Goal: Task Accomplishment & Management: Use online tool/utility

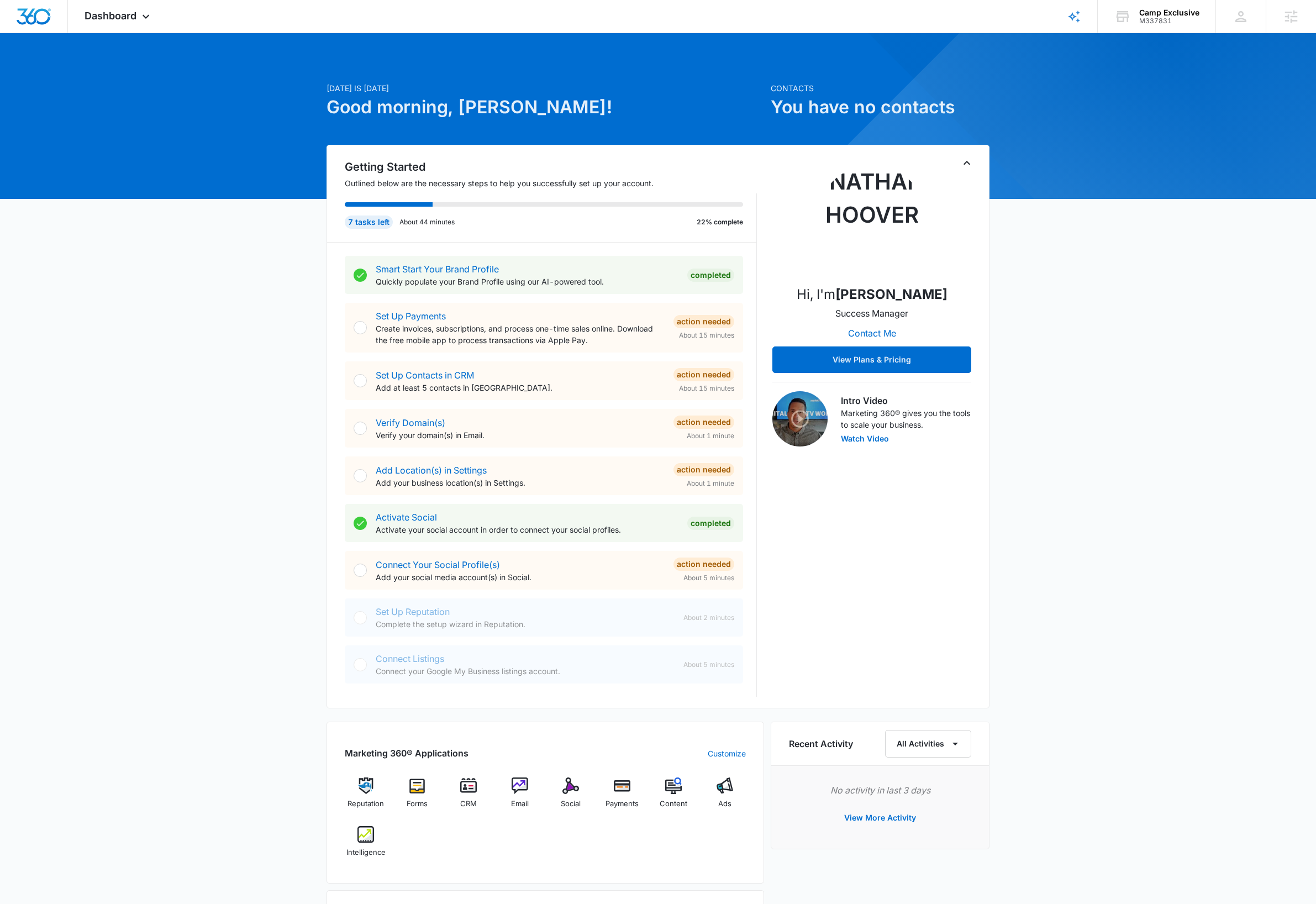
click at [203, 205] on div "Today is Wednesday, October 15th Good morning, Dave! Contacts You have no conta…" at bounding box center [658, 644] width 1316 height 1195
click at [141, 16] on icon at bounding box center [146, 19] width 13 height 13
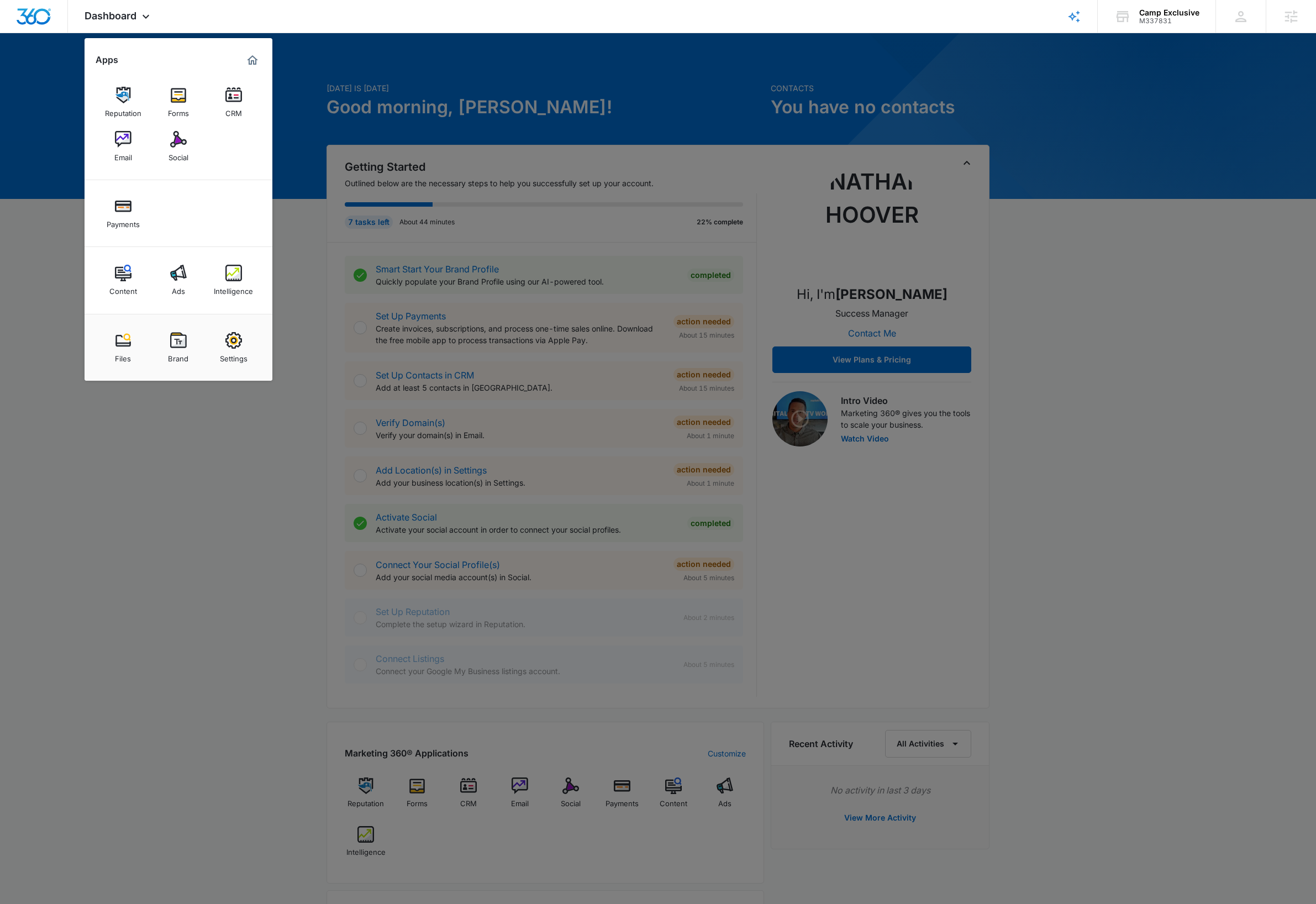
click at [228, 340] on img at bounding box center [234, 340] width 17 height 17
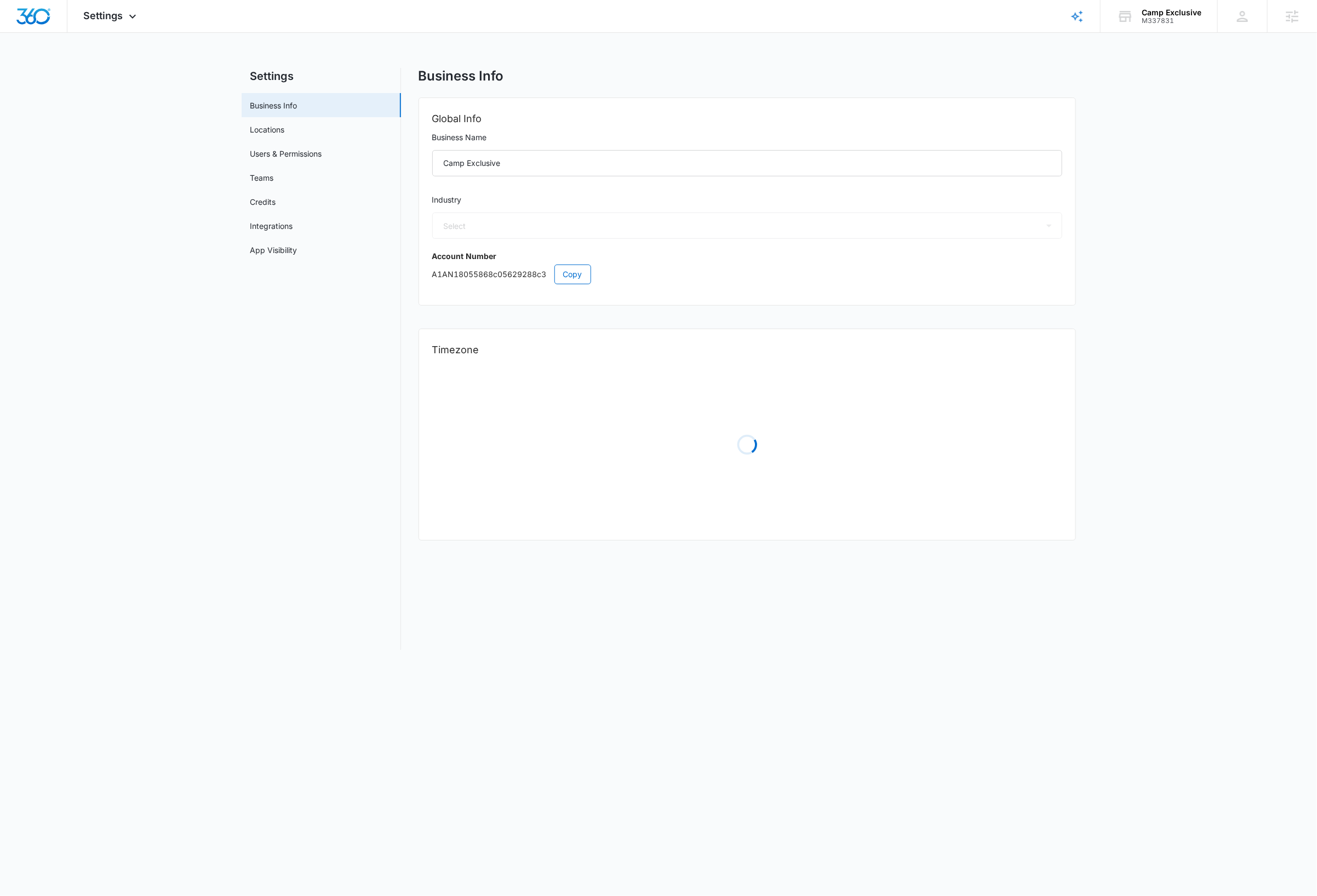
select select "35"
select select "US"
select select "America/Chicago"
drag, startPoint x: 572, startPoint y: 274, endPoint x: 566, endPoint y: 271, distance: 6.7
click at [572, 274] on span "Copy" at bounding box center [572, 274] width 19 height 12
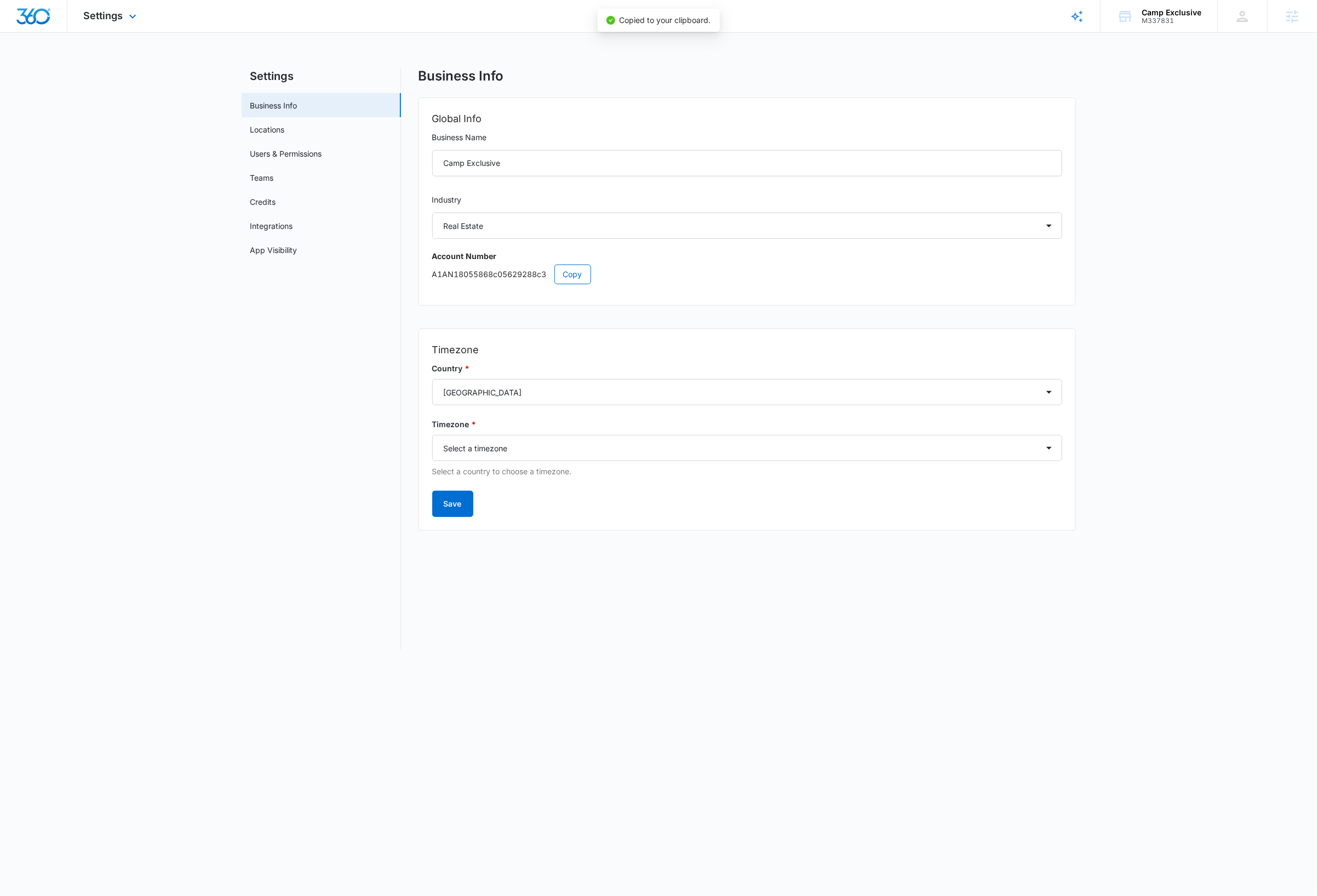
drag, startPoint x: 120, startPoint y: 17, endPoint x: 124, endPoint y: 24, distance: 8.1
click at [120, 17] on span "Settings" at bounding box center [103, 15] width 40 height 12
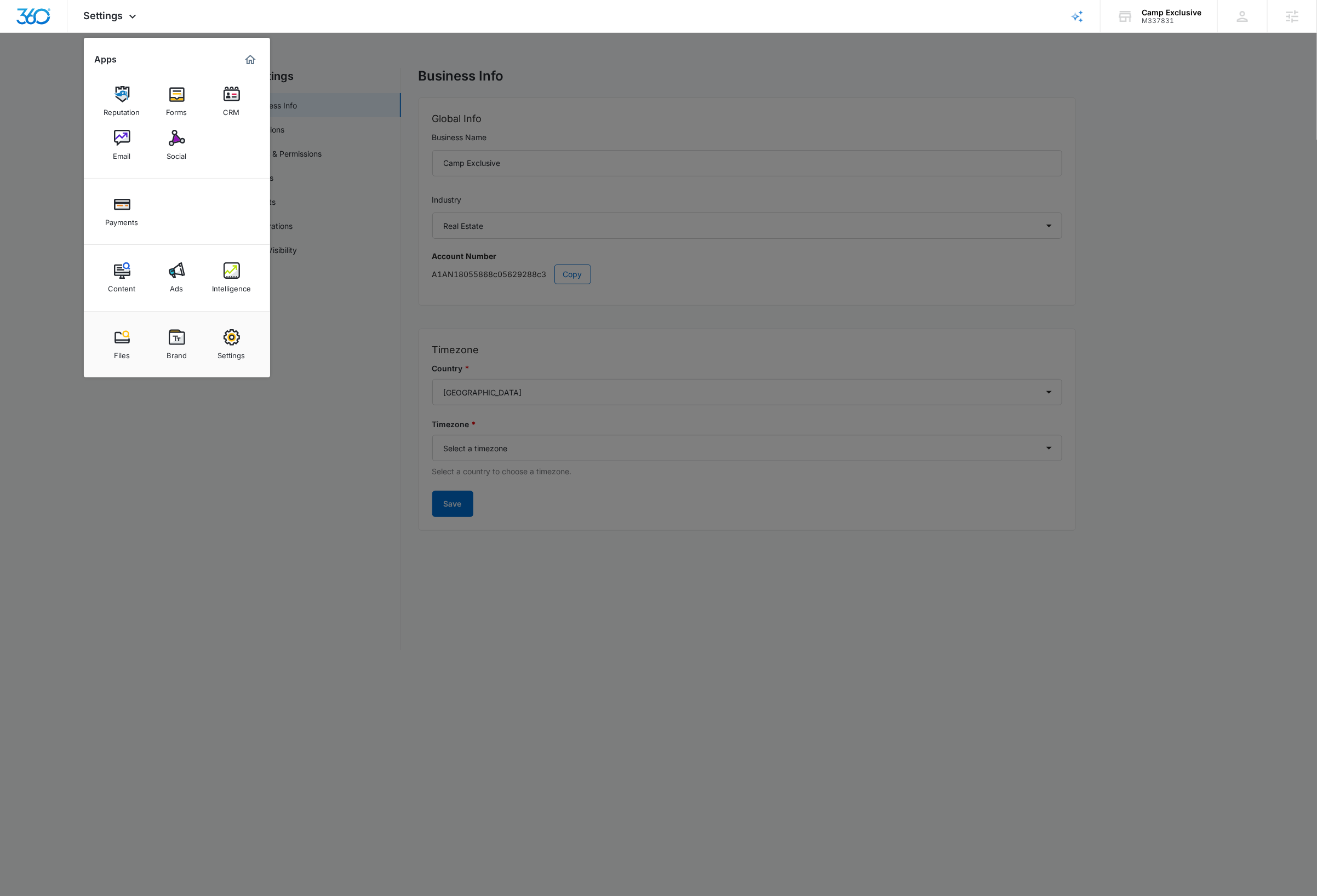
click at [26, 83] on div at bounding box center [658, 448] width 1317 height 896
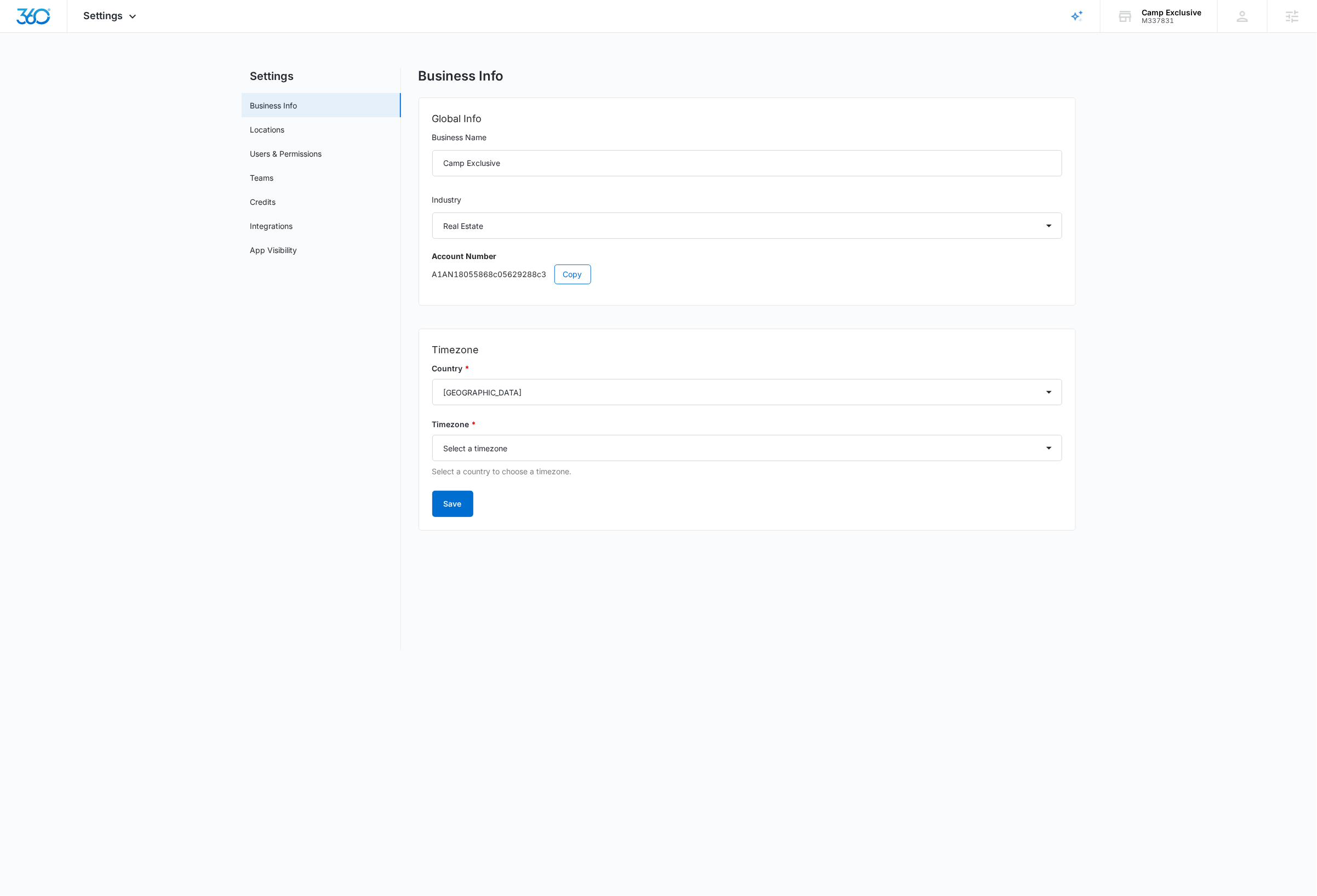
drag, startPoint x: 35, startPoint y: 16, endPoint x: 73, endPoint y: 50, distance: 51.0
click at [35, 17] on img "Dashboard" at bounding box center [33, 16] width 35 height 17
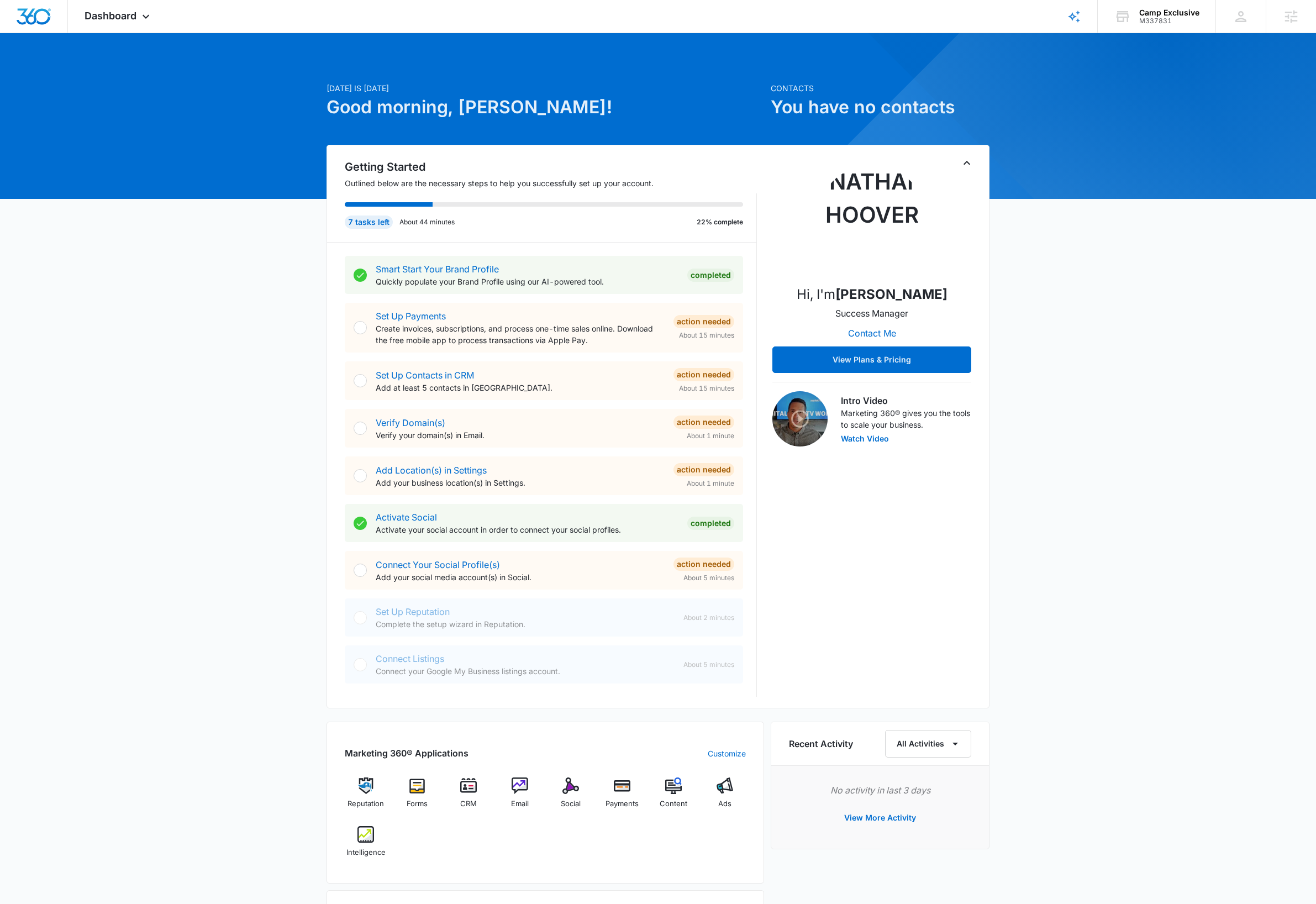
click at [187, 348] on div "Today is Wednesday, October 15th Good morning, Dave! Contacts You have no conta…" at bounding box center [658, 644] width 1316 height 1195
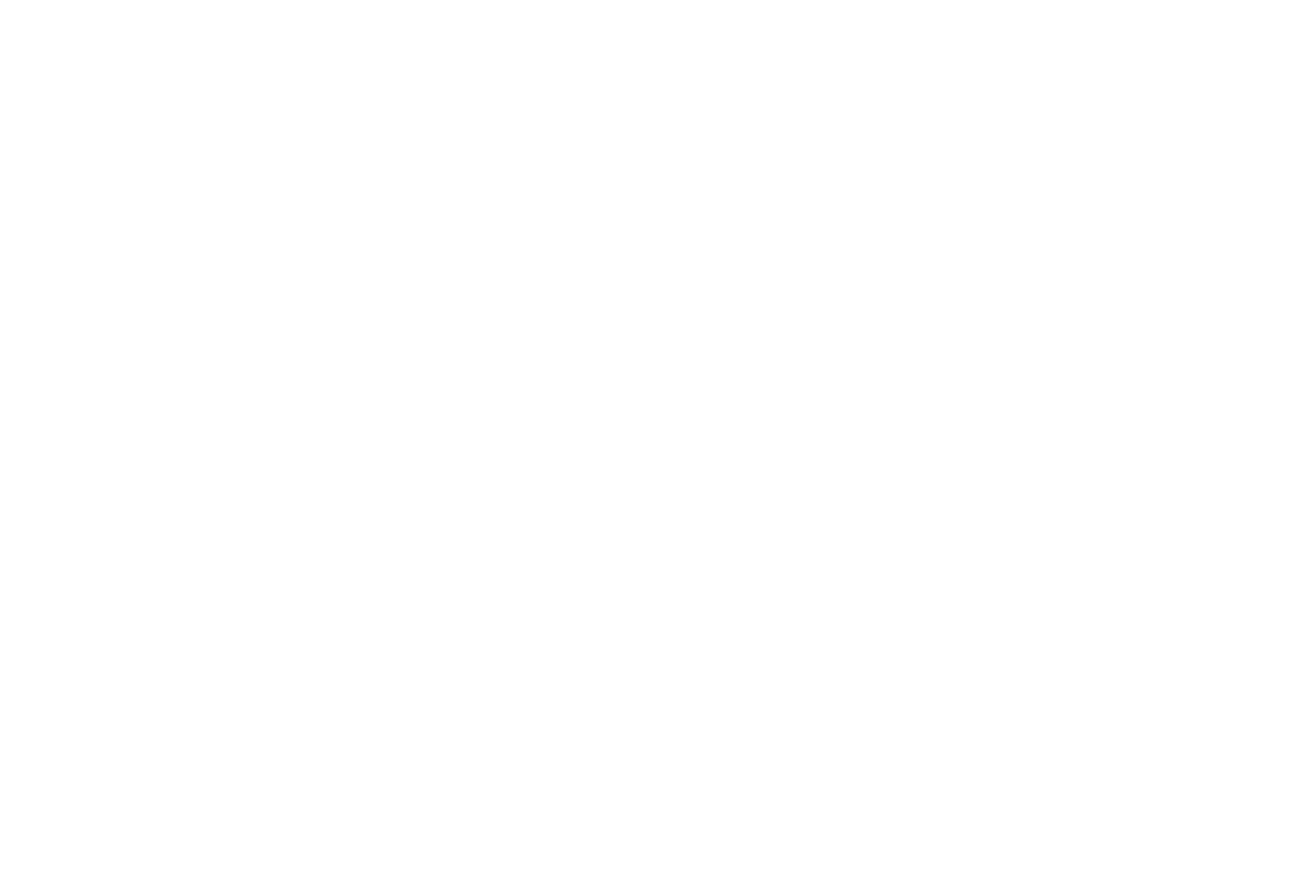
type input "[PERSON_NAME][EMAIL_ADDRESS][DOMAIN_NAME]"
click at [0, 0] on input "Sign In" at bounding box center [0, 0] width 0 height 0
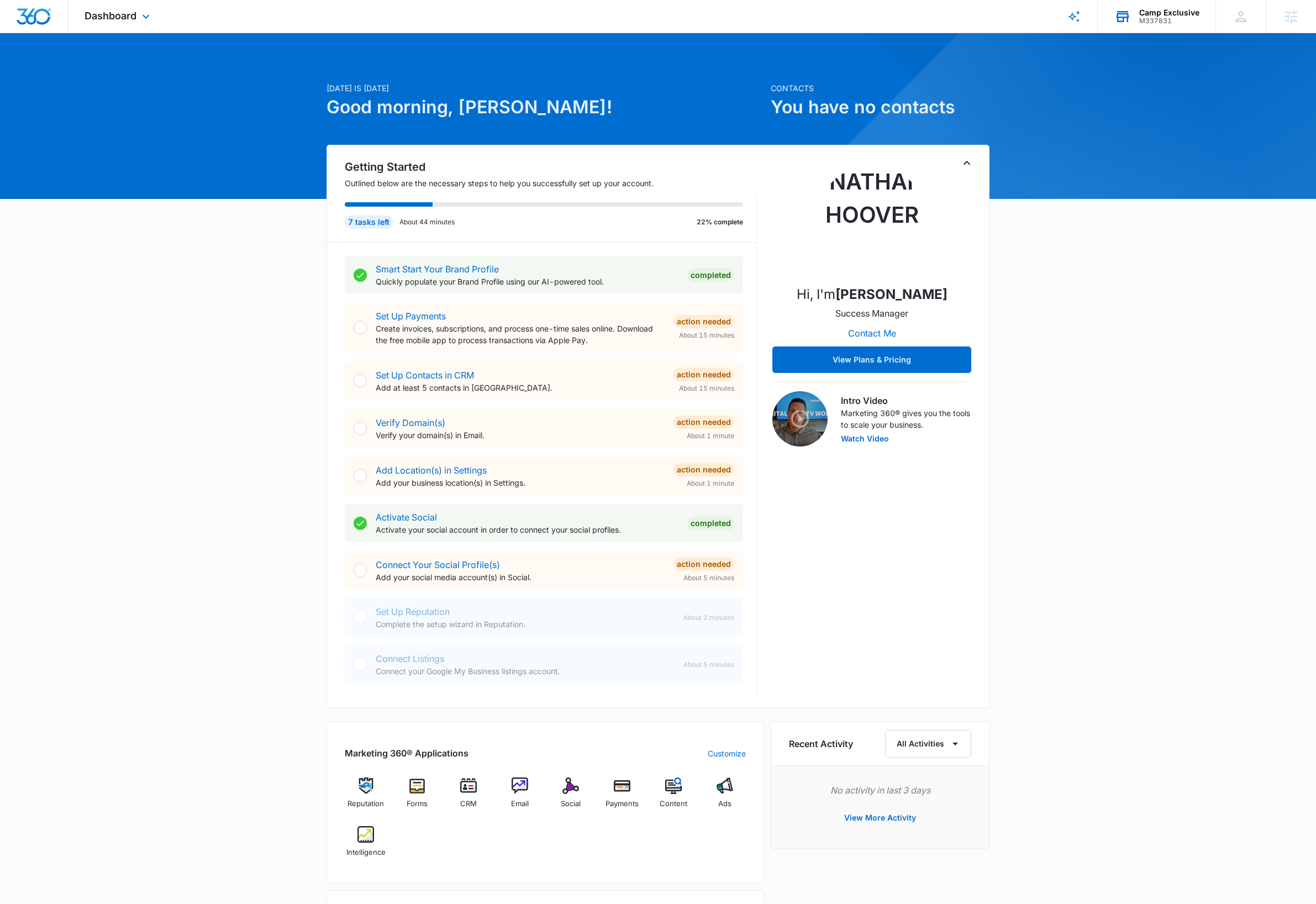
click at [1166, 21] on div "M337831" at bounding box center [1169, 21] width 60 height 7
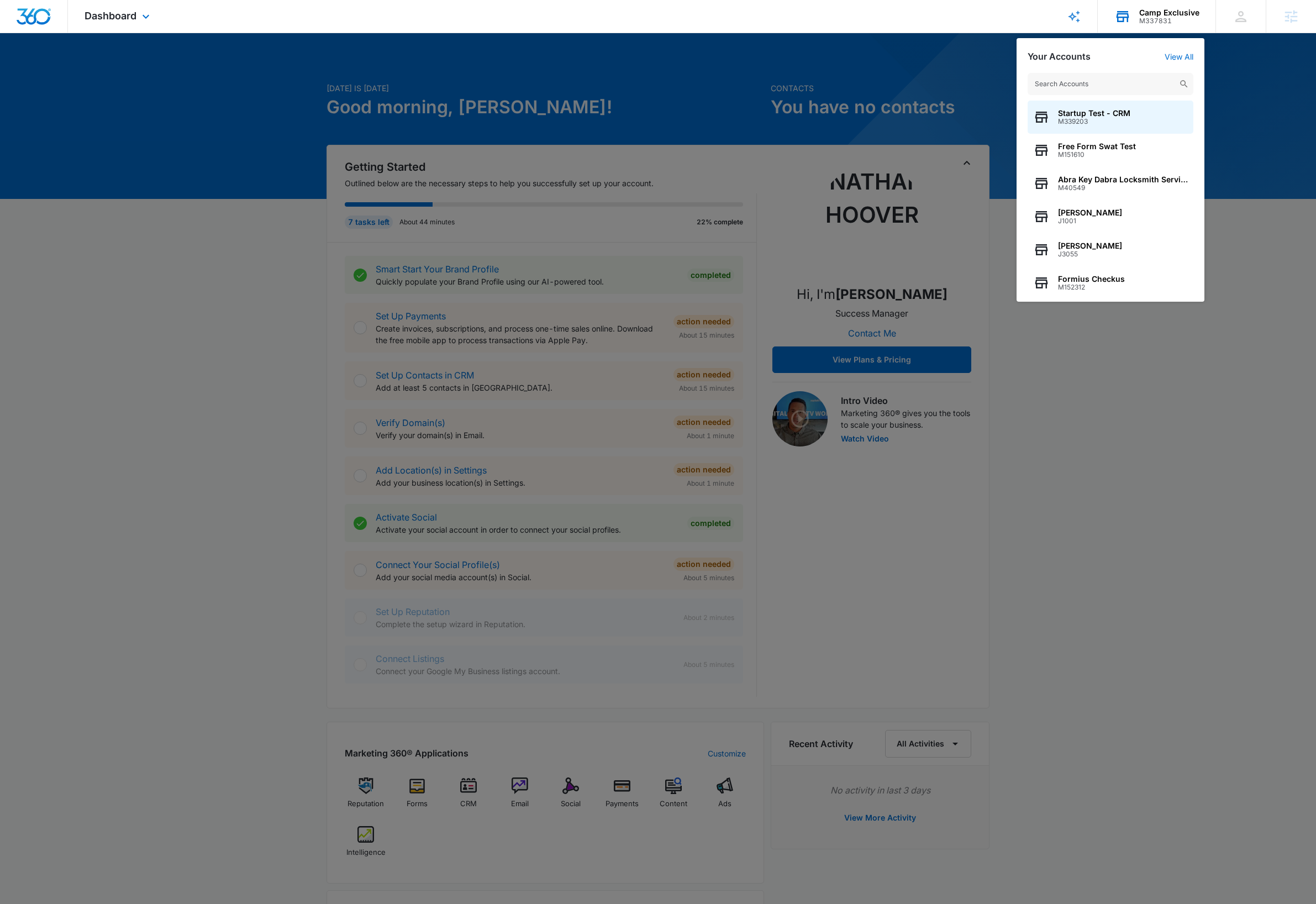
click at [1105, 82] on input "text" at bounding box center [1110, 84] width 166 height 22
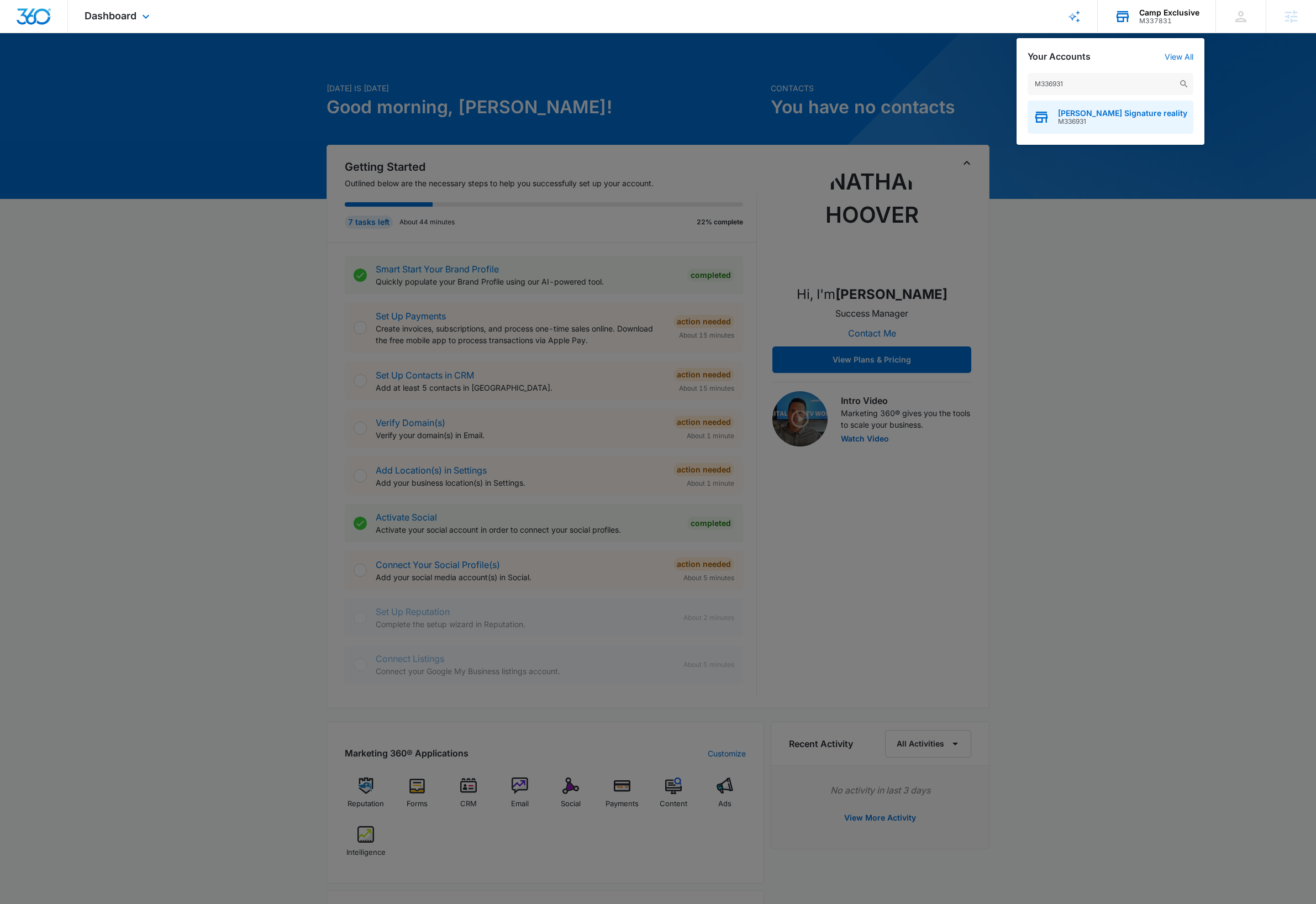
type input "M336931"
click at [1115, 118] on span "M336931" at bounding box center [1122, 121] width 129 height 7
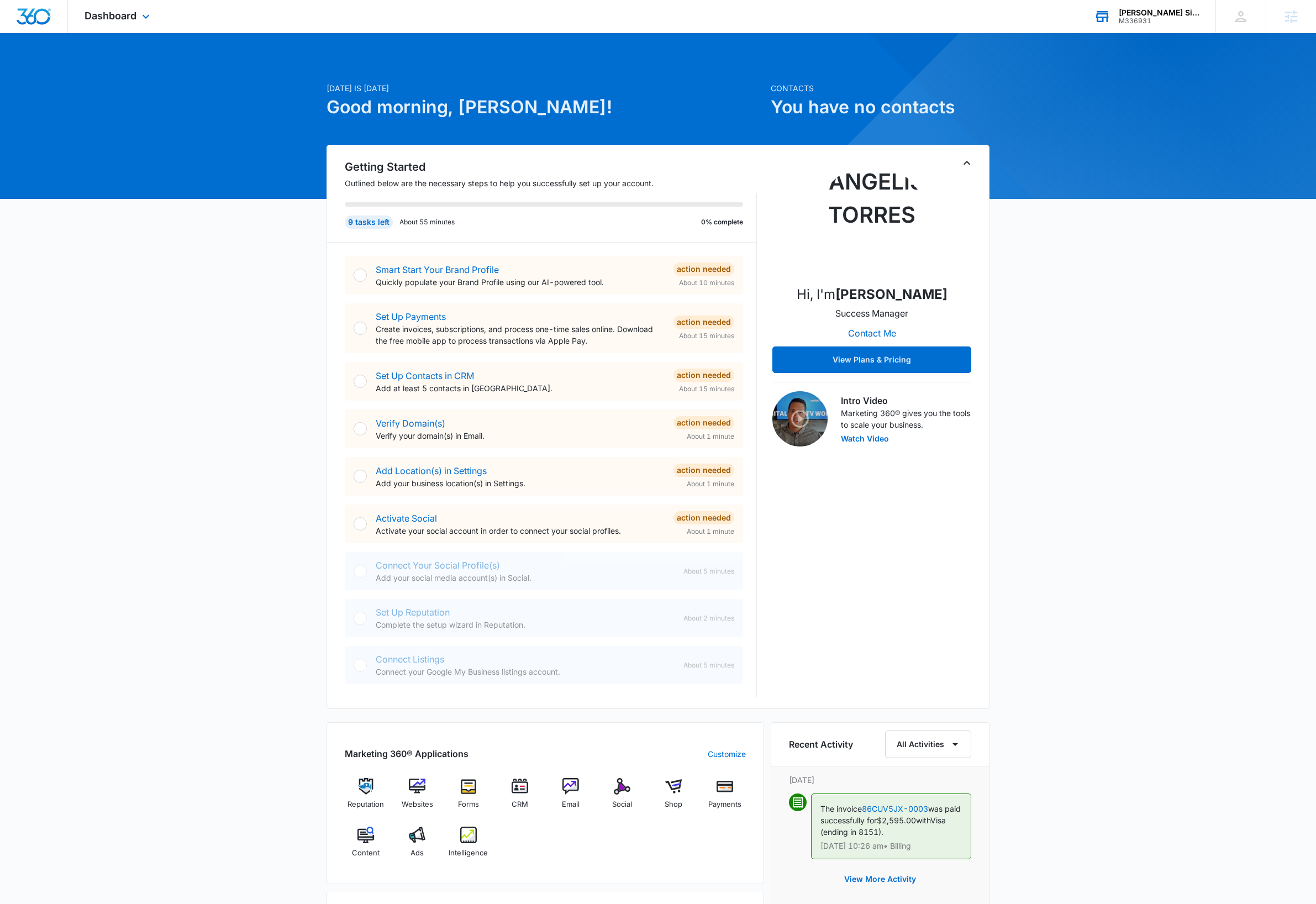
click at [1167, 315] on div "Today is Wednesday, October 15th Good morning, Dave! Contacts You have no conta…" at bounding box center [658, 644] width 1316 height 1195
click at [1167, 15] on div "[PERSON_NAME] Signature reality" at bounding box center [1159, 12] width 81 height 9
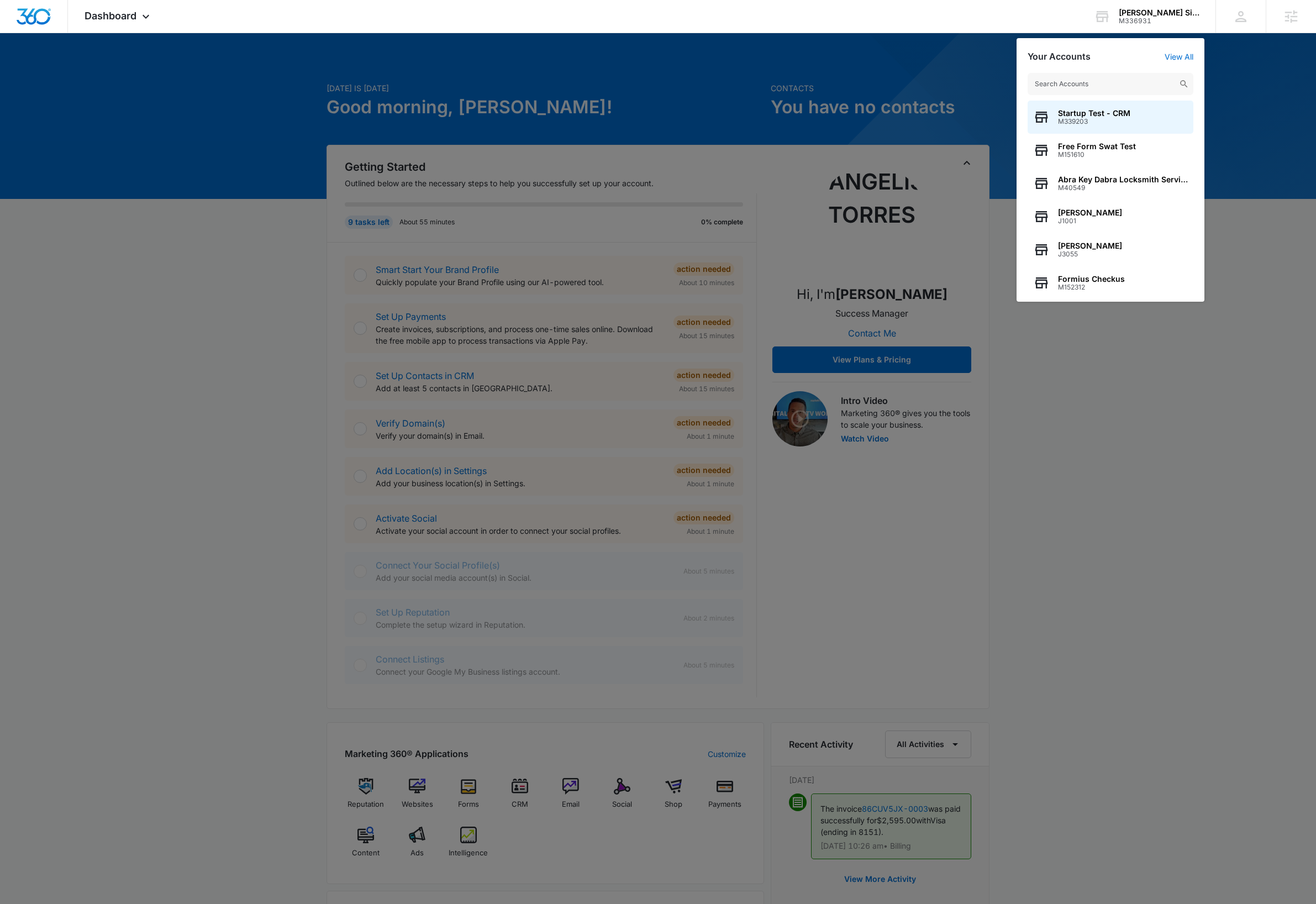
click at [1129, 83] on input "text" at bounding box center [1110, 84] width 166 height 22
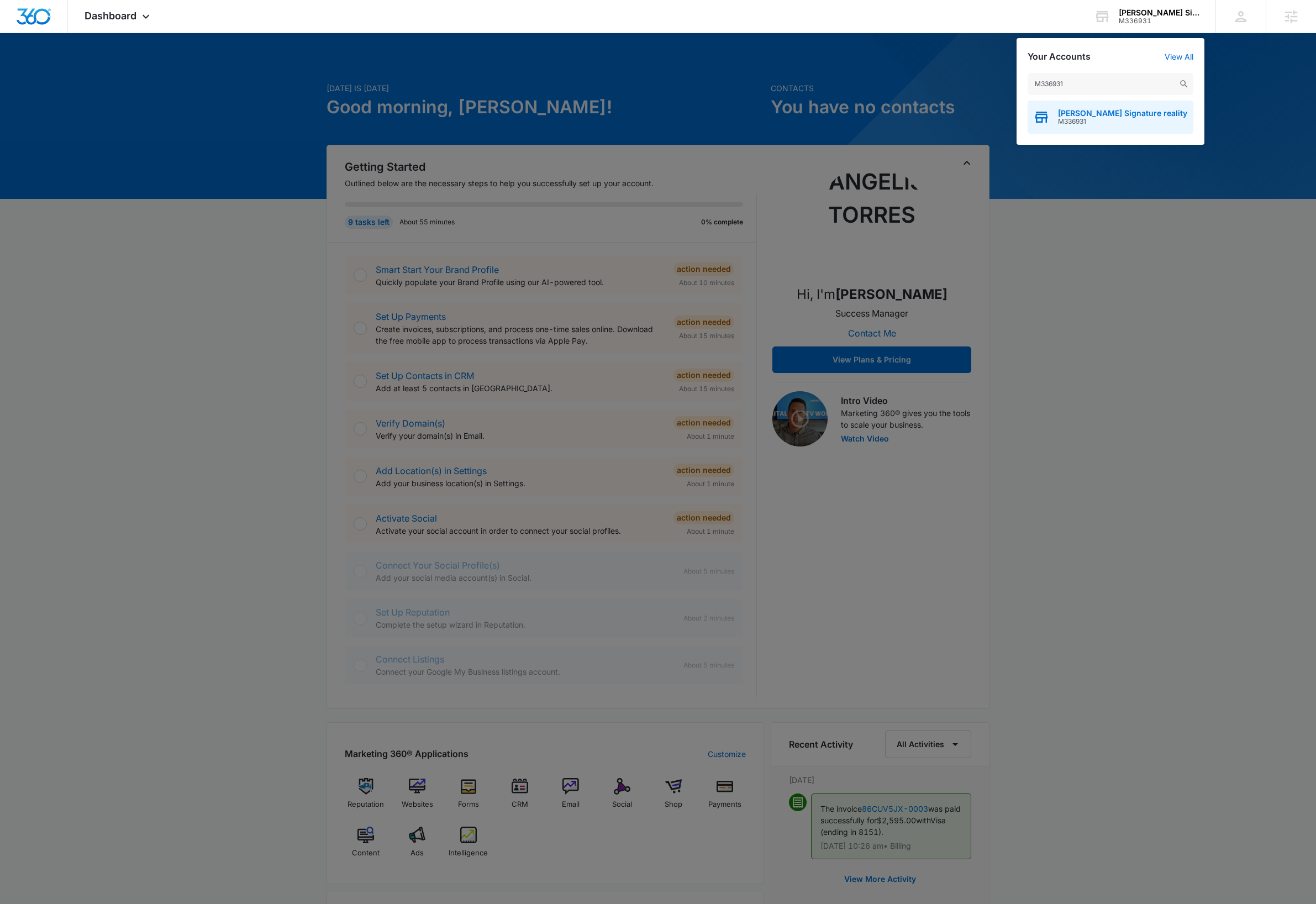
type input "M336931"
click at [1108, 119] on span "M336931" at bounding box center [1122, 121] width 129 height 7
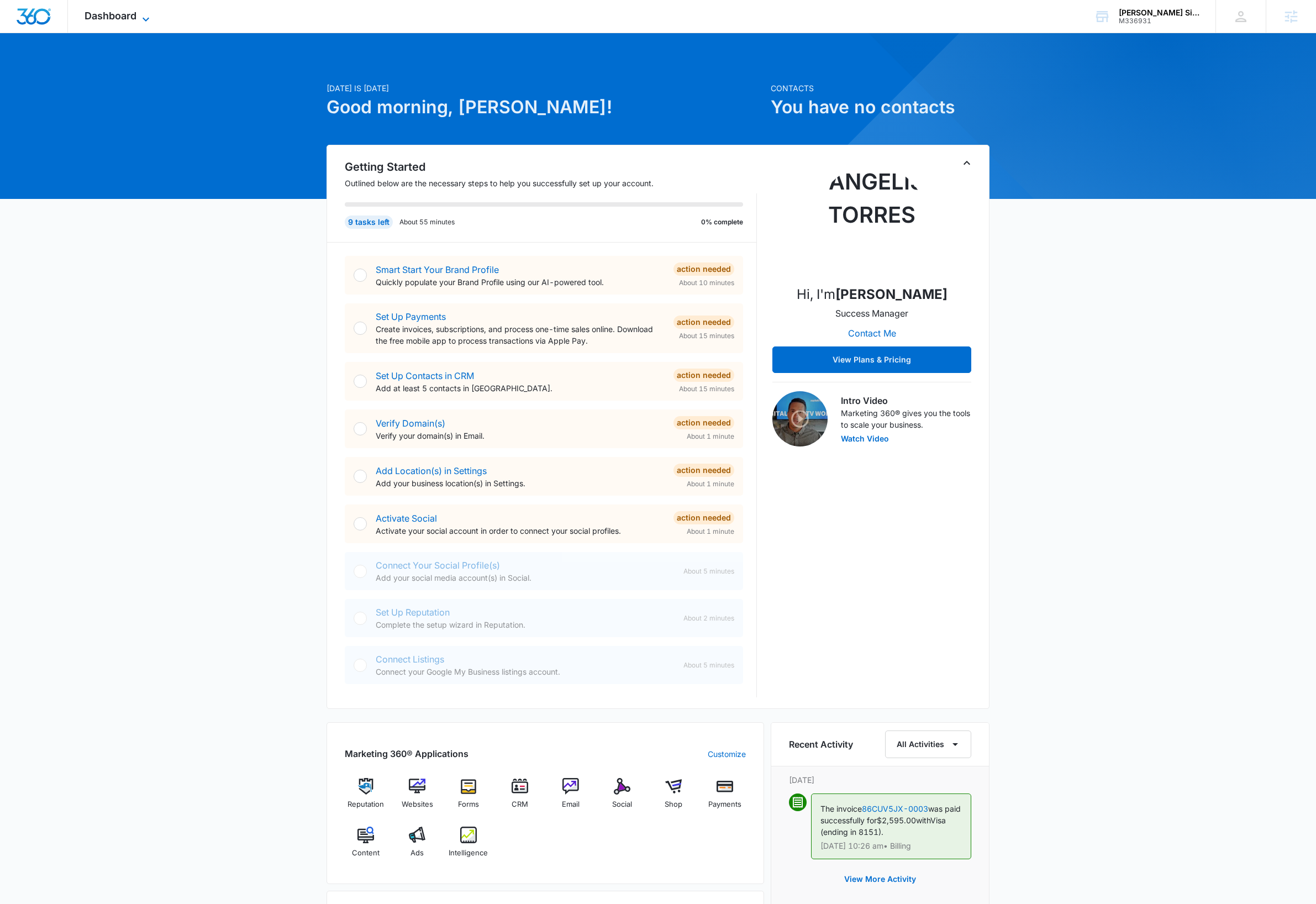
click at [146, 21] on icon at bounding box center [146, 19] width 13 height 13
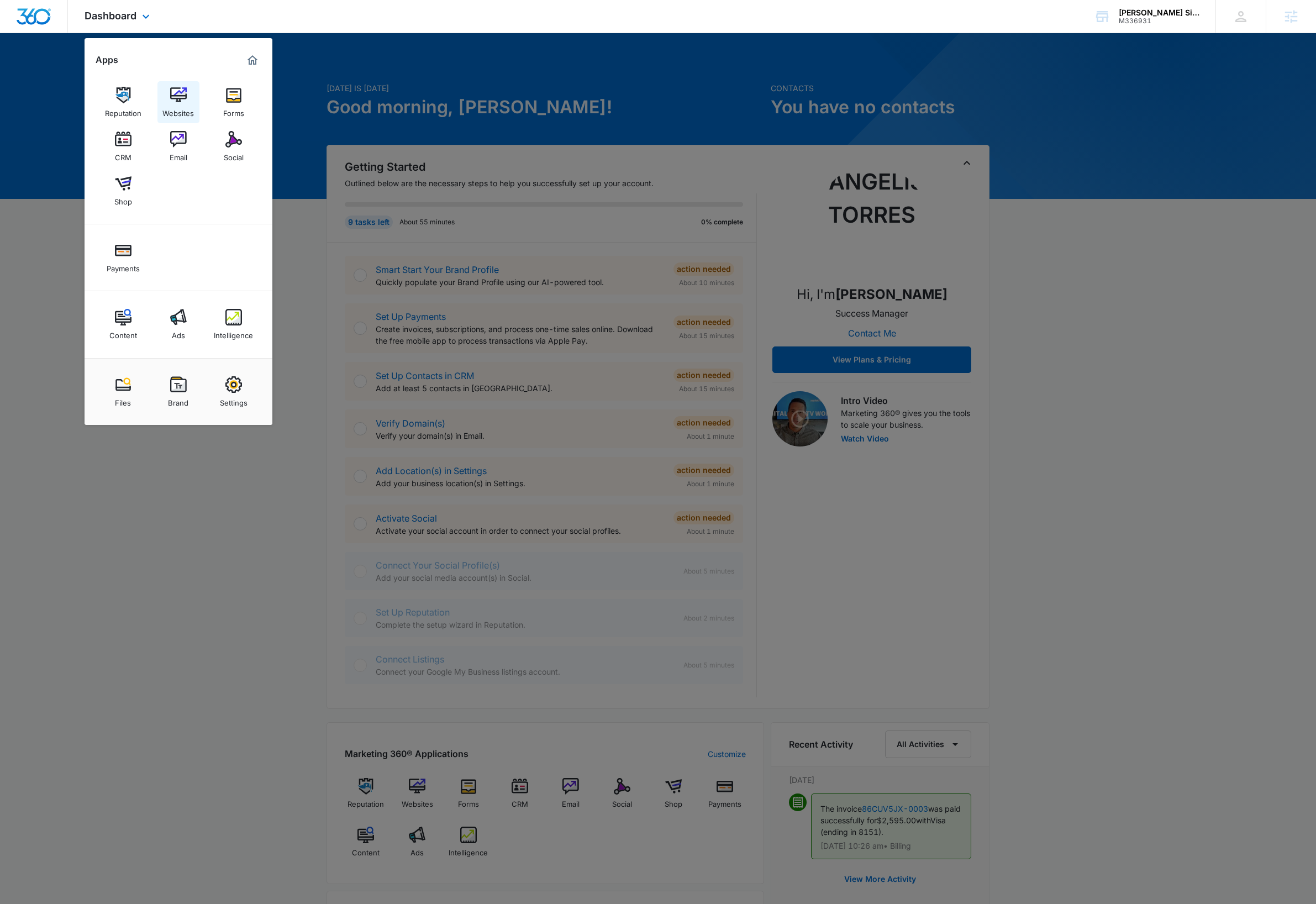
click at [176, 108] on div "Websites" at bounding box center [178, 110] width 31 height 14
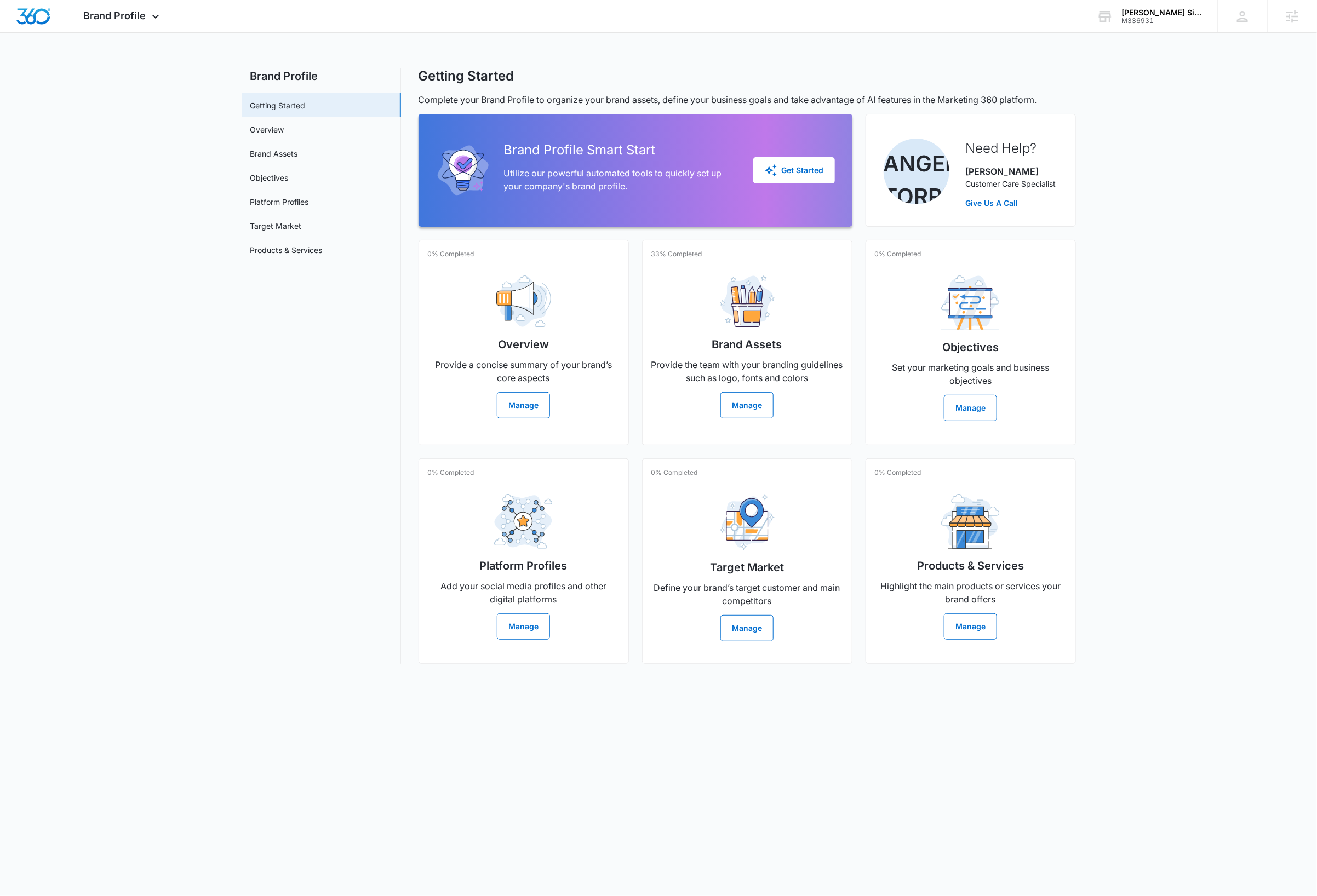
drag, startPoint x: 291, startPoint y: 333, endPoint x: 289, endPoint y: 281, distance: 52.0
click at [291, 333] on nav "Brand Profile Getting Started Overview Brand Assets Objectives Platform Profile…" at bounding box center [321, 366] width 159 height 596
click at [279, 154] on link "Brand Assets" at bounding box center [274, 154] width 48 height 12
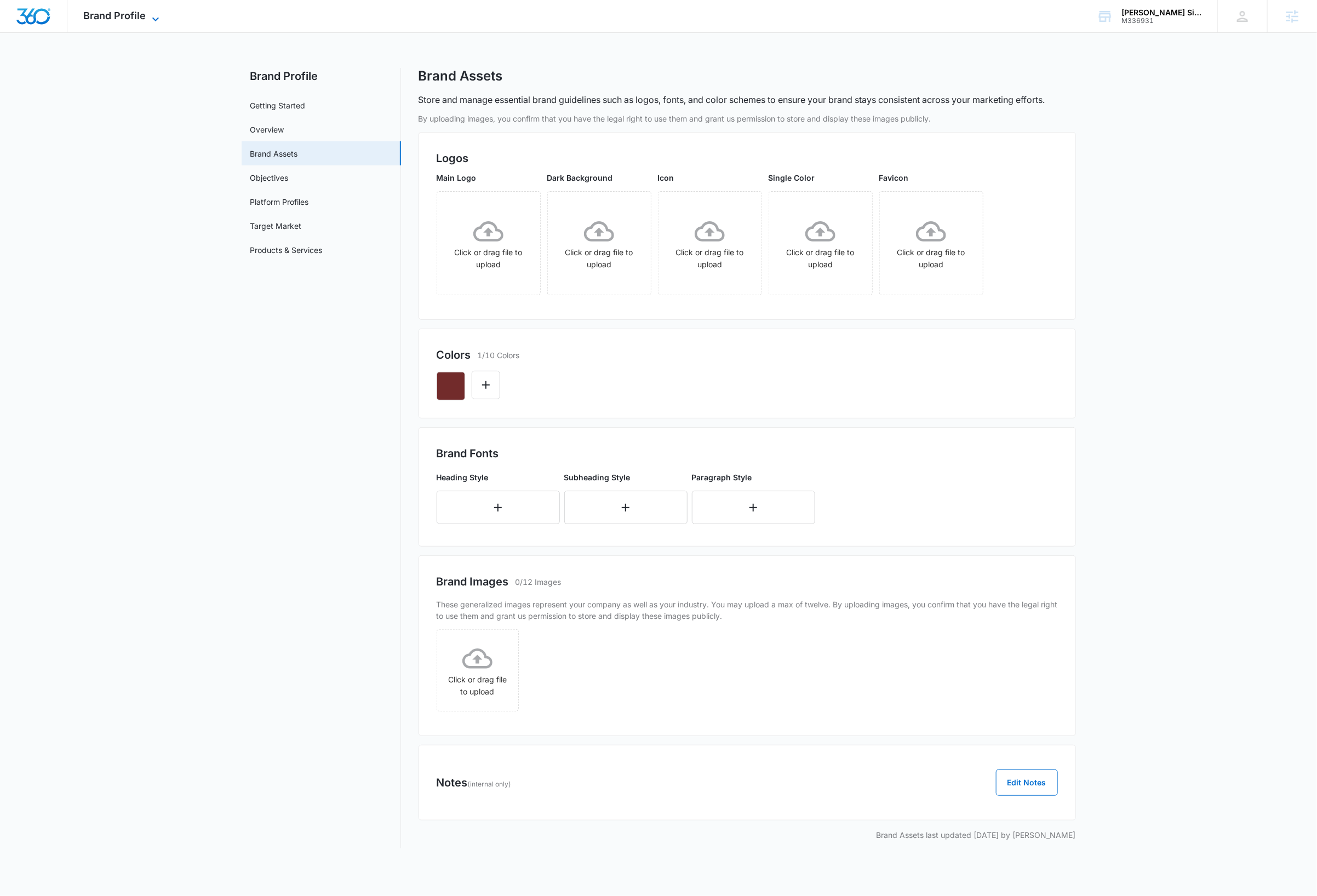
click at [154, 21] on icon at bounding box center [155, 19] width 13 height 13
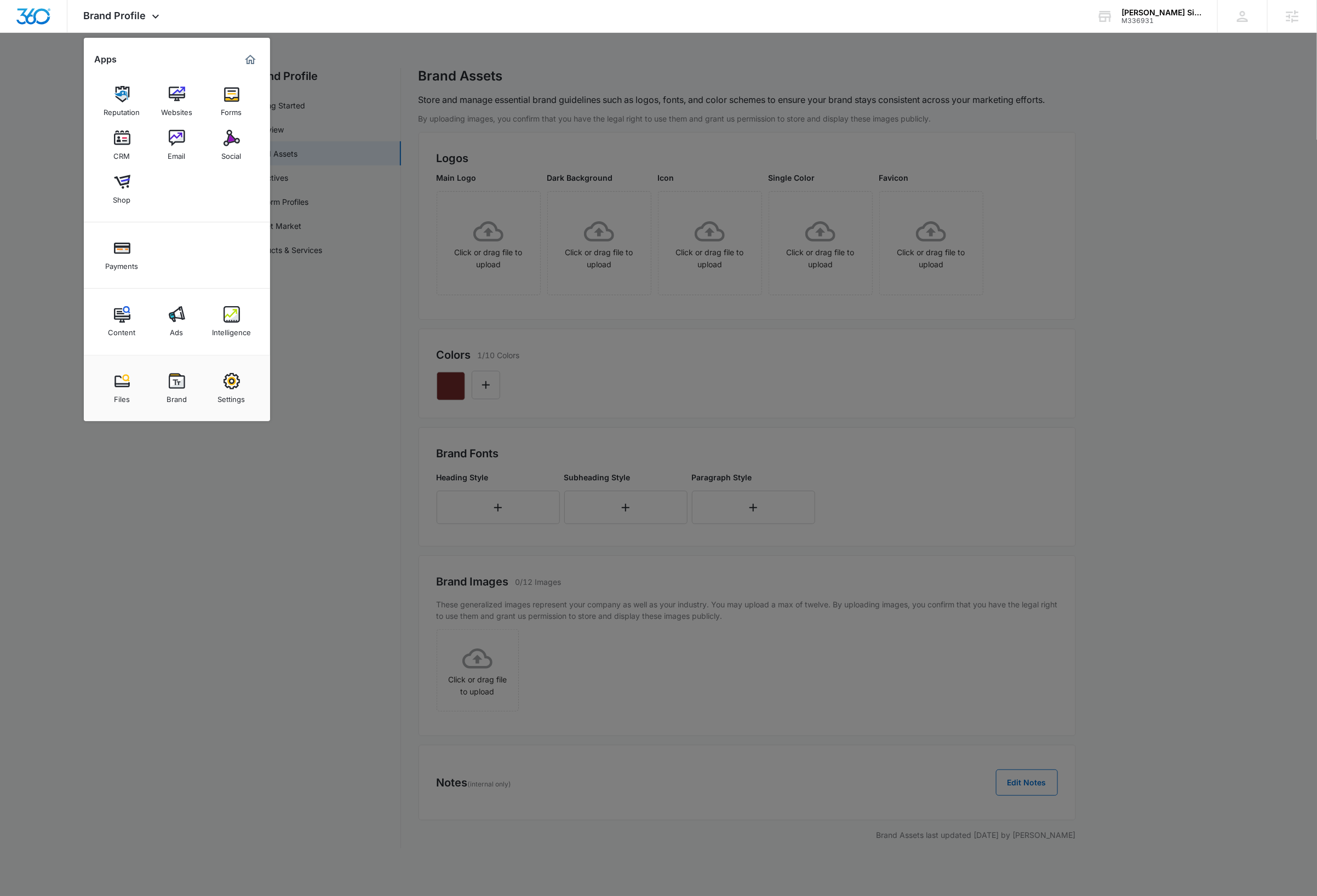
click at [125, 387] on img at bounding box center [122, 381] width 17 height 17
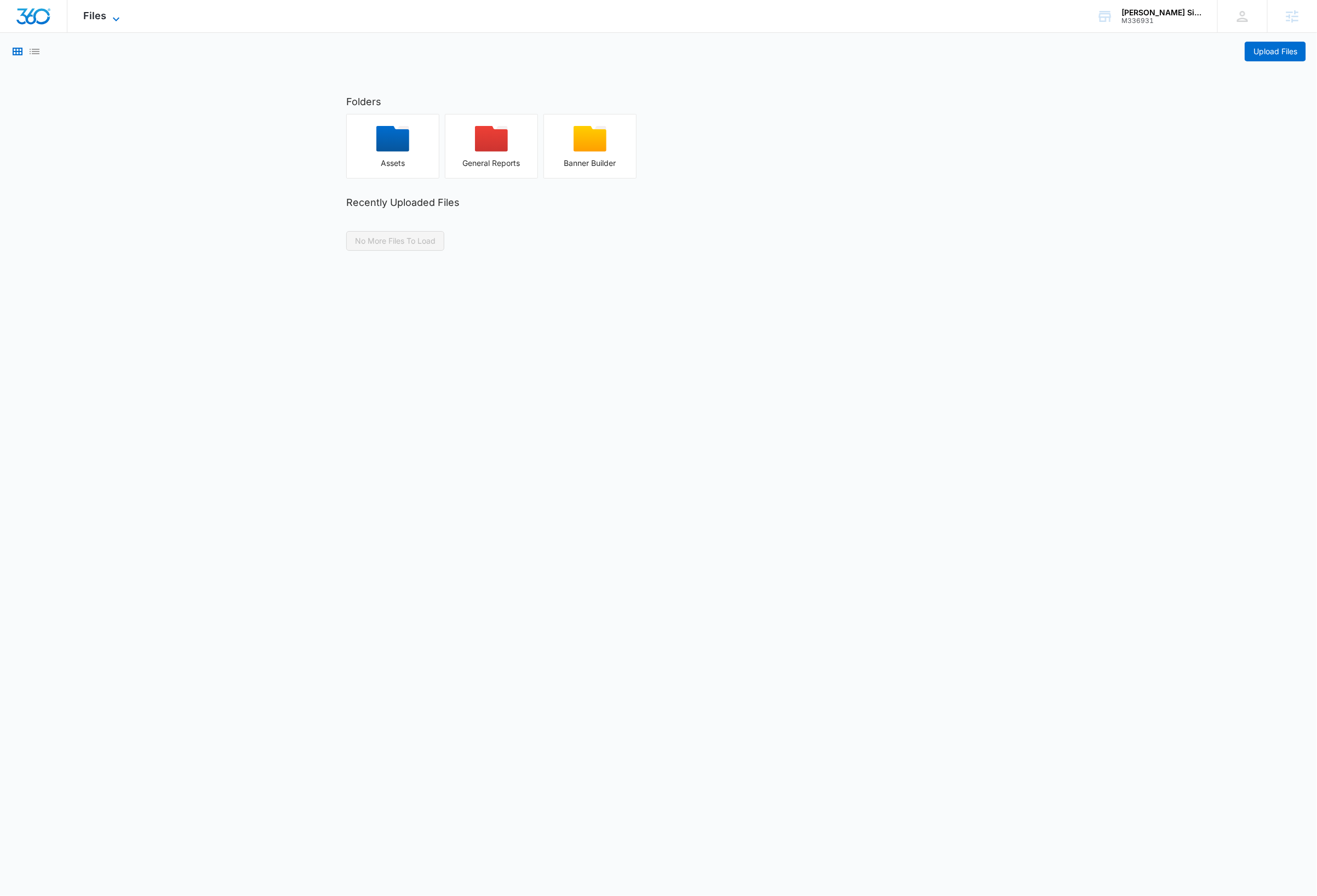
click at [114, 19] on icon at bounding box center [116, 19] width 7 height 4
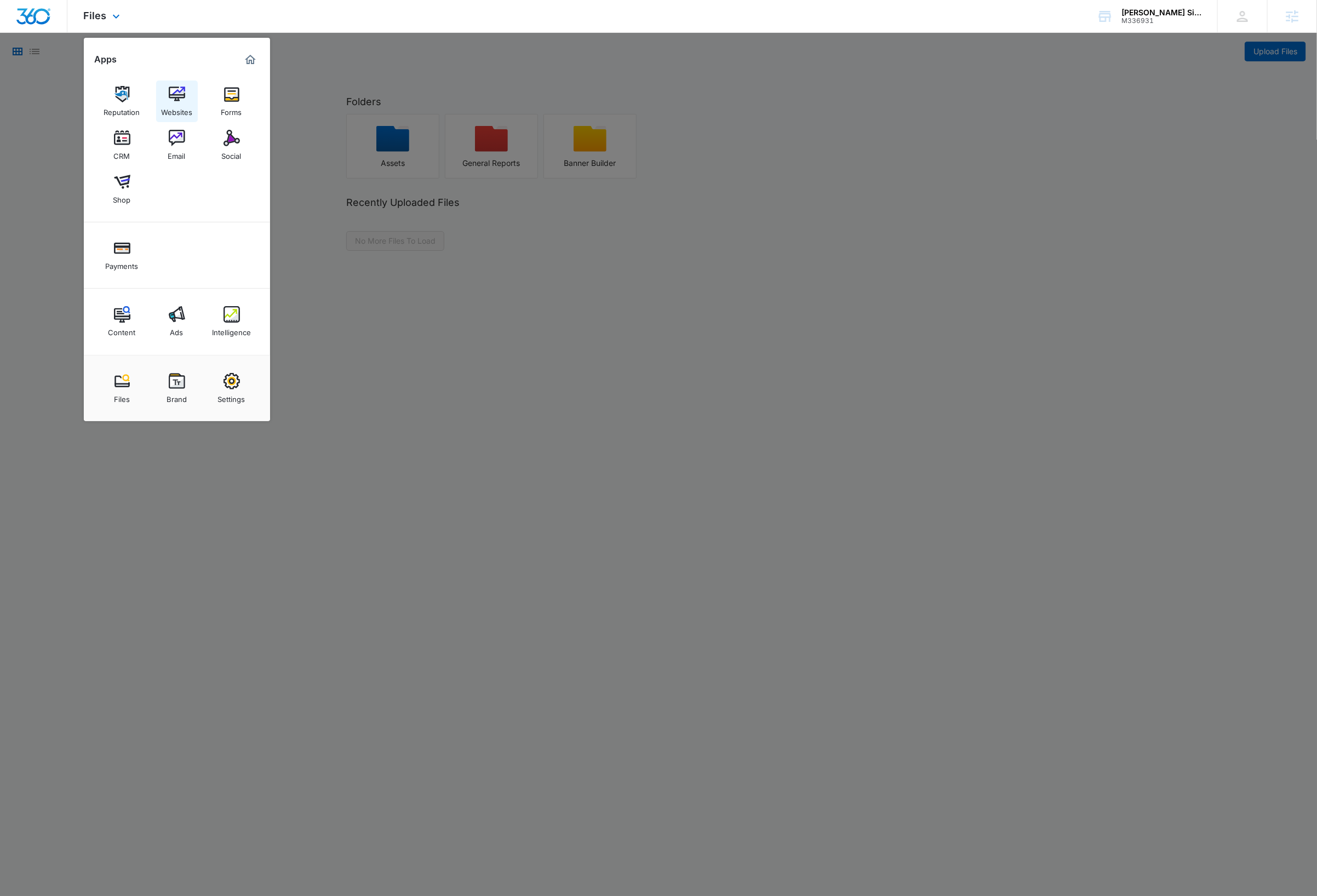
click at [175, 107] on div "Websites" at bounding box center [177, 109] width 31 height 14
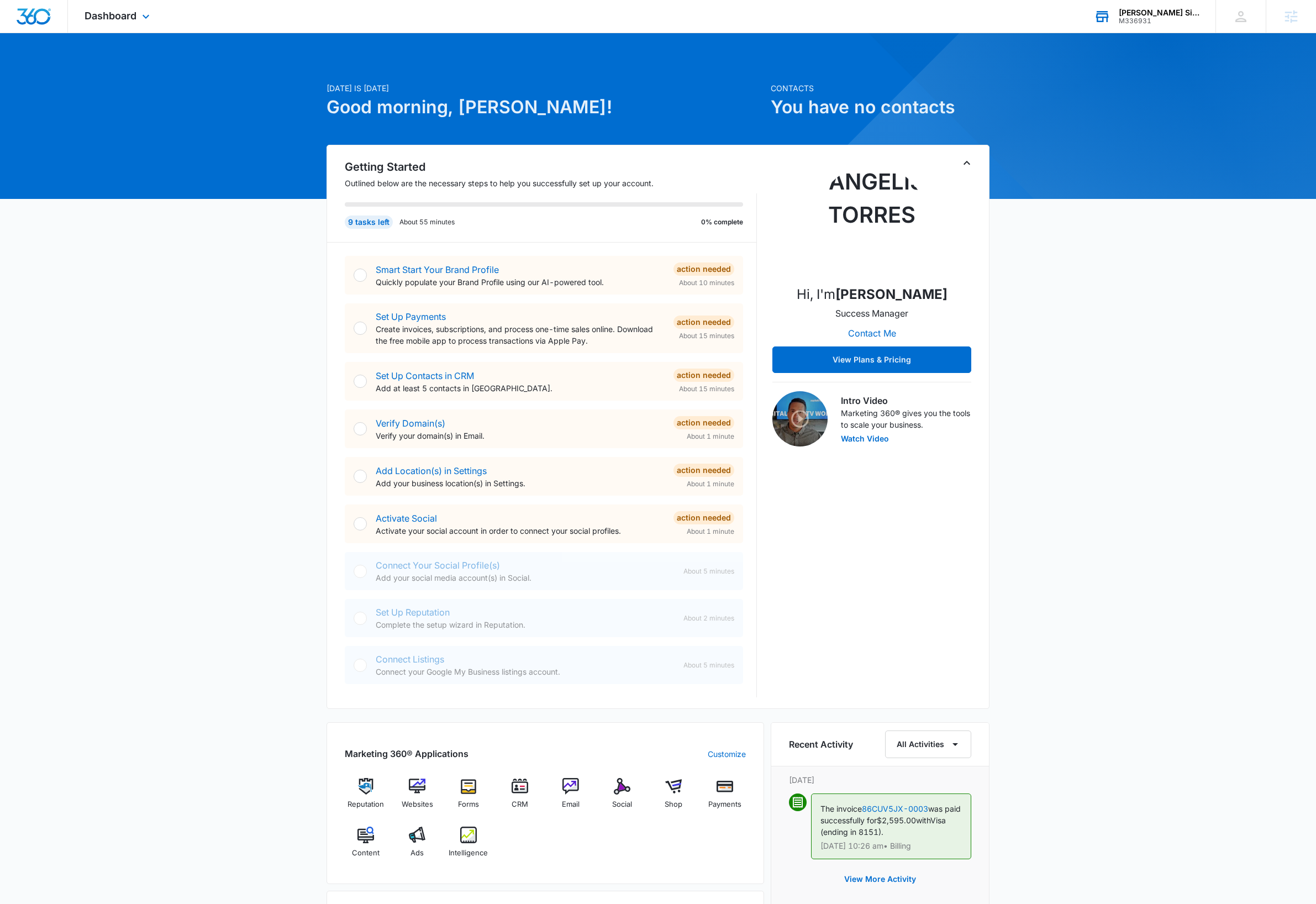
click at [1167, 17] on div "M336931" at bounding box center [1159, 21] width 81 height 7
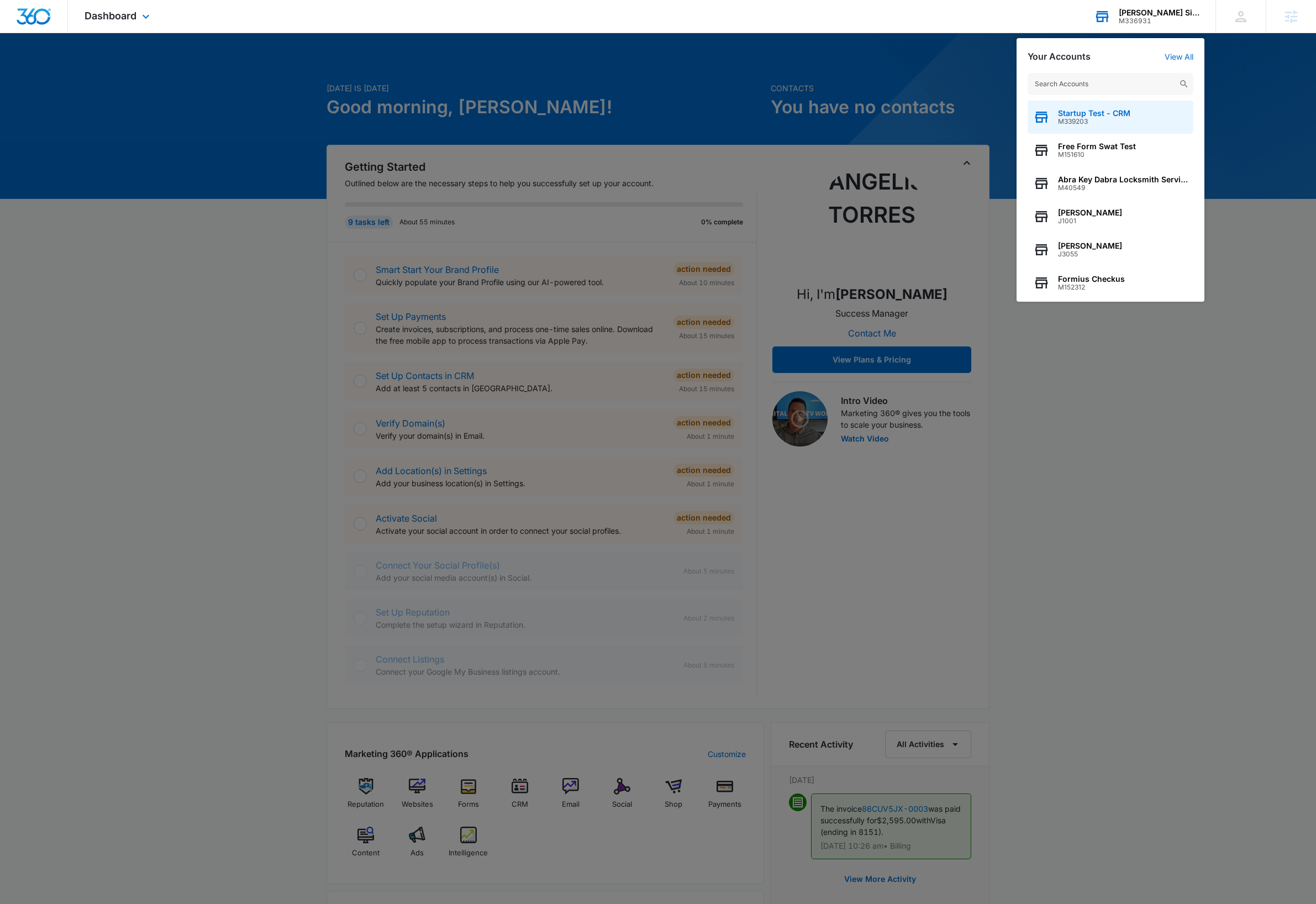
click at [1093, 107] on div "Startup Test - CRM M339203" at bounding box center [1110, 117] width 166 height 33
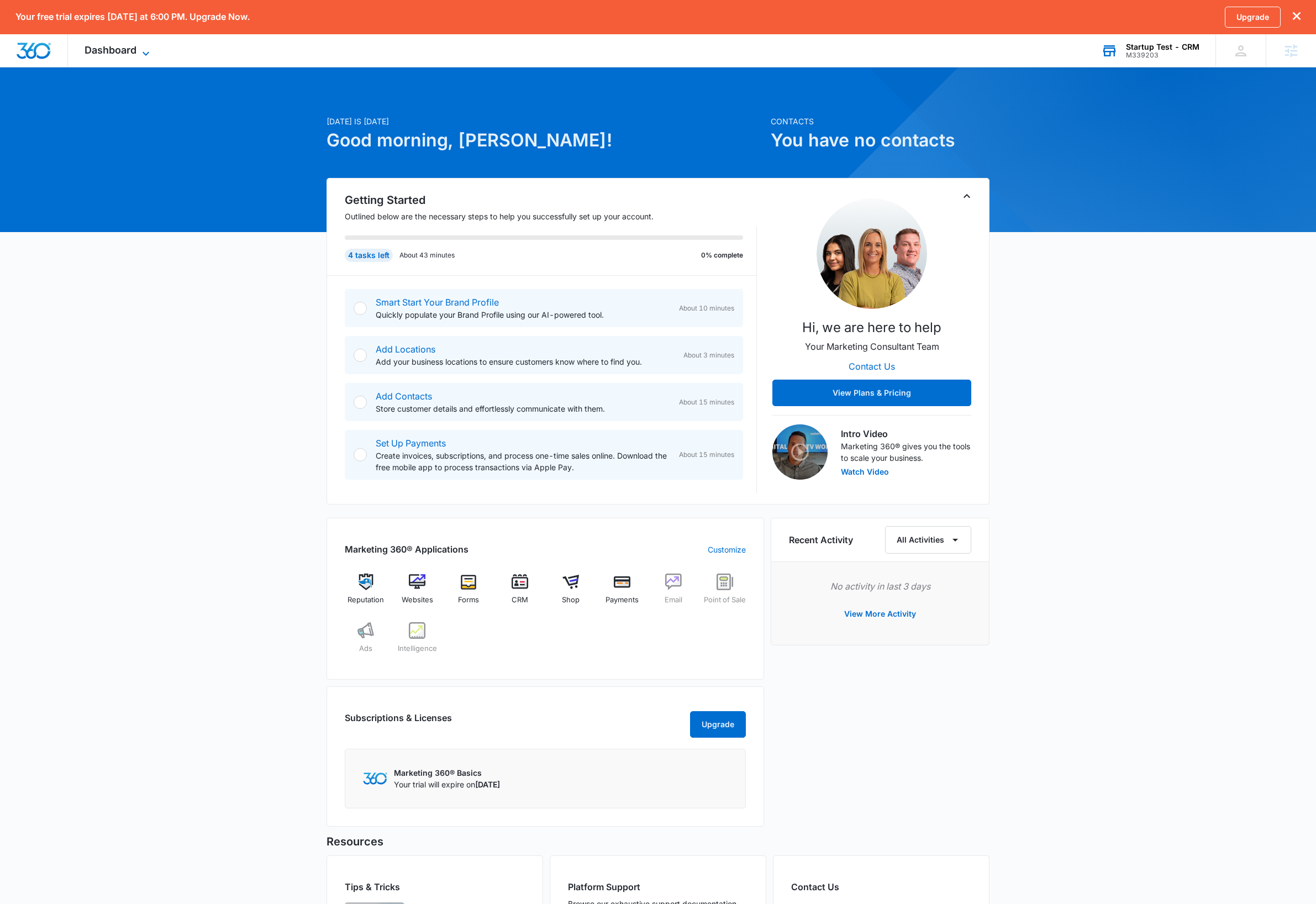
click at [148, 55] on icon at bounding box center [146, 53] width 13 height 13
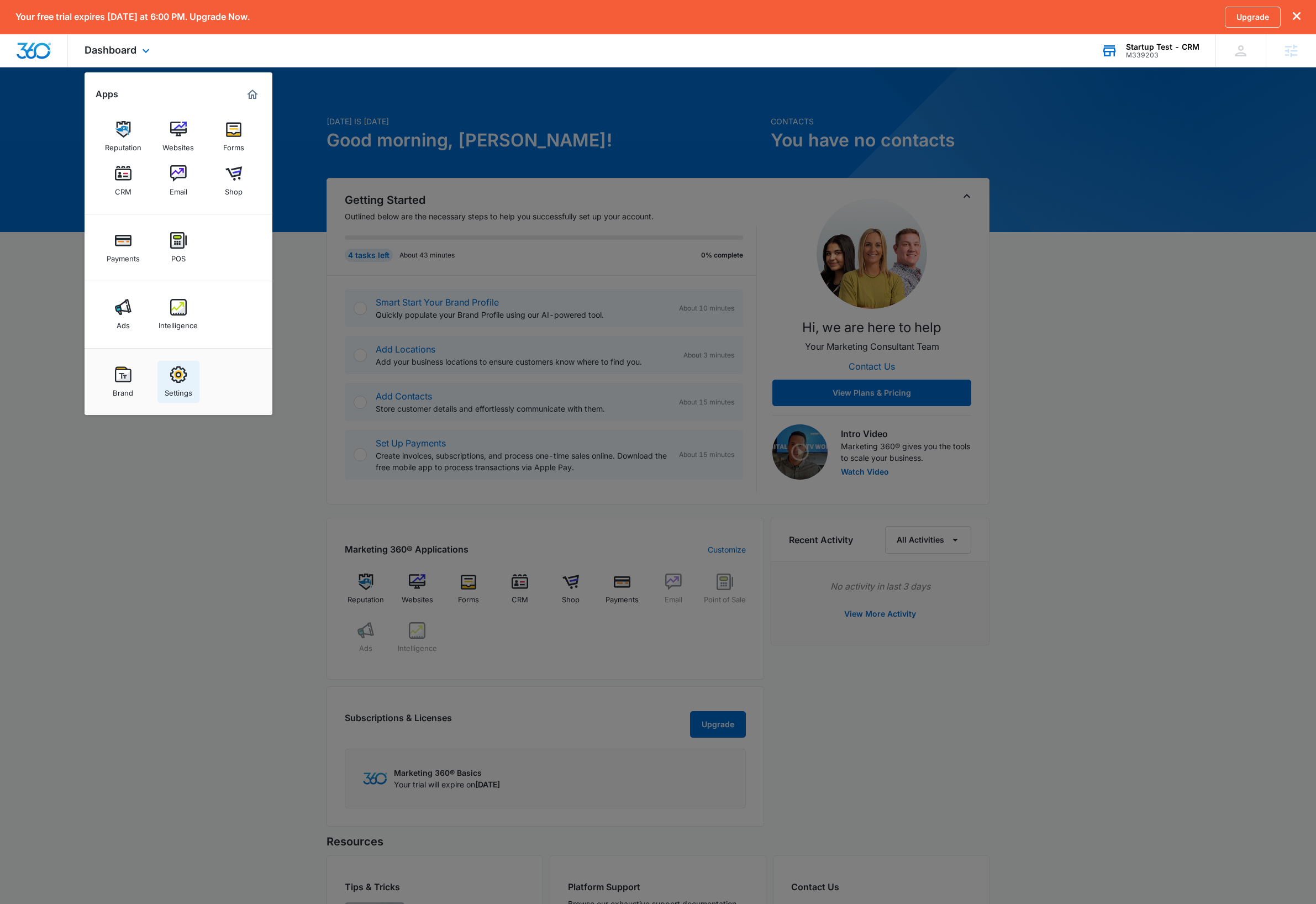
click at [184, 374] on img at bounding box center [178, 374] width 17 height 17
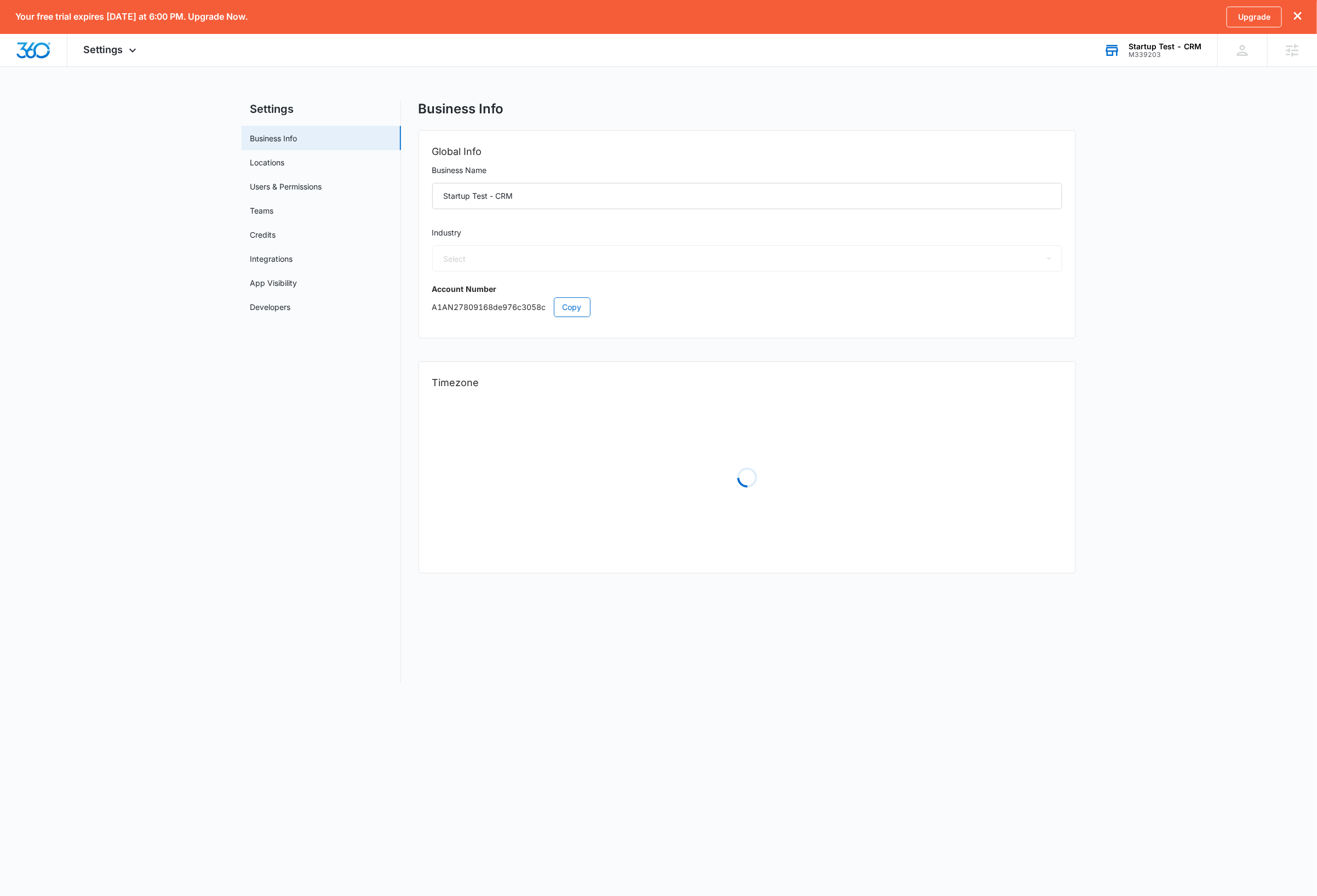
select select "54"
select select "US"
select select "America/Denver"
click at [281, 160] on link "Locations" at bounding box center [268, 162] width 35 height 12
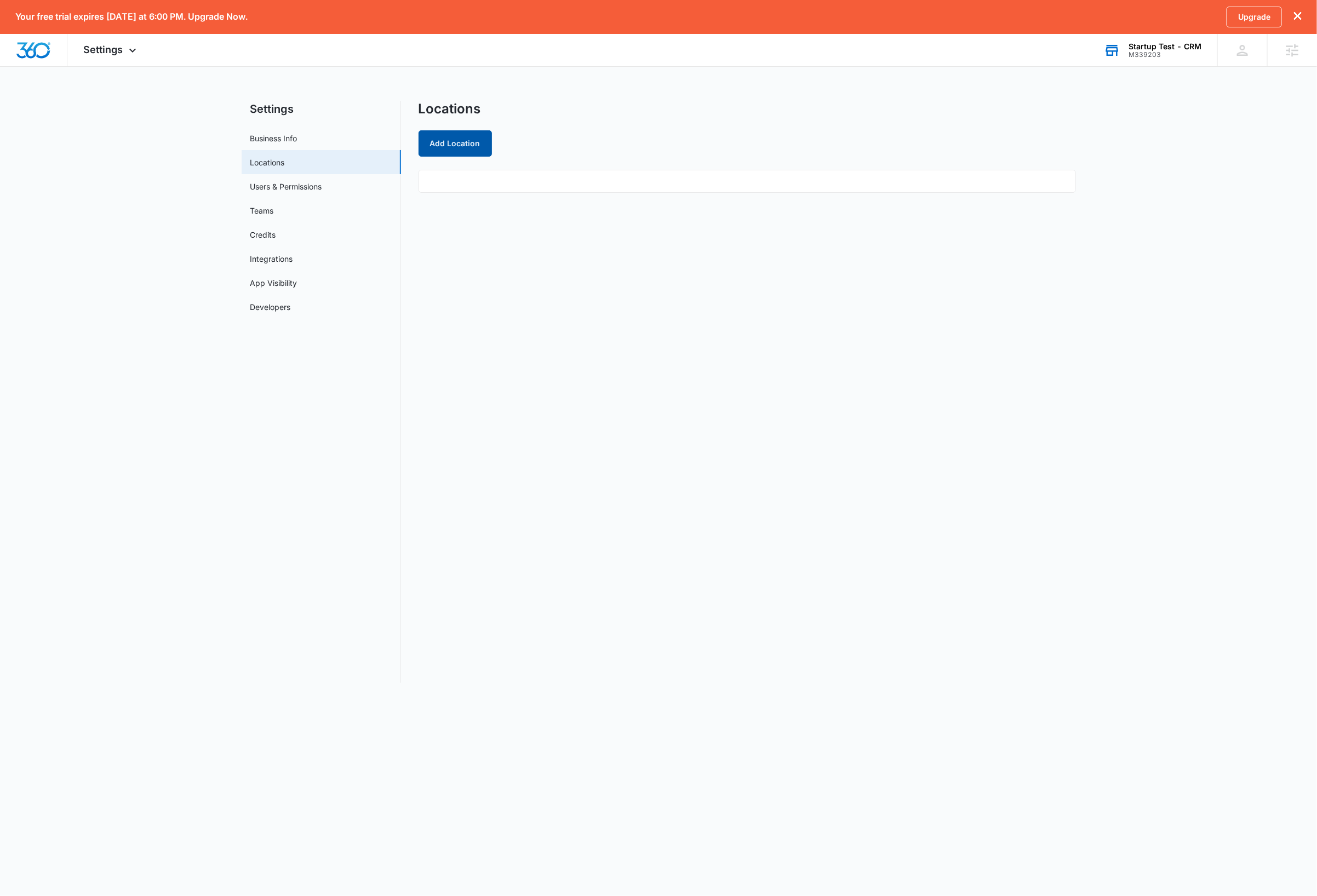
click at [464, 148] on button "Add Location" at bounding box center [455, 143] width 73 height 26
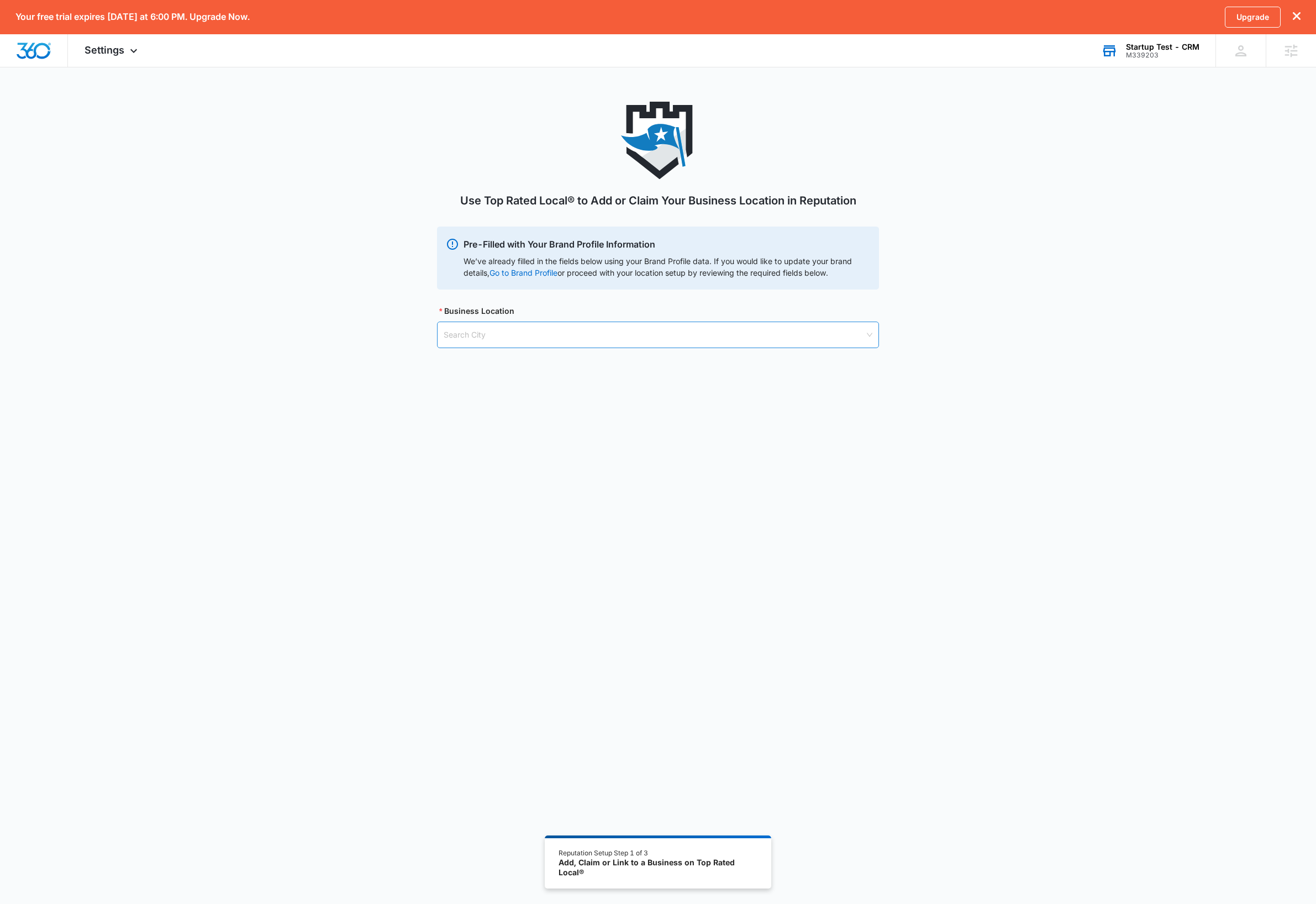
click at [507, 337] on input "search" at bounding box center [654, 334] width 421 height 26
type input "loveland"
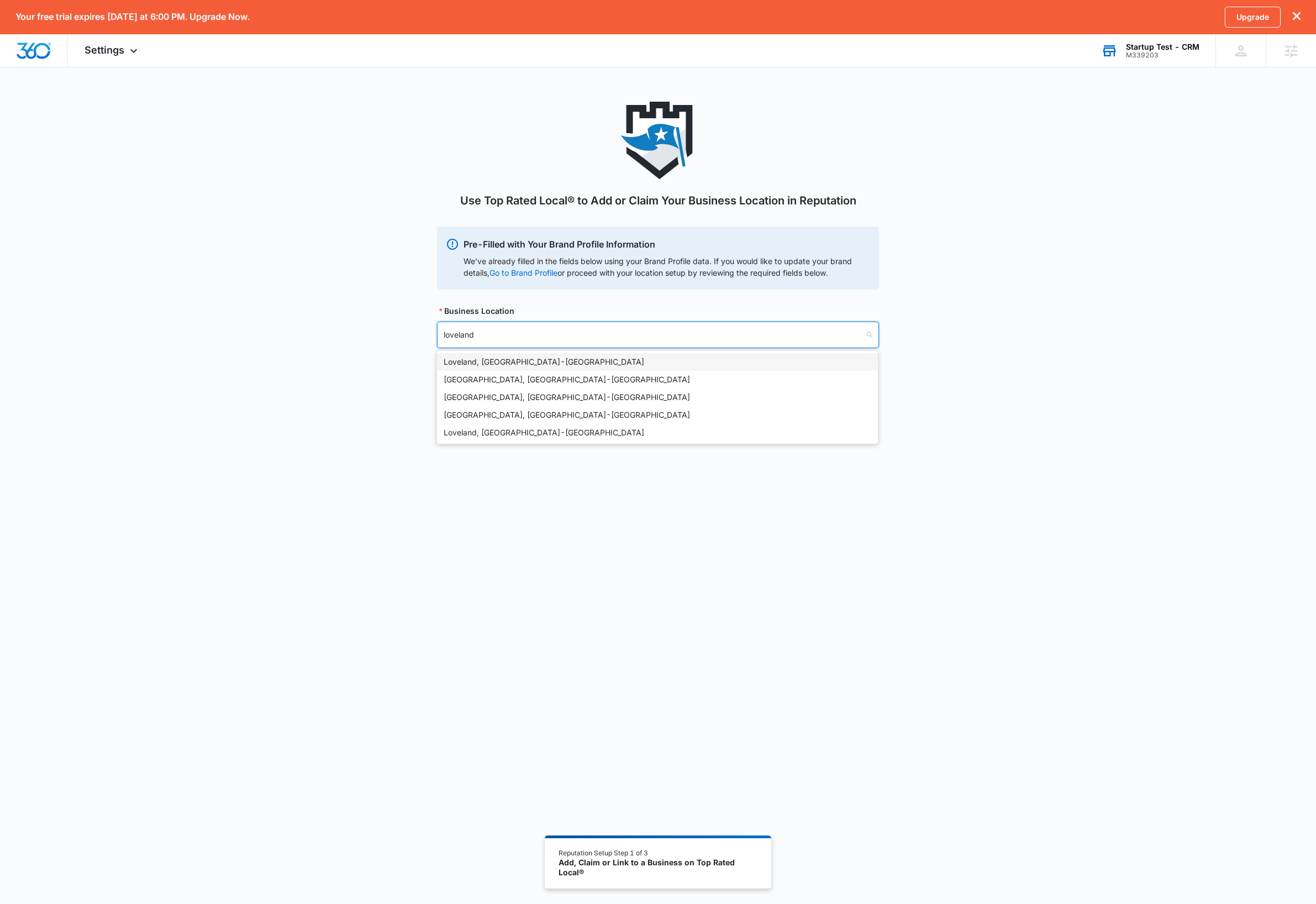
click at [484, 359] on div "Loveland, CO - USA" at bounding box center [657, 361] width 427 height 12
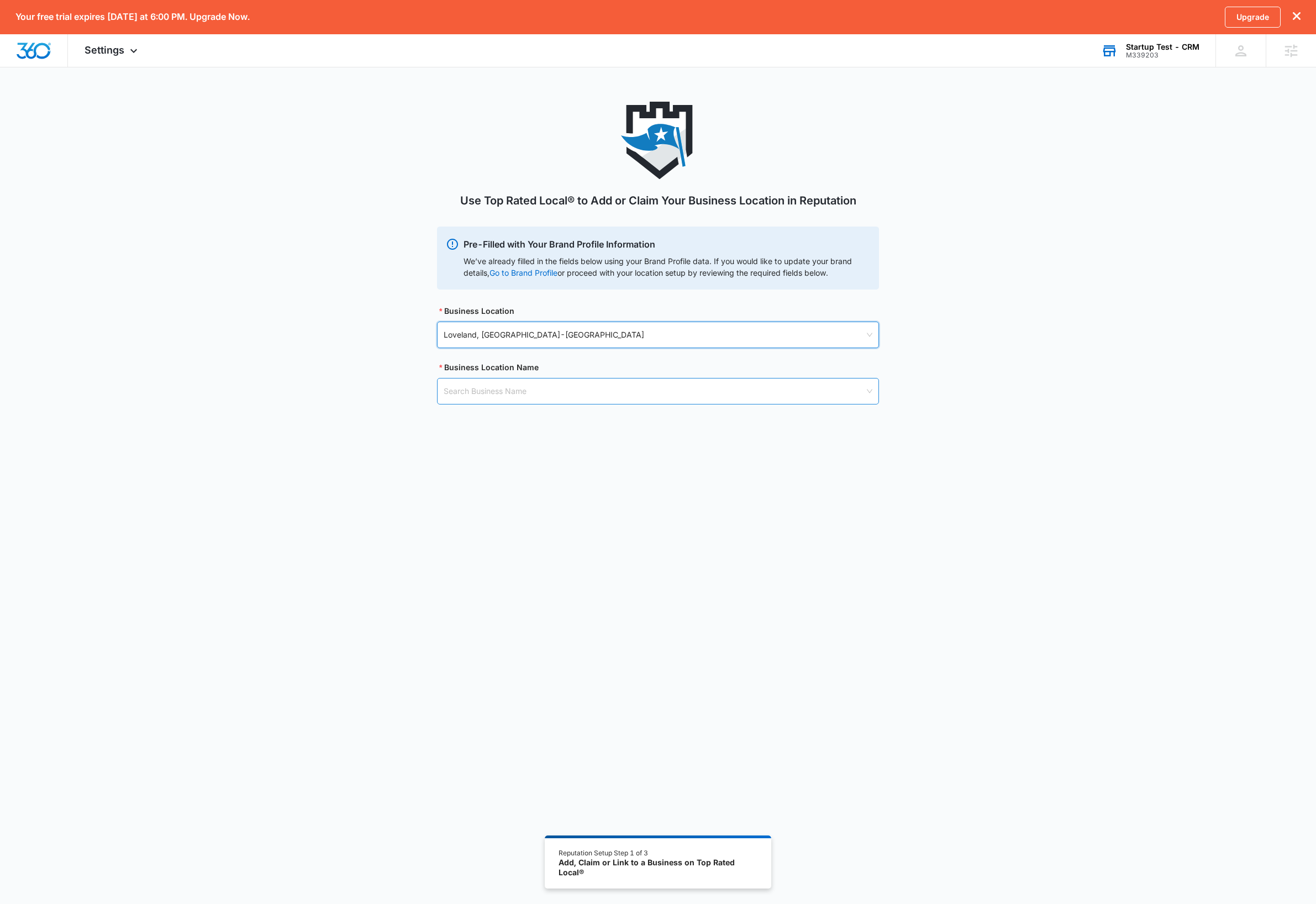
click at [609, 394] on input "search" at bounding box center [654, 391] width 421 height 26
click at [454, 392] on input "TRial Test One" at bounding box center [654, 391] width 421 height 26
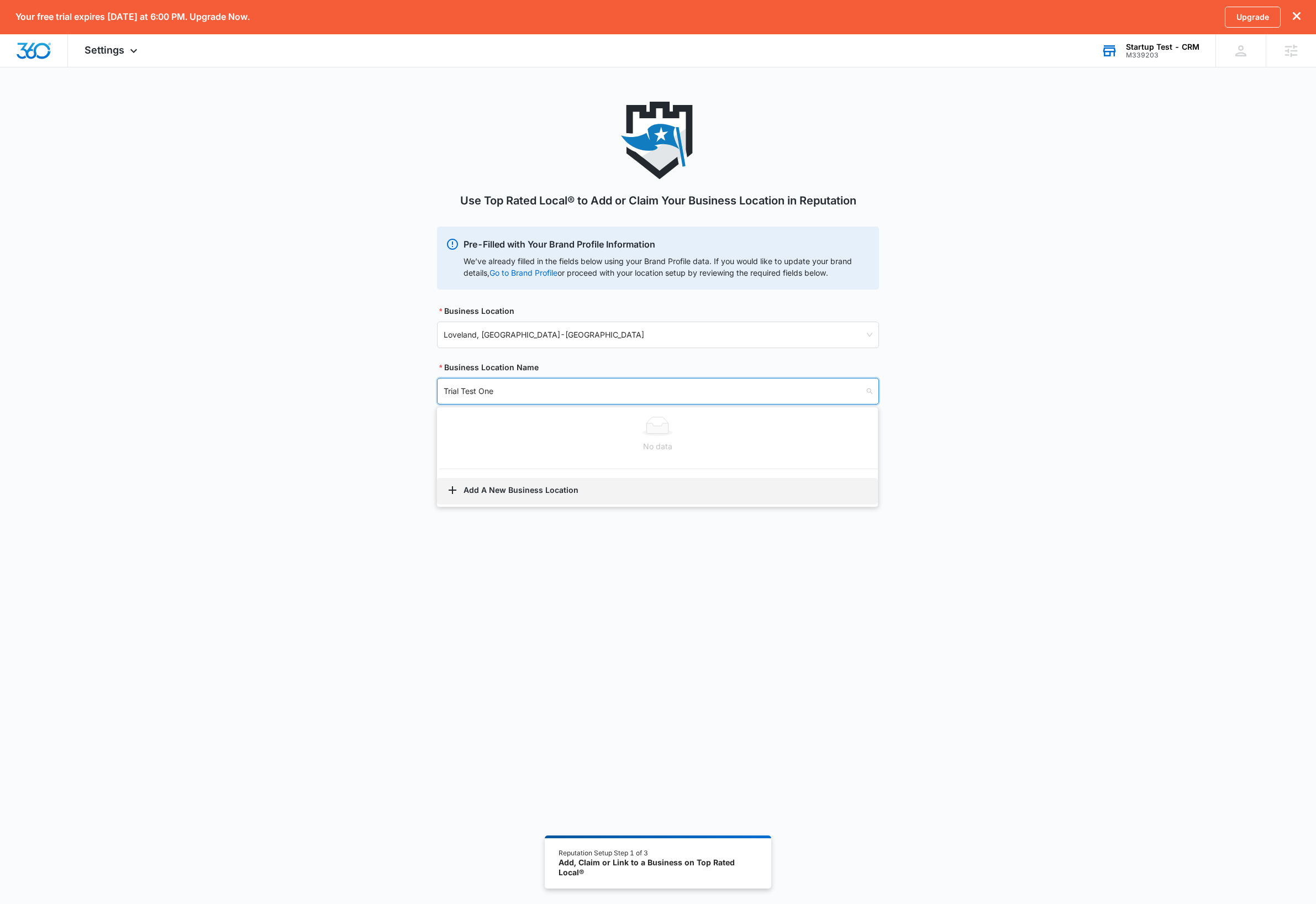
type input "Trial Test One"
click at [542, 491] on button "Add A New Business Location" at bounding box center [657, 491] width 441 height 26
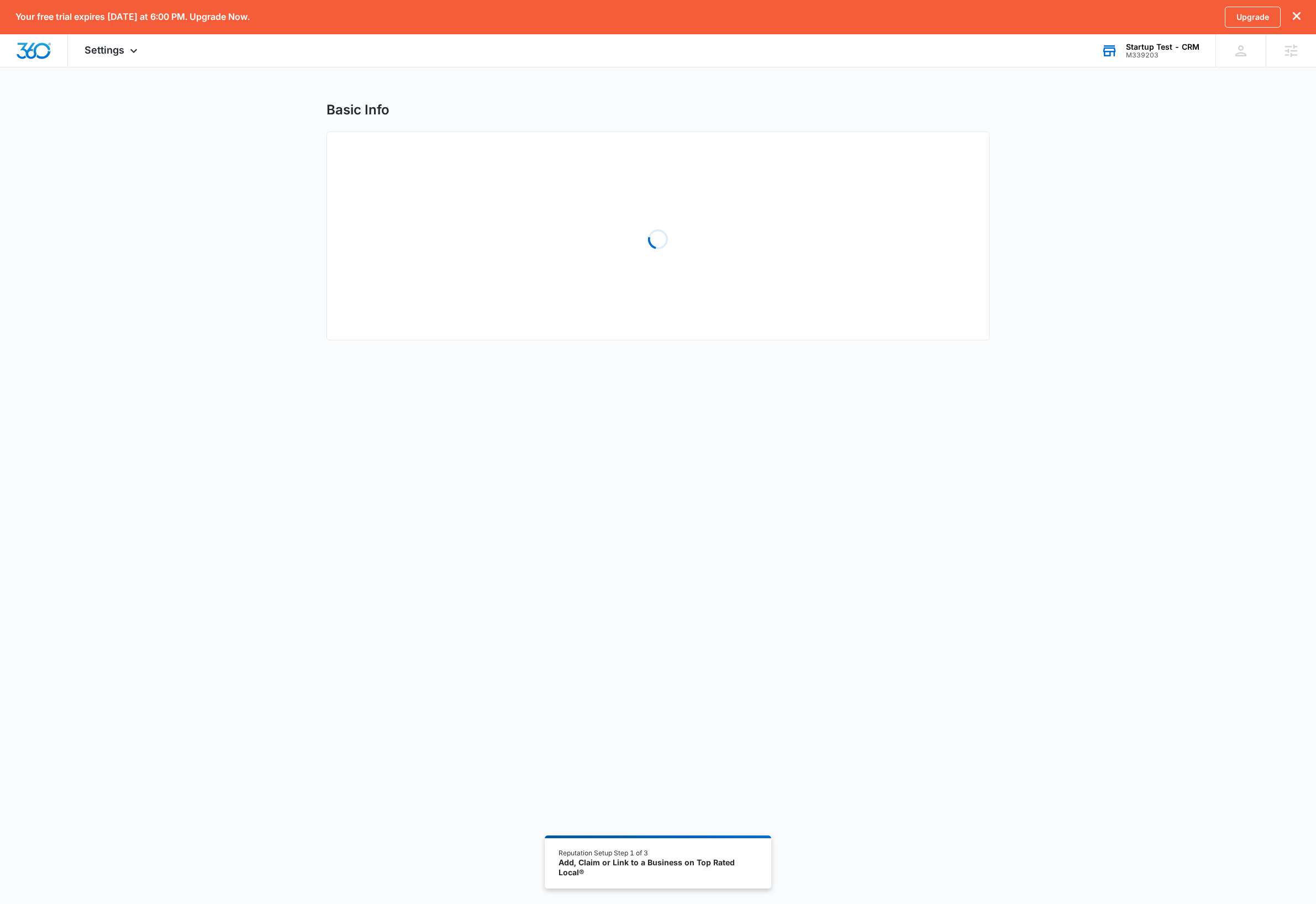
select select "Colorado"
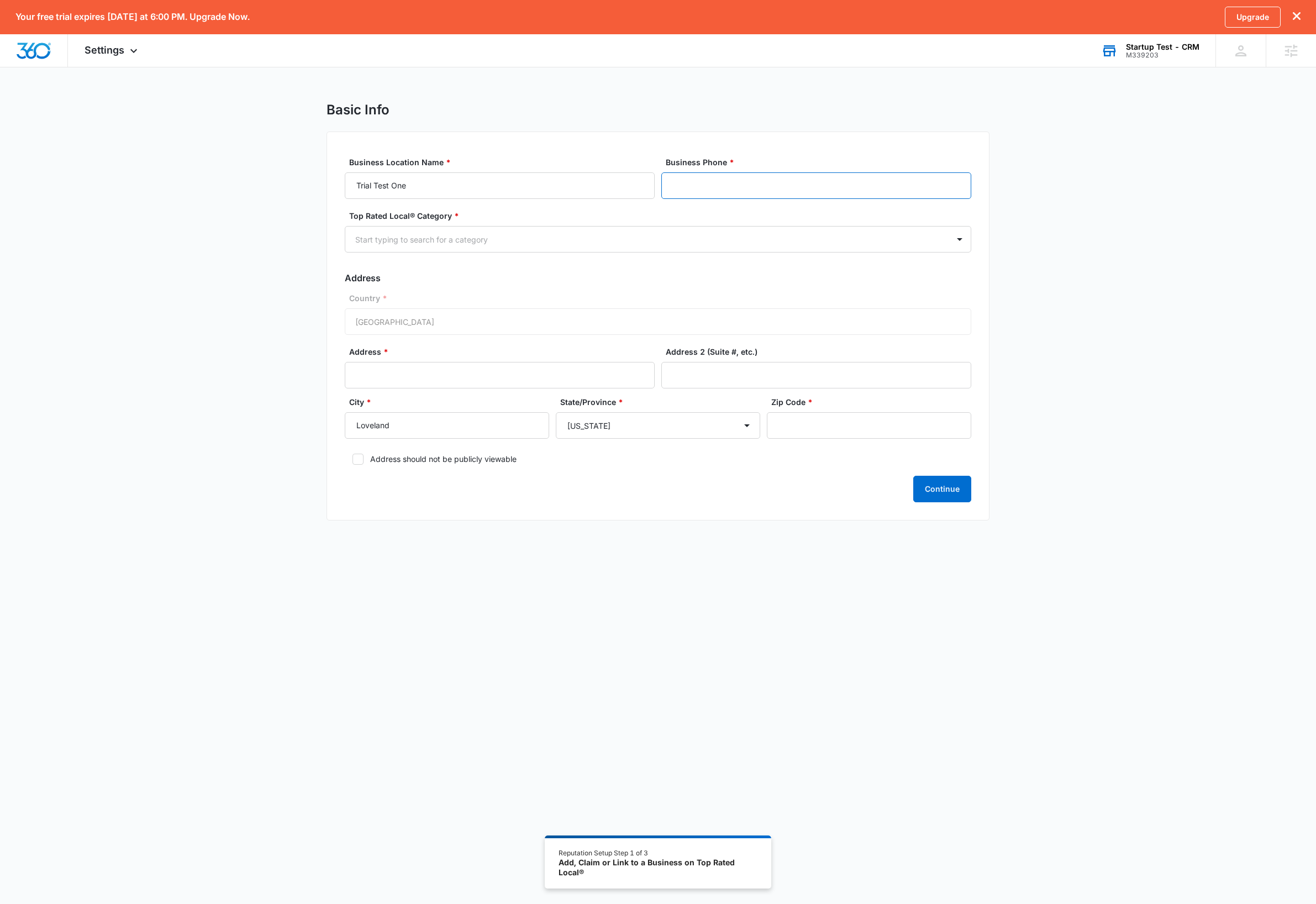
click at [730, 184] on input "Business Phone *" at bounding box center [816, 186] width 310 height 26
type input "(720) 276-1278"
click at [519, 242] on div at bounding box center [645, 239] width 579 height 14
type input "retail"
click at [374, 277] on p "Retail" at bounding box center [368, 278] width 20 height 12
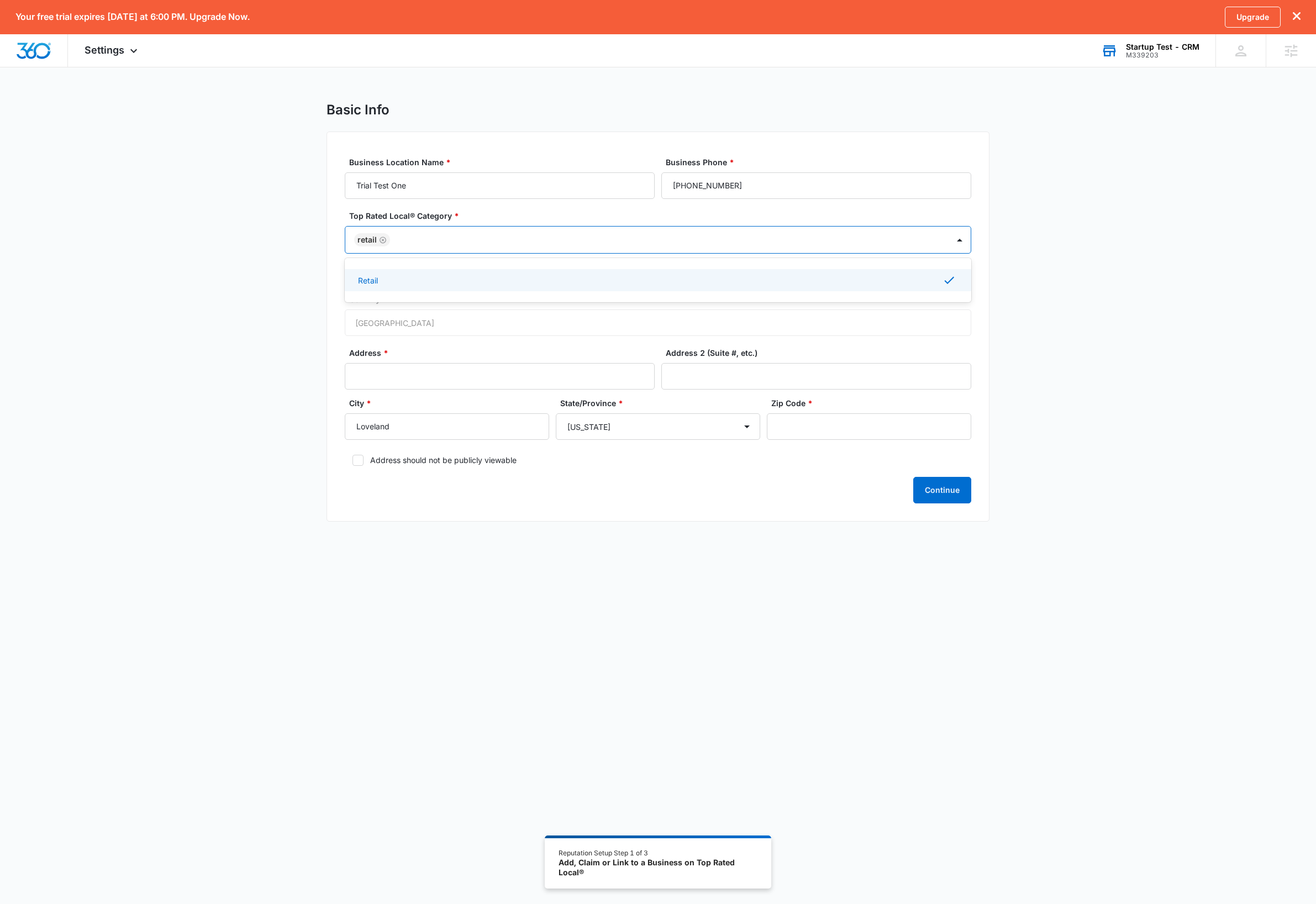
click at [288, 354] on div "Basic Info Business Location Name * Trial Test One Business Phone * (720) 276-1…" at bounding box center [658, 318] width 1316 height 433
click at [414, 380] on input "Address *" at bounding box center [500, 376] width 310 height 26
type input "3454 Silver Leaf Drive"
click at [806, 376] on input "Address 2 (Suite #, etc.)" at bounding box center [816, 376] width 310 height 26
type input "suite 01"
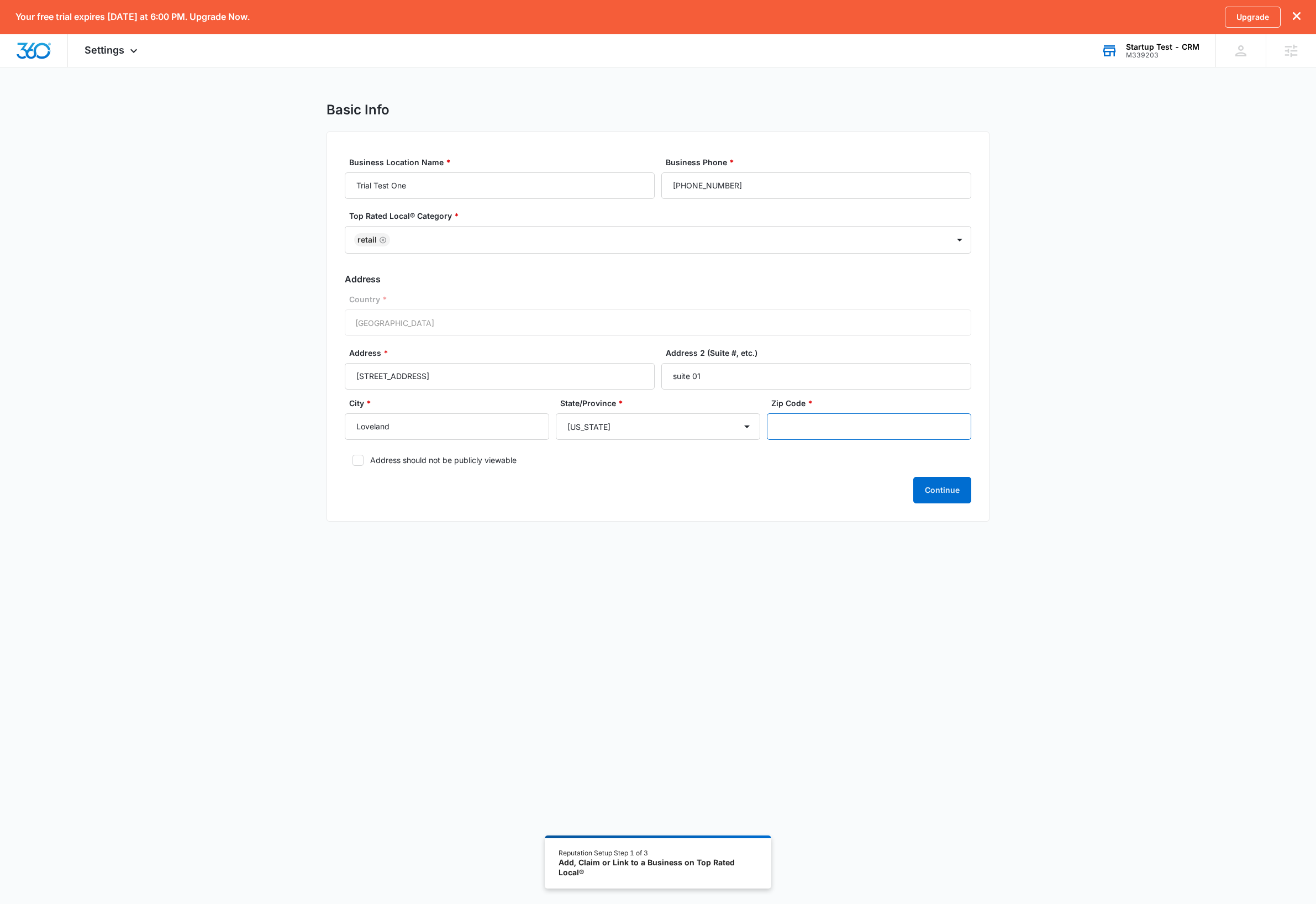
click at [909, 429] on input "Zip Code *" at bounding box center [869, 426] width 204 height 26
type input "80538"
click at [744, 482] on div "Continue" at bounding box center [658, 490] width 627 height 26
click at [948, 487] on button "Continue" at bounding box center [942, 490] width 58 height 26
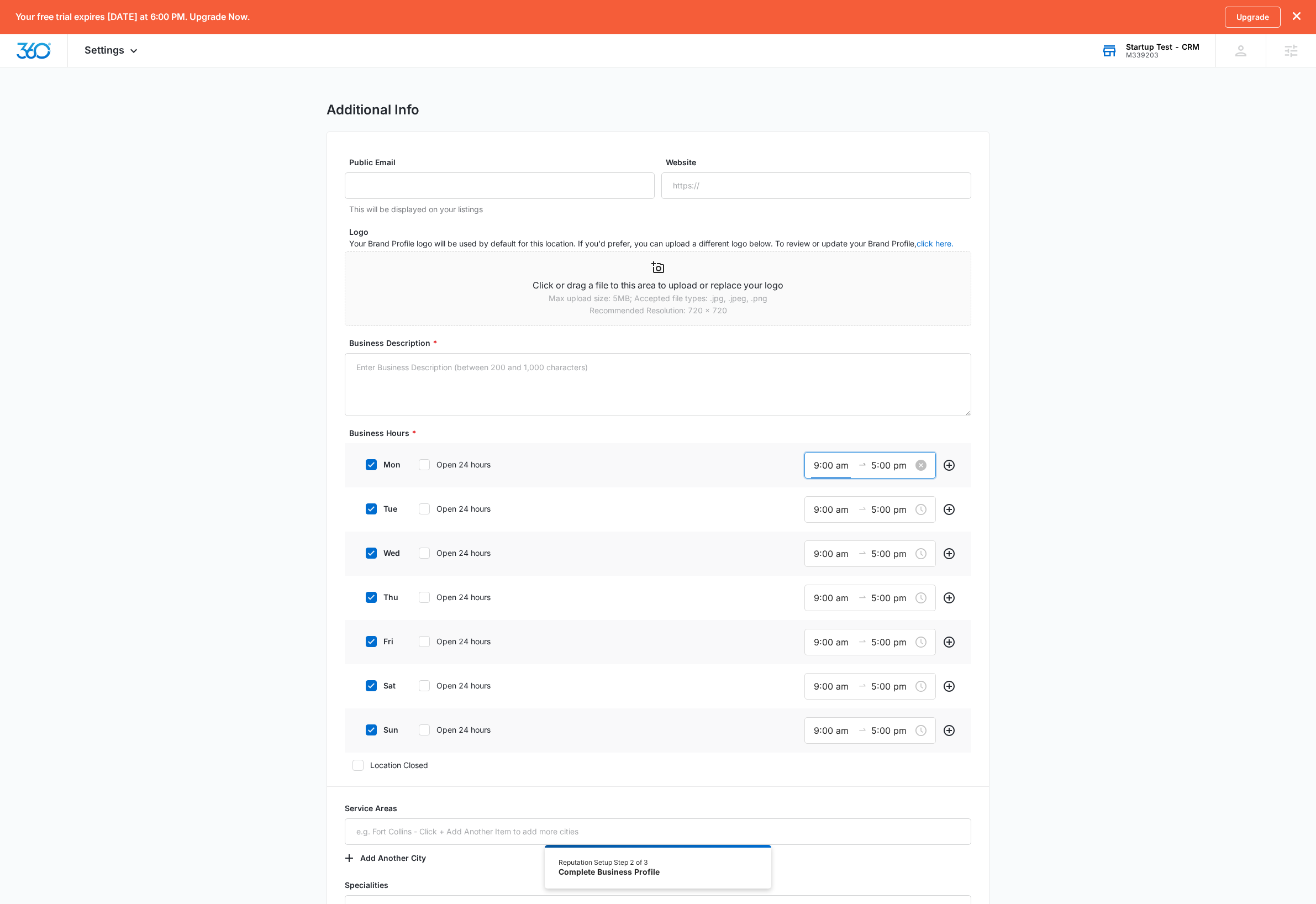
click at [822, 465] on input "9:00 am" at bounding box center [834, 465] width 40 height 14
click at [1052, 444] on div "Additional Info Public Email This will be displayed on your listings Website Lo…" at bounding box center [658, 640] width 1316 height 1076
click at [431, 380] on textarea "Business Description *" at bounding box center [658, 381] width 627 height 63
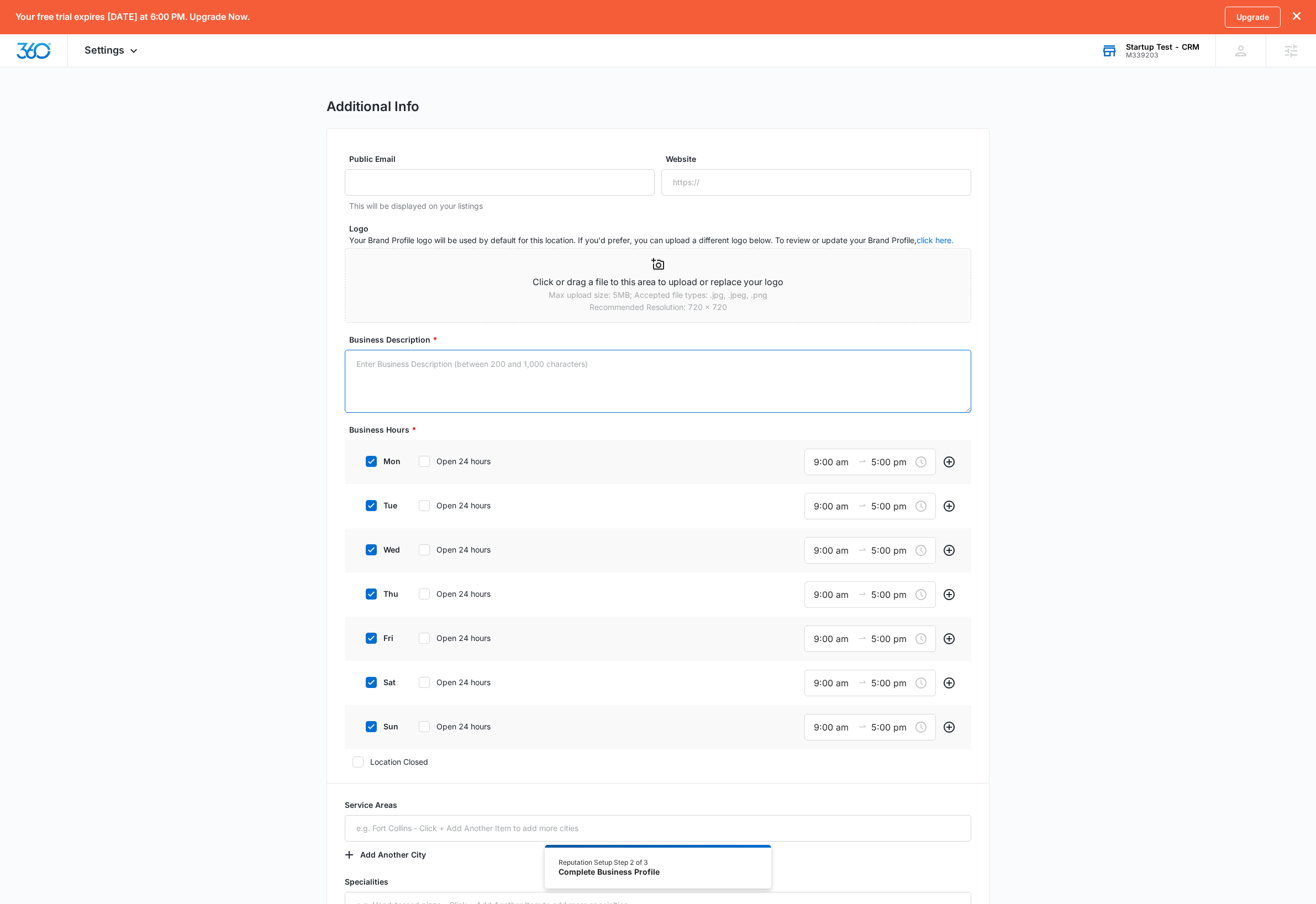
paste textarea "Space, the final frontier. These are the voyages of the Starship Enterprise. It…"
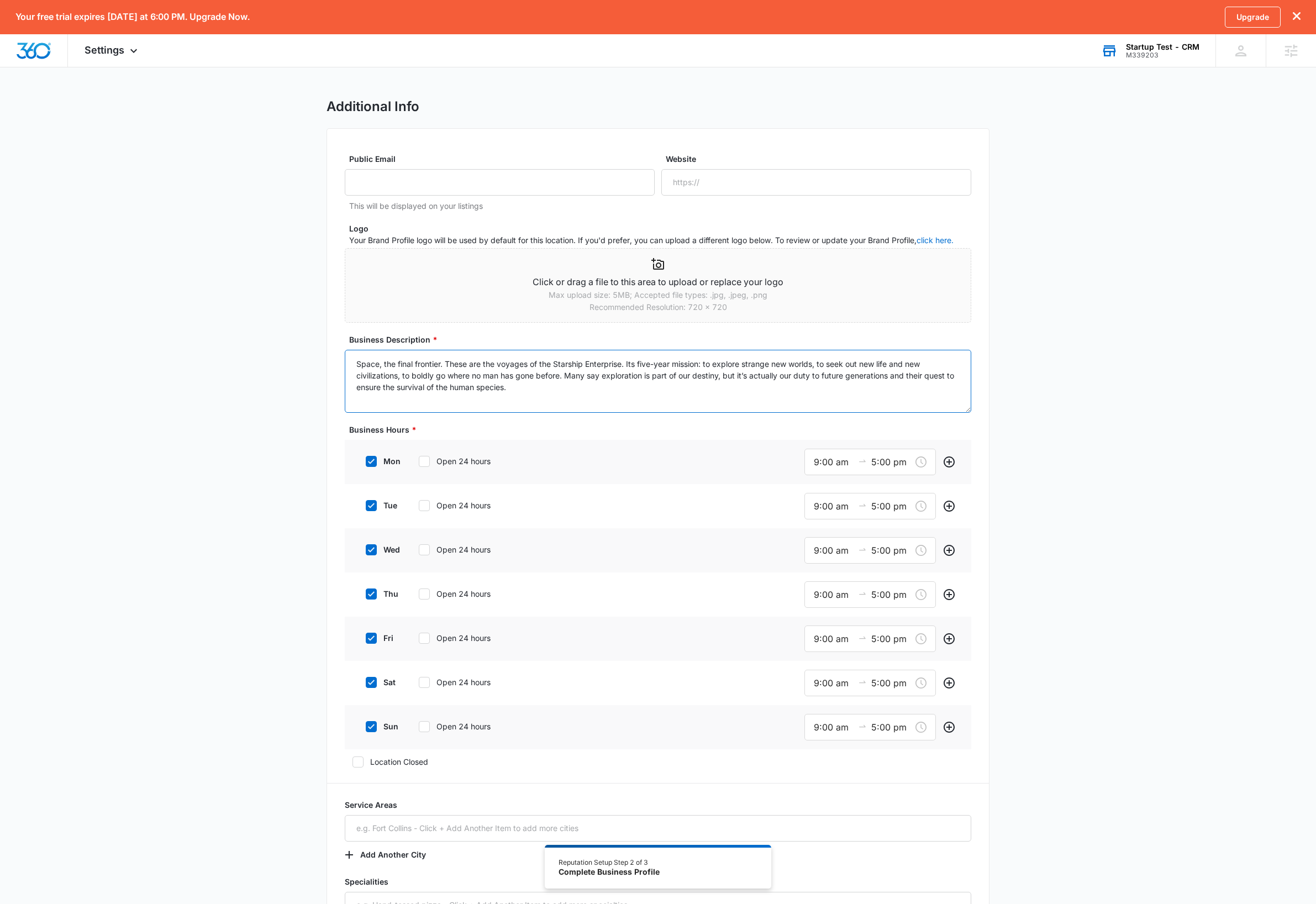
type textarea "Space, the final frontier. These are the voyages of the Starship Enterprise. It…"
click at [1200, 487] on div "Additional Info Public Email This will be displayed on your listings Website Lo…" at bounding box center [658, 636] width 1316 height 1076
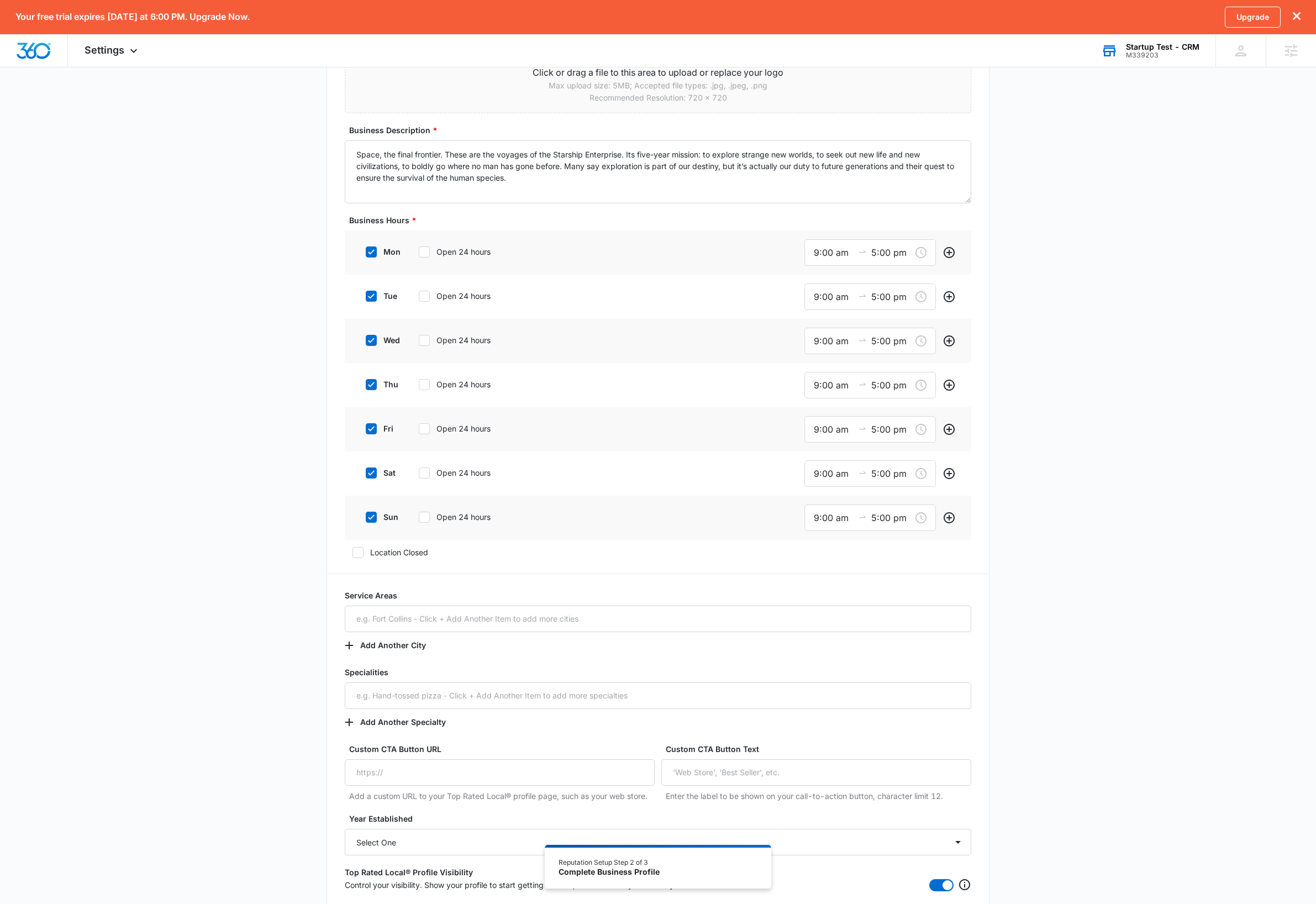
scroll to position [322, 0]
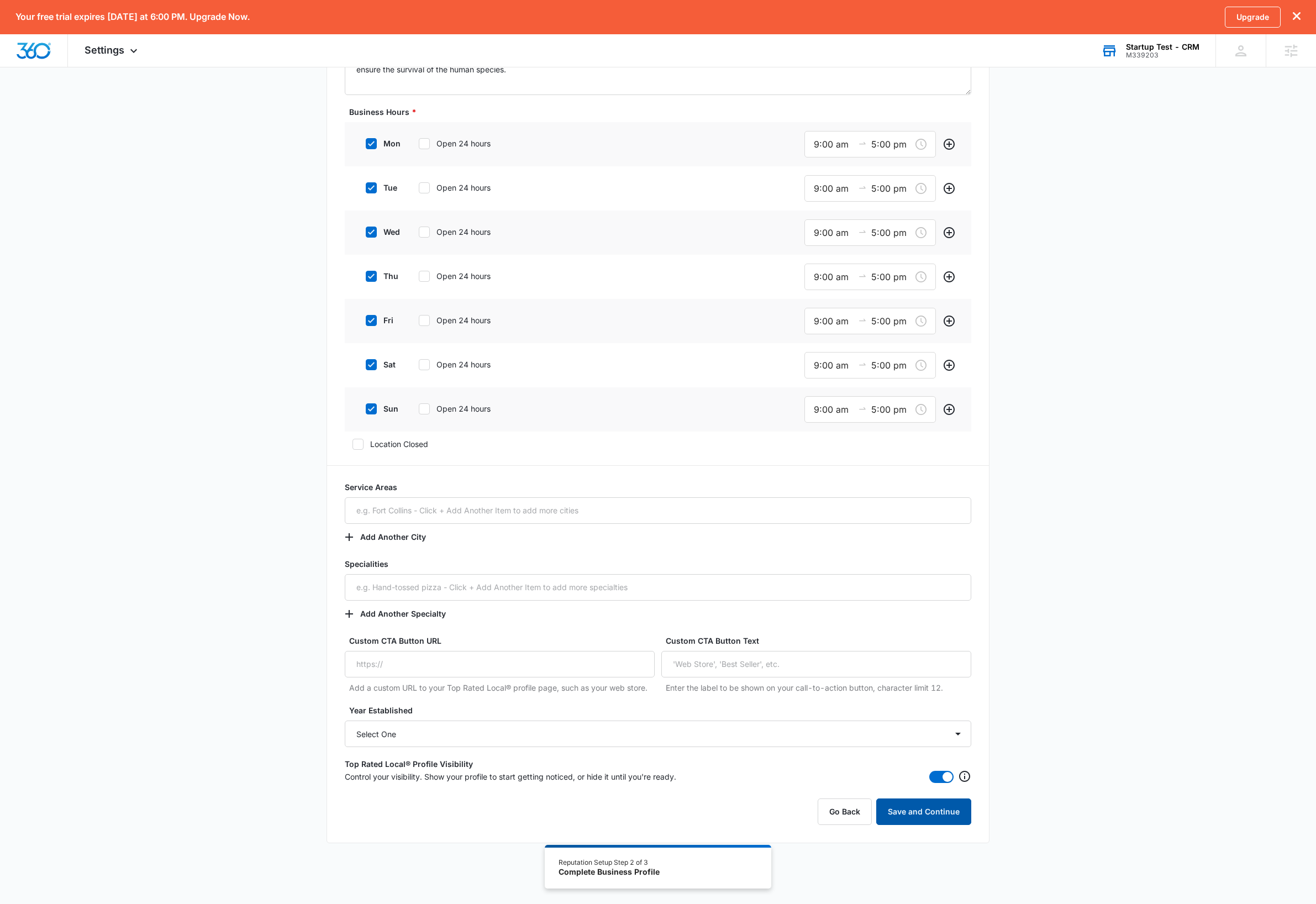
click at [917, 805] on button "Save and Continue" at bounding box center [924, 812] width 95 height 26
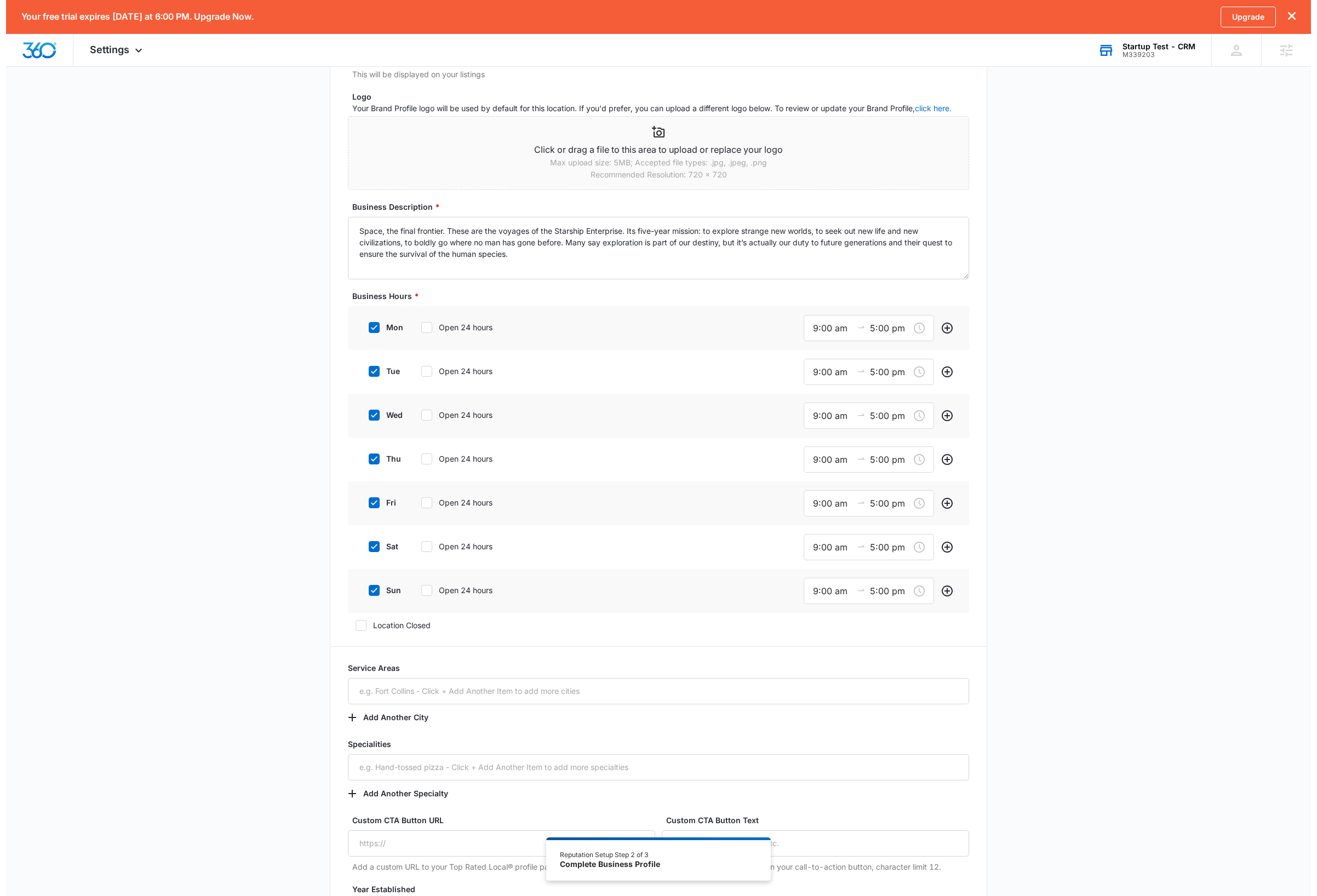
scroll to position [0, 0]
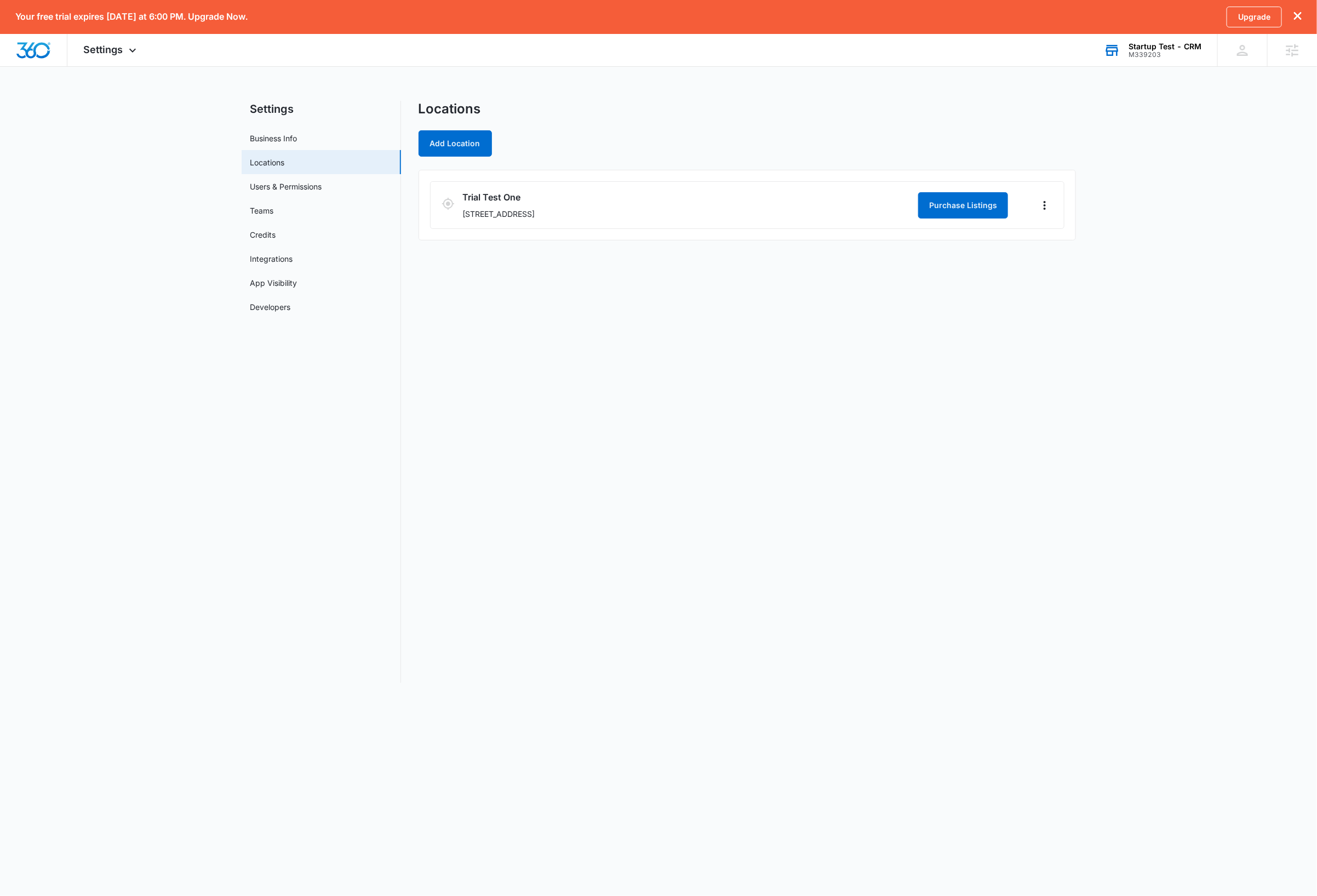
click at [582, 422] on div "Locations Add Location Trial Test One 3454 Silver Leaf Drive, suite 01, Lovelan…" at bounding box center [747, 392] width 657 height 582
click at [1233, 282] on main "Settings Business Info Locations Users & Permissions Teams Credits Integrations…" at bounding box center [658, 398] width 1317 height 595
click at [121, 50] on span "Settings" at bounding box center [103, 50] width 40 height 12
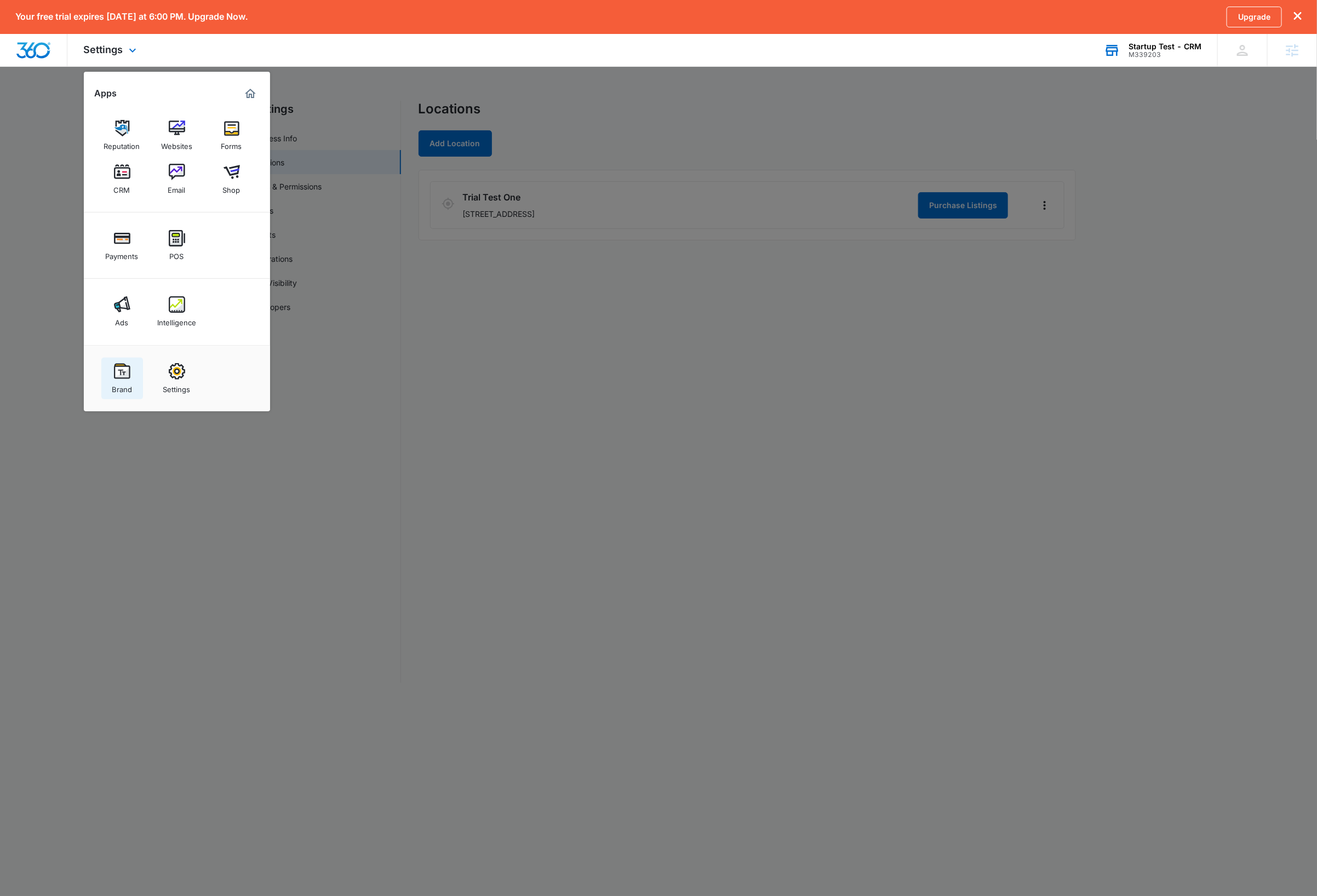
click at [127, 386] on div "Brand" at bounding box center [121, 386] width 20 height 14
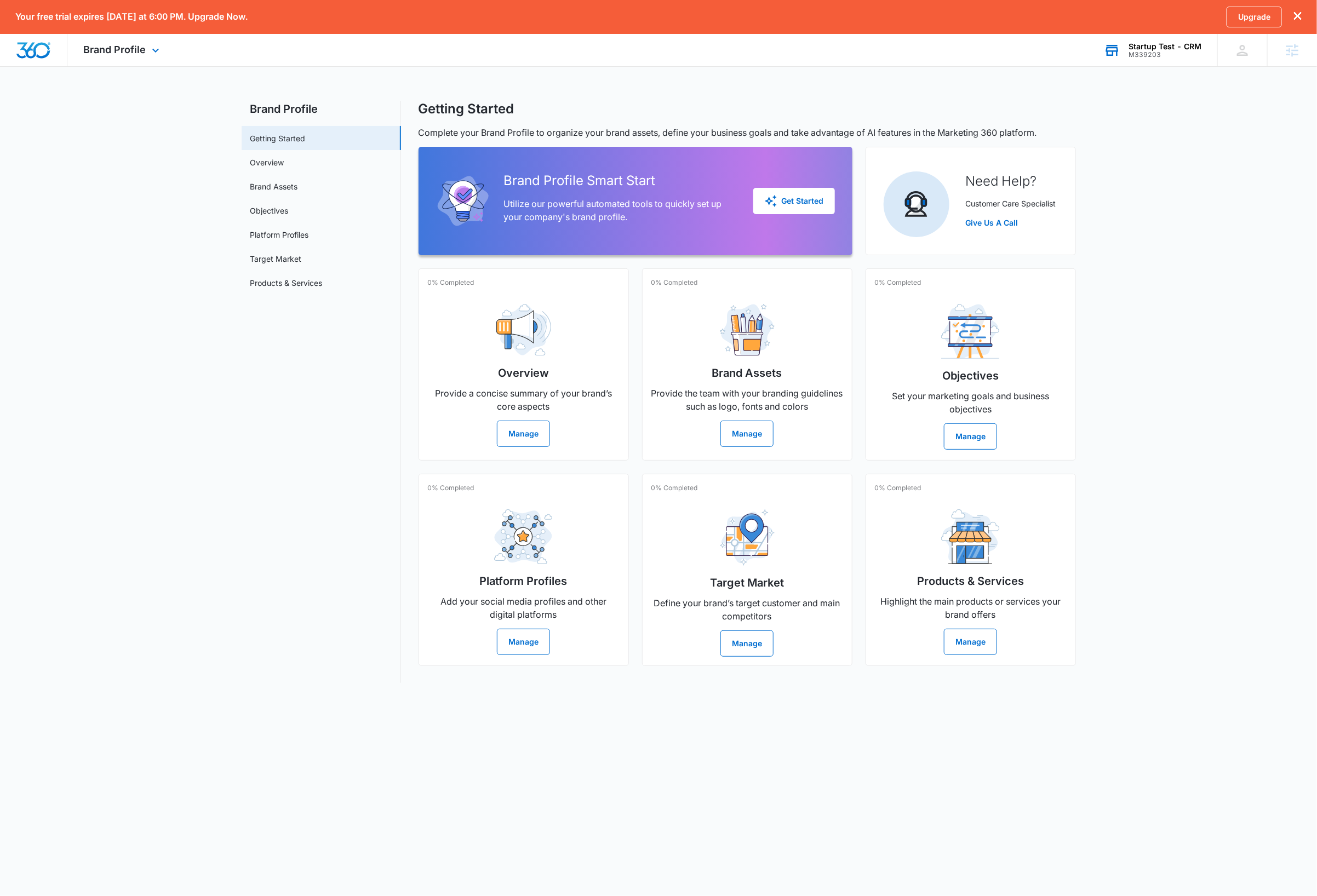
click at [35, 53] on img "Dashboard" at bounding box center [33, 50] width 35 height 17
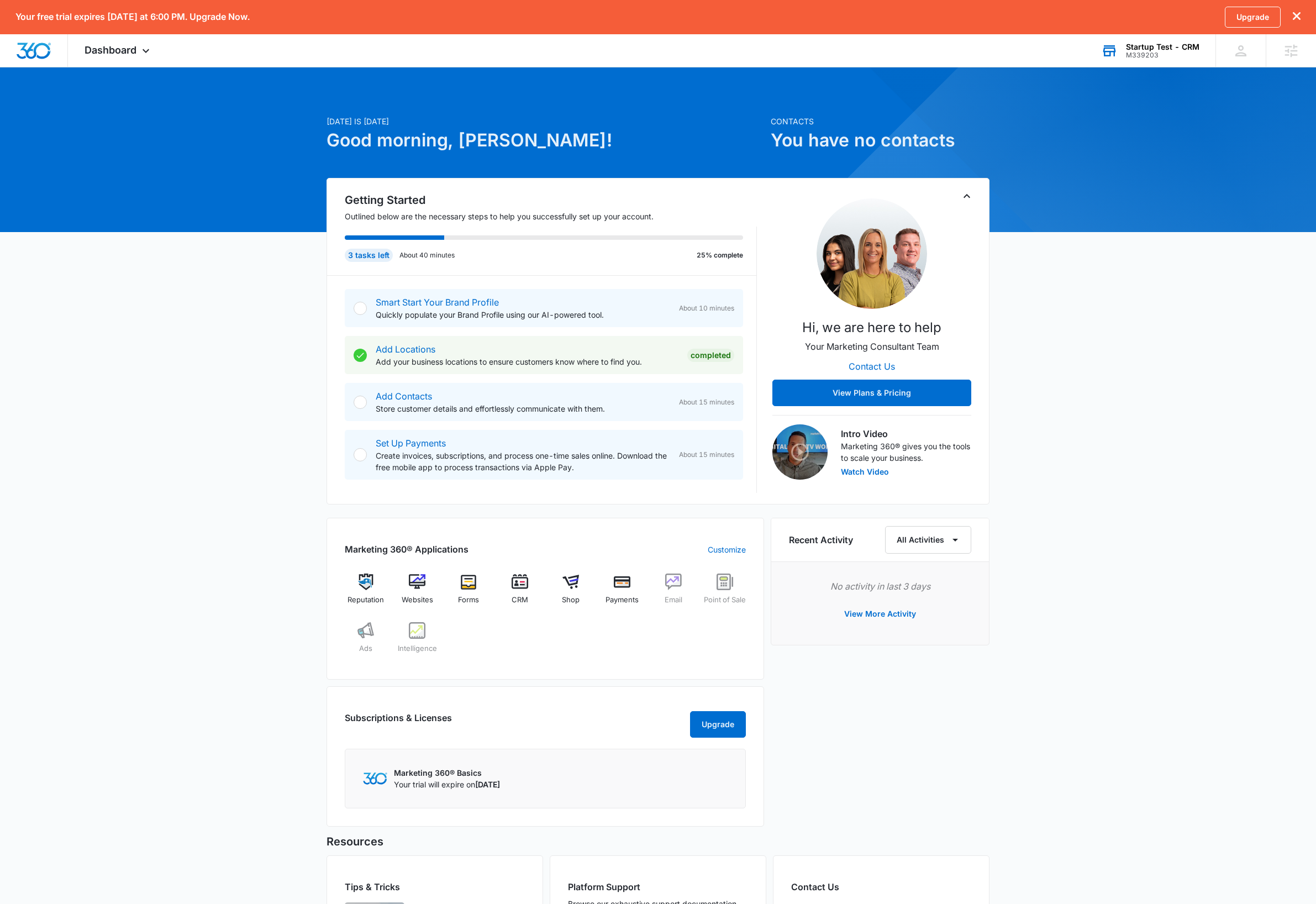
click at [1172, 49] on div "Startup Test - CRM" at bounding box center [1163, 47] width 74 height 9
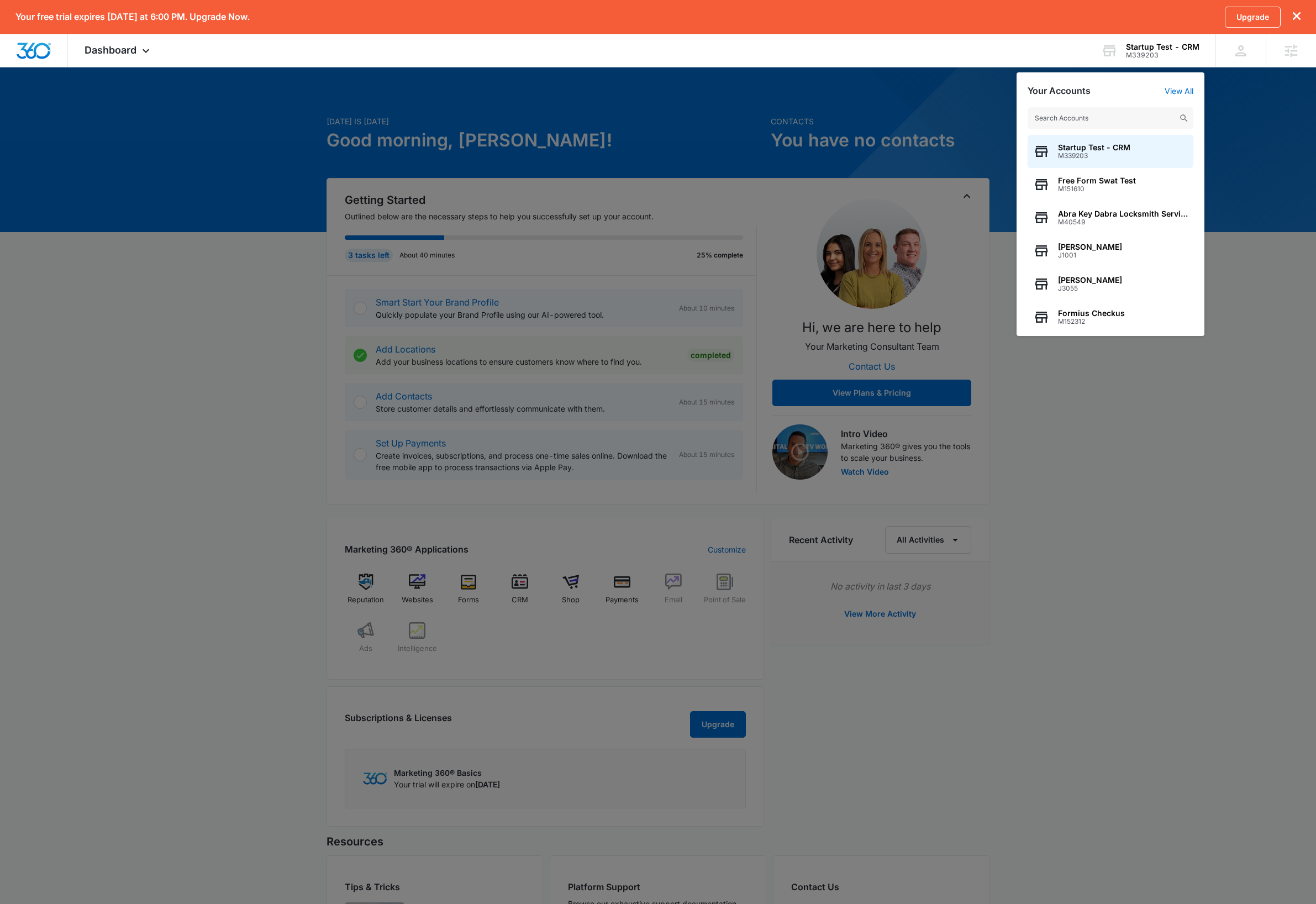
click at [1118, 124] on input "text" at bounding box center [1110, 118] width 166 height 22
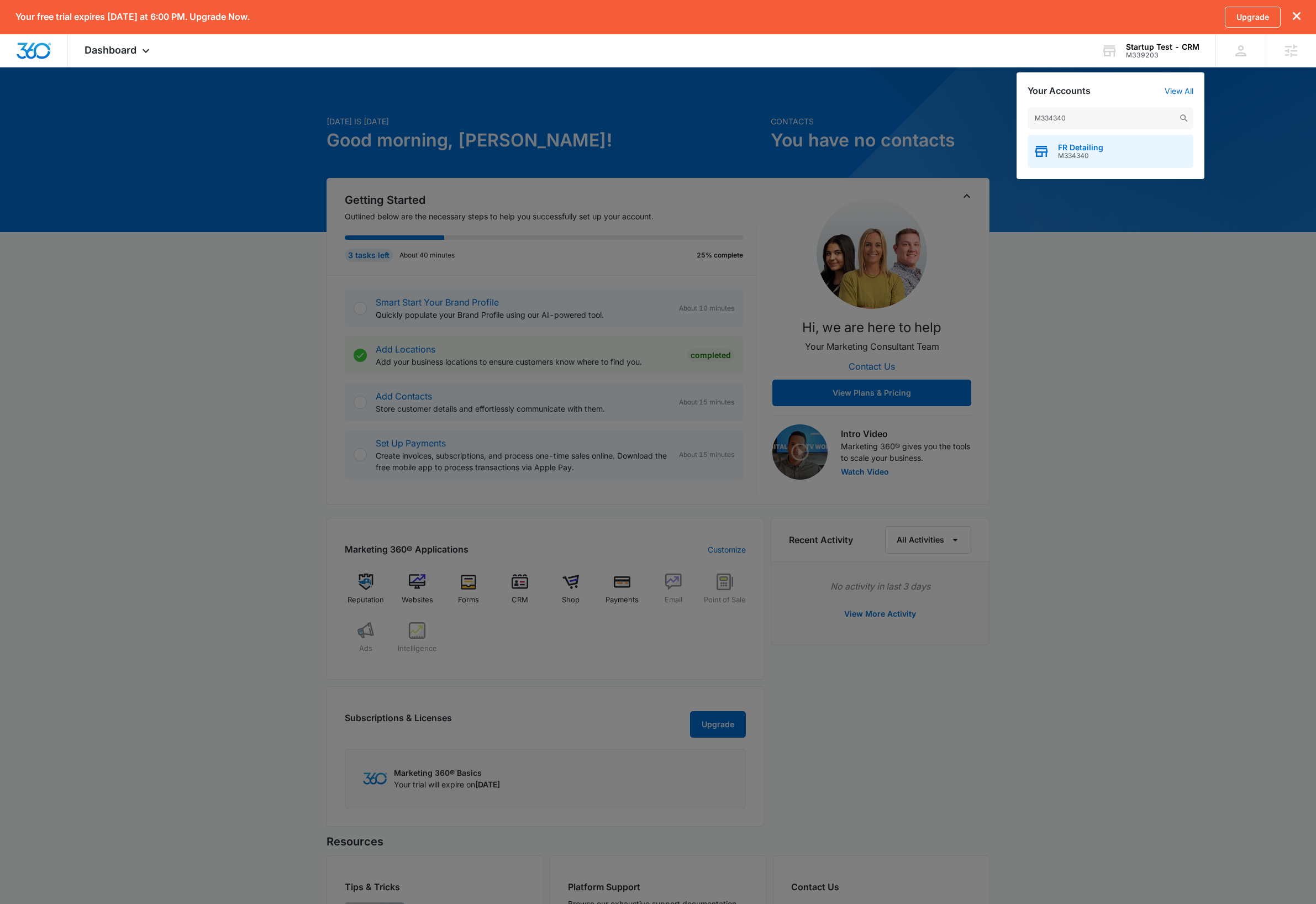
type input "M334340"
click at [1102, 147] on div "FR Detailing M334340" at bounding box center [1110, 151] width 166 height 33
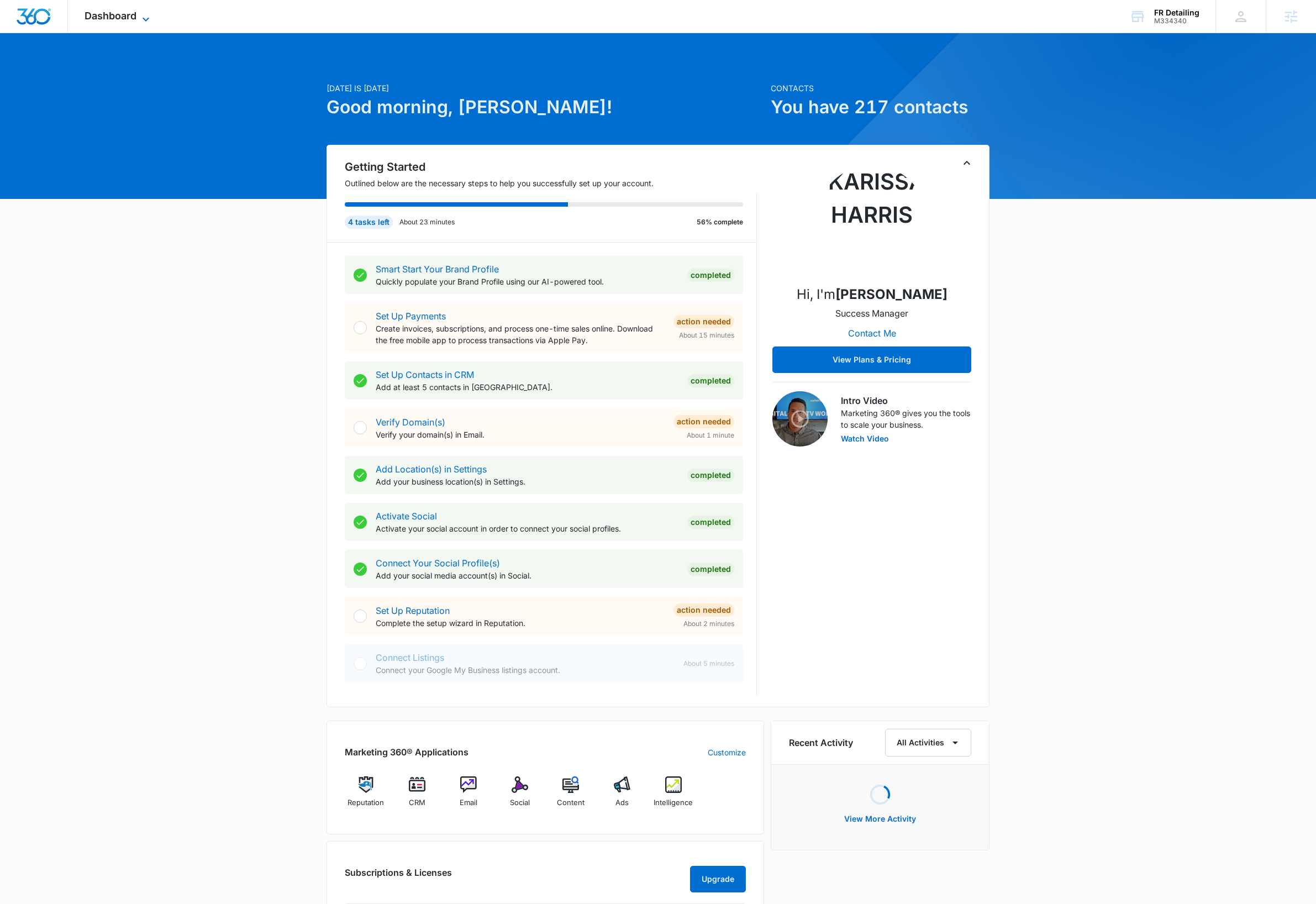
click at [149, 16] on icon at bounding box center [146, 19] width 13 height 13
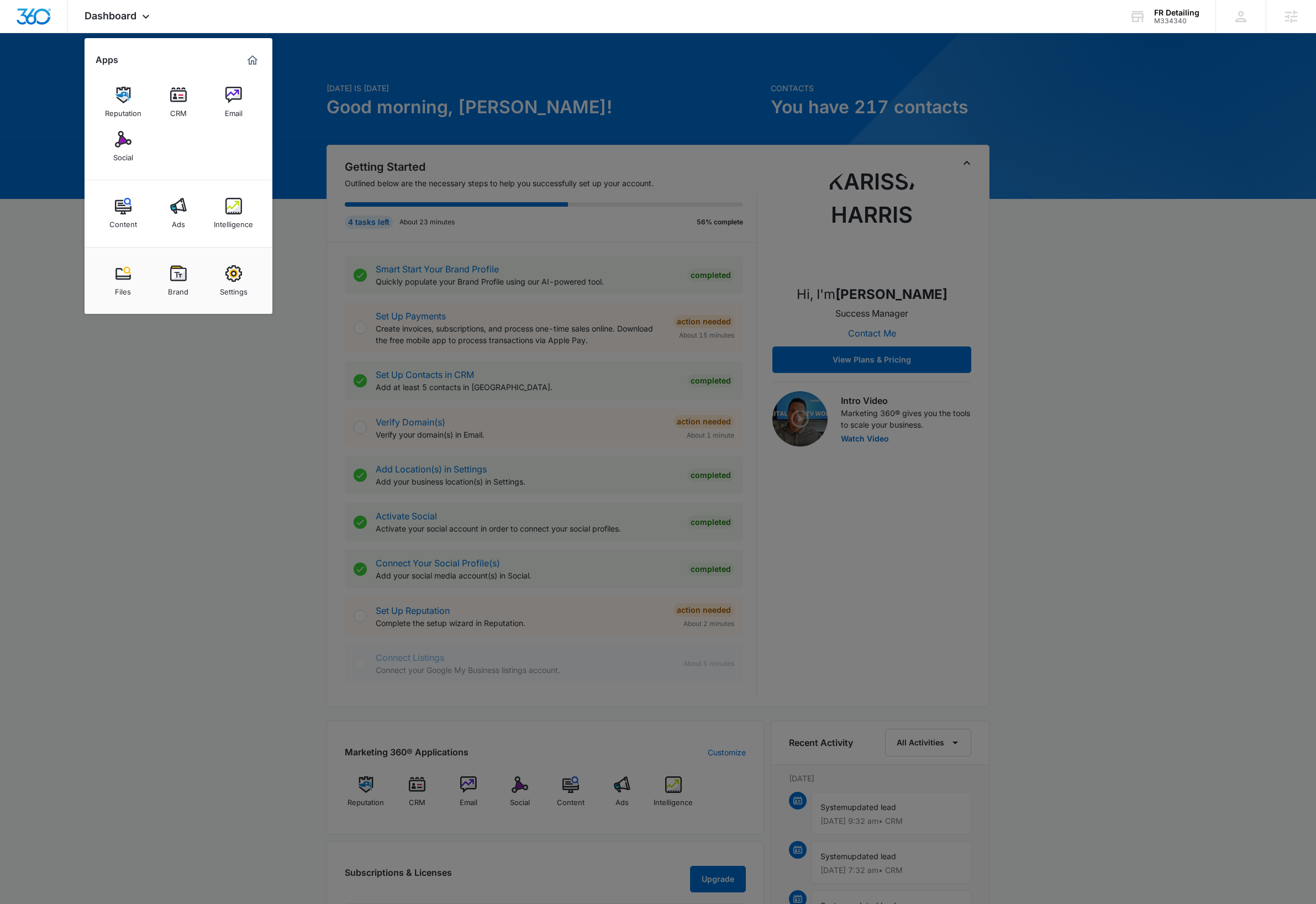
click at [171, 101] on img at bounding box center [178, 95] width 17 height 17
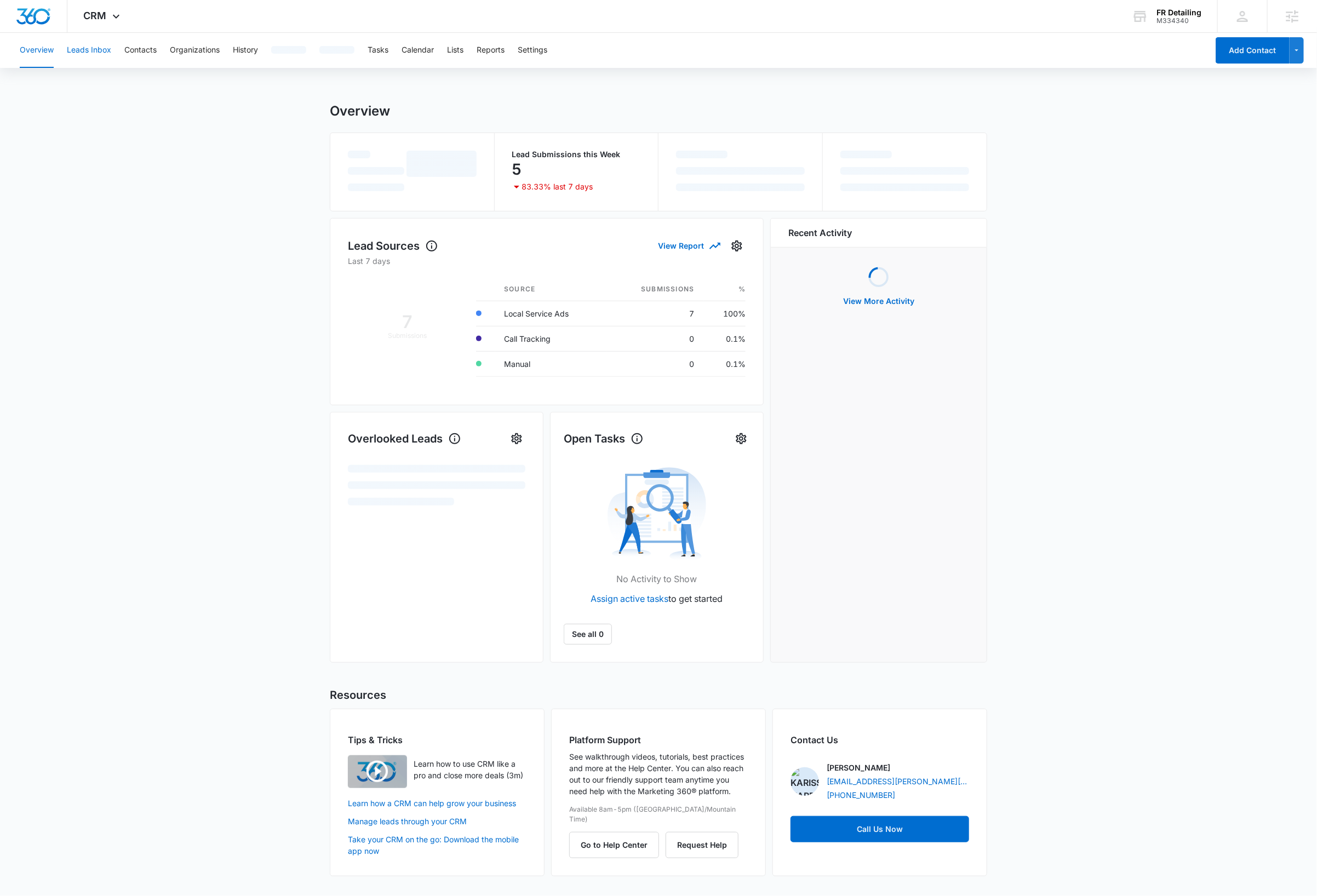
click at [110, 53] on button "Leads Inbox" at bounding box center [89, 50] width 45 height 35
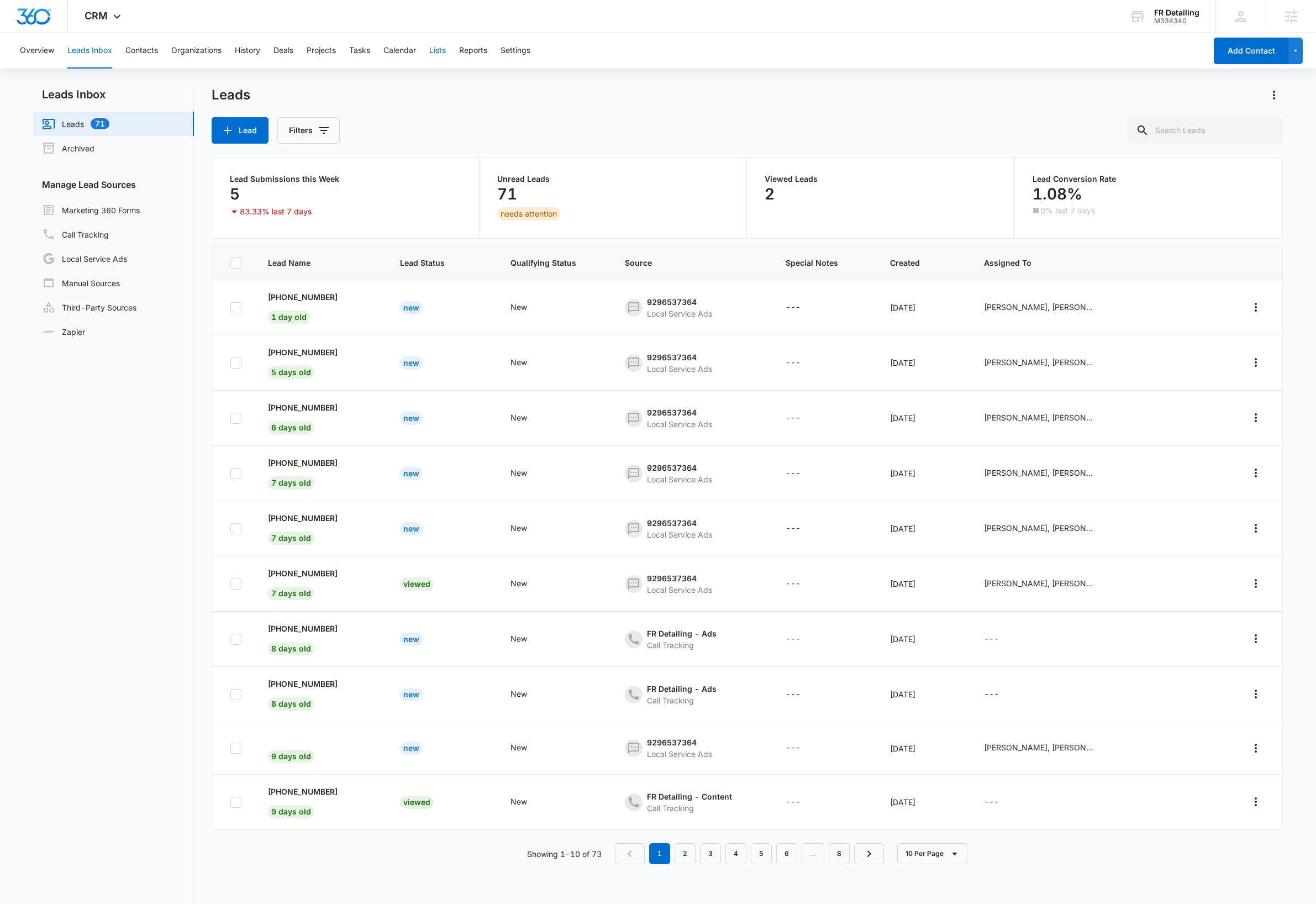
click at [439, 52] on button "Lists" at bounding box center [437, 51] width 17 height 36
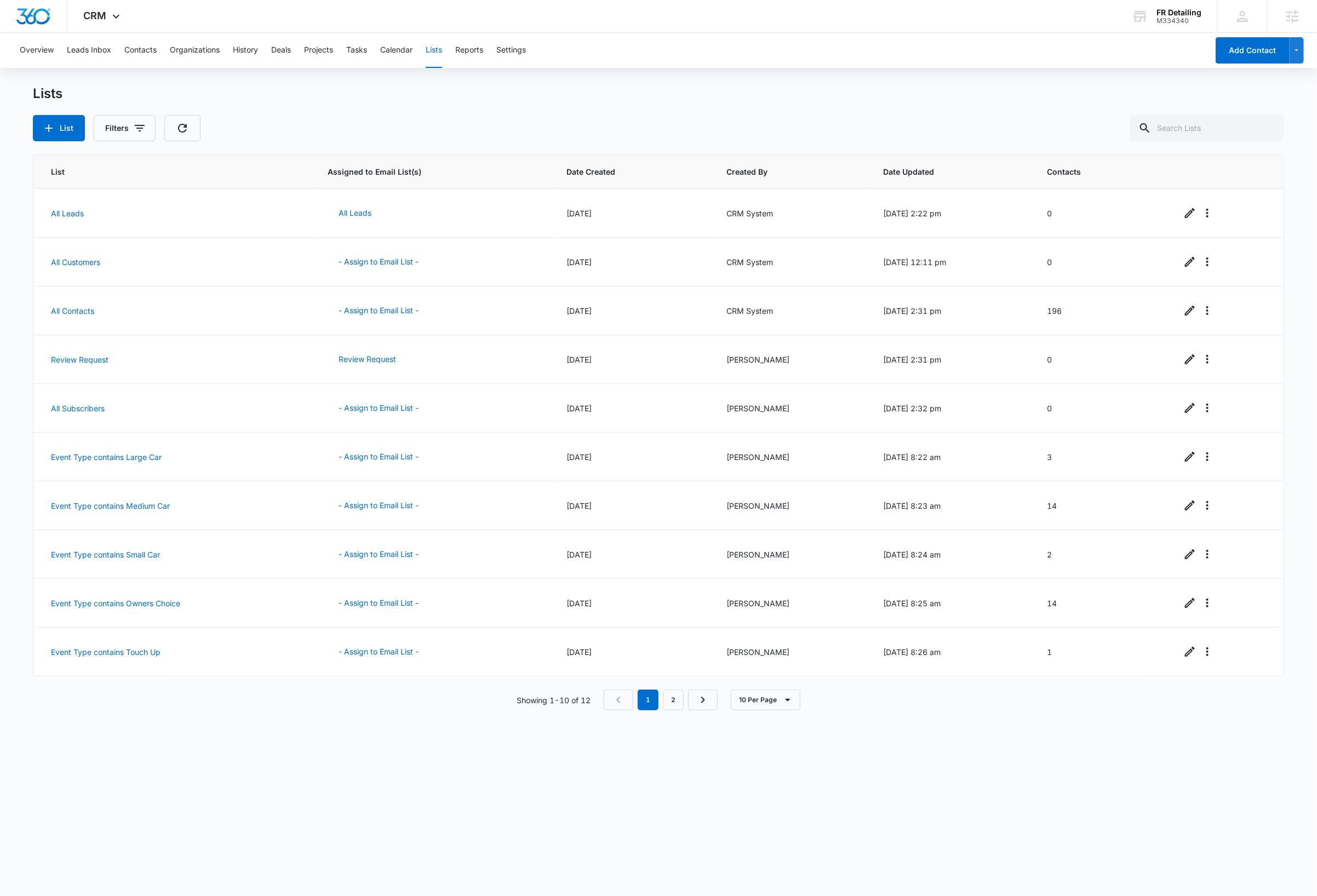
click at [507, 102] on div "Lists List Filters" at bounding box center [658, 113] width 1251 height 56
click at [70, 212] on link "All Leads" at bounding box center [67, 213] width 33 height 9
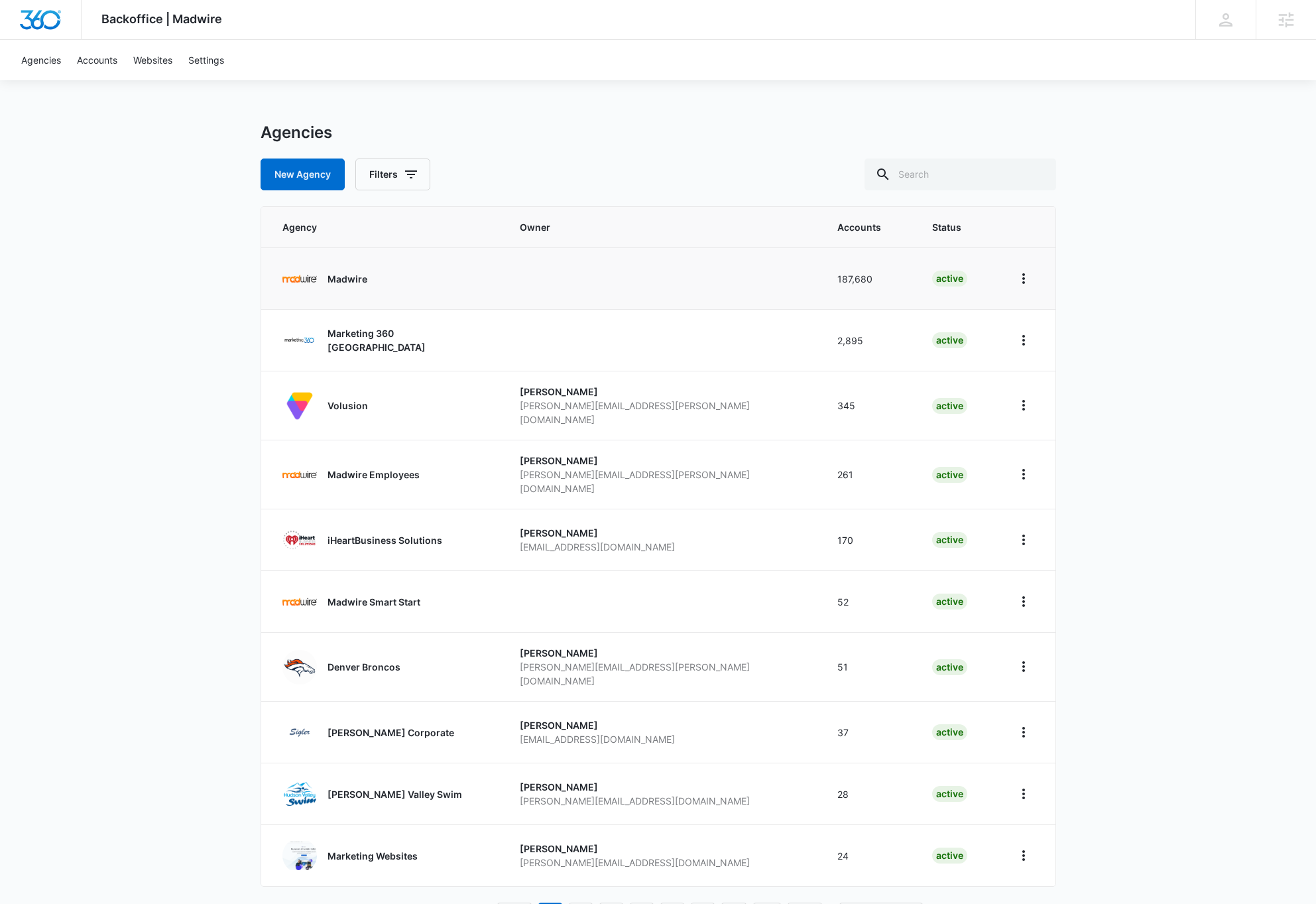
click at [338, 281] on p "Madwire" at bounding box center [347, 279] width 40 height 14
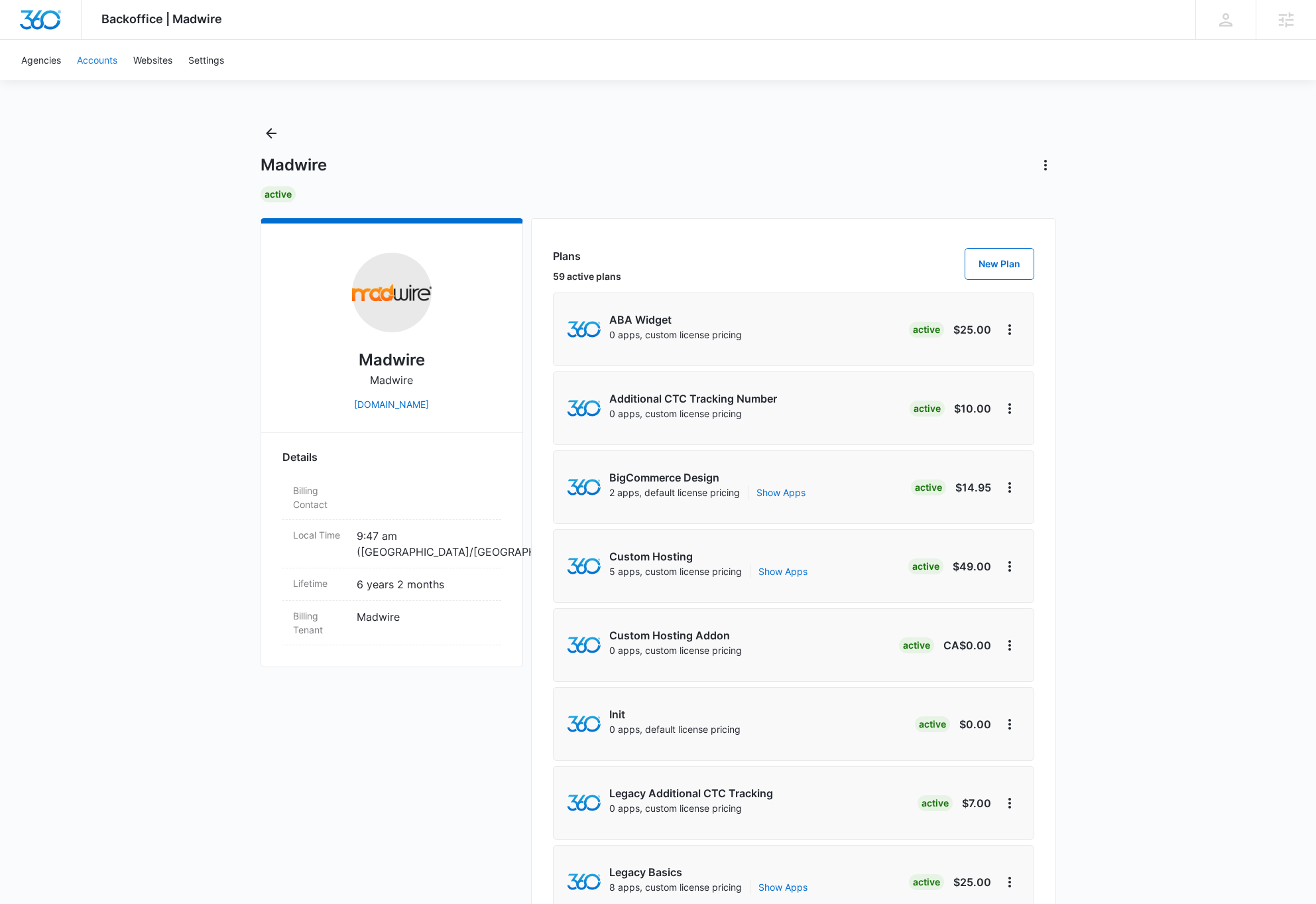
click at [97, 63] on link "Accounts" at bounding box center [97, 60] width 56 height 41
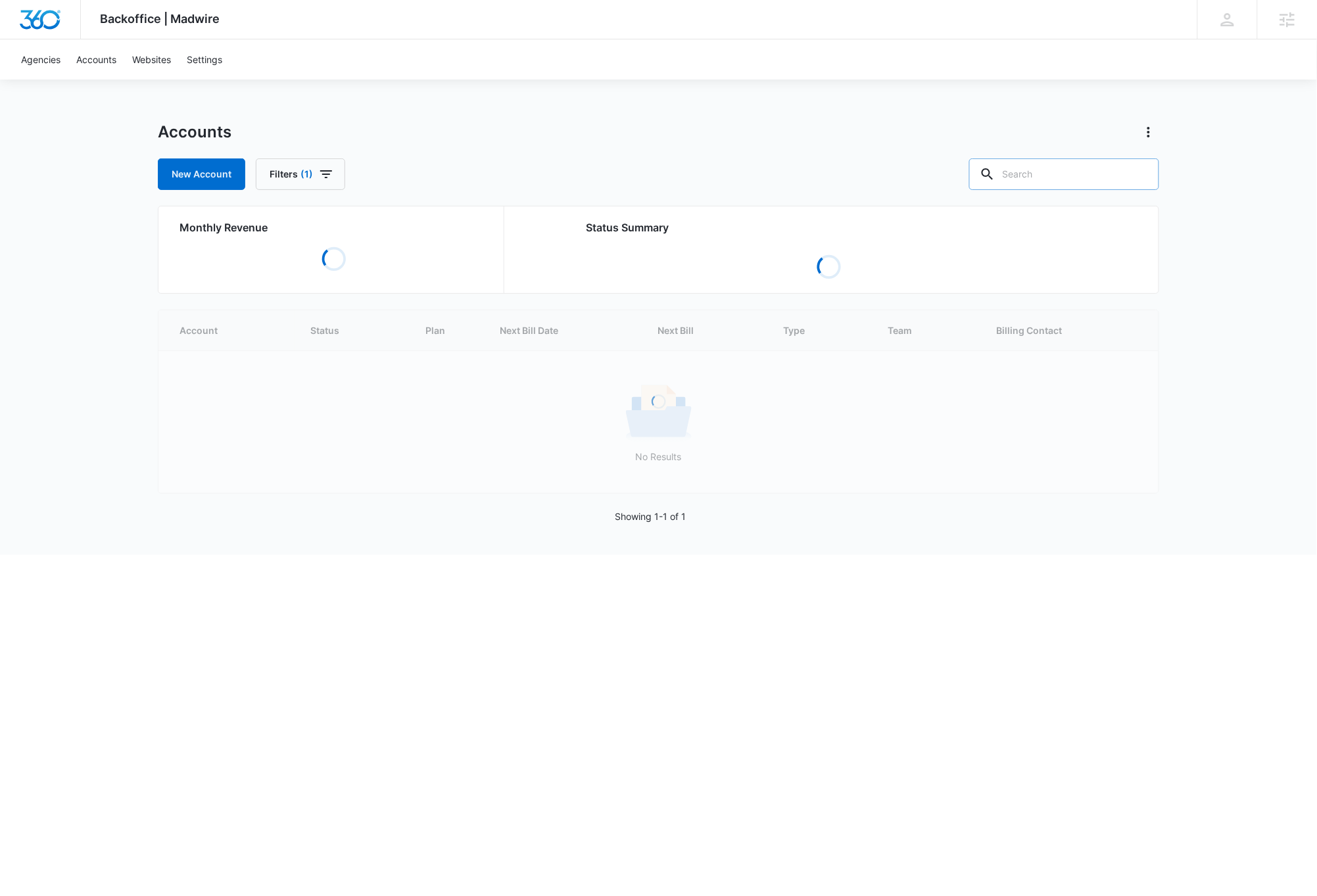
click at [1076, 175] on input "text" at bounding box center [1064, 174] width 190 height 31
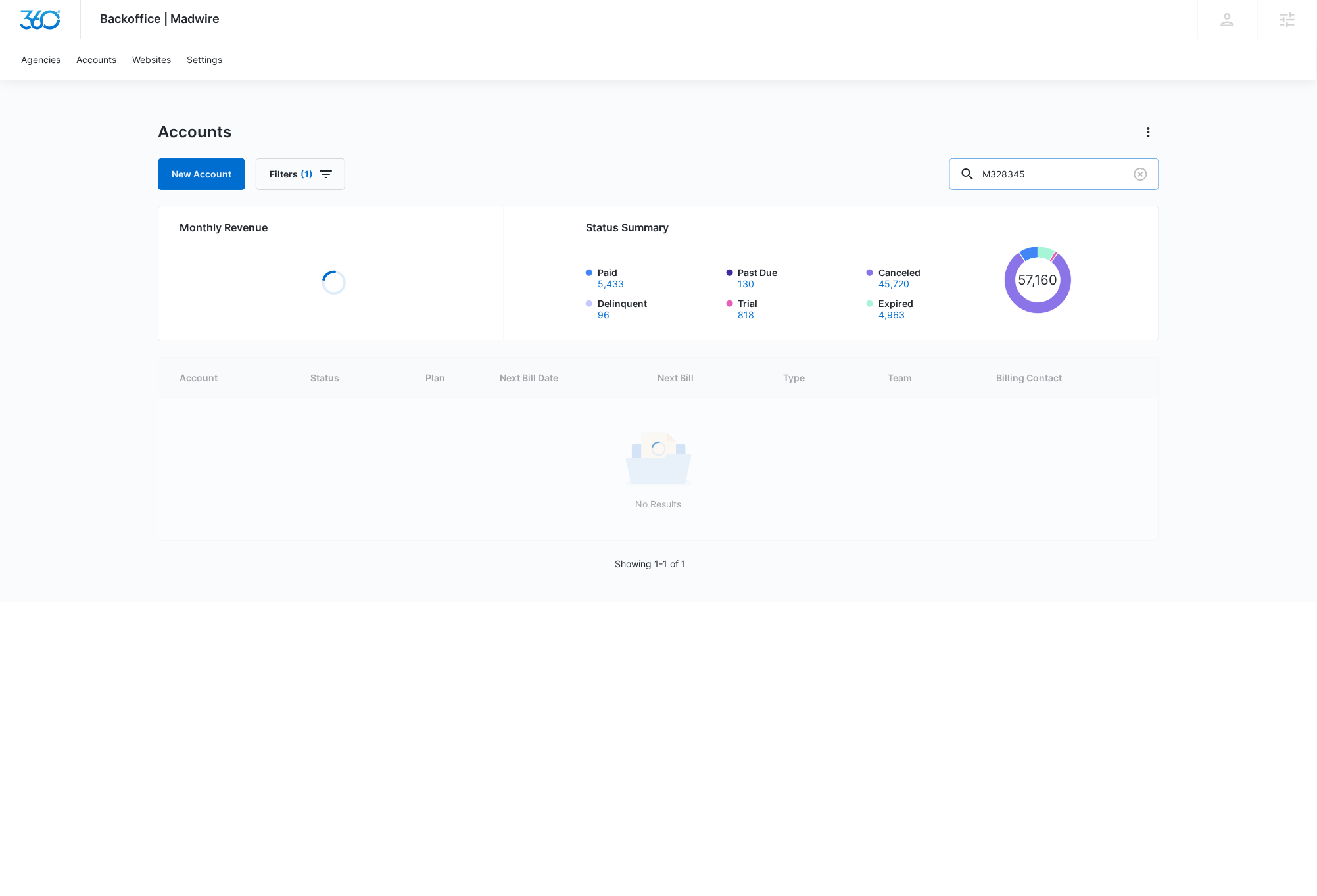
type input "M328345"
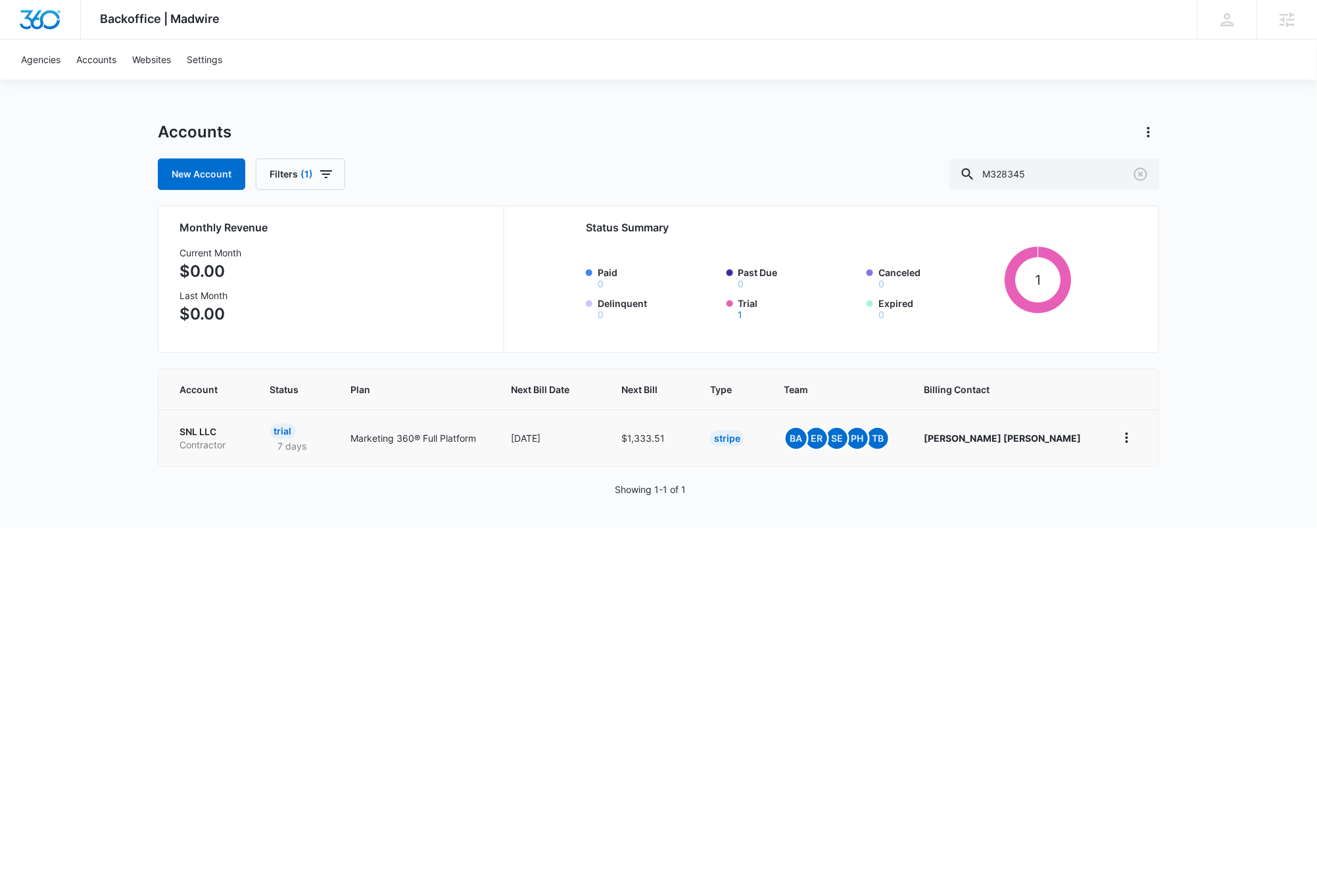
click at [184, 431] on p "SNL LLC" at bounding box center [209, 432] width 59 height 13
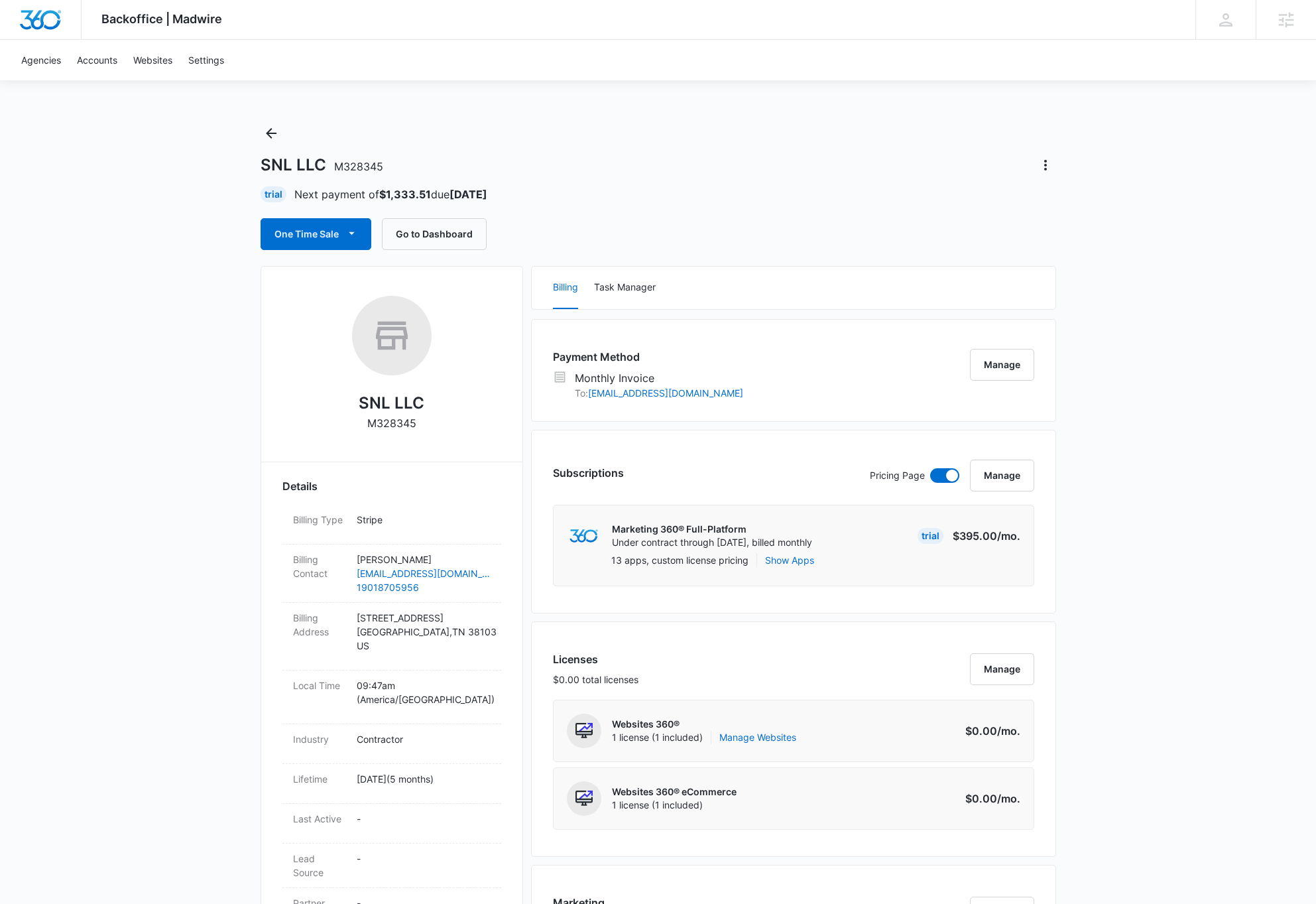
click at [390, 422] on p "M328345" at bounding box center [391, 423] width 49 height 16
copy p "M328345"
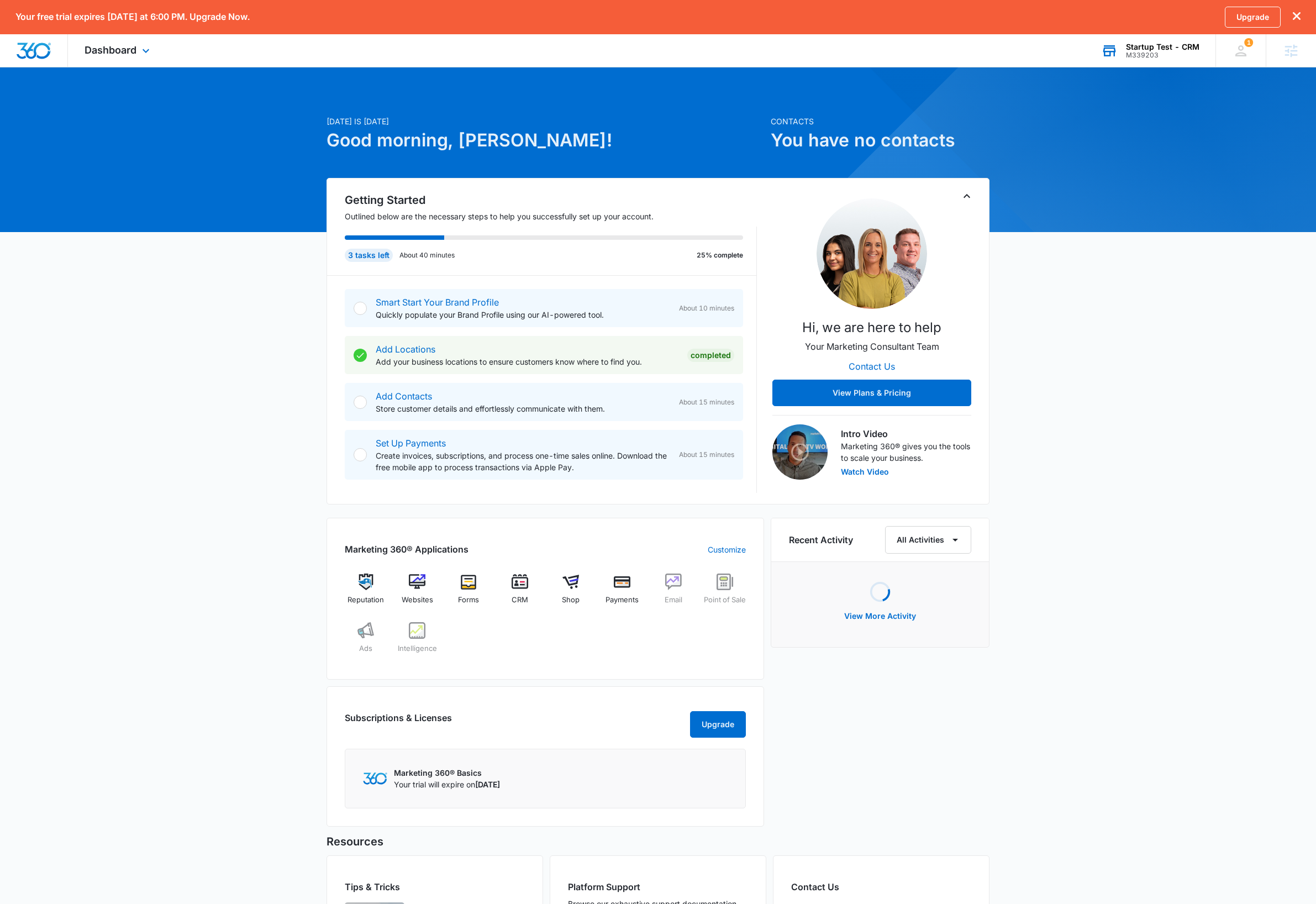
click at [1185, 48] on div "Startup Test - CRM" at bounding box center [1163, 47] width 74 height 9
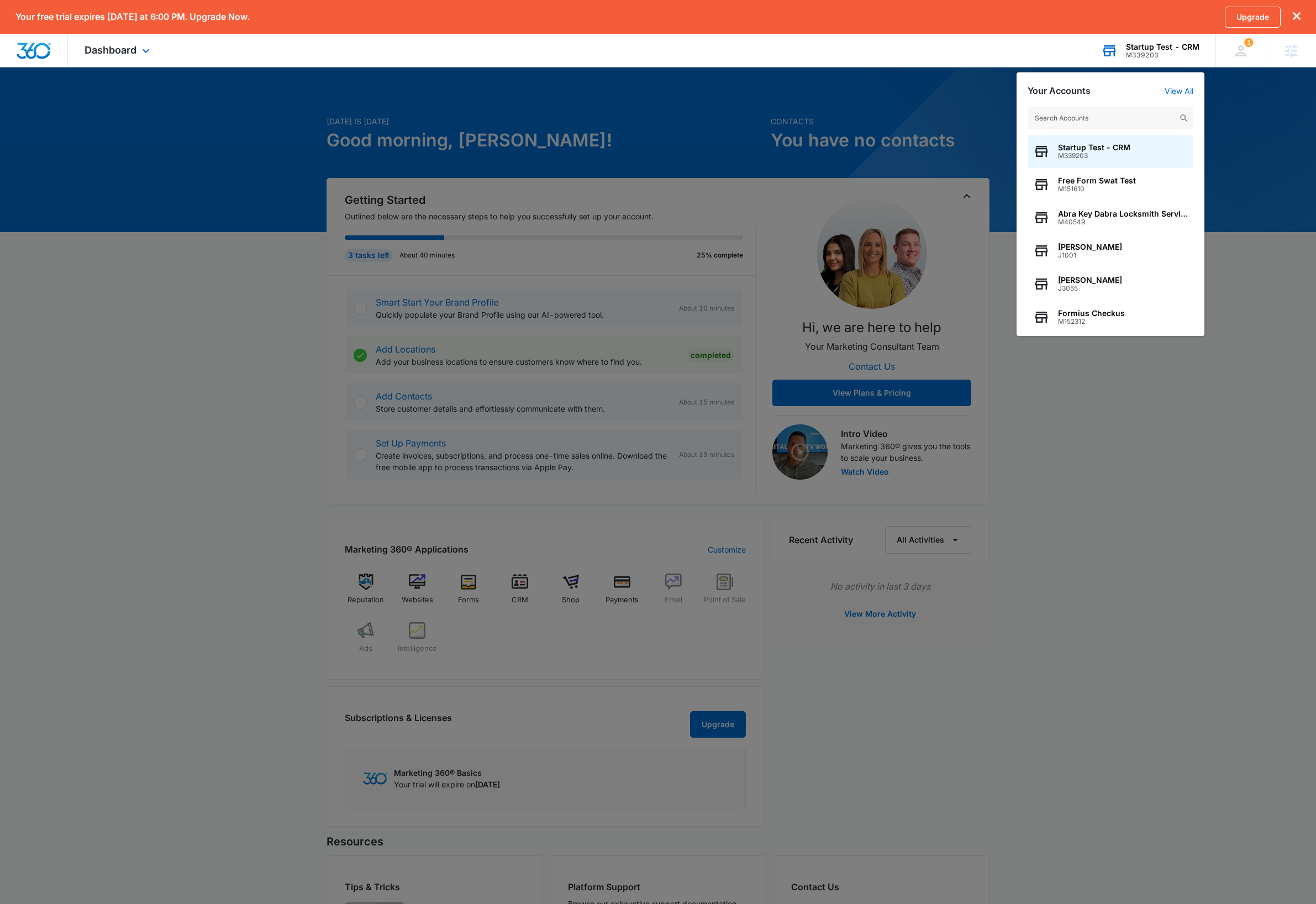
click at [1120, 118] on input "text" at bounding box center [1110, 118] width 166 height 22
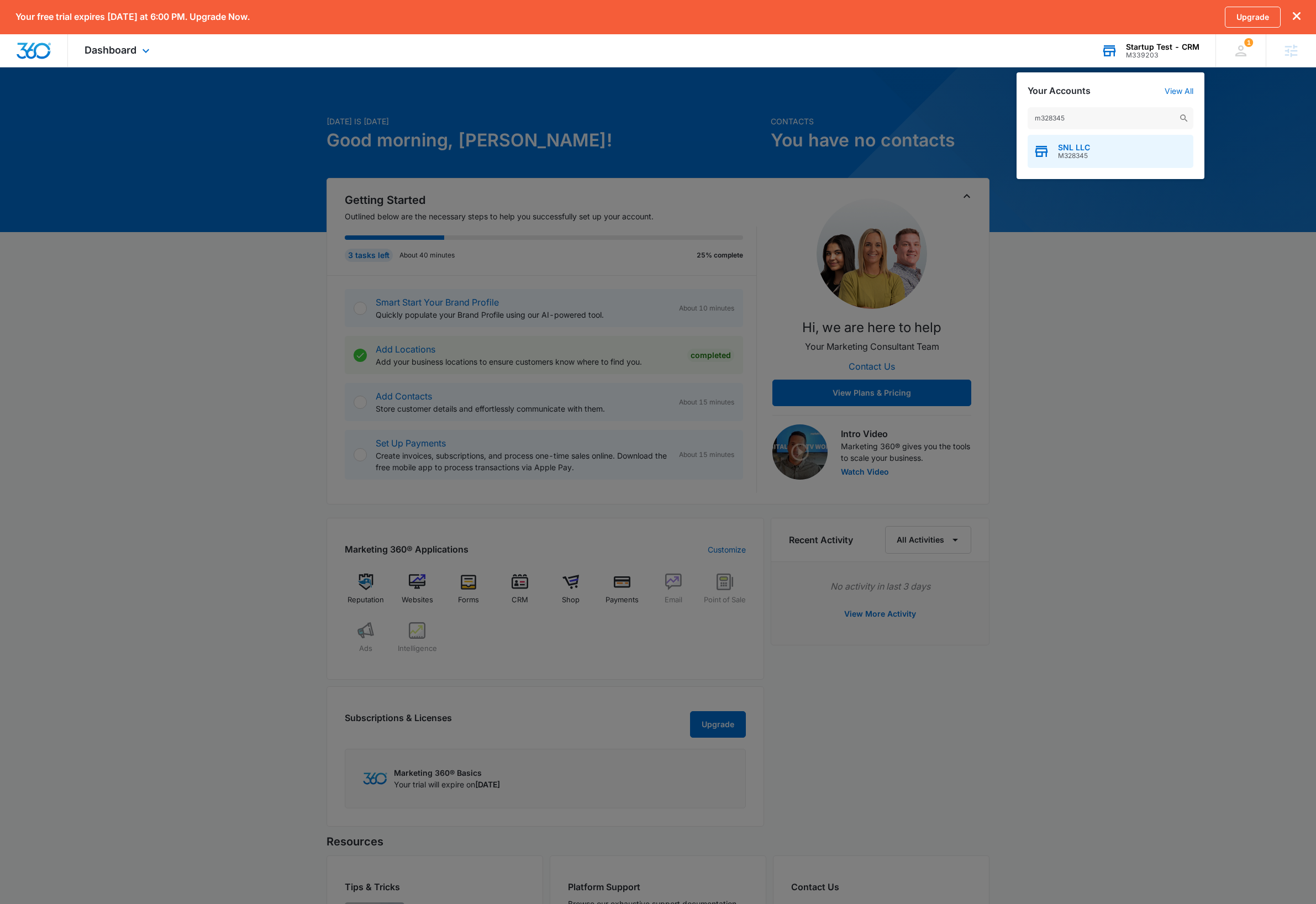
type input "m328345"
click at [1116, 151] on div "SNL LLC M328345" at bounding box center [1110, 151] width 166 height 33
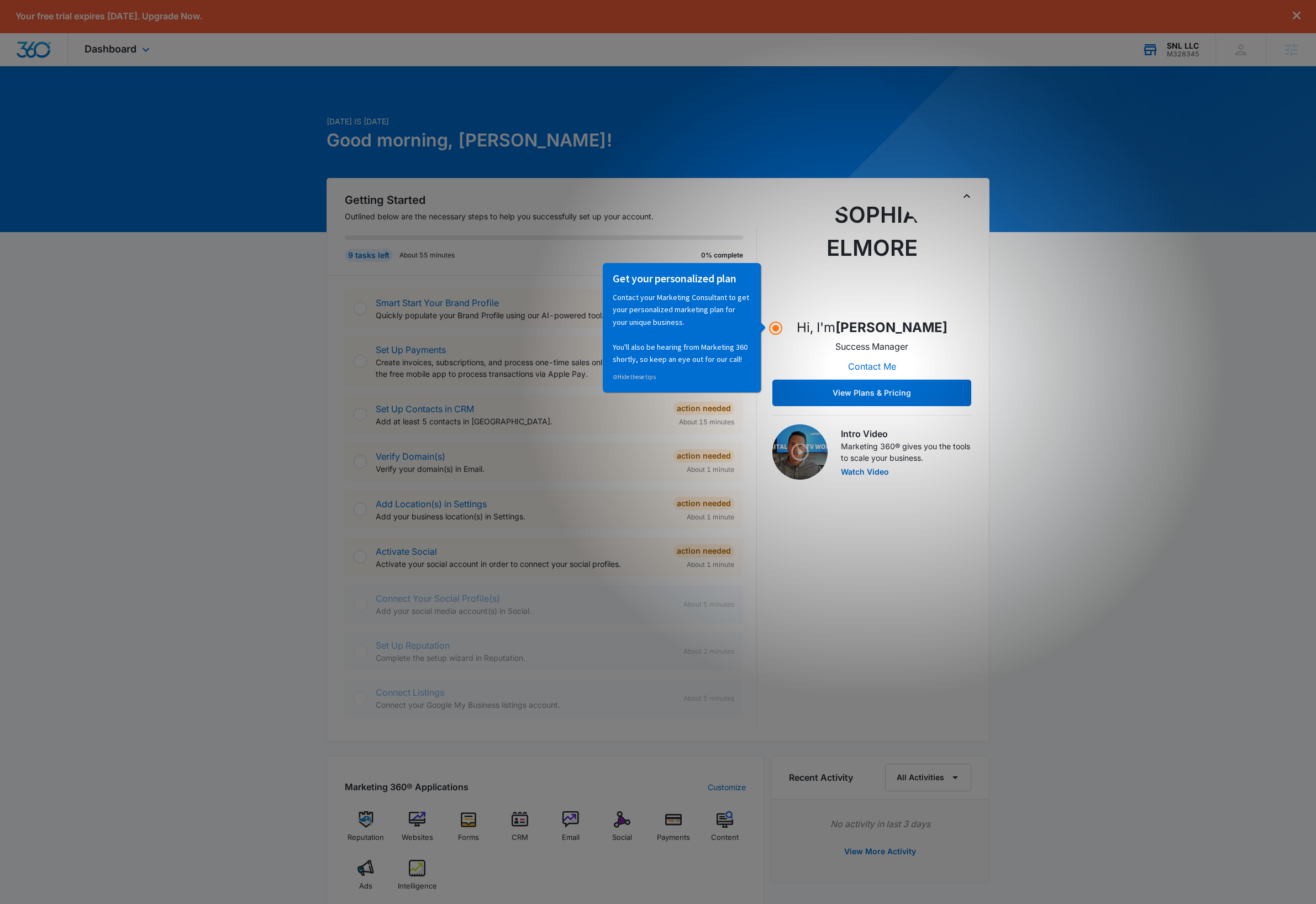
click at [1109, 317] on div "[DATE] is [DATE] Good morning, [PERSON_NAME]! Getting Started Outlined below ar…" at bounding box center [658, 672] width 1316 height 1183
click at [1102, 347] on div "[DATE] is [DATE] Good morning, [PERSON_NAME]! Getting Started Outlined below ar…" at bounding box center [658, 672] width 1316 height 1183
click at [274, 409] on div "[DATE] is [DATE] Good morning, [PERSON_NAME]! Getting Started Outlined below ar…" at bounding box center [658, 672] width 1316 height 1183
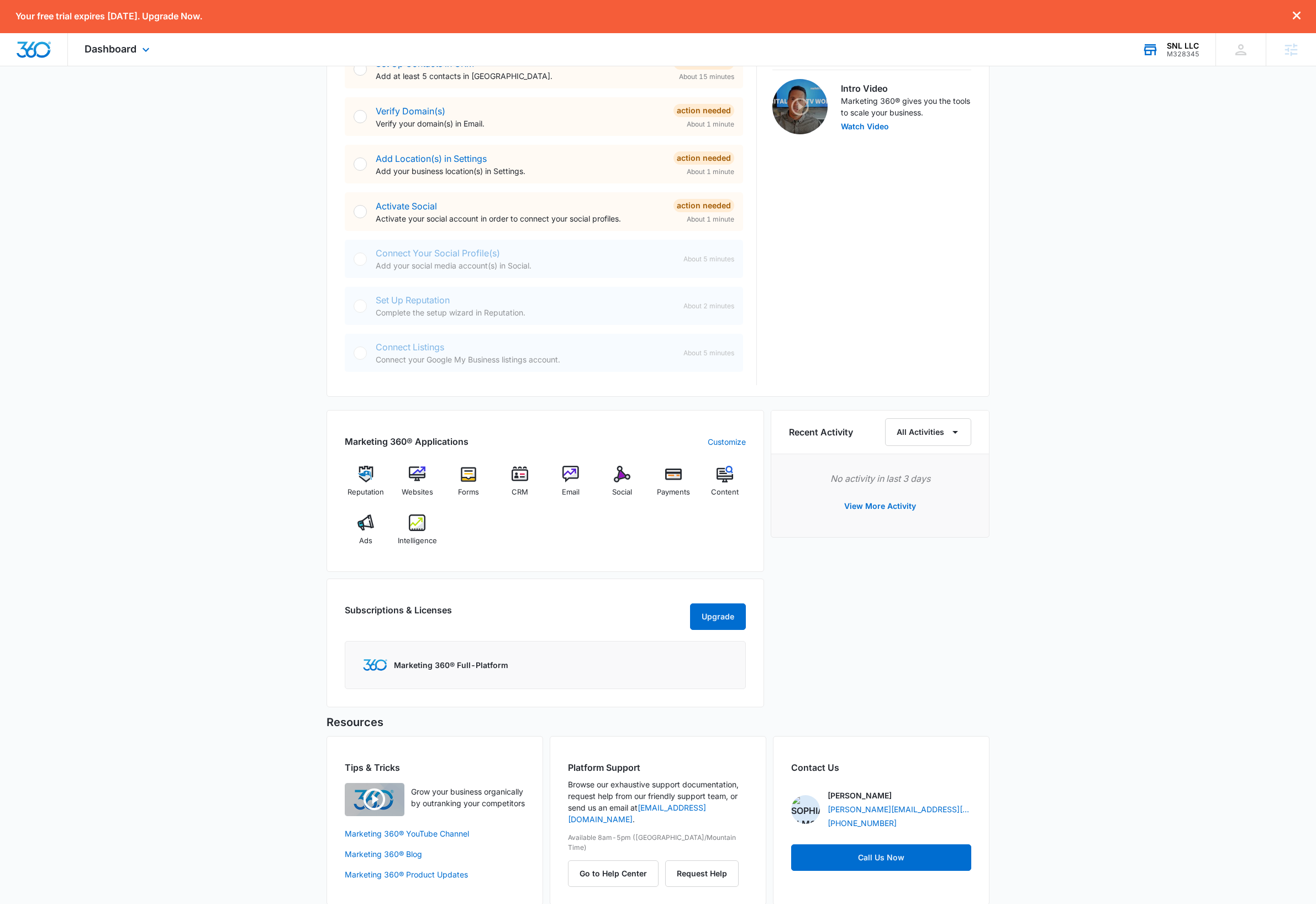
scroll to position [346, 0]
click at [519, 478] on img at bounding box center [520, 473] width 17 height 17
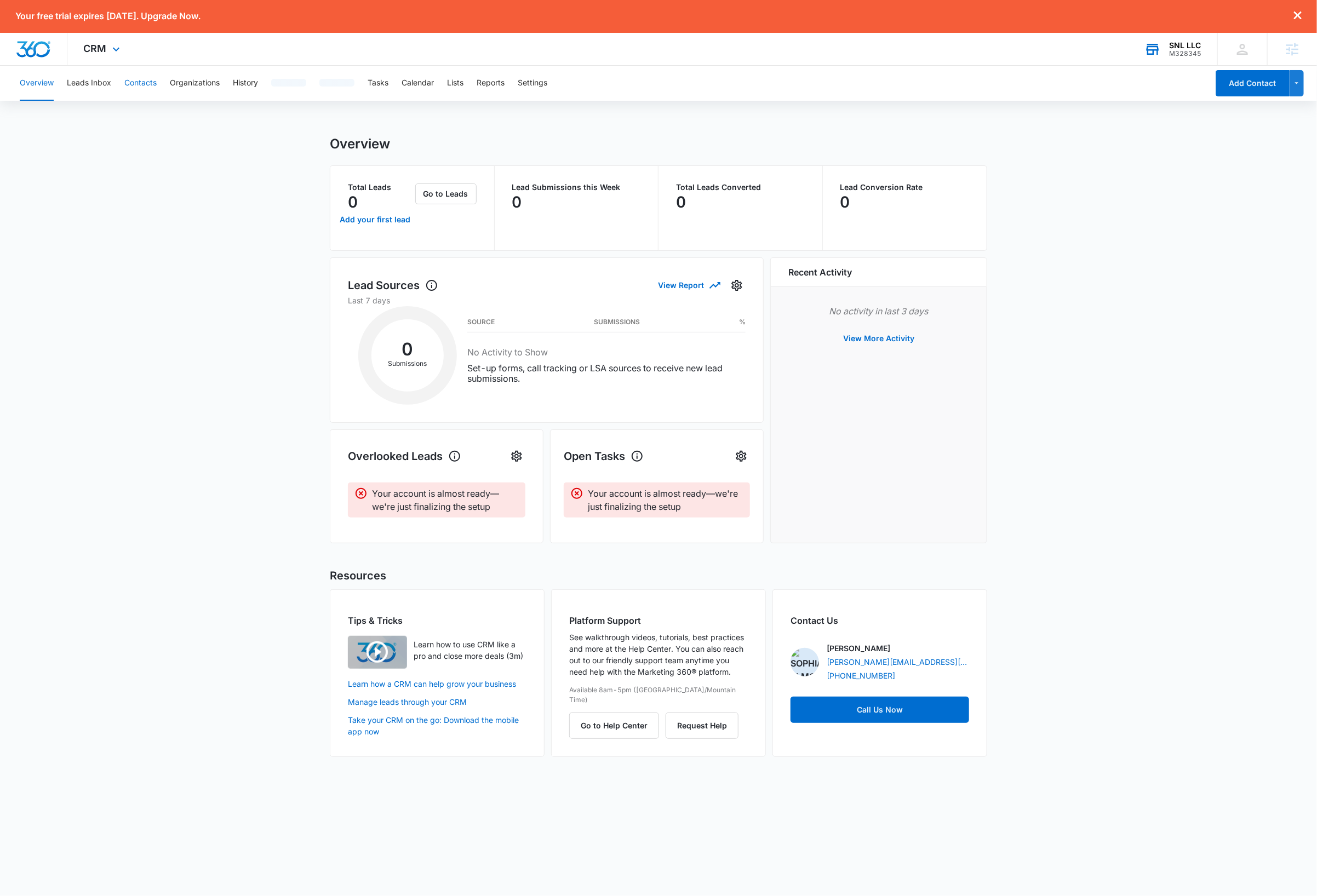
click at [144, 85] on button "Contacts" at bounding box center [141, 83] width 32 height 35
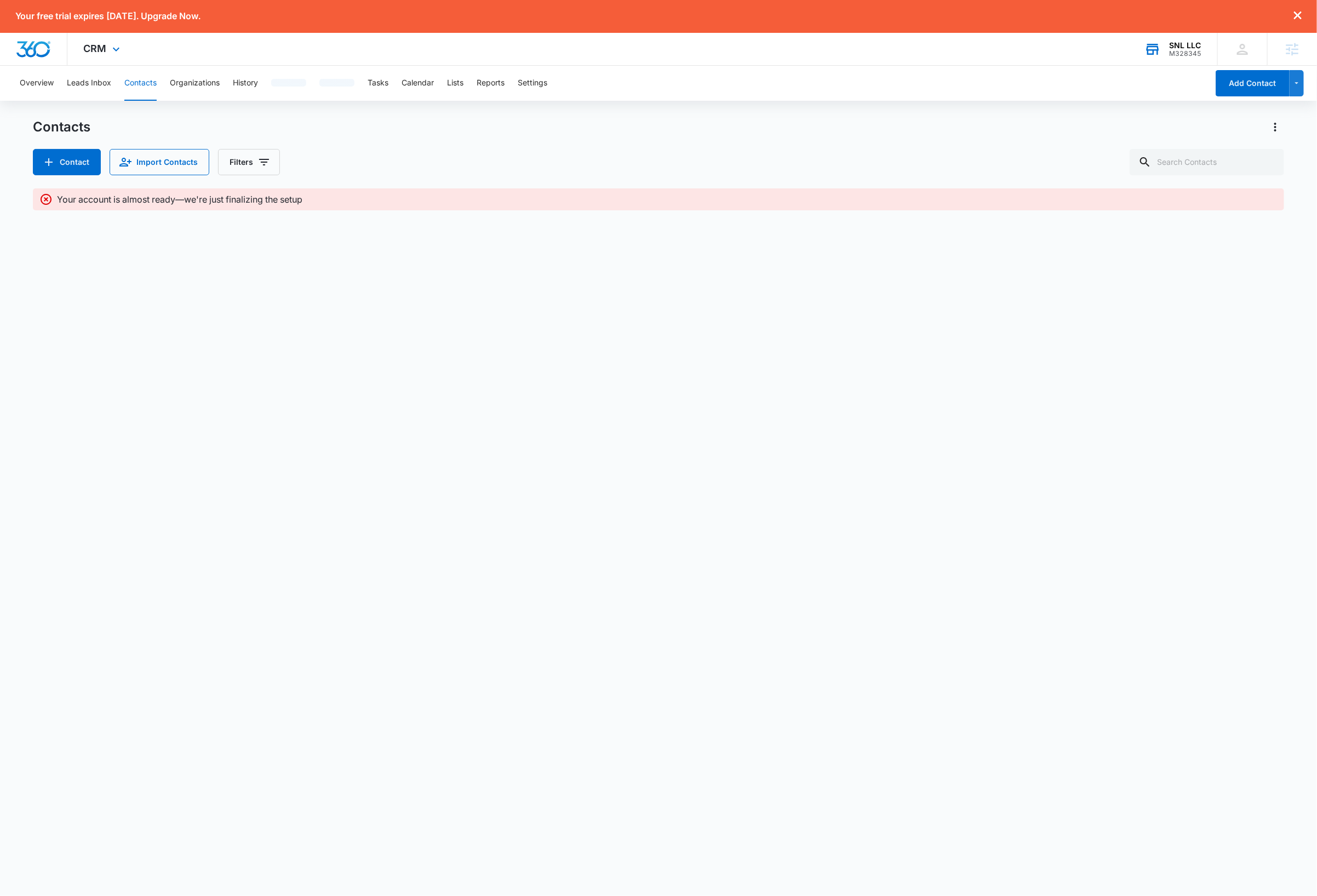
click at [39, 51] on img "Dashboard" at bounding box center [33, 49] width 35 height 17
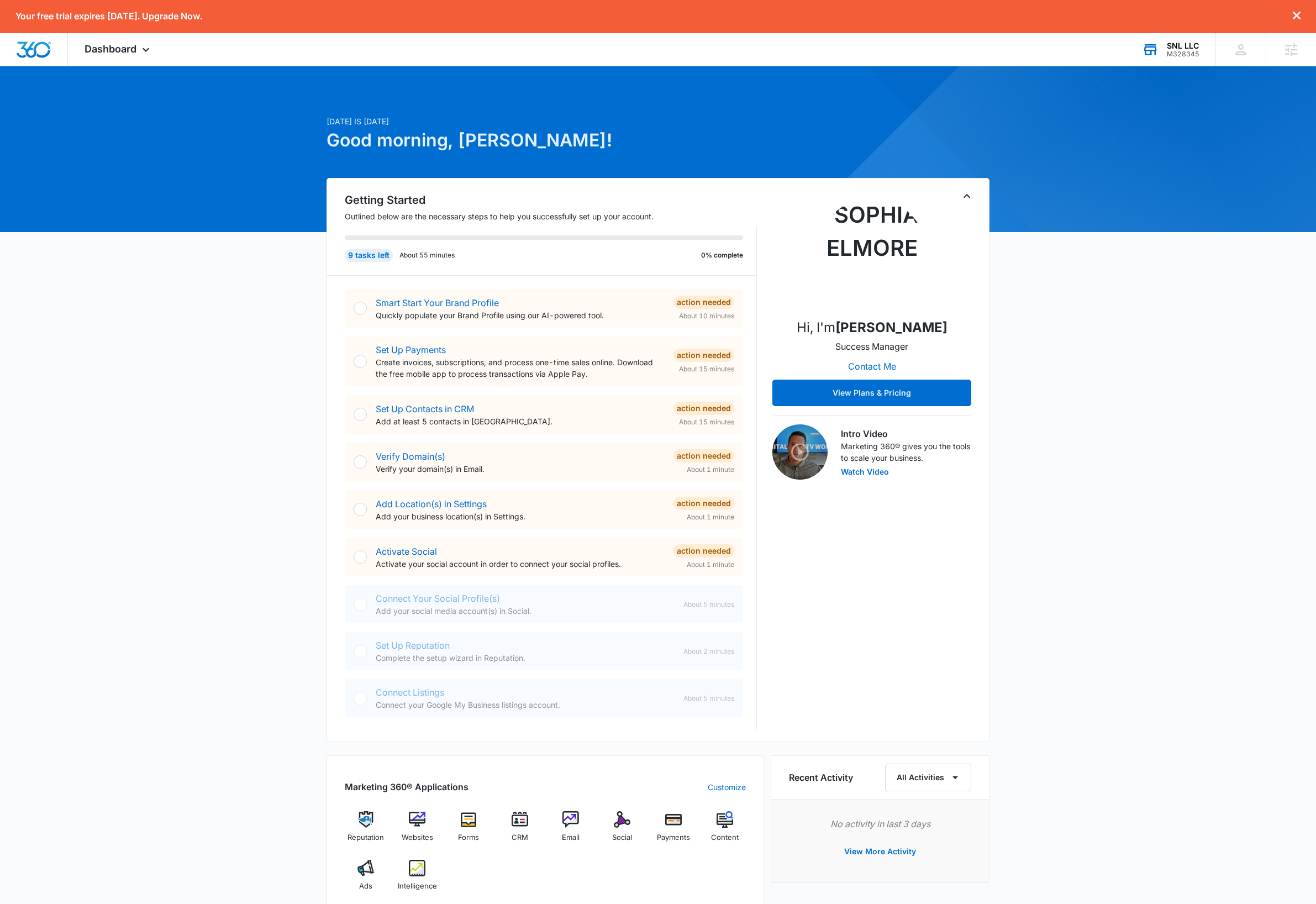
click at [262, 555] on div "Today is Wednesday, October 15th Good morning, Dave! Getting Started Outlined b…" at bounding box center [658, 672] width 1316 height 1183
click at [1140, 479] on div "Today is Wednesday, October 15th Good morning, Dave! Getting Started Outlined b…" at bounding box center [658, 672] width 1316 height 1183
click at [141, 53] on icon at bounding box center [146, 52] width 13 height 13
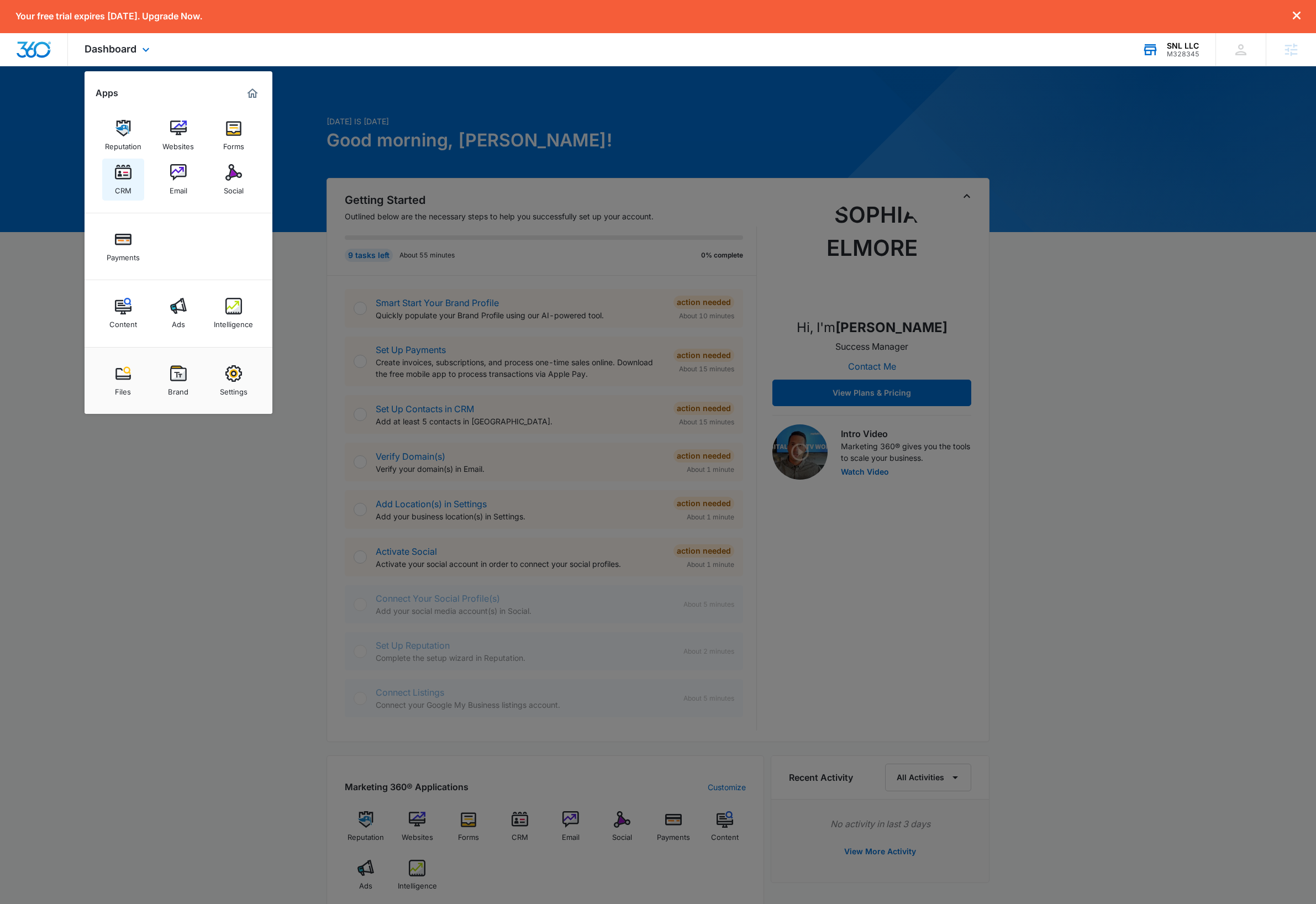
click at [127, 176] on img at bounding box center [123, 172] width 17 height 17
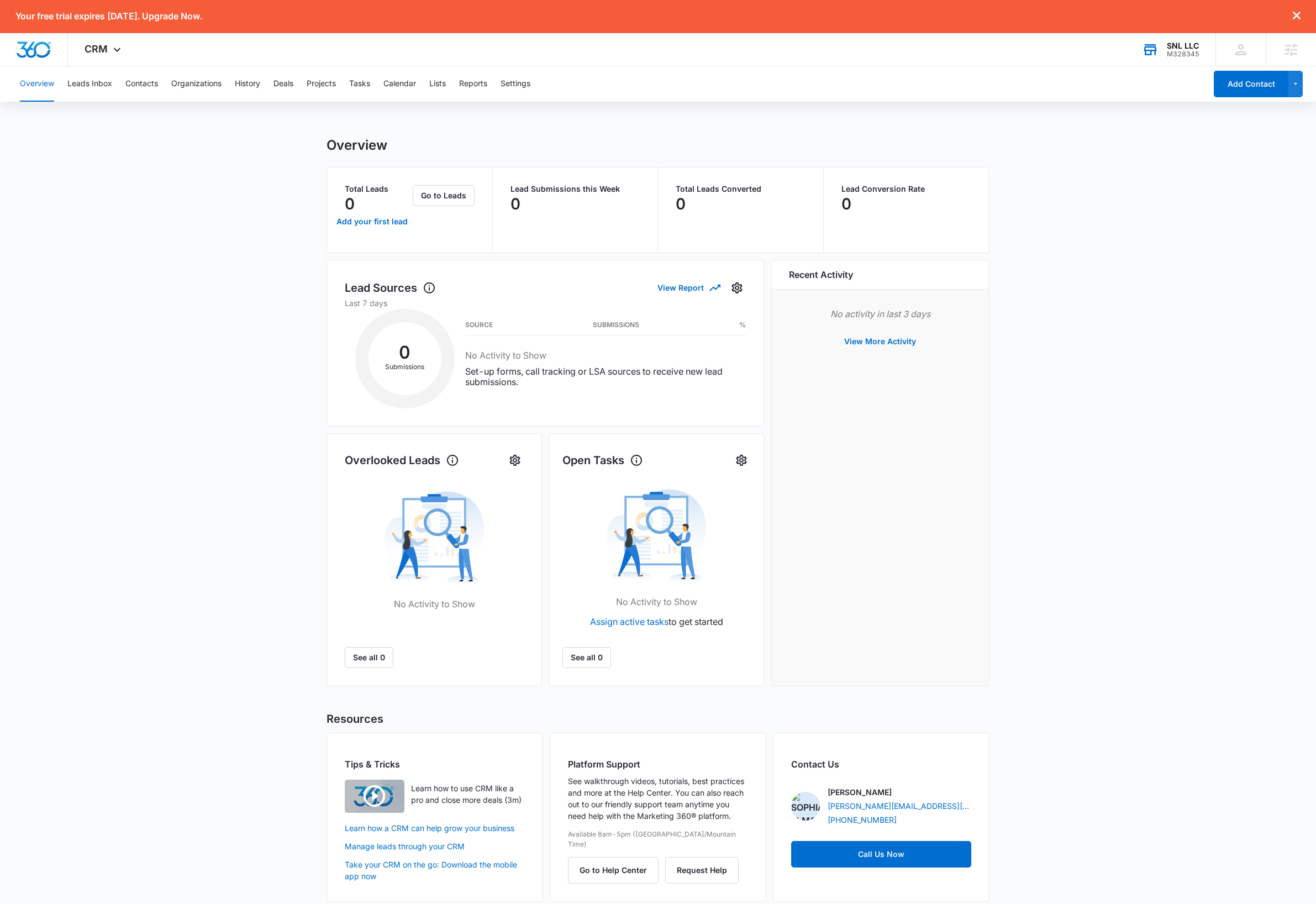
click at [167, 222] on main "Overview Total Leads 0 Add your first lead Go to Leads Lead Submissions this We…" at bounding box center [658, 525] width 1316 height 778
click at [142, 84] on button "Contacts" at bounding box center [142, 84] width 32 height 36
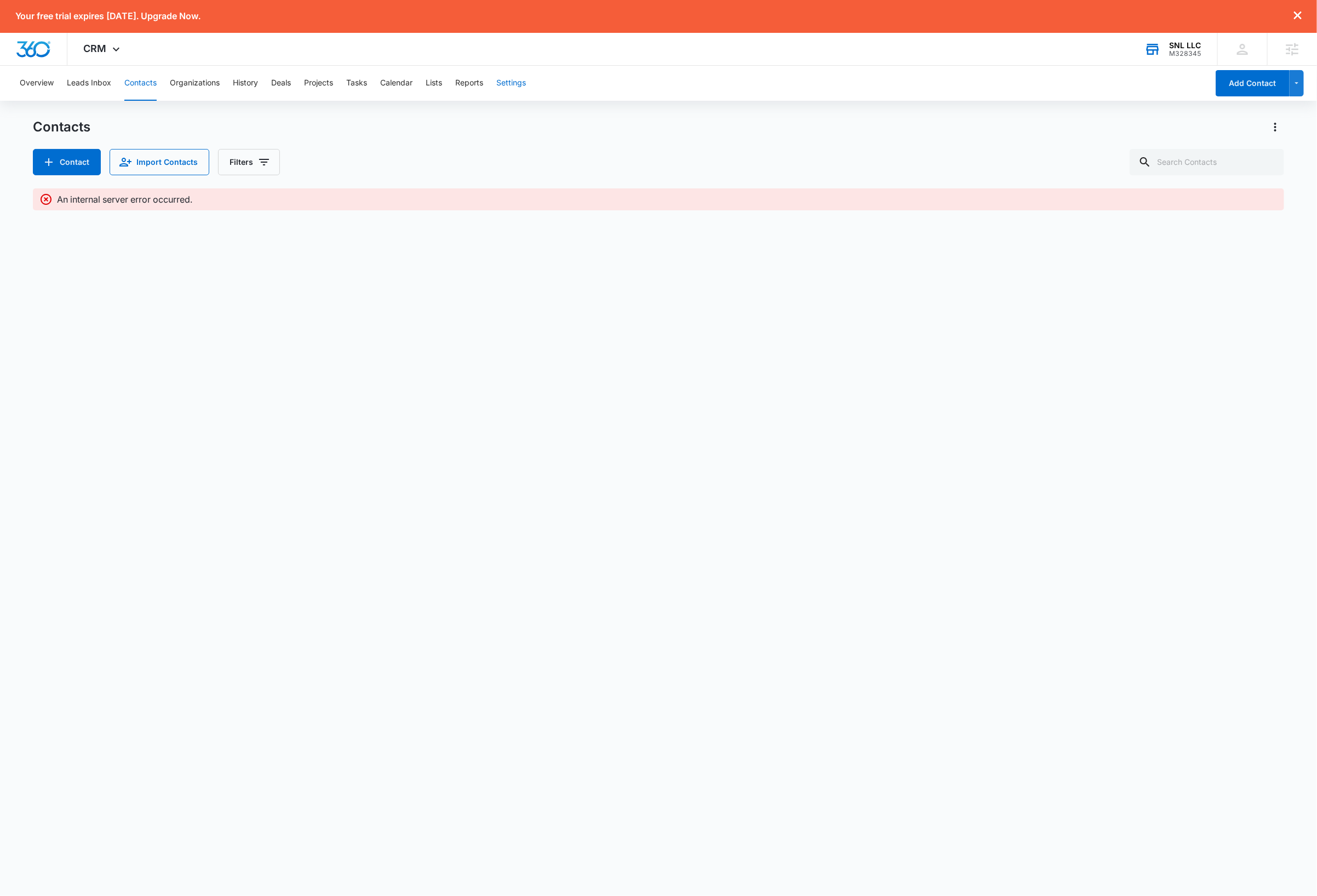
click at [518, 82] on button "Settings" at bounding box center [511, 83] width 30 height 35
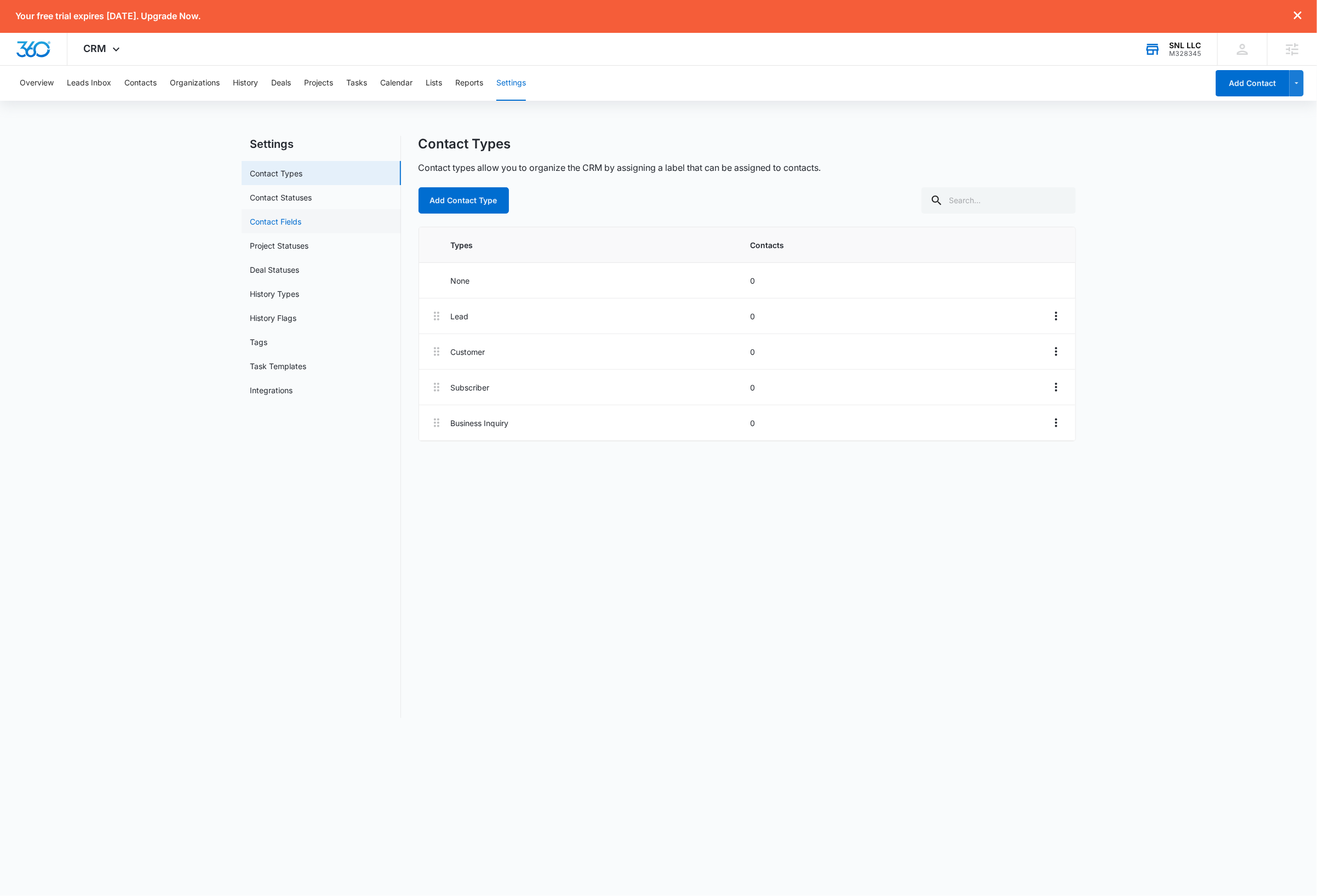
click at [297, 222] on link "Contact Fields" at bounding box center [276, 221] width 51 height 12
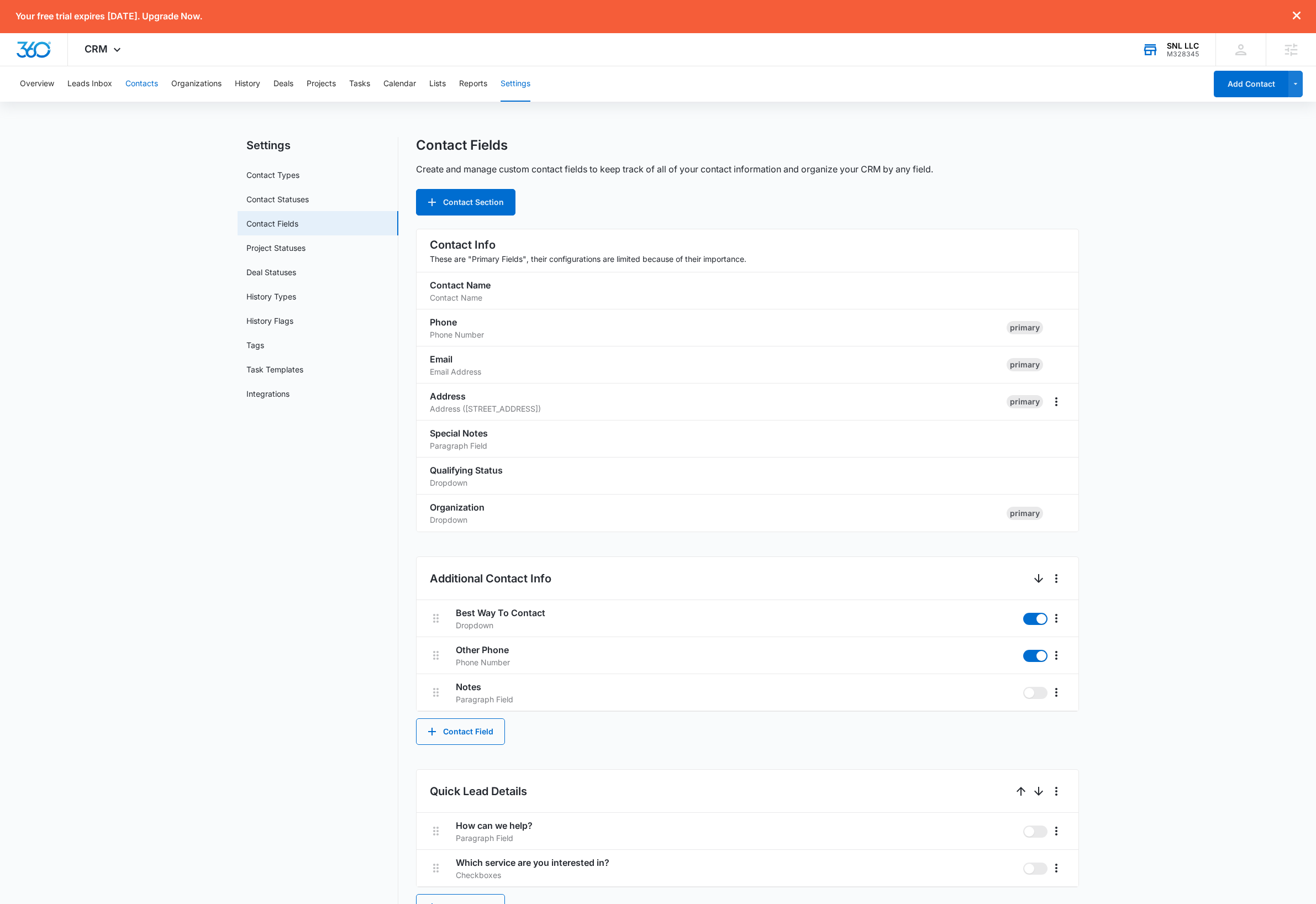
click at [150, 81] on button "Contacts" at bounding box center [142, 84] width 32 height 36
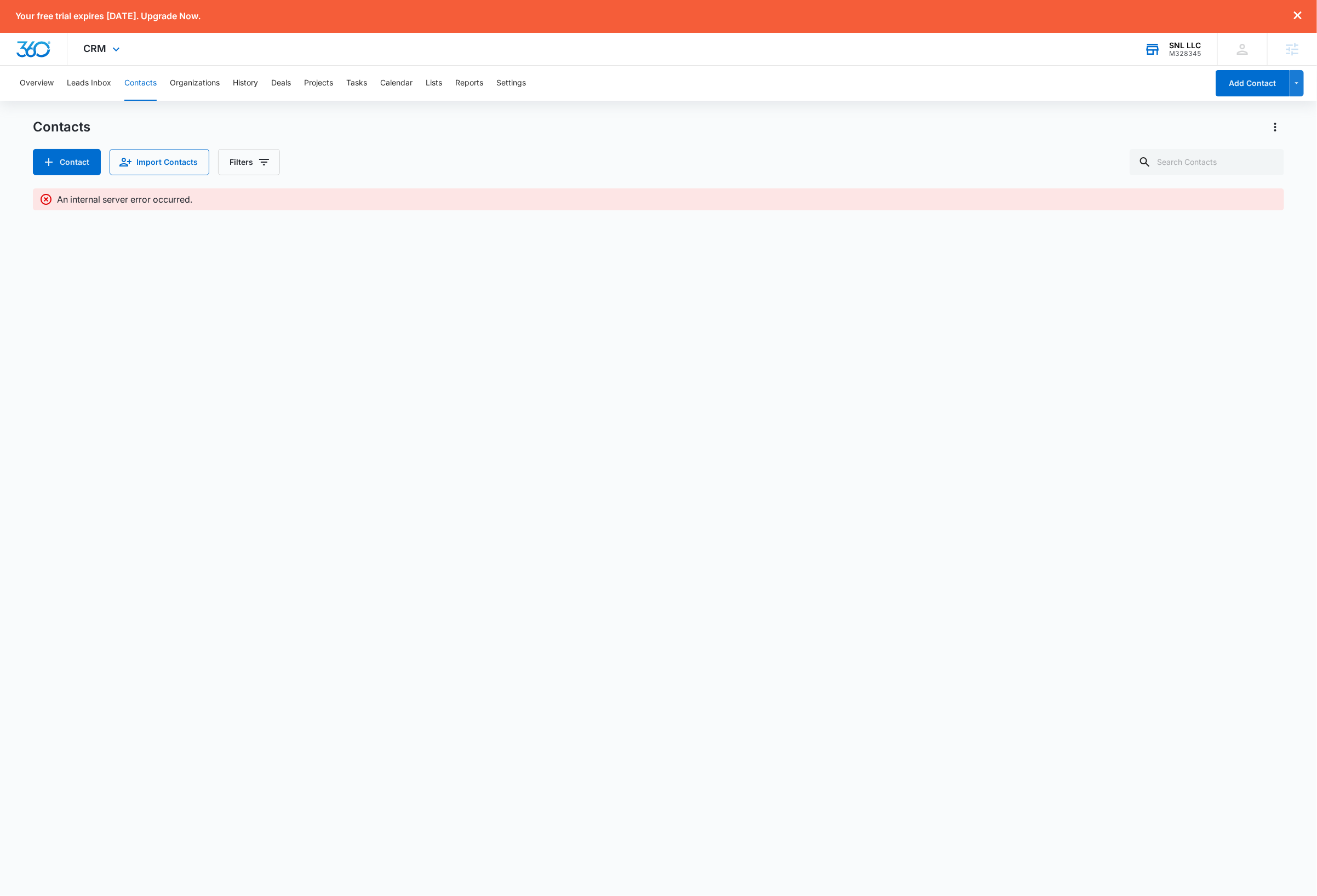
click at [40, 51] on img "Dashboard" at bounding box center [33, 49] width 35 height 17
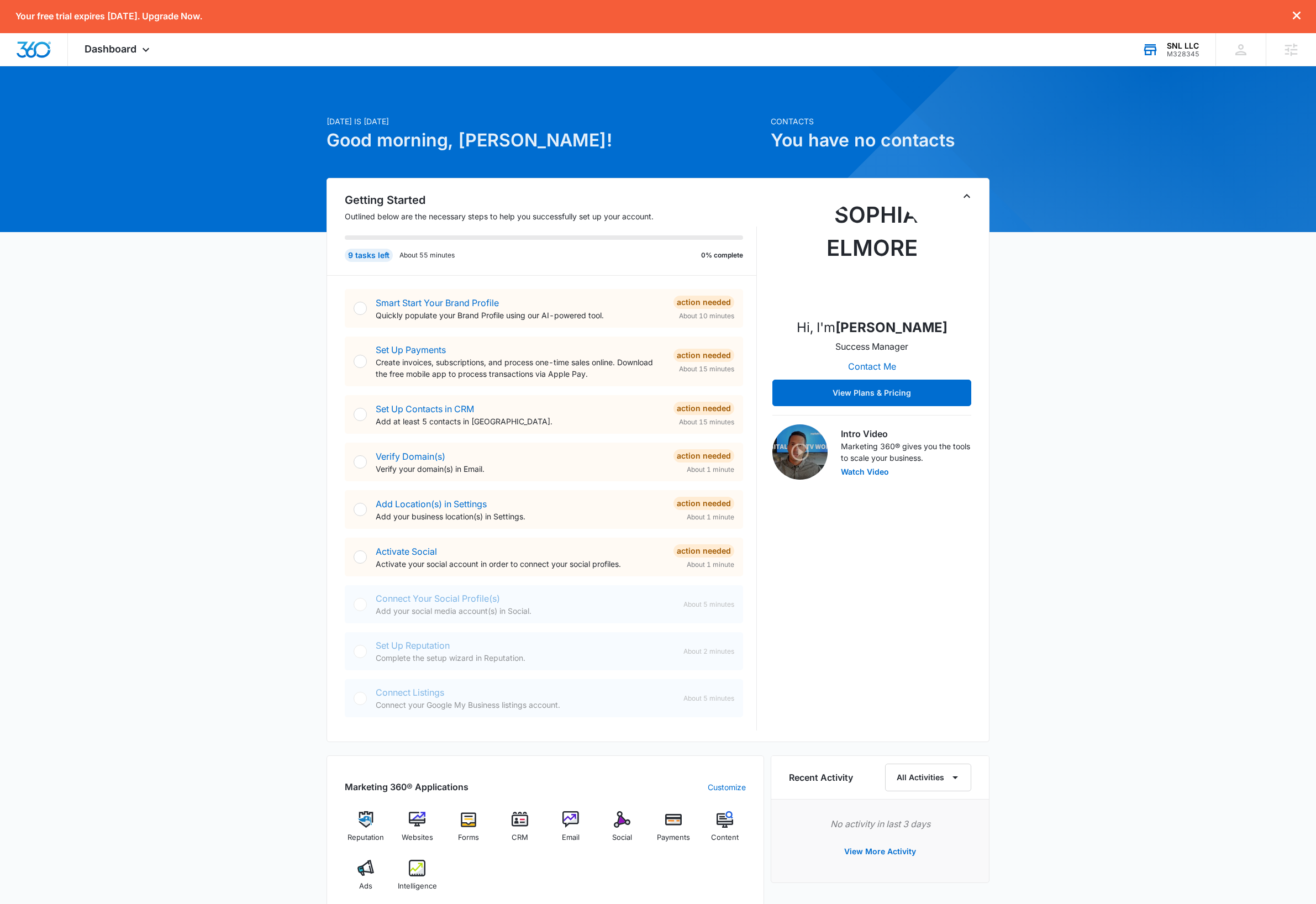
click at [971, 195] on icon "Toggle Collapse" at bounding box center [967, 196] width 13 height 13
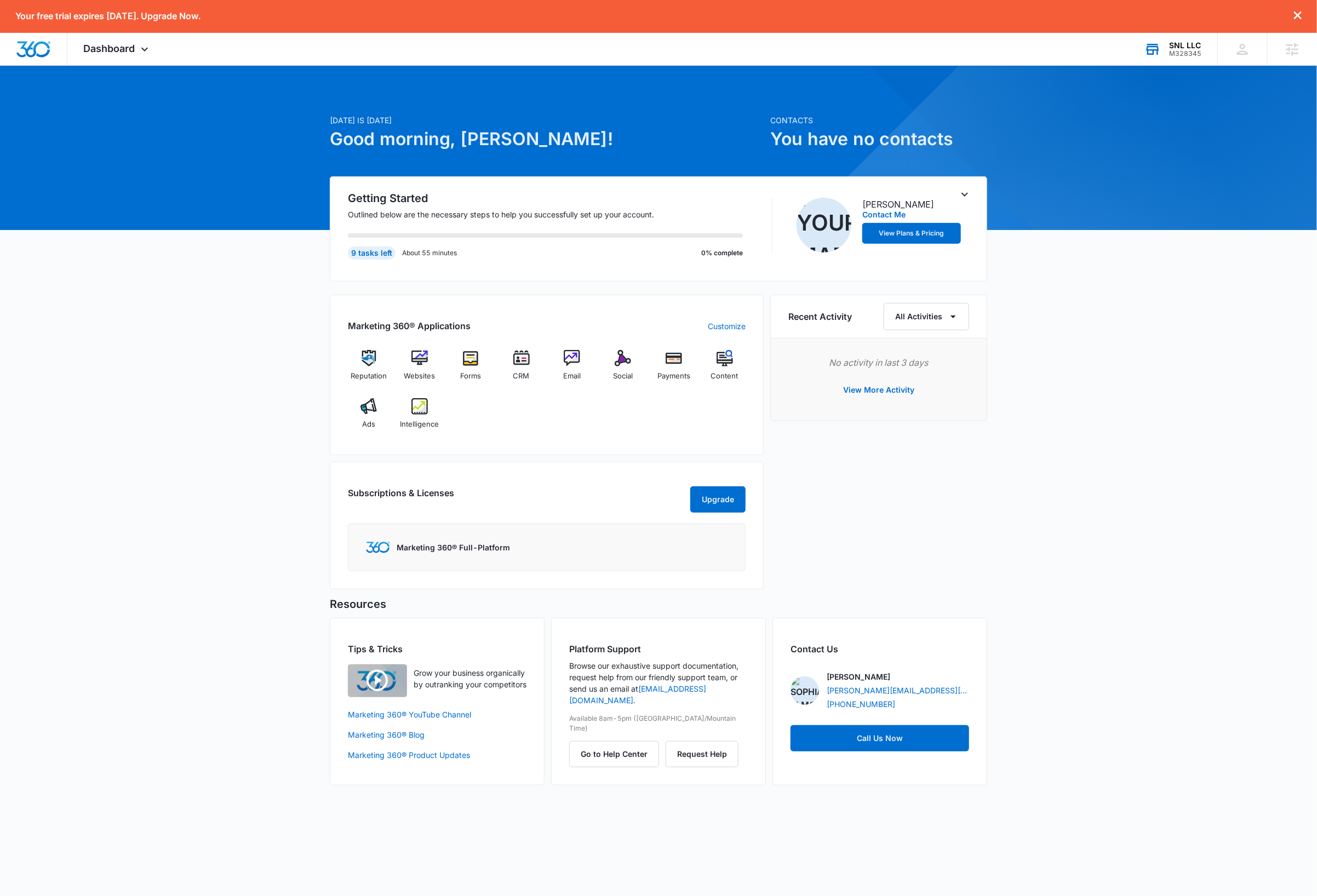
click at [234, 452] on div "Today is Wednesday, October 15th Good morning, Dave! Contacts You have no conta…" at bounding box center [658, 438] width 1317 height 719
click at [522, 376] on span "CRM" at bounding box center [521, 376] width 17 height 11
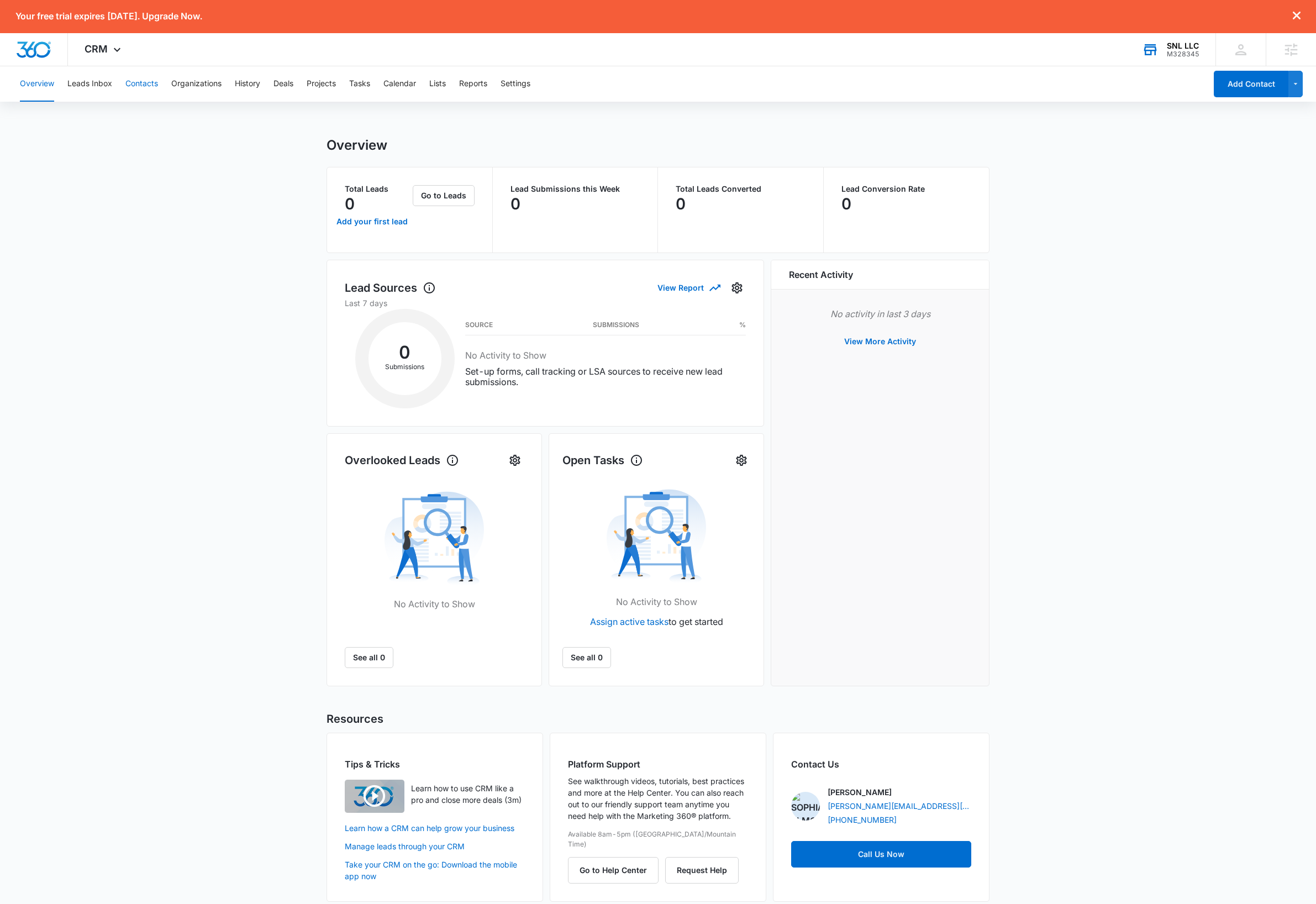
click at [147, 84] on button "Contacts" at bounding box center [142, 84] width 32 height 36
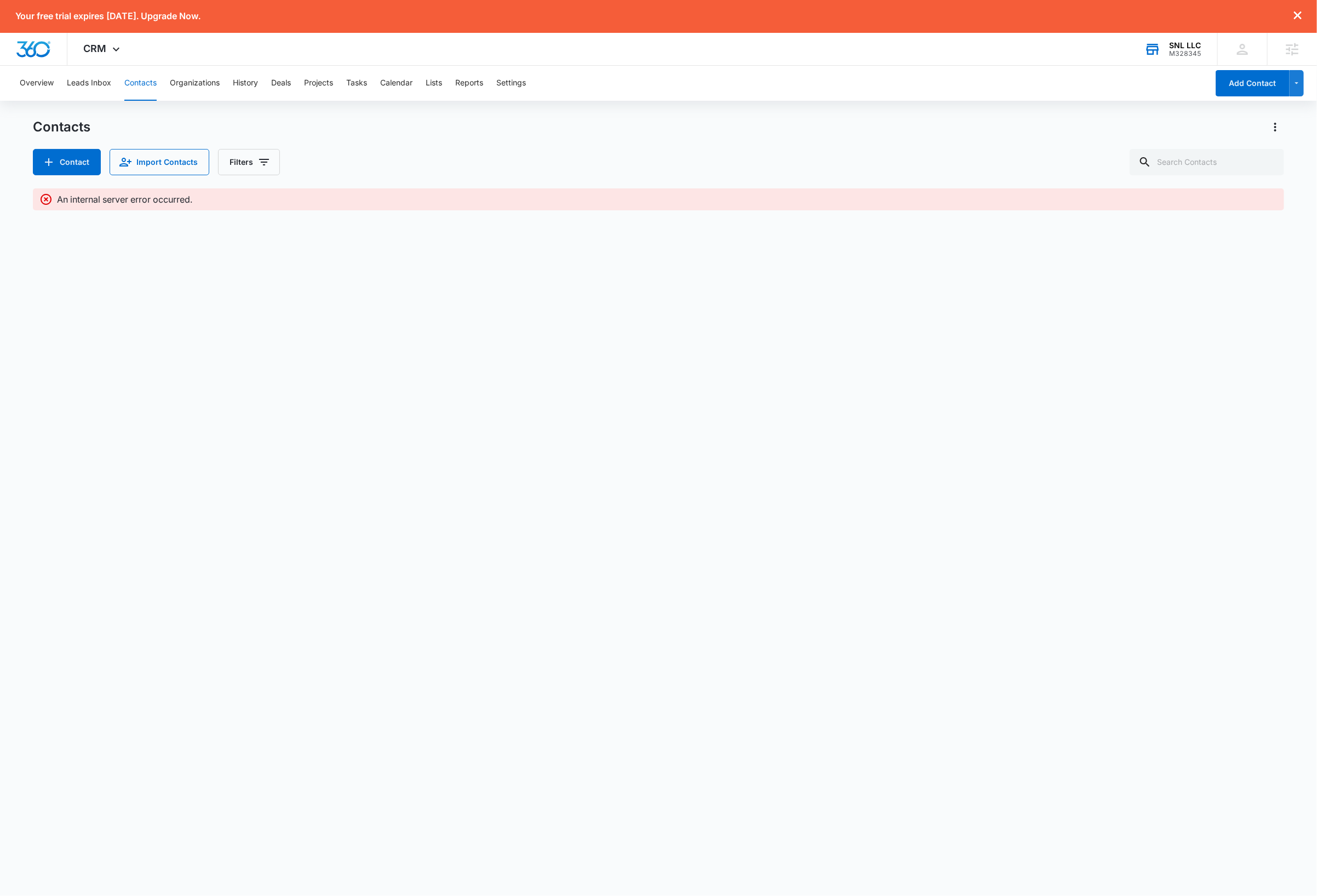
click at [380, 388] on body "Your free trial expires in 7 days. Upgrade Now. CRM Apps Reputation Websites Fo…" at bounding box center [658, 448] width 1317 height 896
click at [518, 84] on button "Settings" at bounding box center [511, 83] width 30 height 35
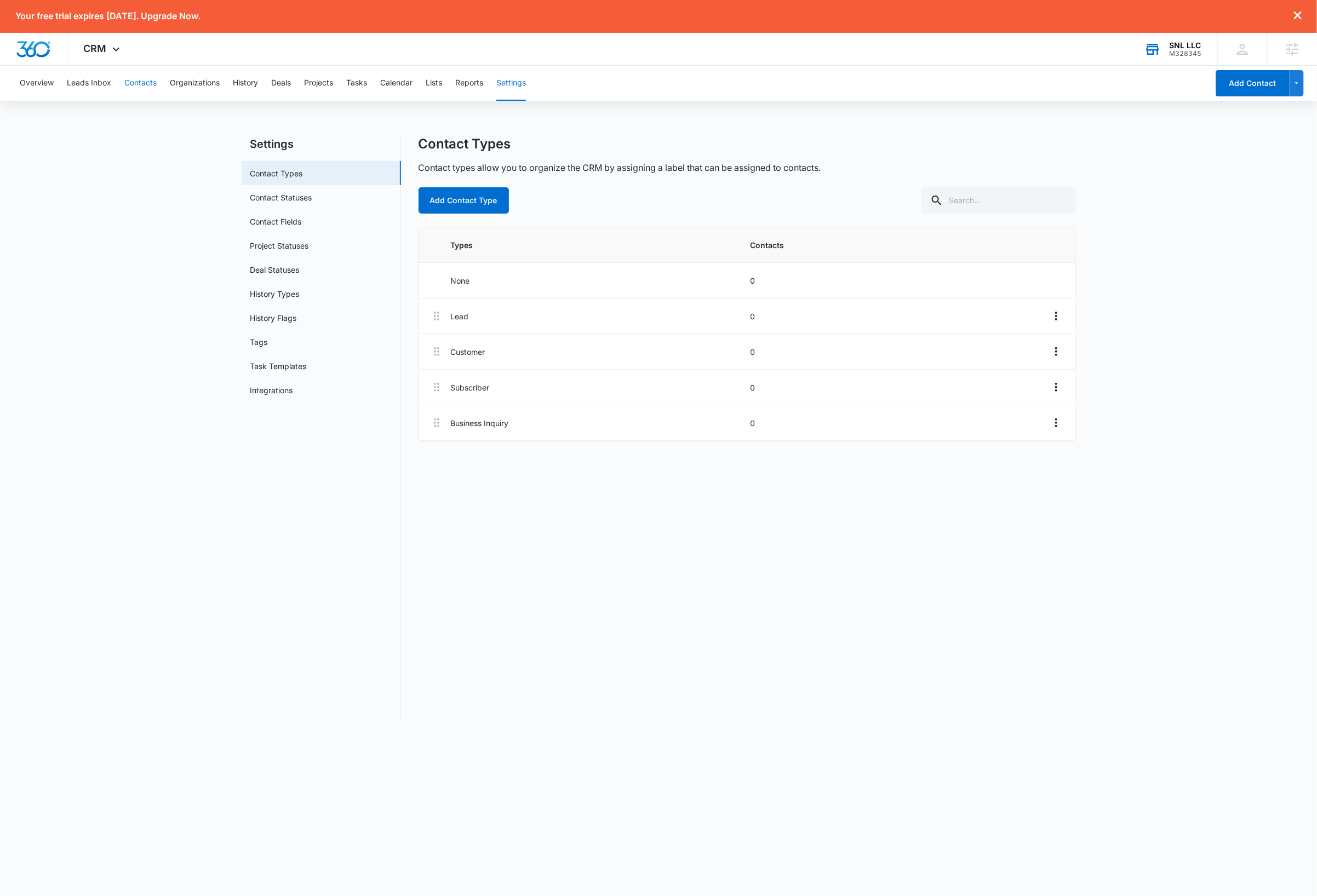
click at [144, 86] on button "Contacts" at bounding box center [141, 83] width 32 height 35
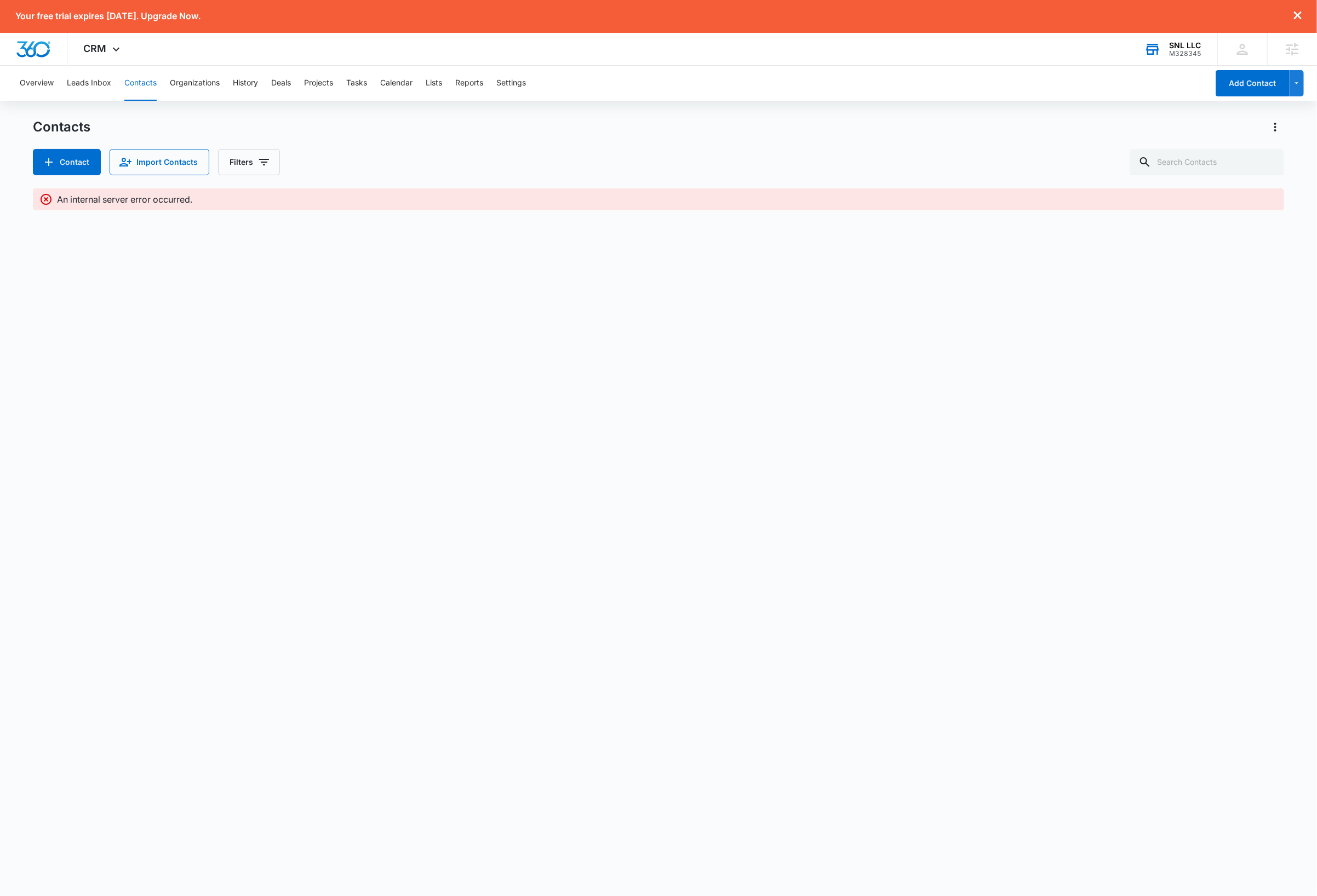
click at [236, 379] on body "Your free trial expires in 7 days. Upgrade Now. CRM Apps Reputation Websites Fo…" at bounding box center [658, 448] width 1317 height 896
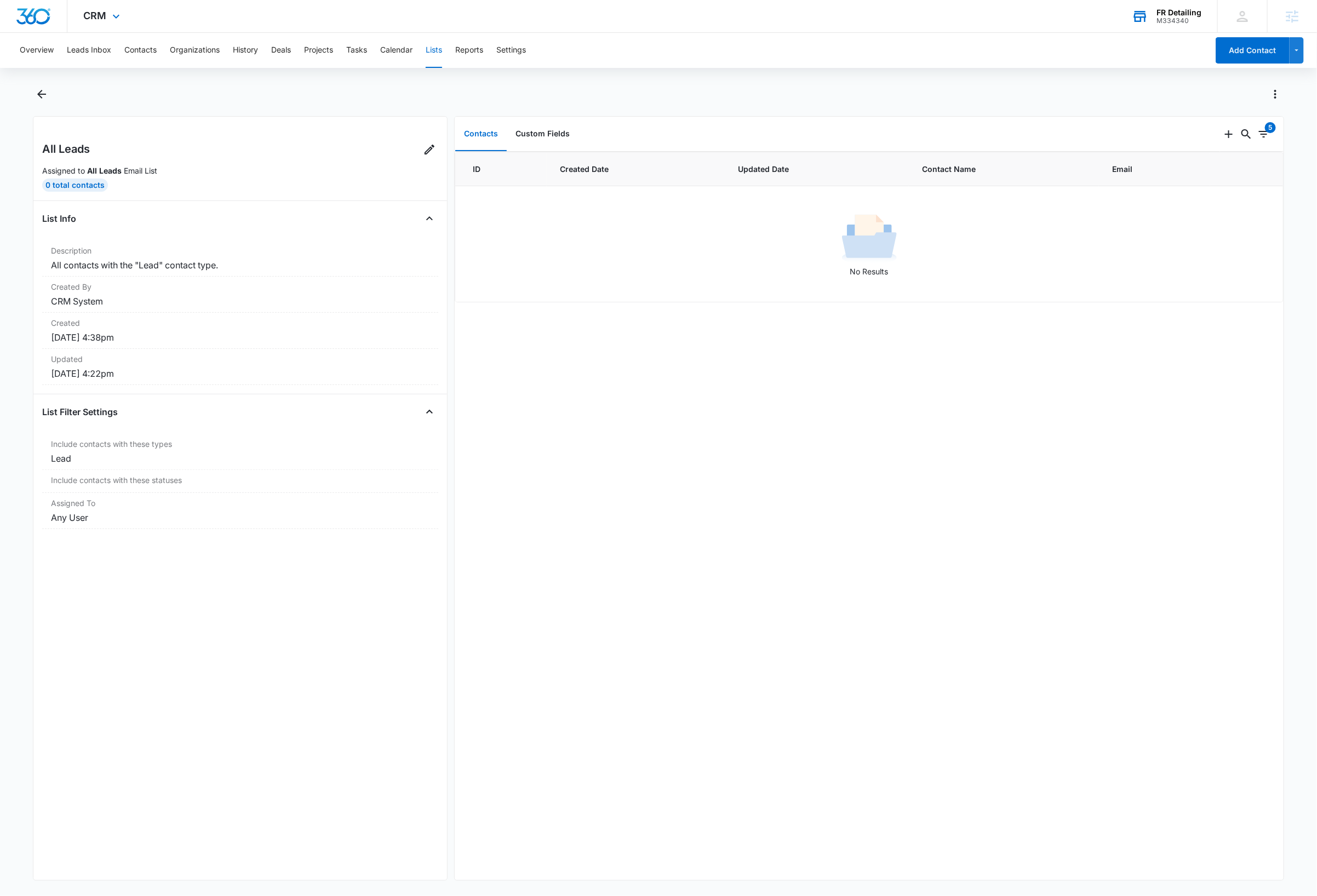
click at [1173, 13] on div "FR Detailing" at bounding box center [1179, 12] width 45 height 9
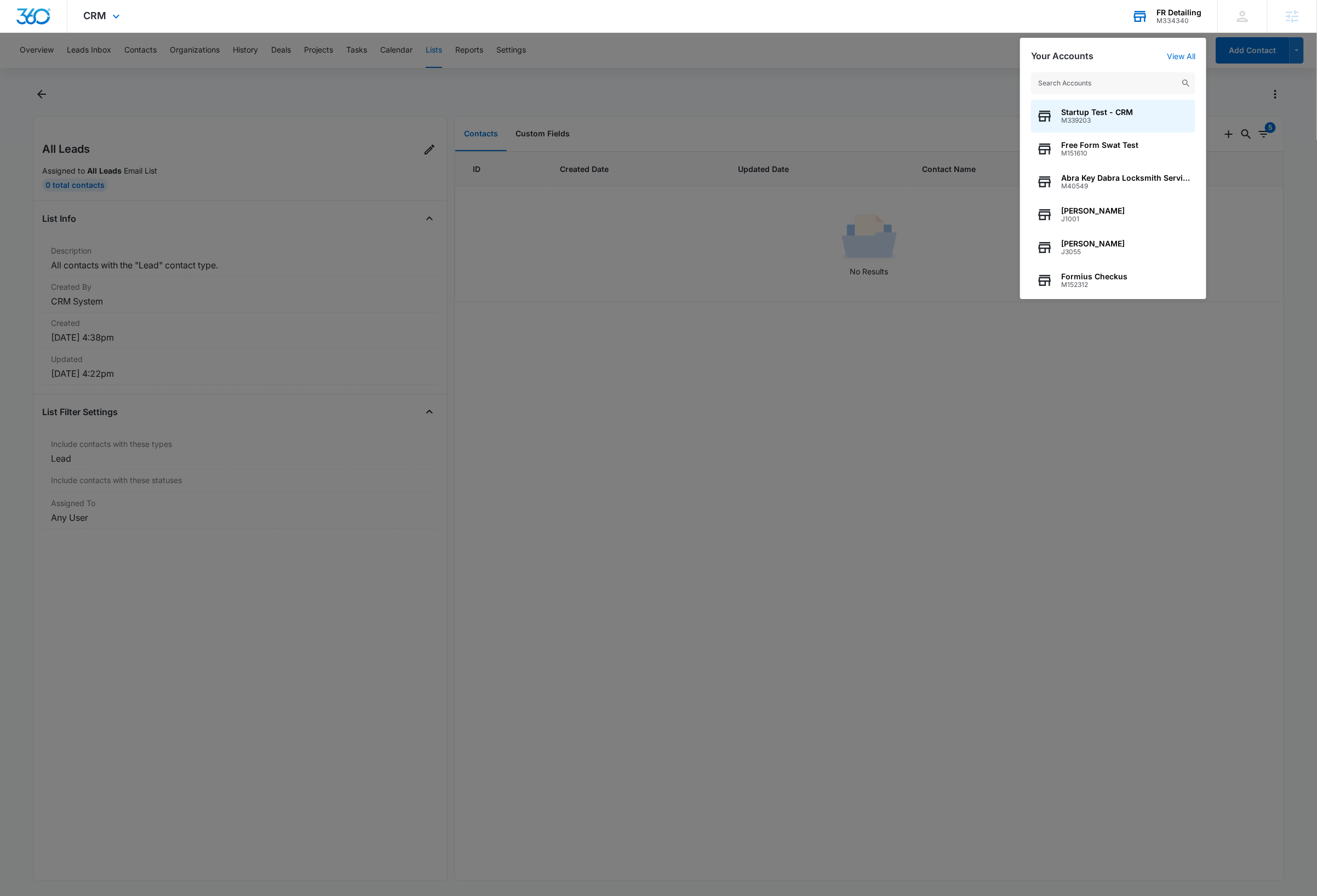
click at [1130, 81] on input "text" at bounding box center [1113, 83] width 164 height 22
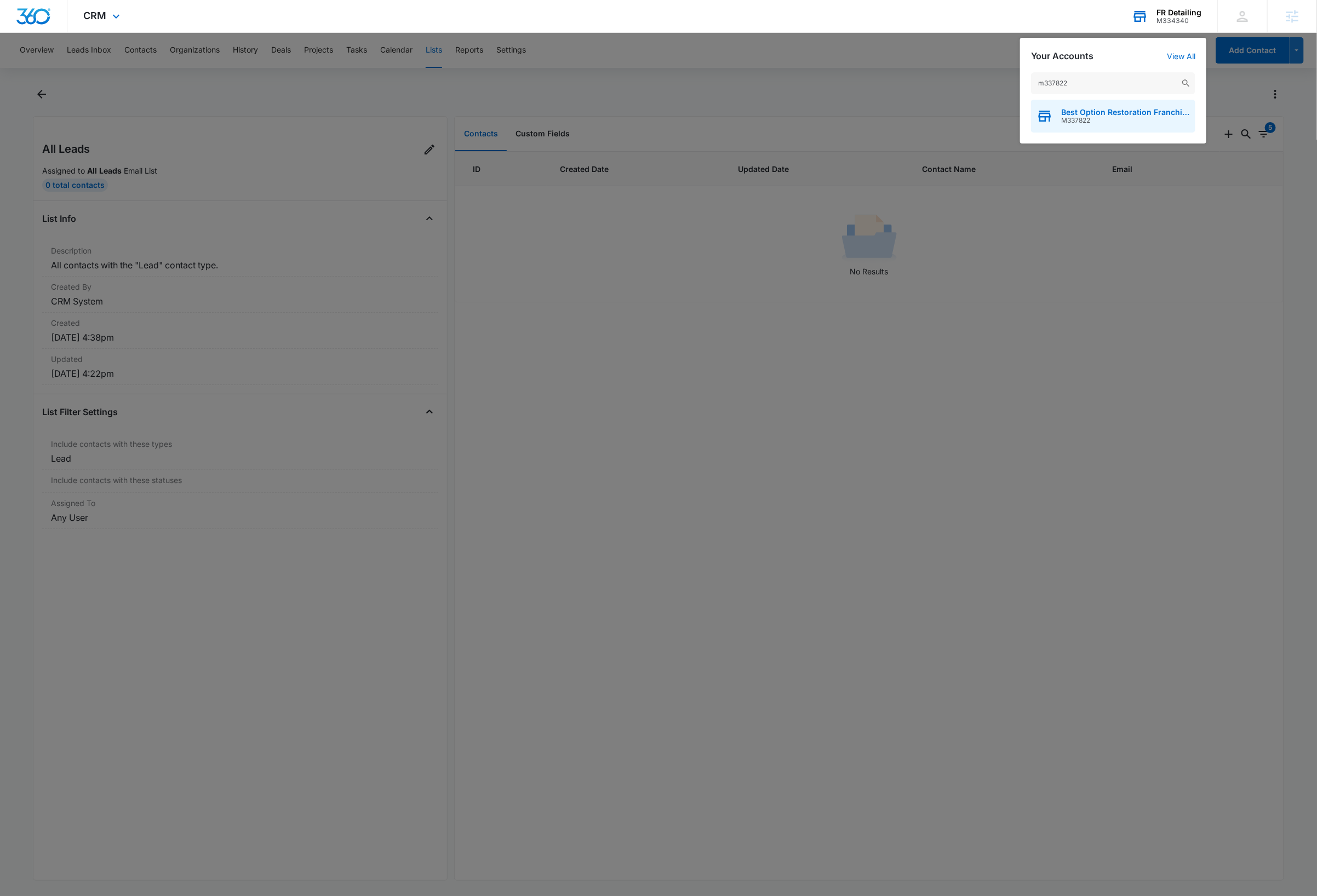
type input "m337822"
click at [1109, 126] on div "Best Option Restoration Franchise Marketing M337822" at bounding box center [1113, 116] width 164 height 33
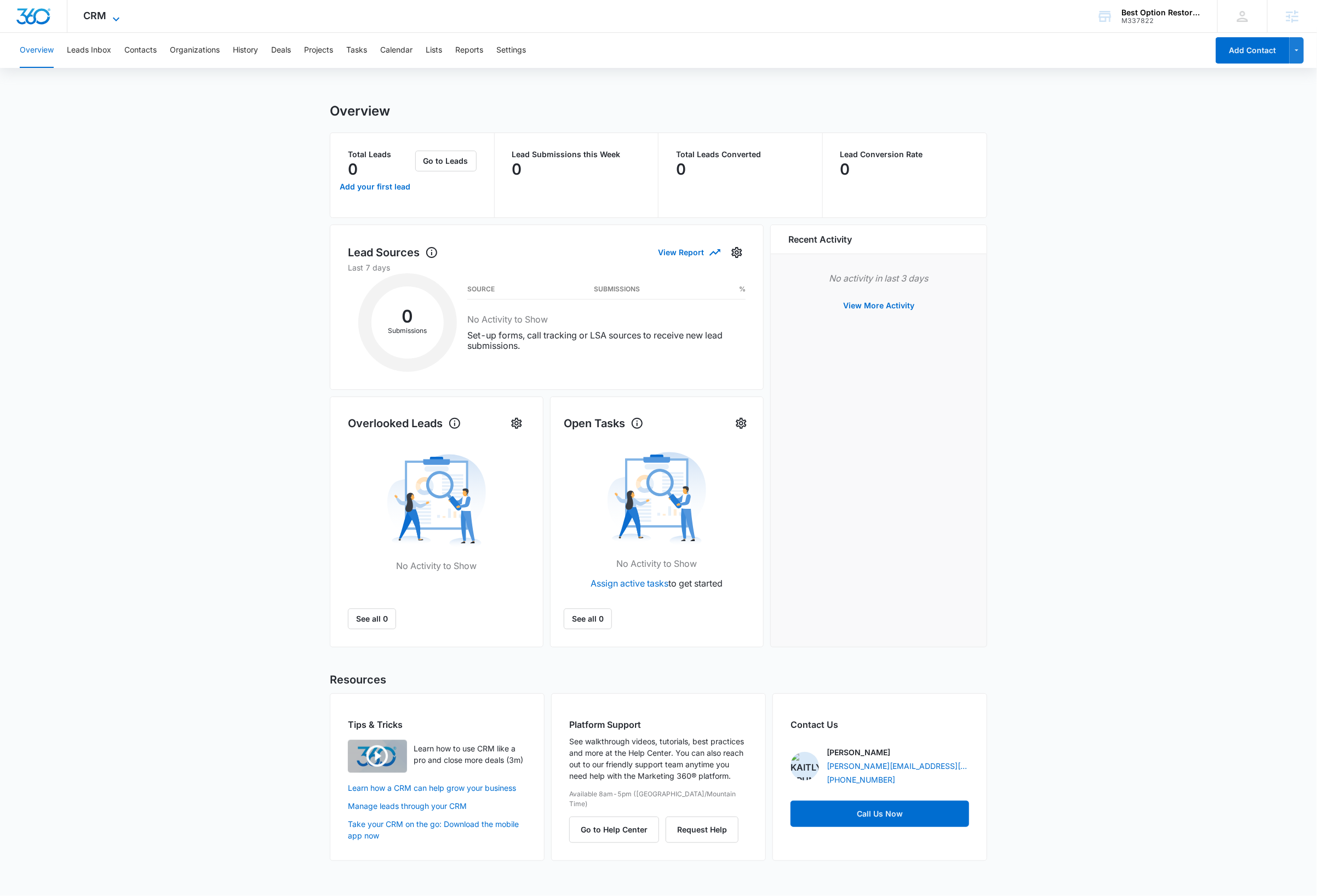
click at [112, 17] on icon at bounding box center [116, 19] width 13 height 13
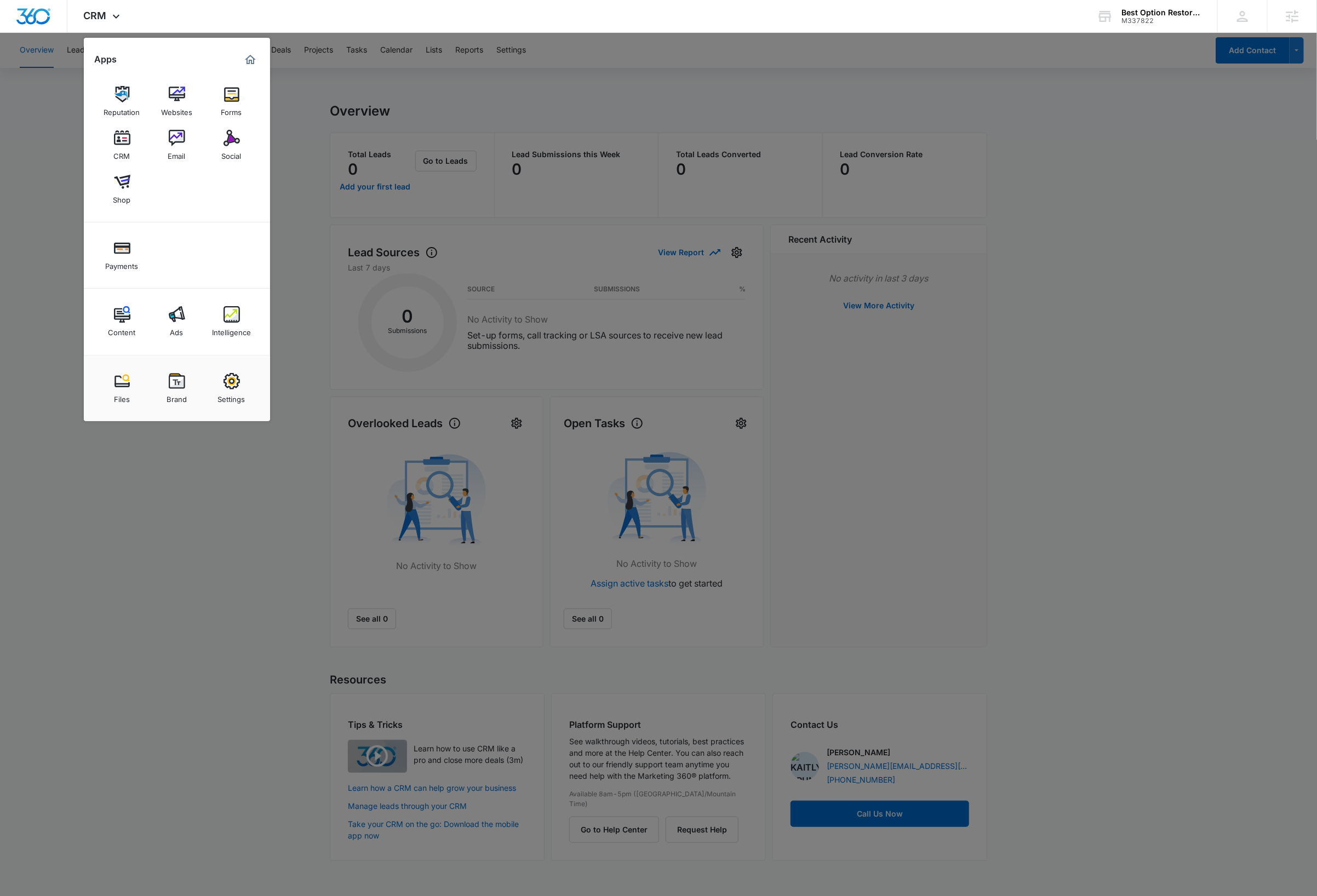
click at [183, 141] on img at bounding box center [177, 138] width 17 height 17
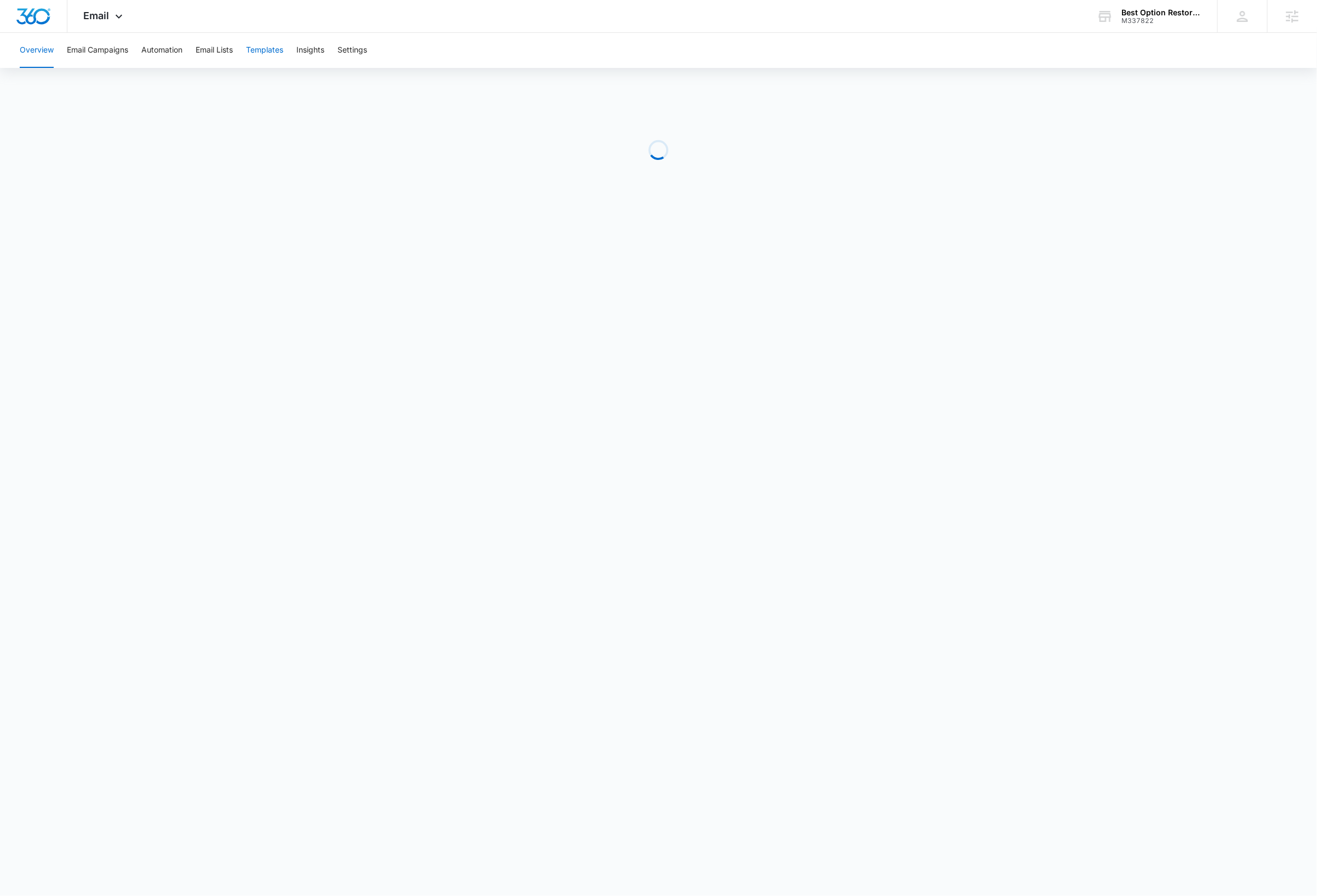
click at [277, 53] on button "Templates" at bounding box center [265, 50] width 37 height 35
click at [38, 20] on img "Dashboard" at bounding box center [33, 16] width 35 height 17
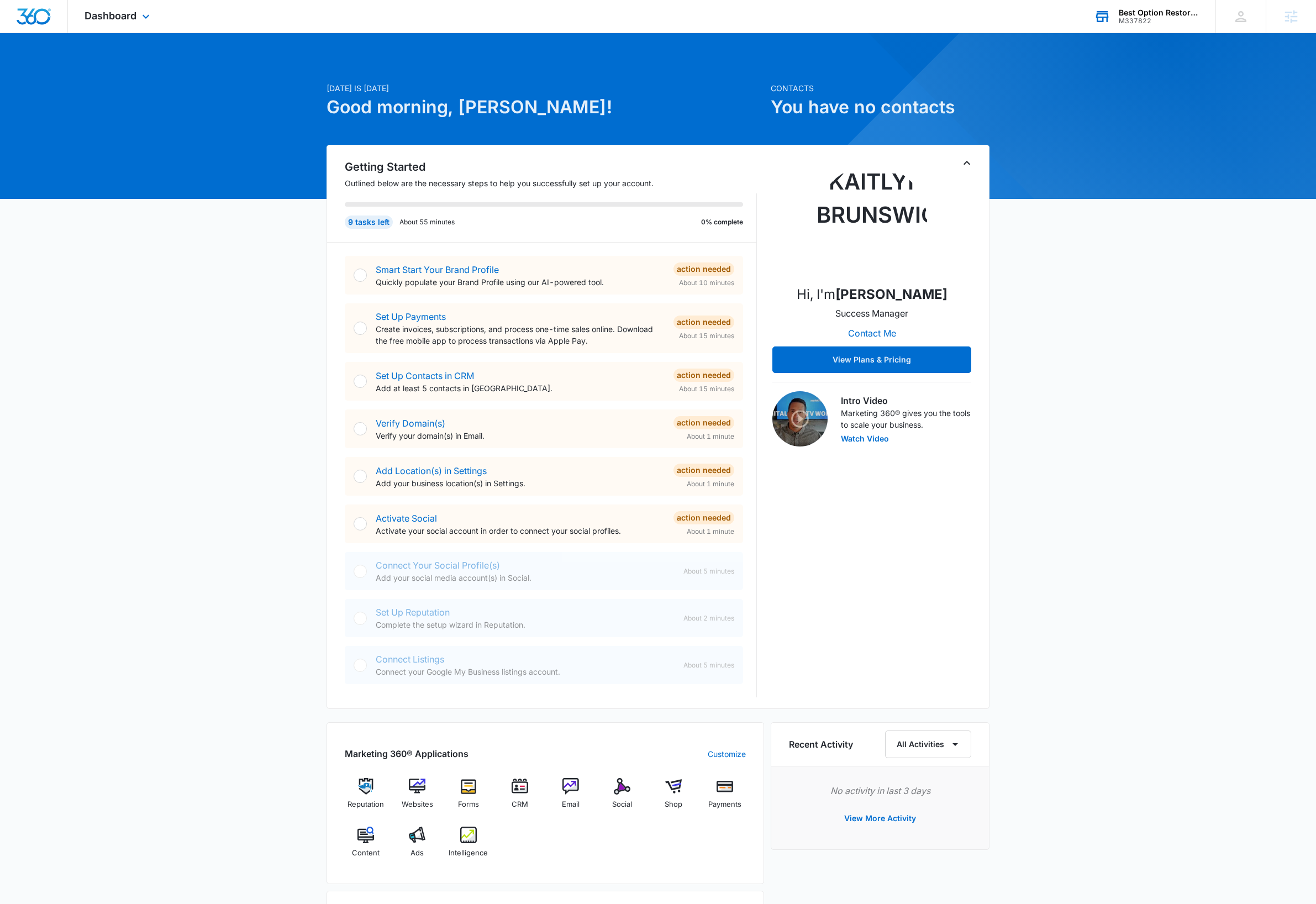
click at [1171, 17] on div "M337822" at bounding box center [1159, 21] width 81 height 7
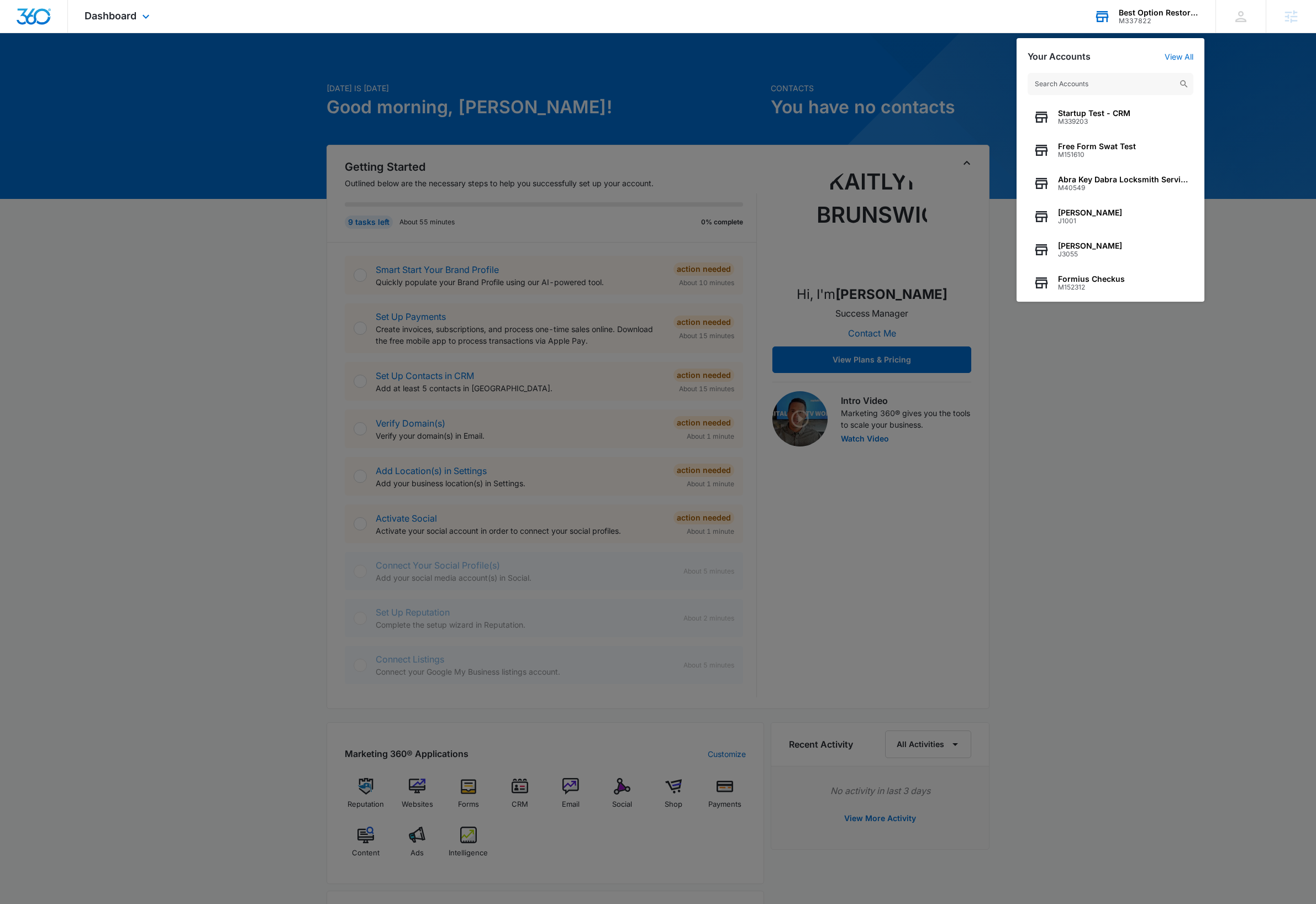
click at [1109, 86] on input "text" at bounding box center [1110, 84] width 166 height 22
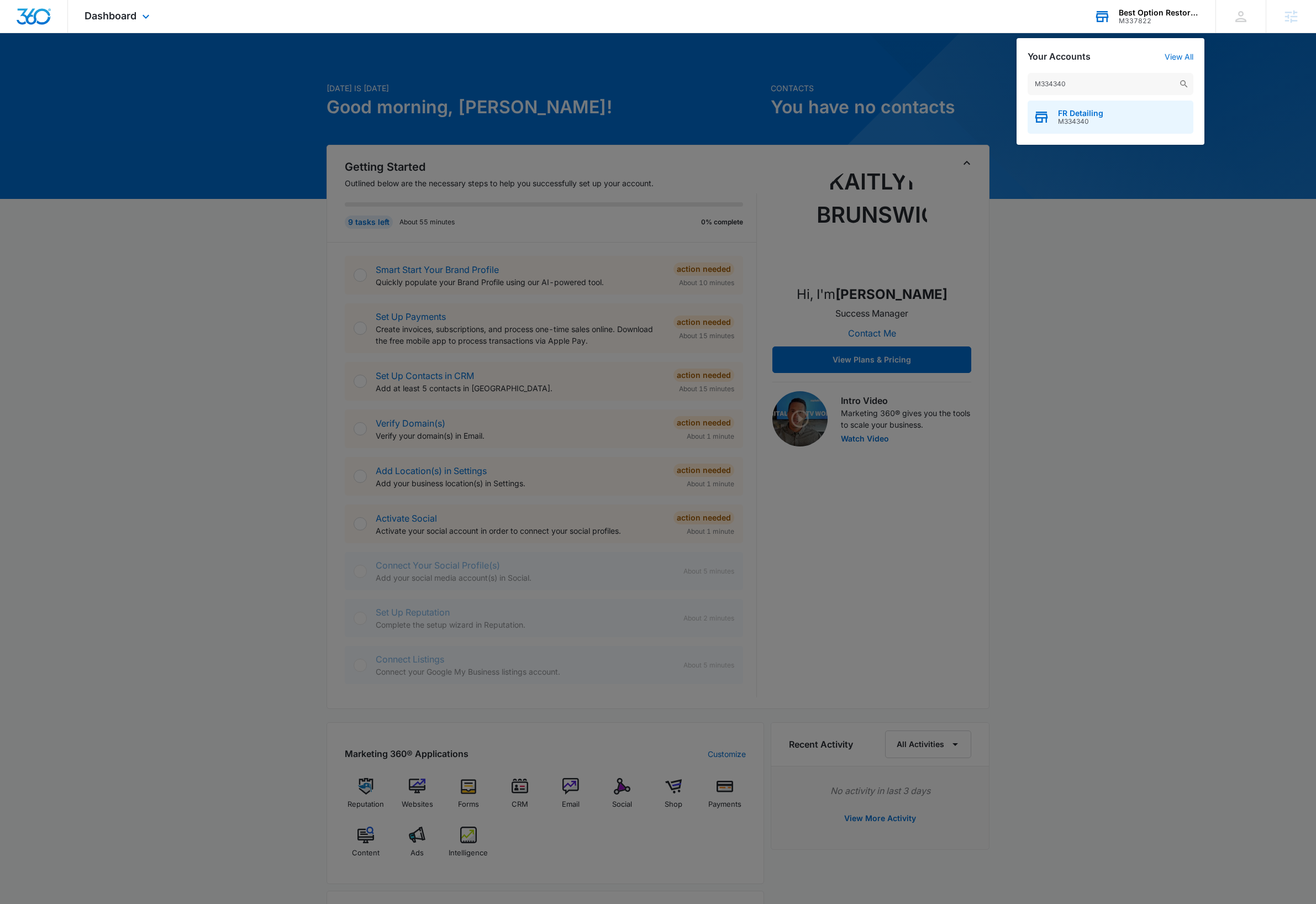
type input "M334340"
click at [1102, 111] on div "FR Detailing M334340" at bounding box center [1110, 117] width 166 height 33
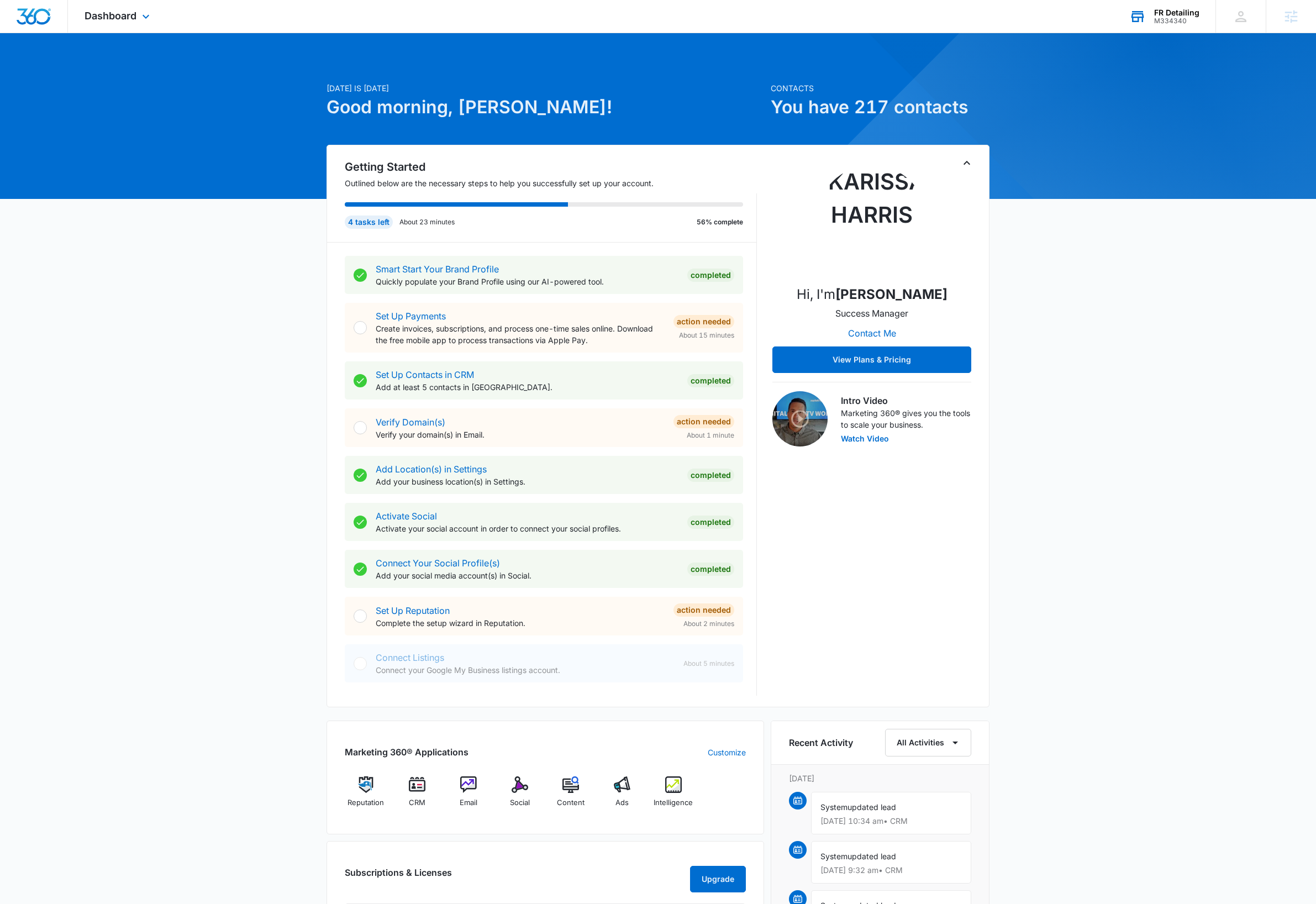
click at [1183, 12] on div "FR Detailing" at bounding box center [1177, 12] width 46 height 9
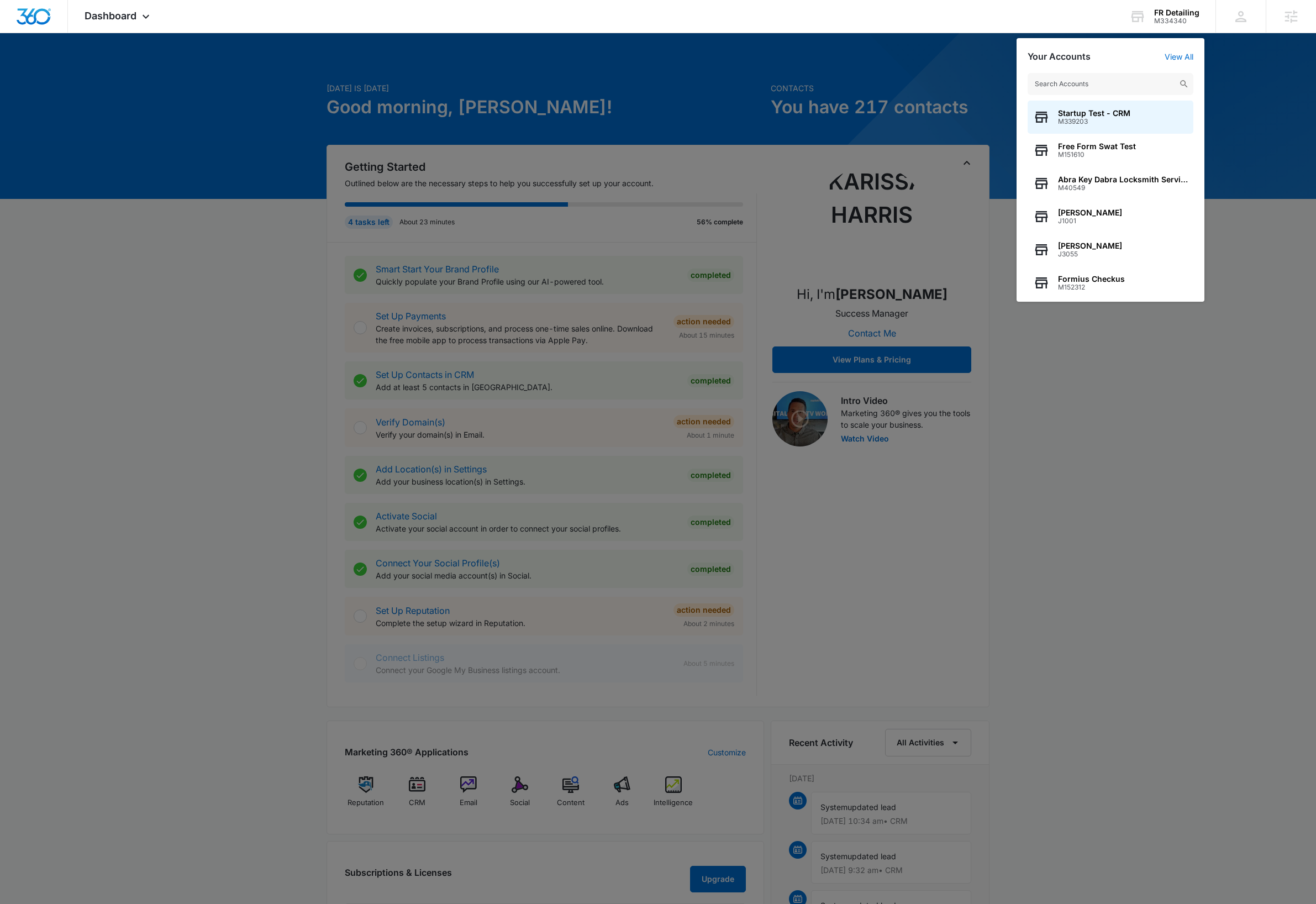
click at [1138, 84] on input "text" at bounding box center [1110, 84] width 166 height 22
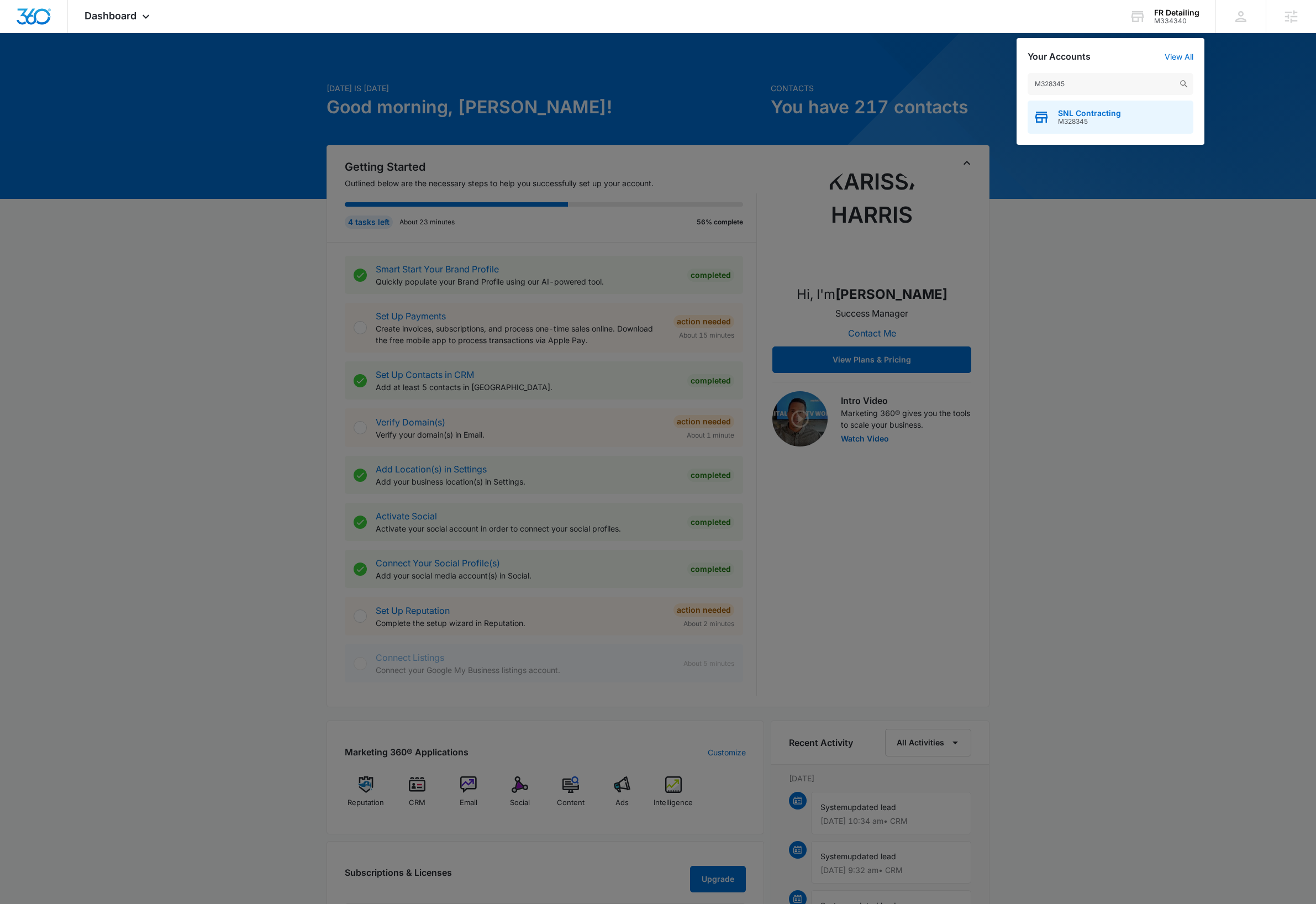
type input "M328345"
click at [1110, 119] on span "M328345" at bounding box center [1089, 121] width 63 height 7
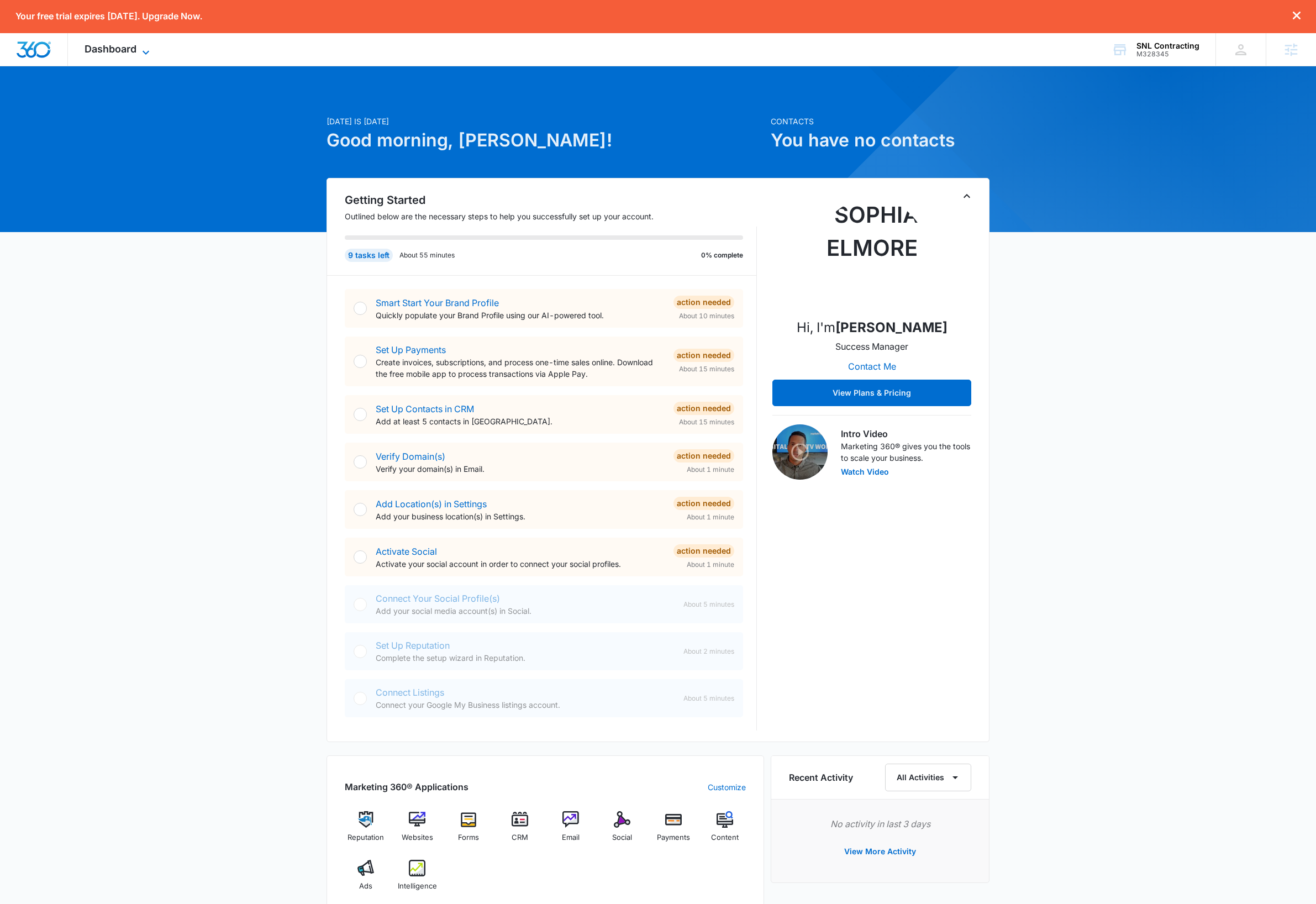
click at [149, 51] on icon at bounding box center [146, 52] width 7 height 4
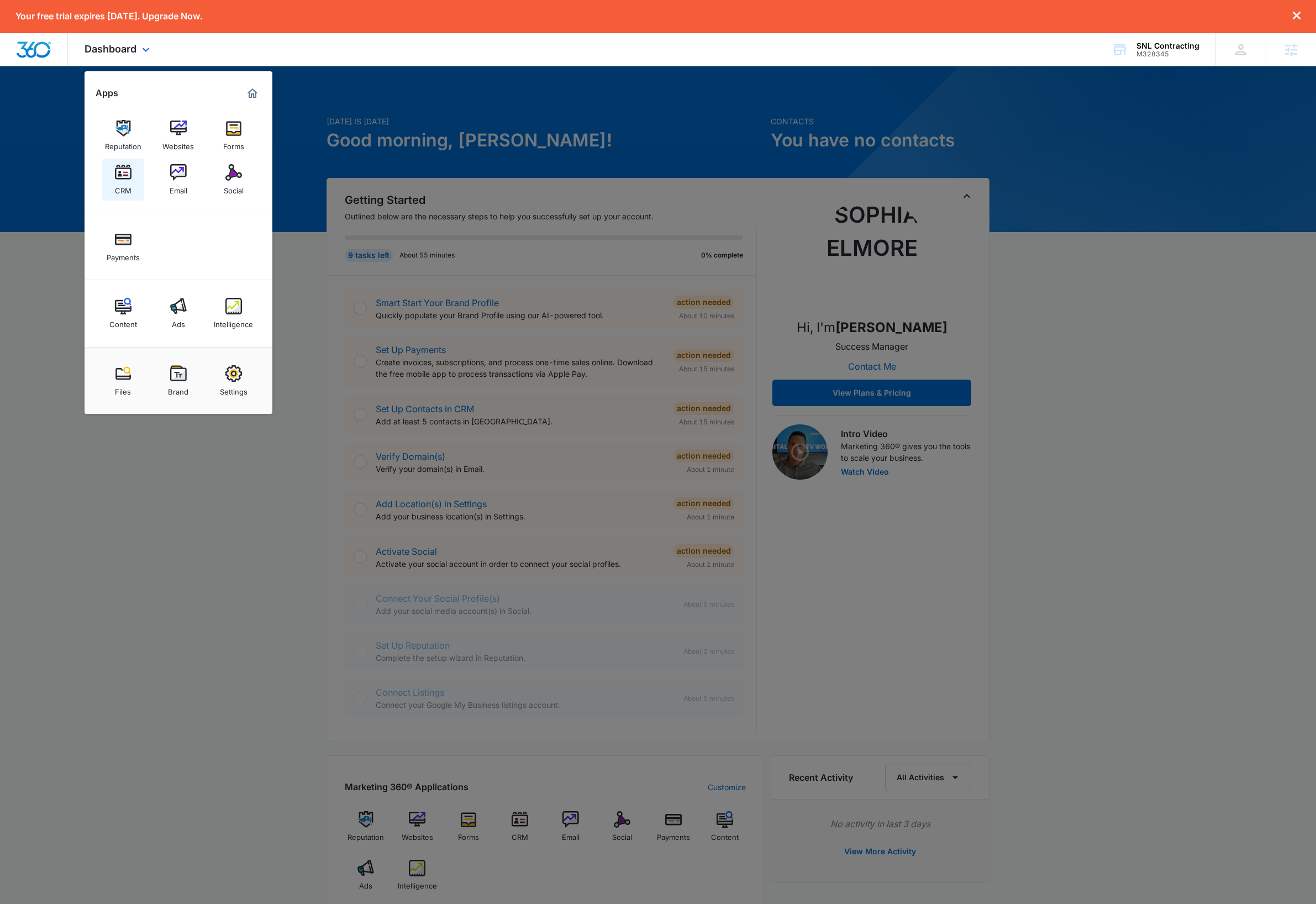
click at [126, 174] on img at bounding box center [123, 172] width 17 height 17
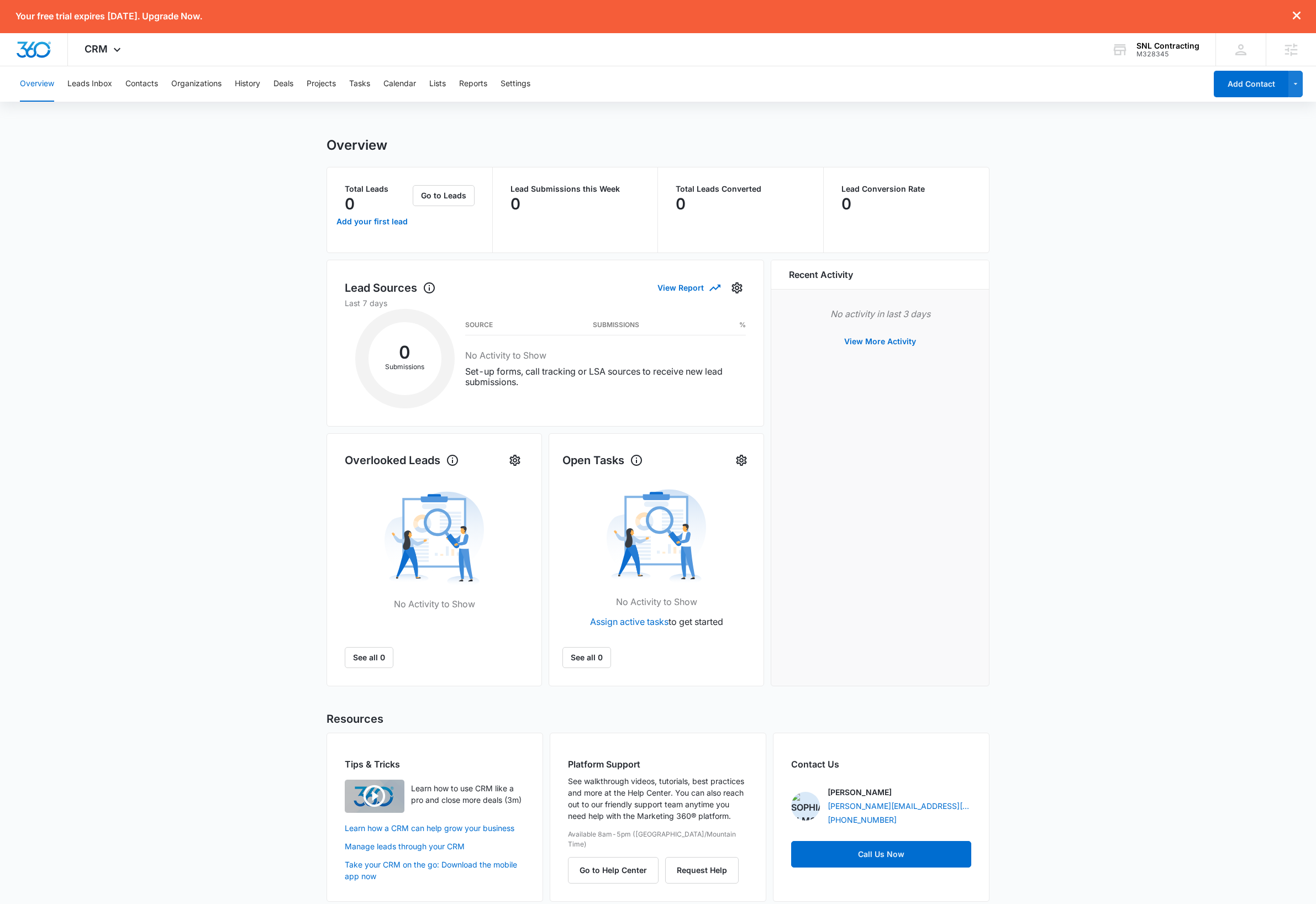
click at [196, 317] on main "Overview Total Leads 0 Add your first lead Go to Leads Lead Submissions this We…" at bounding box center [658, 525] width 1316 height 778
click at [146, 84] on button "Contacts" at bounding box center [142, 84] width 32 height 36
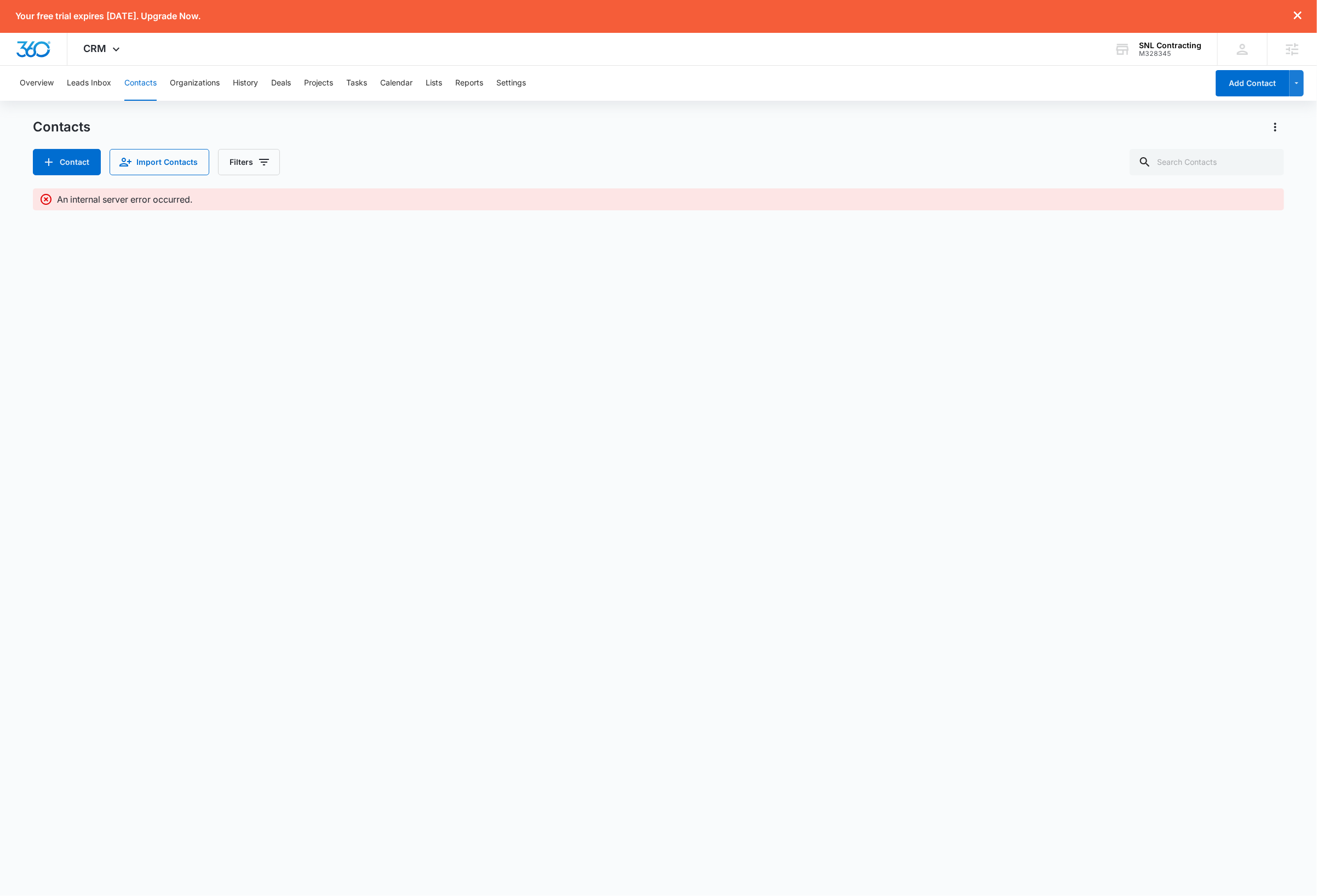
click at [483, 376] on body "Your free trial expires [DATE]. Upgrade Now. CRM Apps Reputation Websites Forms…" at bounding box center [658, 448] width 1317 height 896
click at [93, 84] on button "Leads Inbox" at bounding box center [89, 83] width 45 height 35
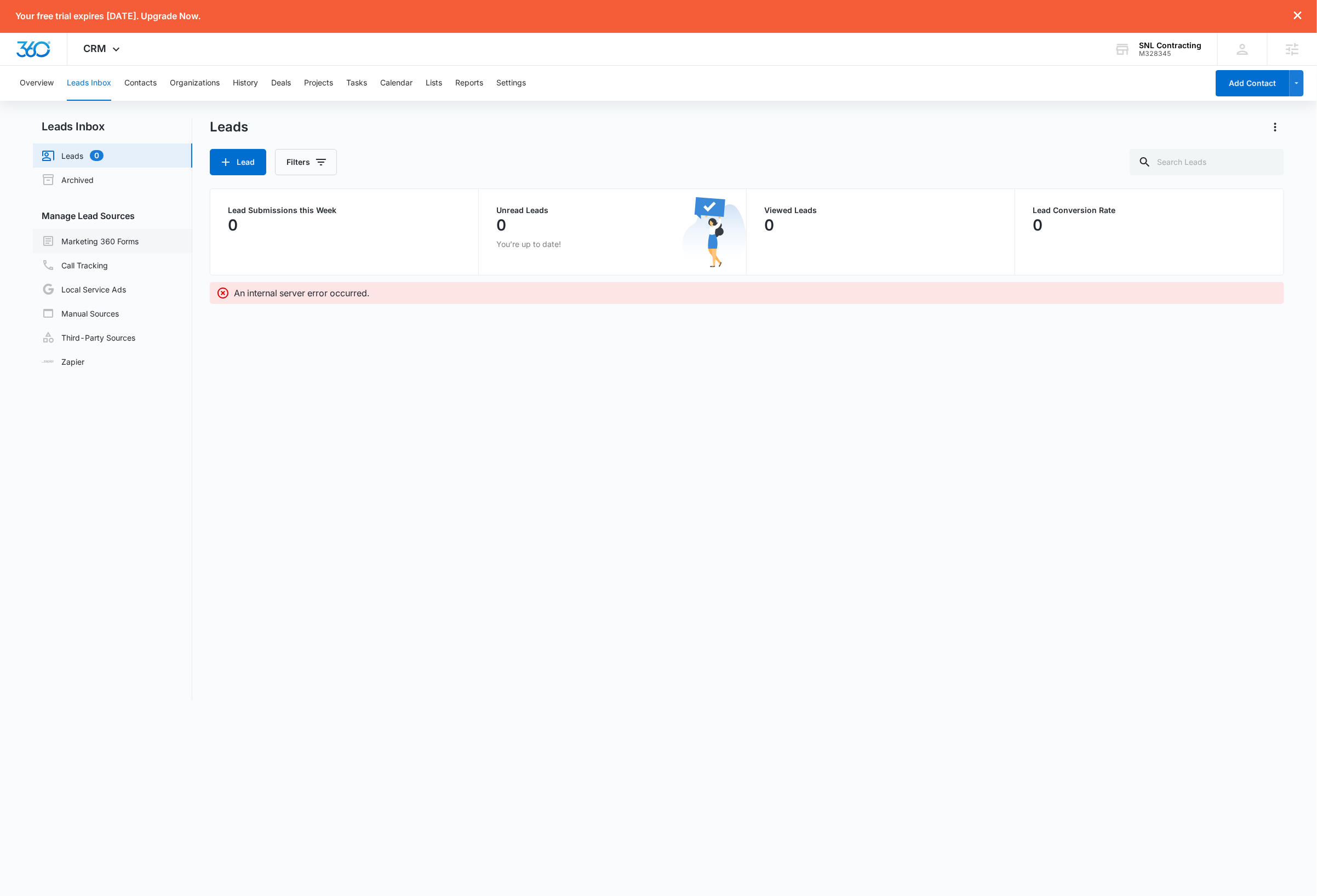
click at [114, 242] on link "Marketing 360 Forms" at bounding box center [90, 240] width 97 height 13
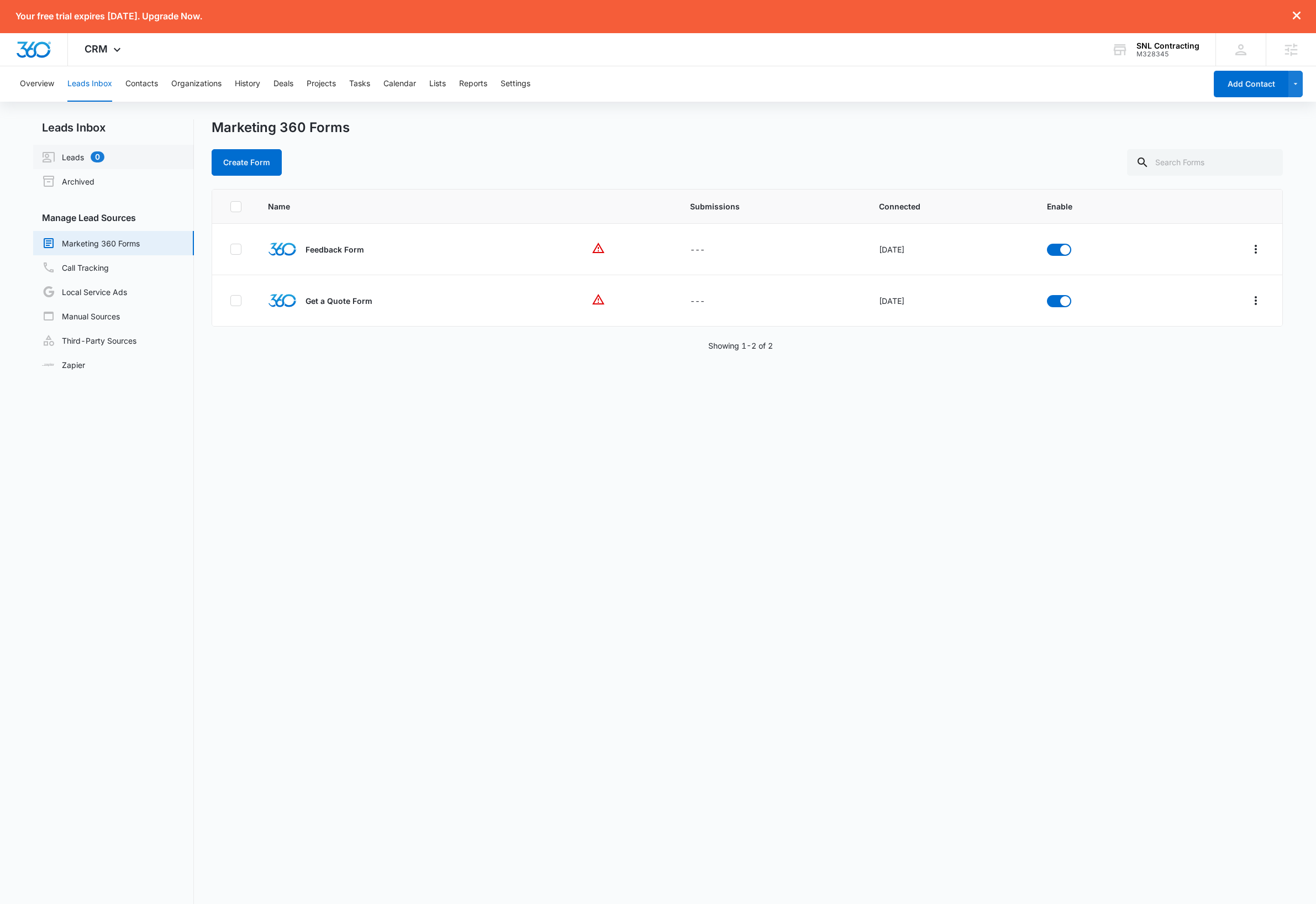
click at [69, 157] on link "Leads 0" at bounding box center [73, 157] width 62 height 13
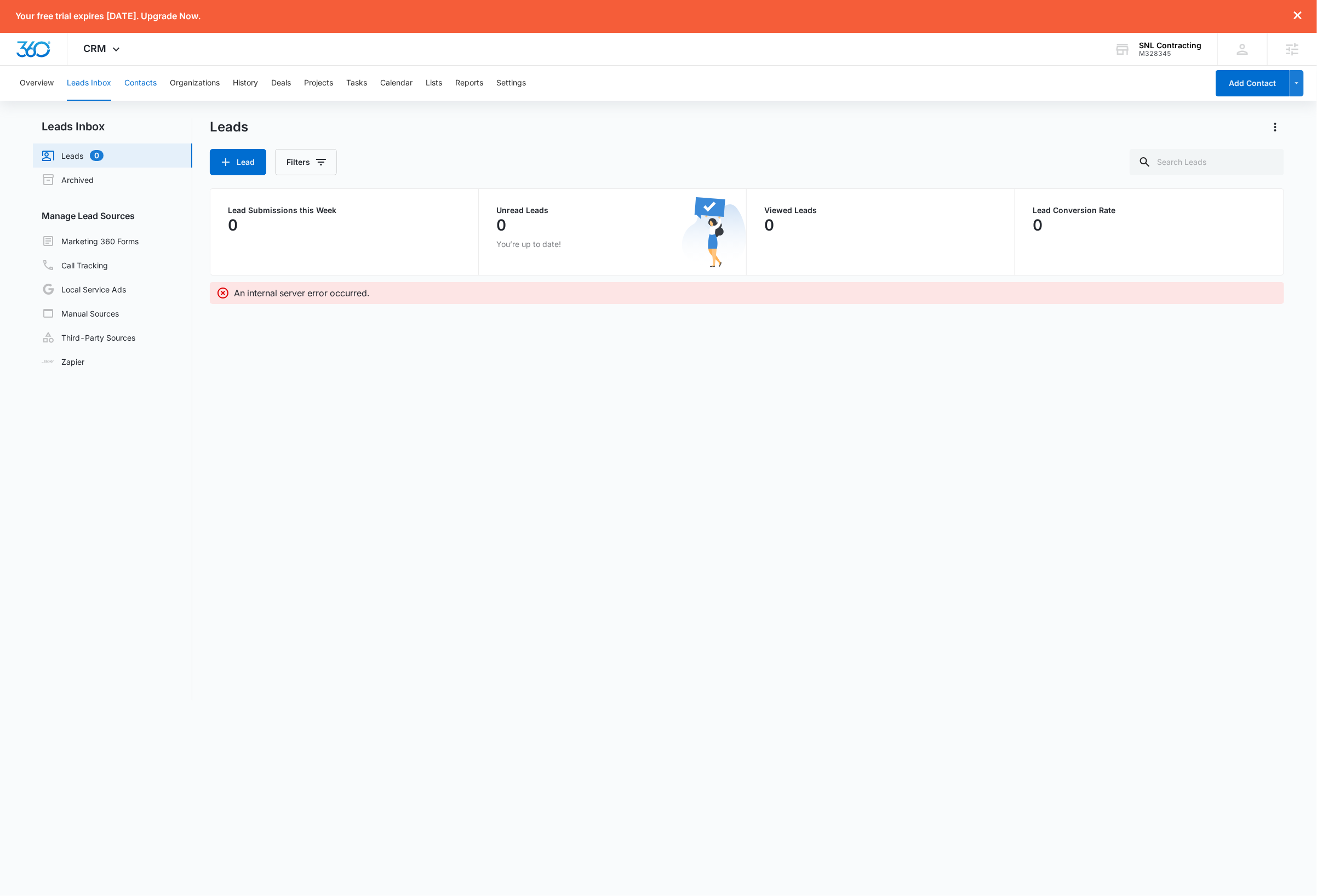
click at [149, 84] on button "Contacts" at bounding box center [141, 83] width 32 height 35
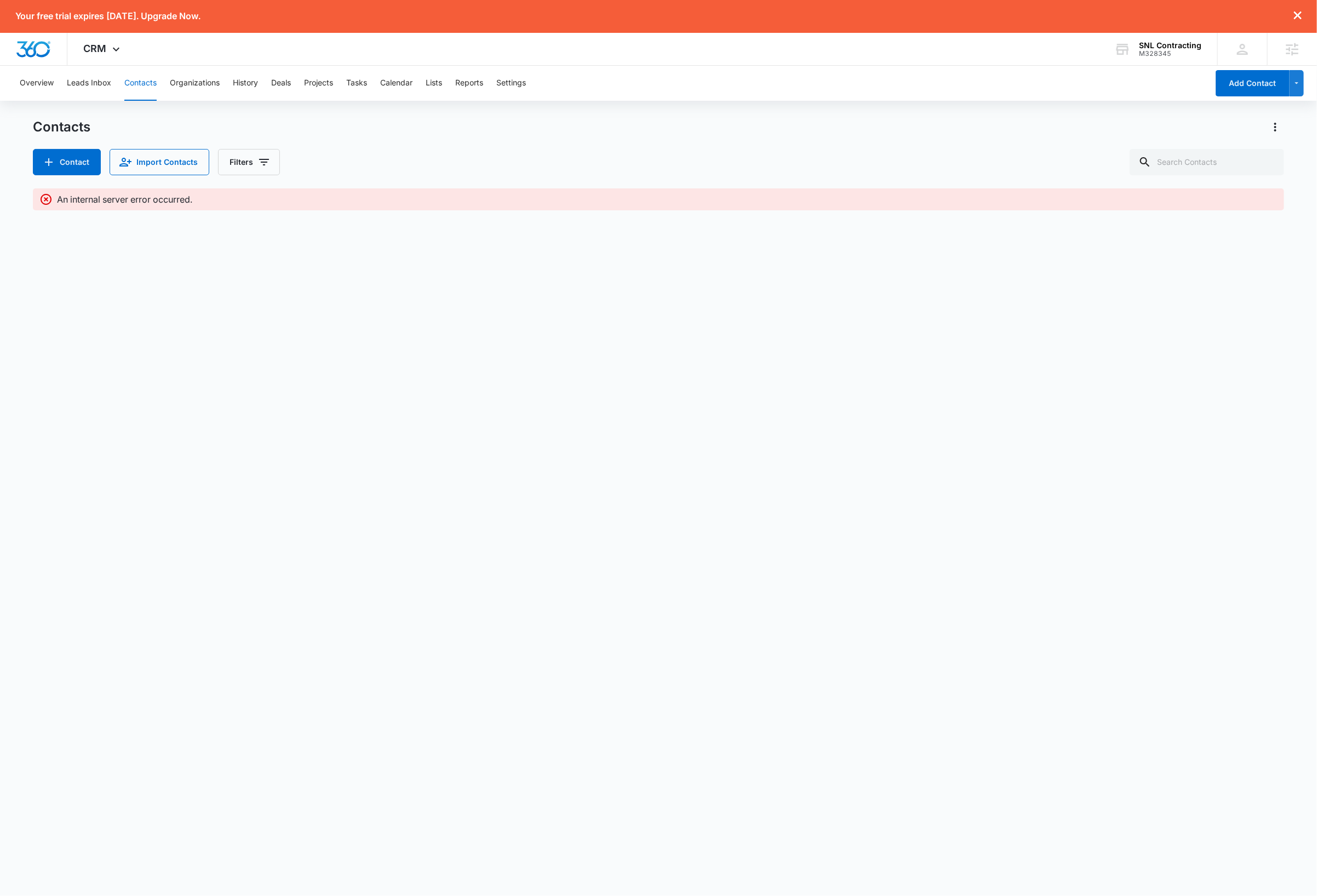
click at [573, 404] on body "Your free trial expires [DATE]. Upgrade Now. CRM Apps Reputation Websites Forms…" at bounding box center [658, 448] width 1317 height 896
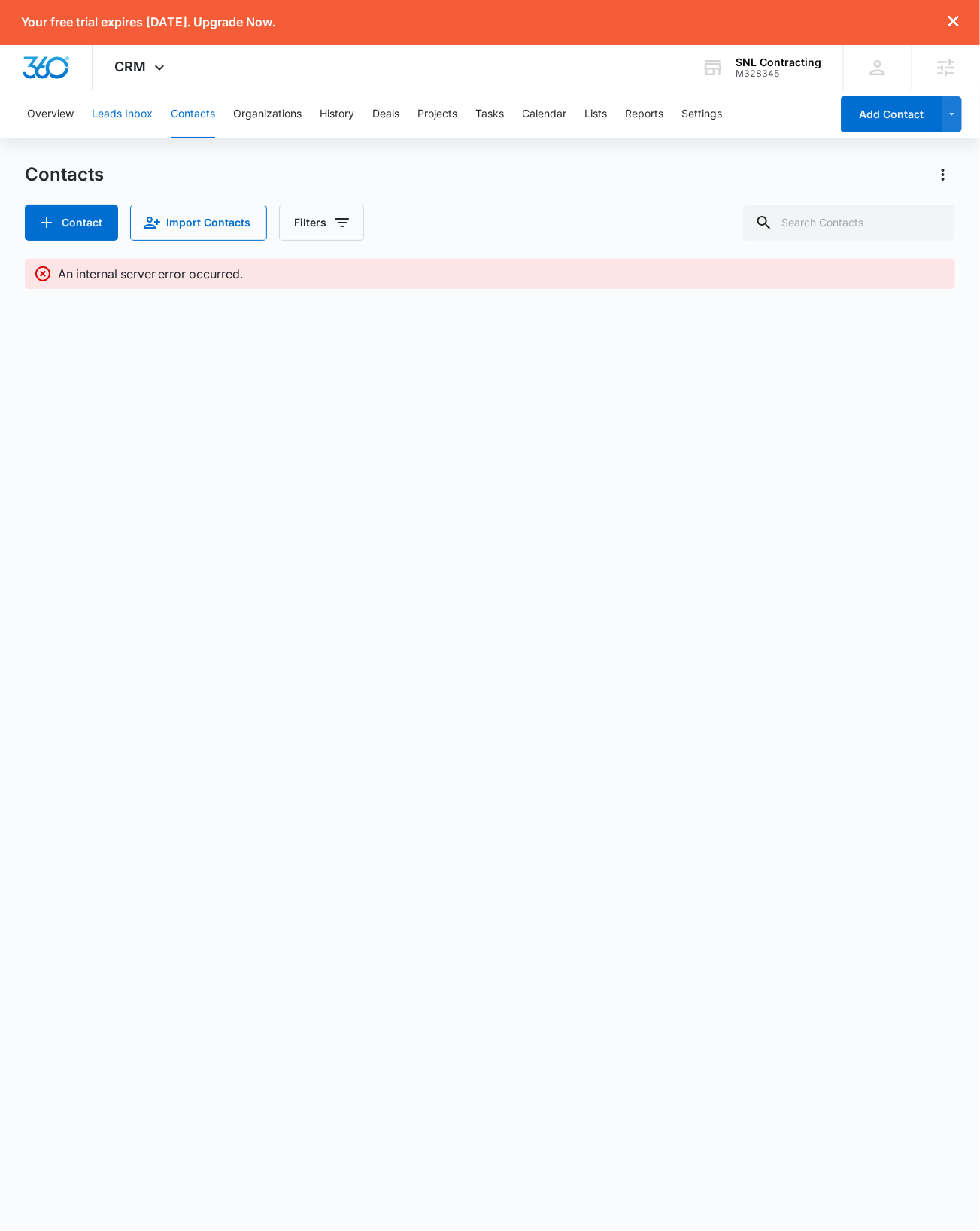
click at [115, 114] on button "Leads Inbox" at bounding box center [122, 114] width 61 height 48
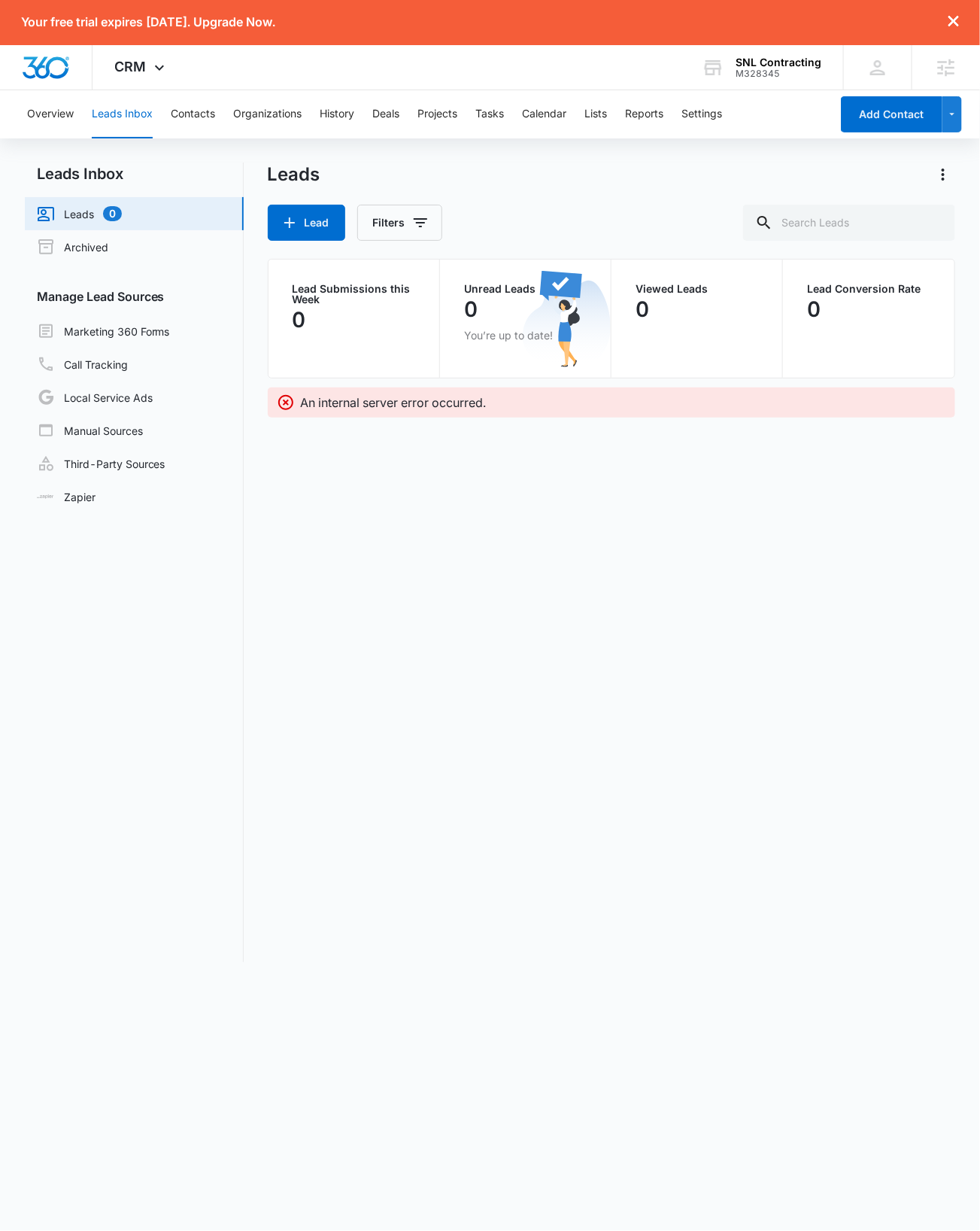
click at [671, 674] on div "Leads Lead Filters Lead Submissions this Week 0 Unread Leads 0 You’re up to dat…" at bounding box center [612, 562] width 688 height 800
click at [155, 70] on icon at bounding box center [159, 71] width 18 height 18
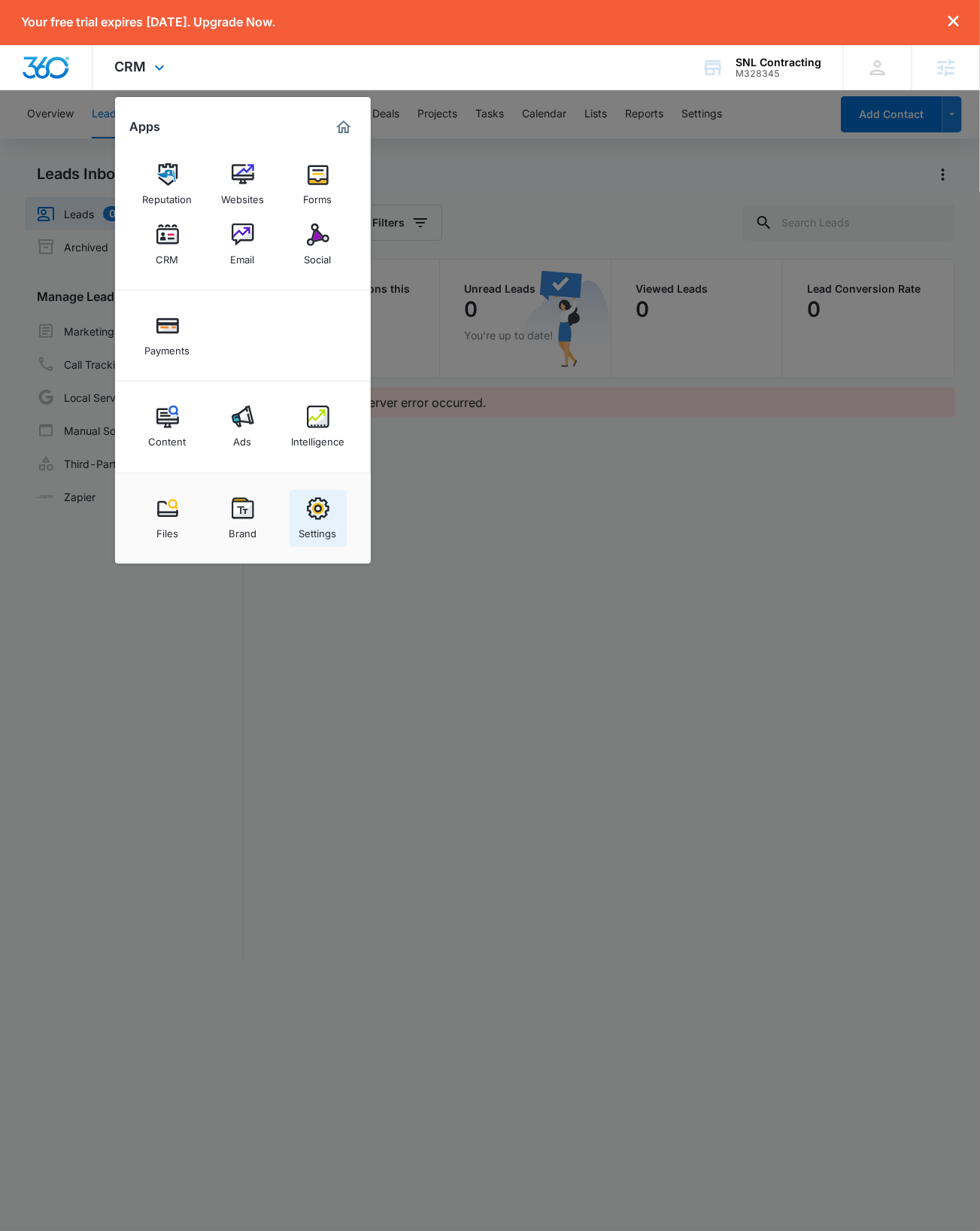
click at [320, 521] on div "Settings" at bounding box center [318, 529] width 37 height 20
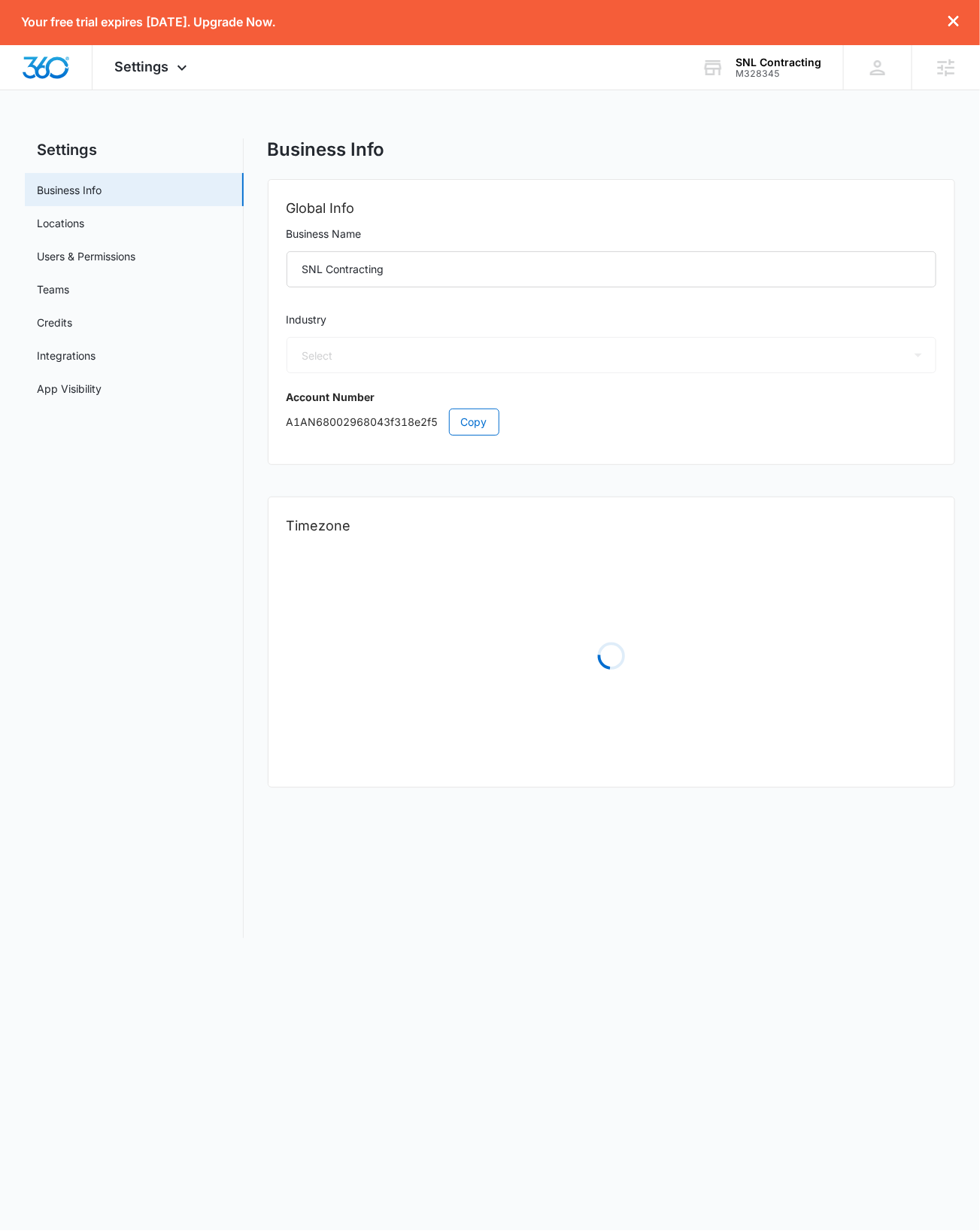
select select "4"
select select "US"
select select "America/[GEOGRAPHIC_DATA]"
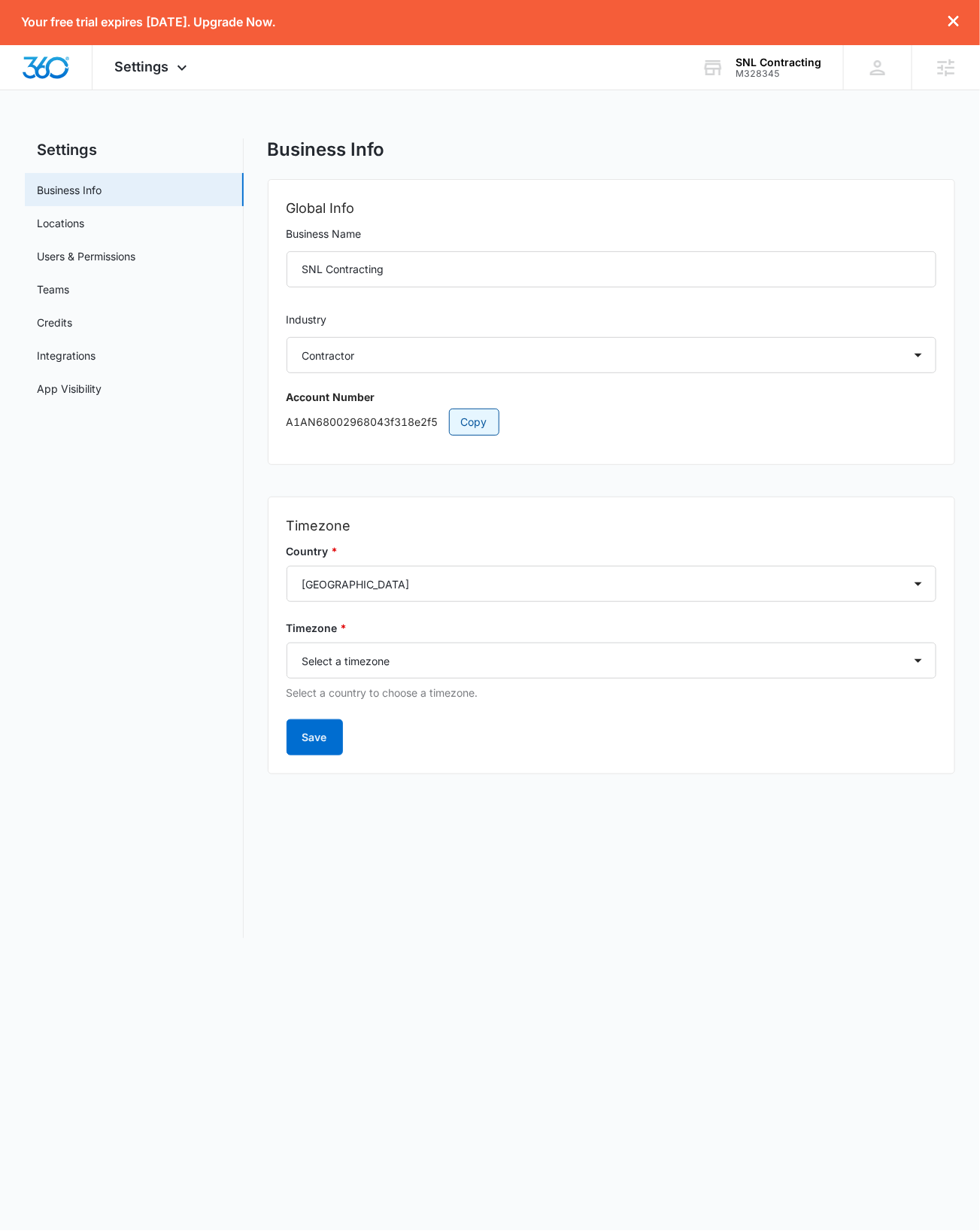
click at [477, 424] on span "Copy" at bounding box center [474, 421] width 26 height 16
click at [479, 420] on span "Copy" at bounding box center [474, 421] width 26 height 16
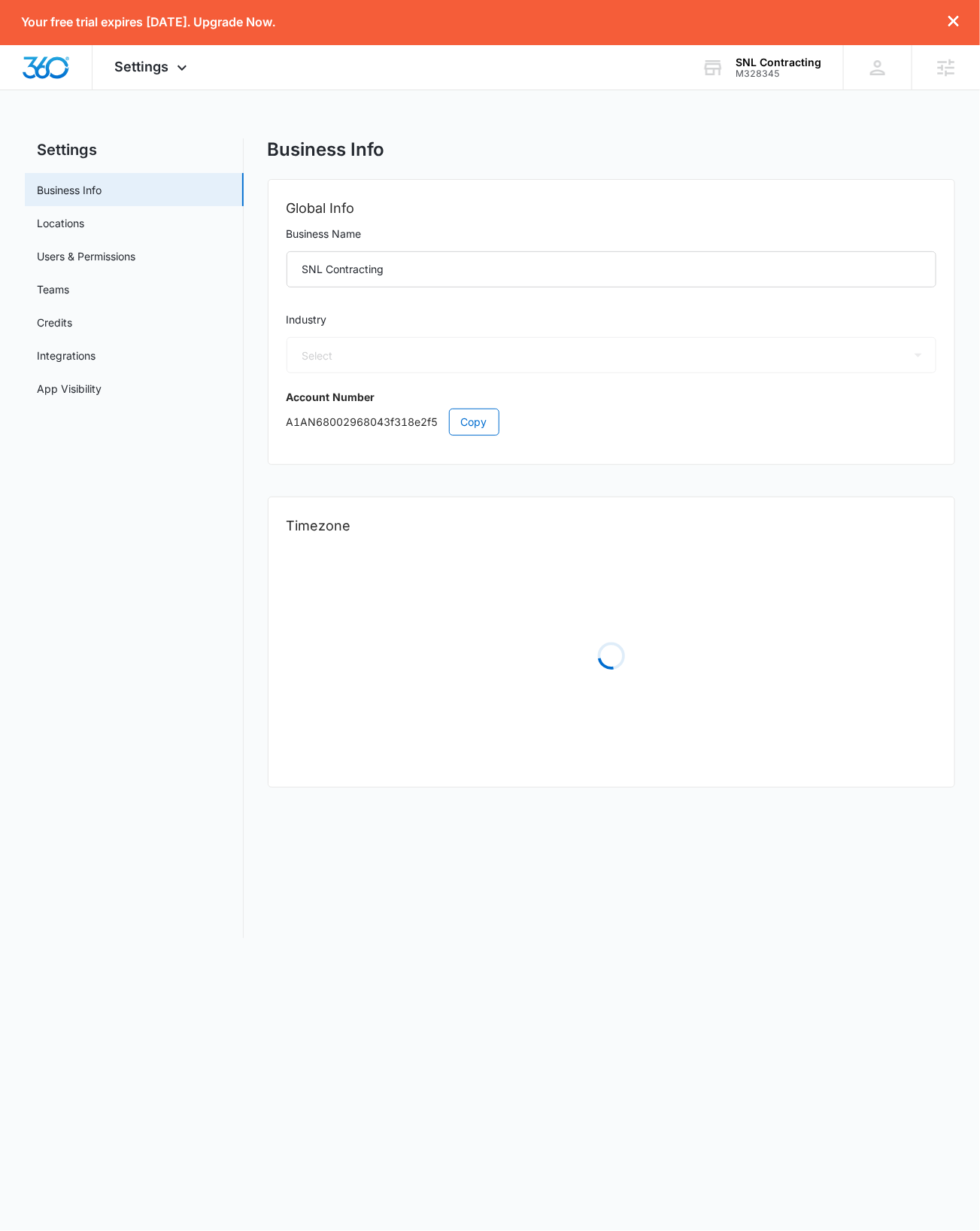
select select "4"
select select "US"
select select "America/[GEOGRAPHIC_DATA]"
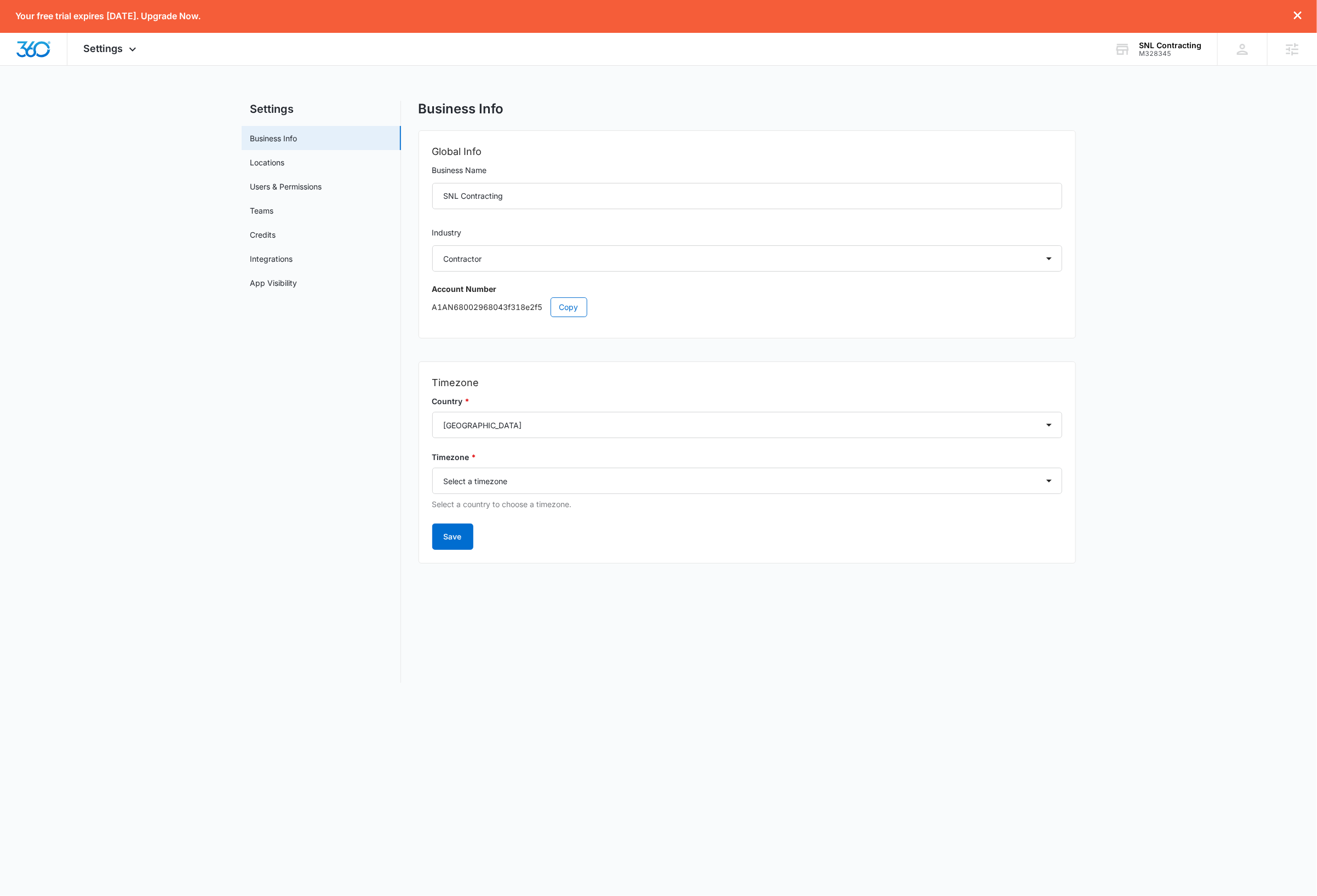
click at [126, 265] on main "Settings Business Info Locations Users & Permissions Teams Credits Integrations…" at bounding box center [658, 398] width 1317 height 595
click at [36, 53] on img "Dashboard" at bounding box center [33, 49] width 35 height 17
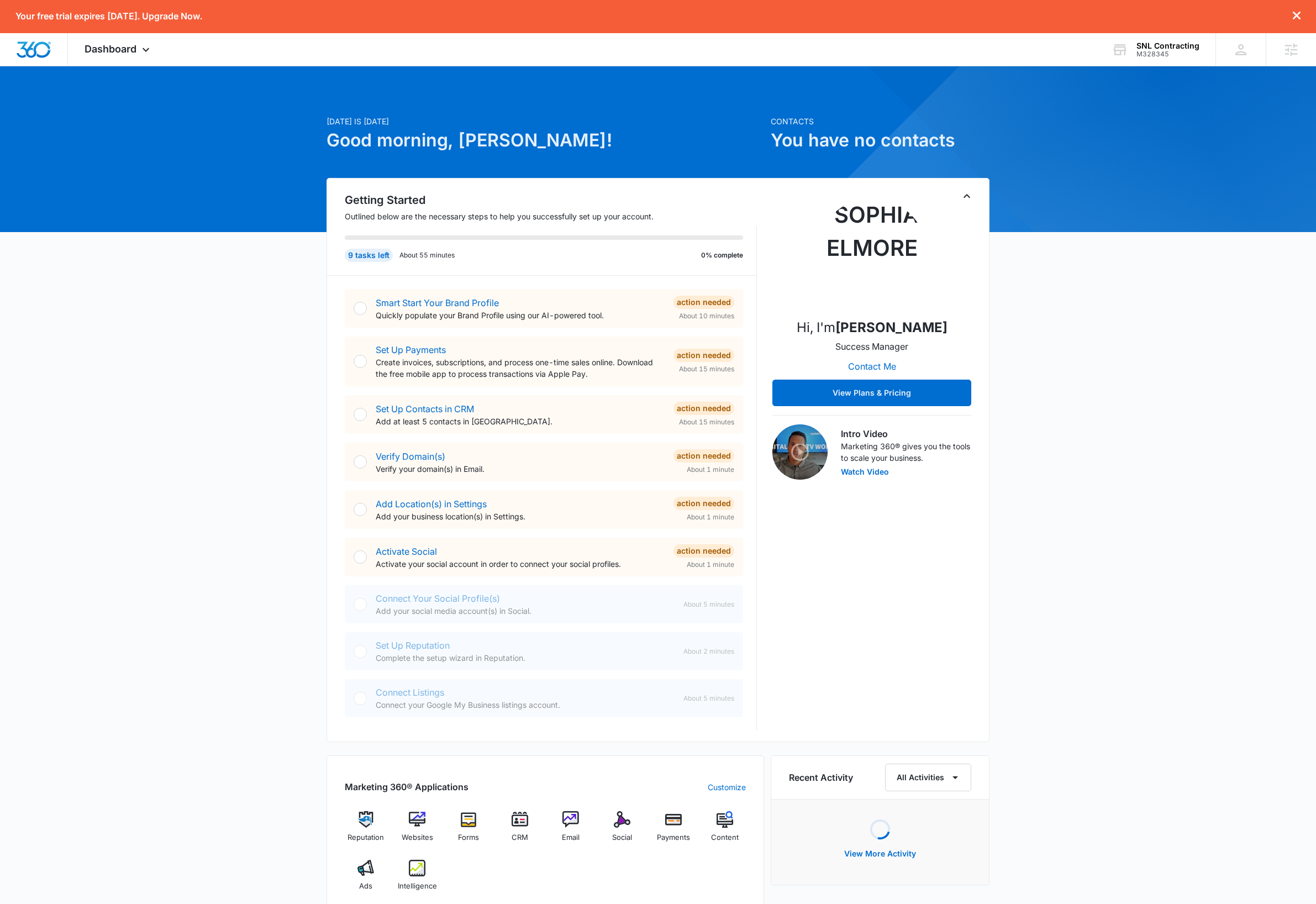
click at [719, 195] on icon "Toggle Collapse" at bounding box center [967, 196] width 7 height 4
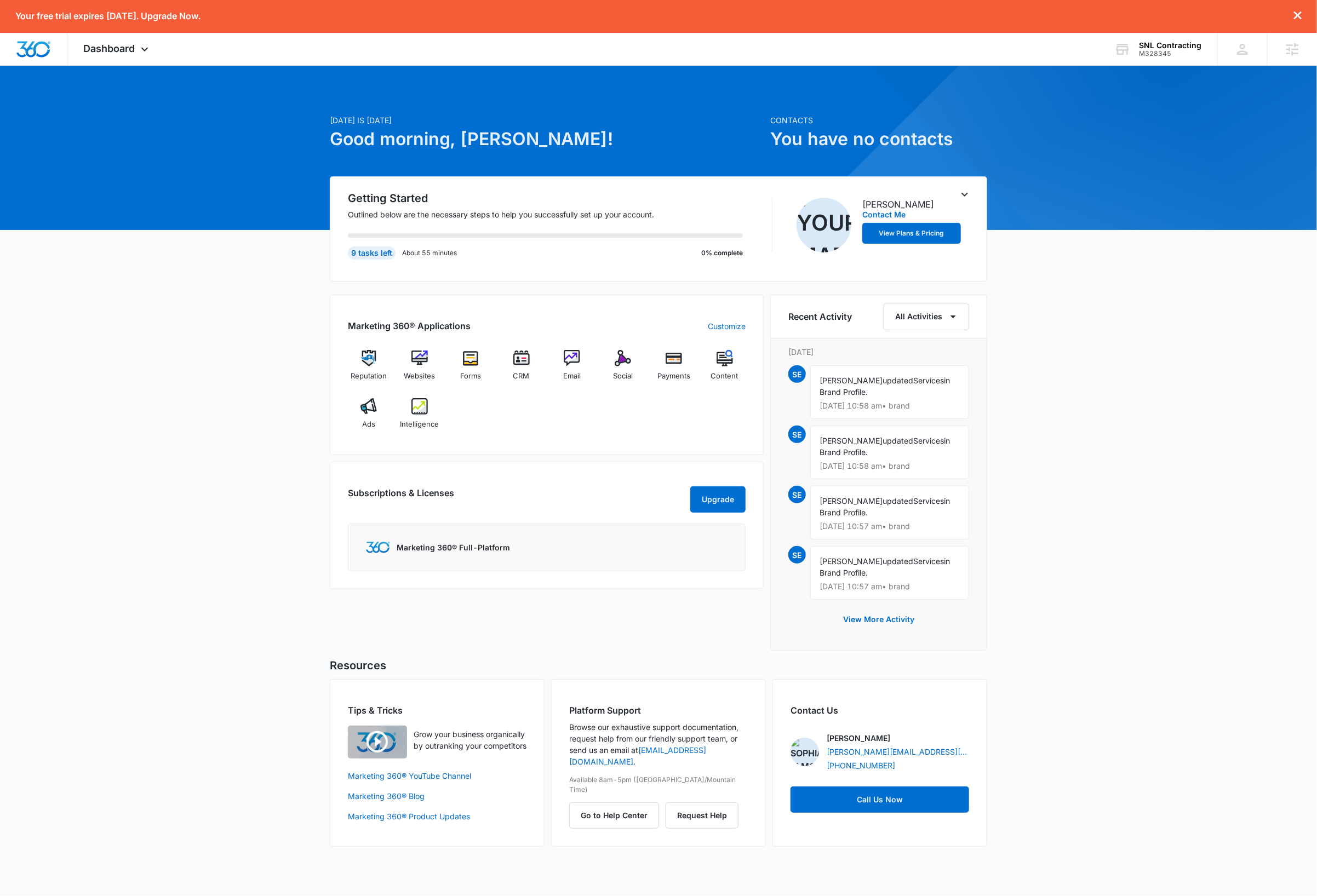
click at [713, 394] on div "Today is Wednesday, October 15th Good morning, Dave! Contacts You have no conta…" at bounding box center [658, 469] width 1317 height 780
click at [258, 326] on div "Today is Wednesday, October 15th Good morning, Dave! Contacts You have no conta…" at bounding box center [658, 469] width 1317 height 780
click at [214, 317] on div "Today is Wednesday, October 15th Good morning, Dave! Contacts You have no conta…" at bounding box center [658, 469] width 1317 height 780
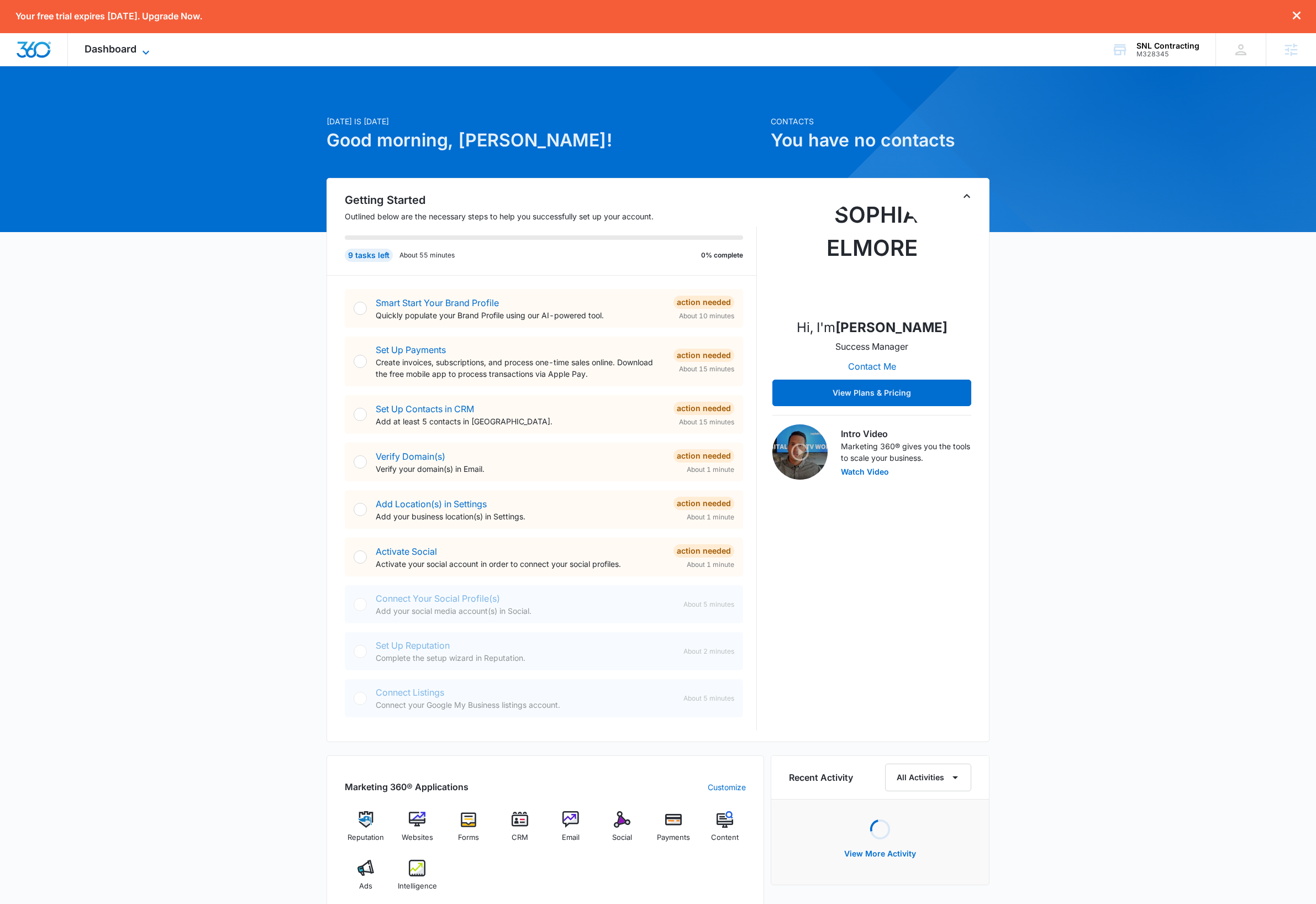
click at [146, 49] on icon at bounding box center [146, 52] width 13 height 13
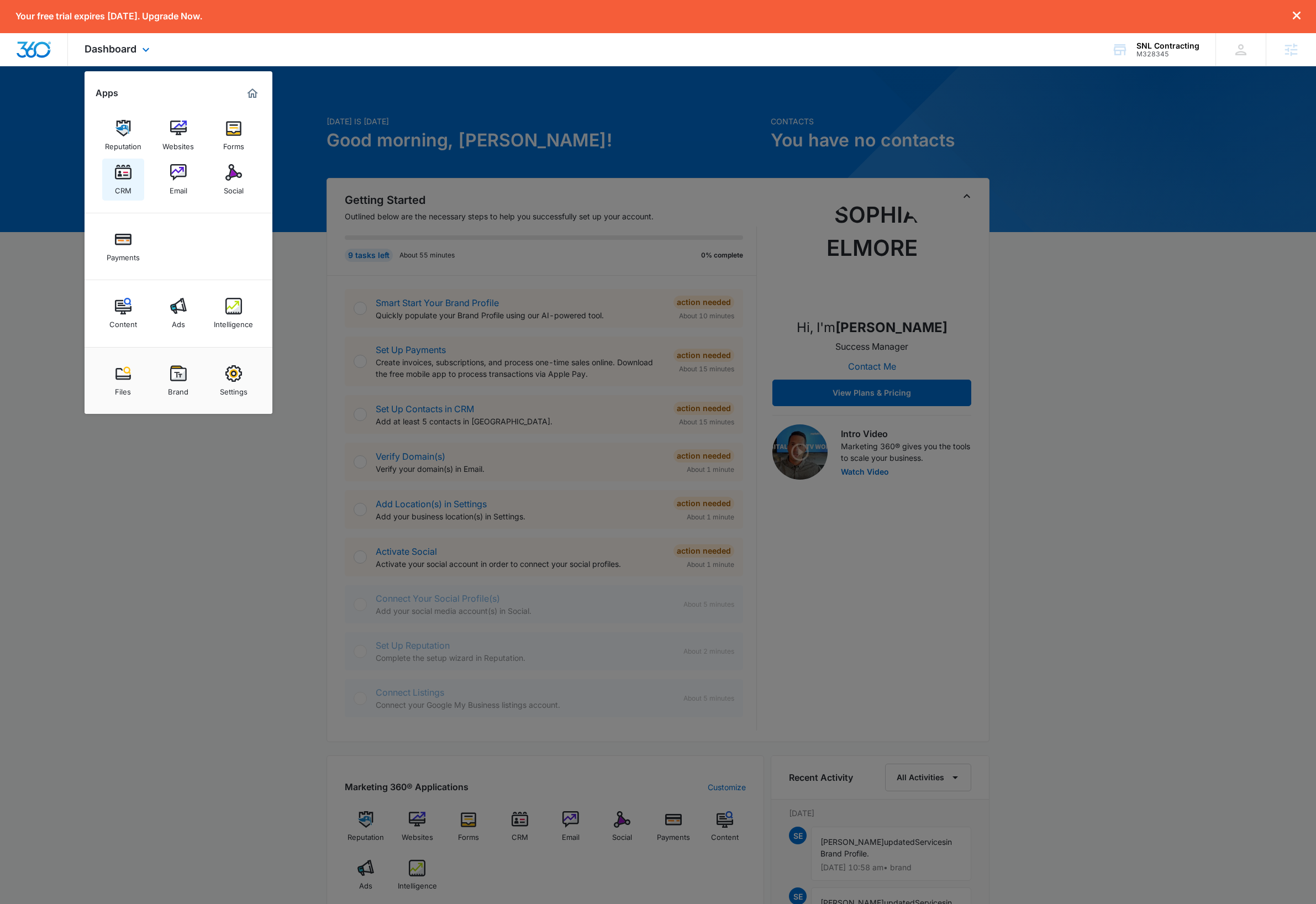
click at [117, 174] on img at bounding box center [123, 172] width 17 height 17
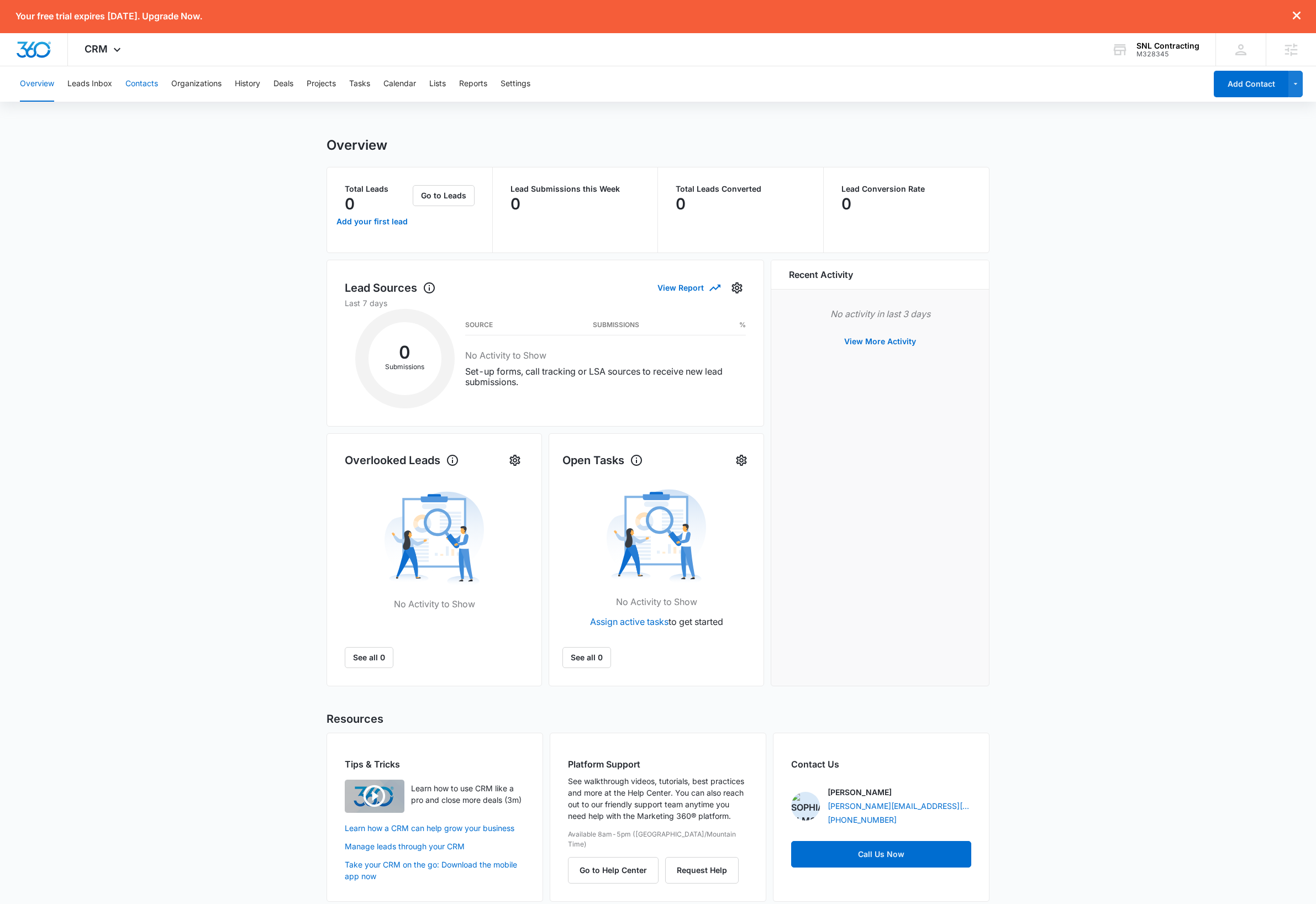
click at [151, 84] on button "Contacts" at bounding box center [142, 84] width 32 height 36
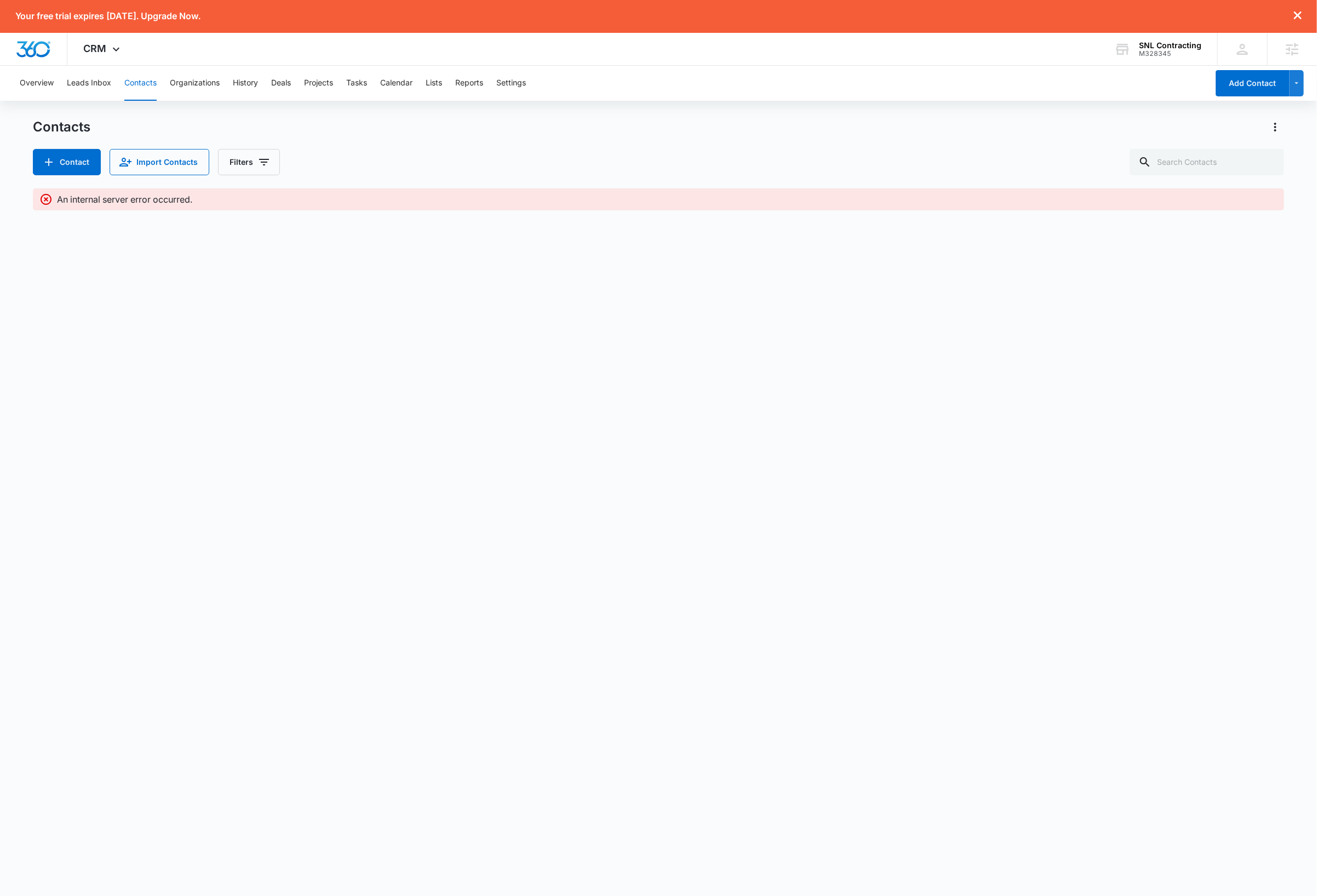
click at [567, 450] on body "Your free trial expires in 7 days. Upgrade Now. CRM Apps Reputation Websites Fo…" at bounding box center [658, 448] width 1317 height 896
click at [93, 82] on button "Leads Inbox" at bounding box center [89, 83] width 45 height 35
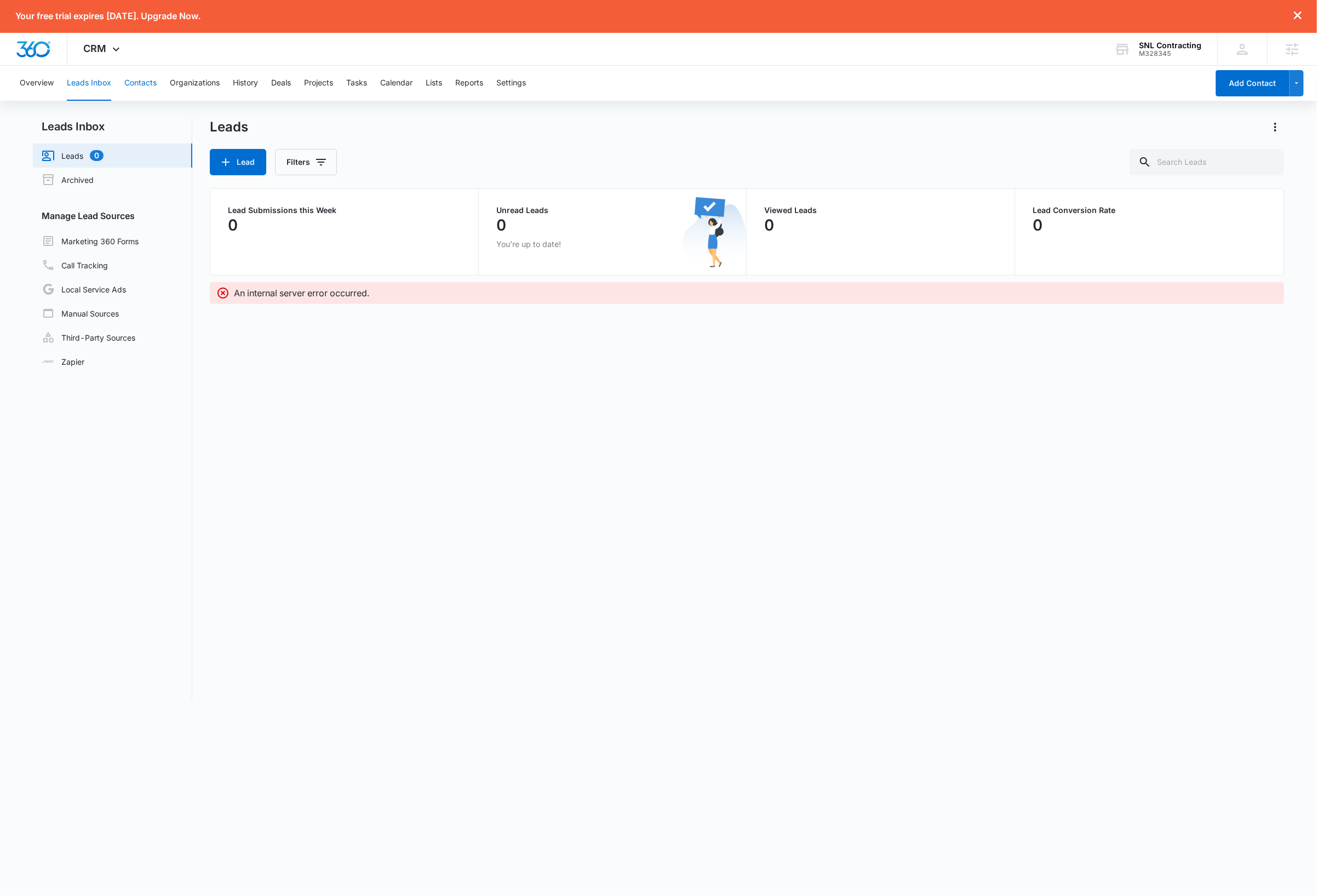
click at [147, 87] on button "Contacts" at bounding box center [141, 83] width 32 height 35
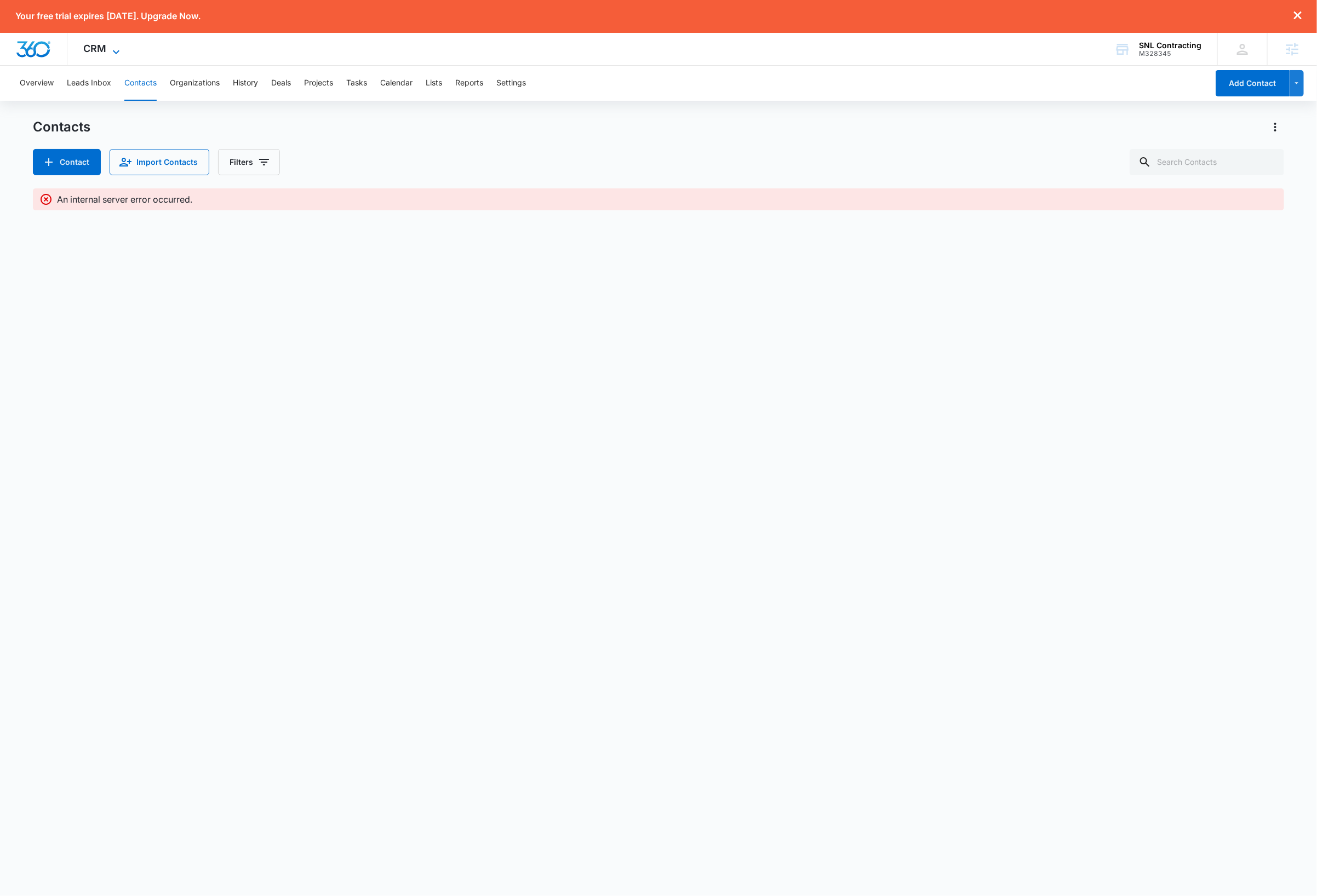
click at [110, 50] on icon at bounding box center [116, 51] width 13 height 13
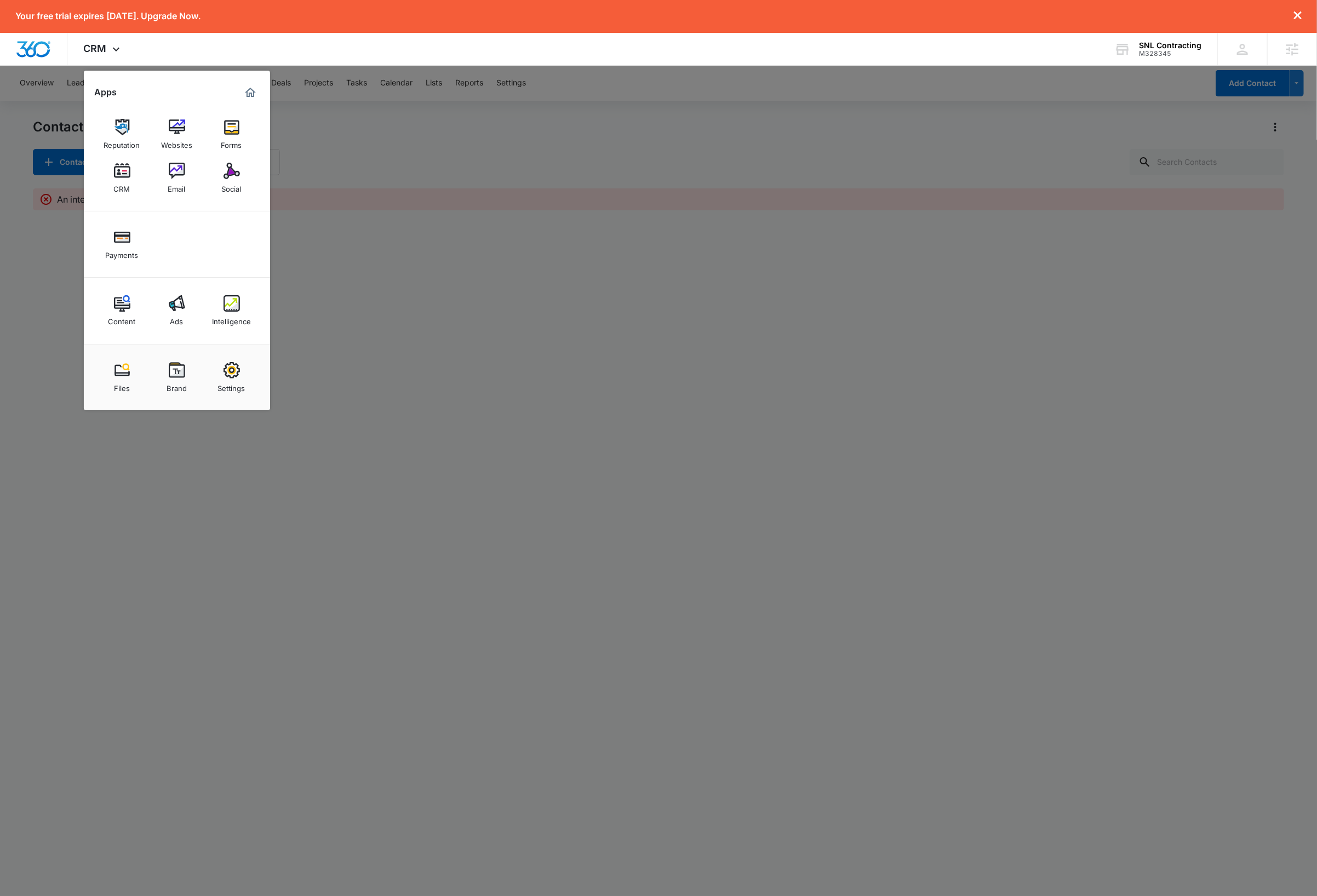
click at [244, 388] on div "Settings" at bounding box center [232, 385] width 27 height 14
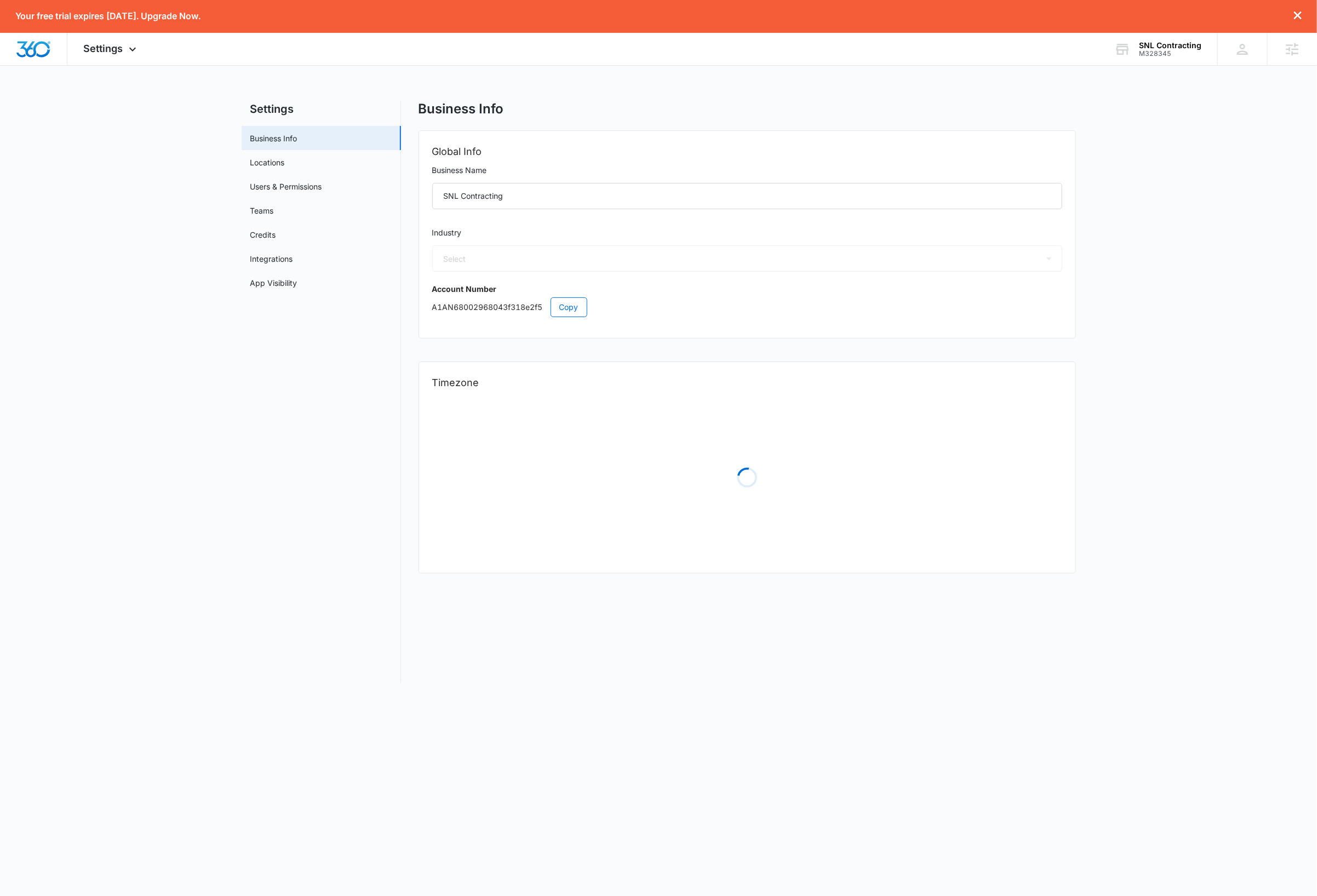
select select "4"
select select "US"
select select "America/Chicago"
click at [579, 310] on button "Copy" at bounding box center [569, 307] width 37 height 20
click at [32, 50] on img "Dashboard" at bounding box center [33, 49] width 35 height 17
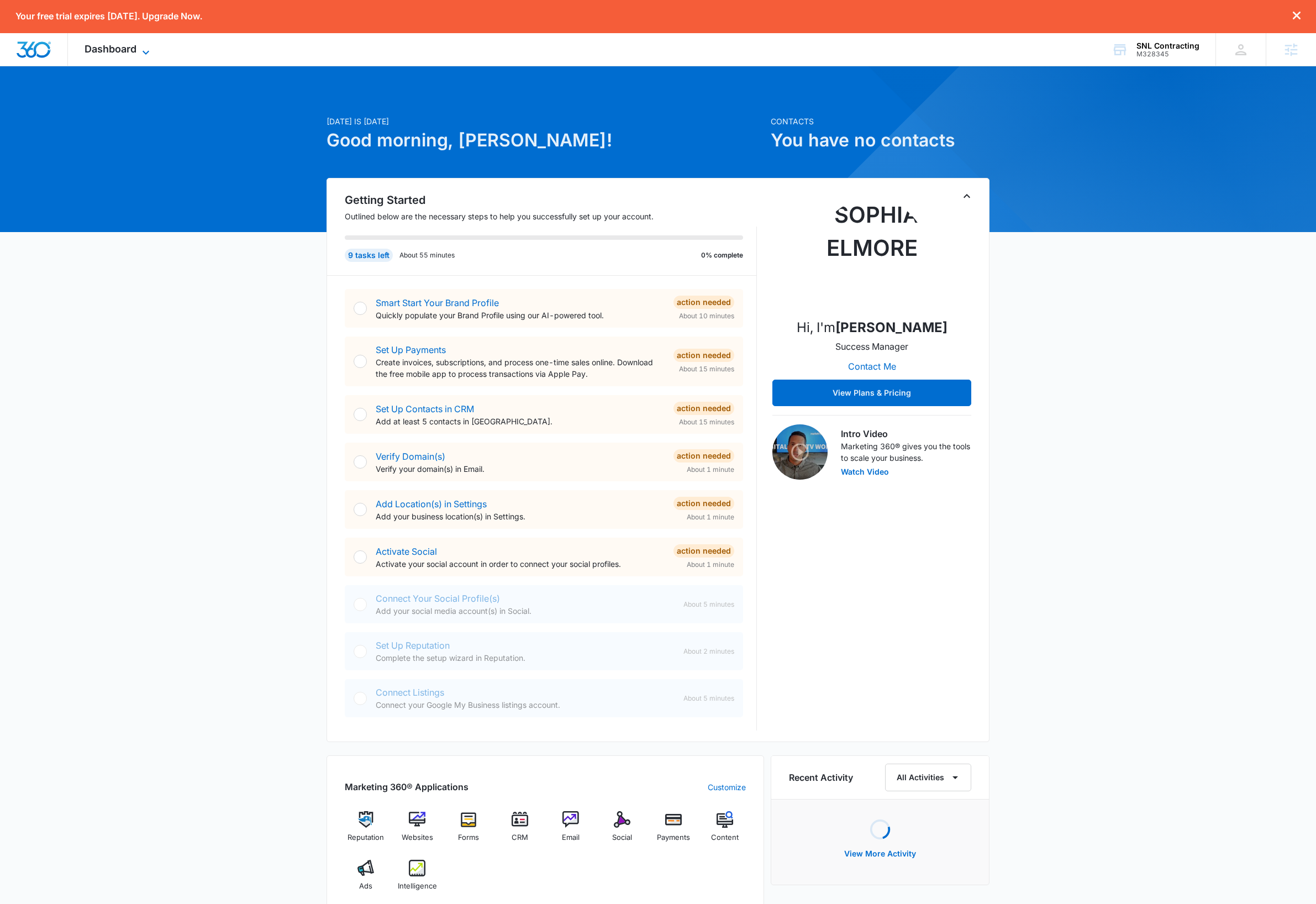
click at [148, 52] on icon at bounding box center [146, 52] width 7 height 4
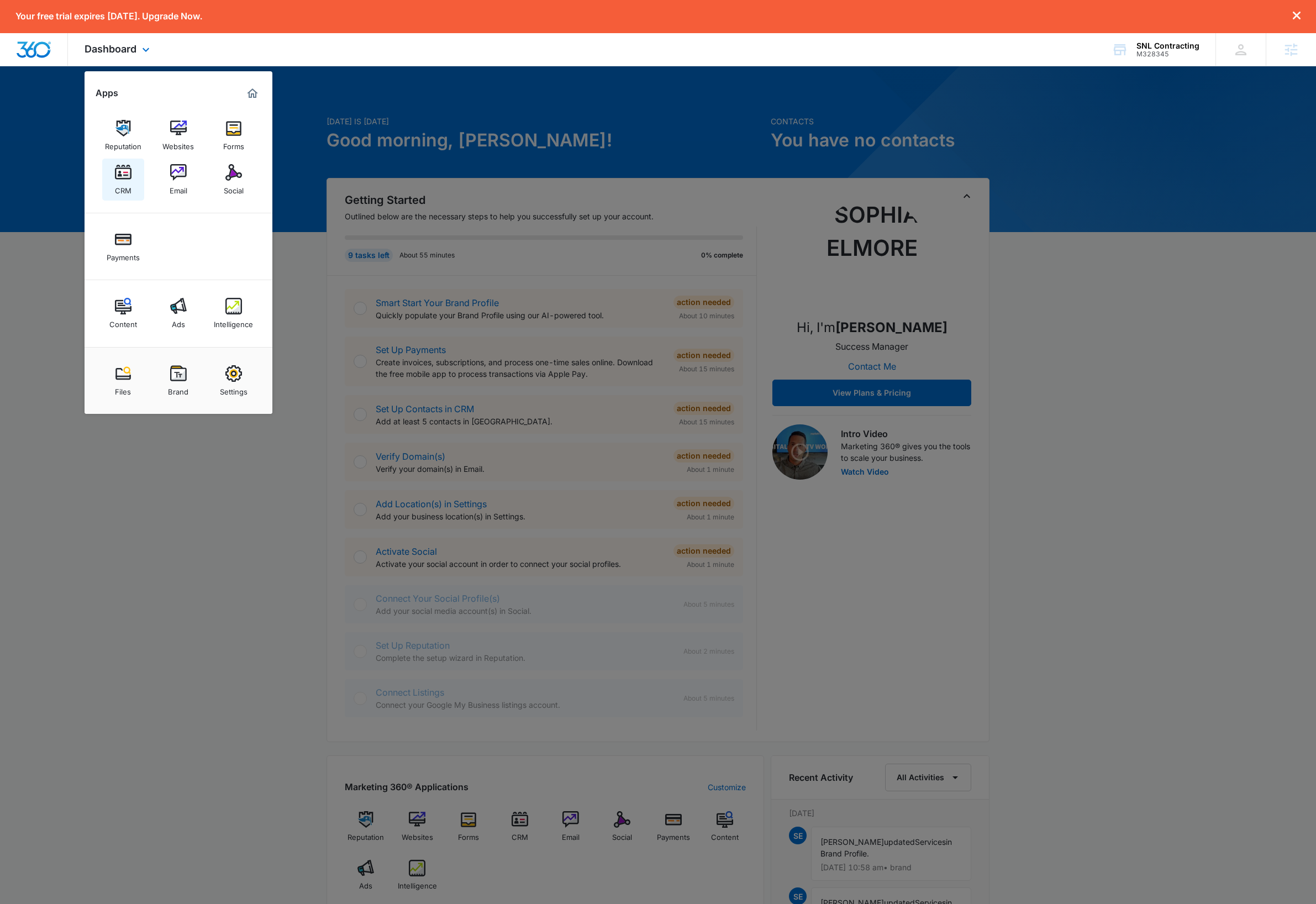
click at [122, 177] on img at bounding box center [123, 172] width 17 height 17
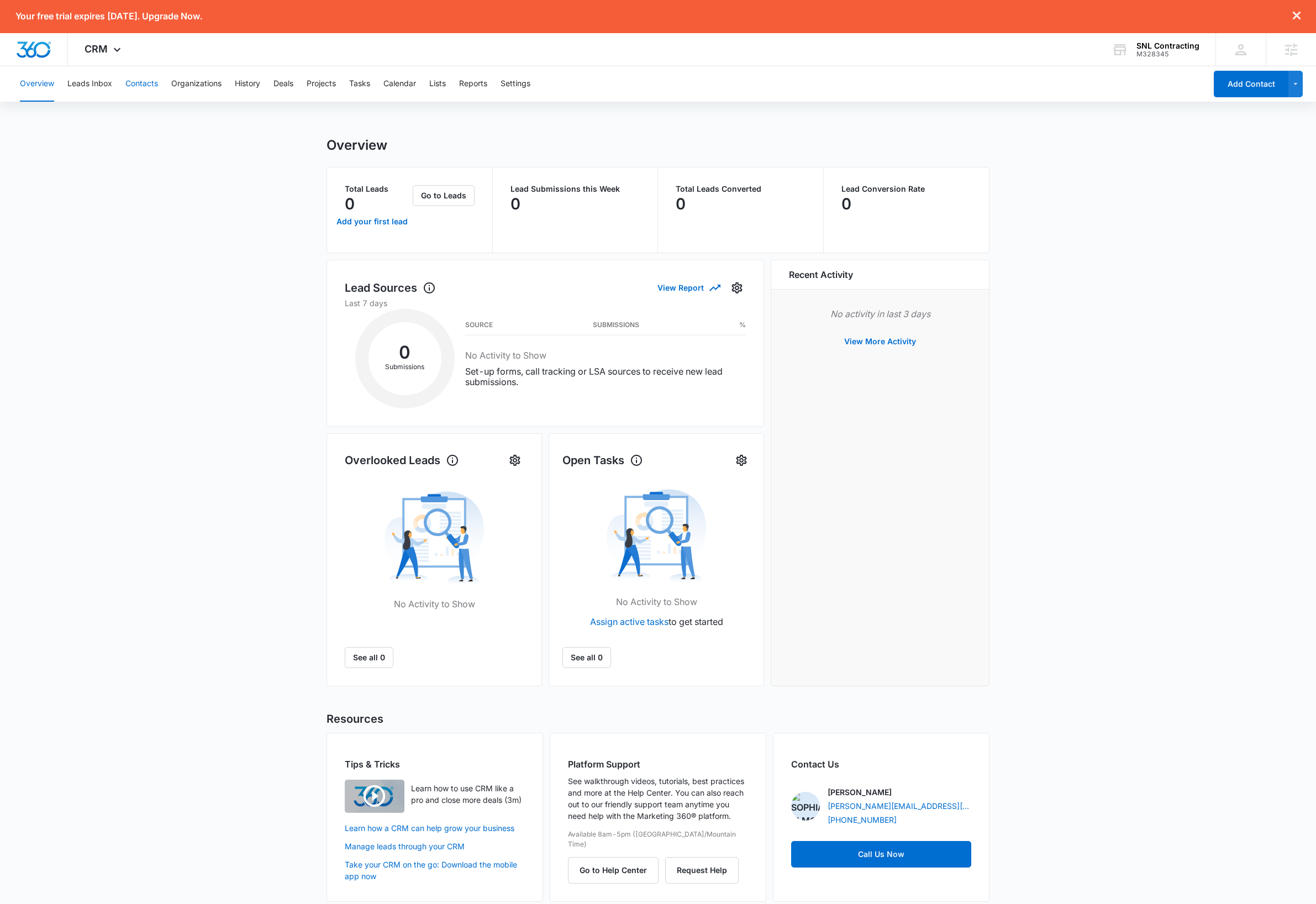
click at [143, 84] on button "Contacts" at bounding box center [142, 84] width 32 height 36
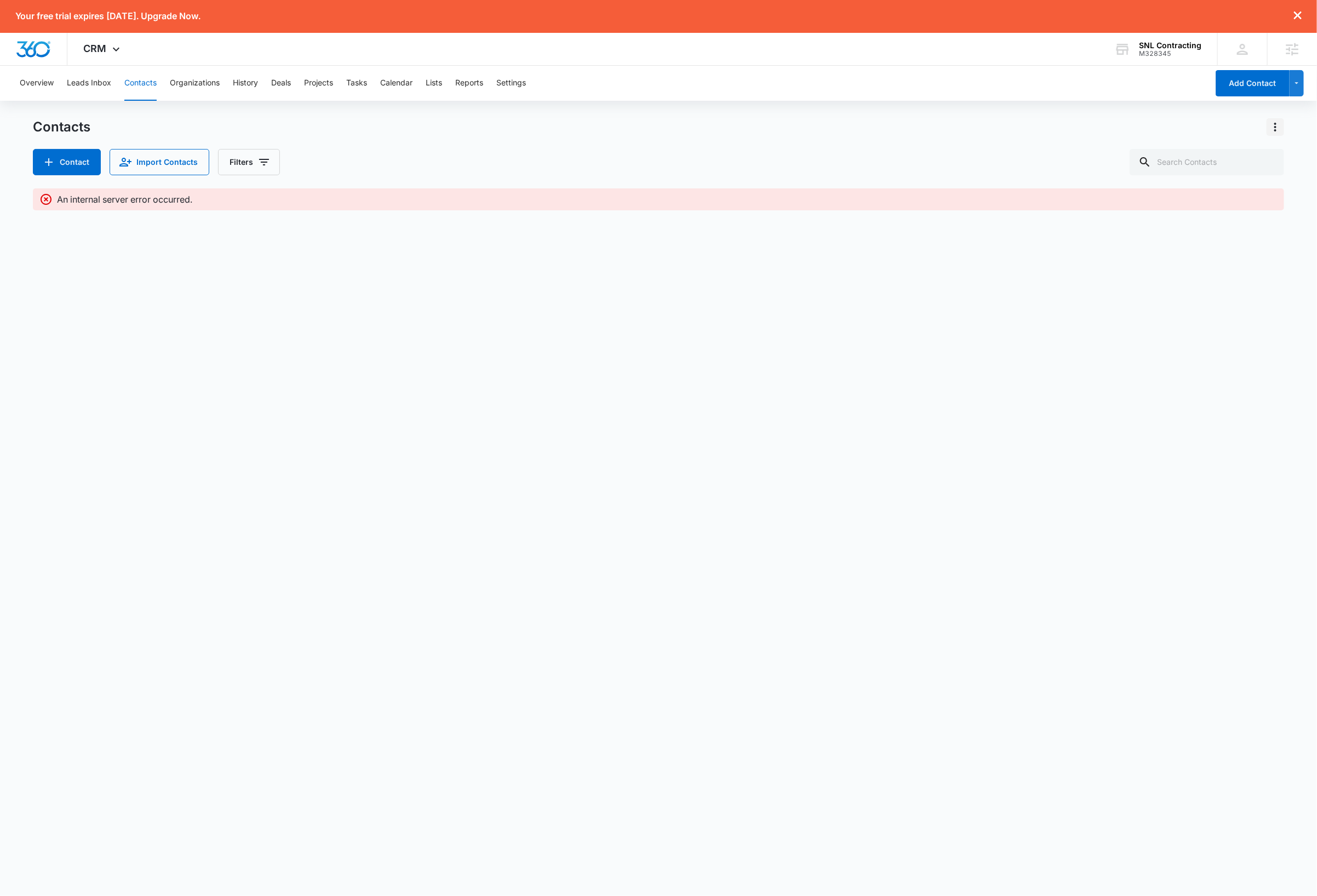
click at [1270, 134] on button "Actions" at bounding box center [1275, 127] width 17 height 17
click at [632, 402] on body "Your free trial expires in 7 days. Upgrade Now. CRM Apps Reputation Websites Fo…" at bounding box center [658, 448] width 1317 height 896
click at [263, 161] on icon "Filters" at bounding box center [264, 162] width 13 height 13
click at [312, 389] on button "Clear All" at bounding box center [294, 385] width 126 height 21
click at [817, 385] on body "Your free trial expires in 7 days. Upgrade Now. CRM Apps Reputation Websites Fo…" at bounding box center [658, 448] width 1317 height 896
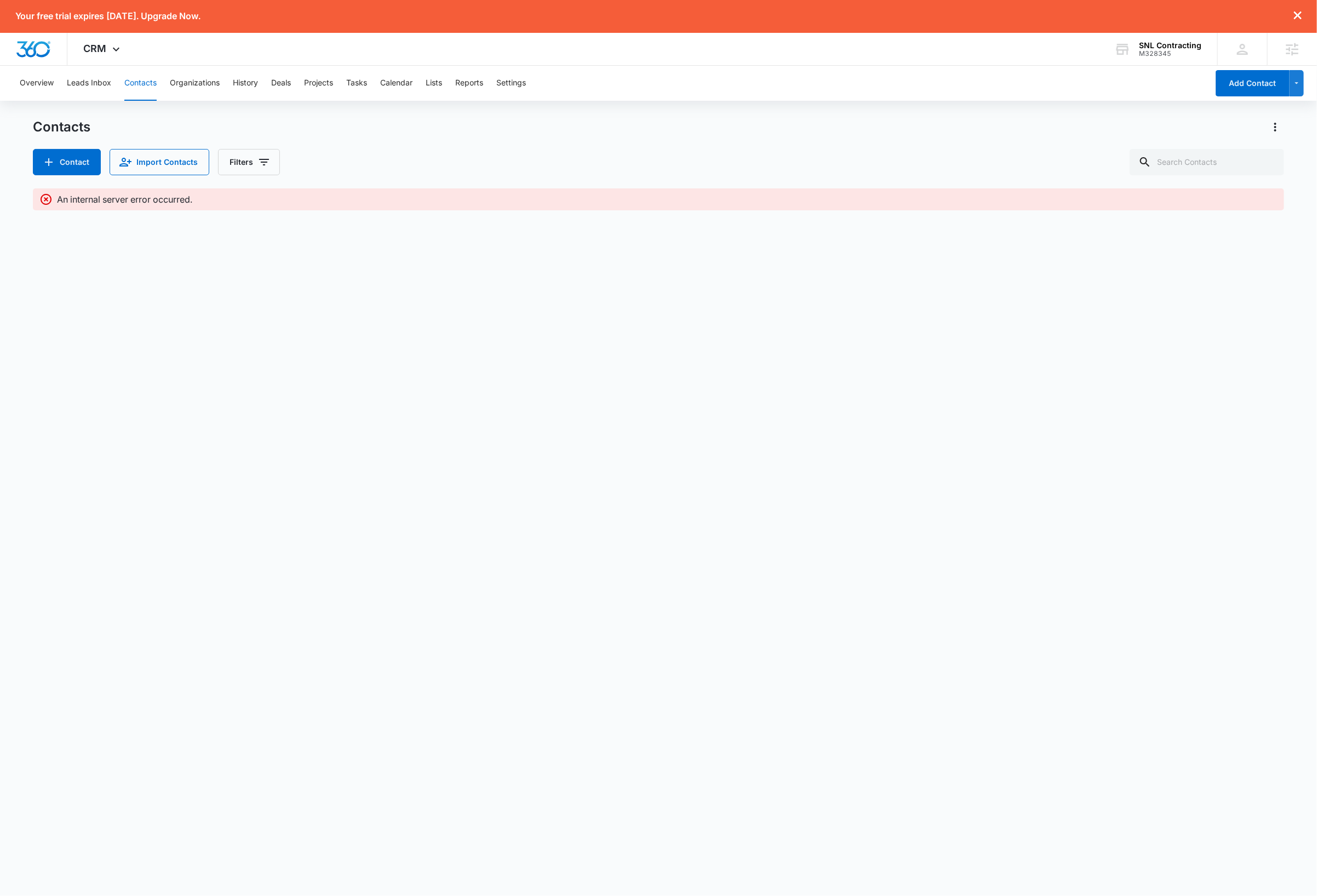
click at [709, 133] on div "Contacts" at bounding box center [658, 127] width 1251 height 17
click at [60, 158] on button "Contact" at bounding box center [67, 162] width 68 height 26
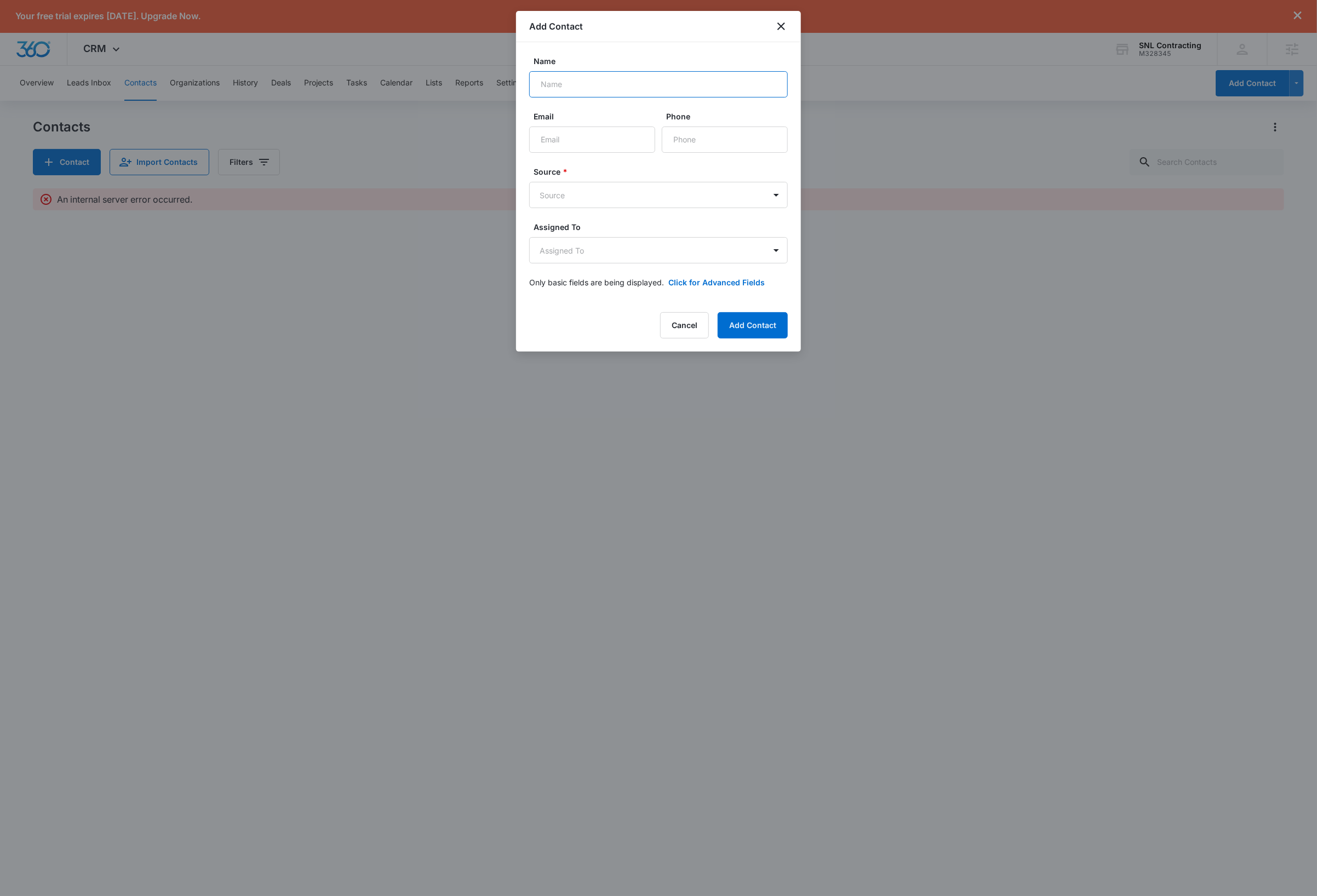
click at [590, 85] on input "Name" at bounding box center [658, 84] width 258 height 26
type input "Test Contact"
click at [597, 144] on input "Email" at bounding box center [592, 139] width 126 height 26
type input "dave+swattest@madwire.com"
click at [625, 192] on body "Your free trial expires in 7 days. Upgrade Now. CRM Apps Reputation Websites Fo…" at bounding box center [658, 448] width 1317 height 896
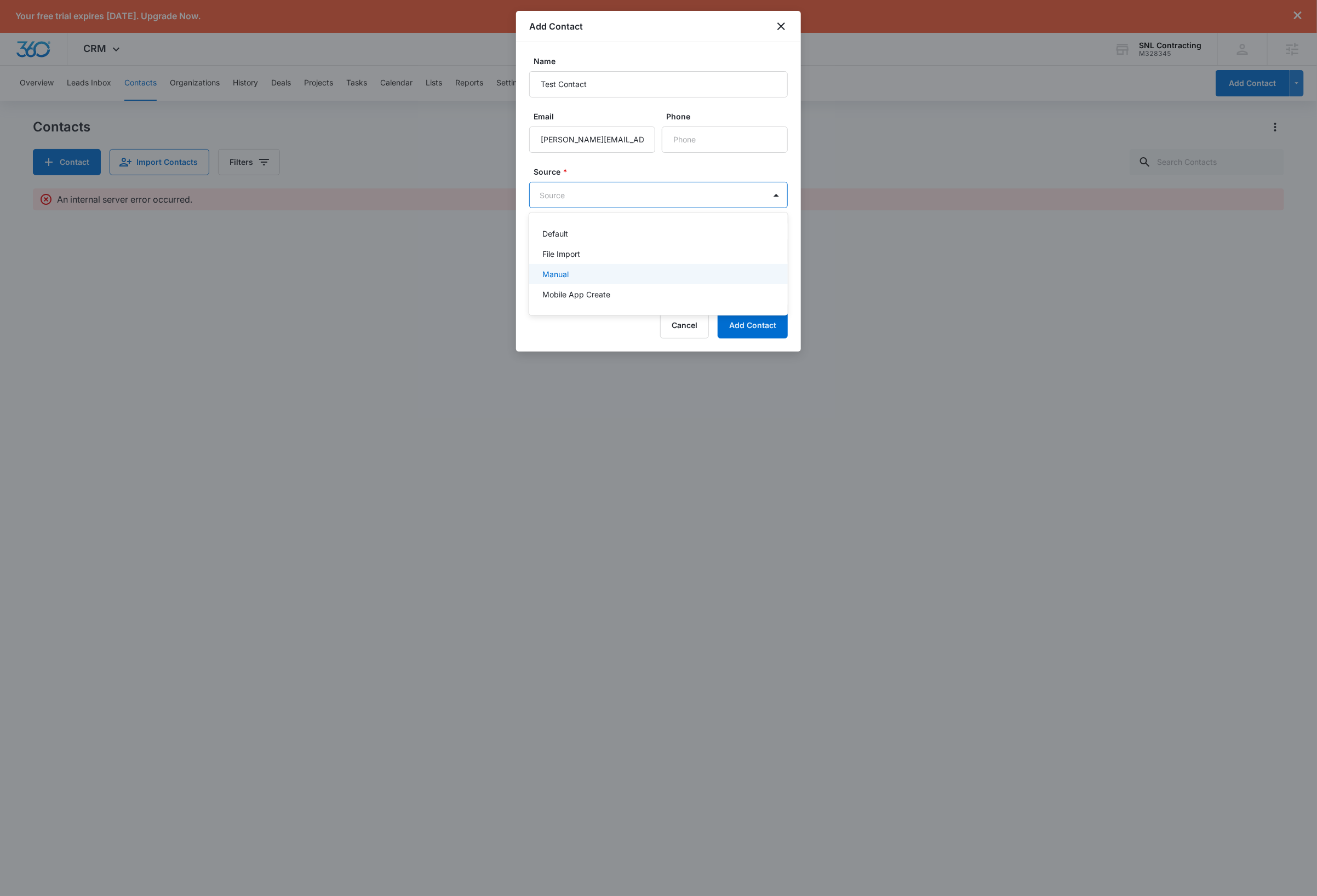
click at [566, 270] on p "Manual" at bounding box center [555, 274] width 26 height 12
click at [746, 330] on button "Add Contact" at bounding box center [752, 326] width 70 height 26
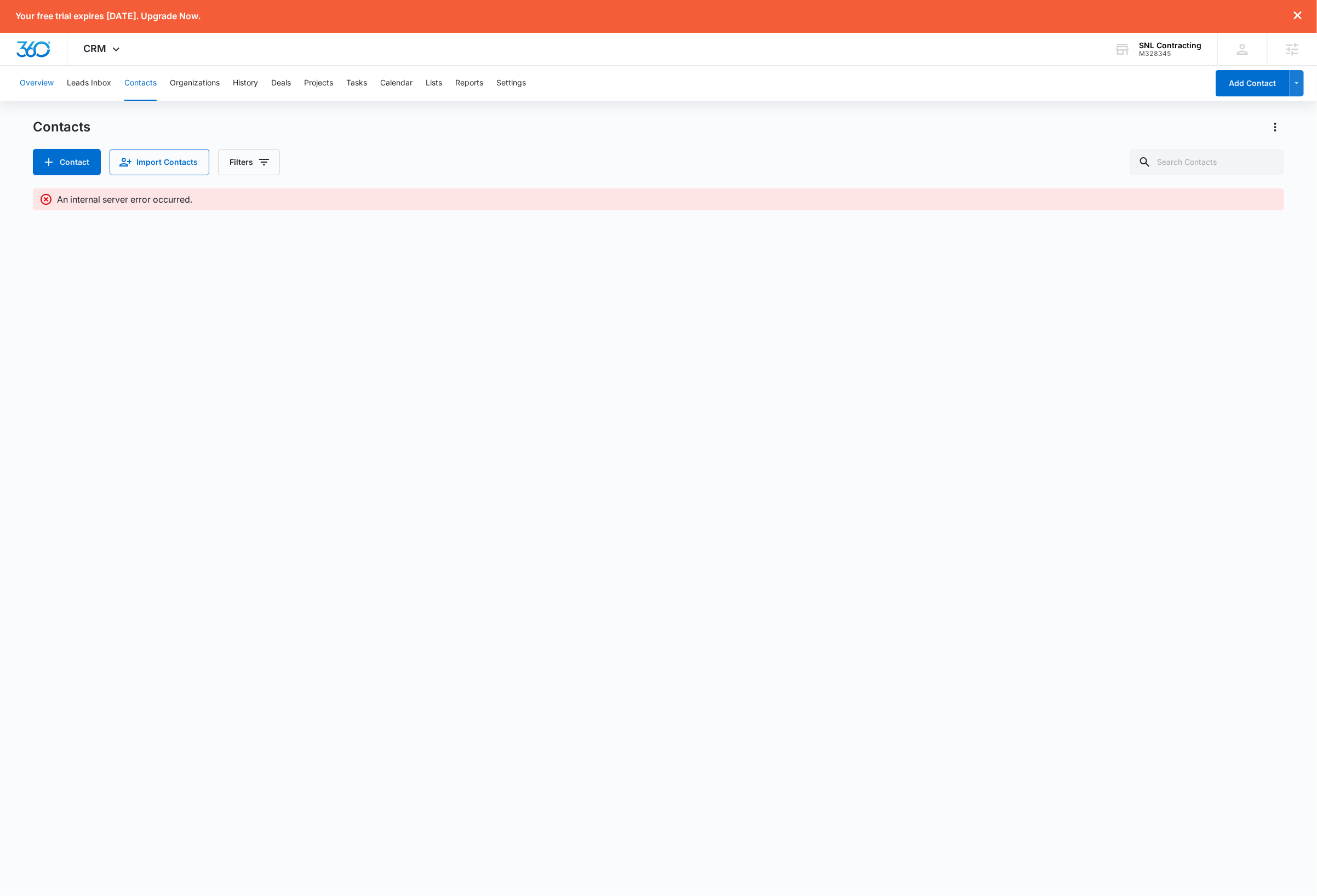
click at [44, 80] on button "Overview" at bounding box center [37, 83] width 34 height 35
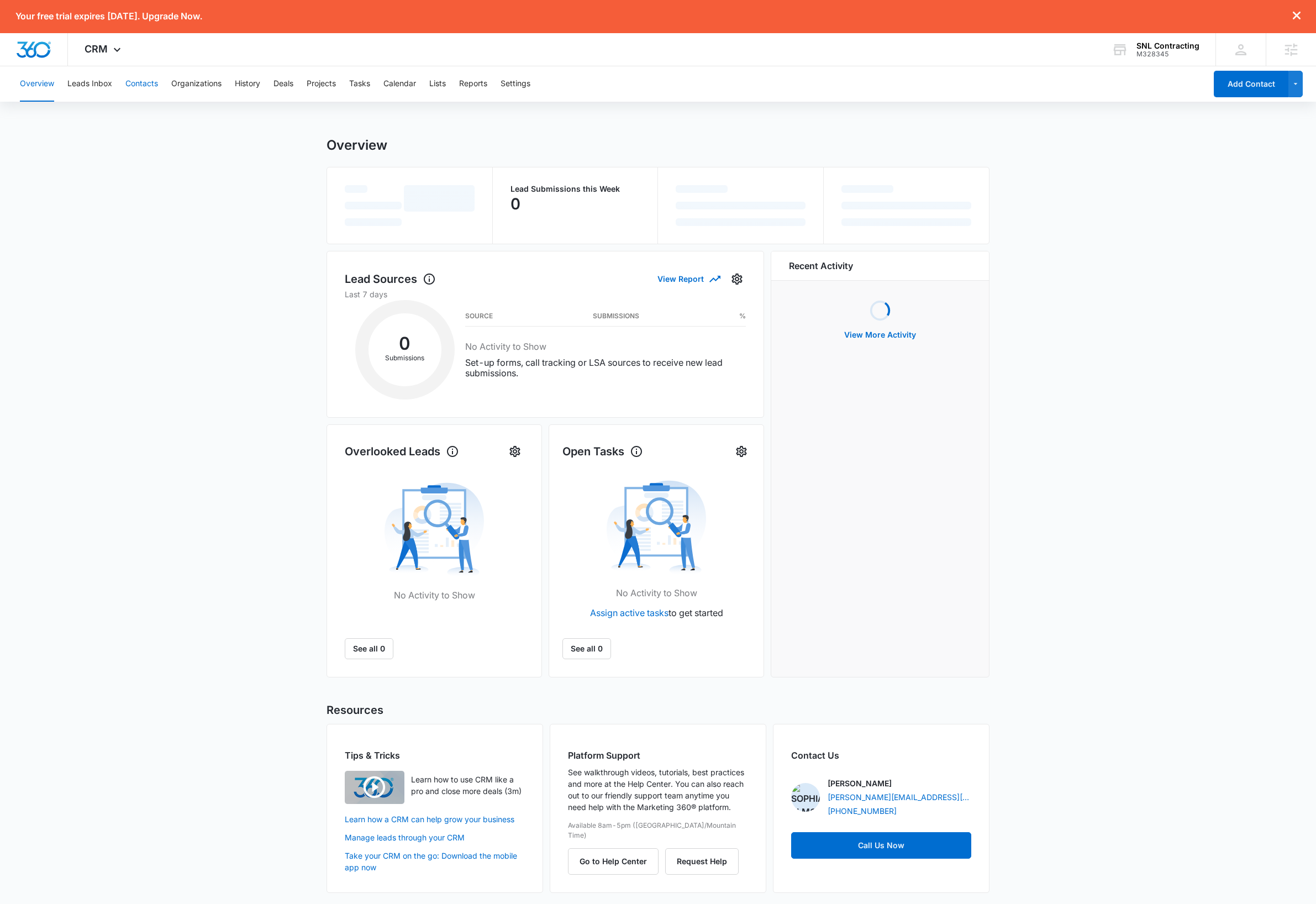
click at [146, 82] on button "Contacts" at bounding box center [142, 84] width 32 height 36
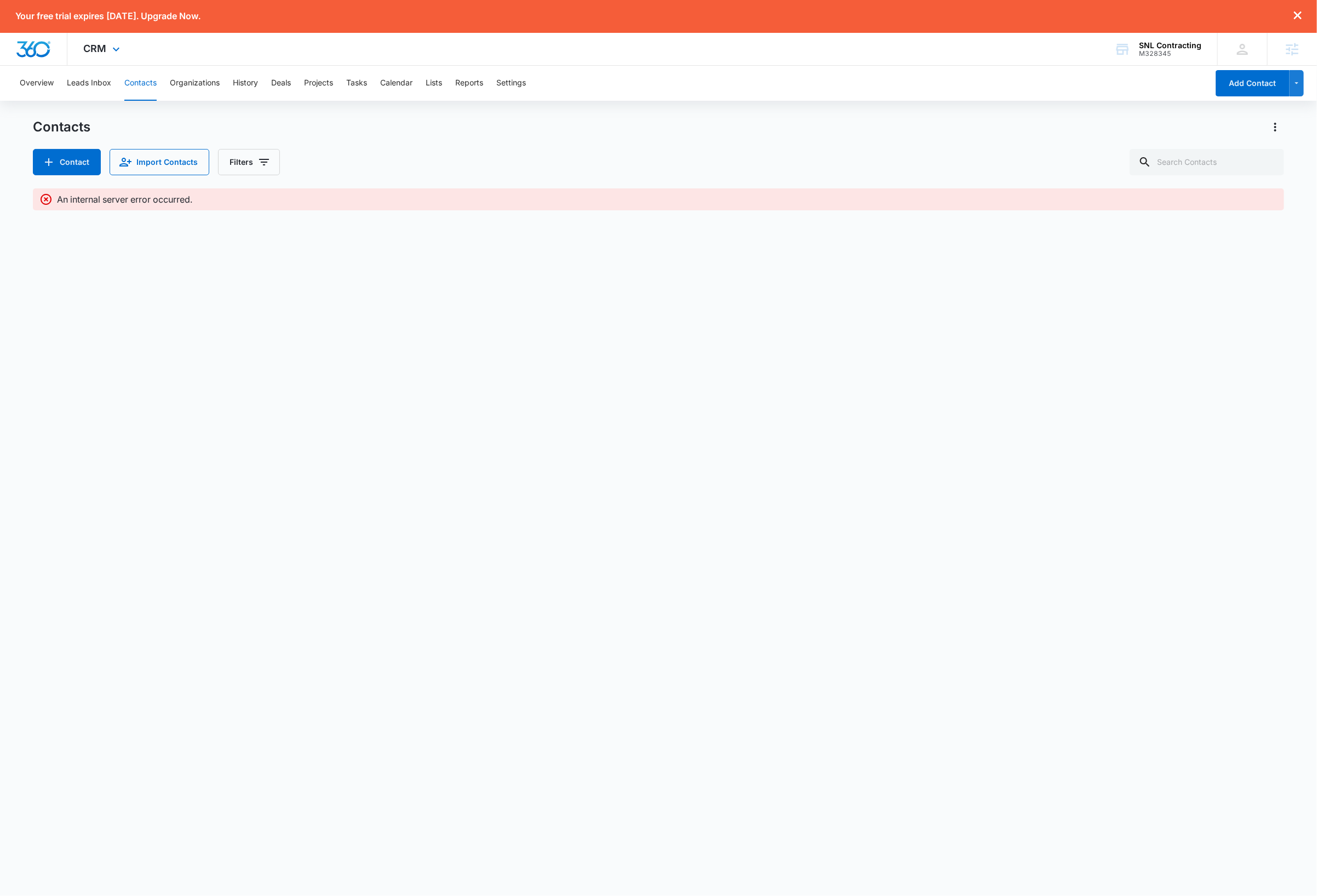
click at [40, 52] on img "Dashboard" at bounding box center [33, 49] width 35 height 17
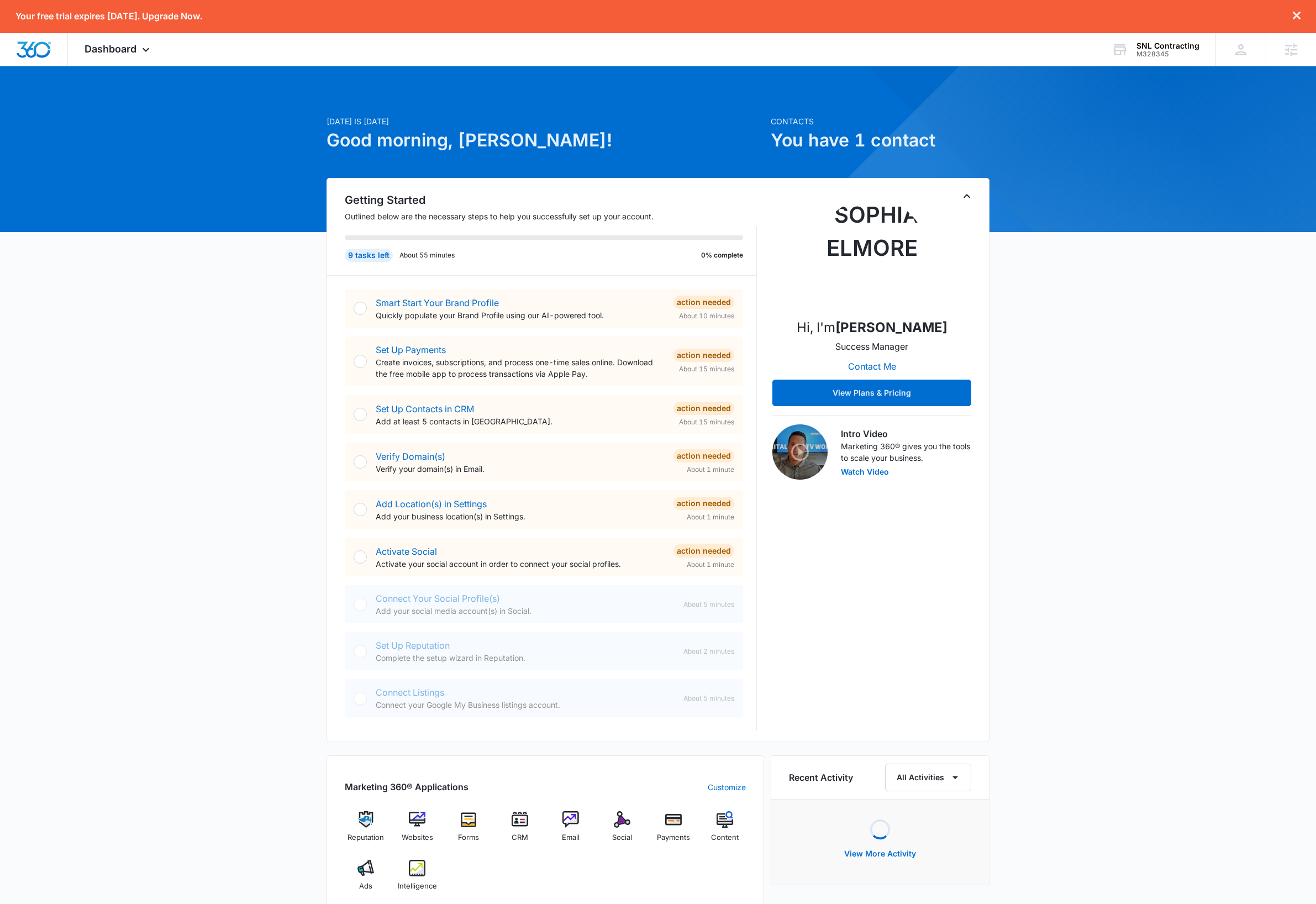
click at [966, 195] on icon "Toggle Collapse" at bounding box center [967, 196] width 7 height 4
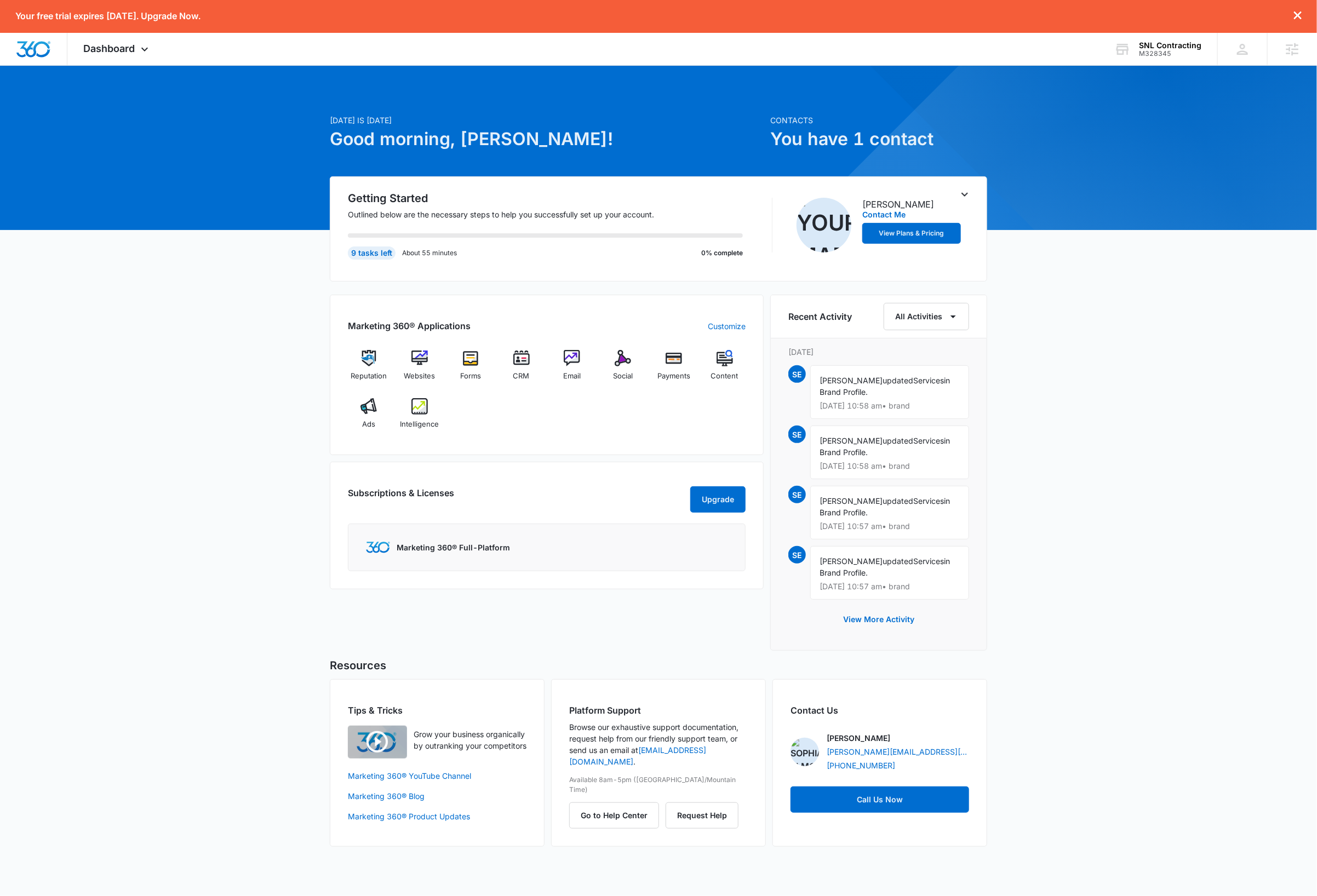
click at [1166, 531] on div "Today is Wednesday, October 15th Good morning, Dave! Contacts You have 1 contac…" at bounding box center [658, 469] width 1317 height 780
click at [1163, 52] on div "M328345" at bounding box center [1170, 53] width 63 height 7
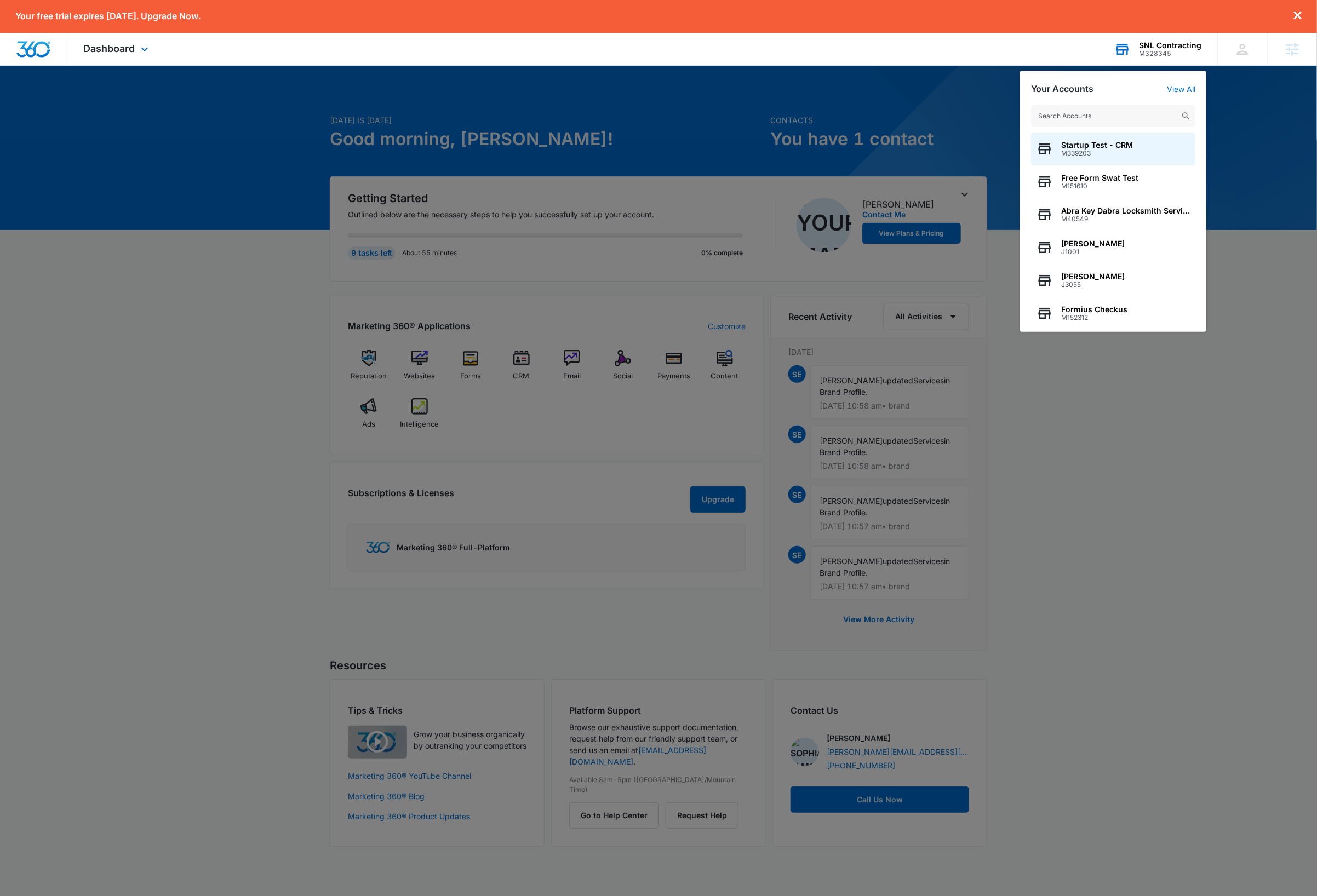
click at [1117, 116] on input "text" at bounding box center [1113, 116] width 164 height 22
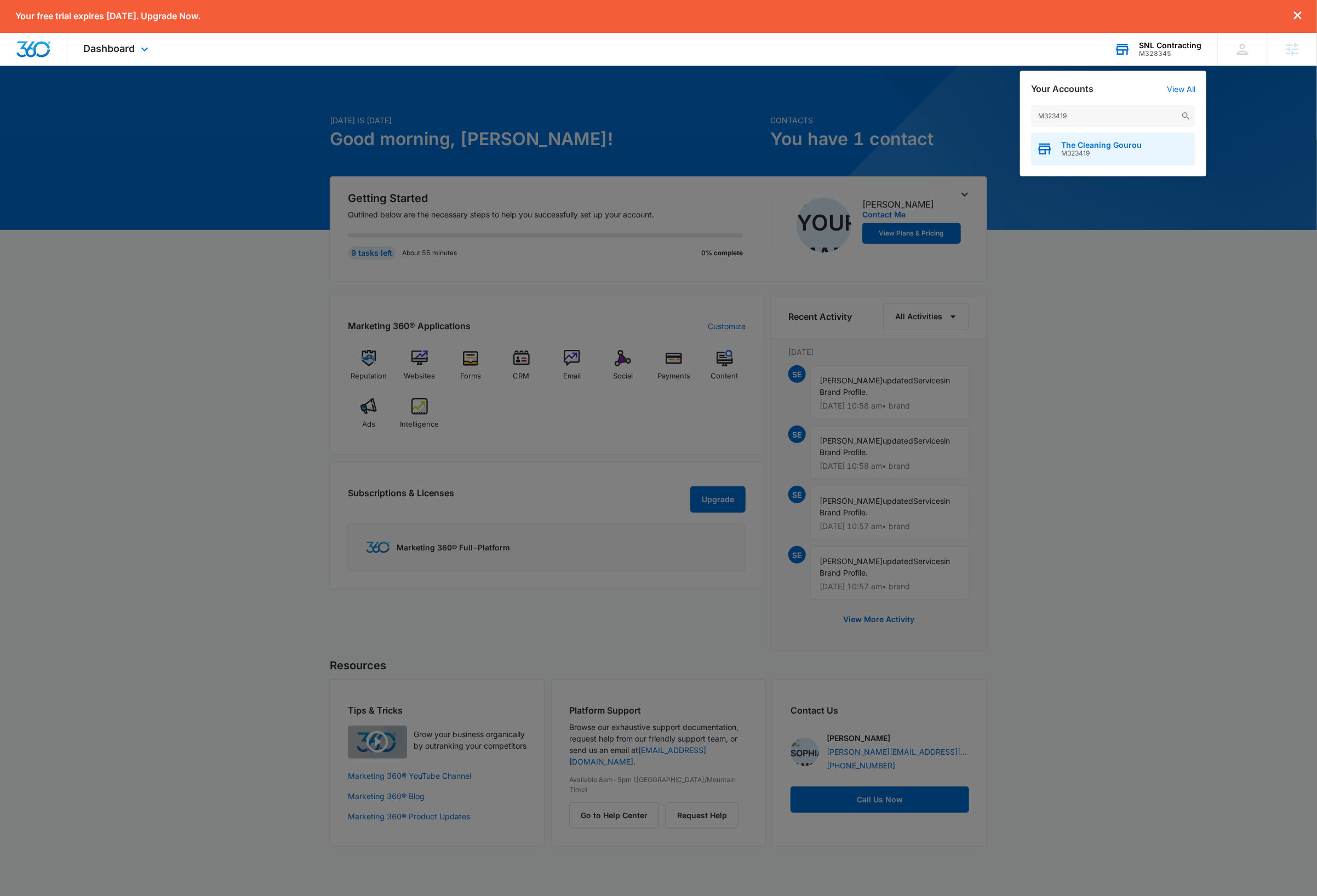
type input "M323419"
click at [1127, 150] on span "M323419" at bounding box center [1101, 153] width 81 height 7
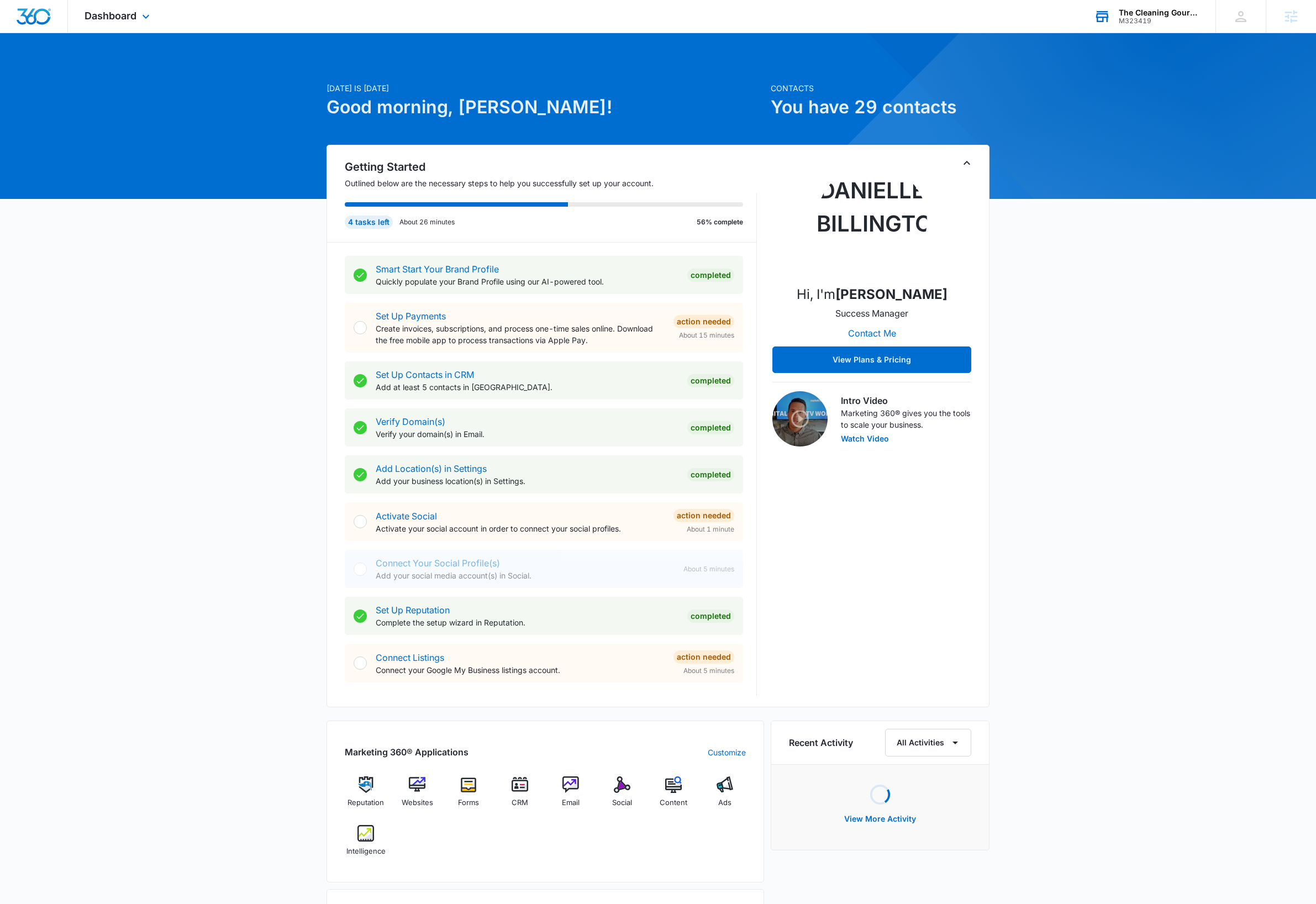
click at [967, 162] on icon "Toggle Collapse" at bounding box center [967, 162] width 7 height 4
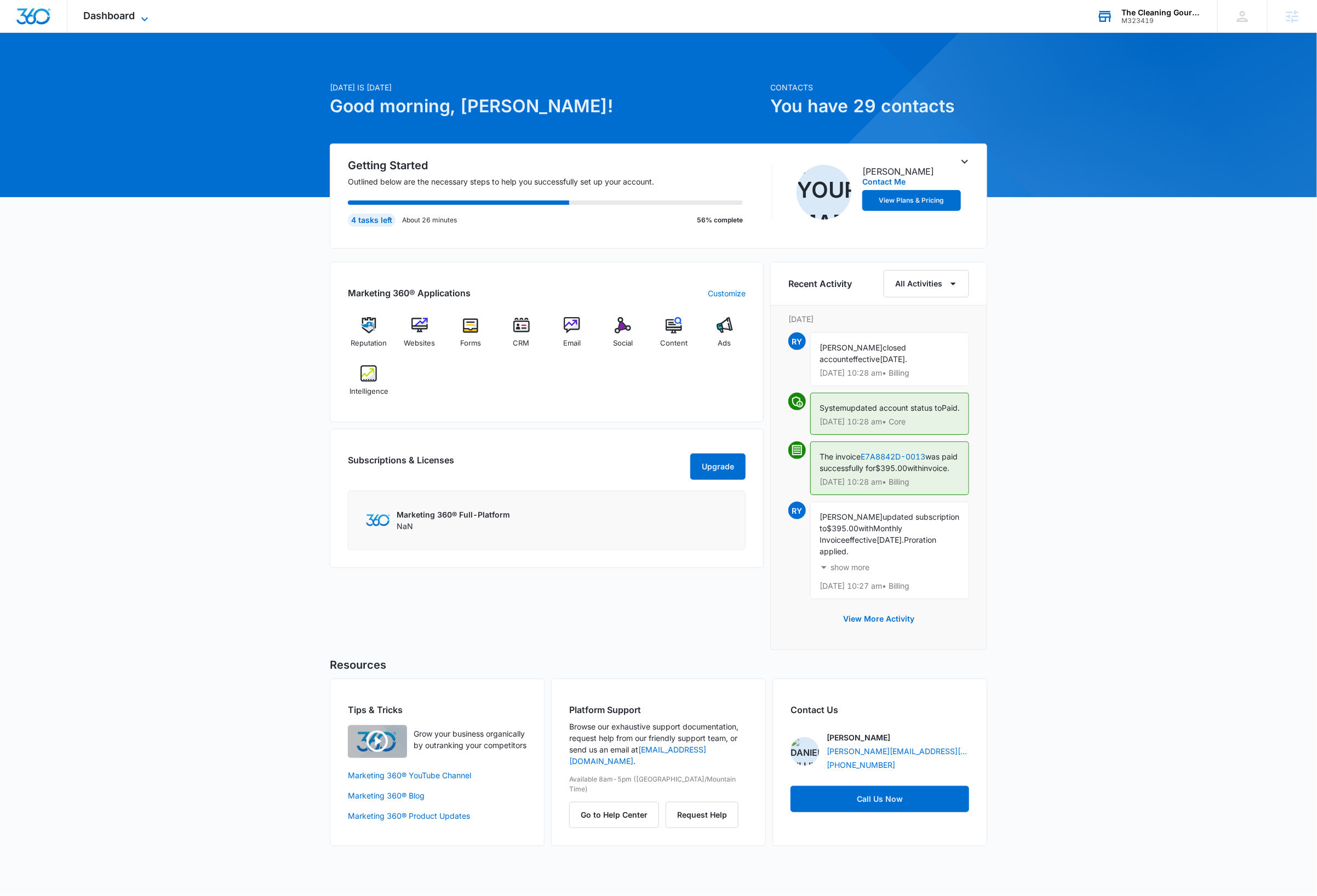
click at [142, 19] on icon at bounding box center [144, 19] width 13 height 13
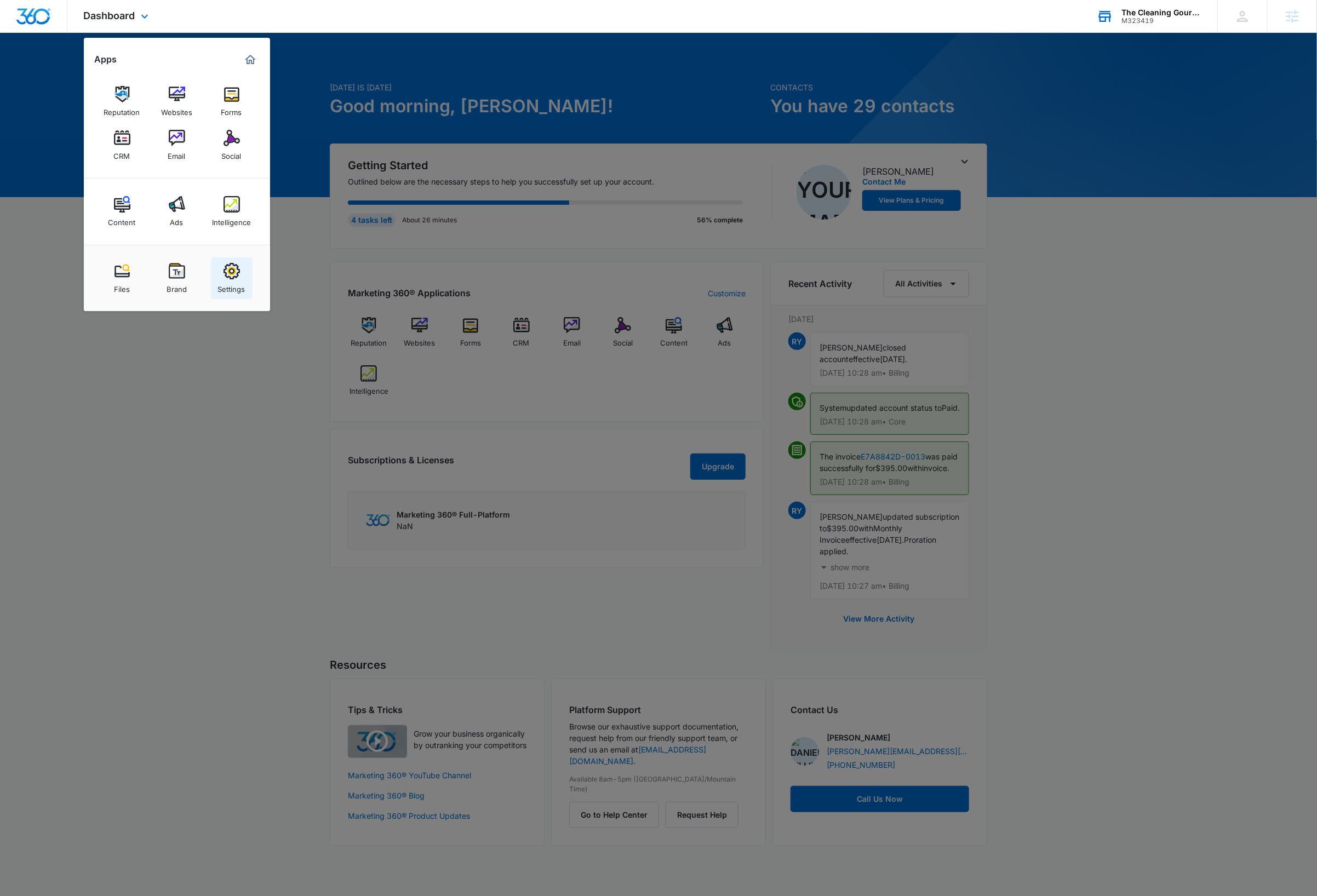
click at [219, 278] on link "Settings" at bounding box center [231, 278] width 42 height 41
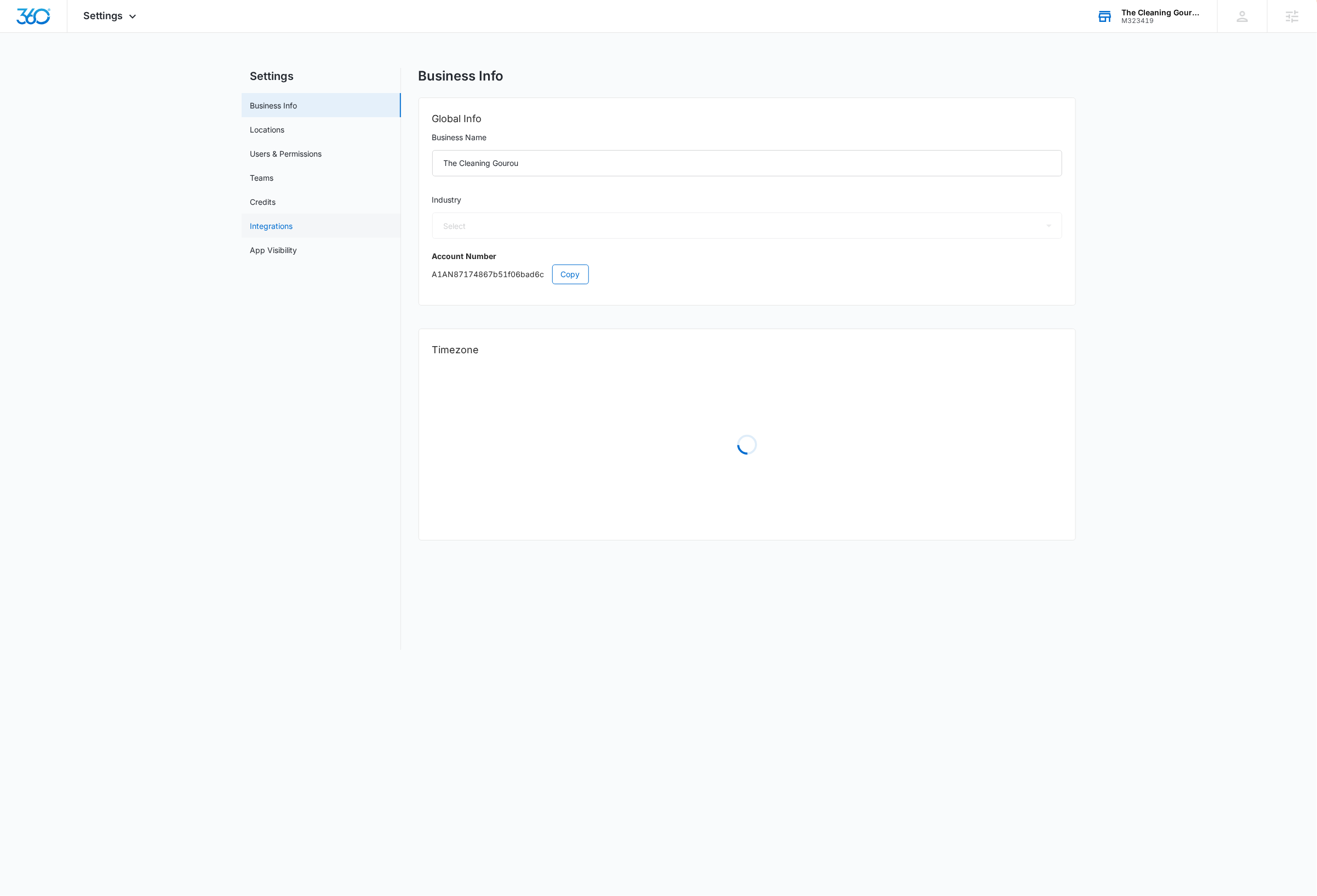
select select "38"
select select "US"
select select "America/Los_Angeles"
click at [559, 271] on button "Copy" at bounding box center [570, 274] width 37 height 20
click at [127, 17] on icon at bounding box center [132, 19] width 13 height 13
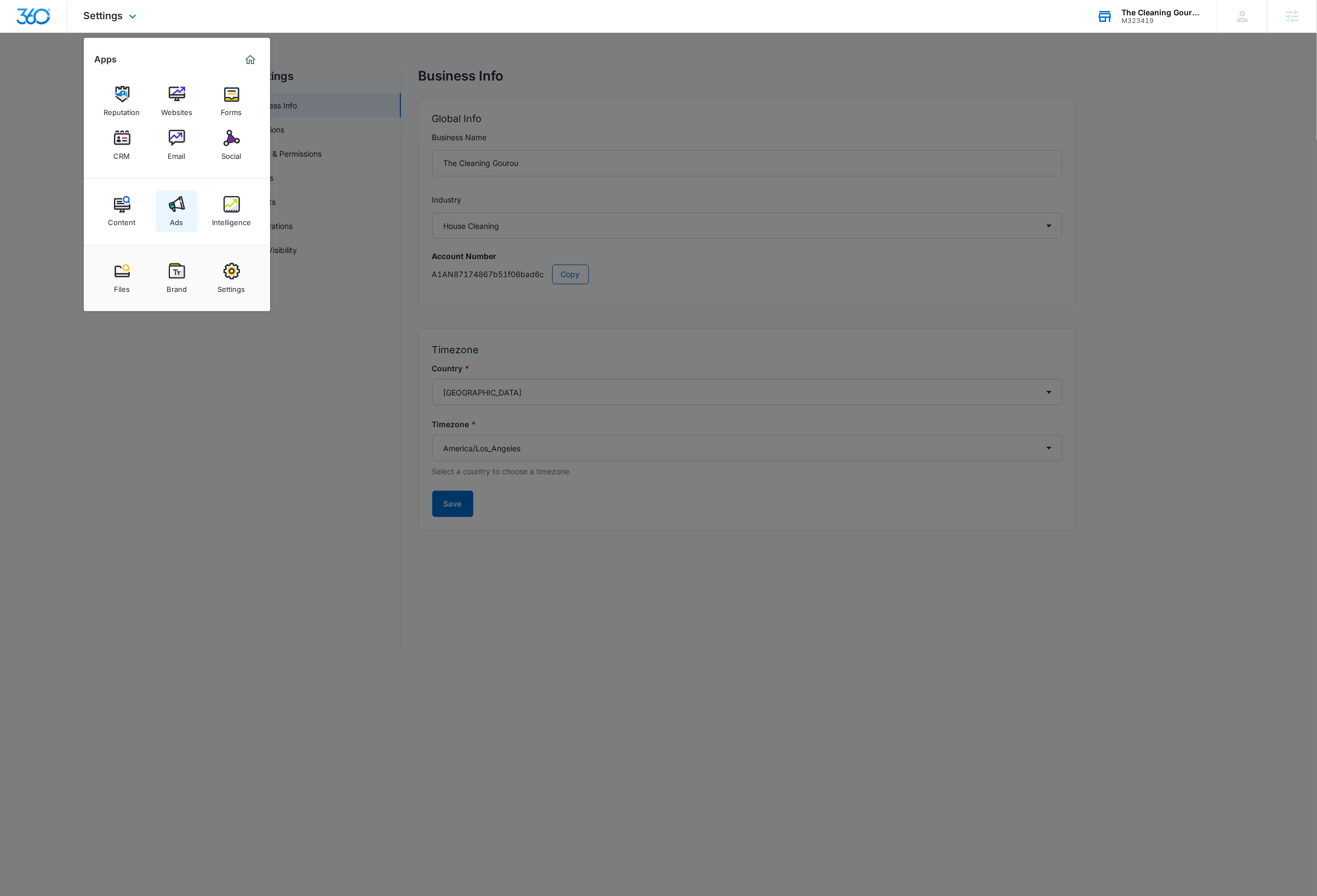
click at [171, 211] on img at bounding box center [177, 204] width 17 height 17
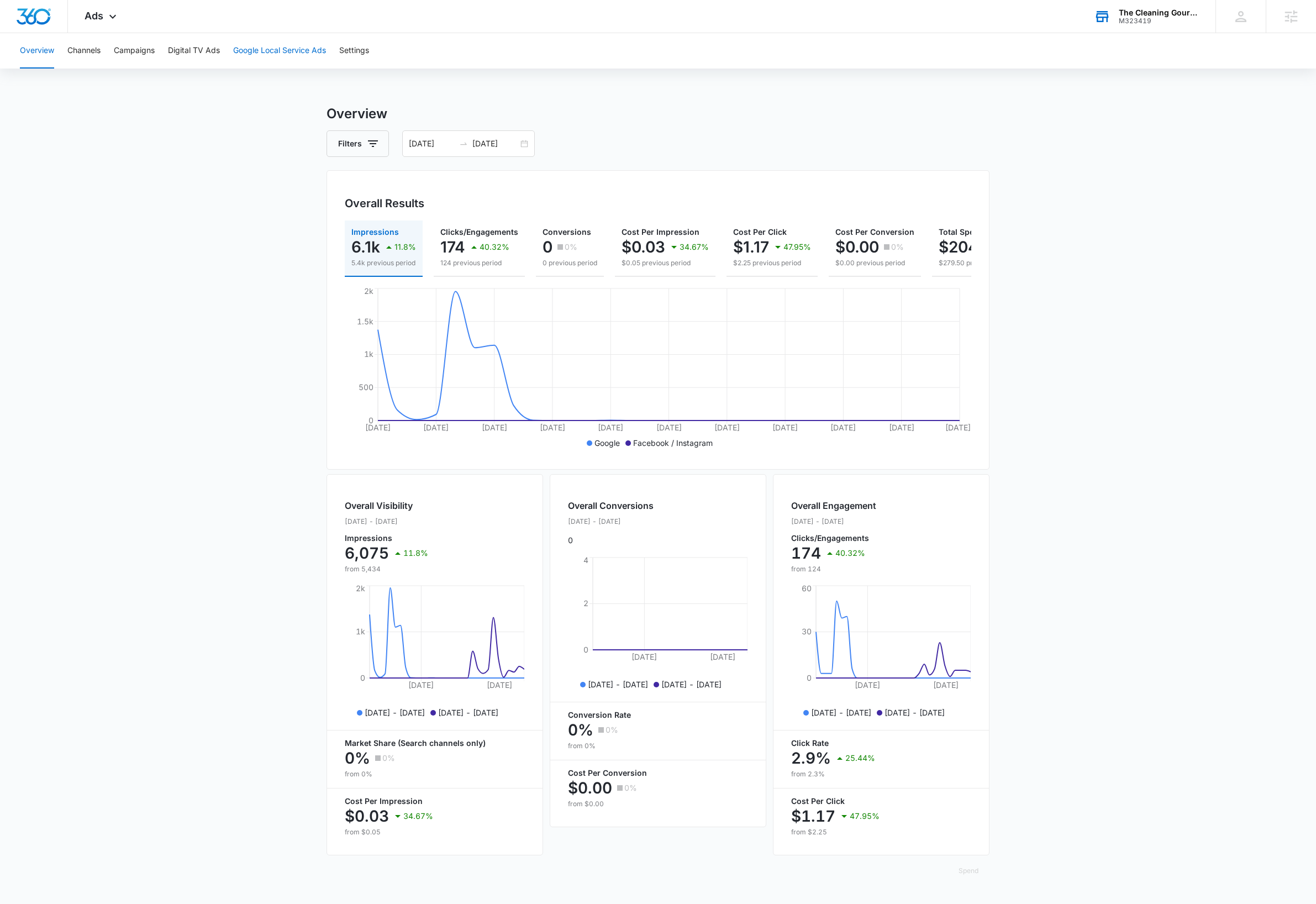
click at [268, 51] on button "Google Local Service Ads" at bounding box center [279, 51] width 93 height 36
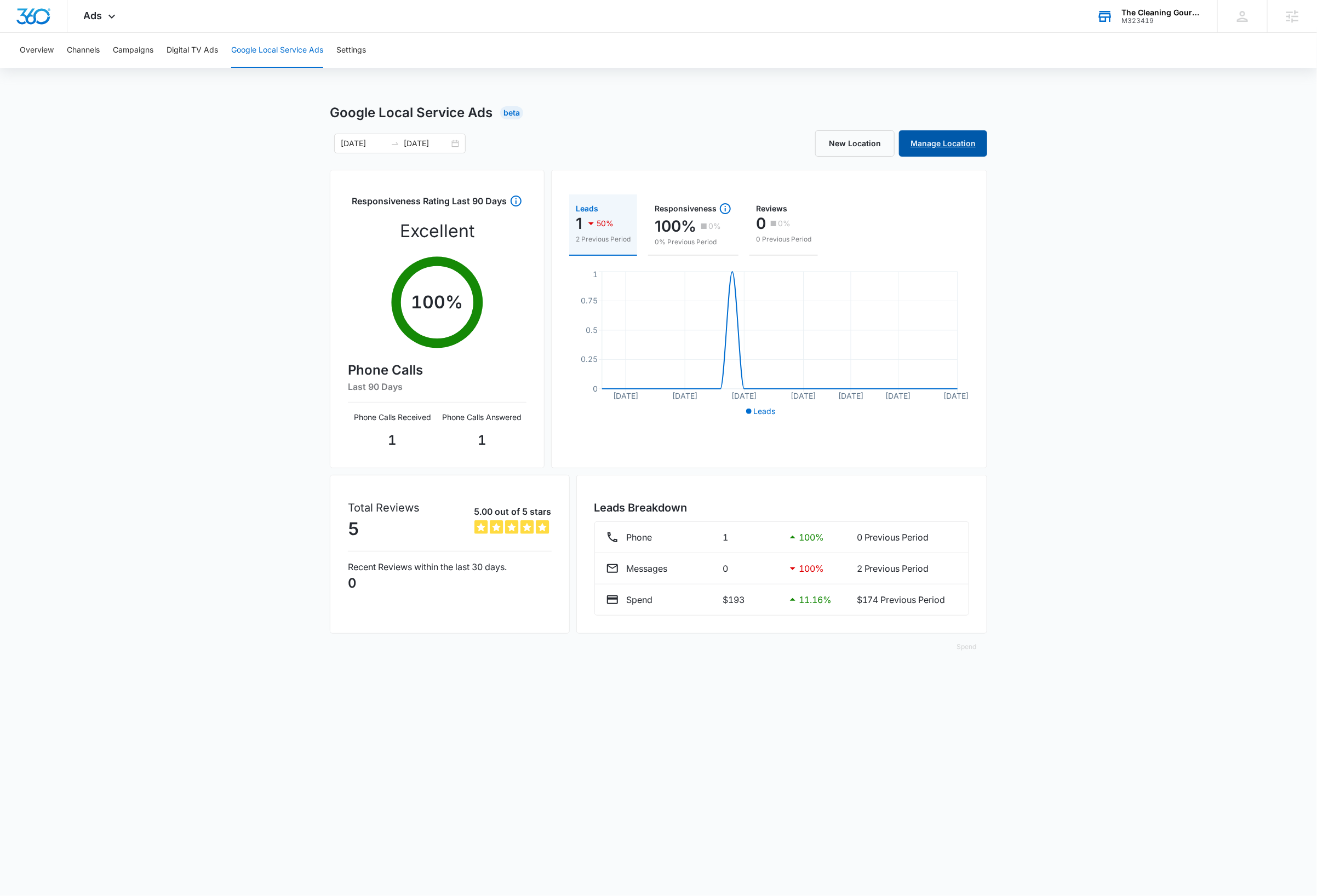
click at [940, 147] on link "Manage Location" at bounding box center [943, 143] width 88 height 26
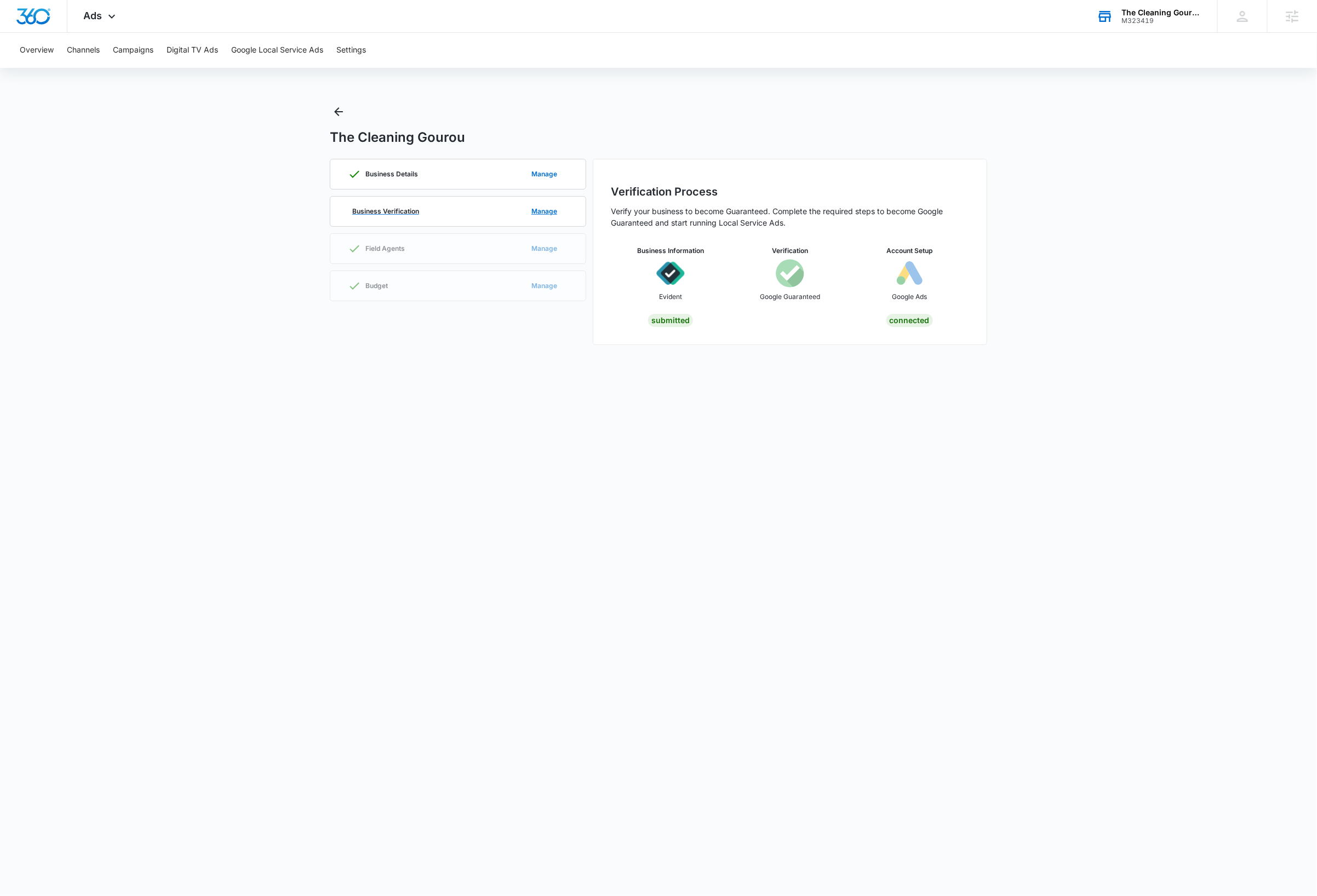
click at [500, 207] on div "Business Verification Manage" at bounding box center [457, 211] width 220 height 30
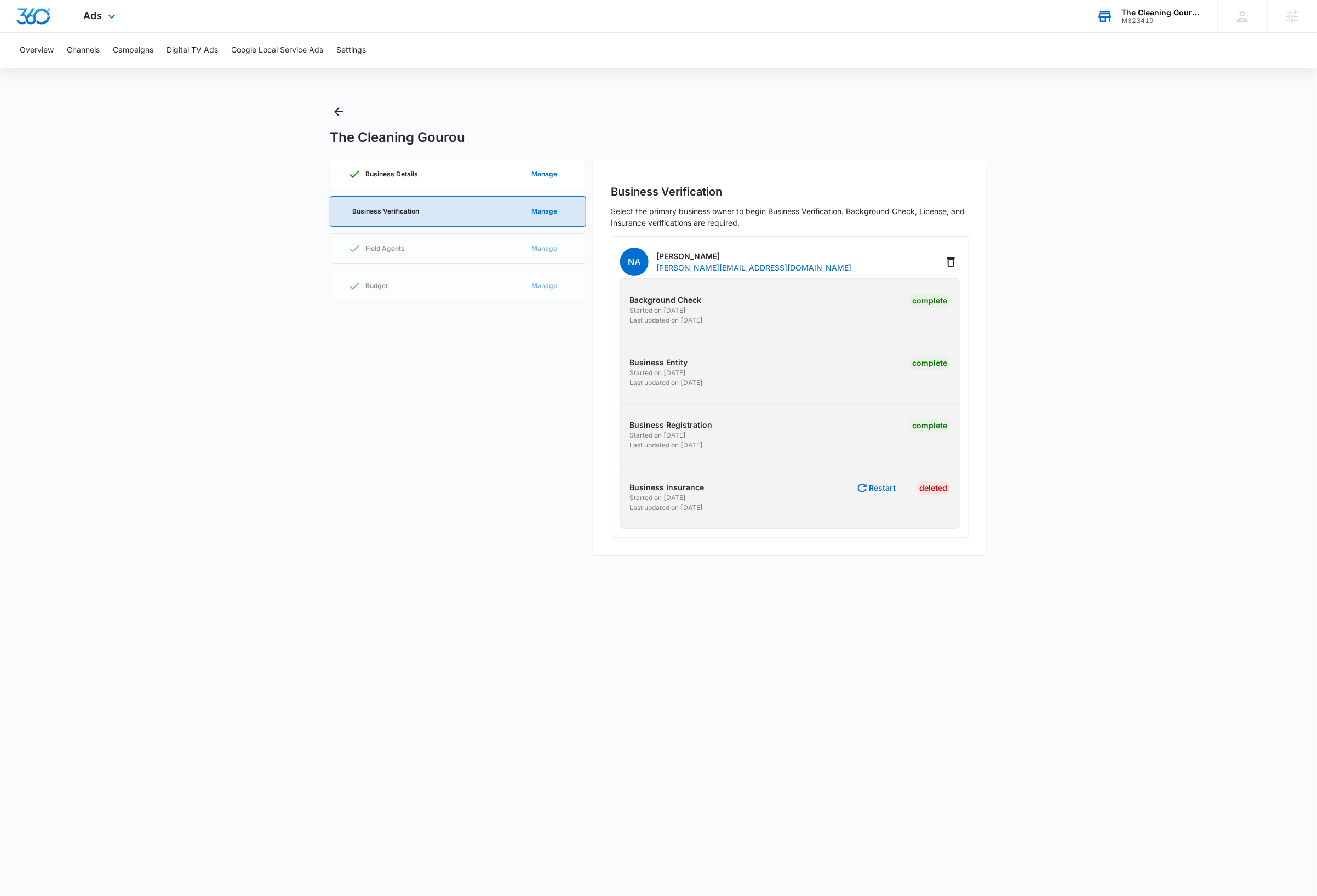
click at [32, 15] on img "Dashboard" at bounding box center [33, 16] width 35 height 17
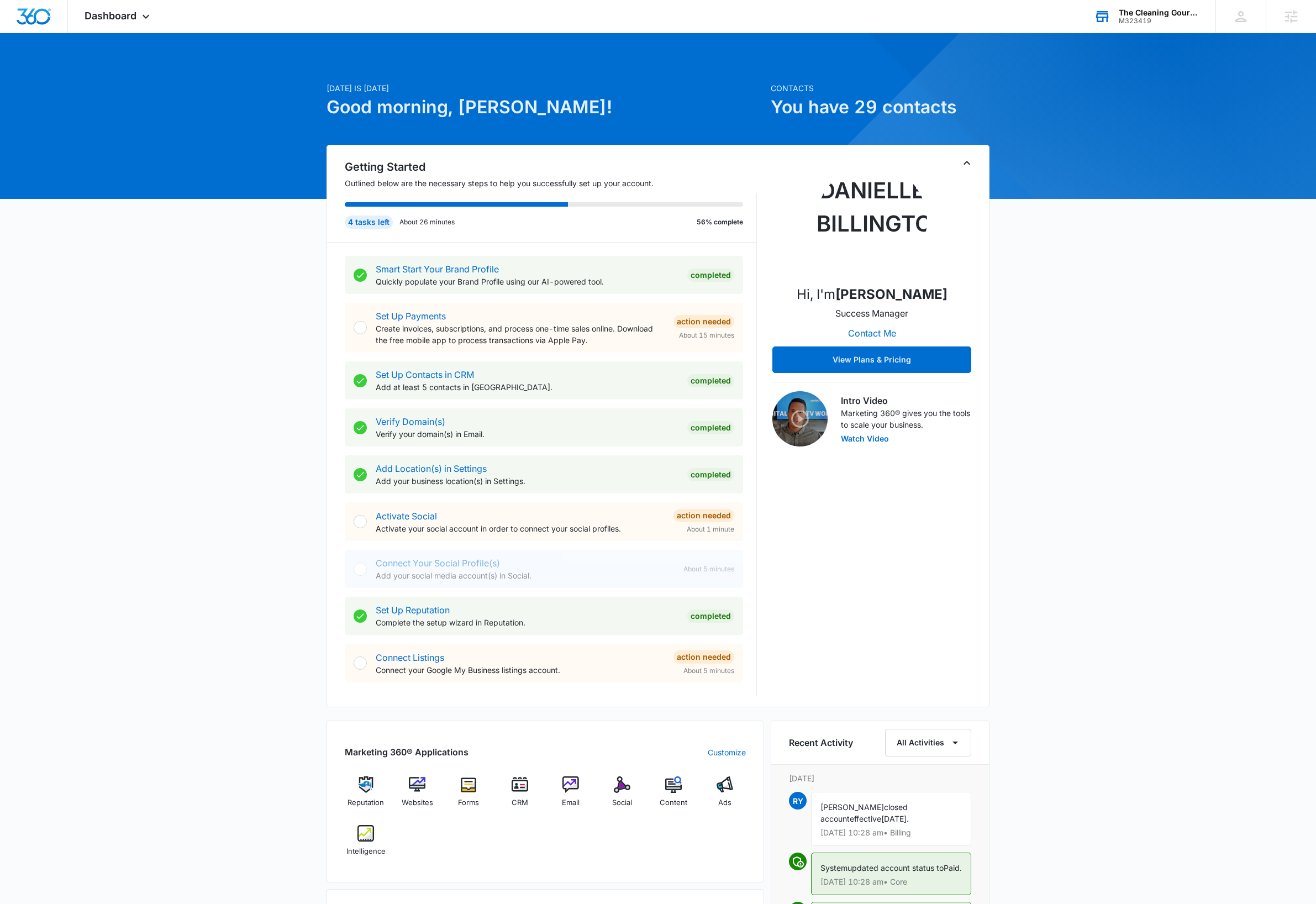
drag, startPoint x: 1150, startPoint y: 319, endPoint x: 1152, endPoint y: 304, distance: 15.1
click at [1150, 319] on div "Today is Wednesday, October 15th Good morning, Dave! Contacts You have 29 conta…" at bounding box center [658, 685] width 1316 height 1276
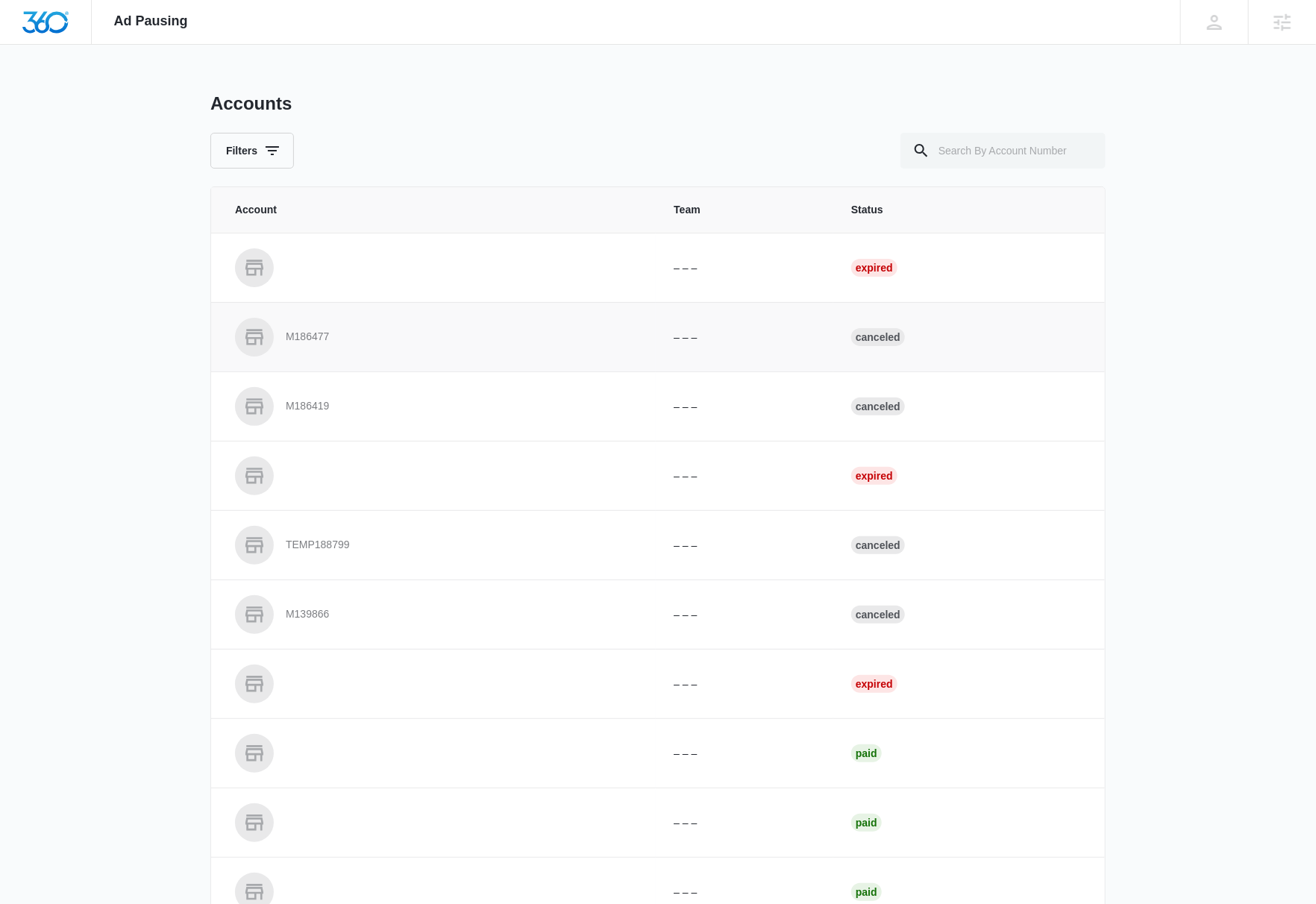
click at [316, 337] on p "M186477" at bounding box center [307, 337] width 43 height 15
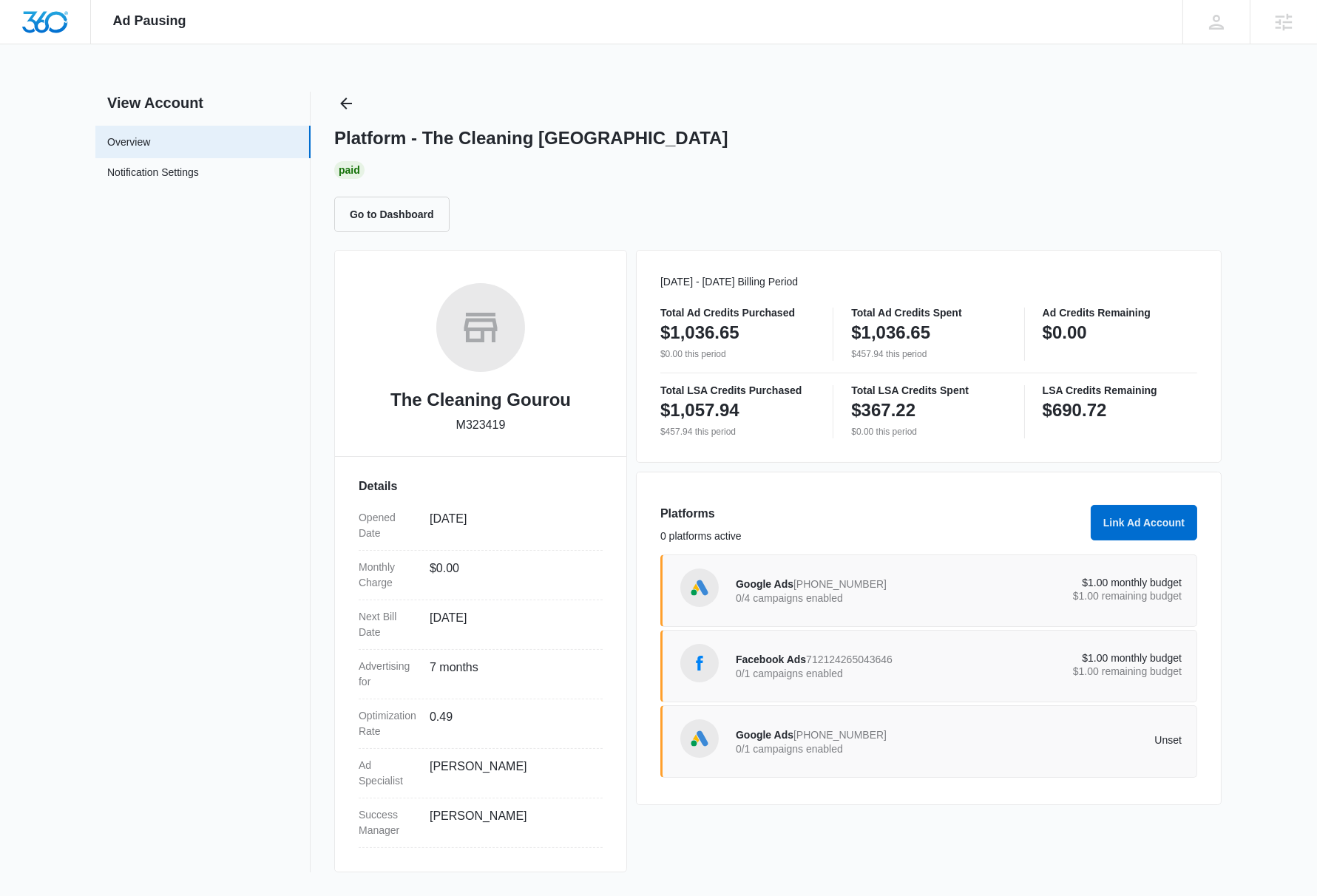
click at [987, 688] on div "Facebook Ads 712124265043646 0/1 campaigns enabled $1.00 monthly budget $1.00 r…" at bounding box center [929, 665] width 537 height 73
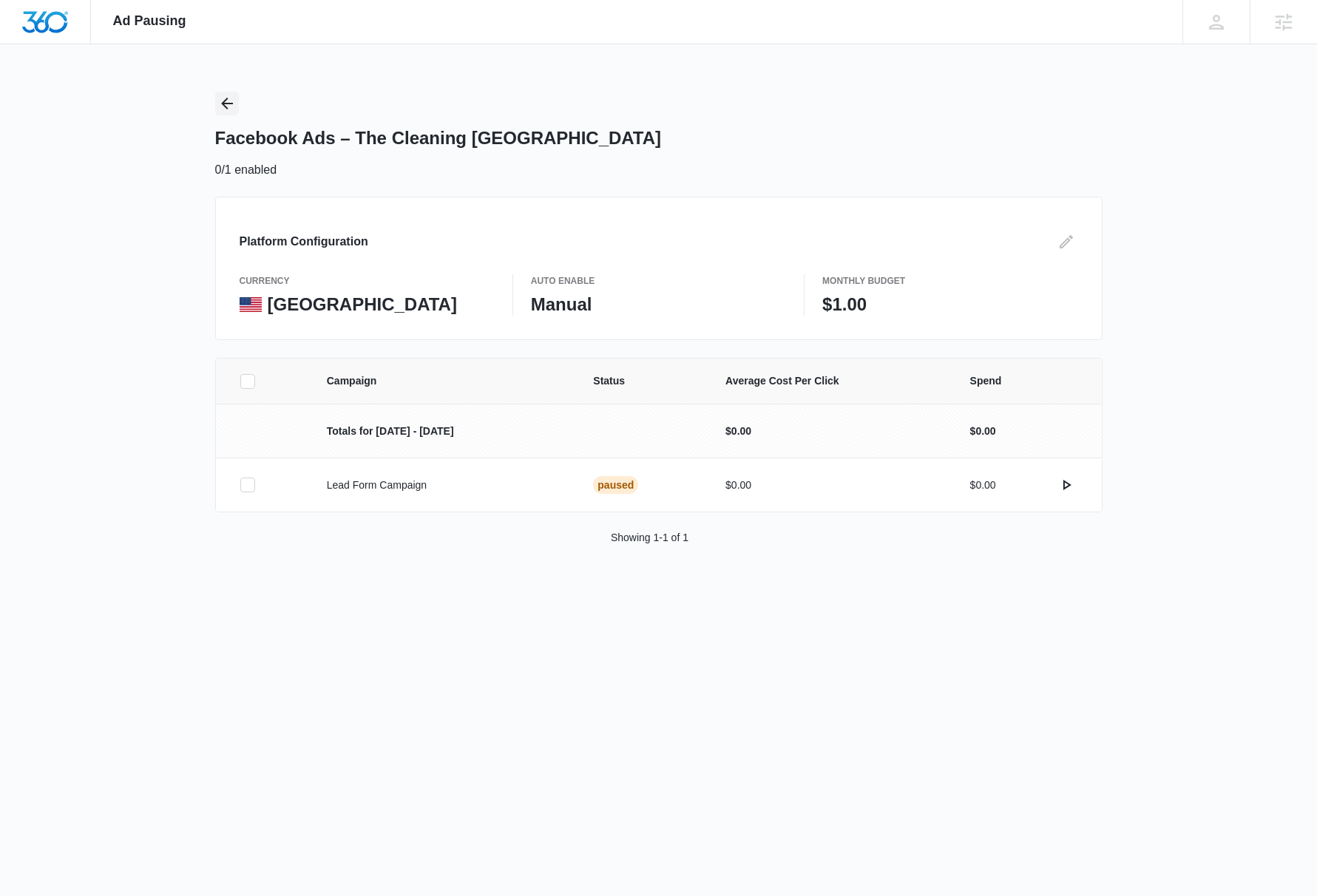
click at [228, 111] on icon "Back" at bounding box center [227, 103] width 18 height 18
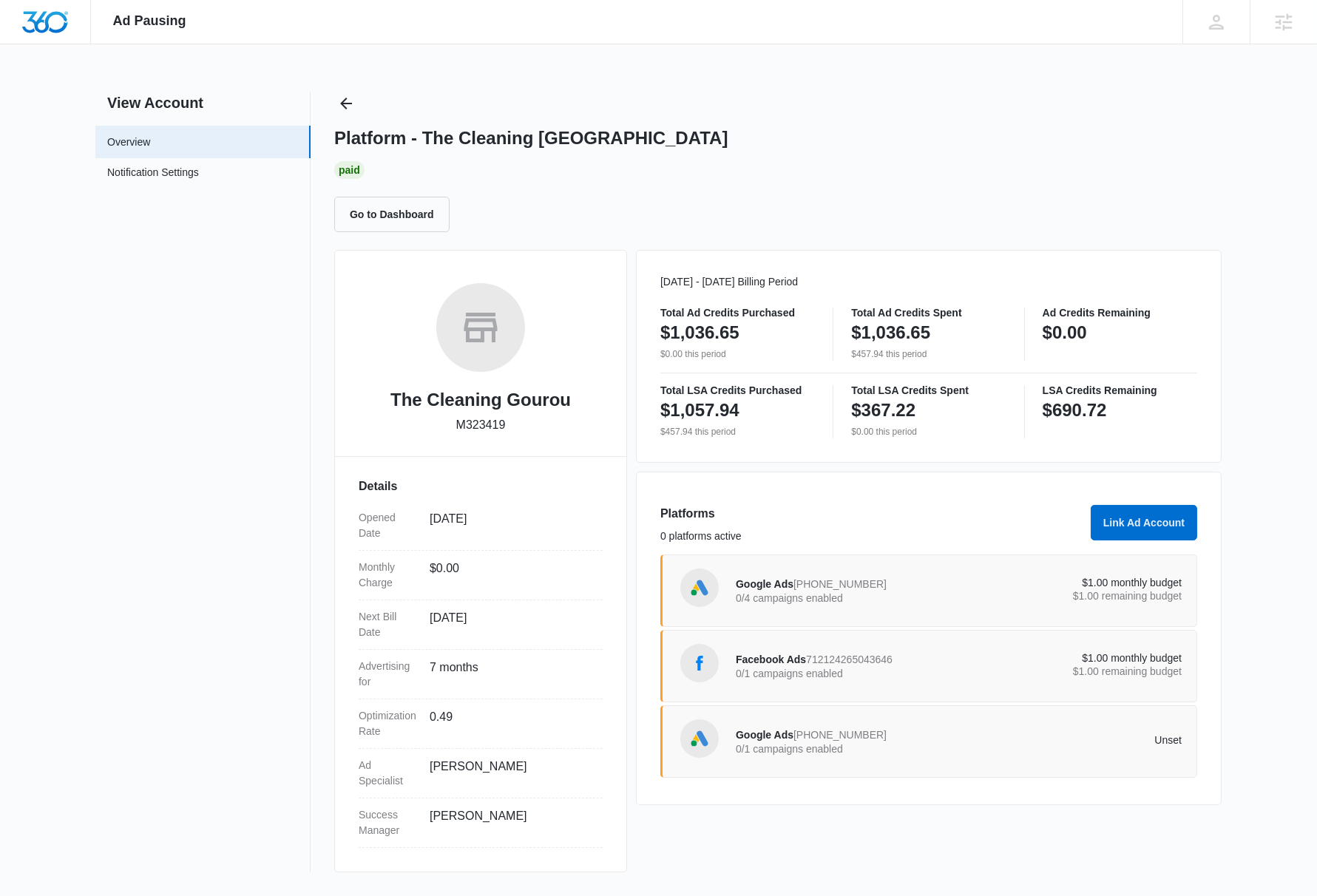
click at [947, 838] on div "Oct 01 - Oct 31 Billing Period Total Ad Credits Purchased $1,036.65 $0.00 this …" at bounding box center [928, 561] width 585 height 622
click at [956, 599] on p "0/4 campaigns enabled" at bounding box center [847, 598] width 223 height 10
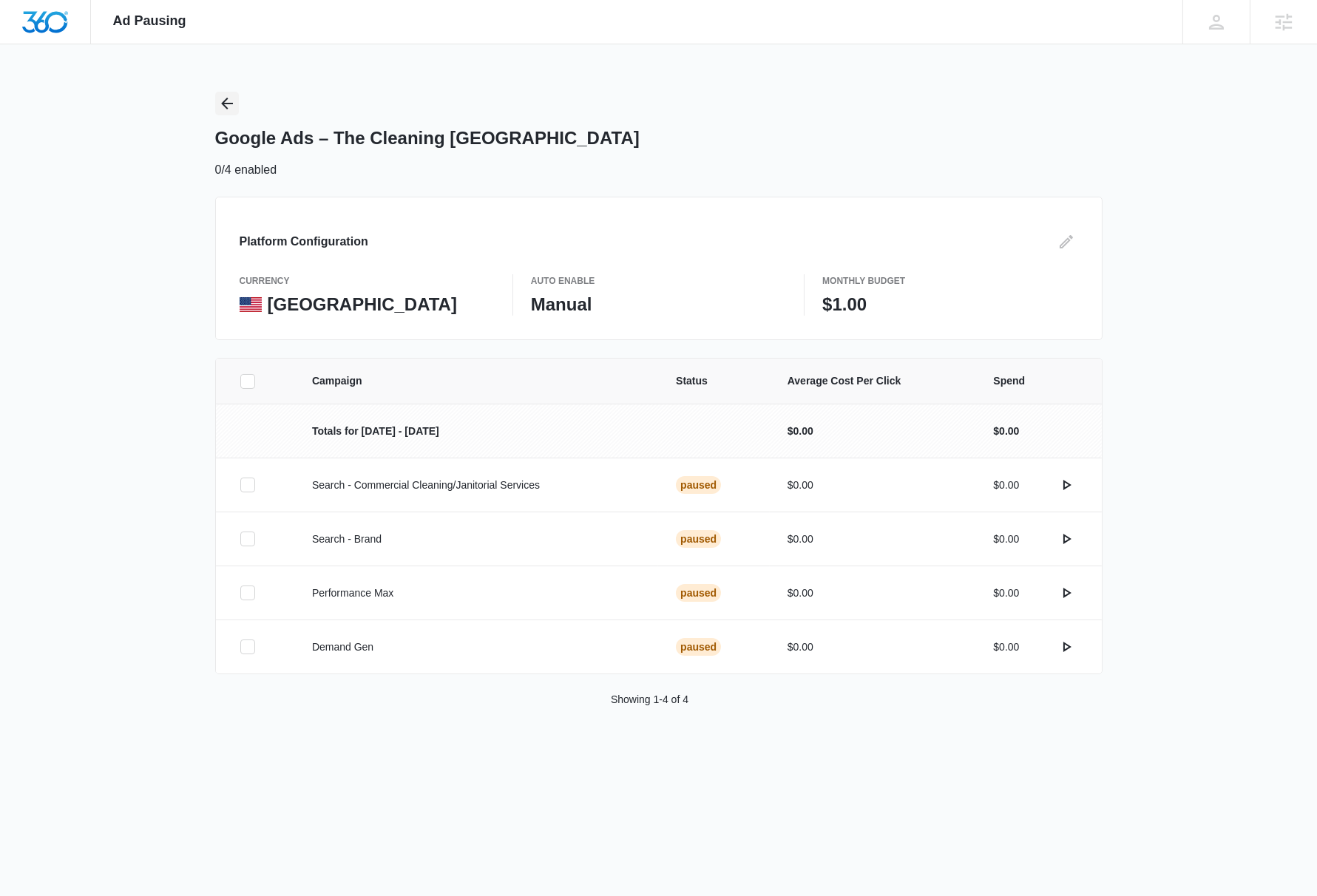
click at [222, 103] on icon "Back" at bounding box center [227, 104] width 12 height 12
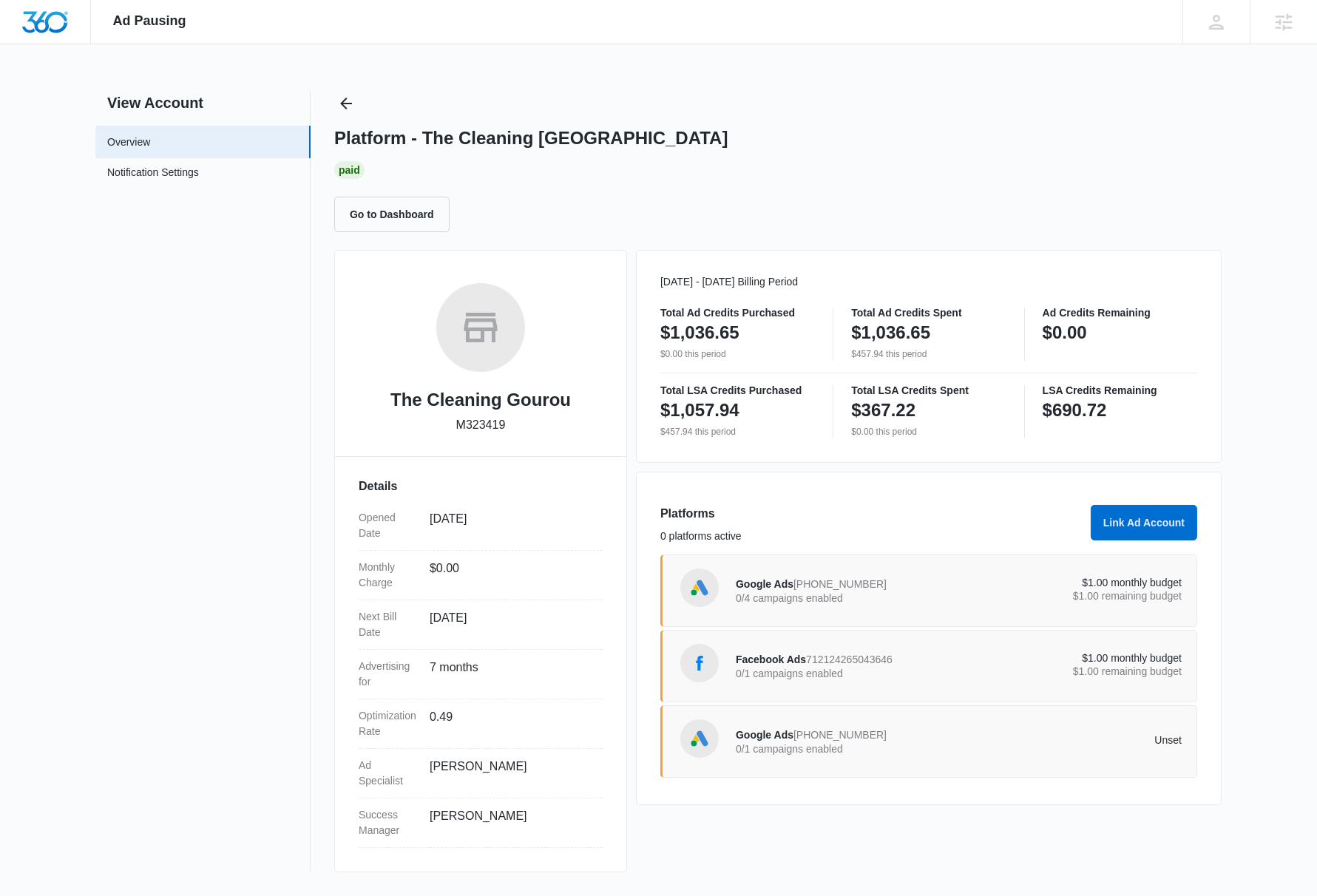
click at [969, 749] on div "Google Ads 687-335-1970 0/1 campaigns enabled Unset" at bounding box center [958, 741] width 446 height 42
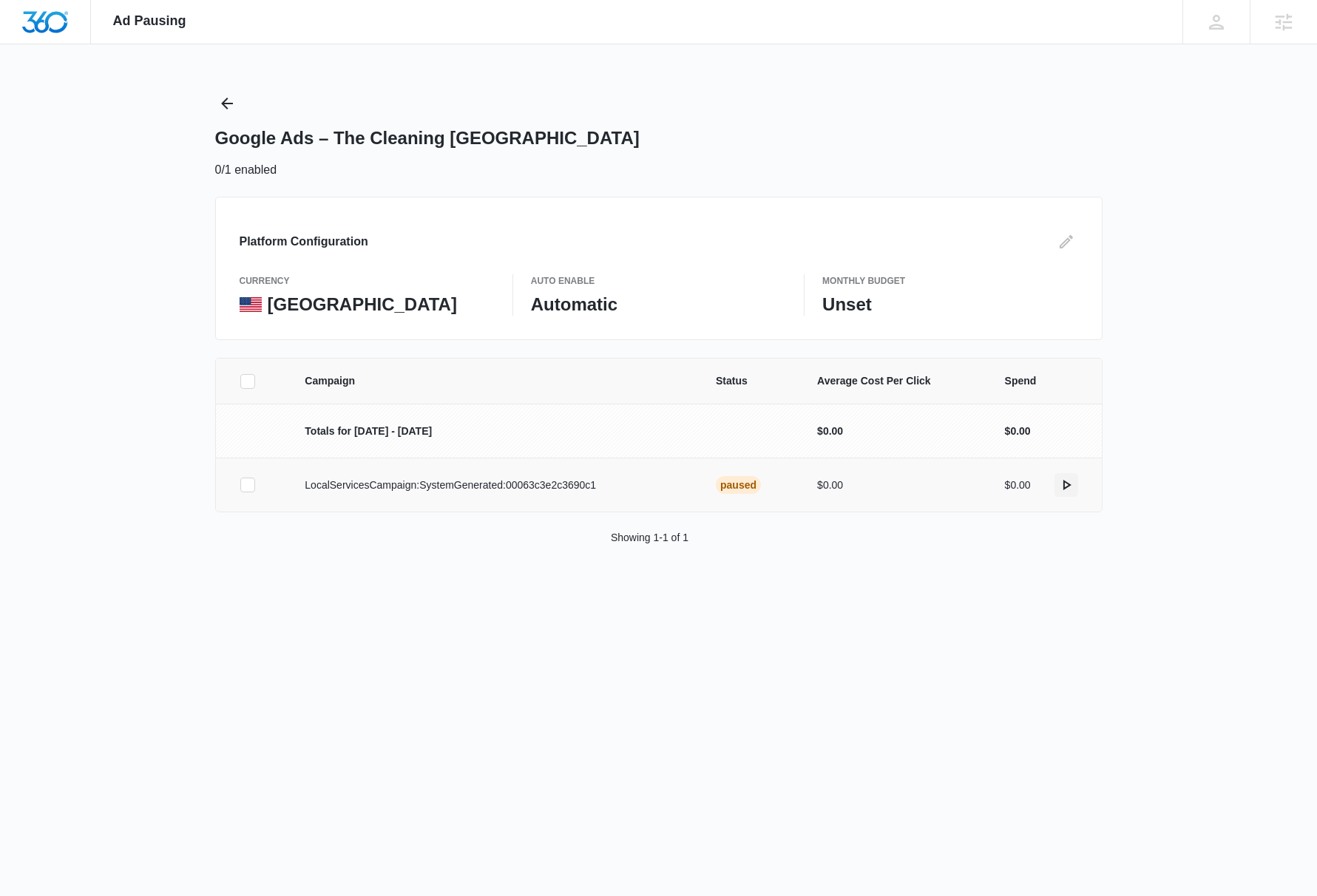
click at [1068, 486] on icon "actions.activate" at bounding box center [1067, 485] width 8 height 10
click at [957, 666] on div "Ad Pausing Apps Reputation Websites Forms CRM Email Social Content Ads Intellig…" at bounding box center [658, 448] width 1317 height 896
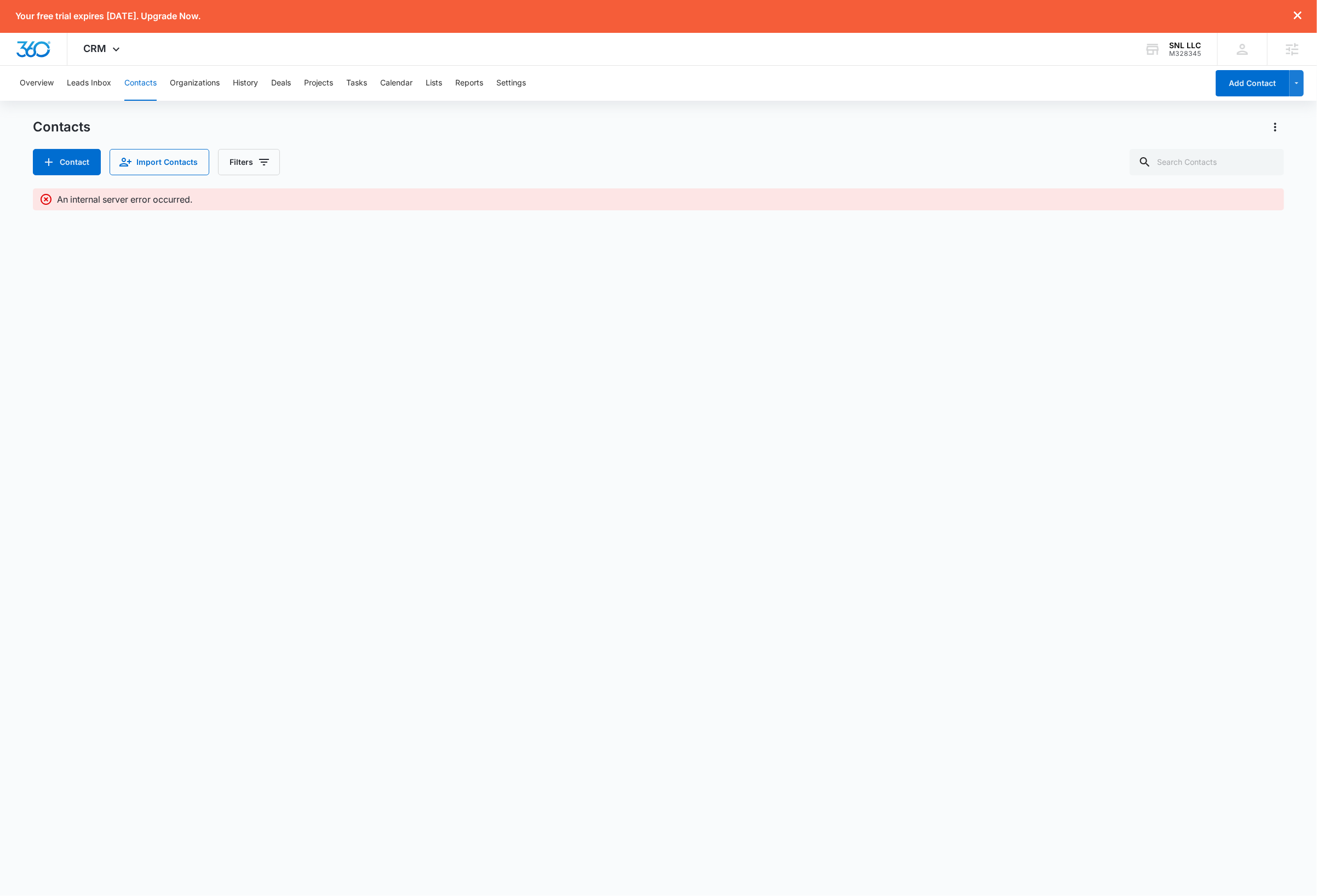
click at [593, 546] on body "Your free trial expires in 7 days. Upgrade Now. CRM Apps Reputation Websites Fo…" at bounding box center [658, 448] width 1317 height 896
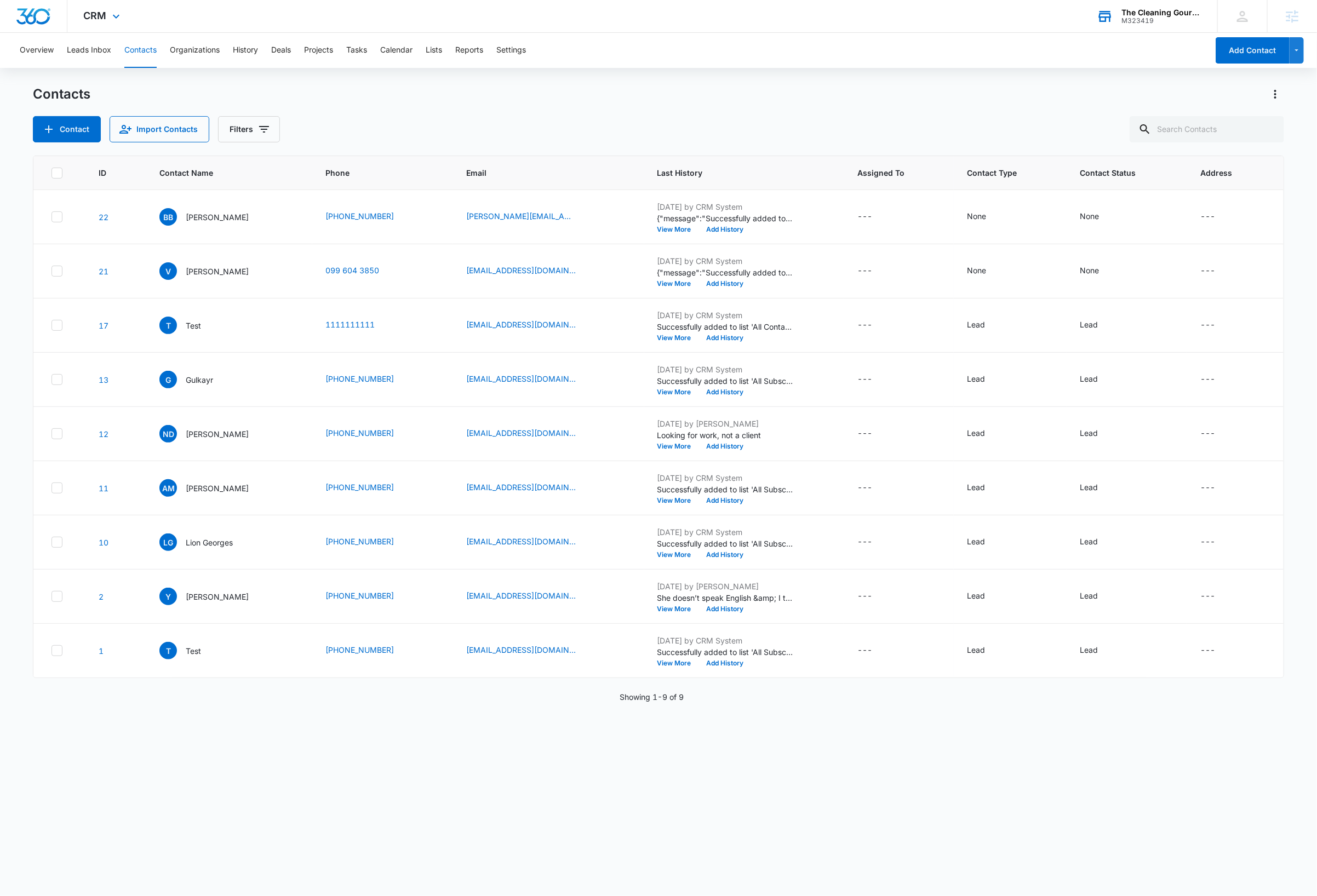
click at [1155, 15] on div "The Cleaning Gourou" at bounding box center [1161, 12] width 80 height 9
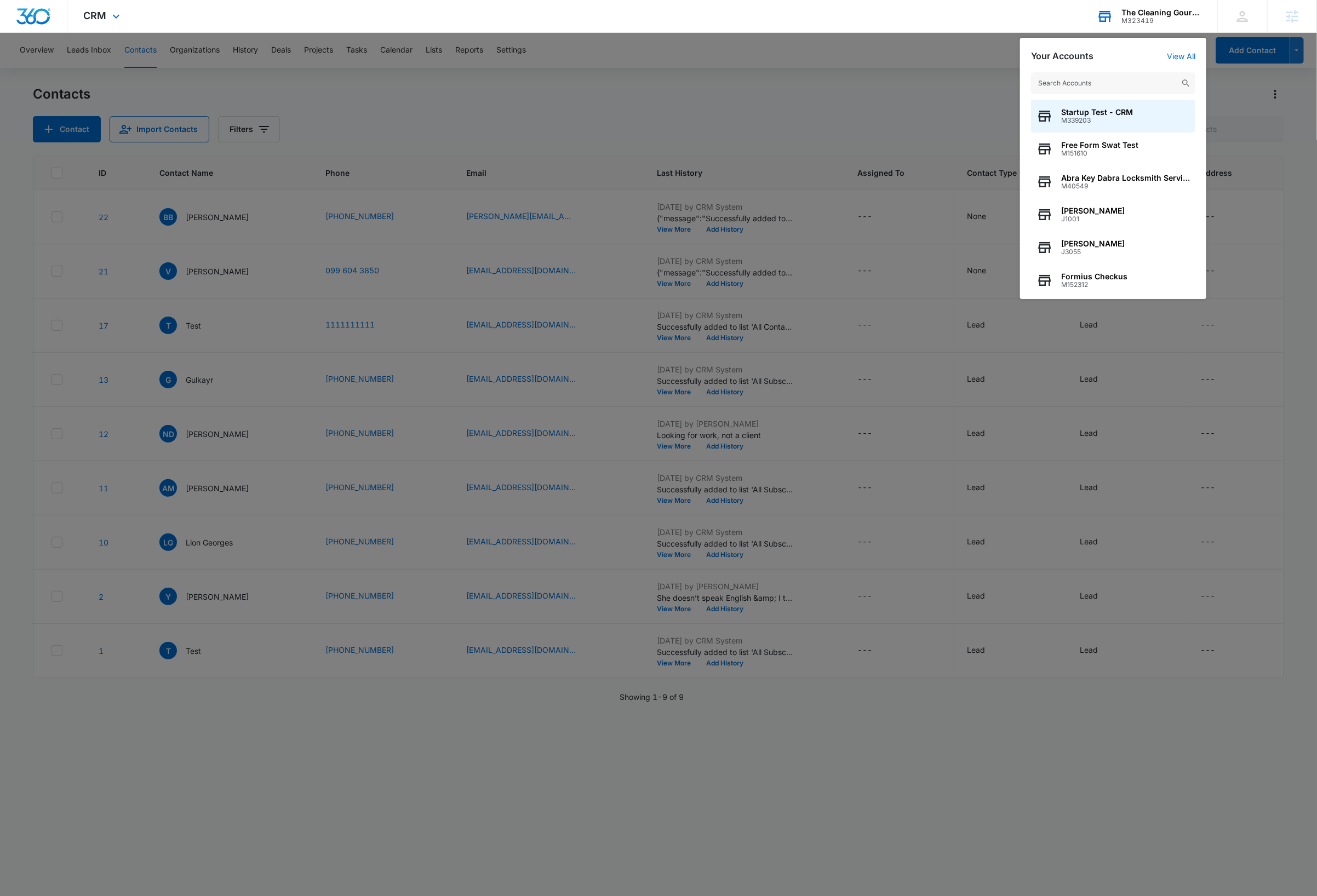
click at [1101, 84] on input "text" at bounding box center [1113, 83] width 164 height 22
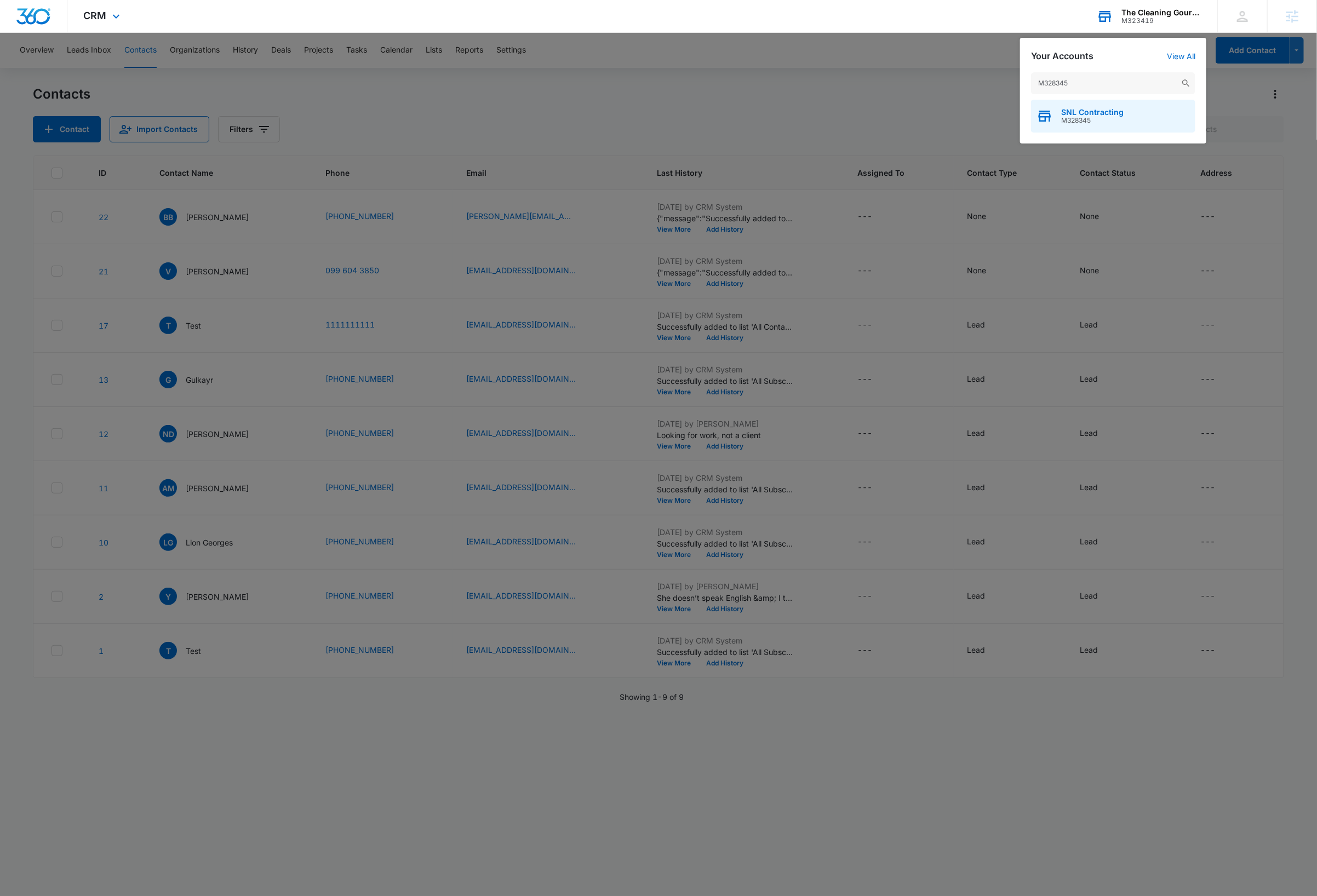
type input "M328345"
click at [1106, 113] on span "SNL Contracting" at bounding box center [1092, 112] width 63 height 9
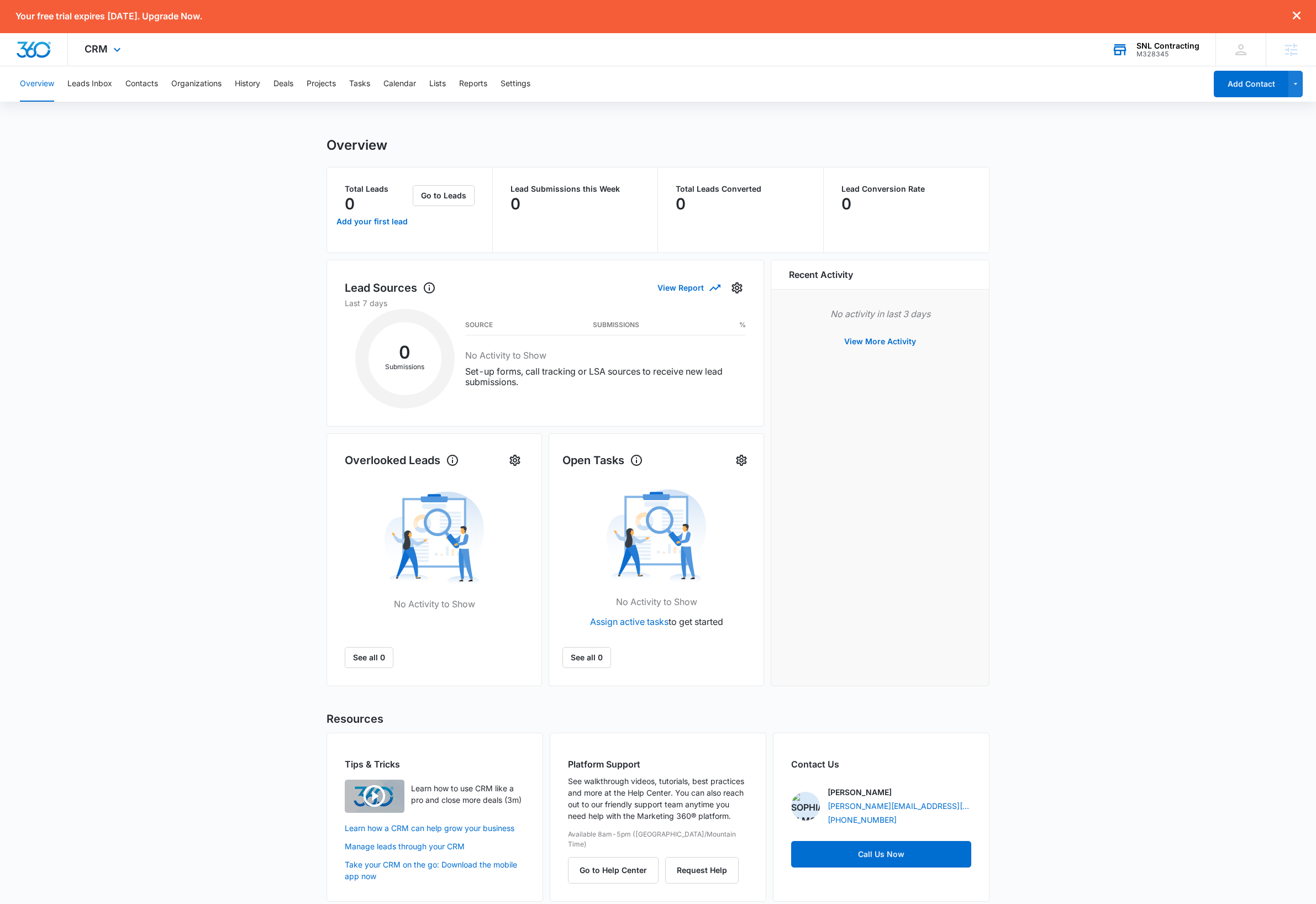
click at [1105, 290] on main "Overview Total Leads 0 Add your first lead Go to Leads Lead Submissions this We…" at bounding box center [658, 525] width 1316 height 778
click at [146, 85] on button "Contacts" at bounding box center [142, 84] width 32 height 36
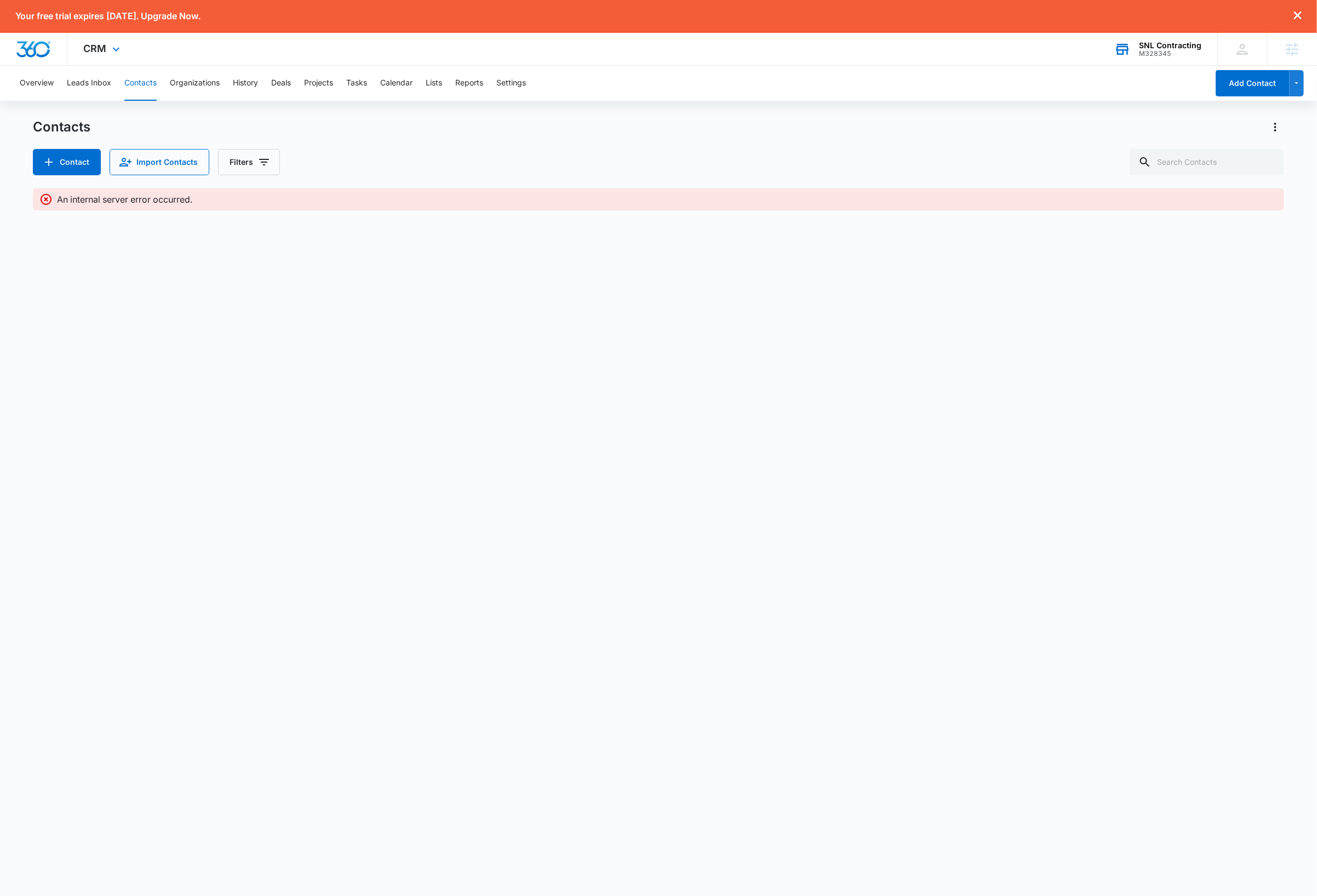
click at [533, 141] on div "Contacts Contact Import Contacts Filters" at bounding box center [658, 147] width 1251 height 57
click at [40, 49] on img "Dashboard" at bounding box center [33, 49] width 35 height 17
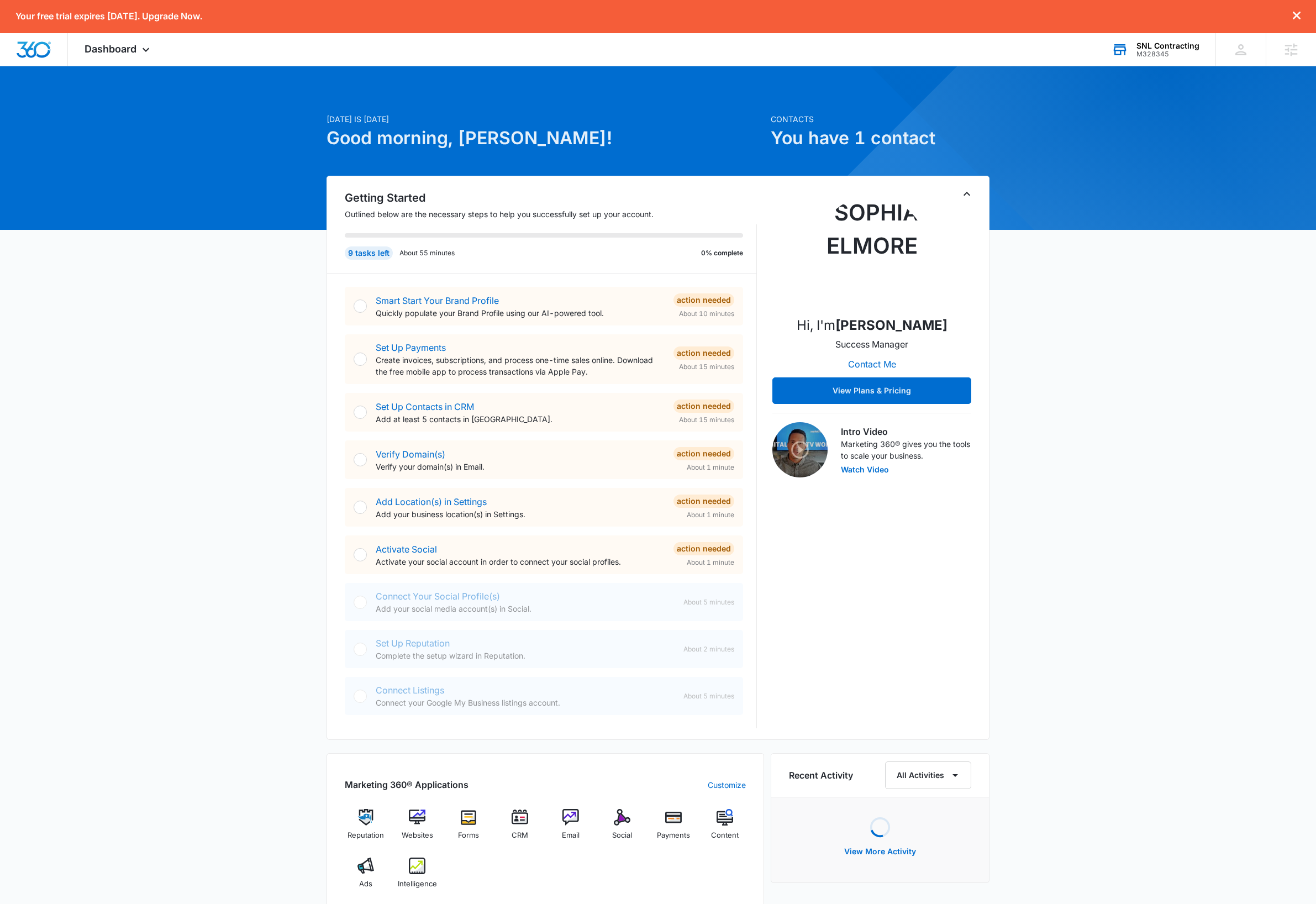
scroll to position [3, 0]
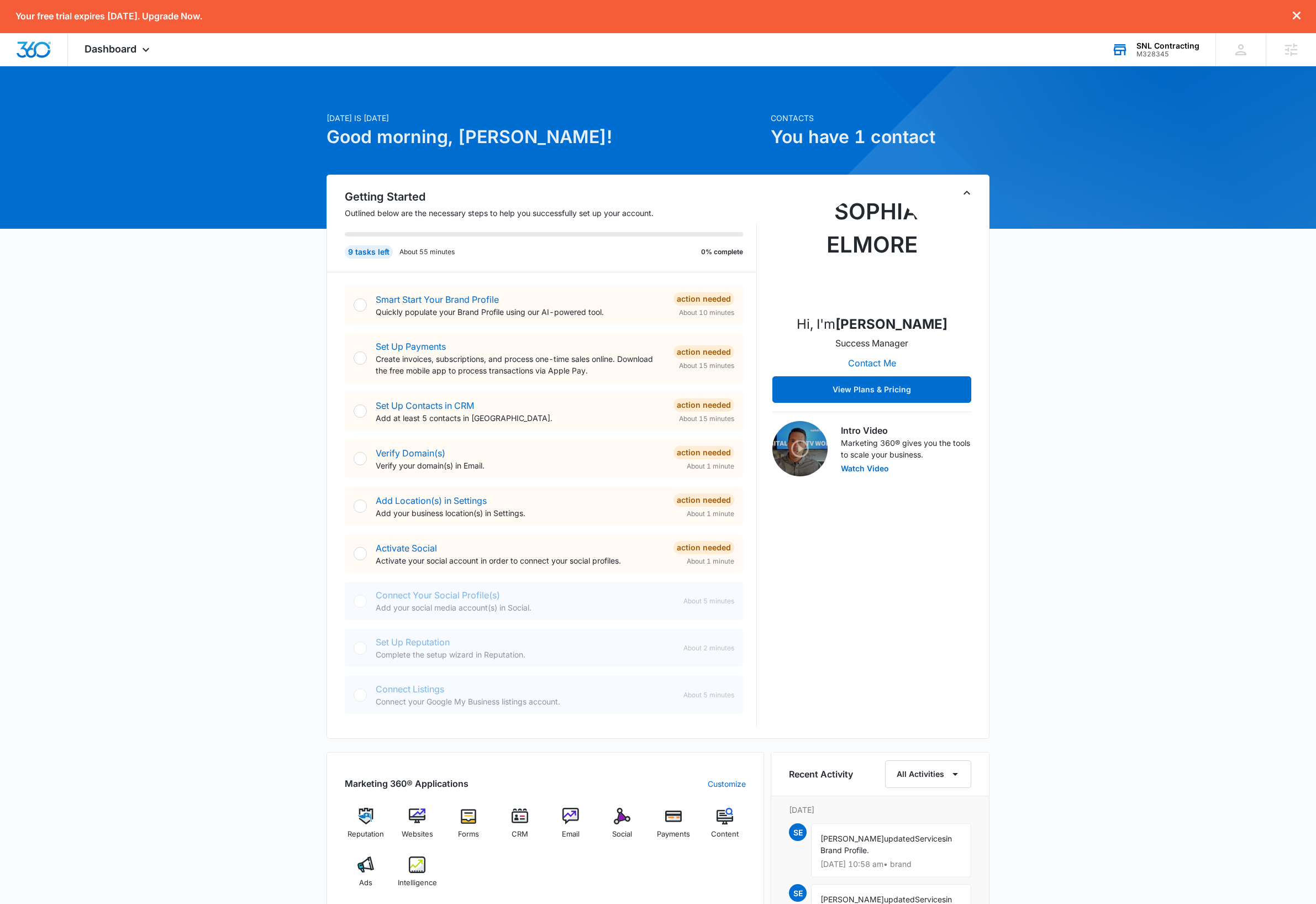
click at [966, 194] on icon "Toggle Collapse" at bounding box center [967, 192] width 13 height 13
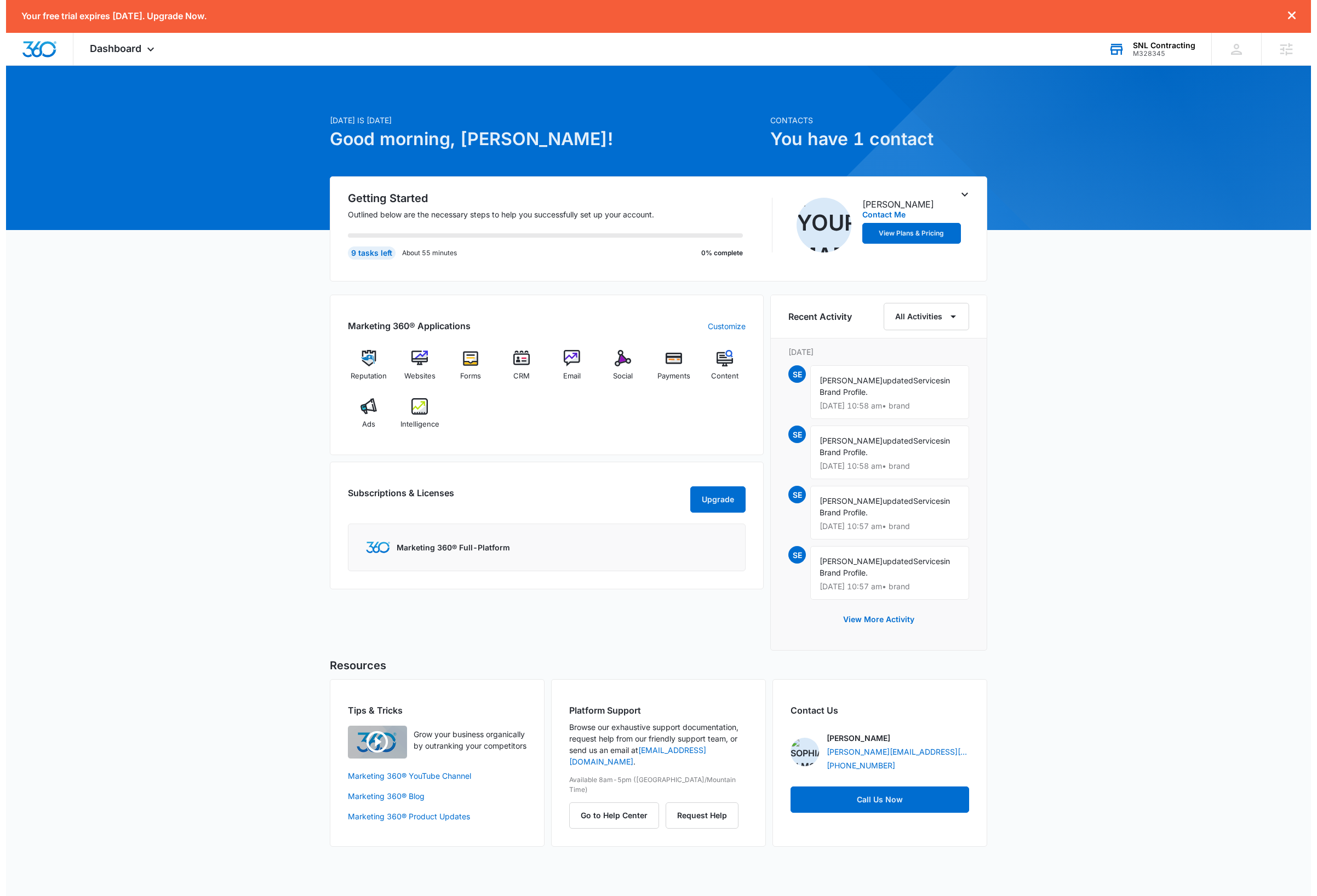
scroll to position [0, 0]
click at [1095, 467] on div "Today is Wednesday, October 15th Good morning, Dave! Contacts You have 1 contac…" at bounding box center [658, 469] width 1317 height 780
click at [136, 417] on div "Today is Wednesday, October 15th Good morning, Dave! Contacts You have 1 contac…" at bounding box center [658, 469] width 1317 height 780
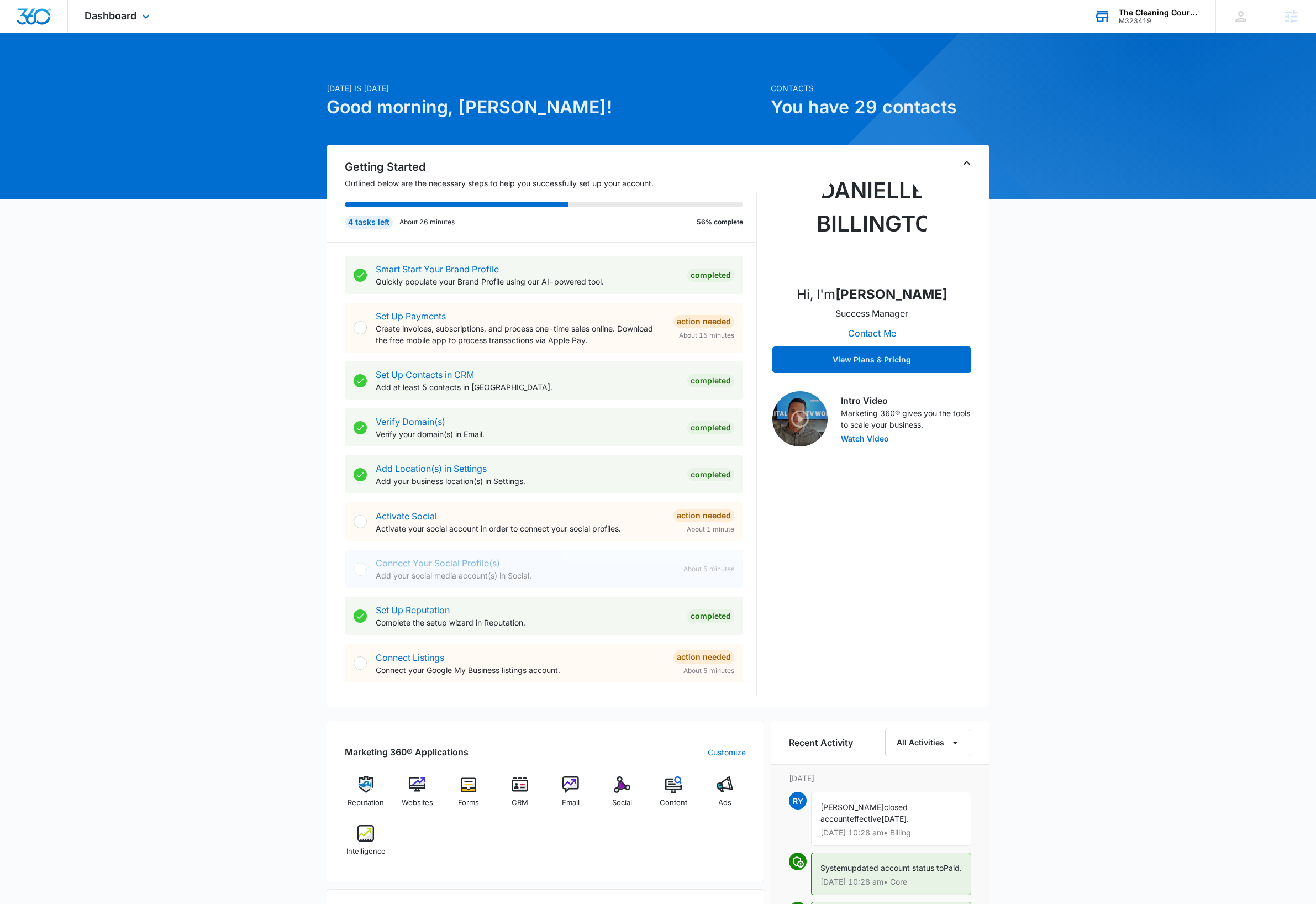
click at [1156, 10] on div "The Cleaning Gourou" at bounding box center [1159, 12] width 81 height 9
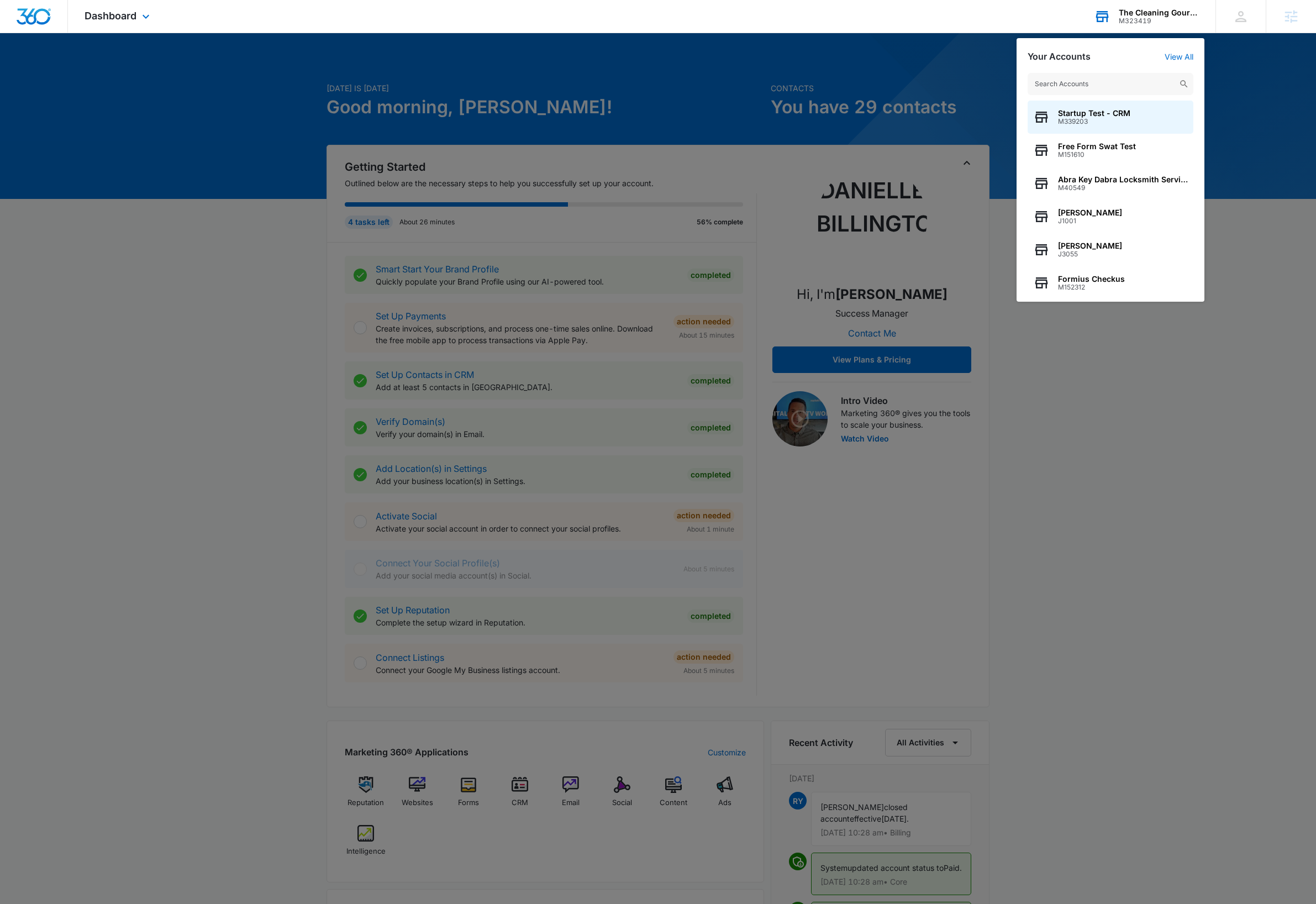
click at [1110, 88] on input "text" at bounding box center [1110, 84] width 166 height 22
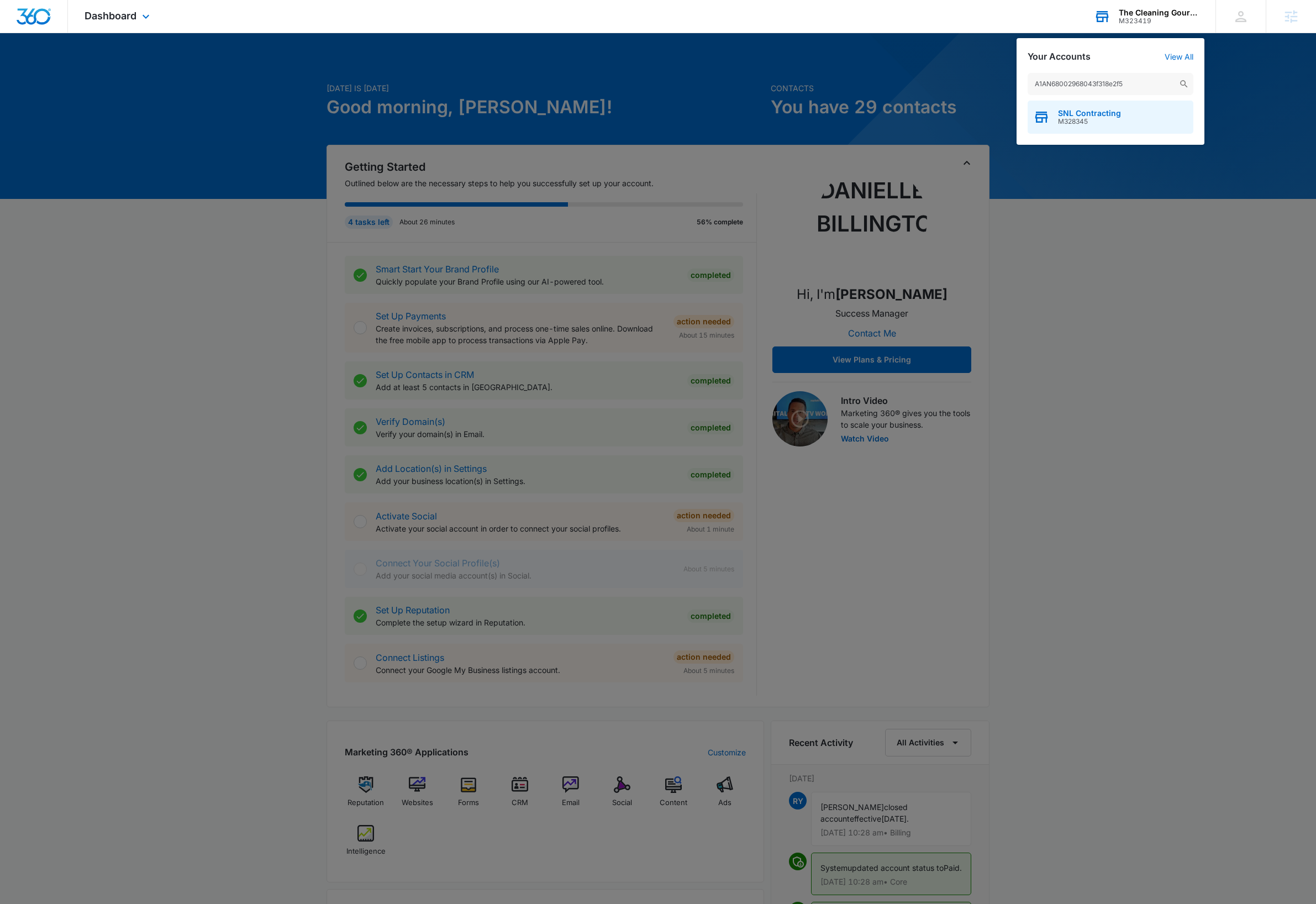
type input "A1AN68002968043f318e2f5"
click at [1097, 122] on span "M328345" at bounding box center [1089, 121] width 63 height 7
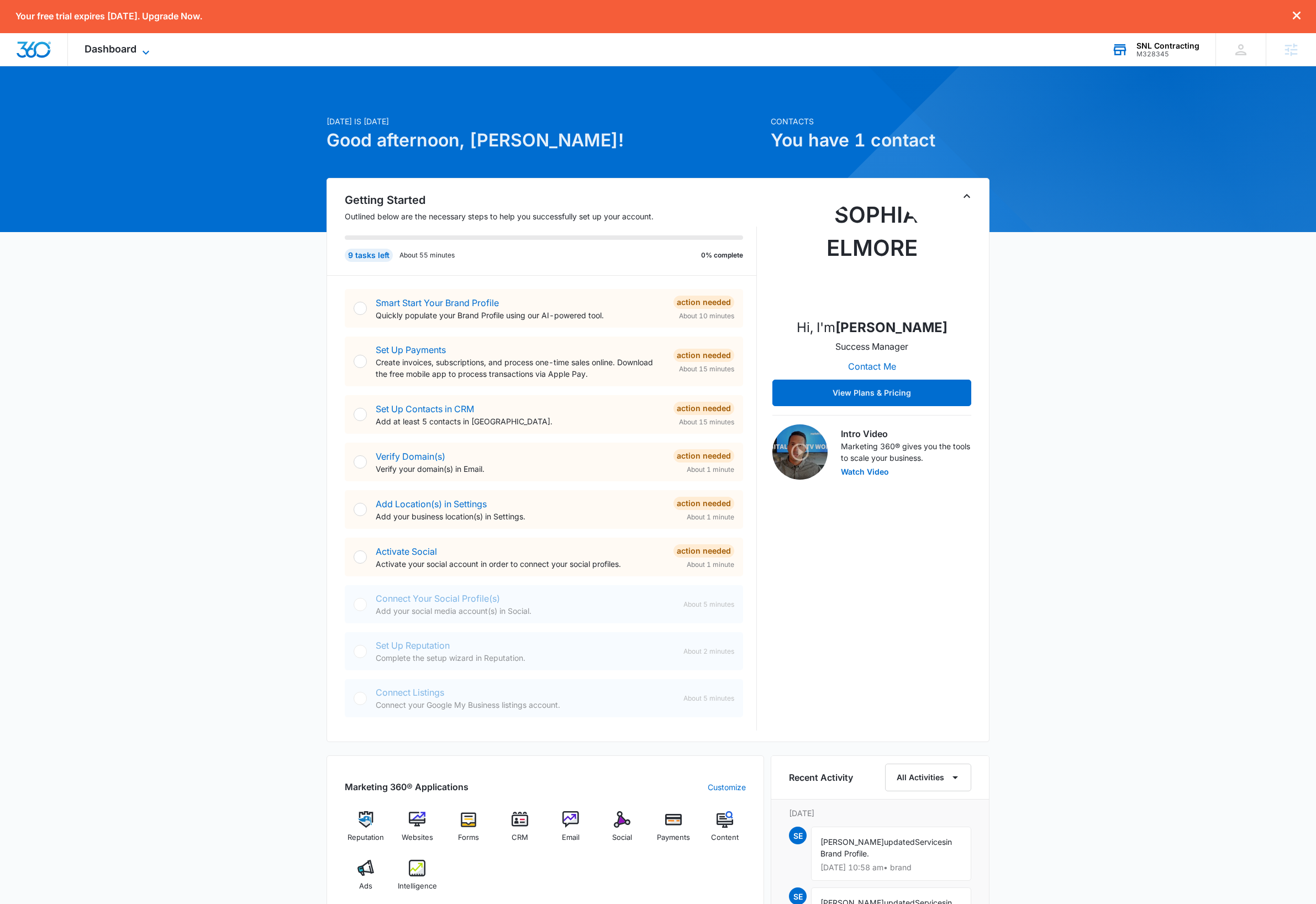
click at [149, 55] on icon at bounding box center [146, 52] width 13 height 13
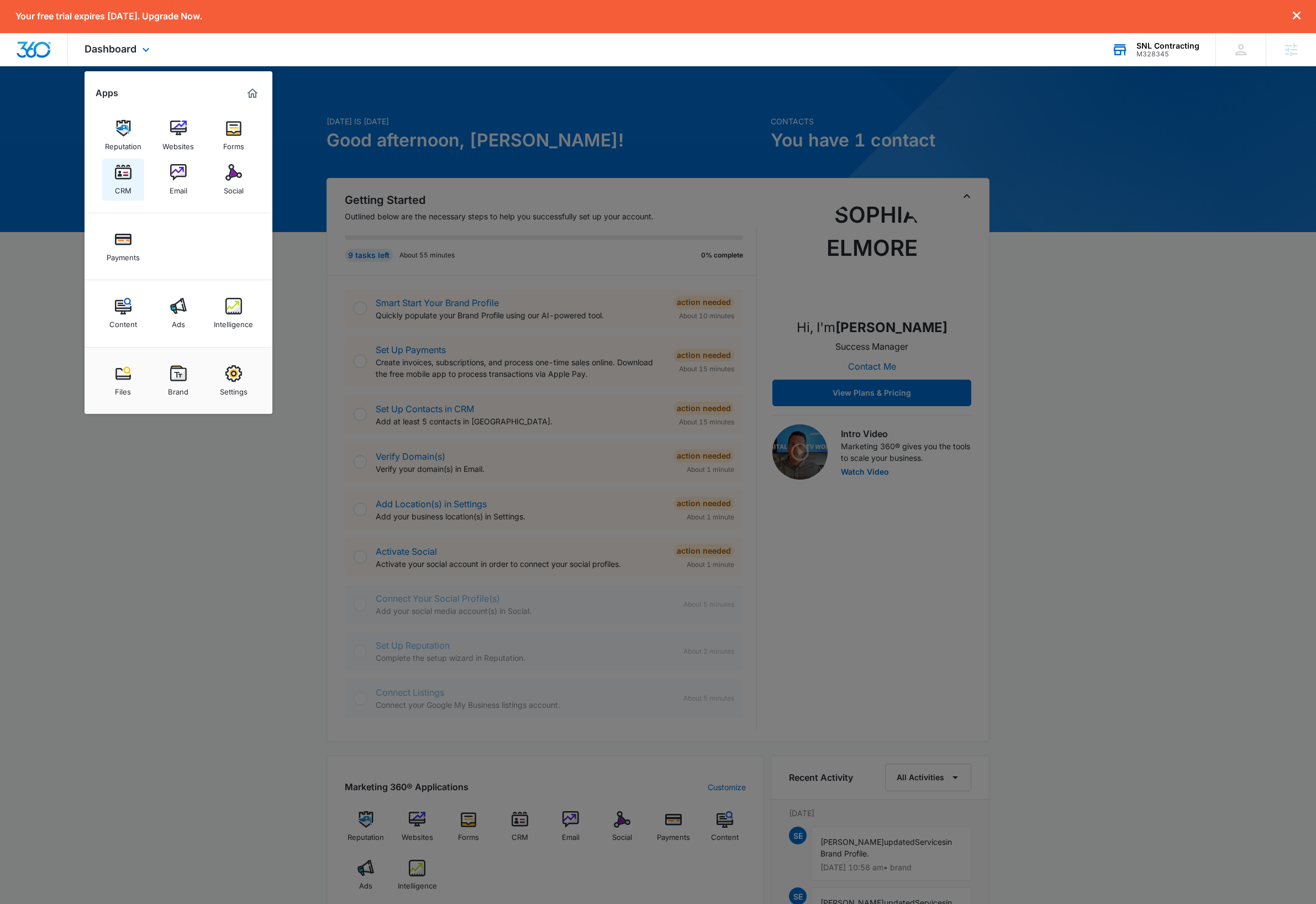
click at [129, 178] on img at bounding box center [123, 172] width 17 height 17
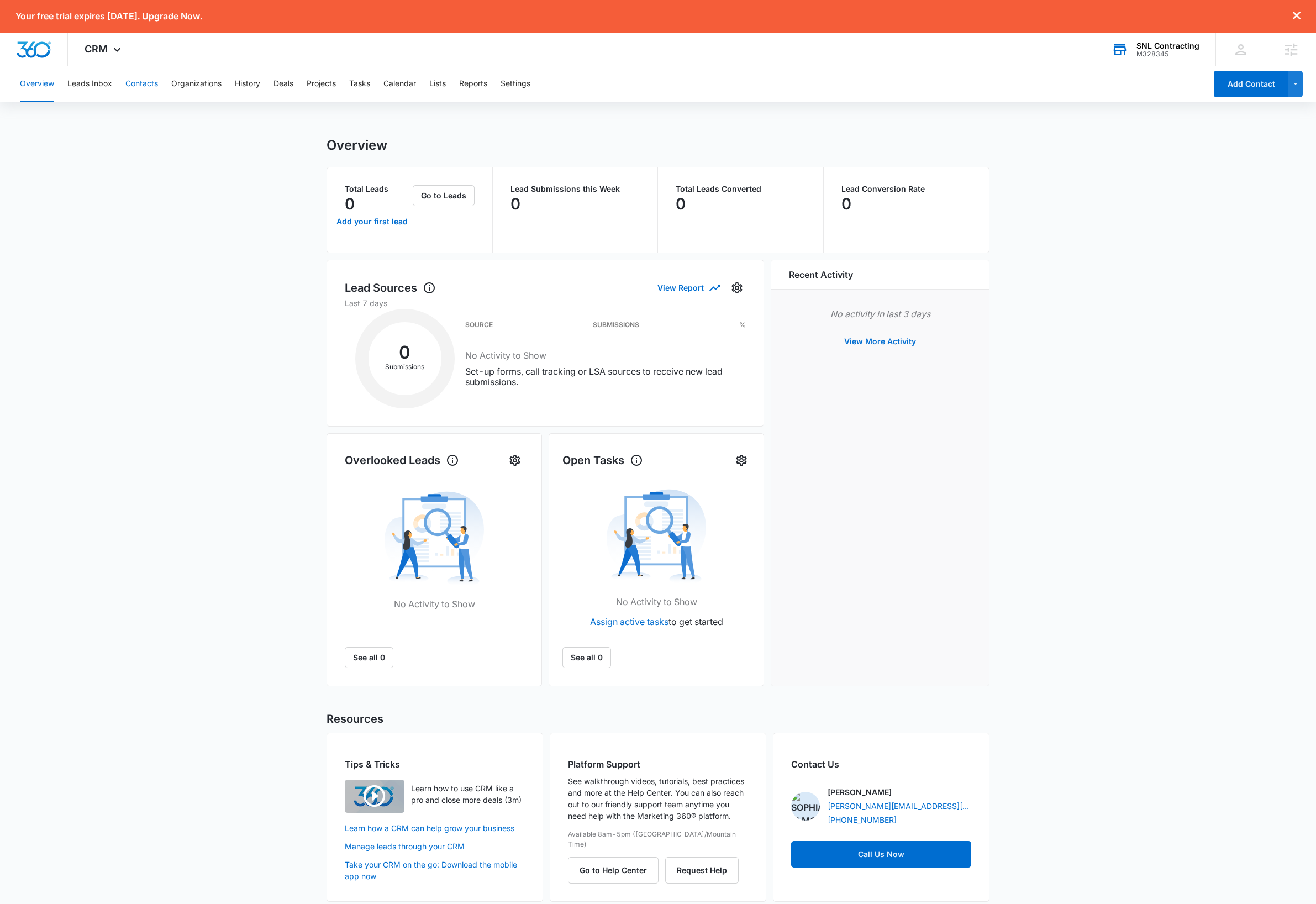
click at [142, 83] on button "Contacts" at bounding box center [142, 84] width 32 height 36
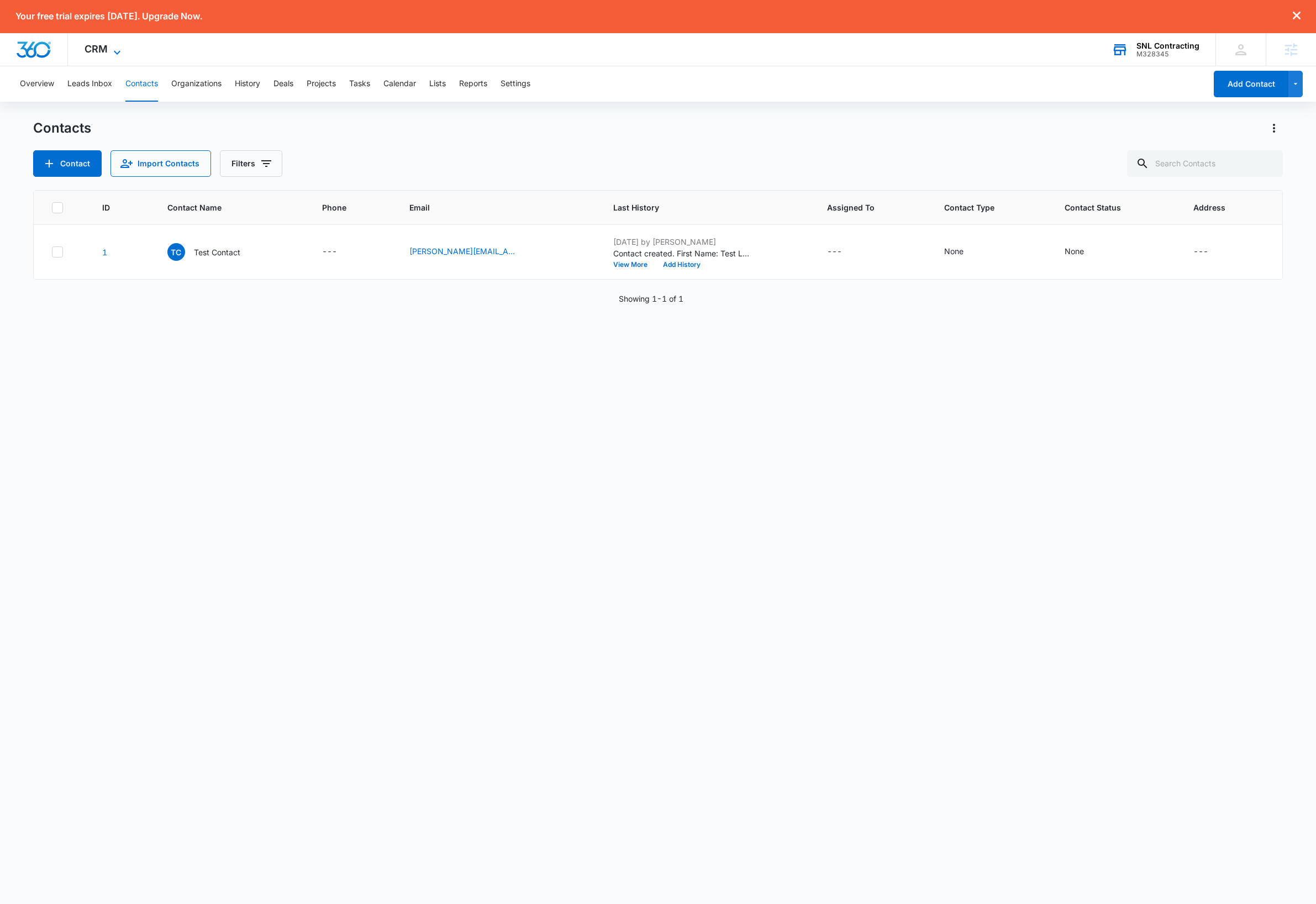
click at [118, 49] on icon at bounding box center [117, 52] width 13 height 13
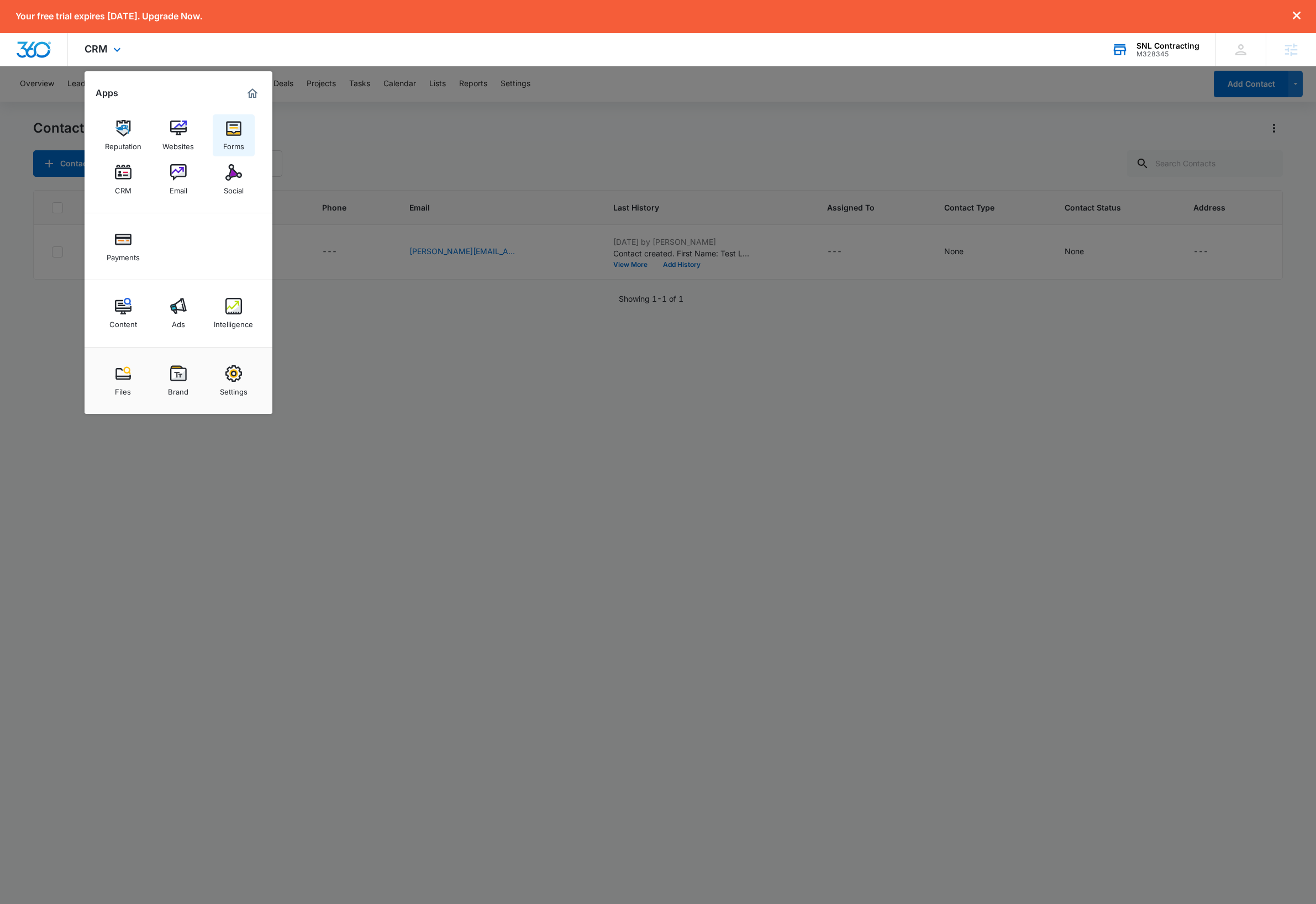
click at [236, 132] on img at bounding box center [234, 128] width 17 height 17
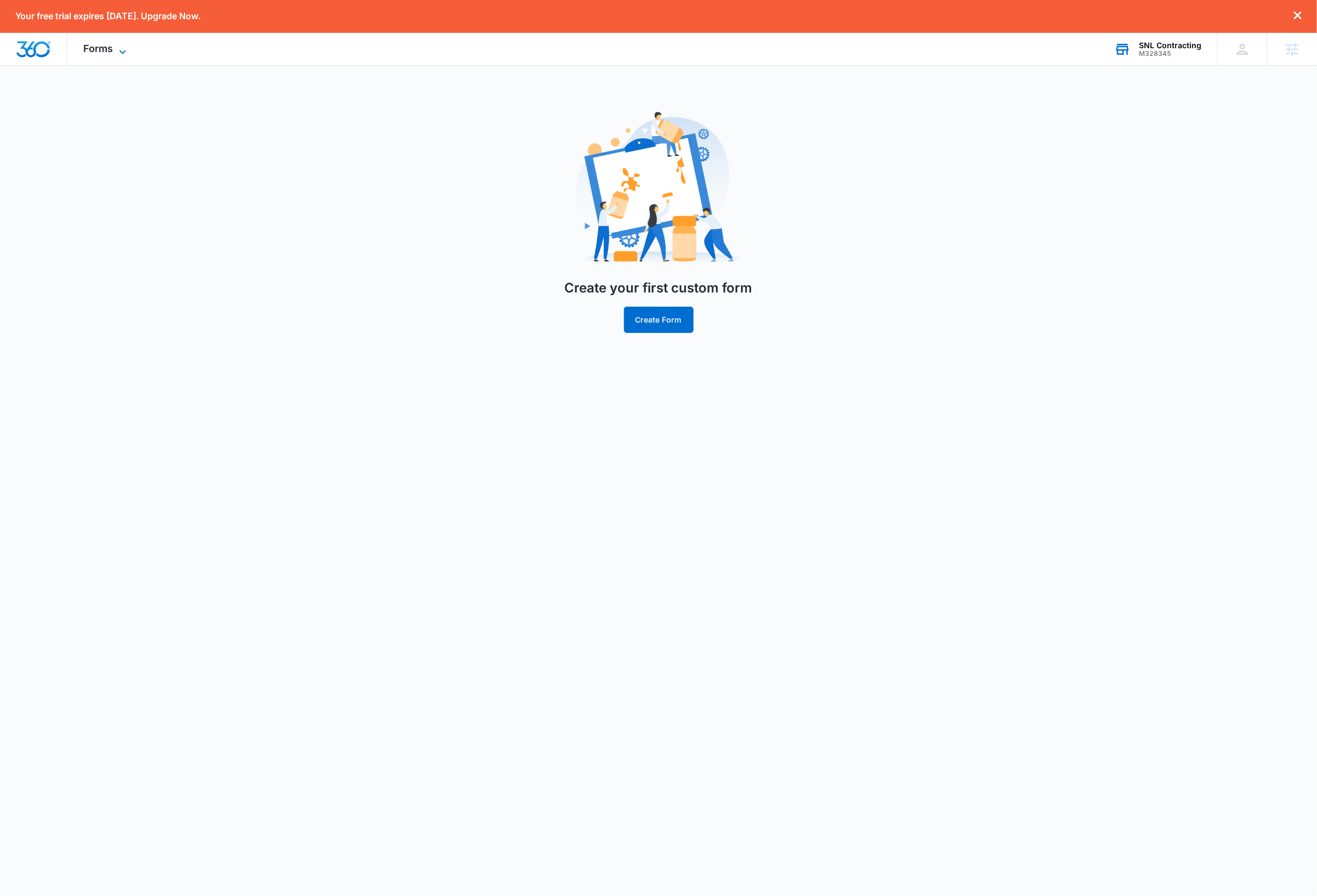
click at [125, 50] on icon at bounding box center [123, 51] width 7 height 4
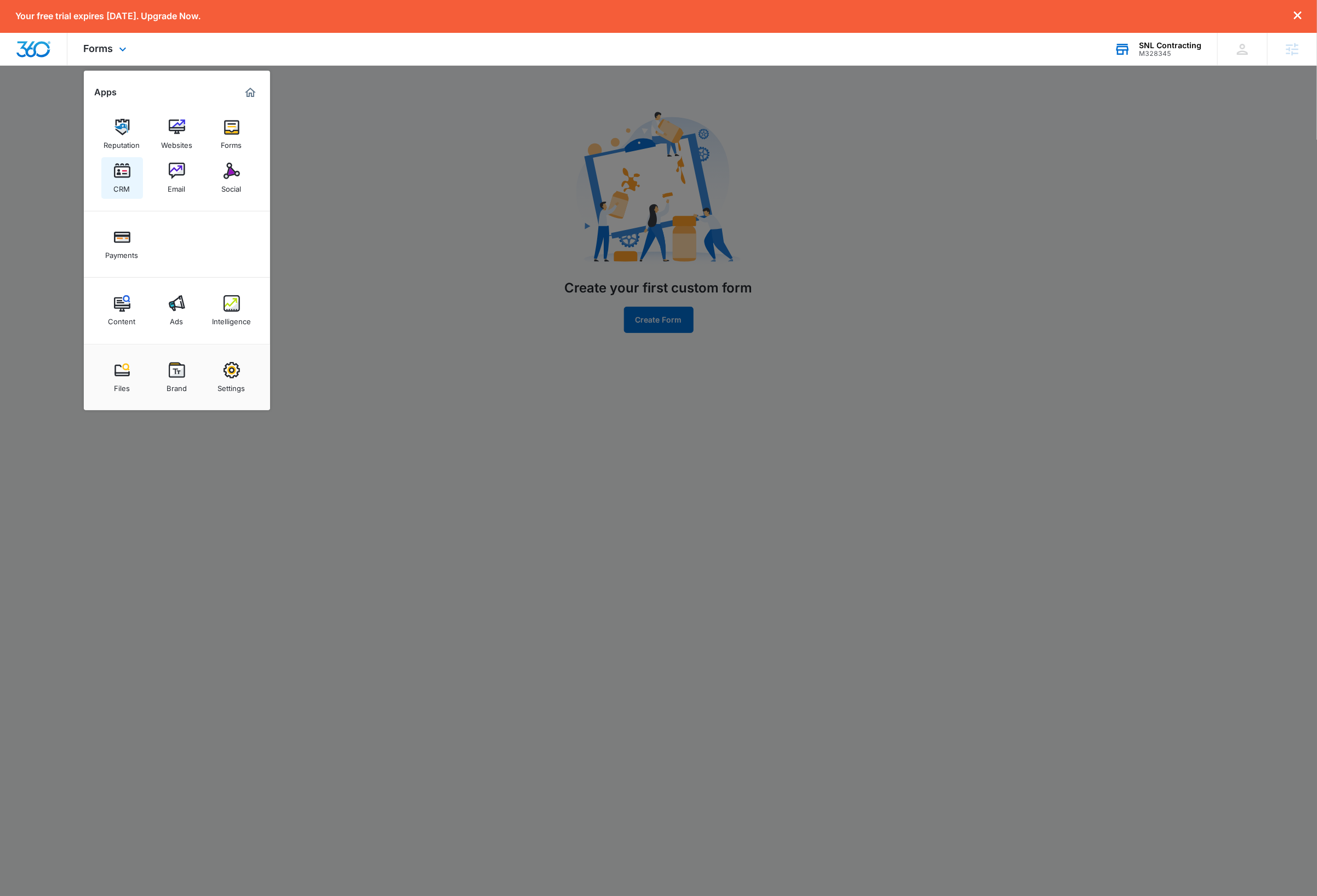
click at [116, 183] on div "CRM" at bounding box center [122, 186] width 17 height 14
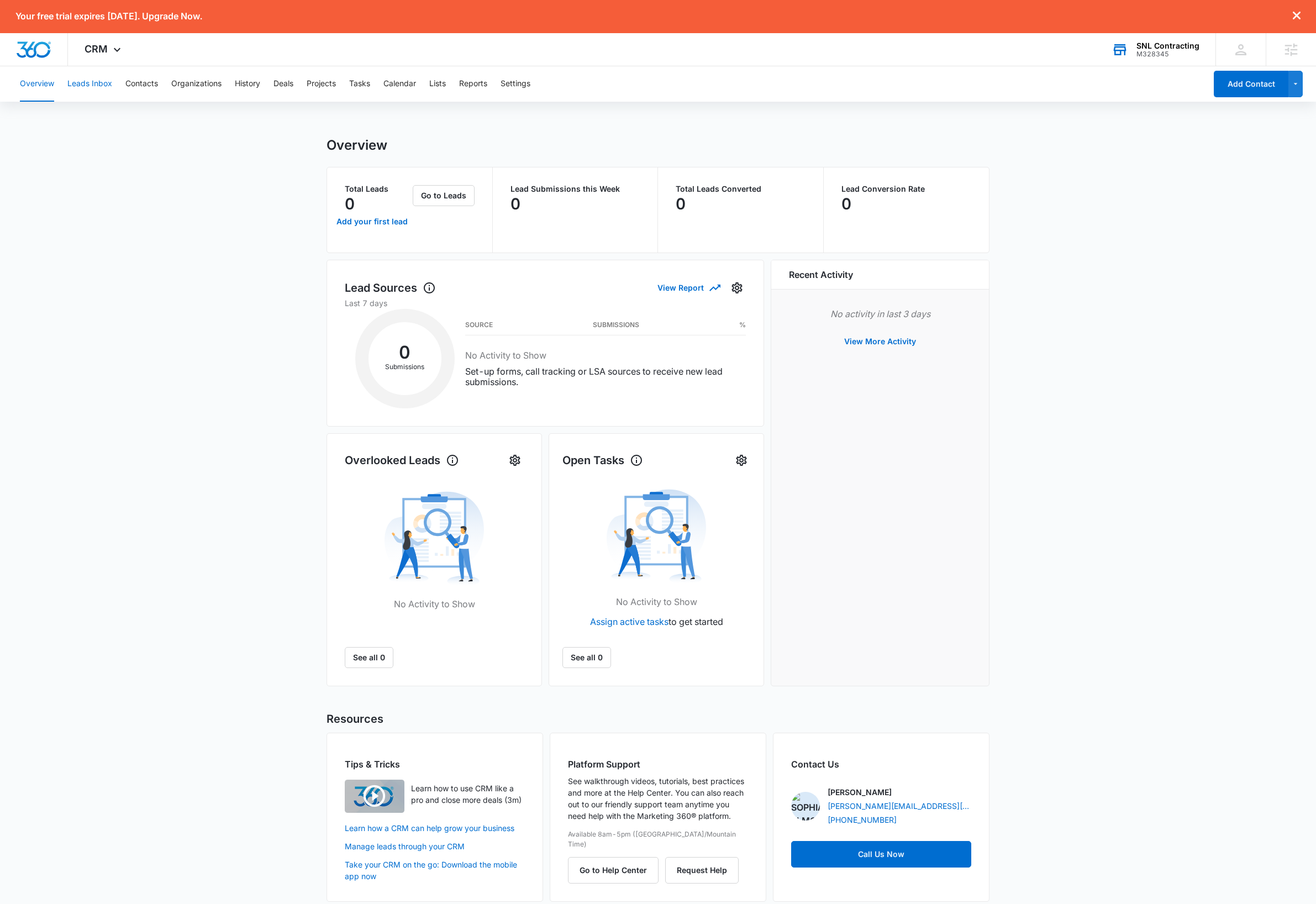
click at [92, 76] on button "Leads Inbox" at bounding box center [90, 84] width 45 height 36
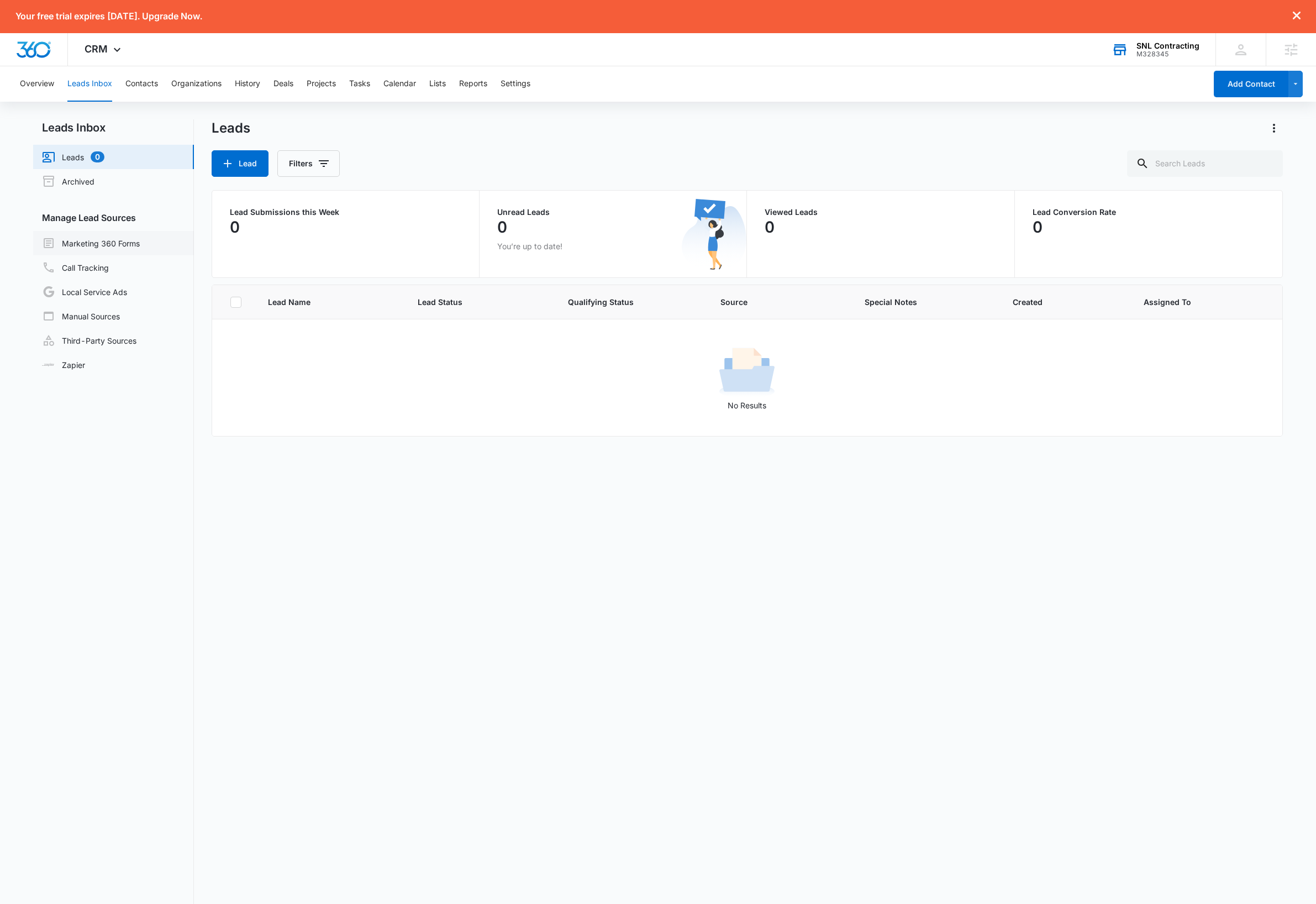
click at [130, 238] on link "Marketing 360 Forms" at bounding box center [91, 242] width 98 height 13
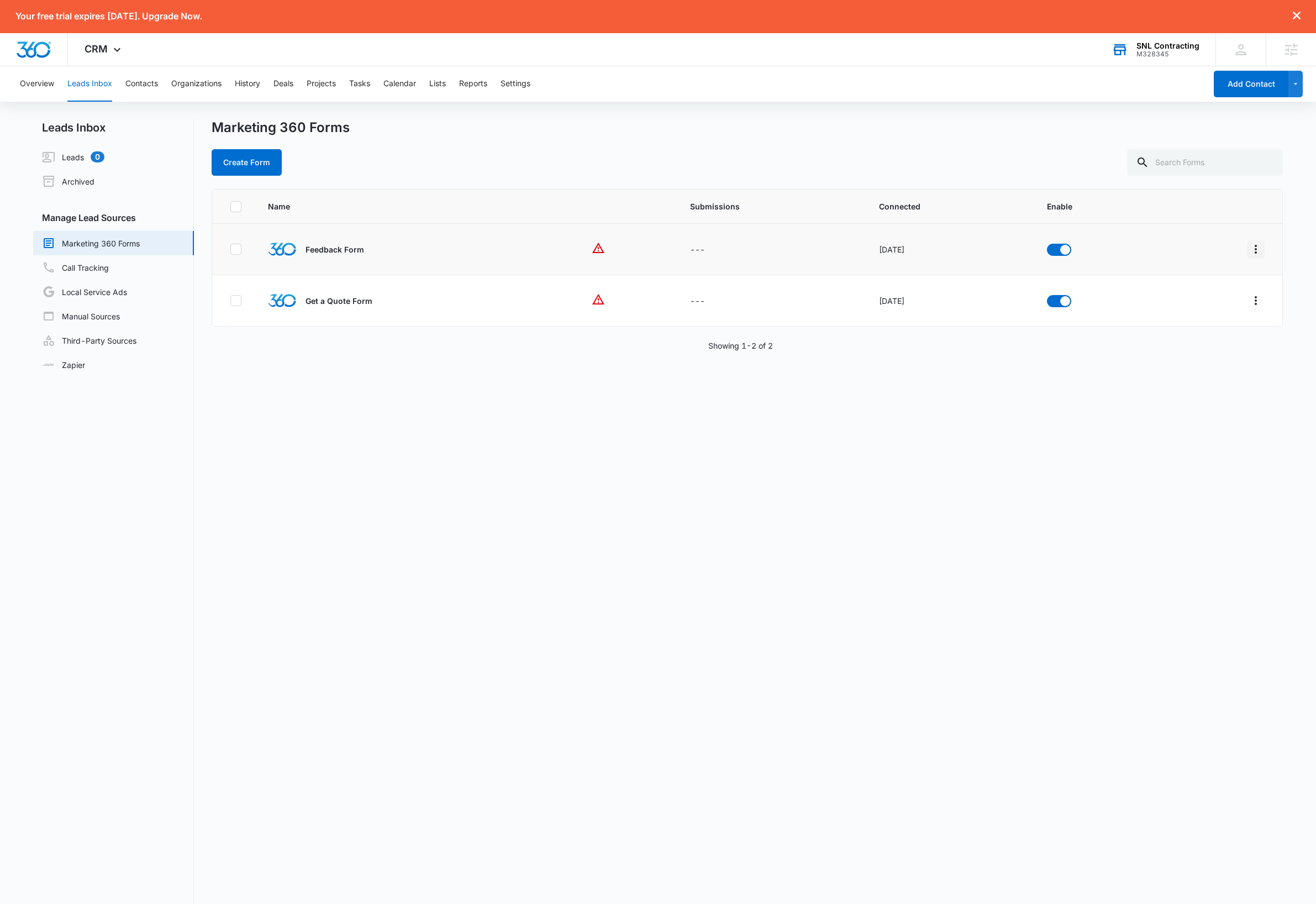
click at [1255, 251] on icon "Overflow Menu" at bounding box center [1256, 249] width 2 height 9
click at [1182, 345] on div "Delete" at bounding box center [1194, 347] width 62 height 7
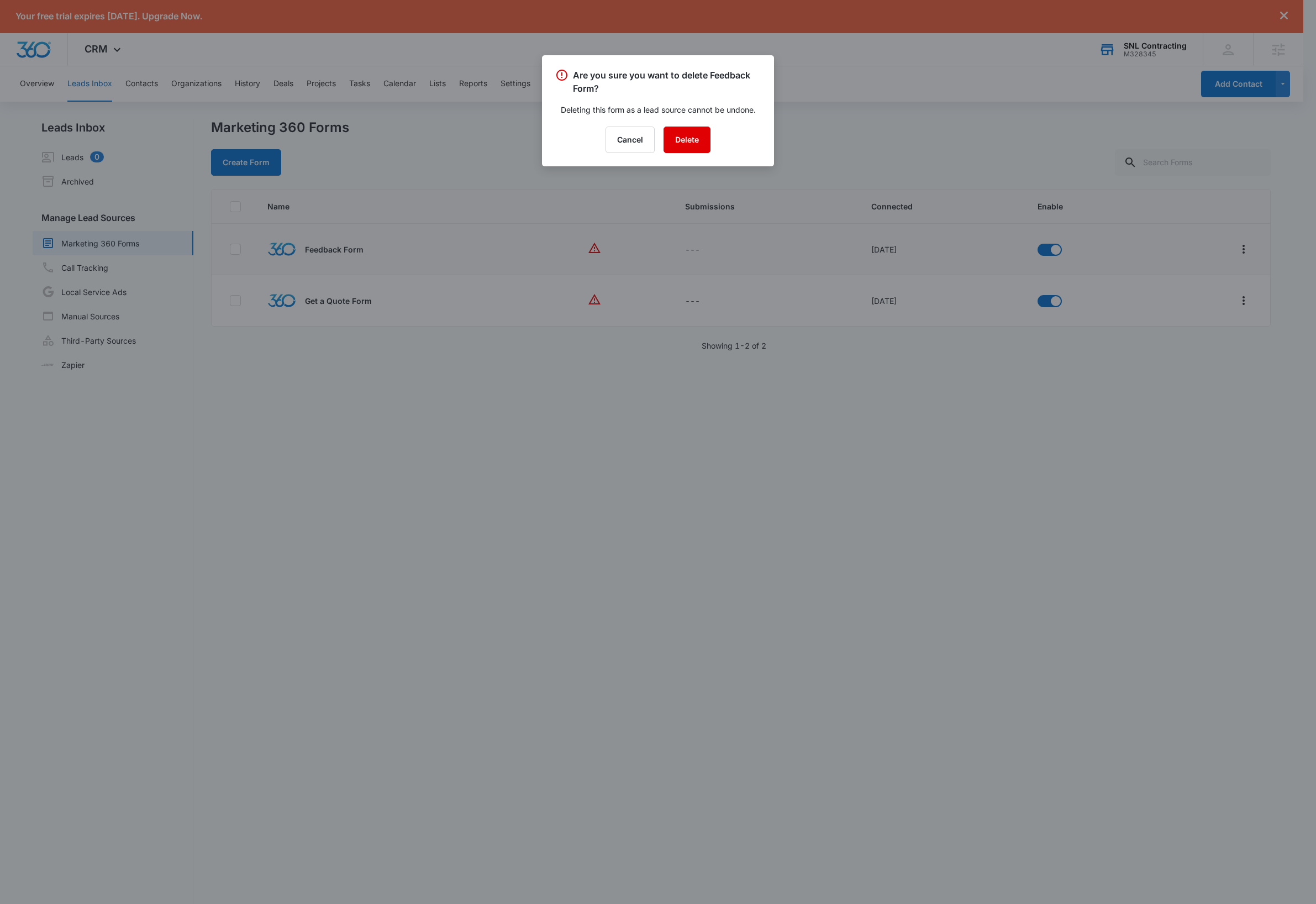
click at [696, 146] on button "Delete" at bounding box center [687, 139] width 47 height 26
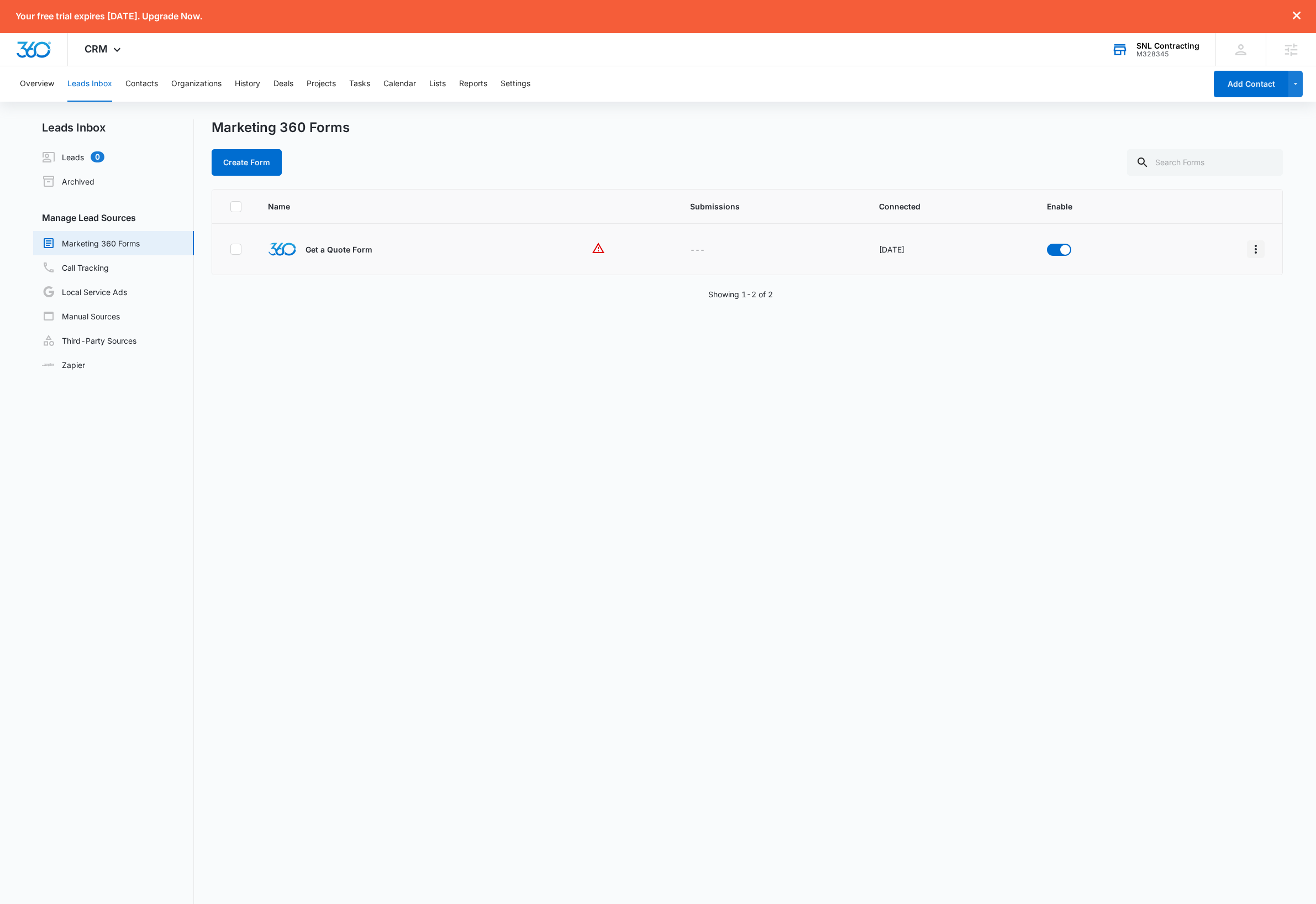
click at [1249, 255] on icon "Overflow Menu" at bounding box center [1255, 249] width 13 height 13
click at [1187, 346] on div "Delete" at bounding box center [1194, 347] width 62 height 7
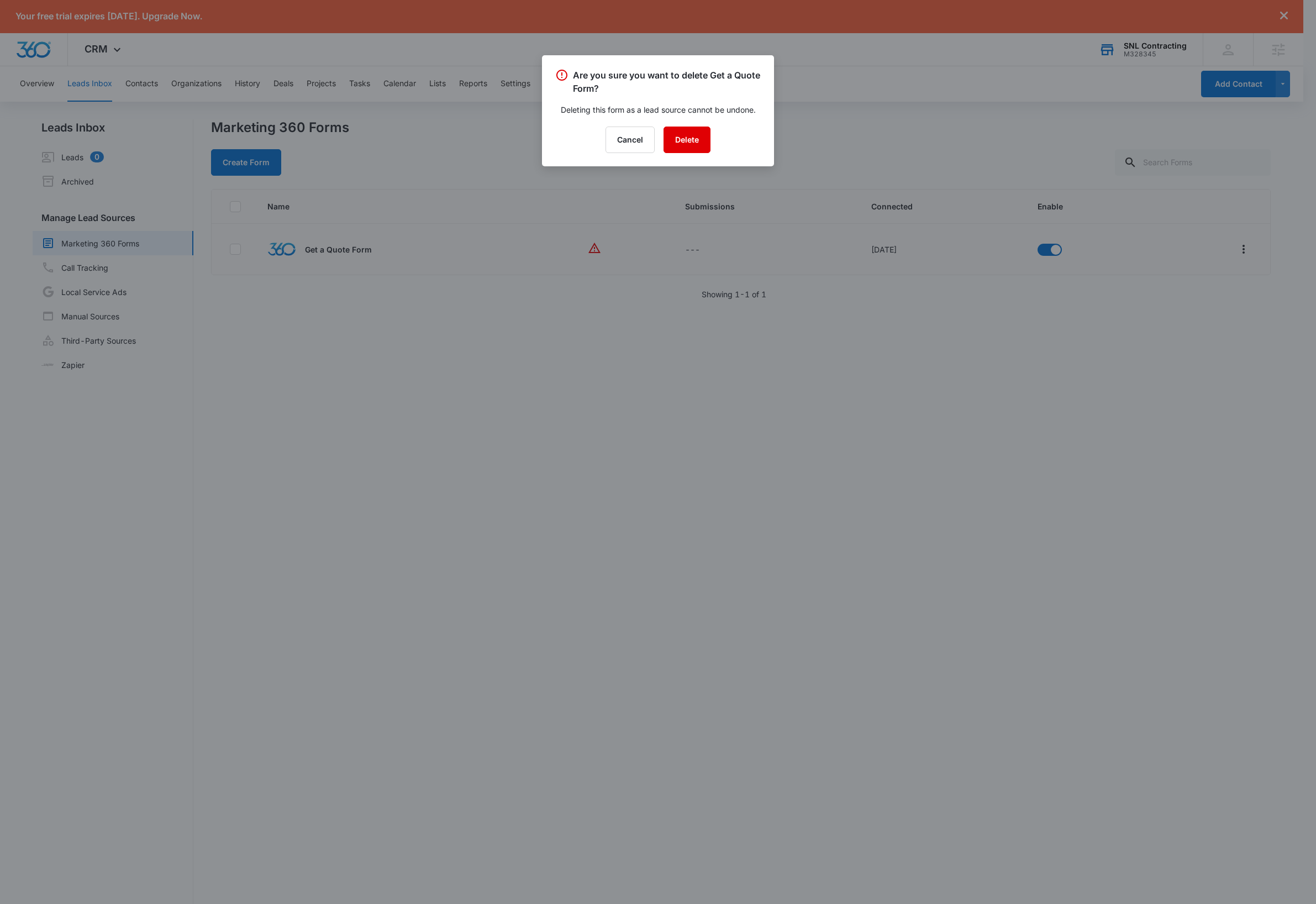
click at [689, 142] on button "Delete" at bounding box center [687, 139] width 47 height 26
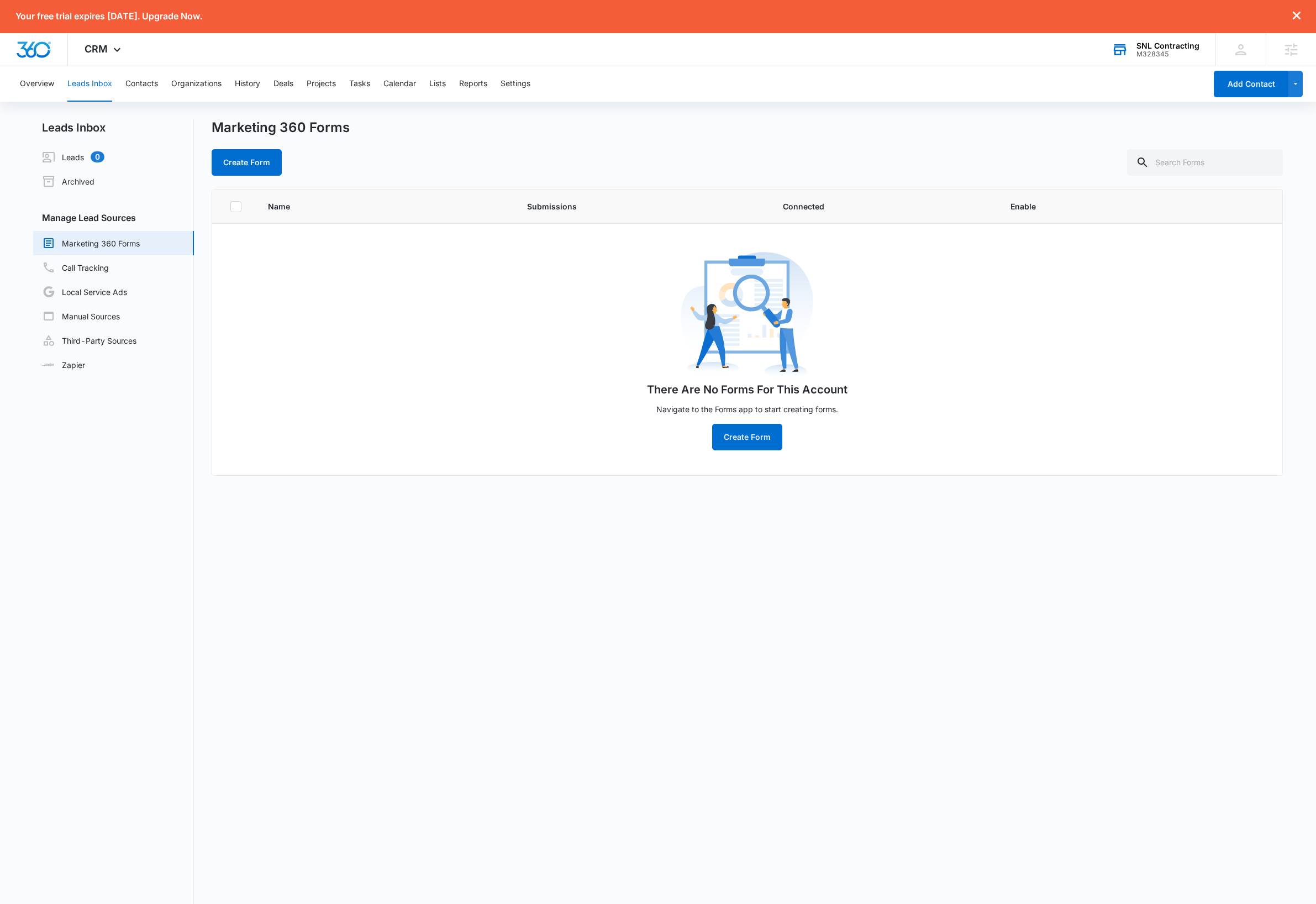
click at [576, 697] on div "Name Submissions Connected Enable There Are No Forms For This Account Navigate …" at bounding box center [747, 555] width 1072 height 732
click at [149, 86] on button "Contacts" at bounding box center [142, 84] width 32 height 36
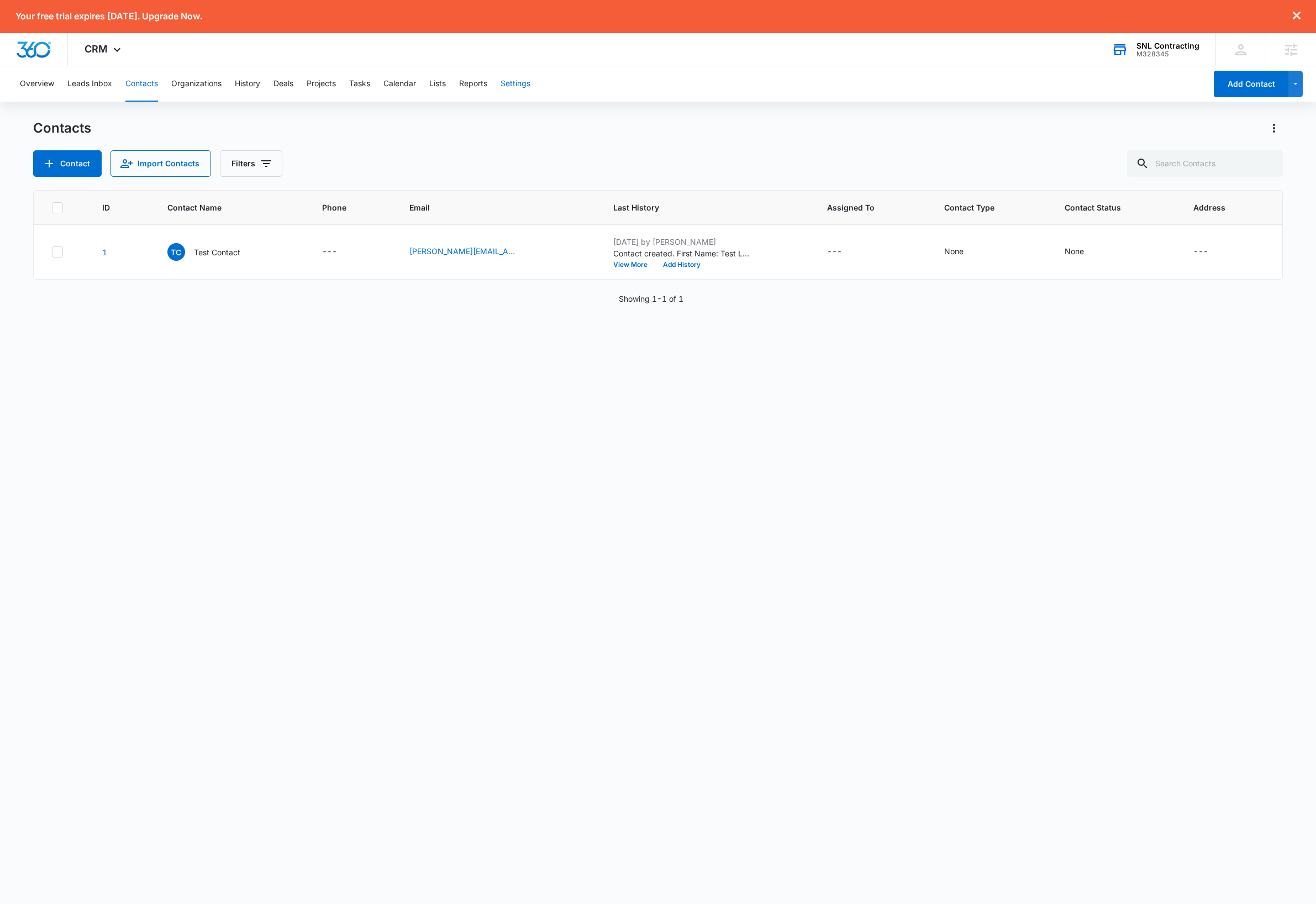
click at [524, 84] on button "Settings" at bounding box center [516, 84] width 30 height 36
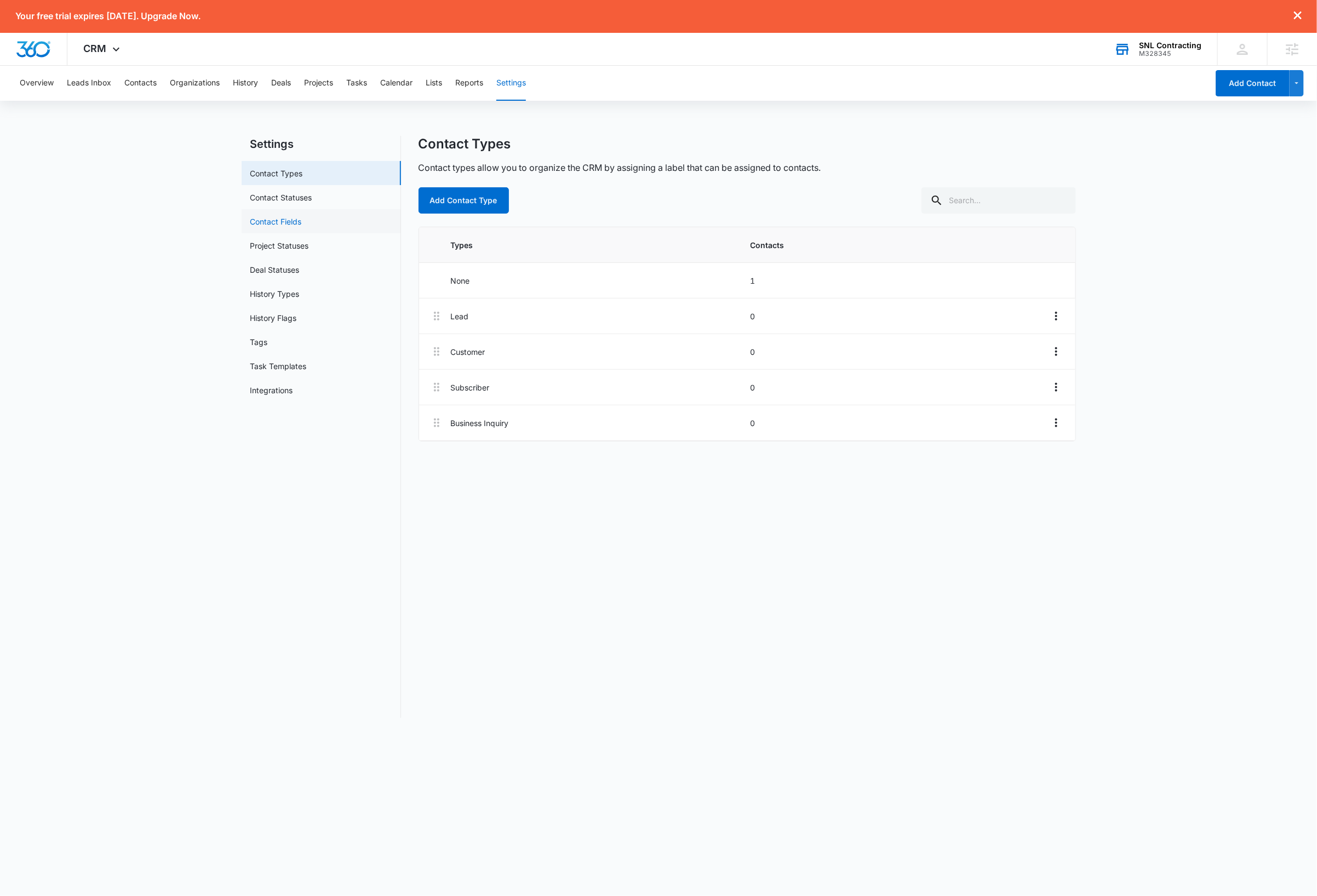
click at [296, 222] on link "Contact Fields" at bounding box center [276, 221] width 51 height 12
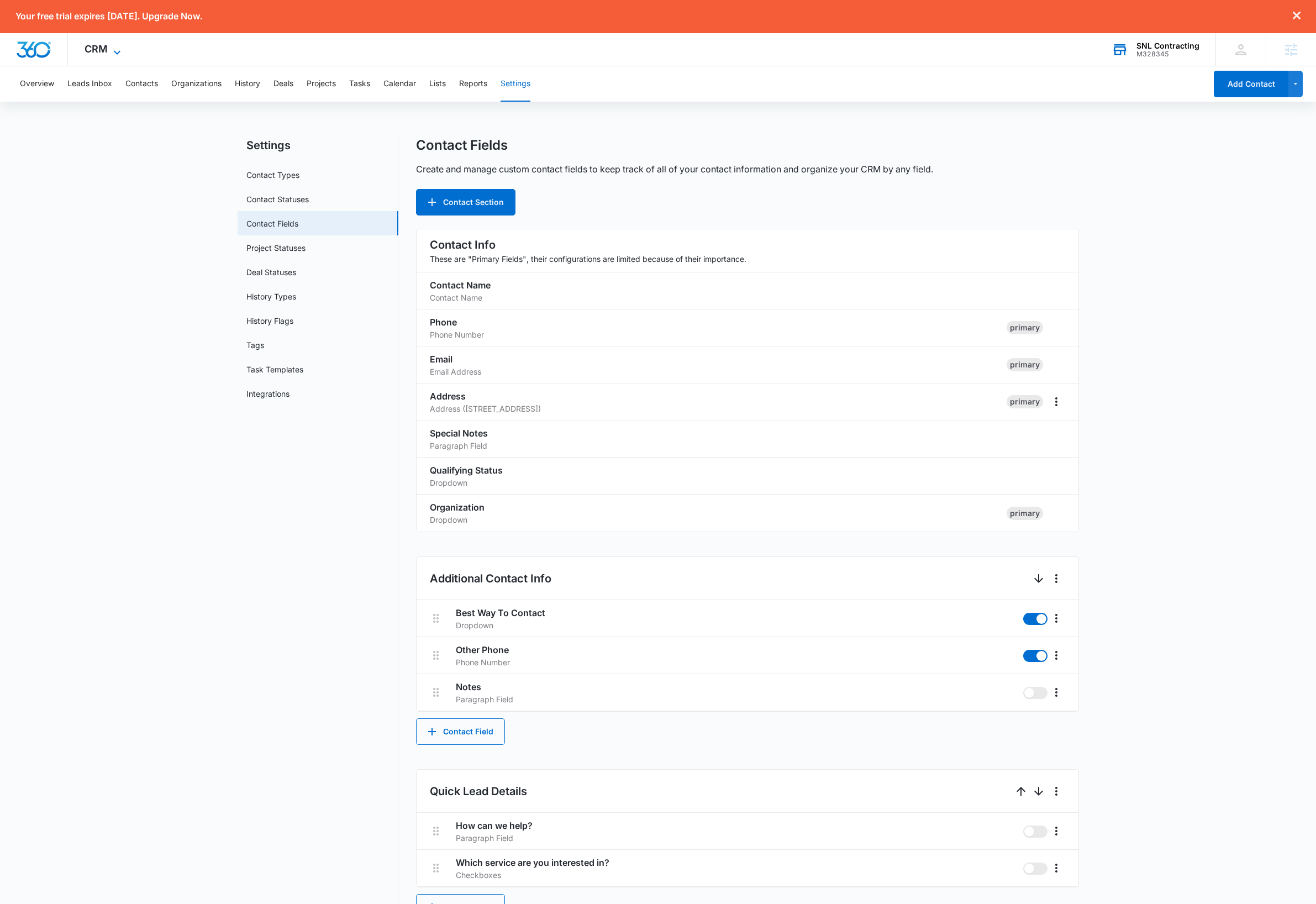
click at [114, 53] on icon at bounding box center [117, 52] width 13 height 13
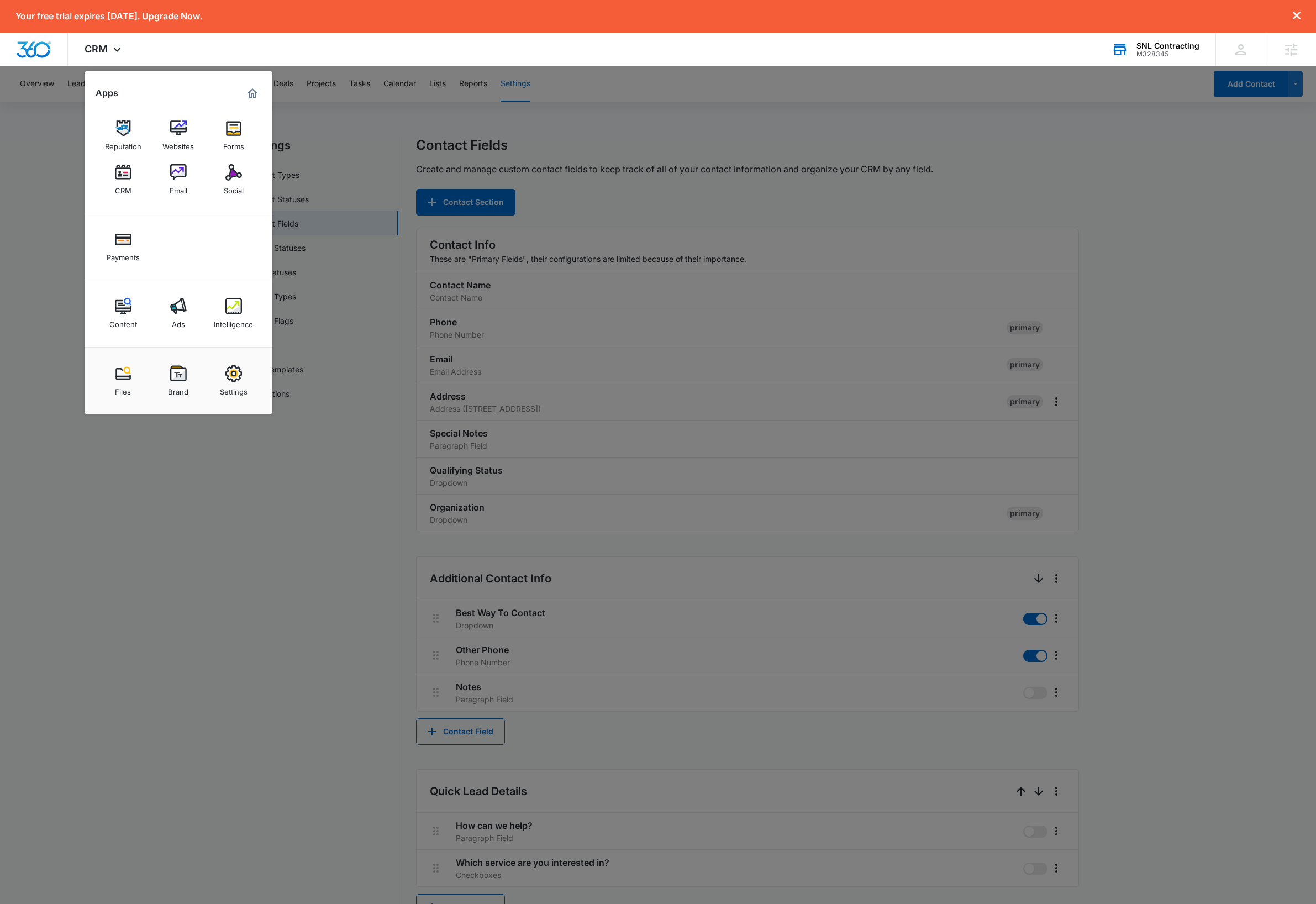
click at [287, 690] on div at bounding box center [658, 452] width 1316 height 904
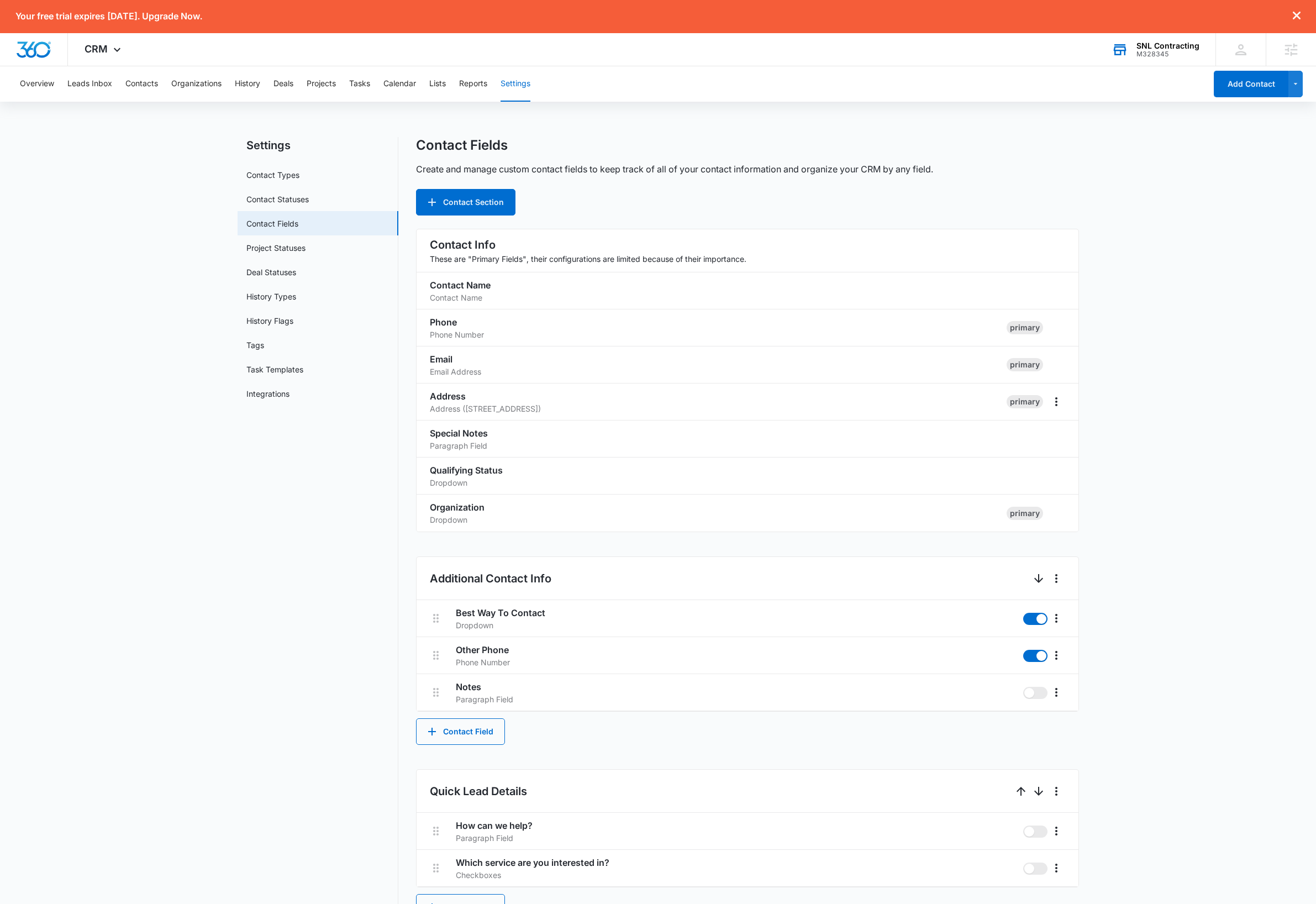
click at [246, 577] on nav "Settings Contact Types Contact Statuses Contact Fields Project Statuses Deal St…" at bounding box center [317, 704] width 161 height 1135
click at [112, 53] on icon at bounding box center [117, 52] width 13 height 13
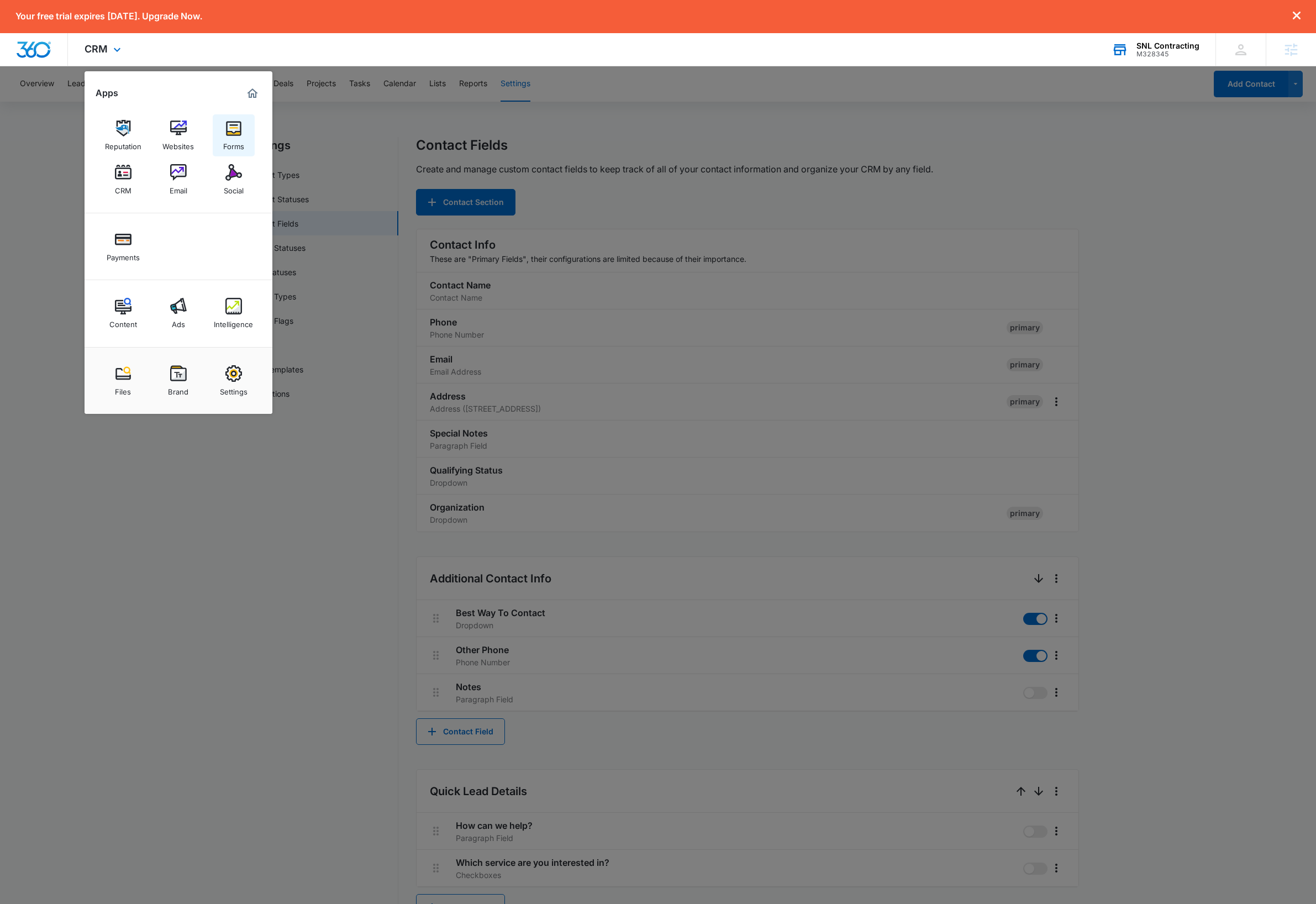
click at [231, 136] on div "Forms" at bounding box center [234, 143] width 21 height 14
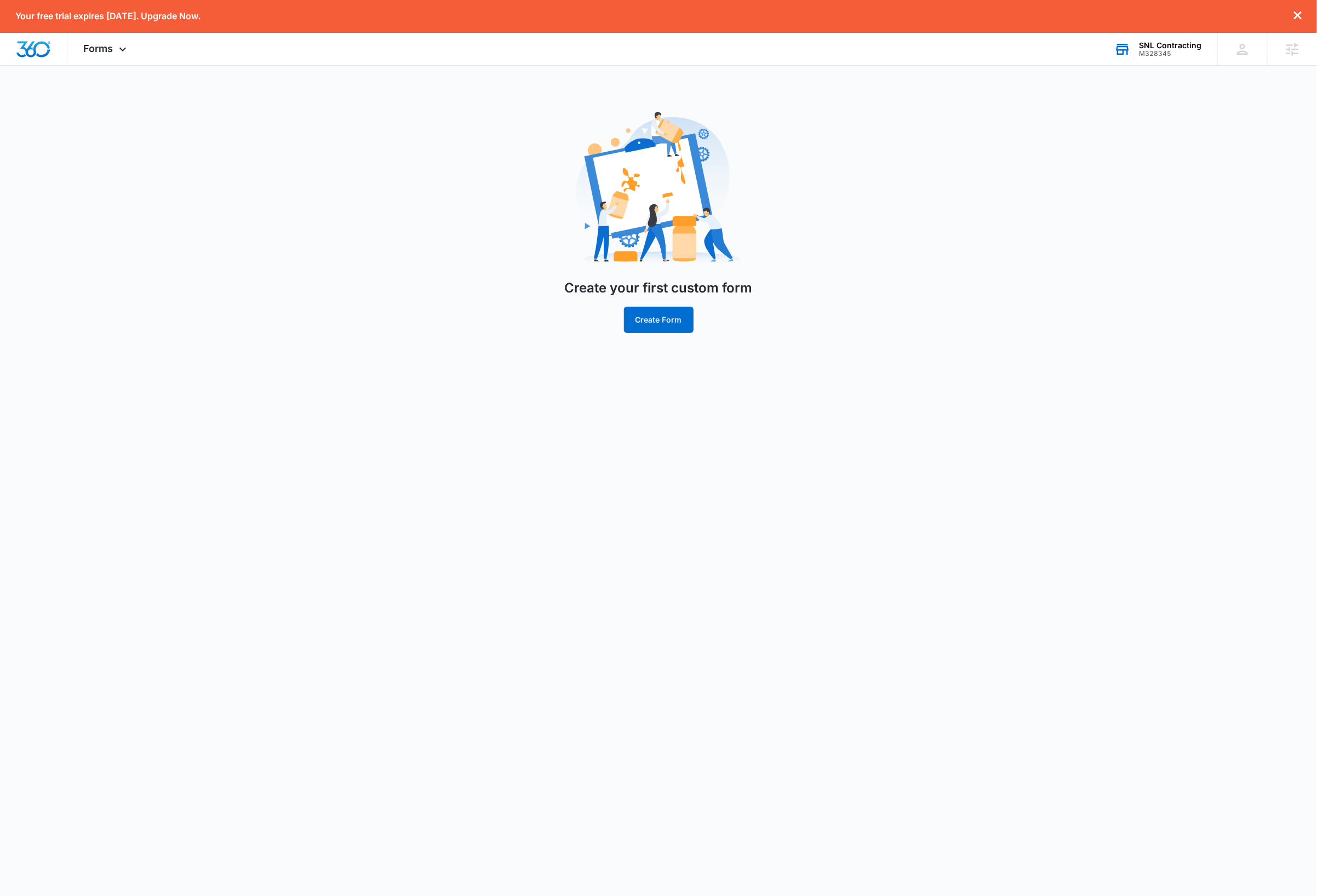
click at [181, 299] on main "Create your first custom form Create Form" at bounding box center [658, 224] width 1317 height 245
click at [724, 432] on body "Your free trial expires in 7 days. Upgrade Now. Forms Apps Reputation Websites …" at bounding box center [658, 448] width 1317 height 896
click at [660, 318] on button "Create Form" at bounding box center [658, 320] width 69 height 26
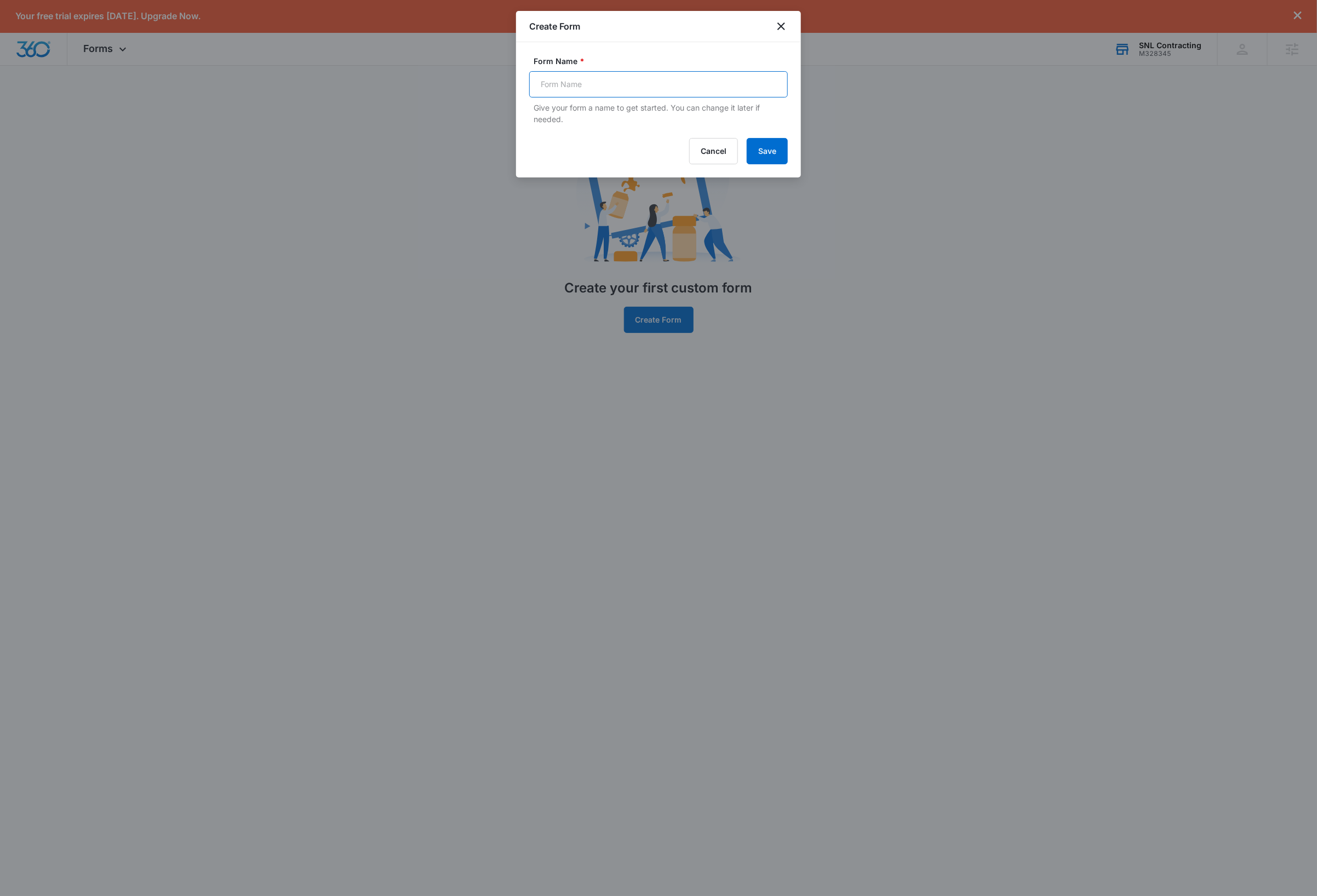
click at [603, 83] on input "Form Name *" at bounding box center [658, 84] width 258 height 26
type input "Get A Quote"
click at [773, 155] on button "Save" at bounding box center [767, 151] width 41 height 26
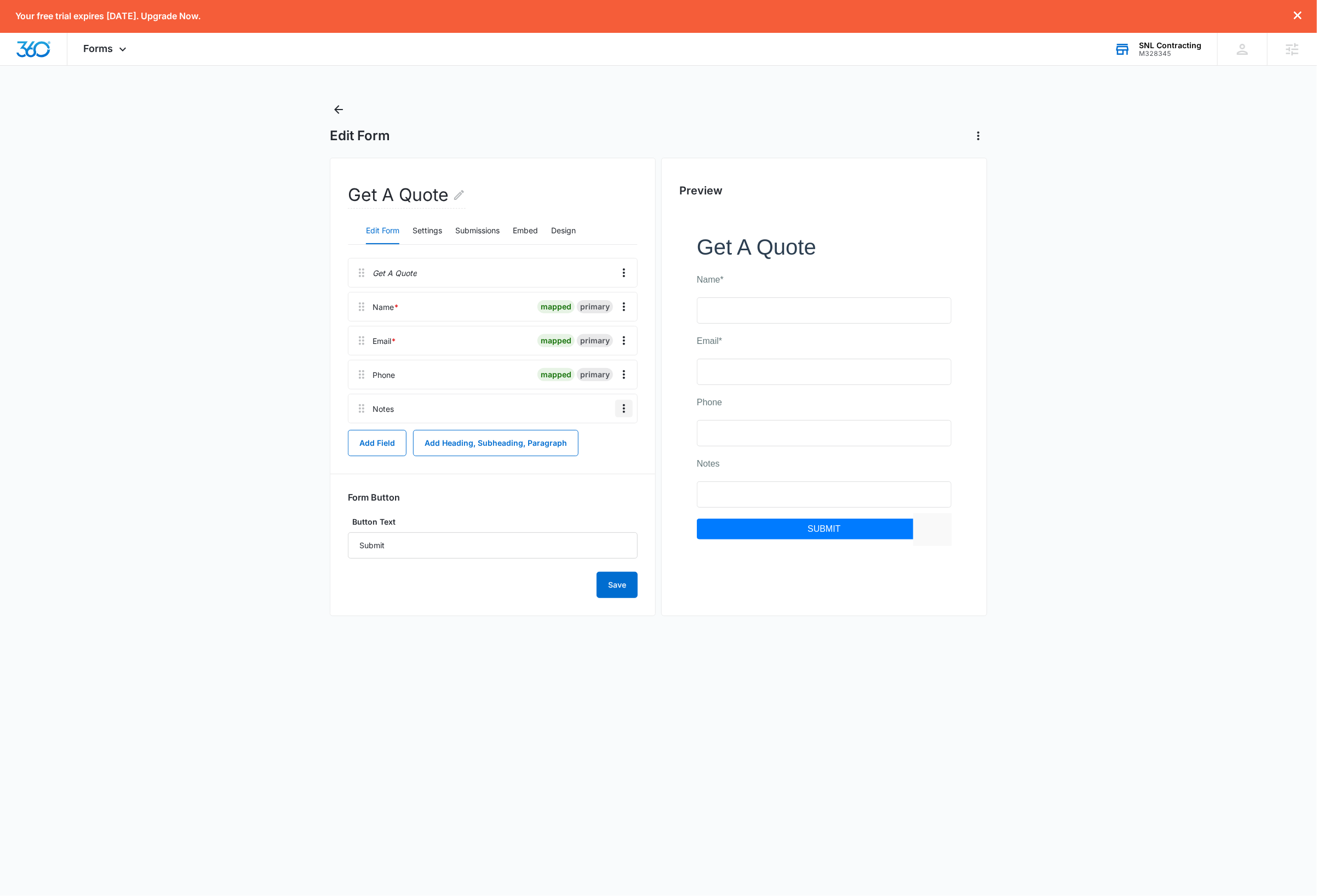
click at [627, 415] on icon "Overflow Menu" at bounding box center [623, 408] width 13 height 13
click at [610, 458] on button "Delete" at bounding box center [601, 456] width 63 height 17
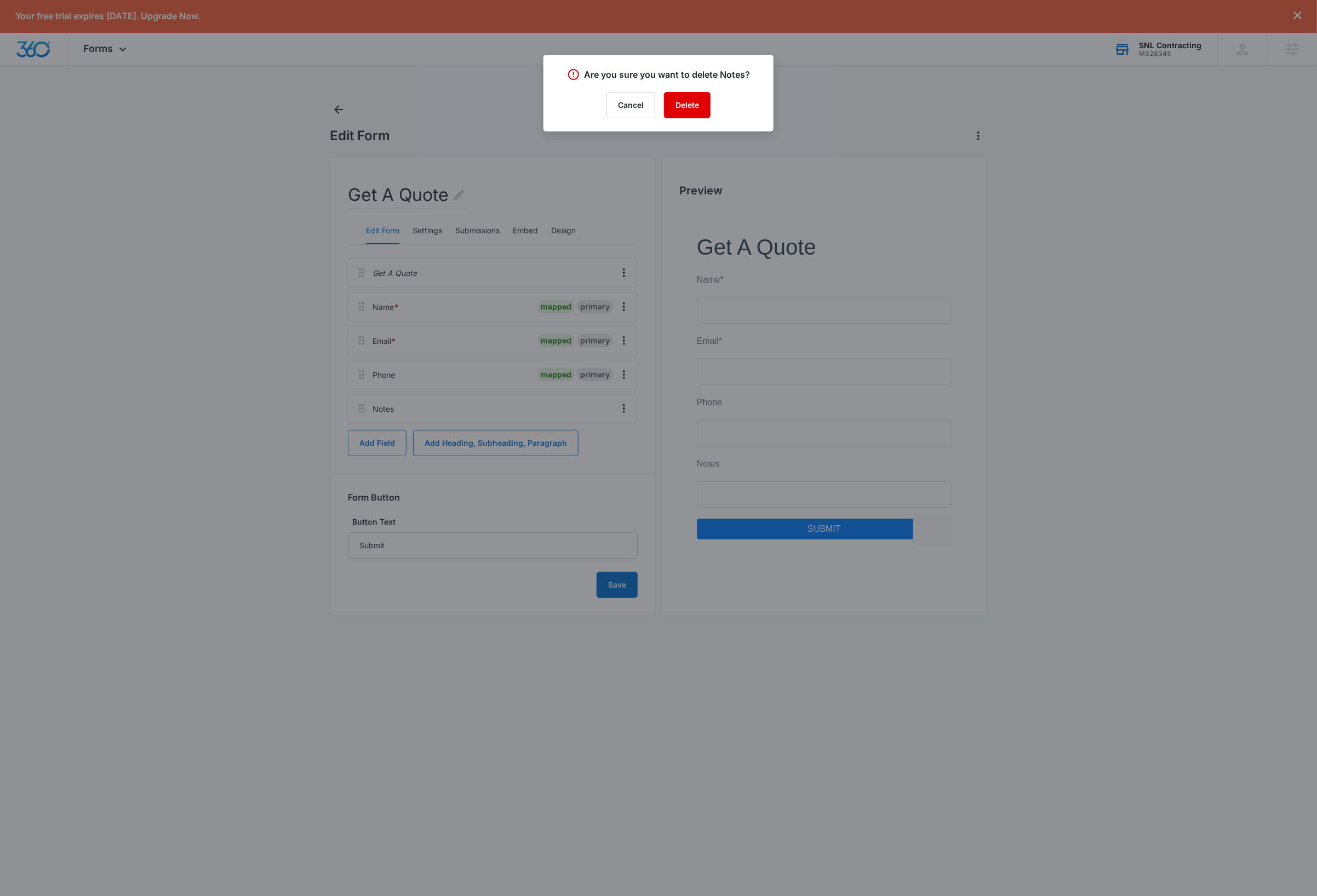
click at [689, 106] on button "Delete" at bounding box center [687, 105] width 46 height 26
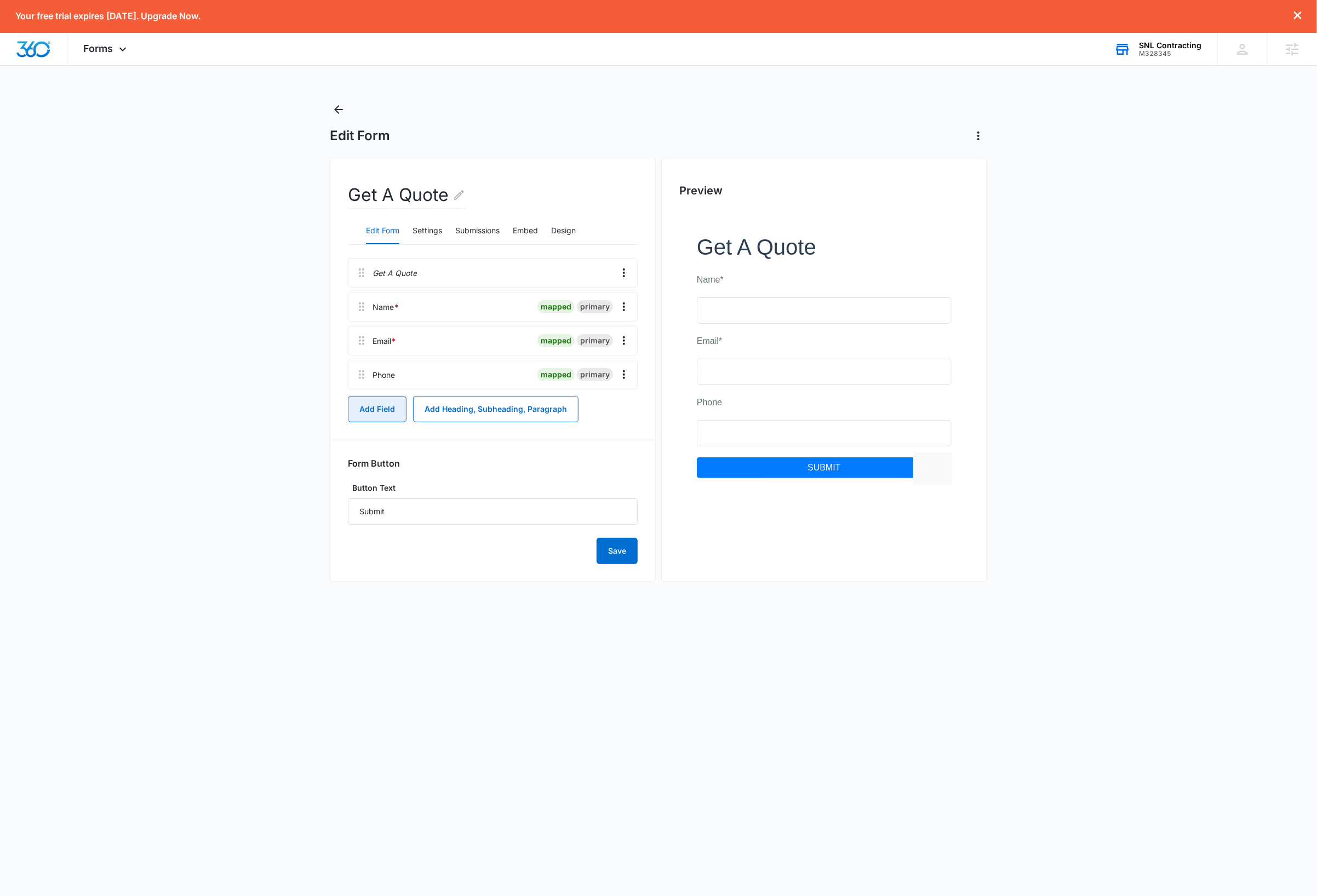
click at [380, 418] on button "Add Field" at bounding box center [377, 409] width 59 height 26
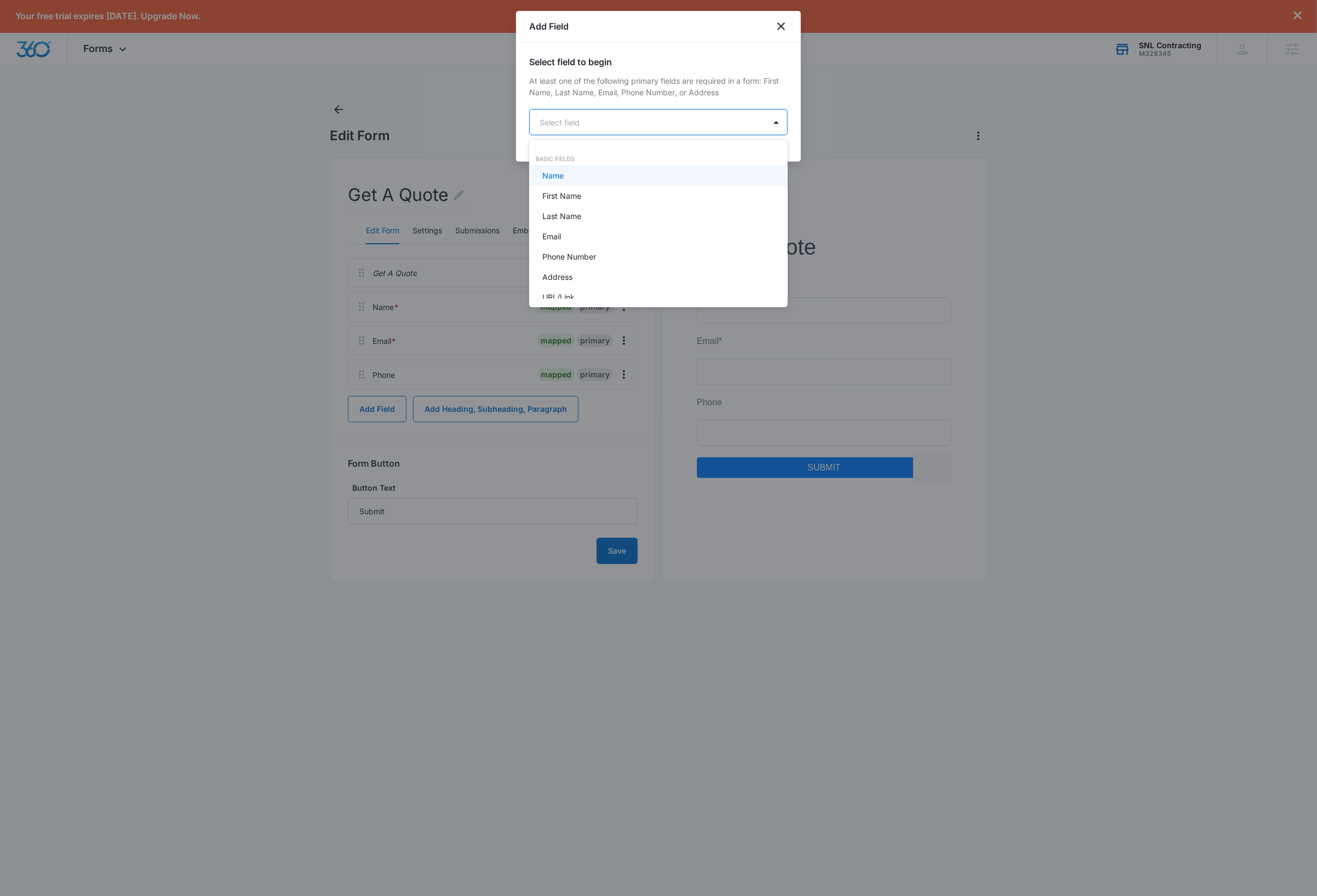
click at [652, 127] on body "Your free trial expires in 7 days. Upgrade Now. Forms Apps Reputation Websites …" at bounding box center [658, 448] width 1317 height 896
click at [609, 233] on div "Paragraph Field" at bounding box center [657, 230] width 230 height 12
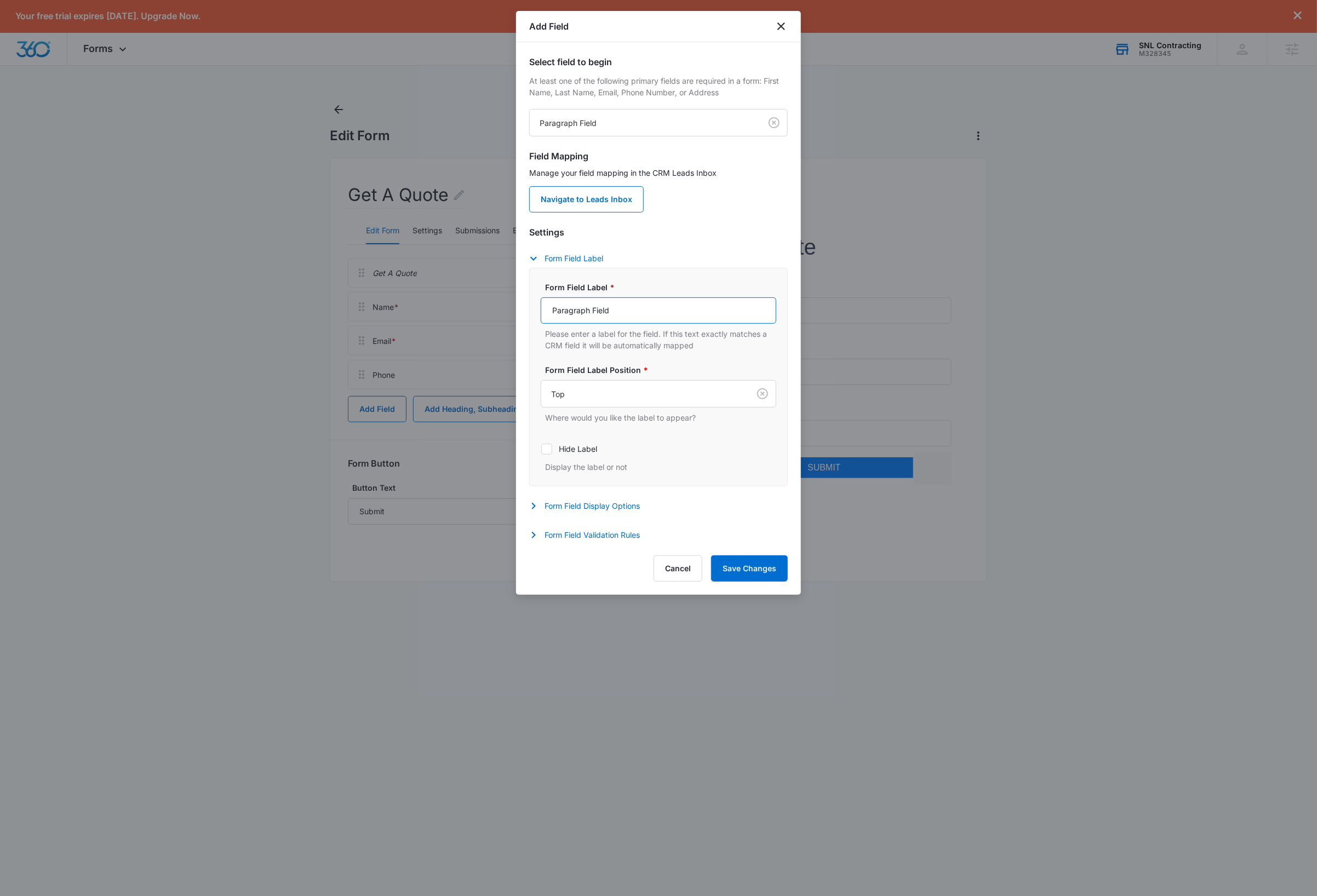
click at [632, 308] on input "Paragraph Field" at bounding box center [658, 310] width 235 height 26
type input "How can we help?"
click at [725, 565] on button "Save Changes" at bounding box center [750, 568] width 77 height 26
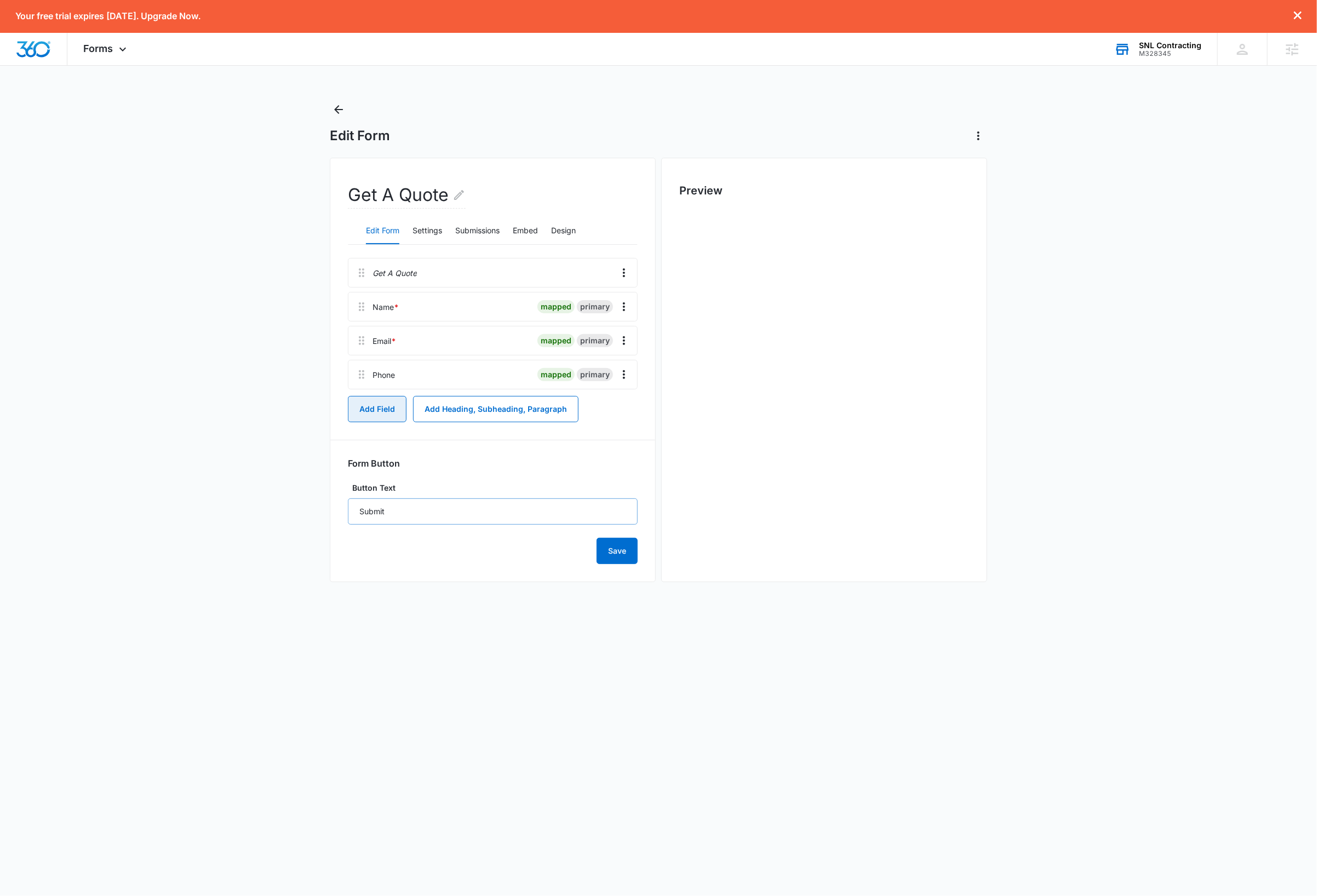
scroll to position [0, 0]
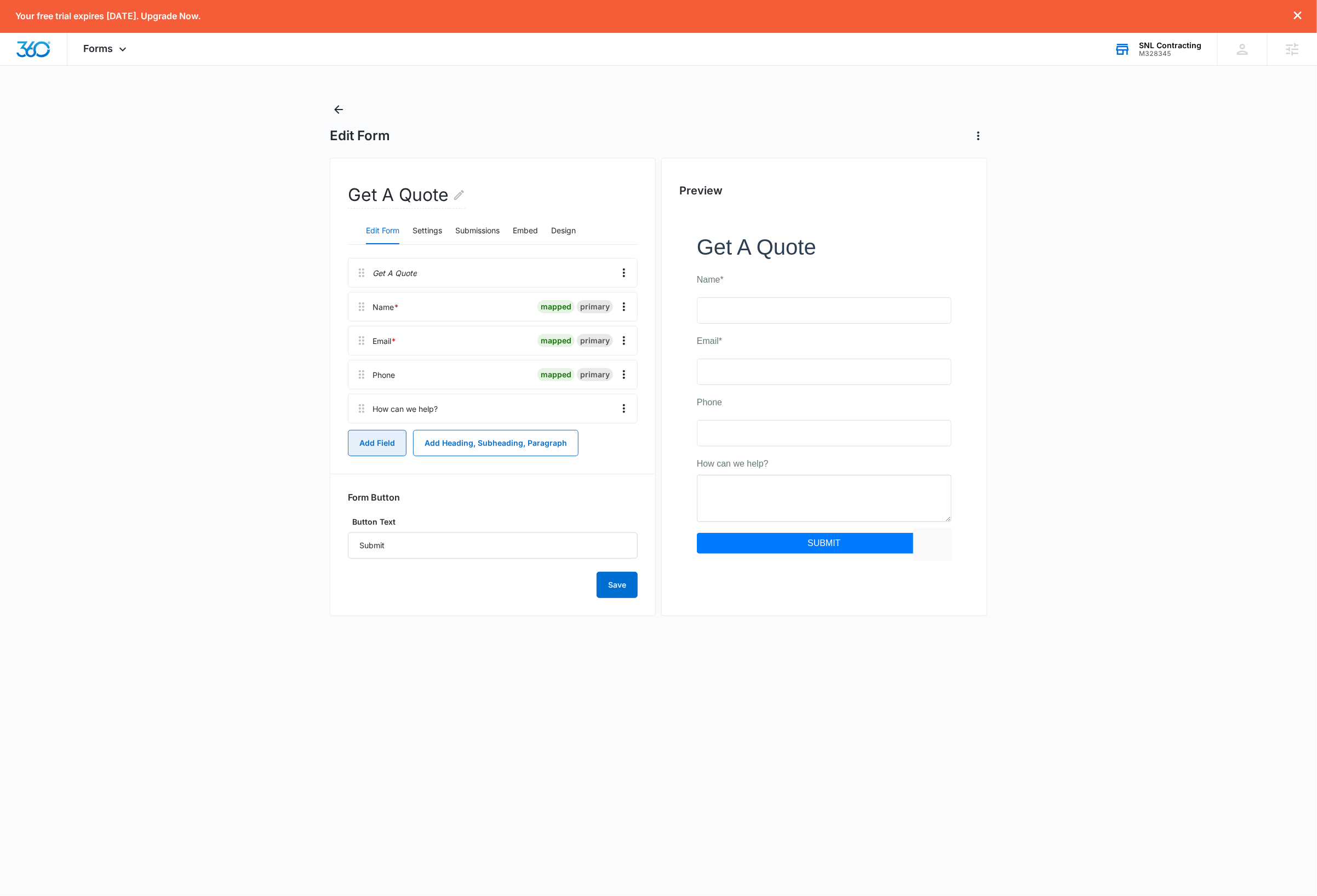
click at [367, 447] on button "Add Field" at bounding box center [377, 443] width 59 height 26
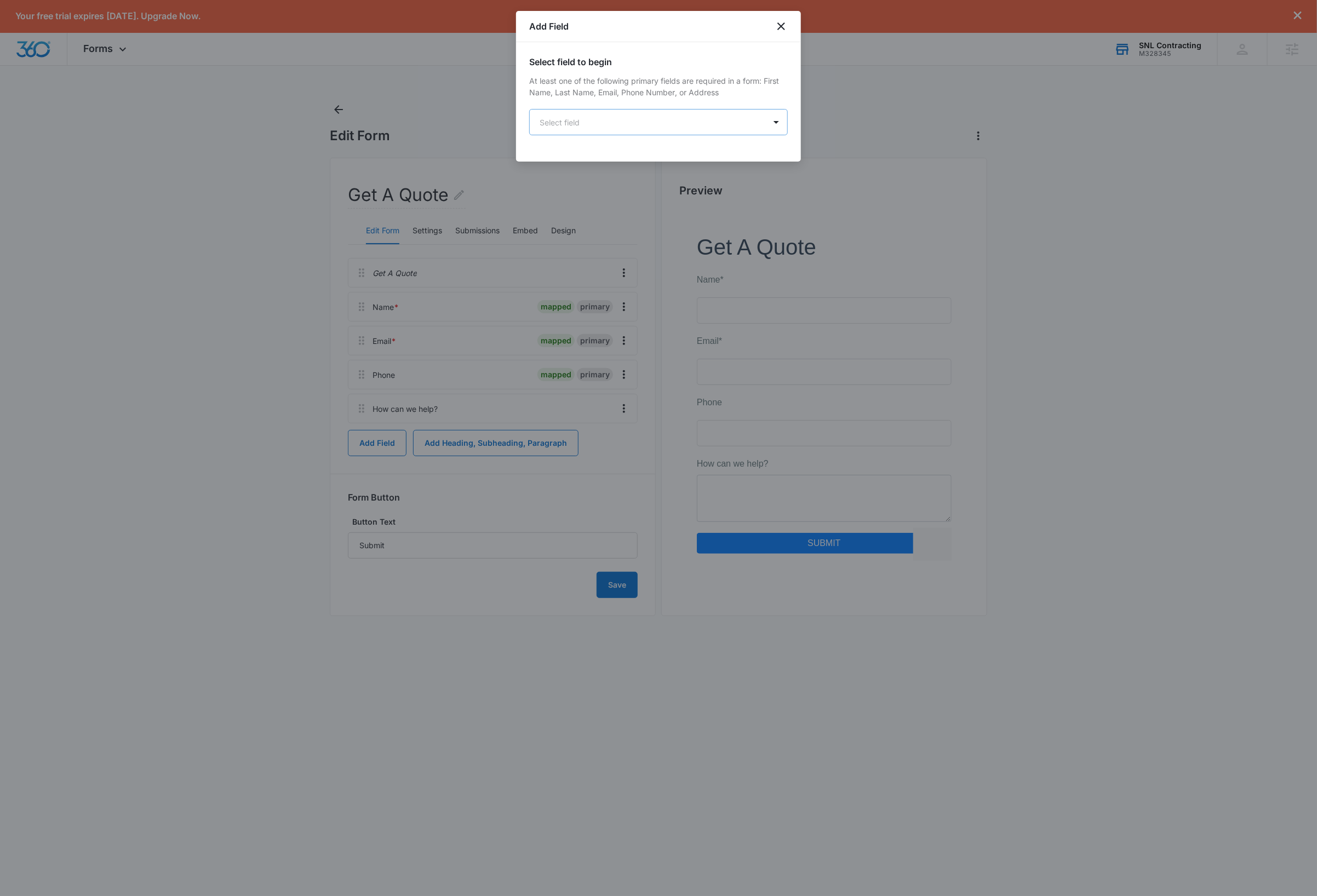
click at [605, 121] on body "Your free trial expires in 7 days. Upgrade Now. Forms Apps Reputation Websites …" at bounding box center [658, 448] width 1317 height 896
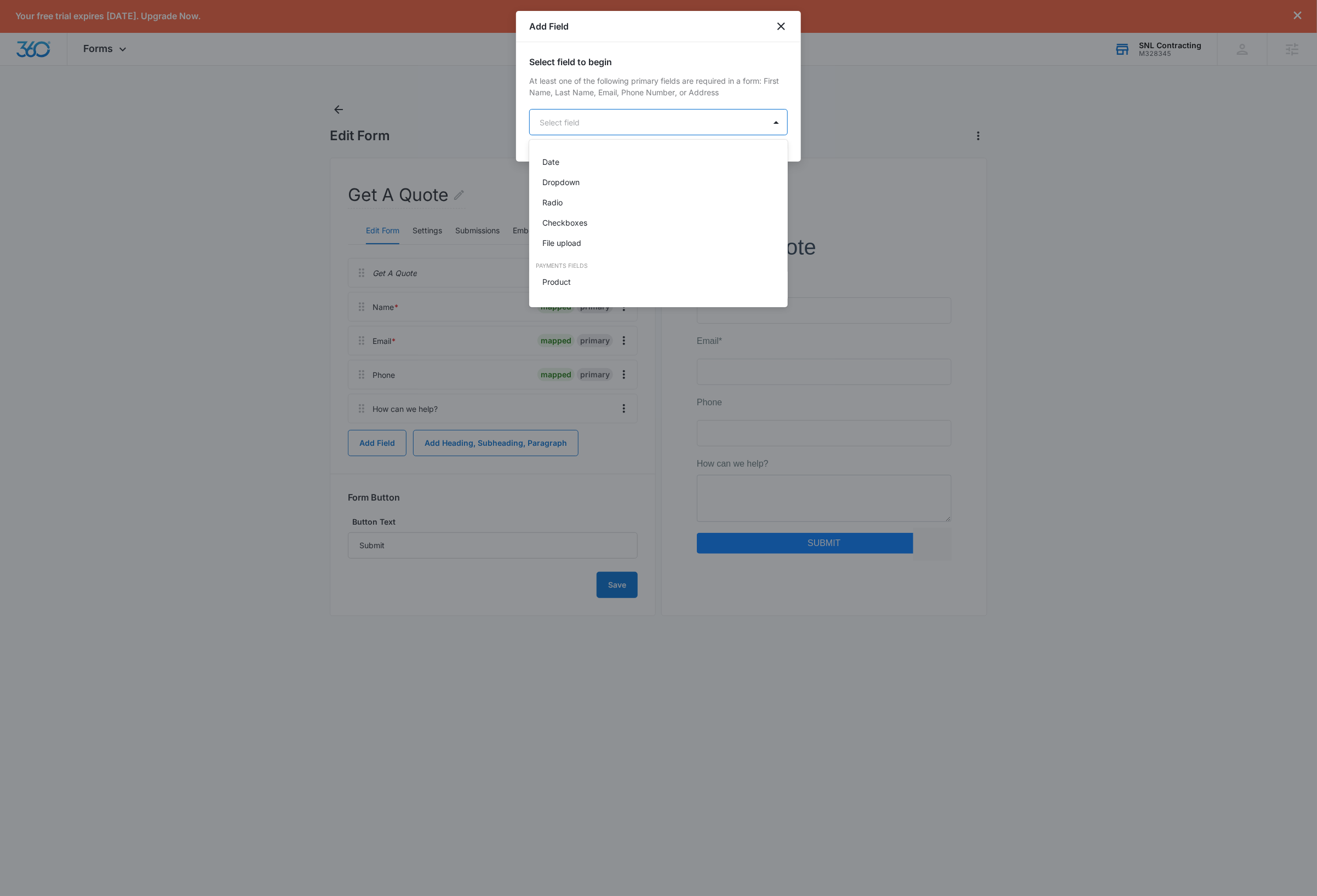
scroll to position [248, 0]
click at [602, 210] on div "Checkboxes" at bounding box center [657, 211] width 230 height 12
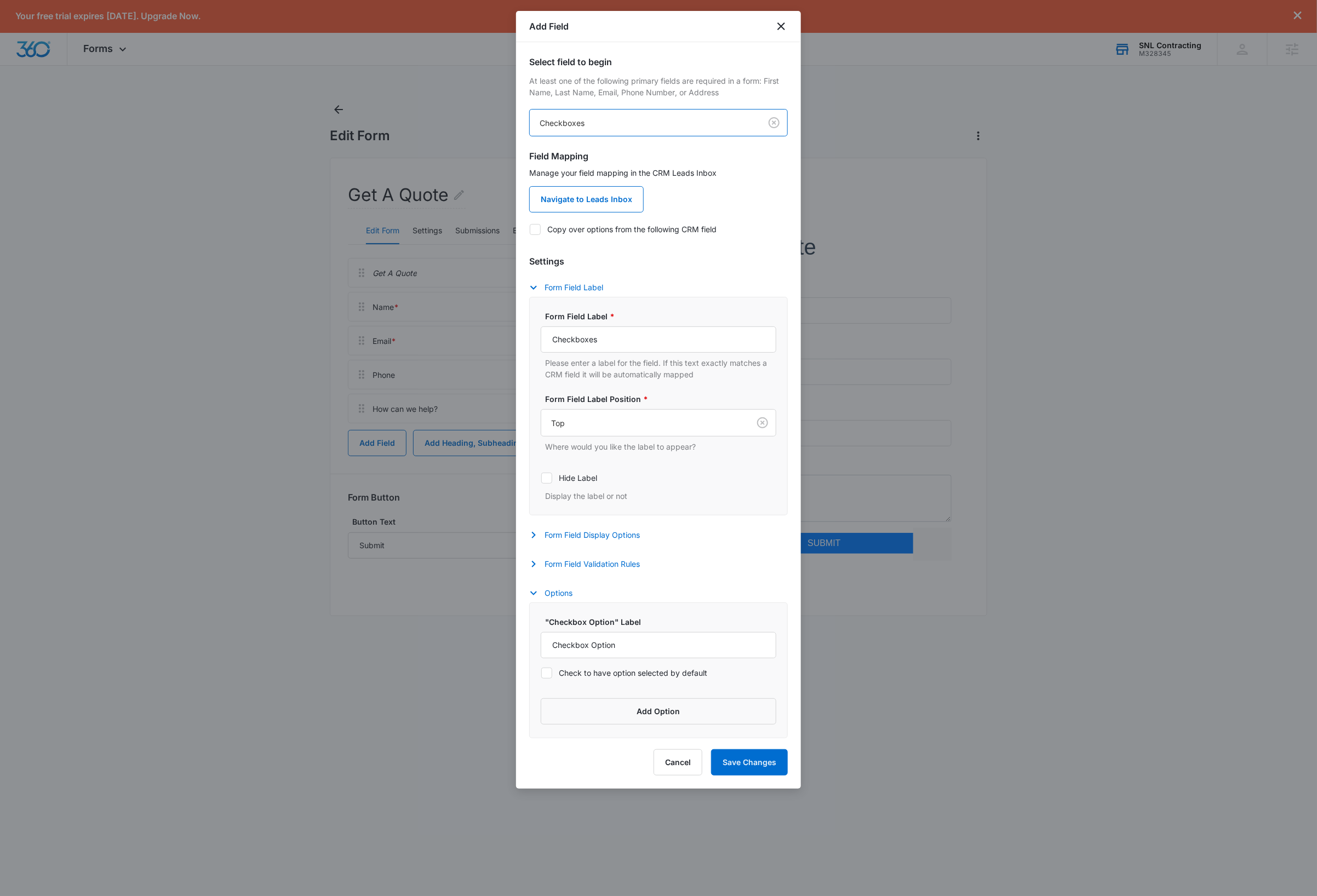
drag, startPoint x: 534, startPoint y: 228, endPoint x: 540, endPoint y: 232, distance: 7.2
click at [534, 228] on icon at bounding box center [535, 230] width 10 height 10
click at [530, 229] on input "Copy over options from the following CRM field" at bounding box center [529, 229] width 1 height 1
checkbox input "true"
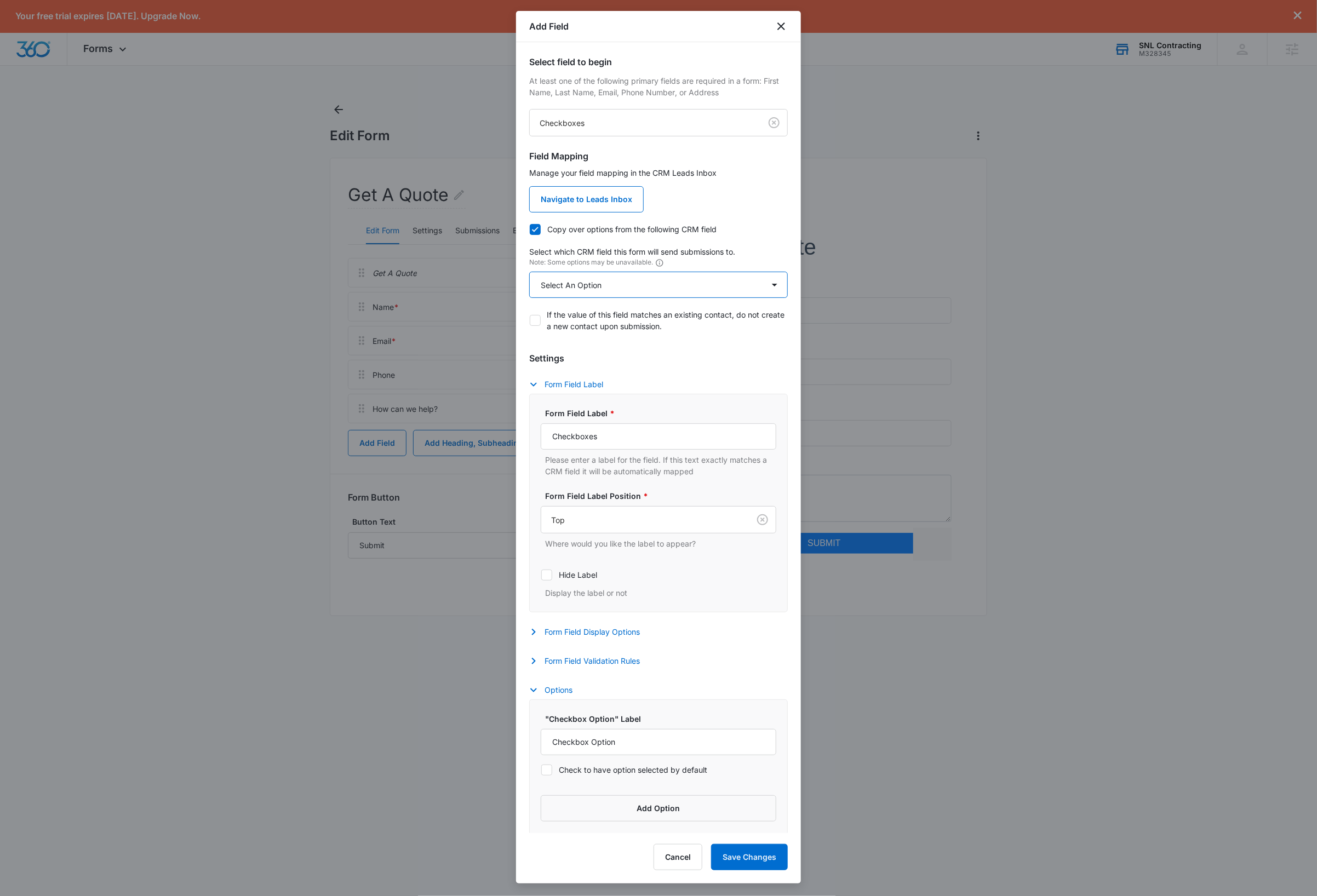
click at [622, 279] on select "Select An Option Select An Option Review Request Which service are you interest…" at bounding box center [658, 285] width 258 height 26
select select "350"
click at [529, 272] on select "Select An Option Select An Option Review Request Which service are you interest…" at bounding box center [658, 285] width 258 height 26
click at [637, 442] on input "Checkboxes" at bounding box center [658, 436] width 235 height 26
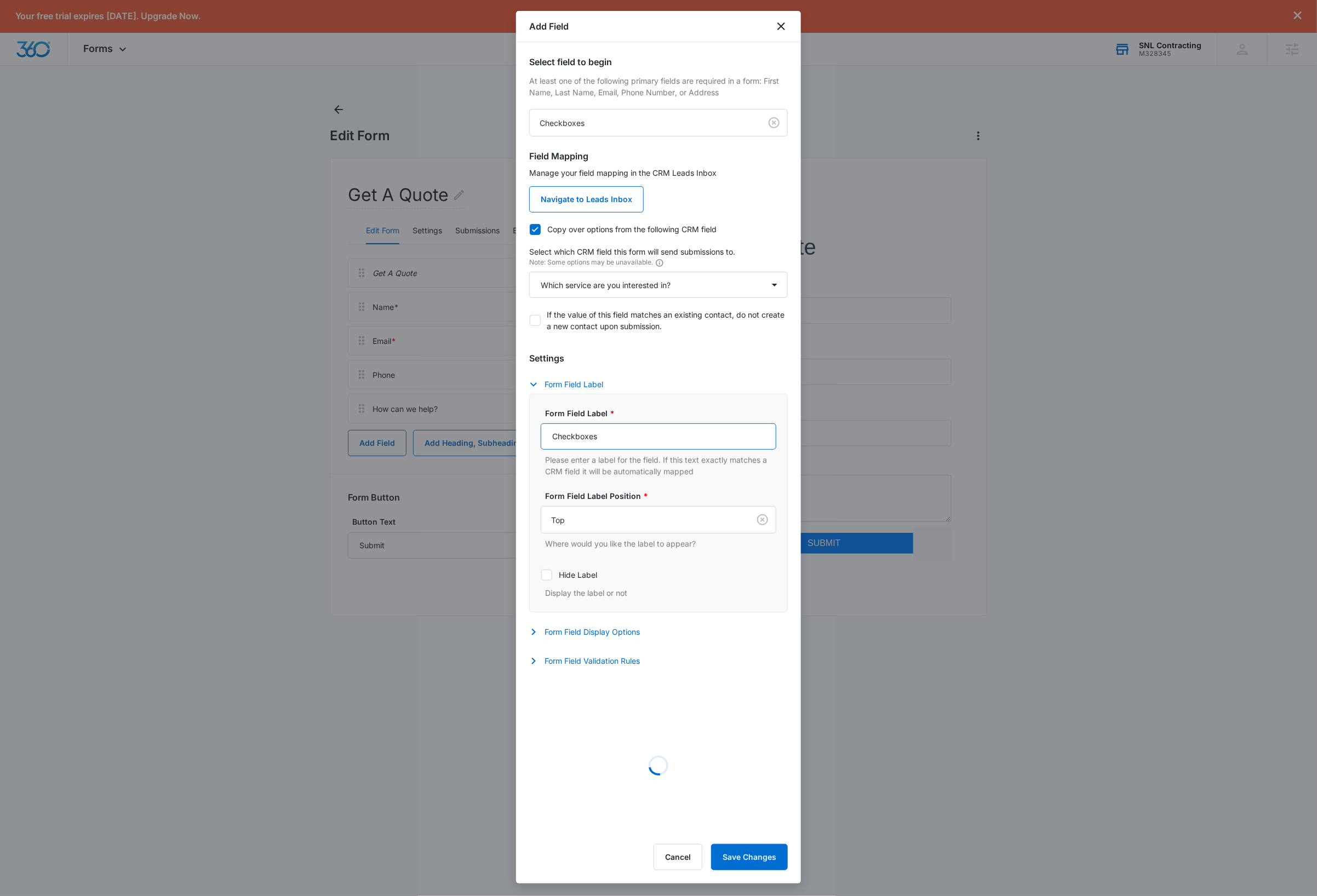
click at [637, 442] on input "Checkboxes" at bounding box center [658, 436] width 235 height 26
type input "Which service are you interested in?"
click at [611, 664] on button "Form Field Validation Rules" at bounding box center [590, 661] width 121 height 13
click at [545, 698] on icon at bounding box center [546, 696] width 7 height 5
click at [541, 697] on input "Required" at bounding box center [541, 696] width 1 height 1
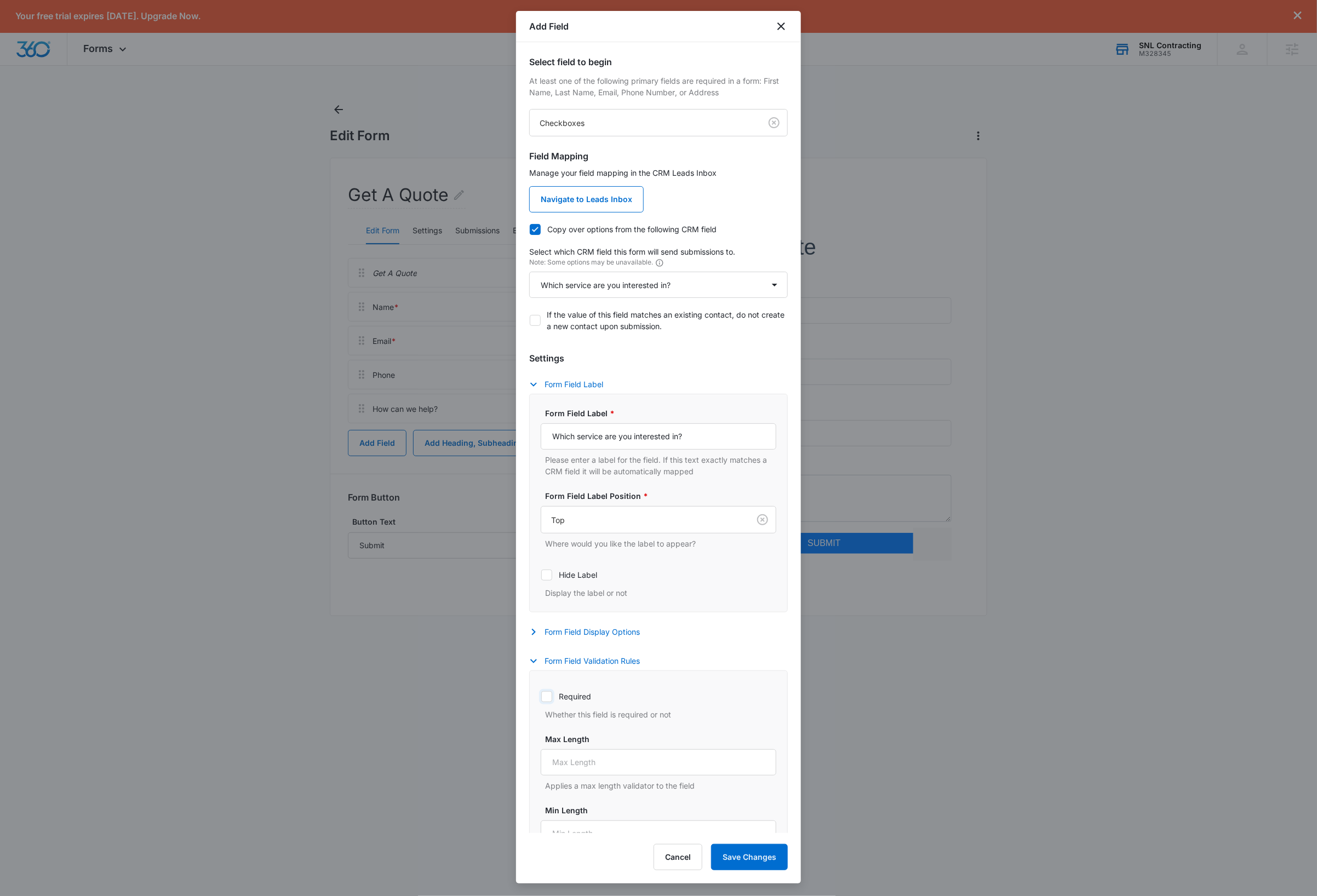
checkbox input "true"
click at [749, 863] on button "Save Changes" at bounding box center [750, 857] width 77 height 26
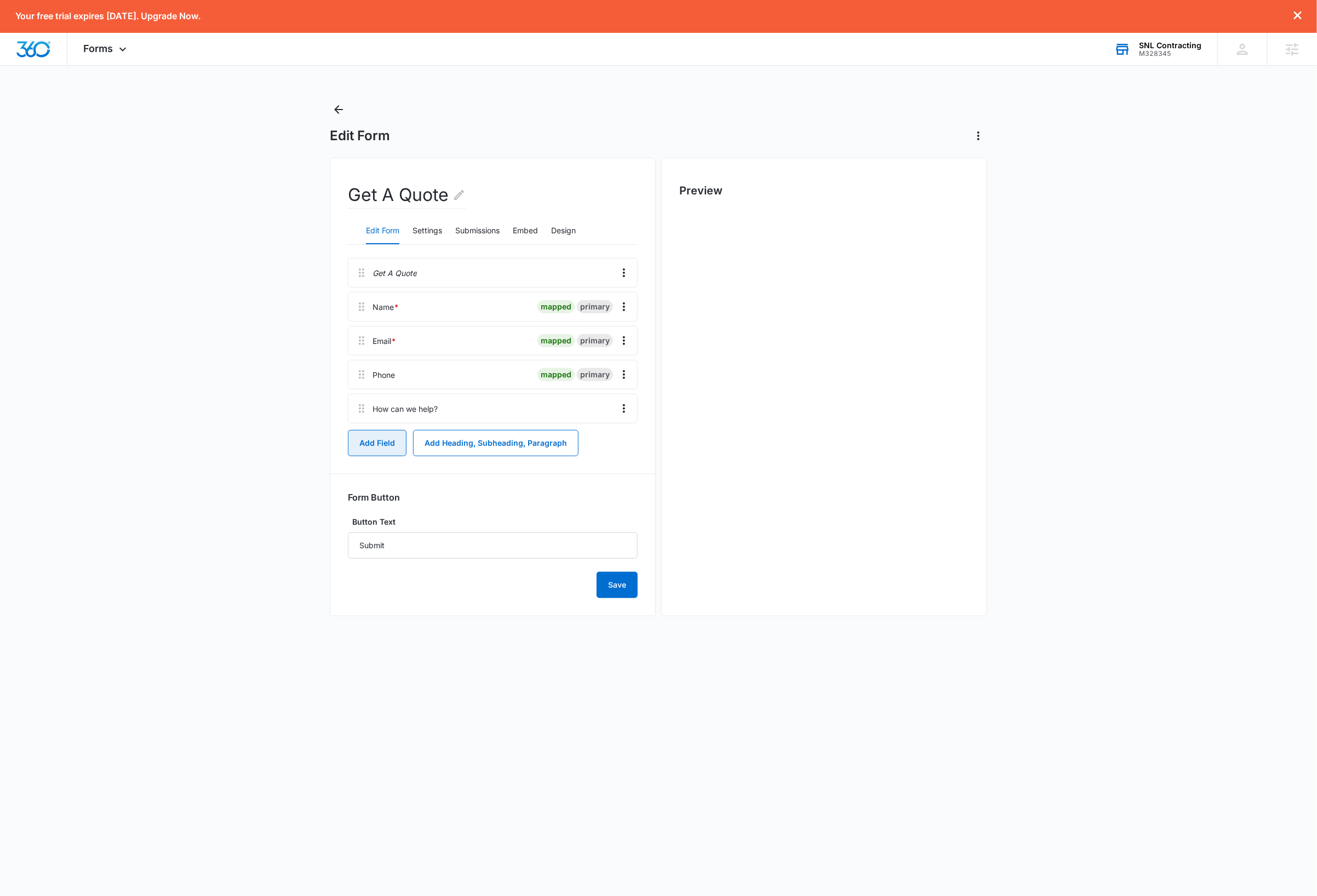
scroll to position [0, 0]
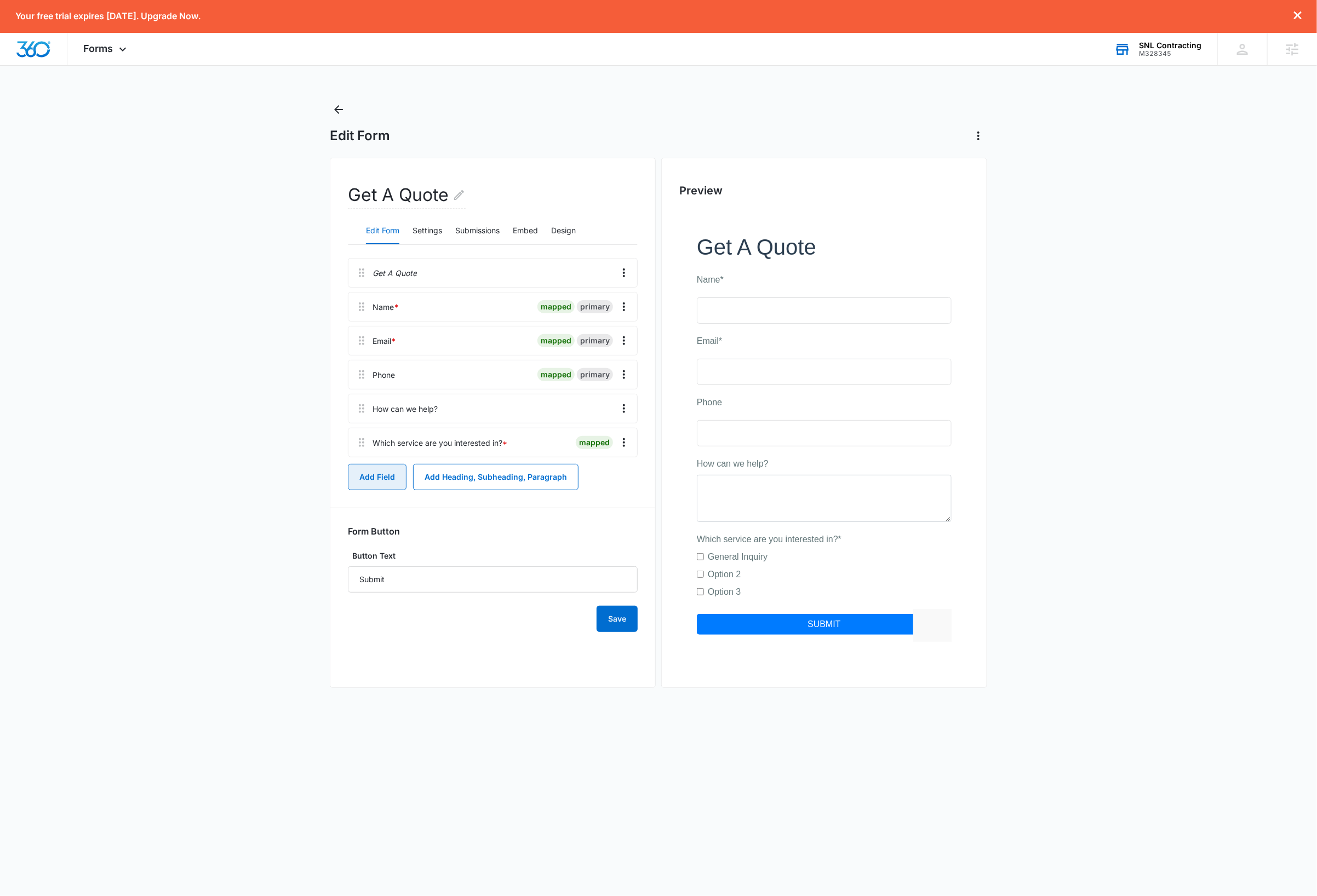
click at [366, 483] on button "Add Field" at bounding box center [377, 477] width 59 height 26
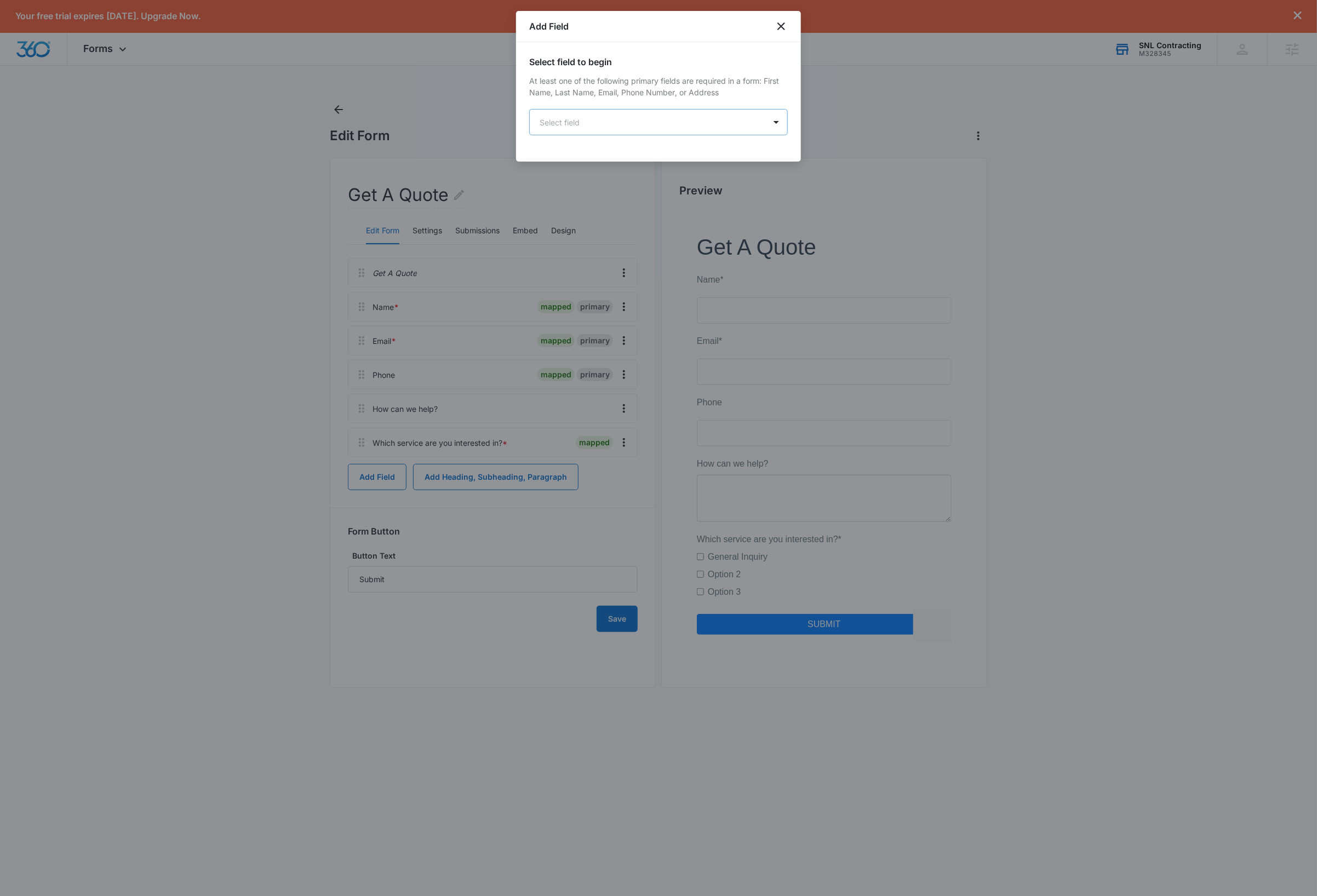
click at [649, 125] on body "Your free trial expires in 7 days. Upgrade Now. Forms Apps Reputation Websites …" at bounding box center [658, 448] width 1317 height 896
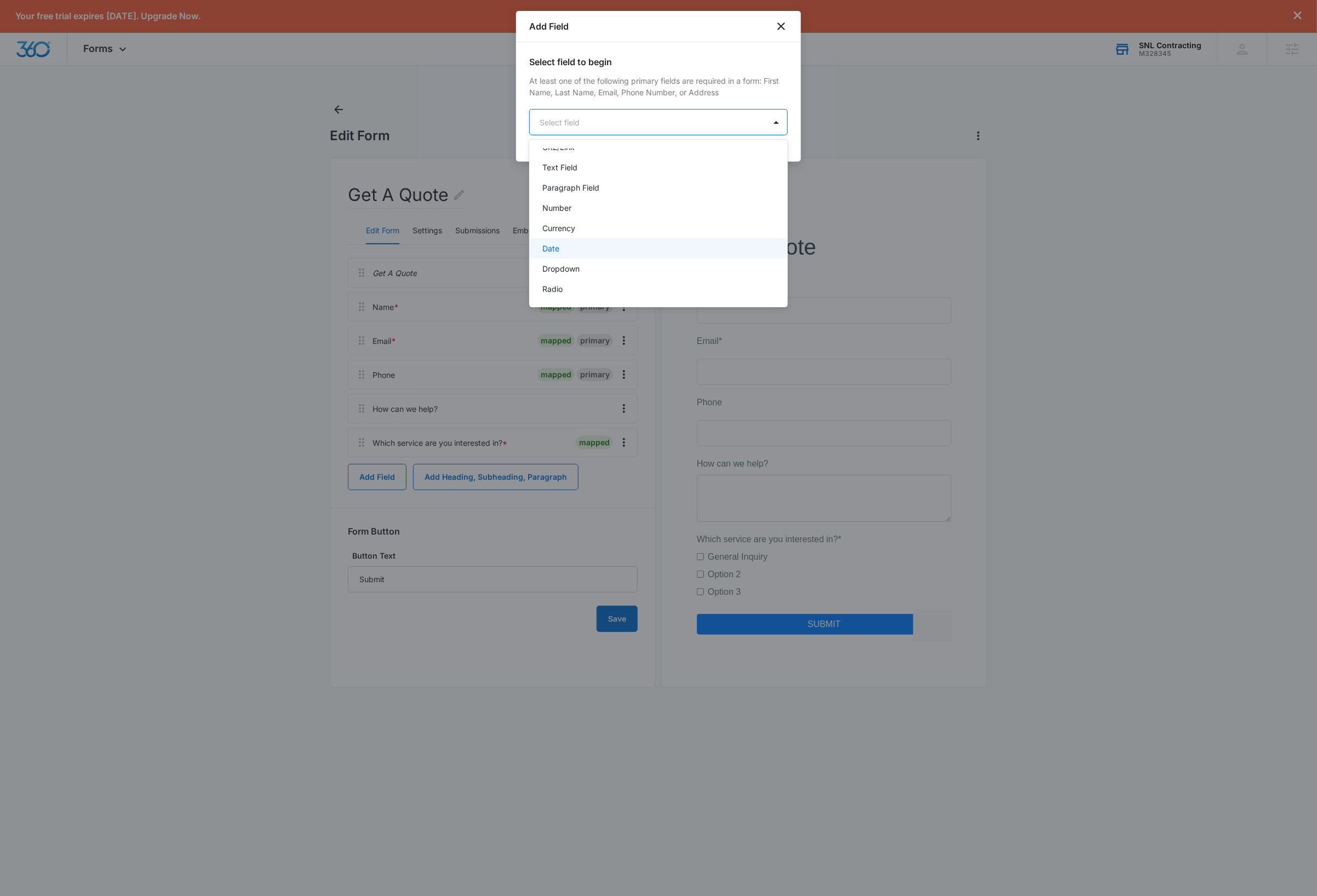
scroll to position [156, 0]
click at [598, 263] on div "Dropdown" at bounding box center [657, 263] width 230 height 12
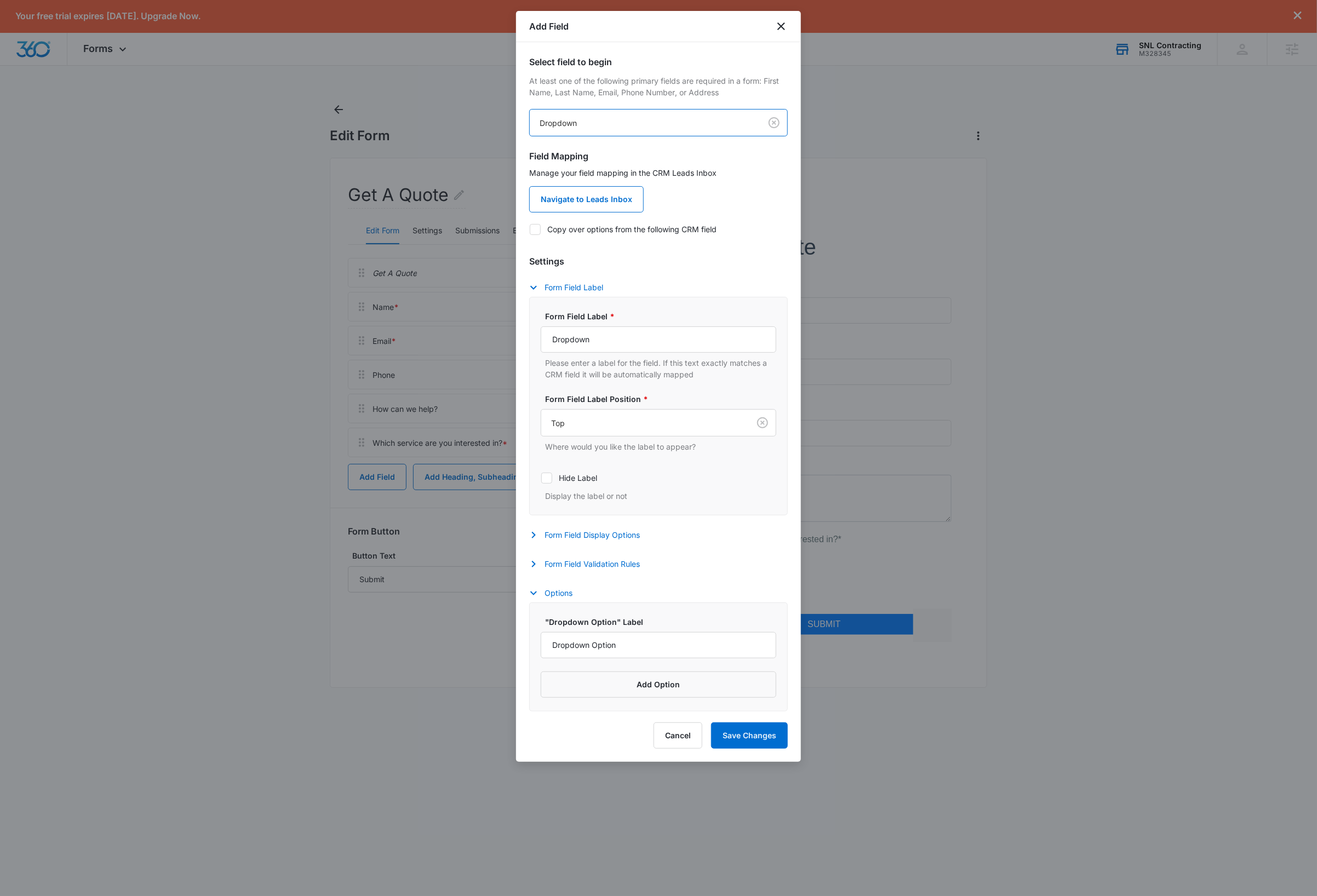
click at [537, 229] on icon at bounding box center [535, 230] width 10 height 10
click at [530, 229] on input "Copy over options from the following CRM field" at bounding box center [529, 229] width 1 height 1
checkbox input "true"
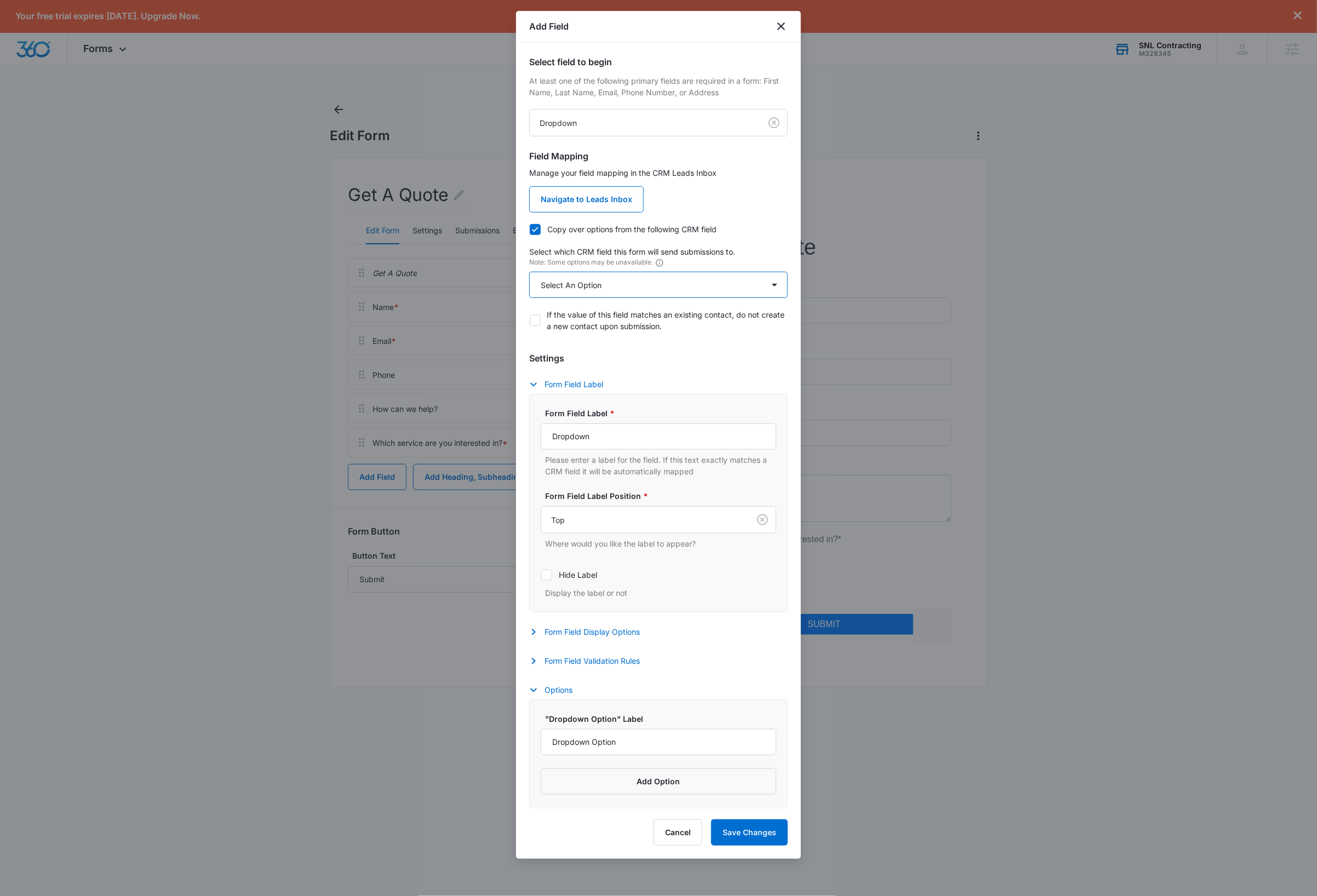
click at [637, 286] on select "Select An Option Select An Option Agree to Subscribe Best Way To Contact Qualif…" at bounding box center [658, 285] width 258 height 26
select select "333"
click at [529, 272] on select "Select An Option Select An Option Agree to Subscribe Best Way To Contact Qualif…" at bounding box center [658, 285] width 258 height 26
click at [615, 439] on input "Dropdown" at bounding box center [658, 436] width 235 height 26
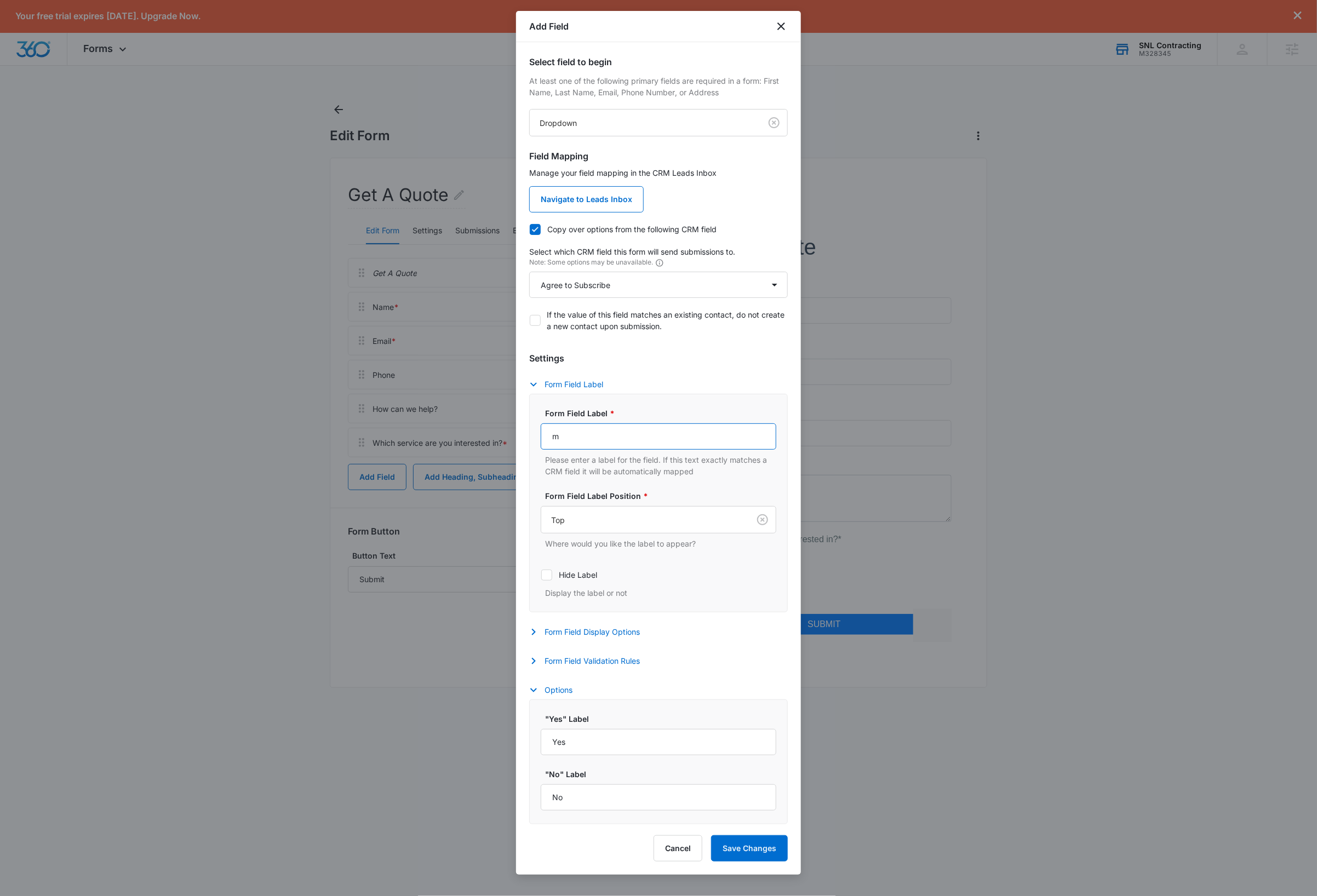
type input "May we add you to our mailing list?"
click at [587, 661] on button "Form Field Validation Rules" at bounding box center [590, 661] width 121 height 13
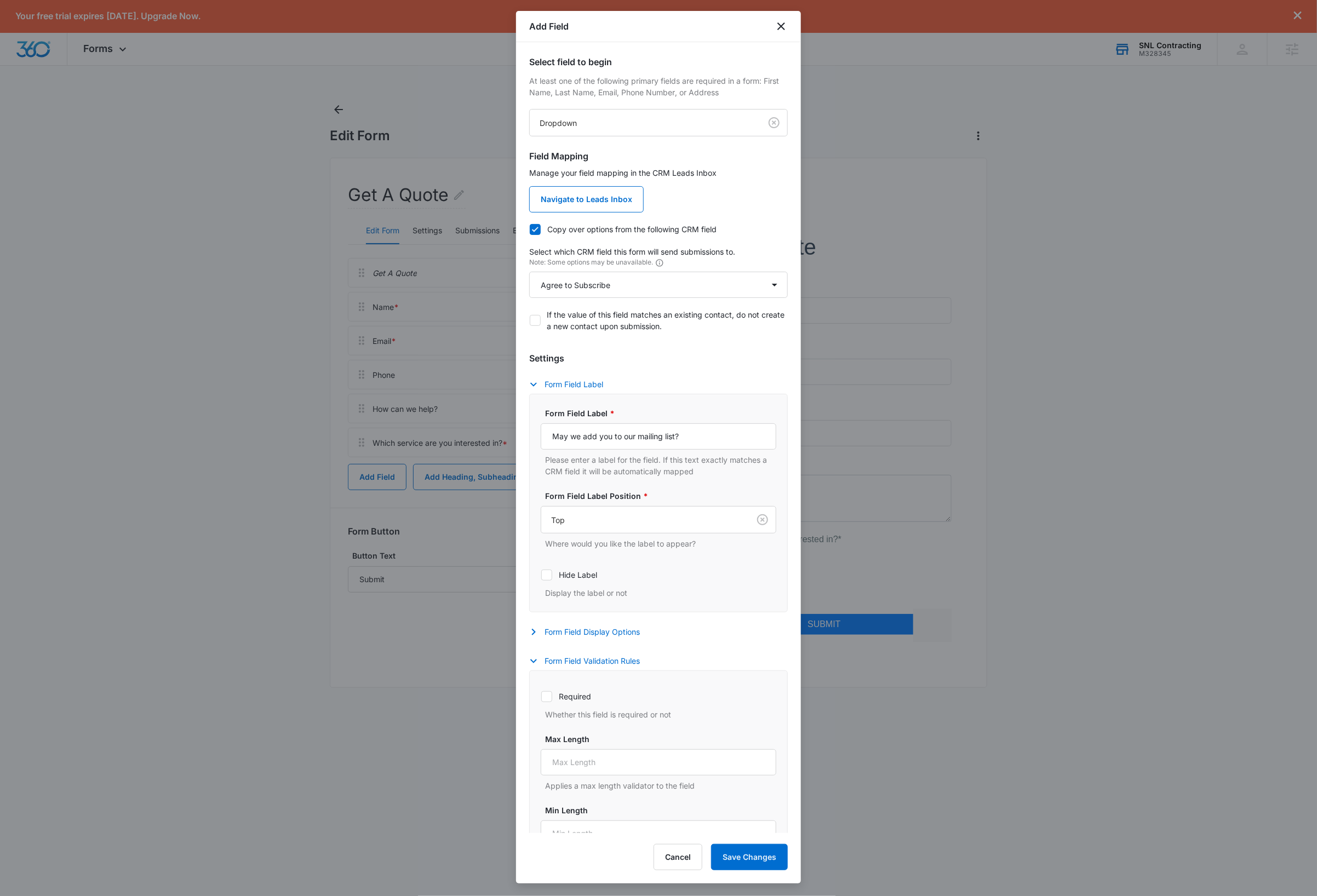
click at [546, 698] on icon at bounding box center [546, 696] width 7 height 5
click at [541, 697] on input "Required" at bounding box center [541, 696] width 1 height 1
checkbox input "true"
click at [588, 664] on button "Form Field Validation Rules" at bounding box center [590, 661] width 121 height 13
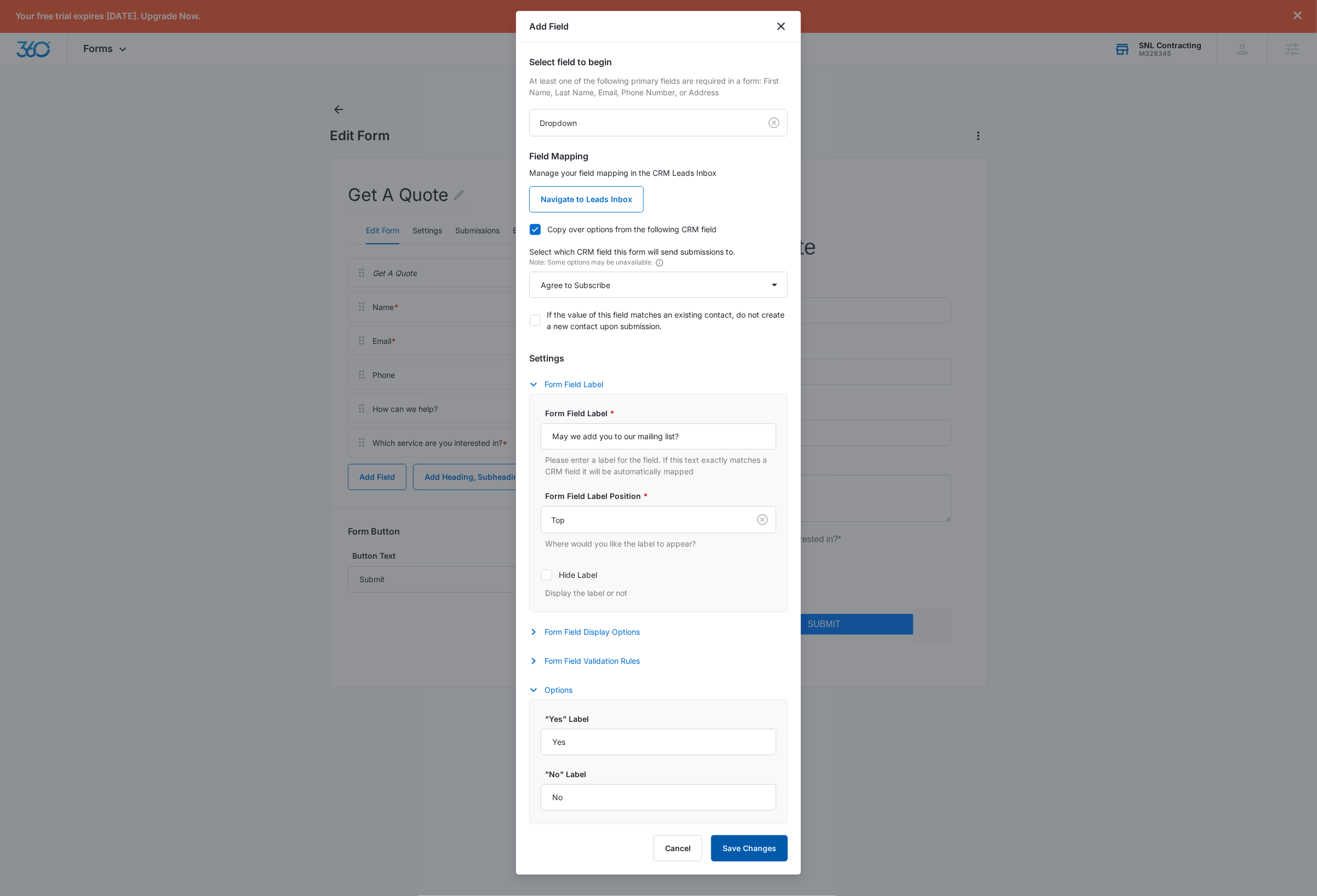
click at [764, 853] on button "Save Changes" at bounding box center [750, 848] width 77 height 26
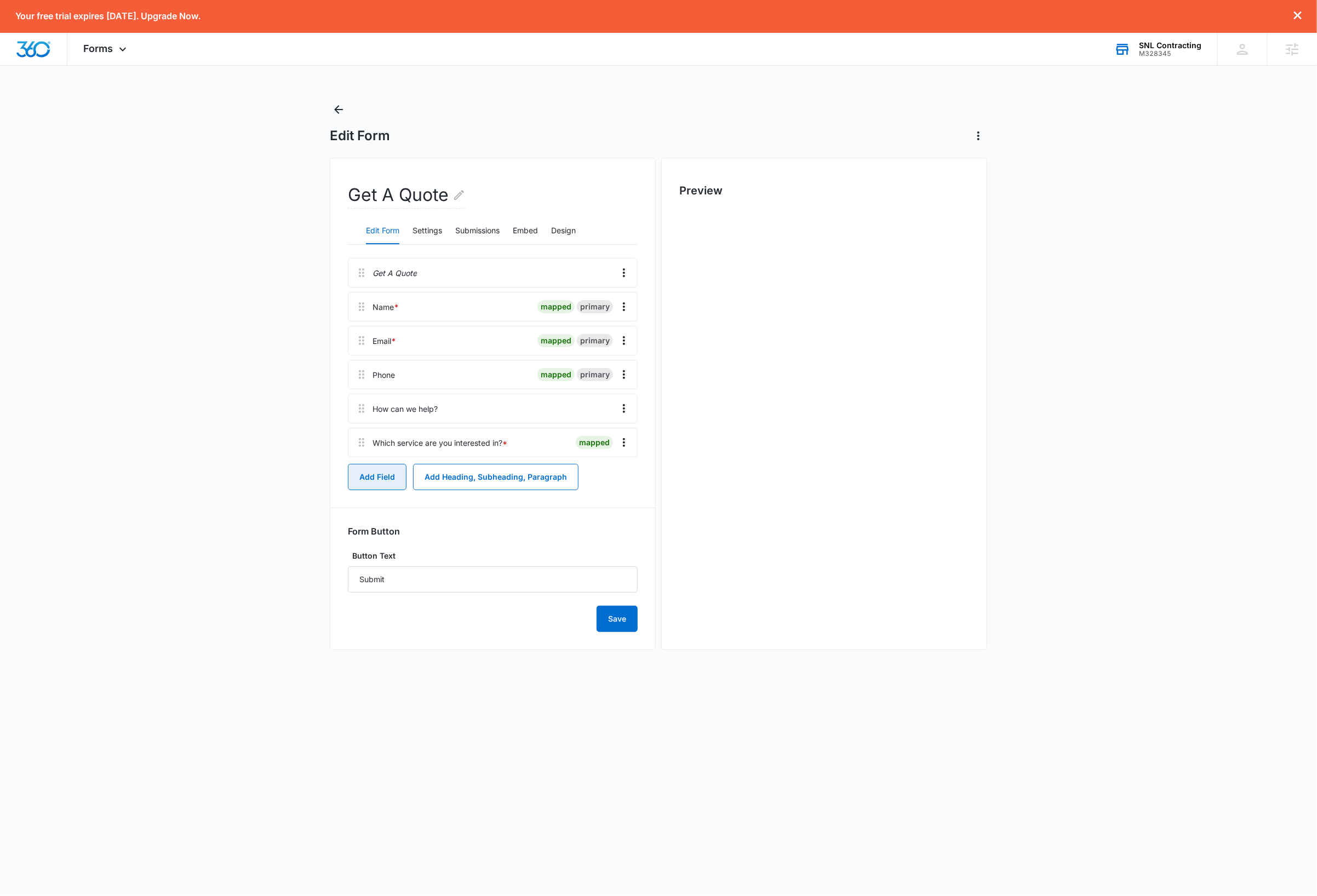
scroll to position [0, 0]
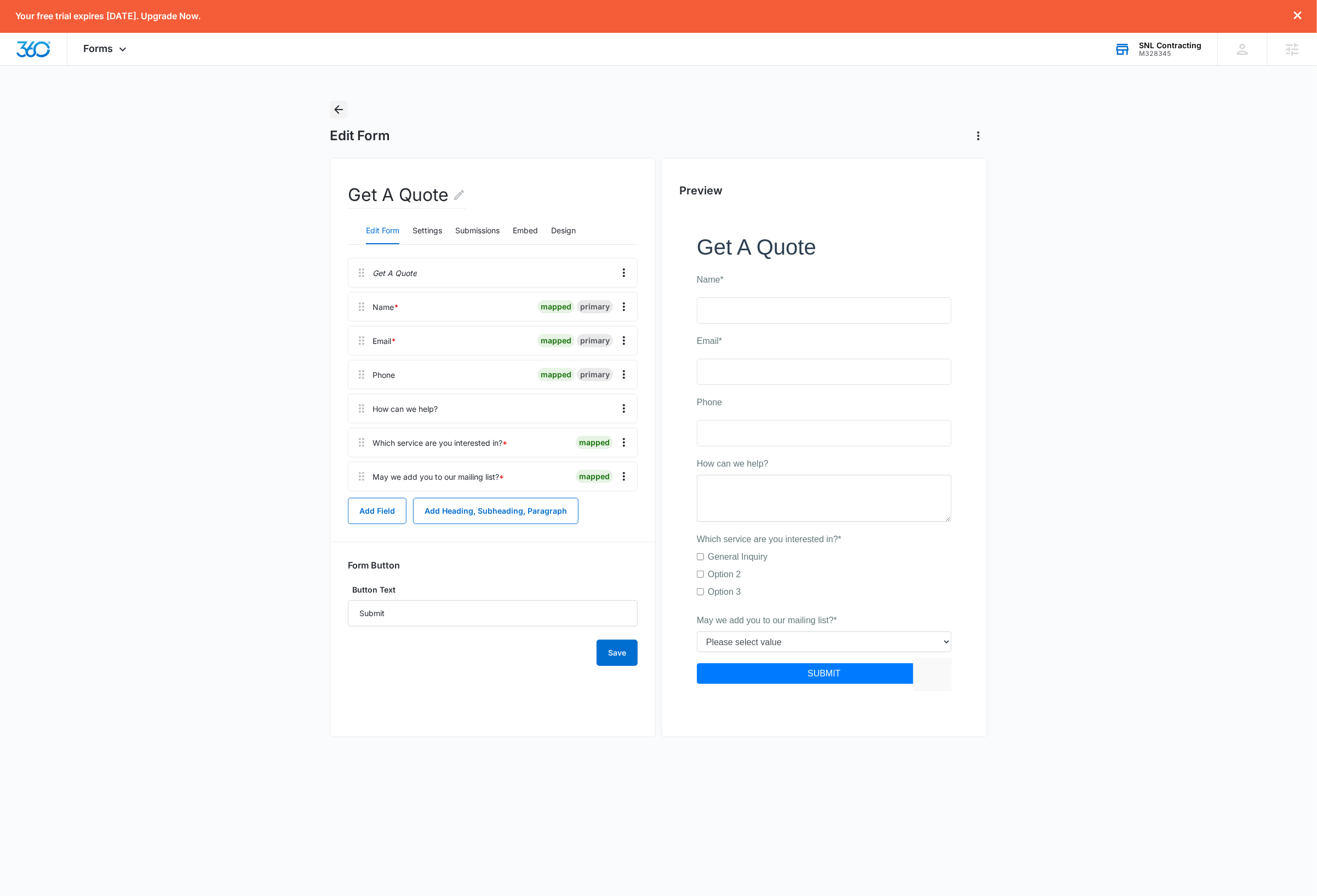
click at [338, 111] on icon "Back" at bounding box center [338, 109] width 13 height 13
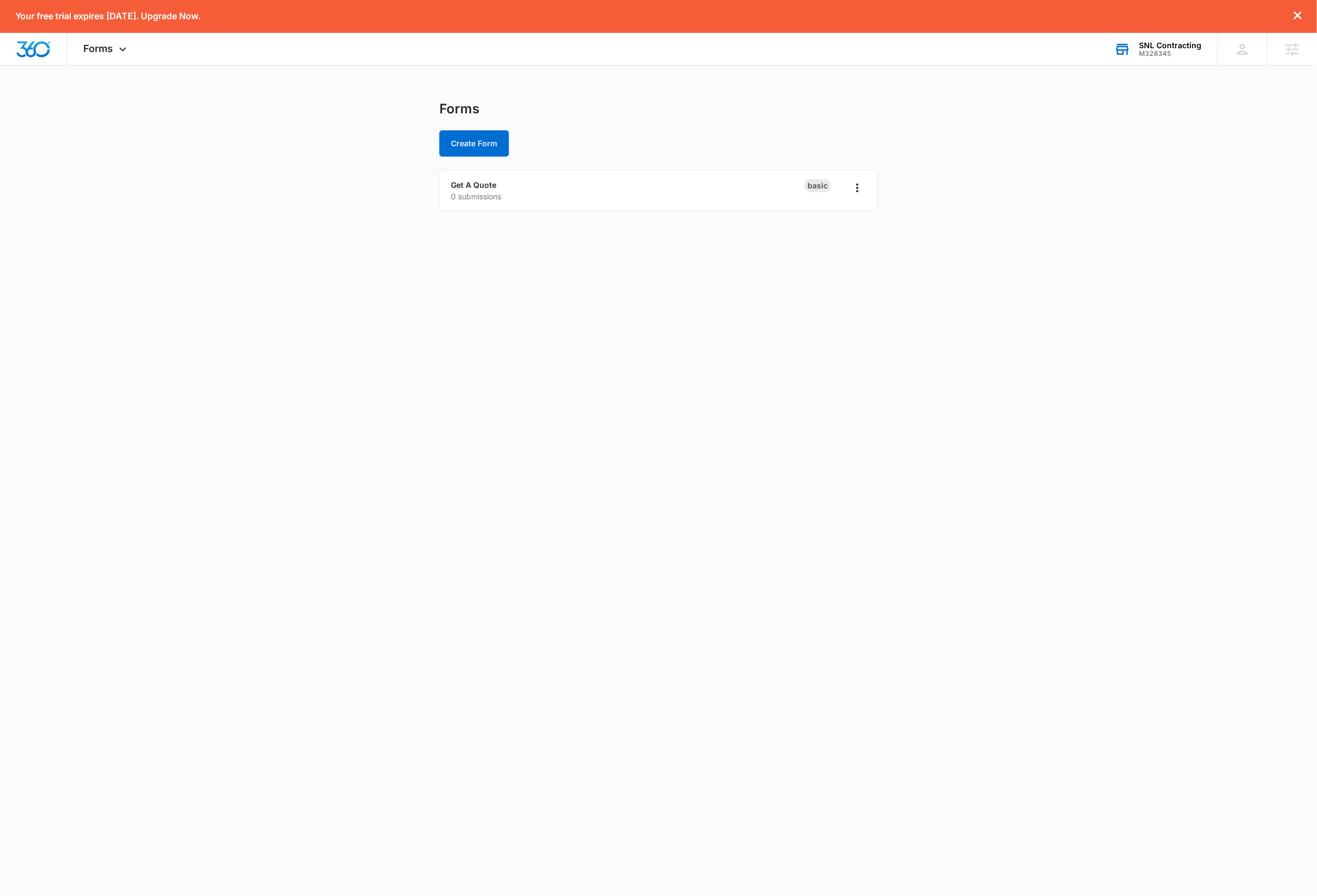
click at [343, 296] on body "Your free trial expires in 7 days. Upgrade Now. Forms Apps Reputation Websites …" at bounding box center [658, 448] width 1317 height 896
click at [485, 142] on button "Create Form" at bounding box center [474, 143] width 69 height 26
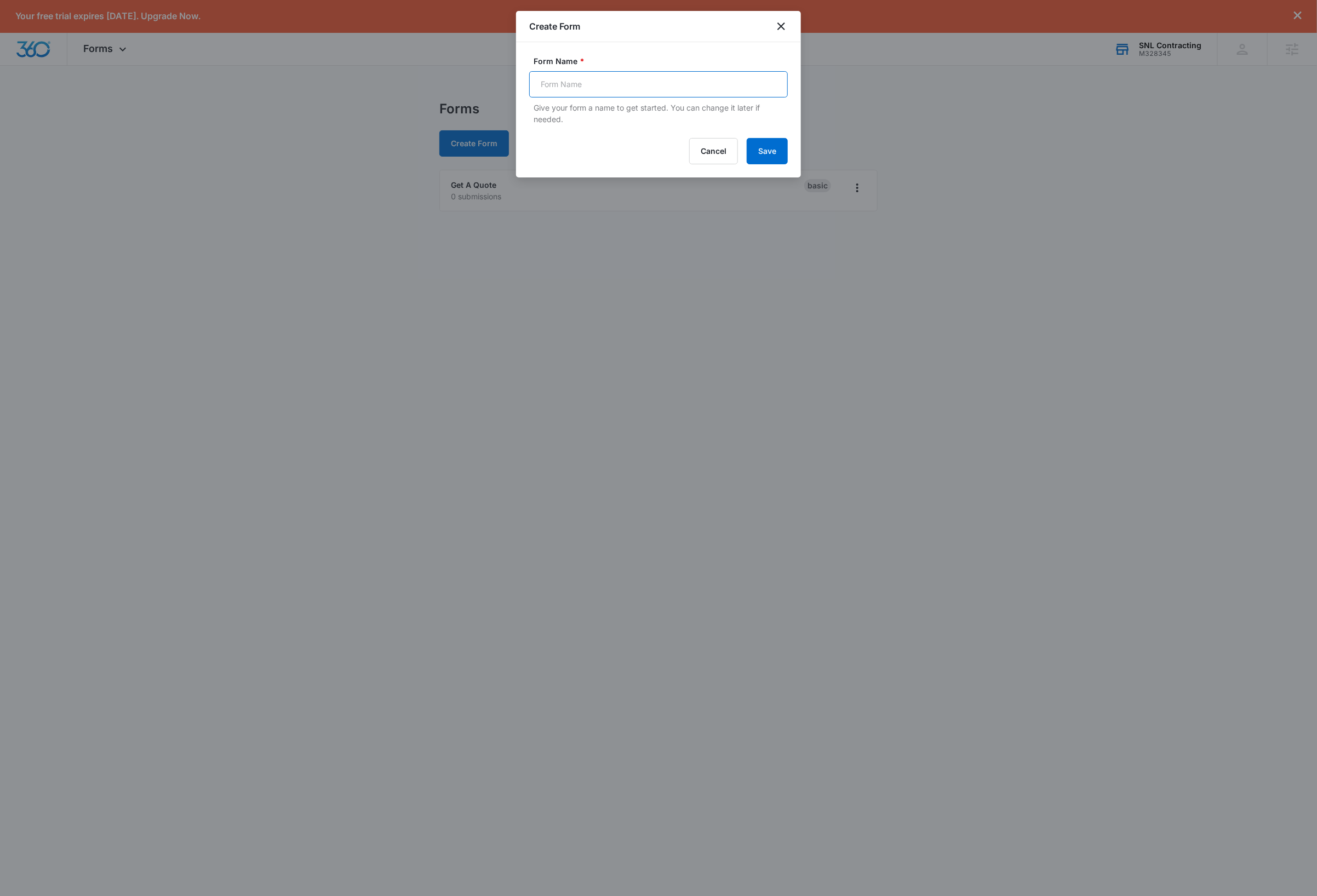
click at [613, 87] on input "Form Name *" at bounding box center [658, 84] width 258 height 26
type input "Feedback"
click at [759, 147] on button "Save" at bounding box center [767, 151] width 41 height 26
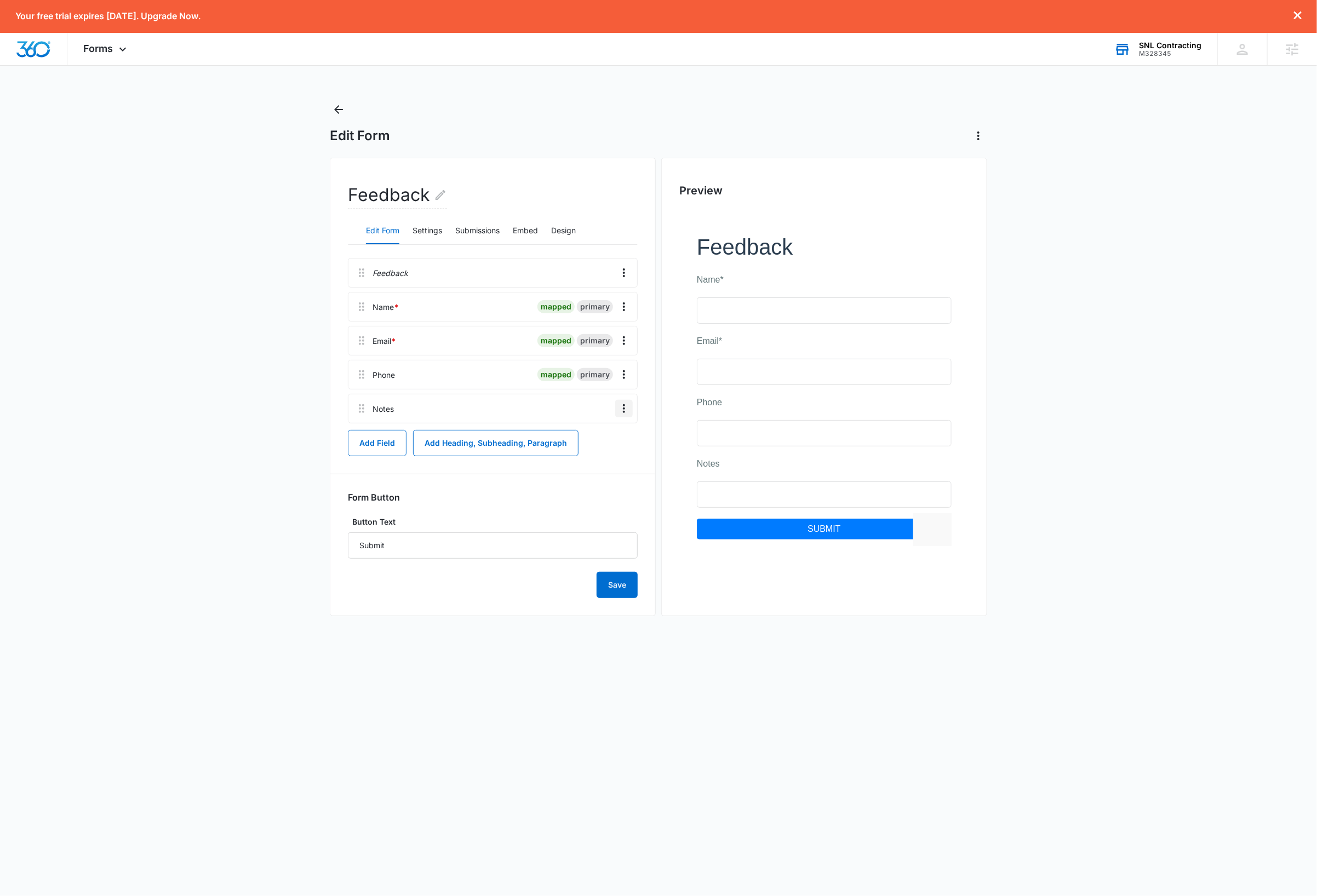
click at [626, 410] on icon "Overflow Menu" at bounding box center [623, 408] width 13 height 13
click at [609, 459] on button "Delete" at bounding box center [601, 456] width 63 height 17
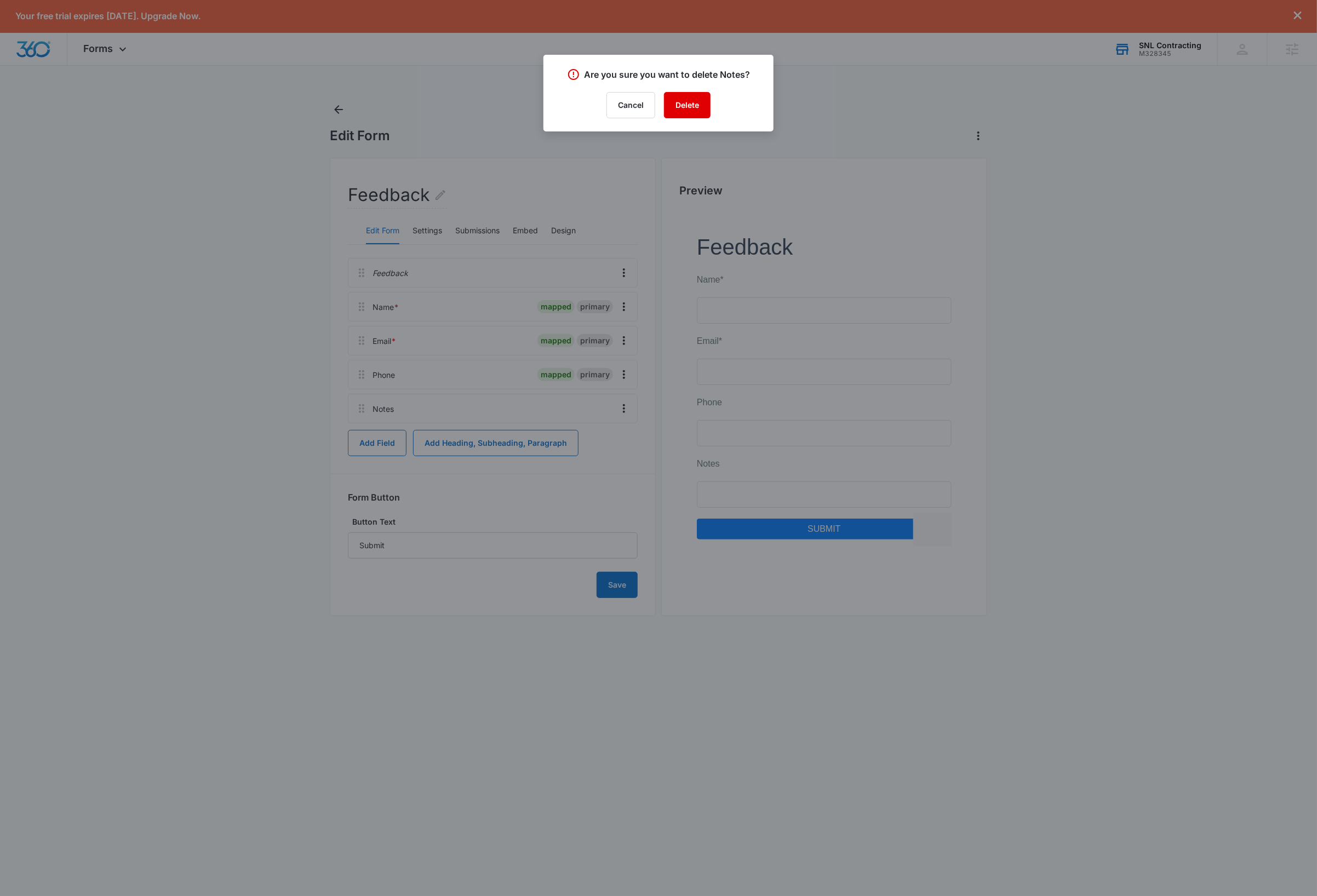
click at [697, 105] on button "Delete" at bounding box center [687, 105] width 46 height 26
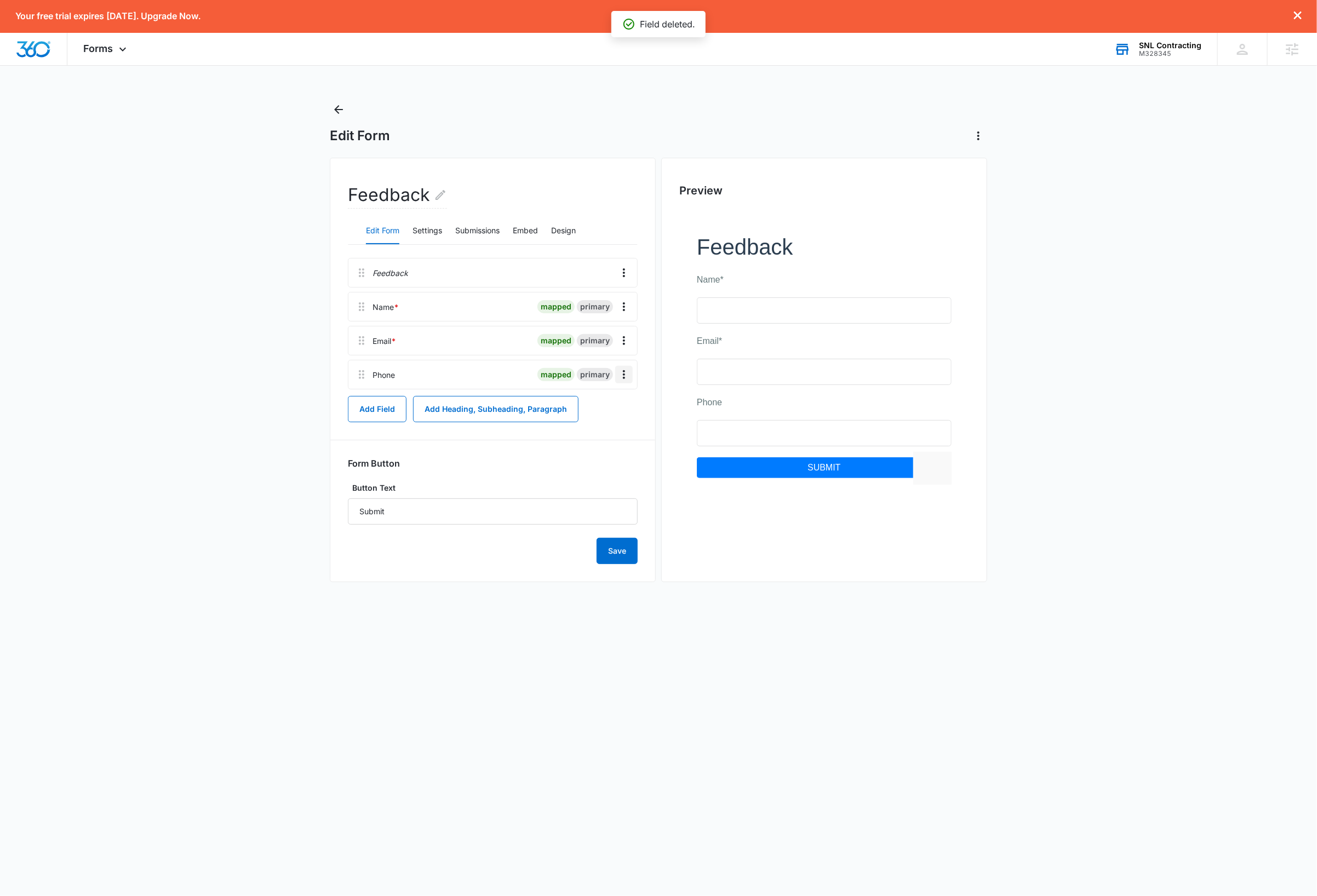
click at [627, 382] on button "Overflow Menu" at bounding box center [624, 375] width 17 height 17
click at [602, 407] on div "Edit" at bounding box center [594, 406] width 23 height 7
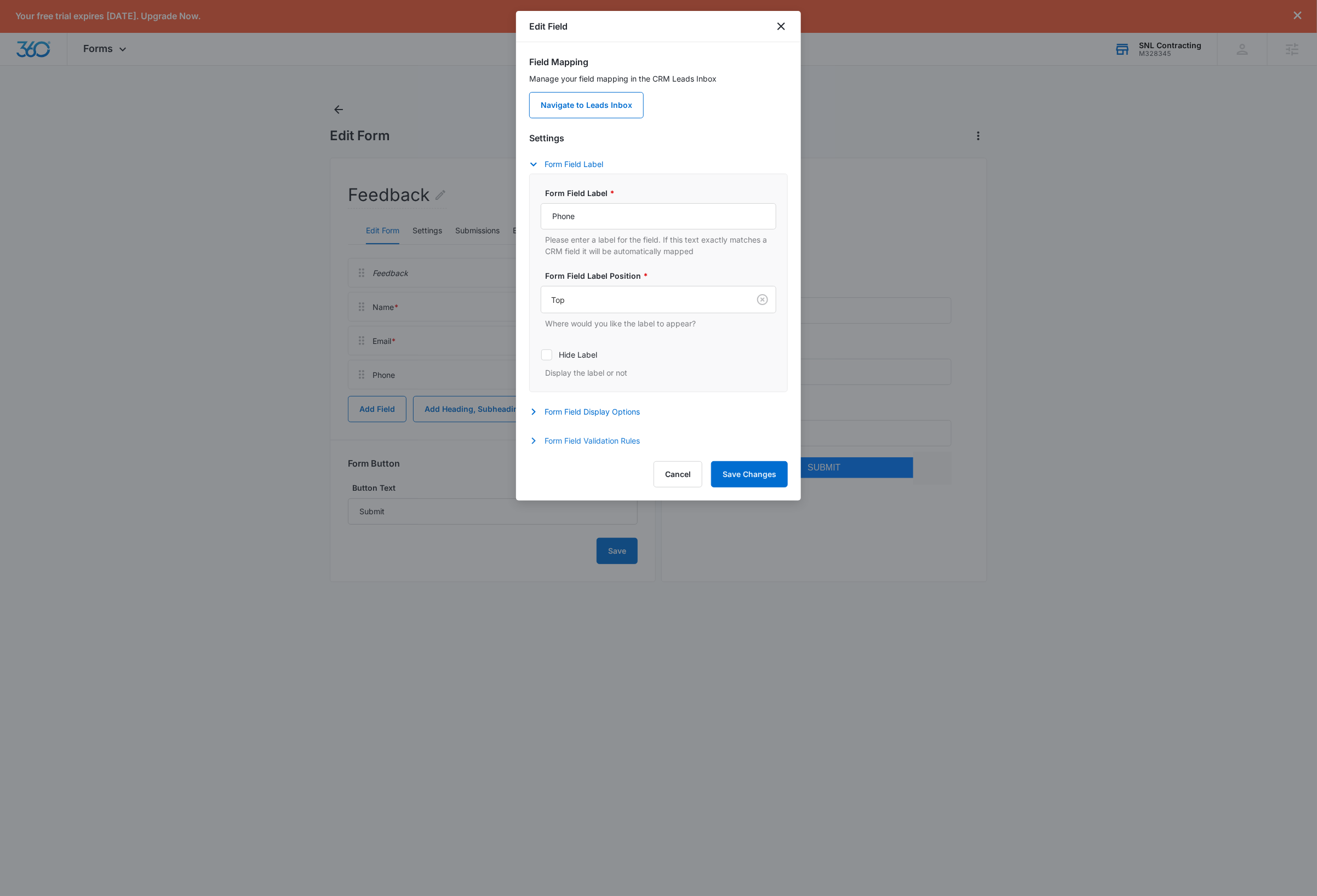
click at [595, 440] on button "Form Field Validation Rules" at bounding box center [590, 440] width 121 height 13
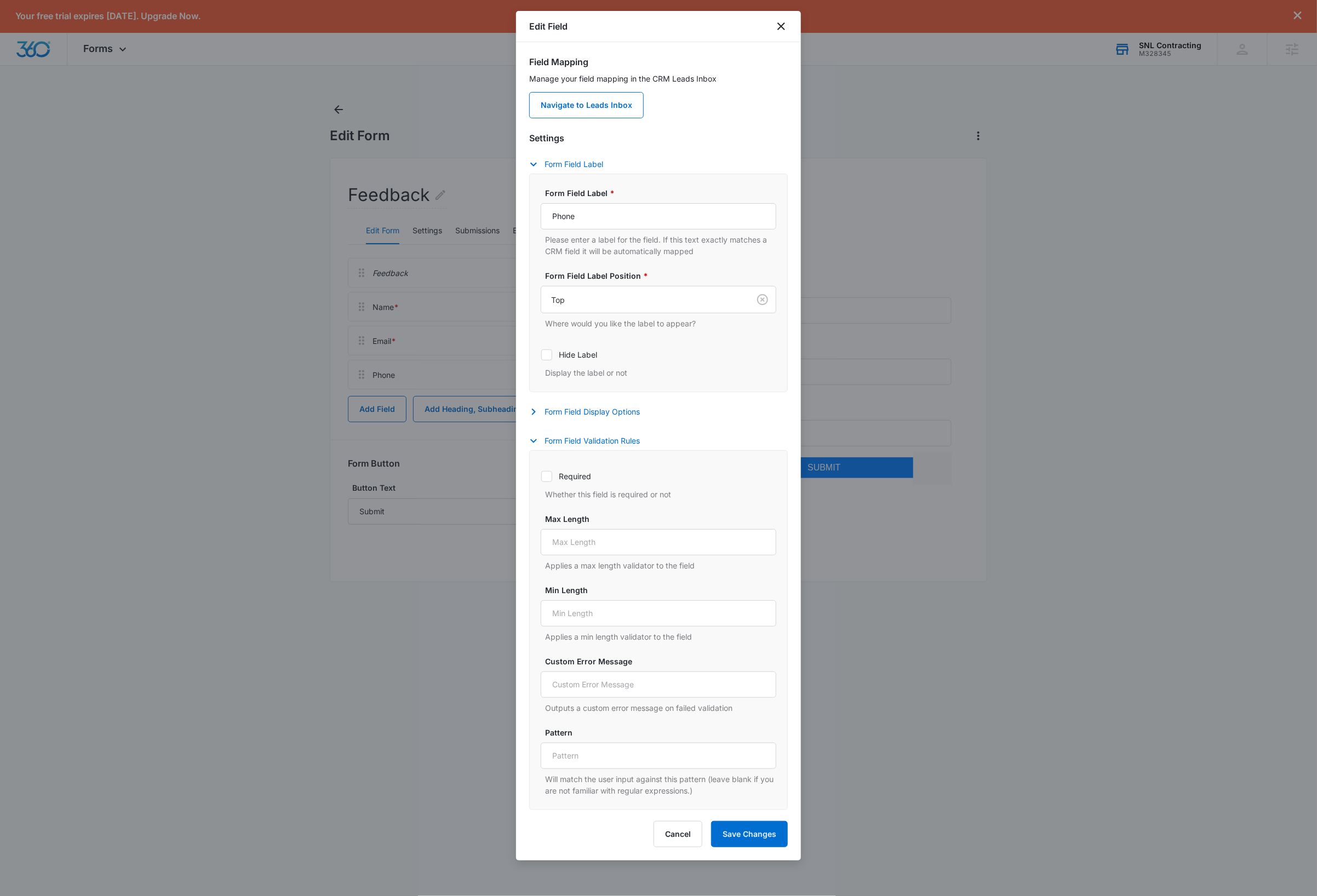
click at [549, 481] on icon at bounding box center [546, 476] width 10 height 10
click at [541, 476] on input "Required" at bounding box center [541, 476] width 1 height 1
checkbox input "true"
click at [750, 835] on button "Save Changes" at bounding box center [750, 833] width 77 height 26
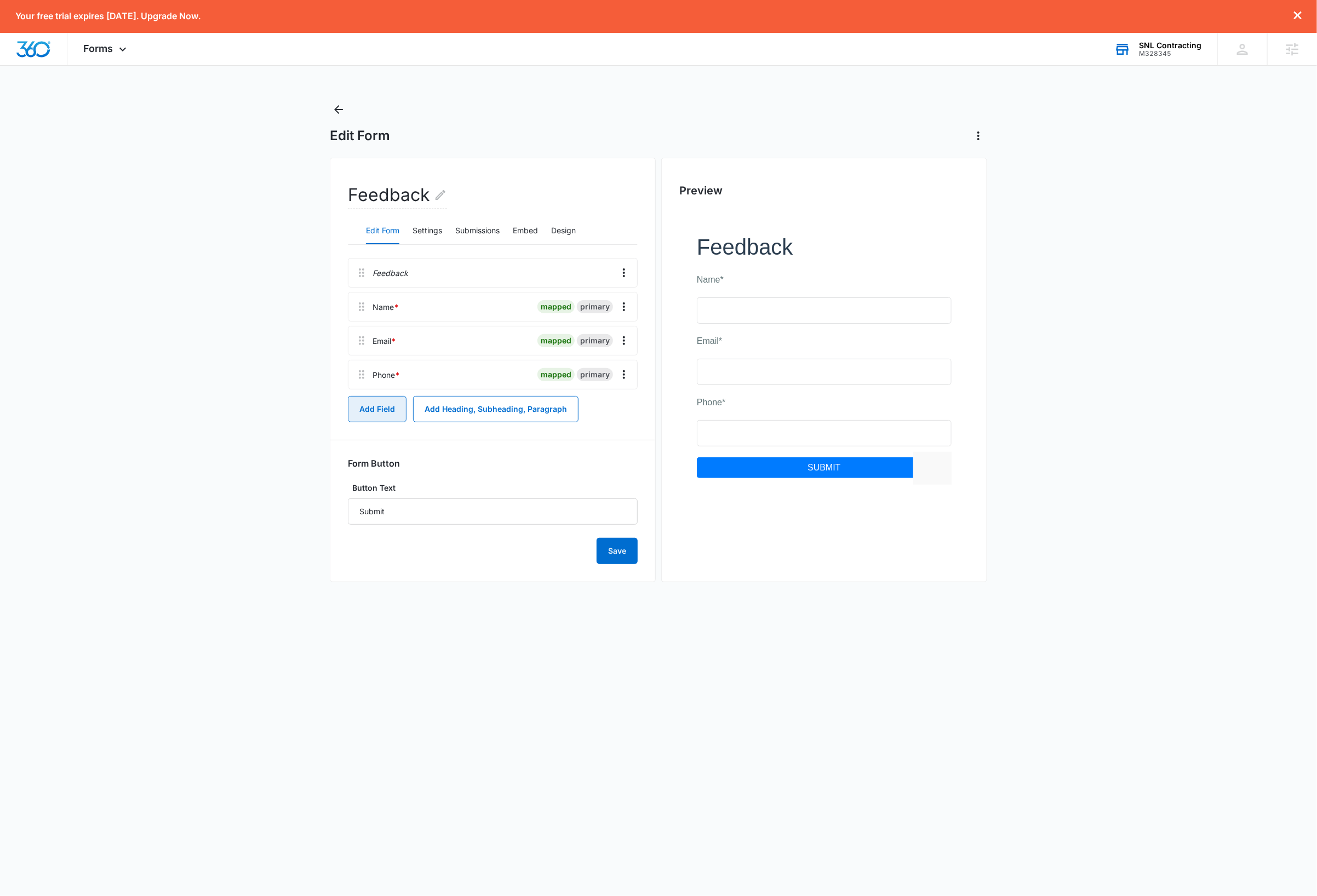
click at [367, 412] on button "Add Field" at bounding box center [377, 409] width 59 height 26
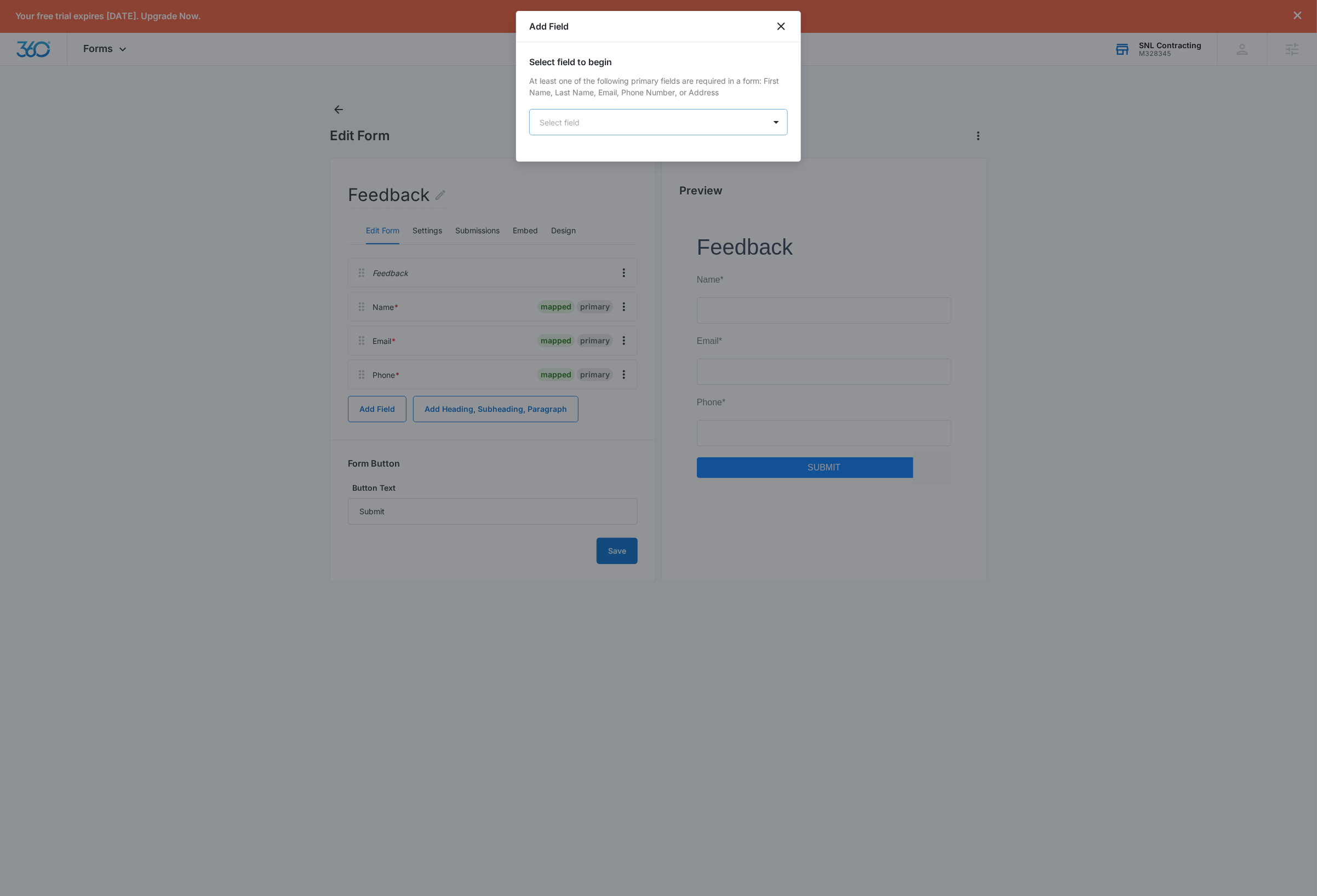
click at [623, 121] on body "Your free trial expires in 7 days. Upgrade Now. Forms Apps Reputation Websites …" at bounding box center [658, 448] width 1317 height 896
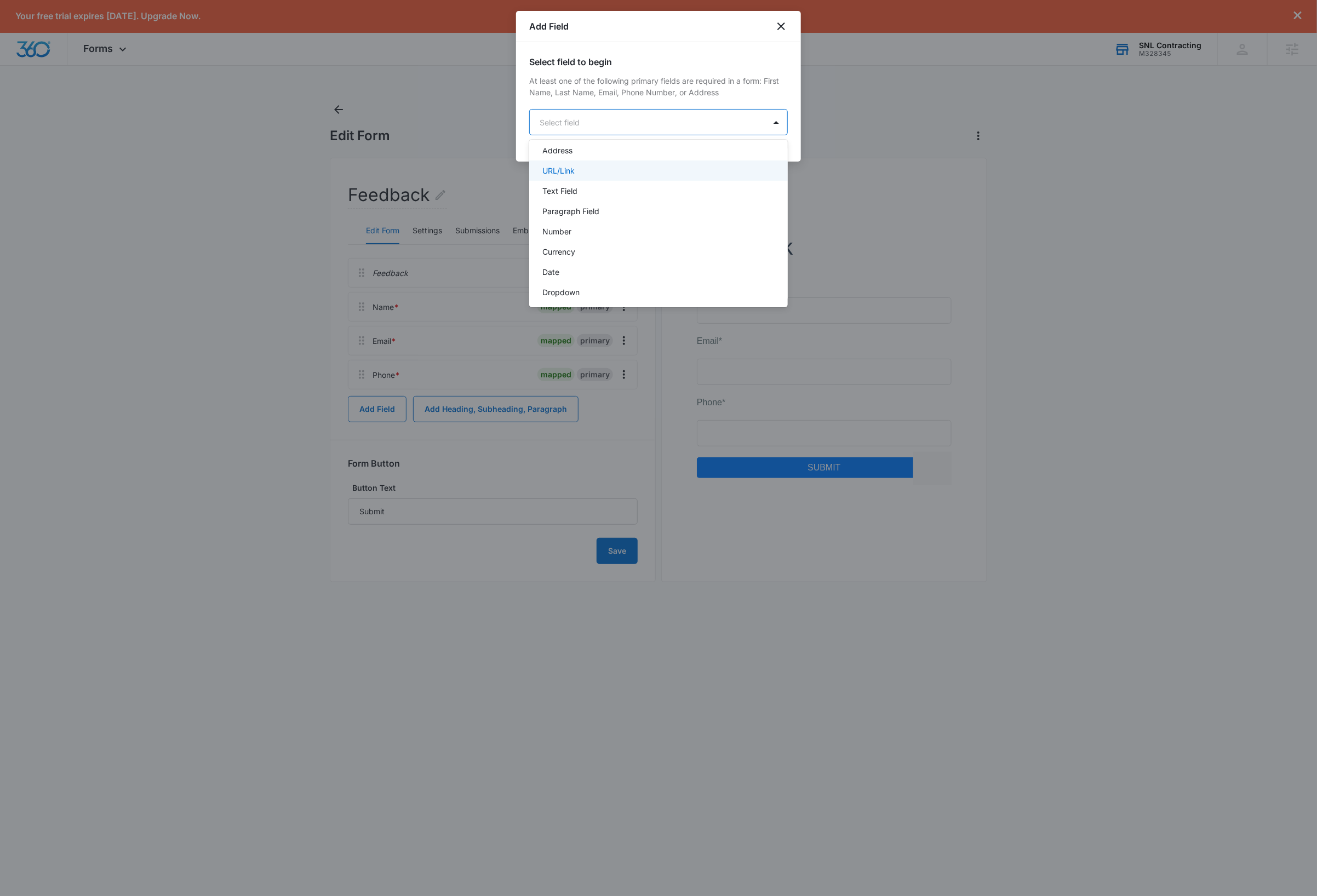
scroll to position [276, 0]
click at [611, 162] on div "Radio" at bounding box center [657, 163] width 230 height 12
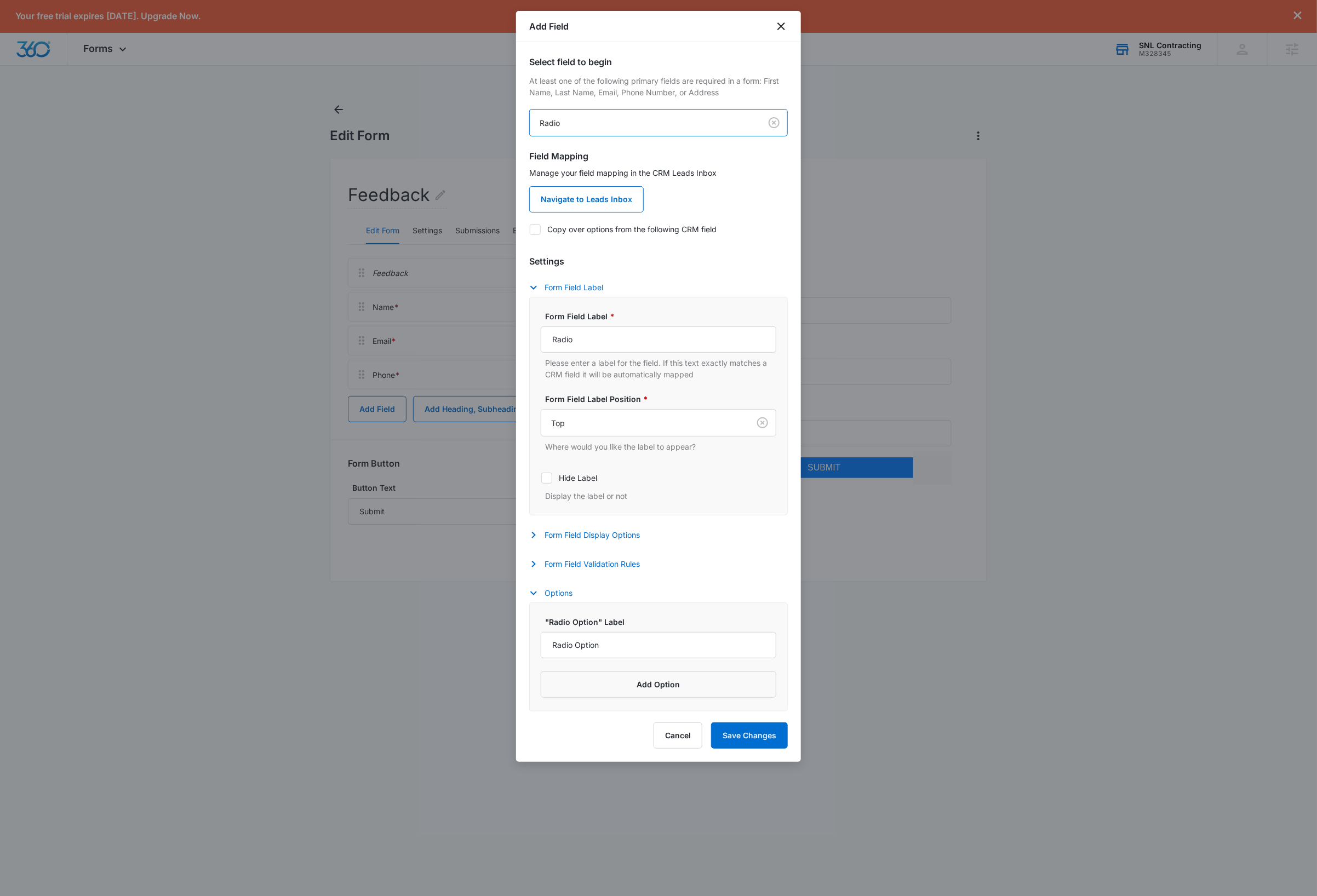
click at [536, 230] on icon at bounding box center [535, 230] width 10 height 10
click at [530, 229] on input "Copy over options from the following CRM field" at bounding box center [529, 229] width 1 height 1
checkbox input "true"
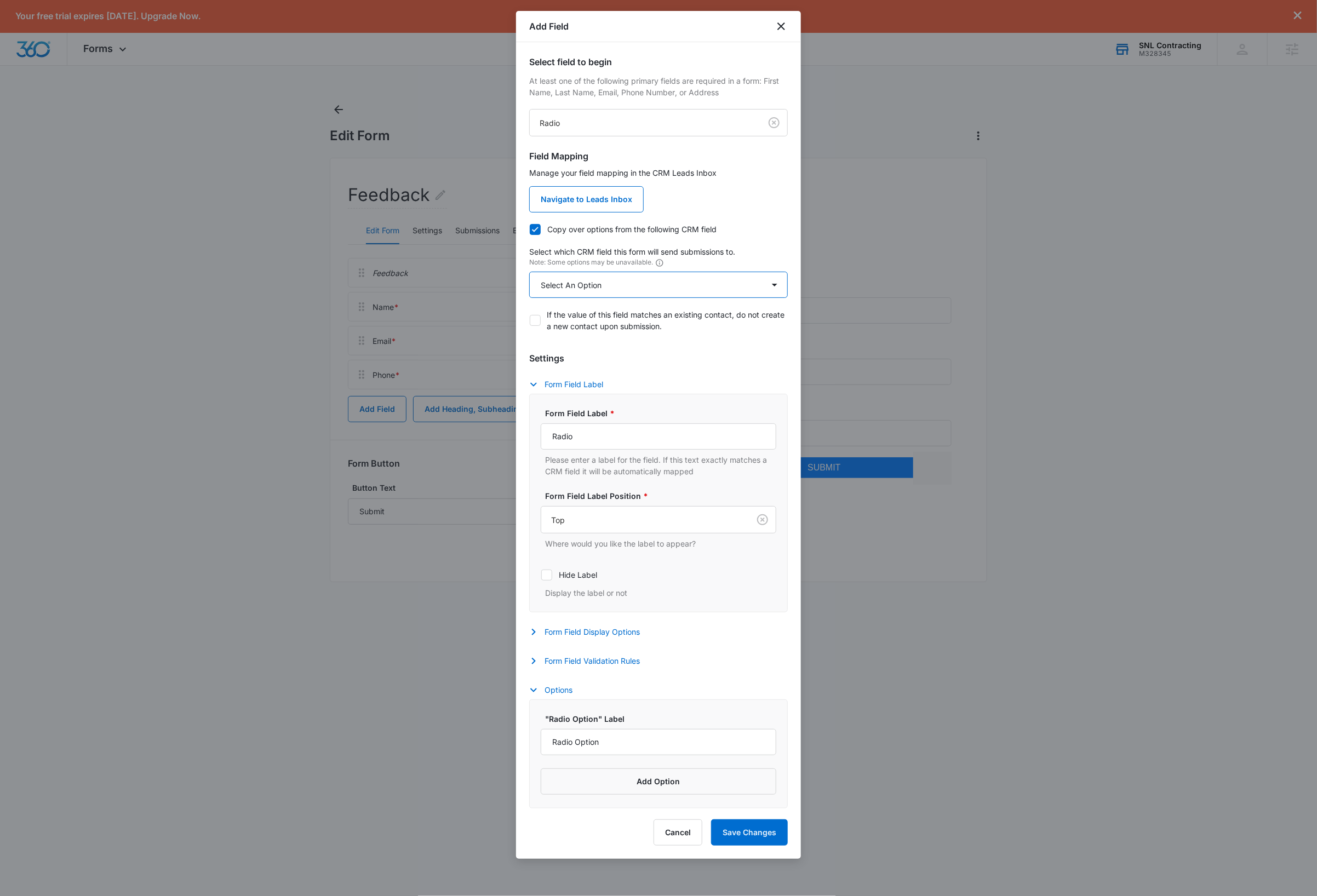
click at [600, 285] on select "Select An Option Select An Option Please rate us from 1-5" at bounding box center [658, 285] width 258 height 26
select select "343"
click at [529, 272] on select "Select An Option Select An Option Please rate us from 1-5" at bounding box center [658, 285] width 258 height 26
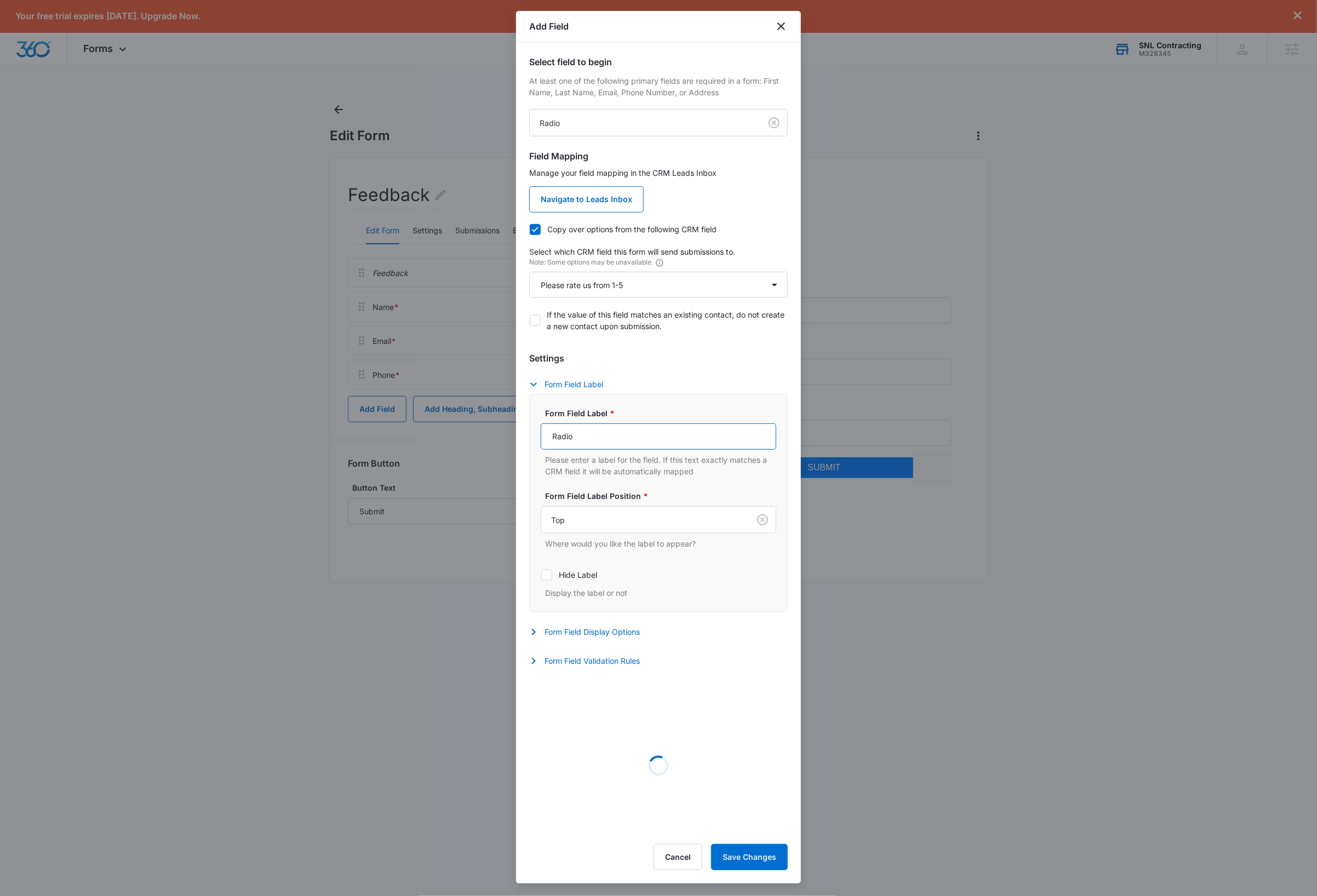
click at [599, 440] on input "Radio" at bounding box center [658, 436] width 235 height 26
type input "Please rate us from 1-5"
click at [581, 664] on button "Form Field Validation Rules" at bounding box center [590, 661] width 121 height 13
click at [545, 700] on icon at bounding box center [546, 697] width 10 height 10
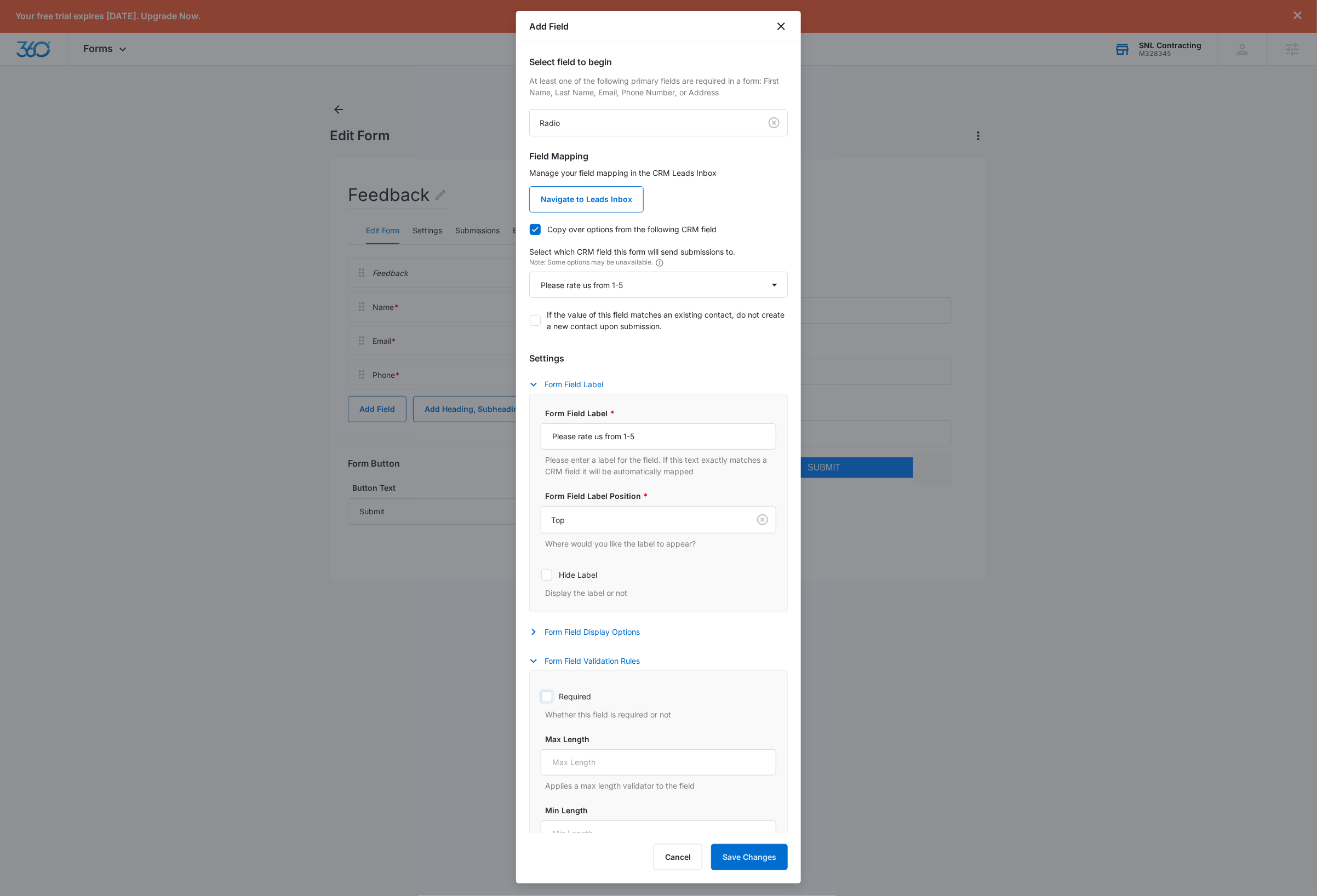
click at [541, 697] on input "Required" at bounding box center [541, 696] width 1 height 1
checkbox input "true"
click at [760, 863] on button "Save Changes" at bounding box center [750, 857] width 77 height 26
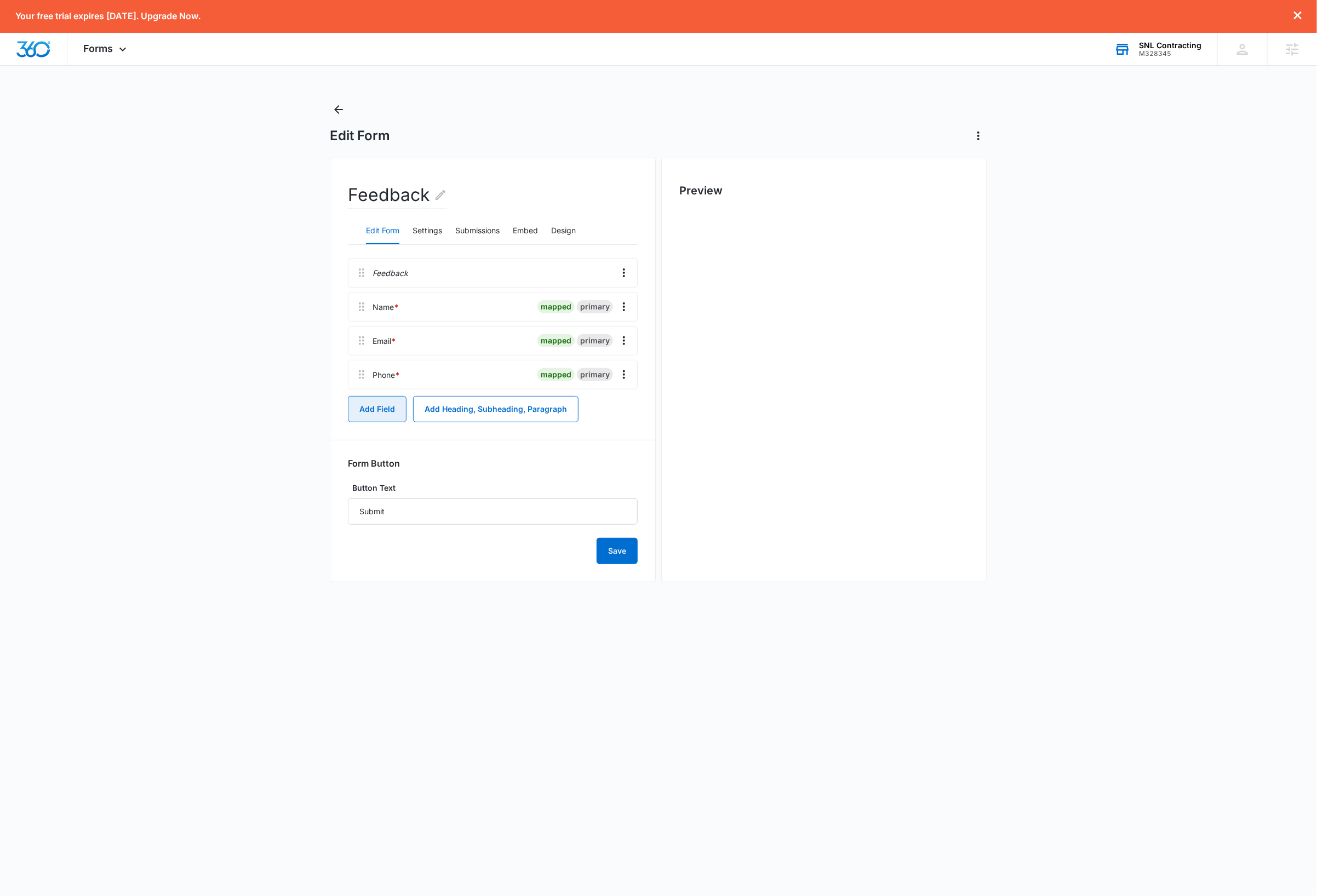
scroll to position [0, 0]
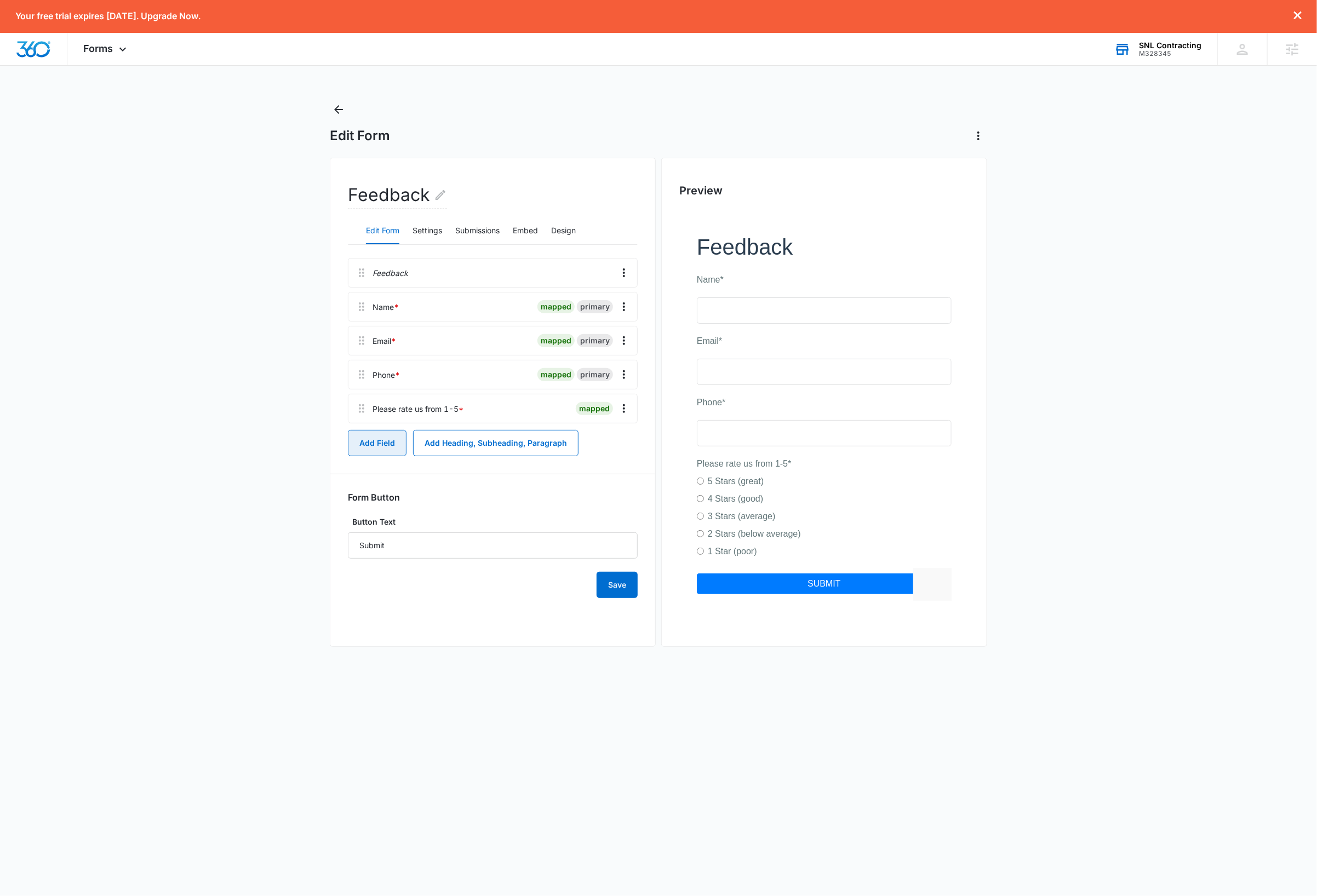
click at [380, 444] on button "Add Field" at bounding box center [377, 443] width 59 height 26
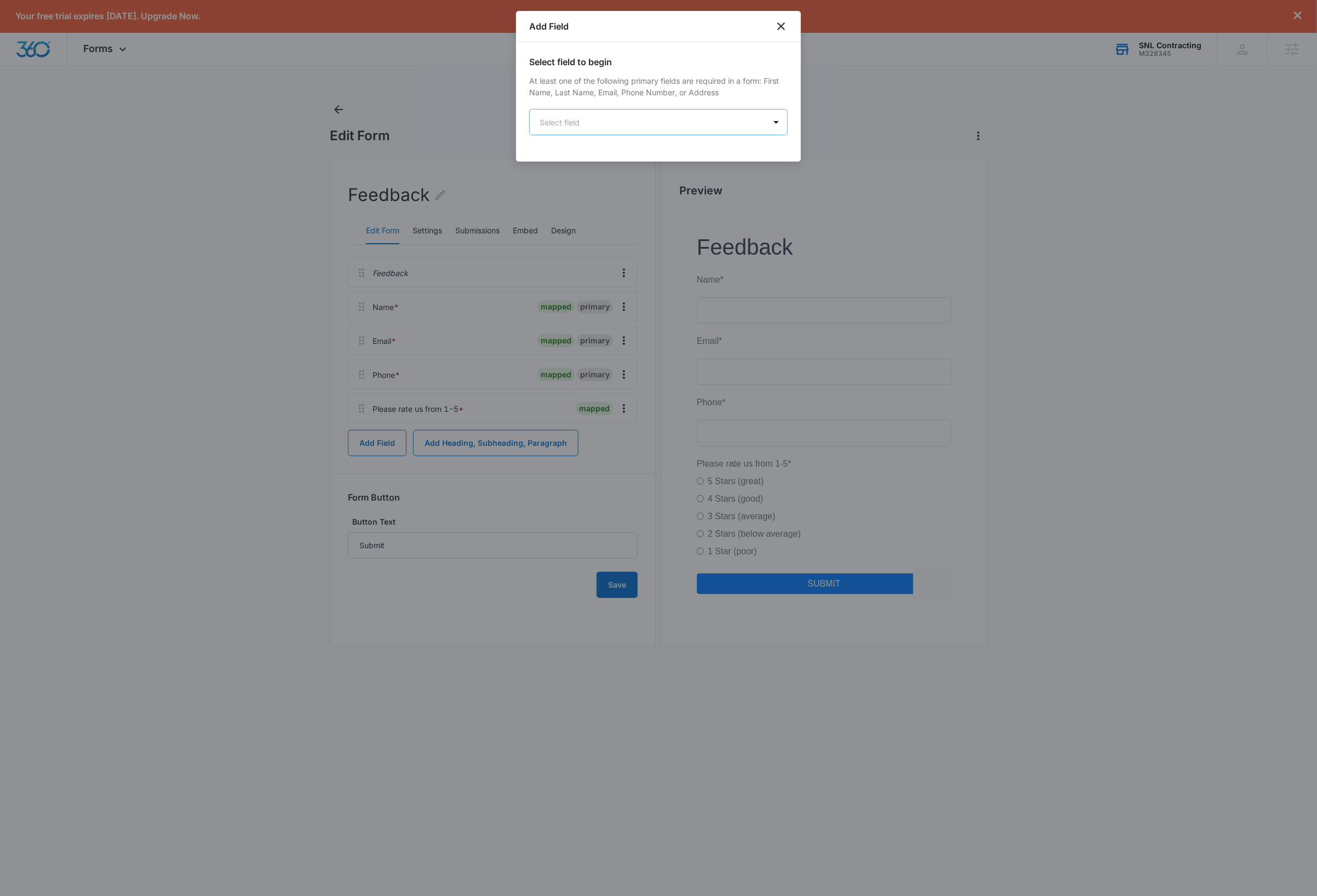
click at [599, 119] on body "Your free trial expires in 7 days. Upgrade Now. Forms Apps Reputation Websites …" at bounding box center [658, 448] width 1317 height 896
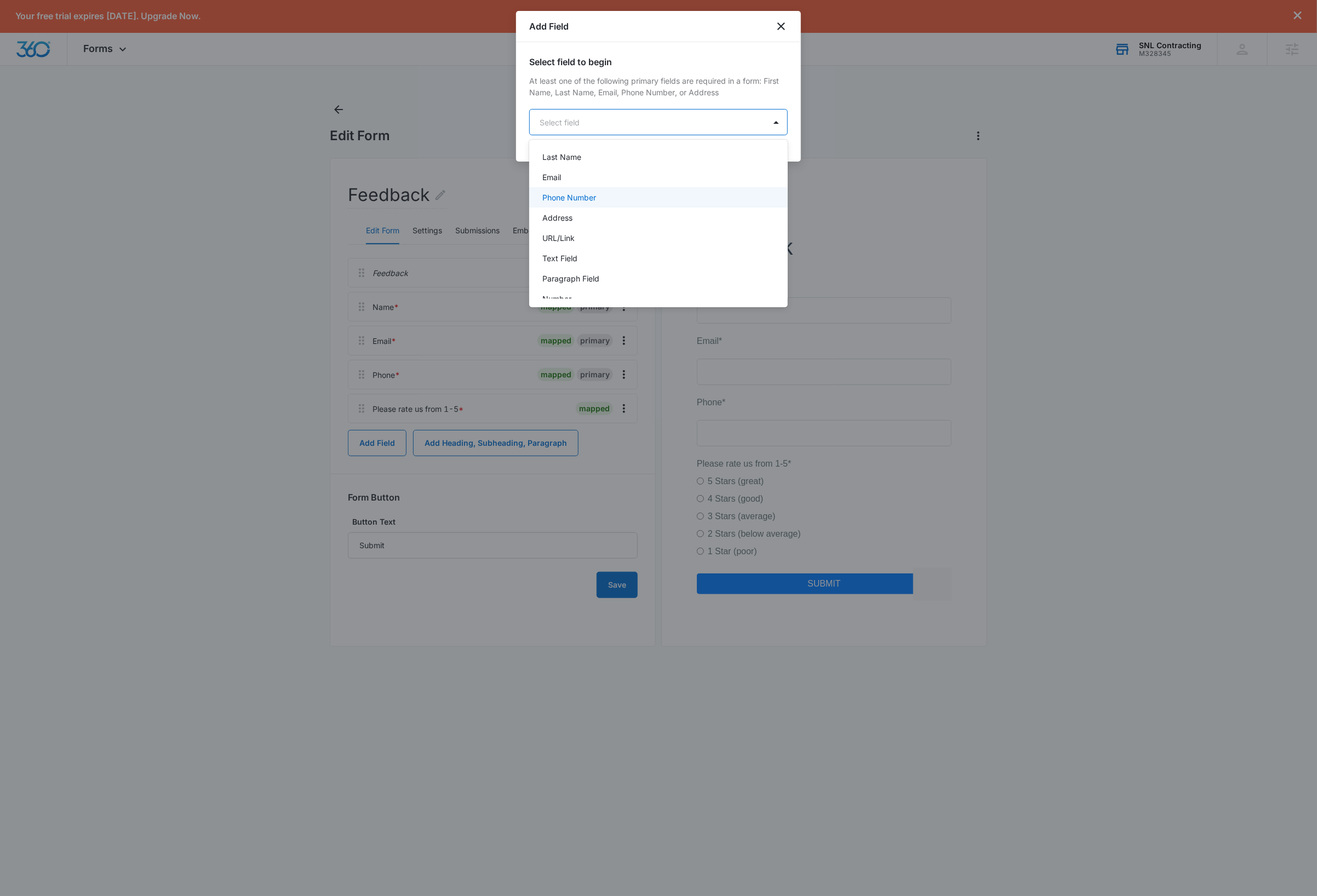
scroll to position [63, 0]
click at [613, 272] on div "Paragraph Field" at bounding box center [657, 274] width 230 height 12
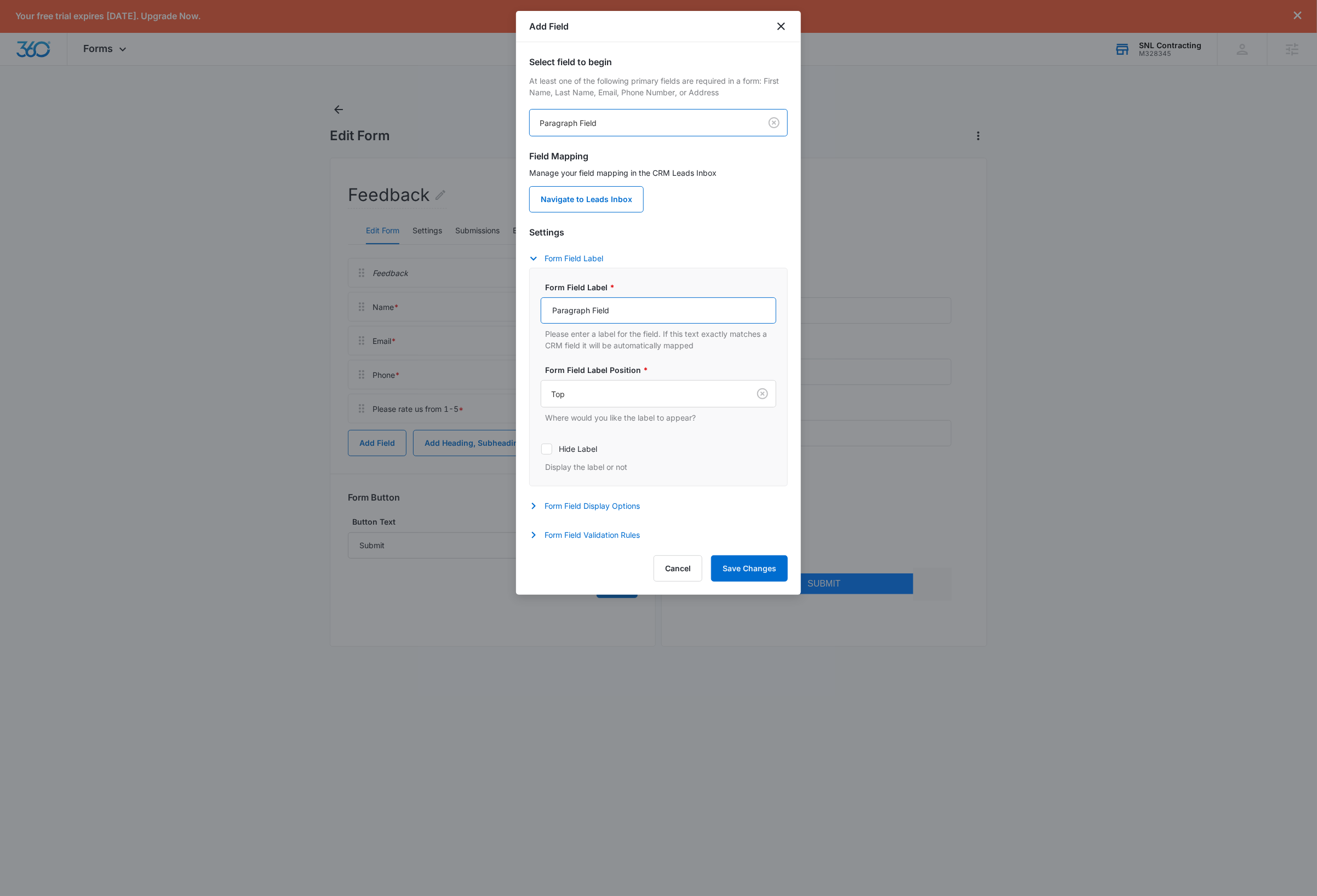
click at [630, 315] on input "Paragraph Field" at bounding box center [658, 310] width 235 height 26
type input "Please briefly describe your experience with us"
click at [610, 537] on button "Form Field Validation Rules" at bounding box center [590, 534] width 121 height 13
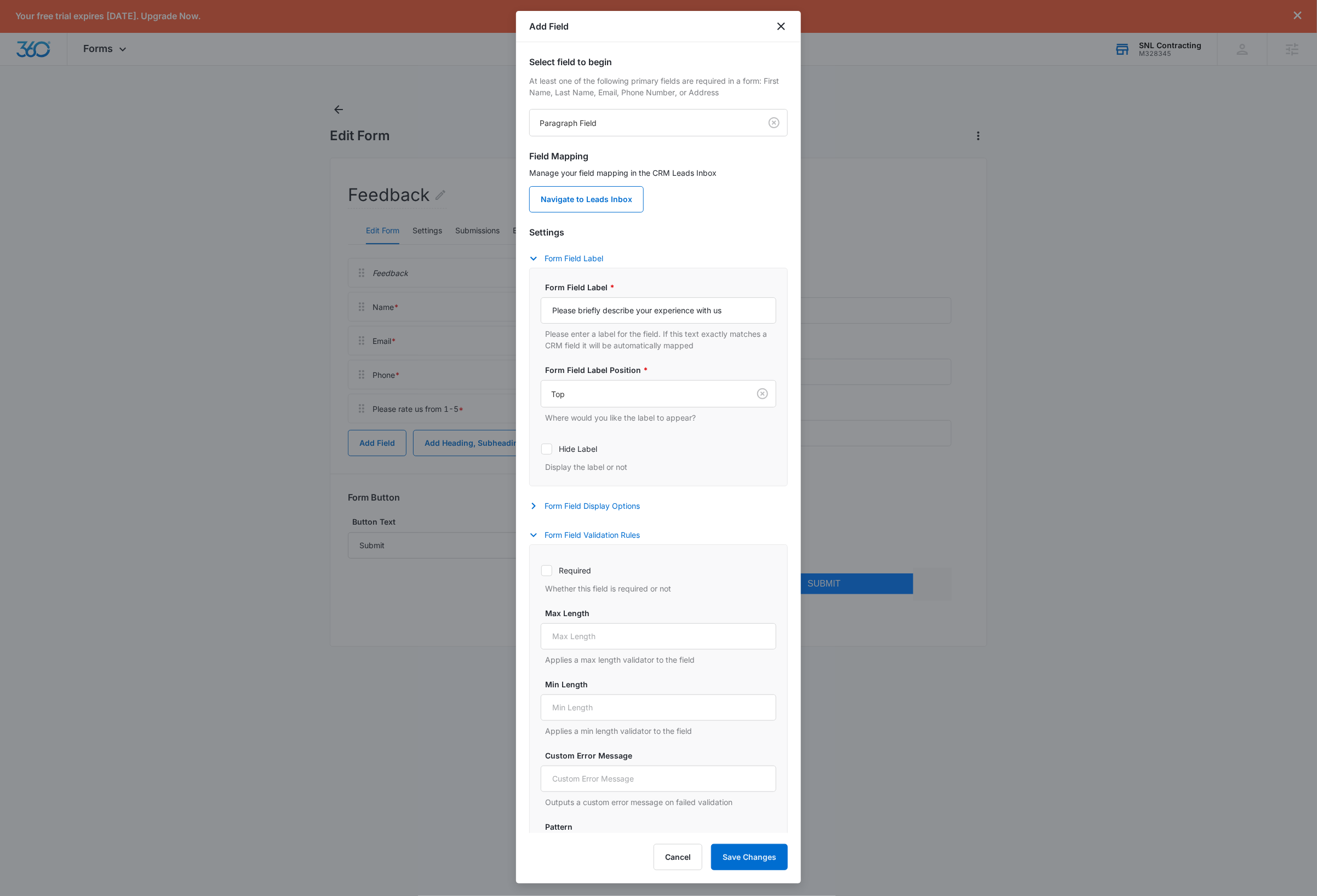
drag, startPoint x: 546, startPoint y: 575, endPoint x: 551, endPoint y: 585, distance: 11.2
click at [546, 573] on icon at bounding box center [546, 570] width 7 height 5
click at [541, 570] on input "Required" at bounding box center [541, 570] width 1 height 1
checkbox input "true"
click at [760, 863] on button "Save Changes" at bounding box center [750, 857] width 77 height 26
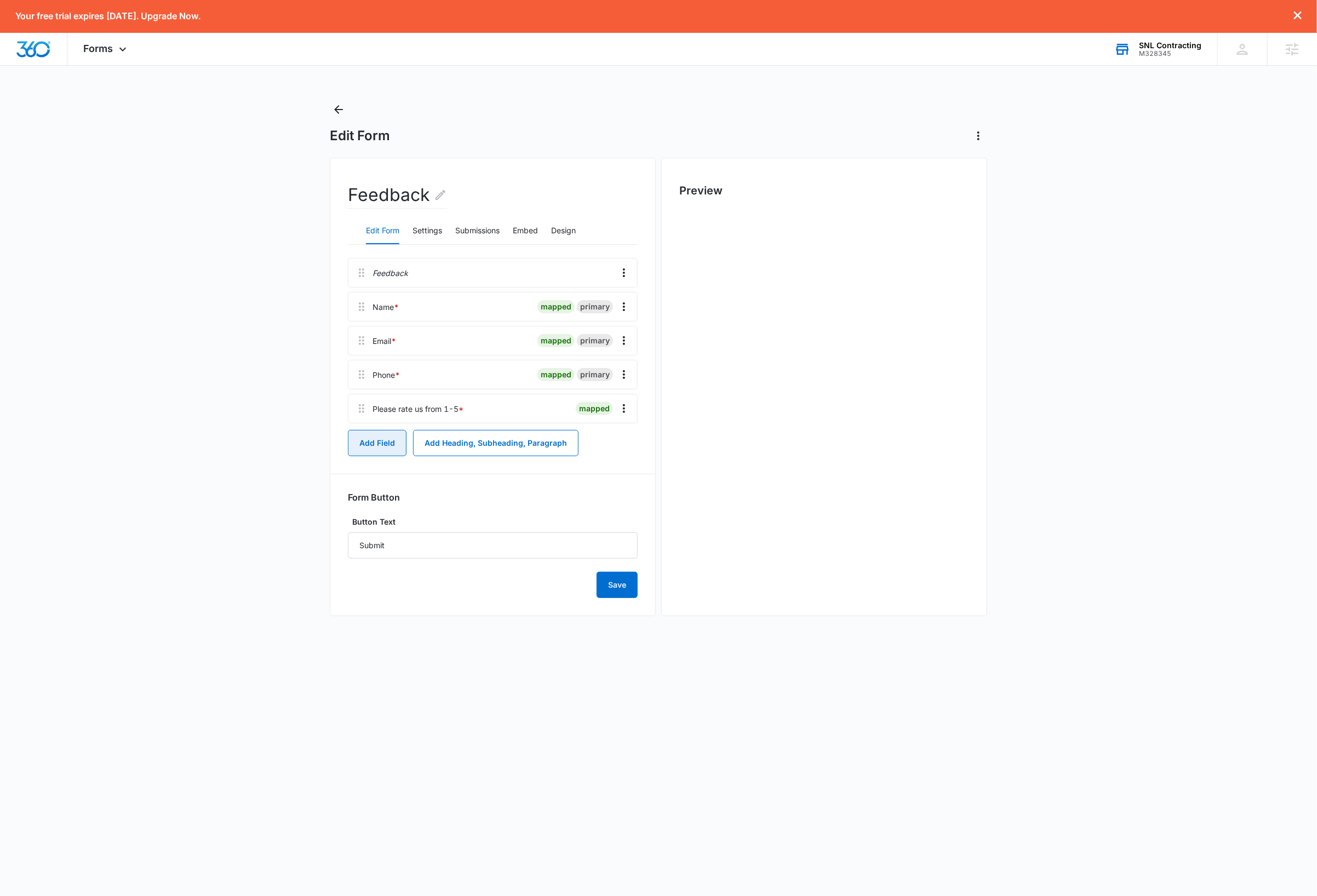
scroll to position [0, 0]
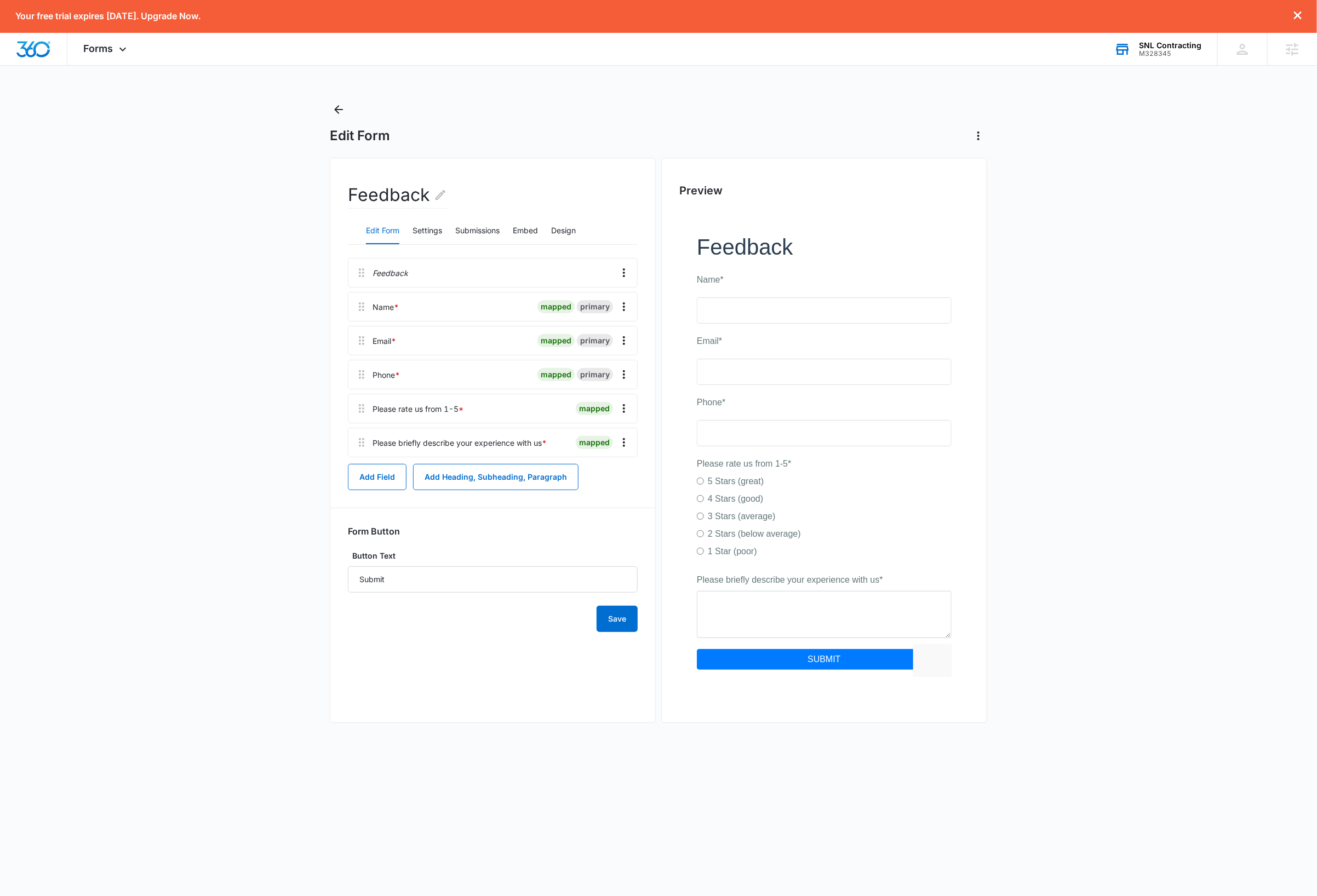
click at [216, 211] on main "Edit Form Feedback Edit Form Settings Submissions Embed Design Feedback Name * …" at bounding box center [658, 423] width 1317 height 644
click at [610, 627] on button "Save" at bounding box center [617, 619] width 41 height 26
click at [121, 51] on icon at bounding box center [123, 51] width 7 height 4
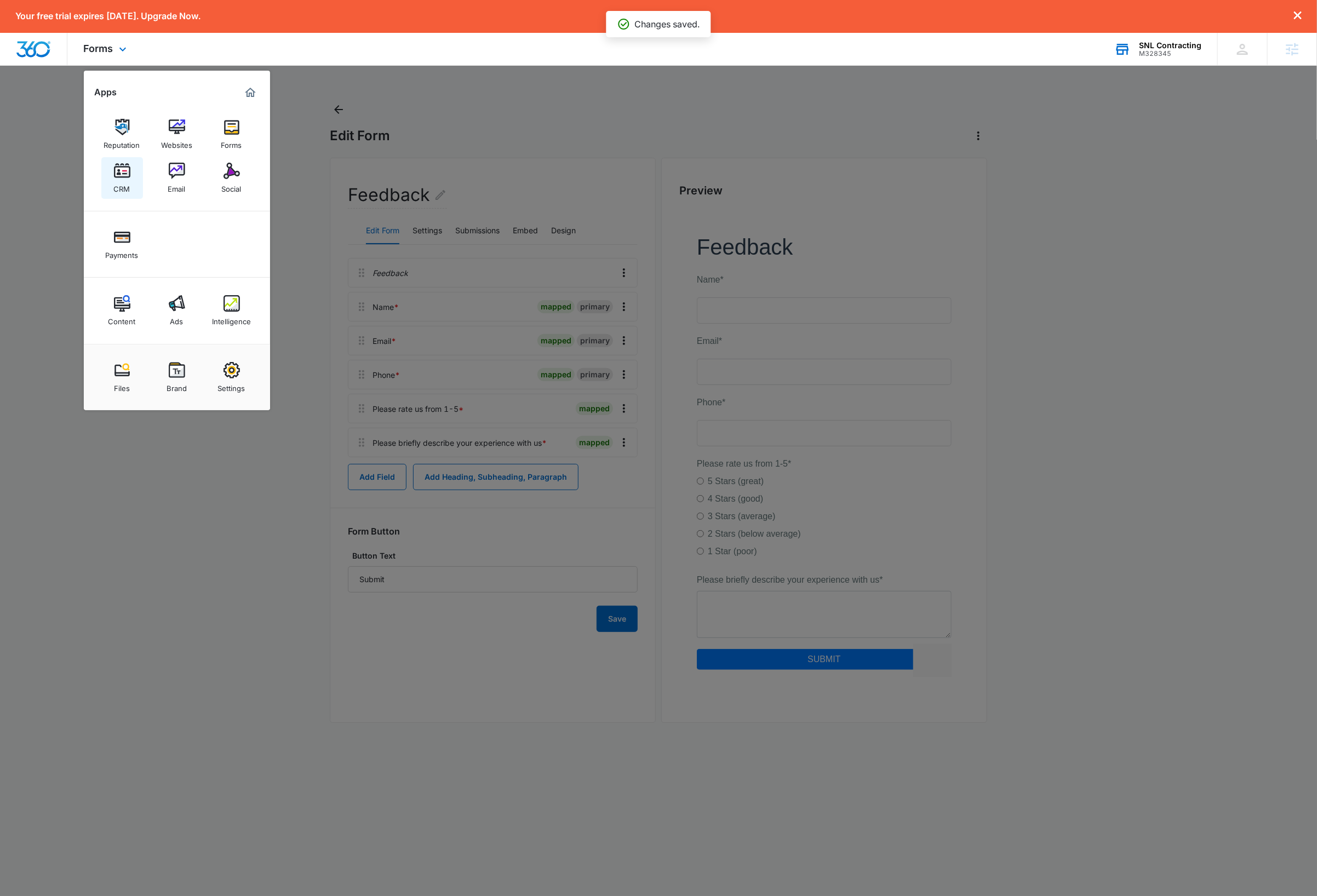
click at [116, 183] on div "CRM" at bounding box center [122, 186] width 17 height 14
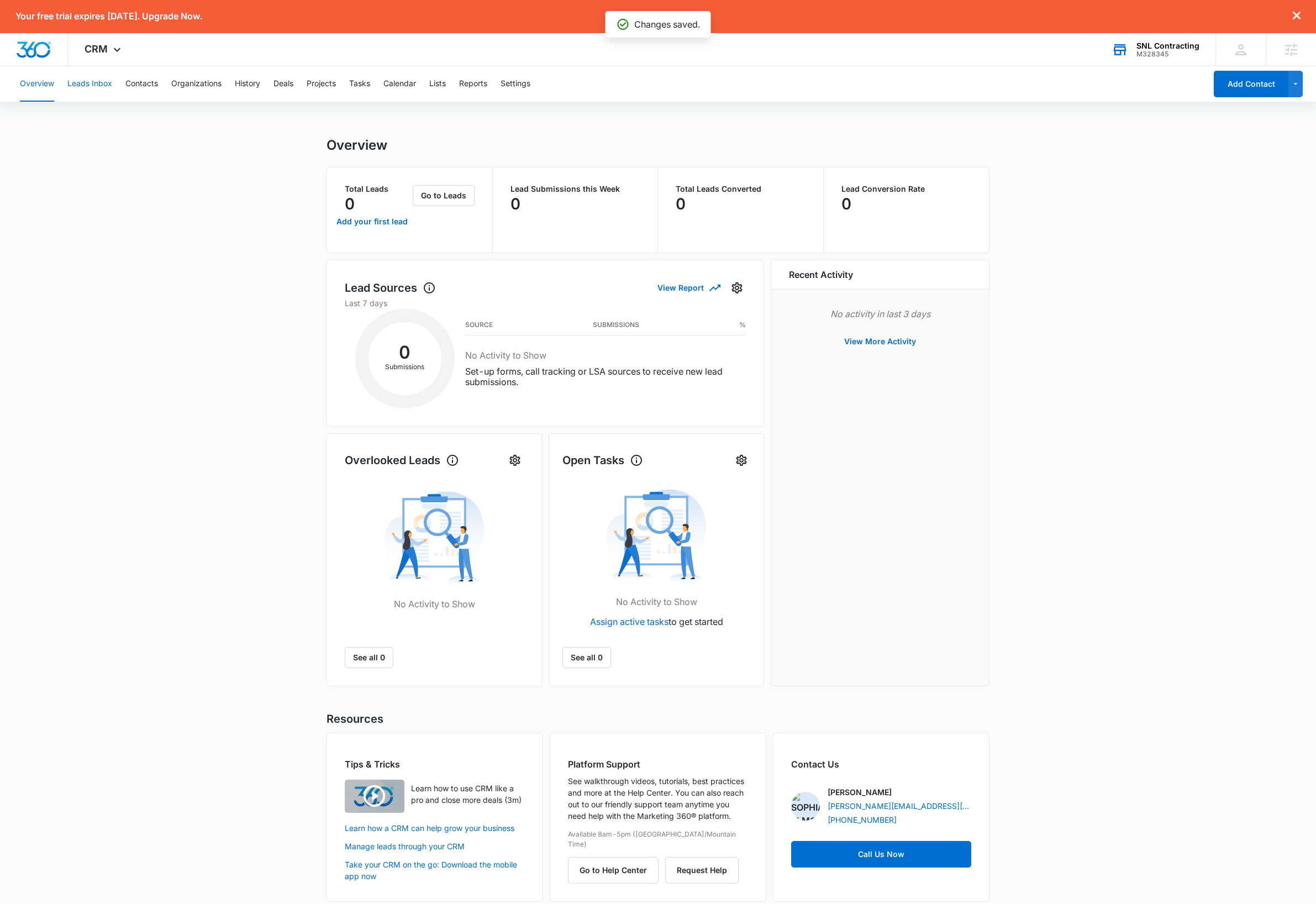
click at [107, 86] on button "Leads Inbox" at bounding box center [90, 84] width 45 height 36
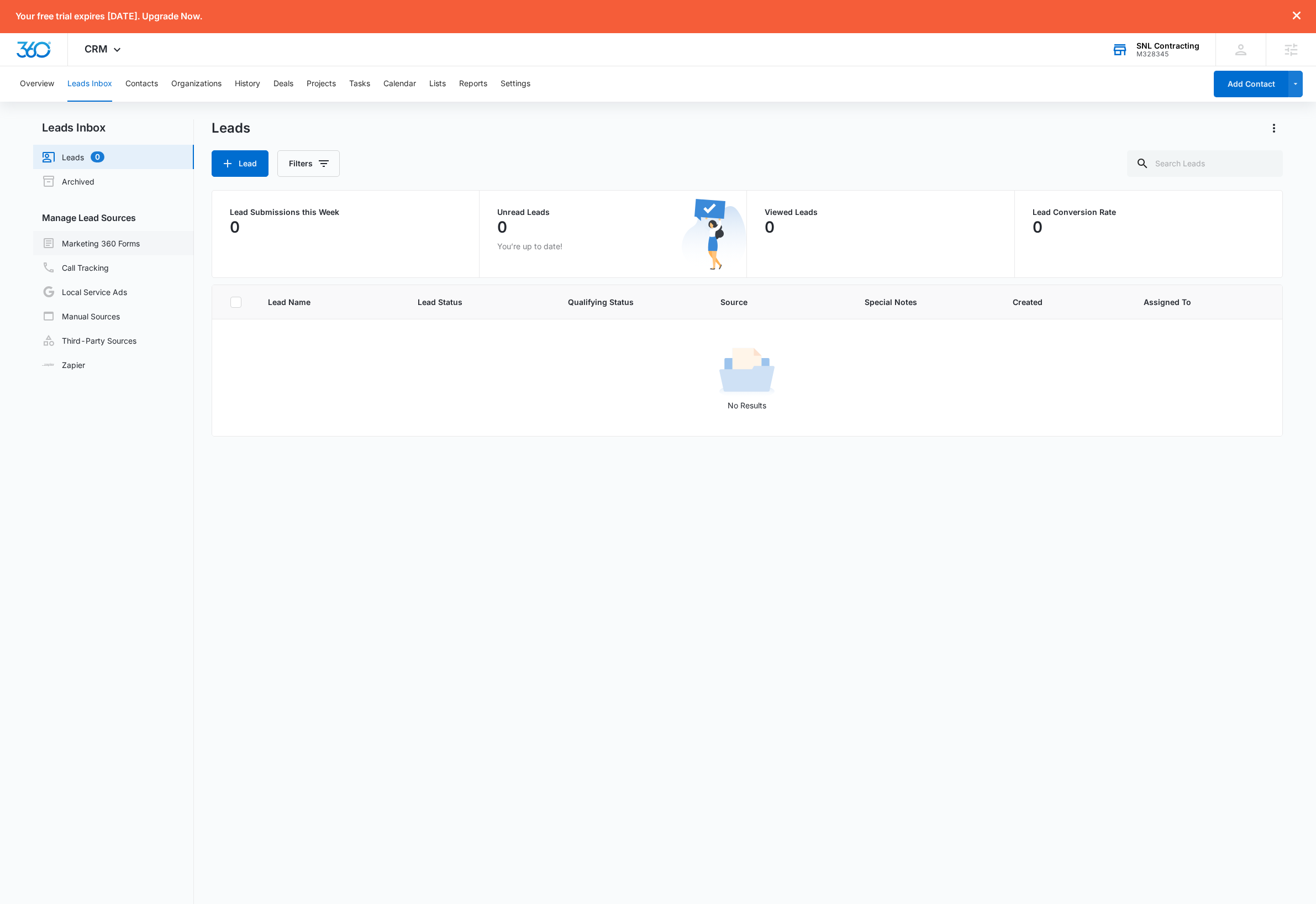
click at [122, 241] on link "Marketing 360 Forms" at bounding box center [91, 242] width 98 height 13
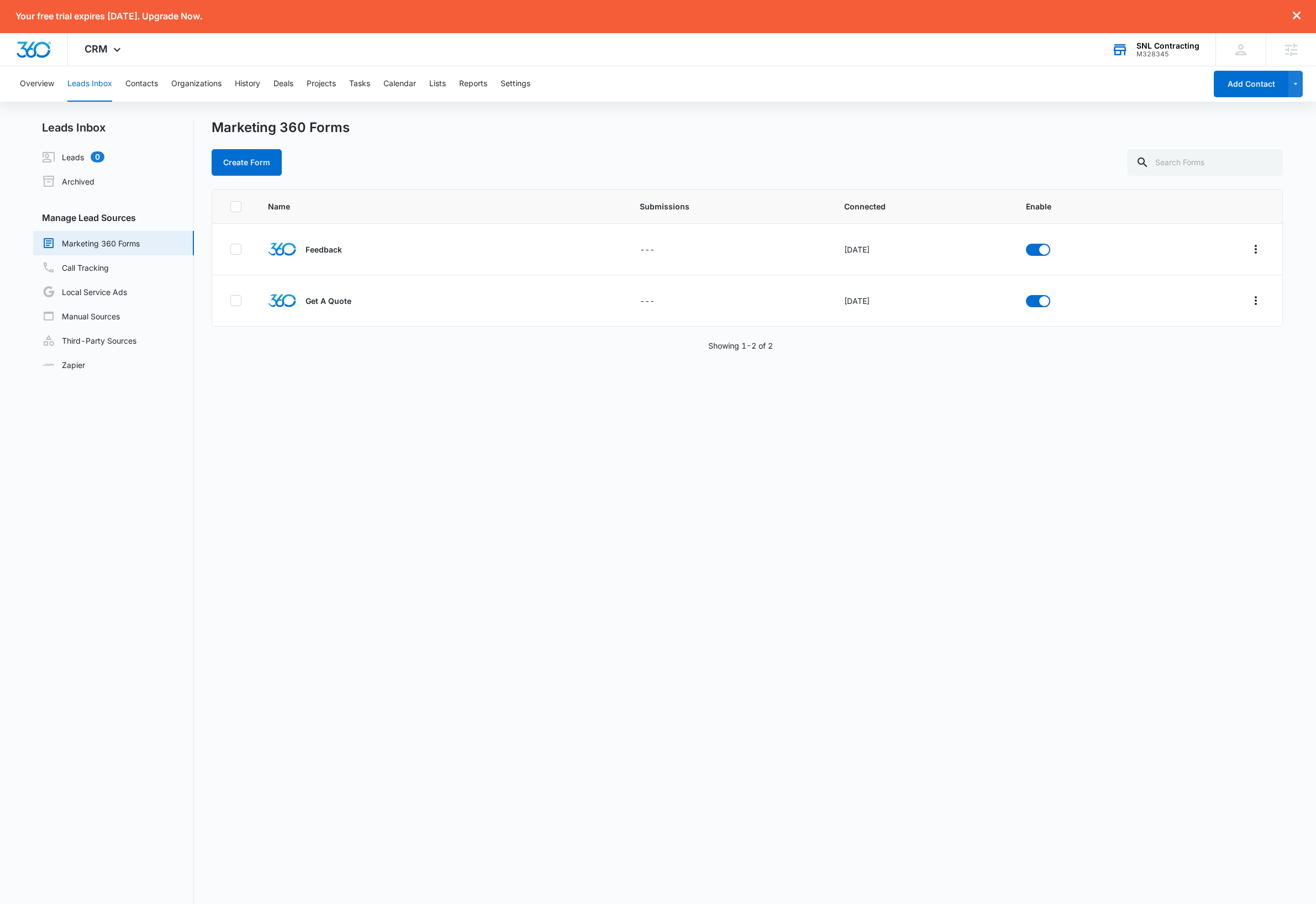
click at [646, 584] on div "Name Submissions Connected Enable Feedback --- Oct 15, 2025 Get A Quote --- Oct…" at bounding box center [747, 555] width 1072 height 732
click at [1249, 248] on icon "Overflow Menu" at bounding box center [1255, 249] width 13 height 13
click at [1195, 312] on div "Field Mapping" at bounding box center [1194, 314] width 62 height 7
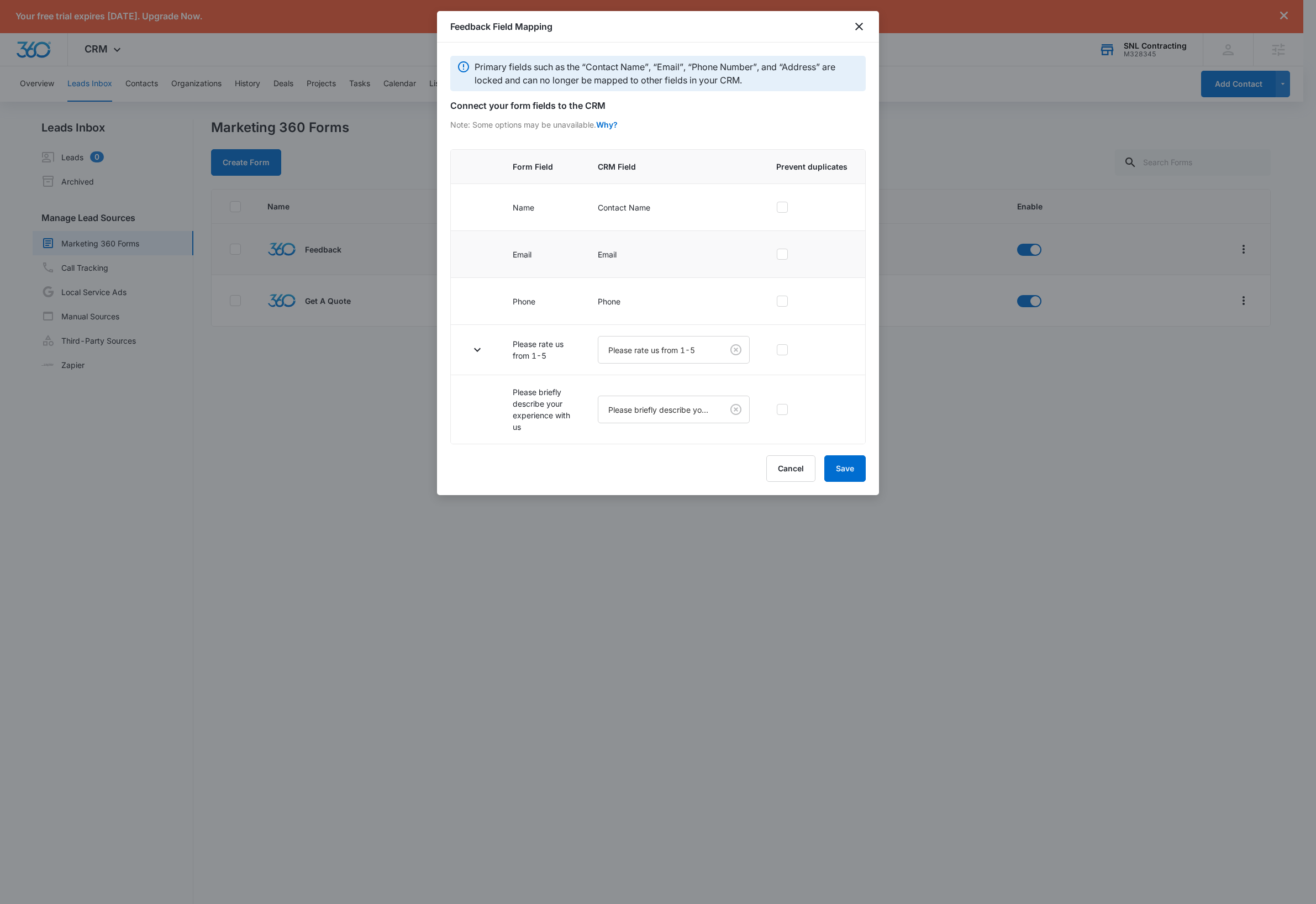
click at [788, 260] on div at bounding box center [782, 254] width 11 height 11
click at [777, 255] on input "checkbox" at bounding box center [776, 254] width 1 height 1
checkbox input "true"
click at [476, 354] on icon "button" at bounding box center [477, 349] width 13 height 13
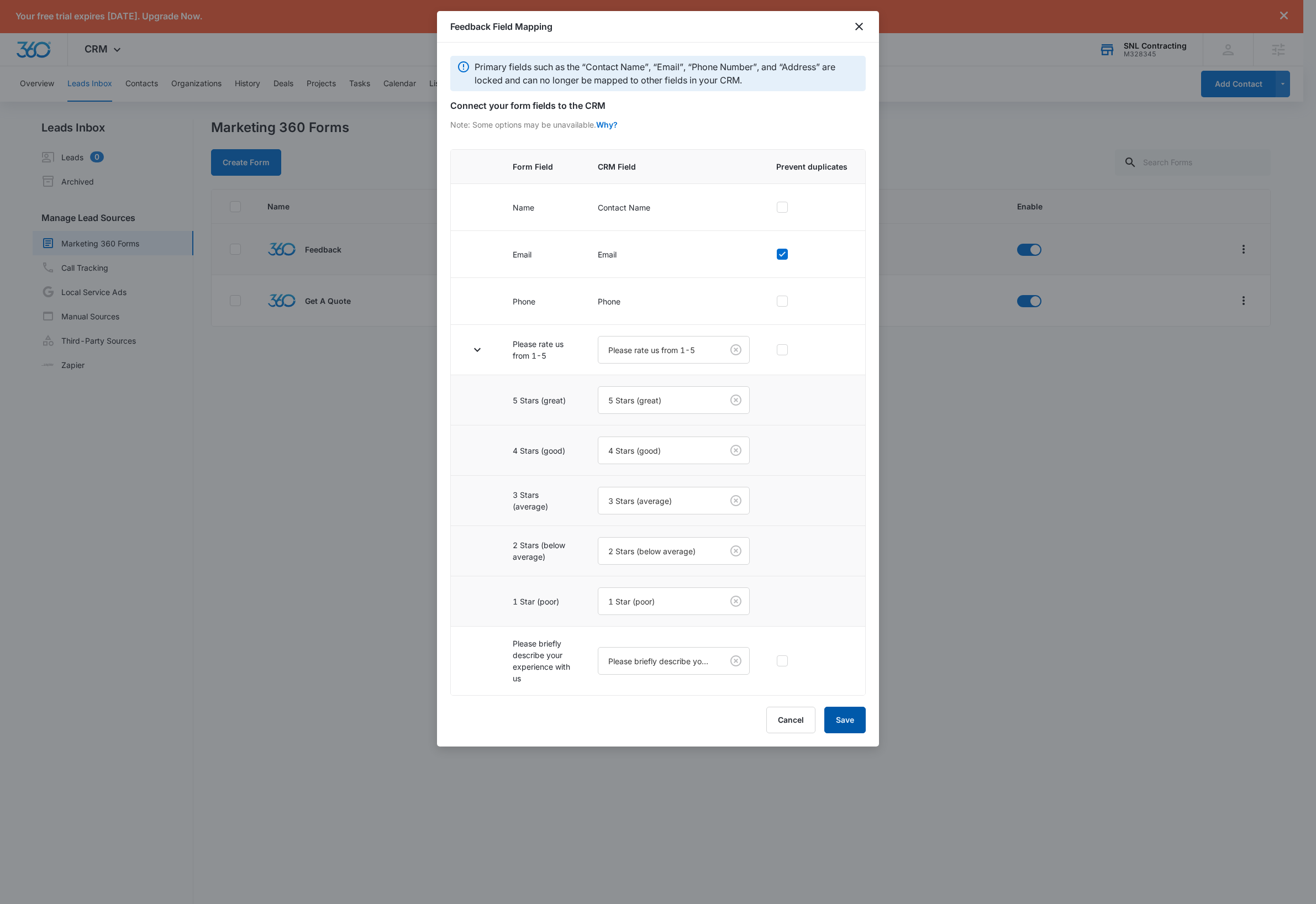
click at [852, 732] on button "Save" at bounding box center [845, 720] width 41 height 26
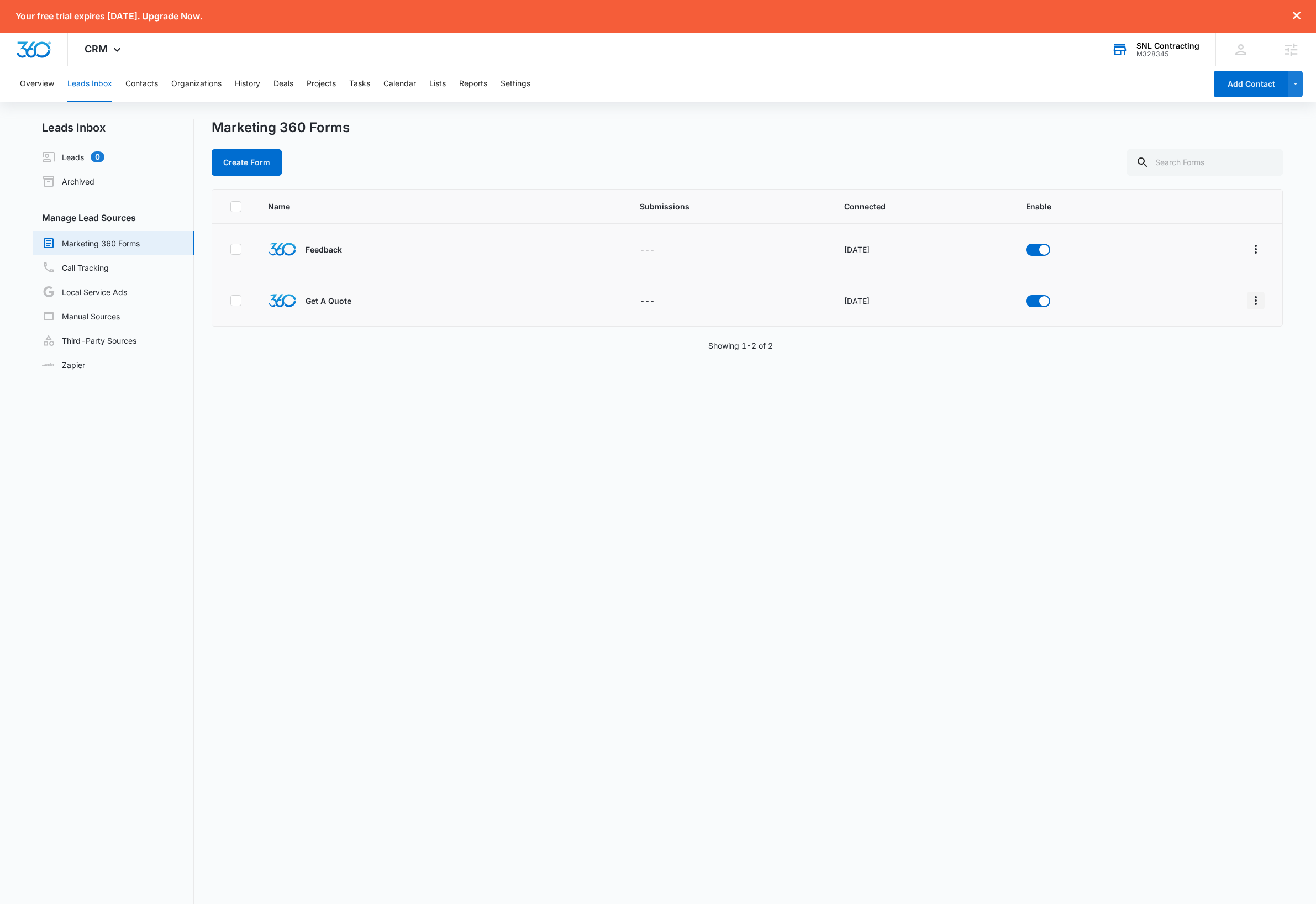
click at [1249, 305] on icon "Overflow Menu" at bounding box center [1255, 300] width 13 height 13
click at [1201, 369] on div "Field Mapping" at bounding box center [1194, 365] width 62 height 7
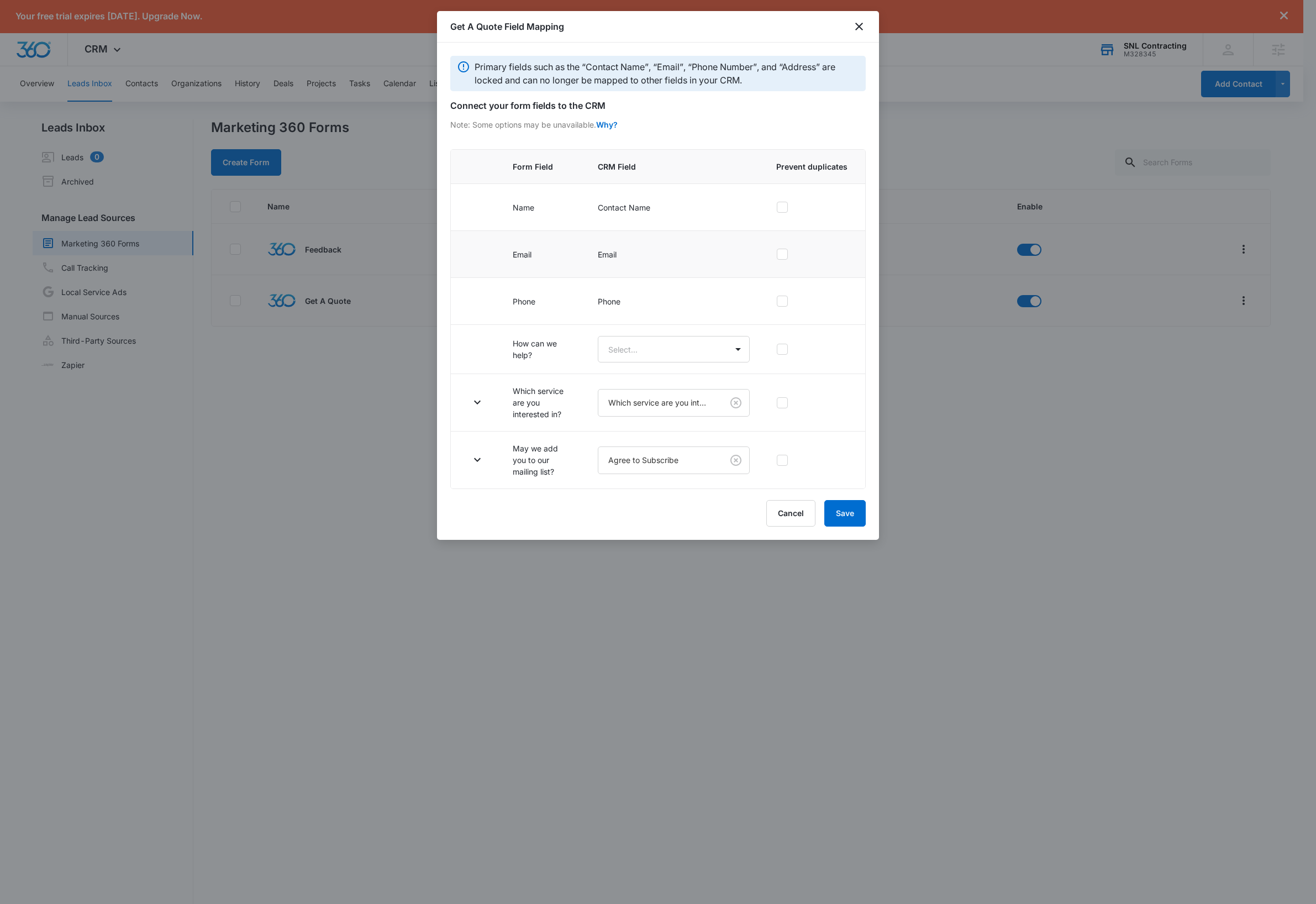
click at [785, 257] on icon at bounding box center [782, 254] width 10 height 10
click at [777, 255] on input "checkbox" at bounding box center [776, 254] width 1 height 1
checkbox input "true"
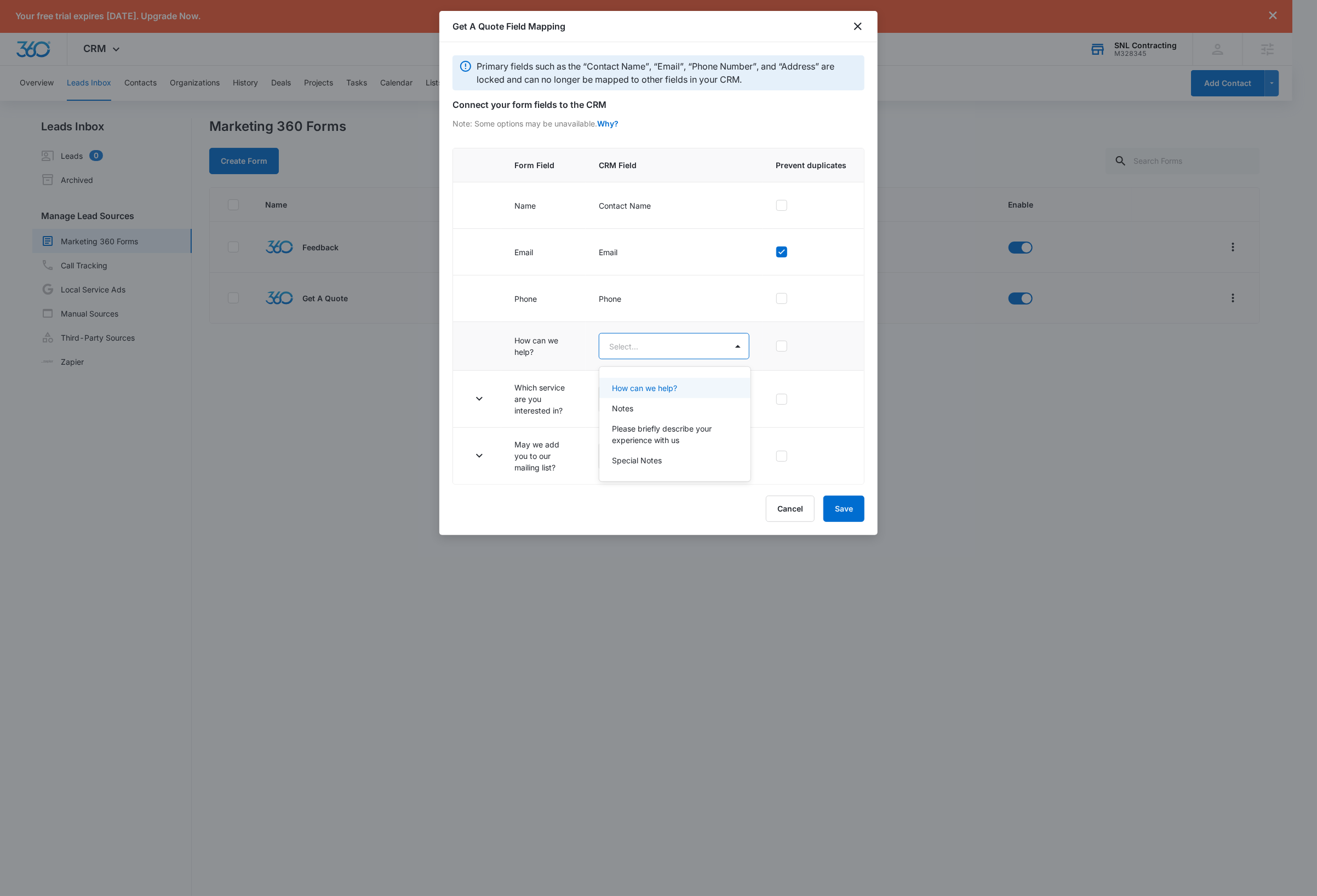
click at [715, 347] on body "Your free trial expires in 7 days. Upgrade Now. CRM Apps Reputation Websites Fo…" at bounding box center [658, 448] width 1317 height 896
click at [679, 388] on div "How can we help?" at bounding box center [674, 388] width 123 height 12
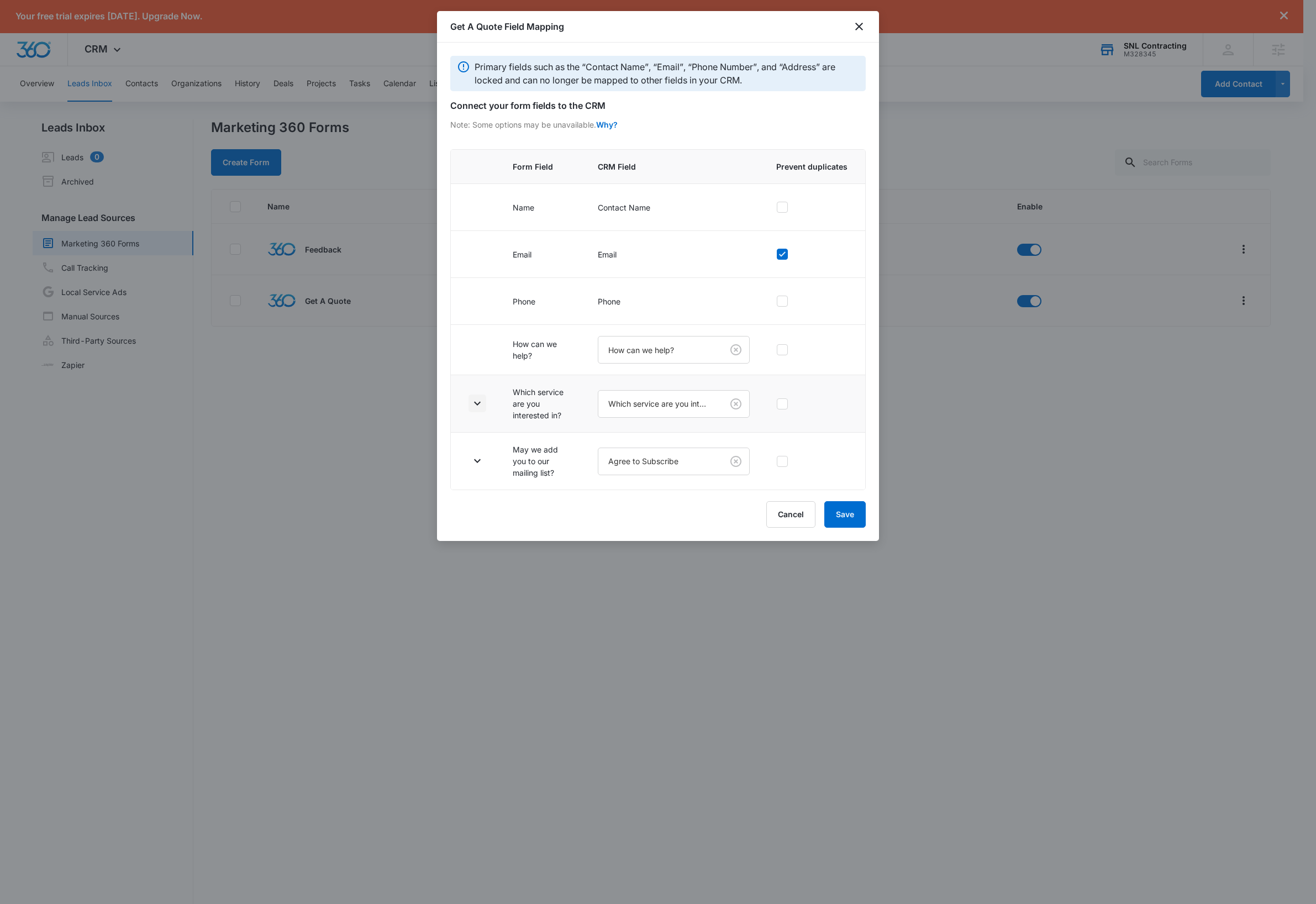
click at [477, 405] on icon "button" at bounding box center [477, 404] width 7 height 4
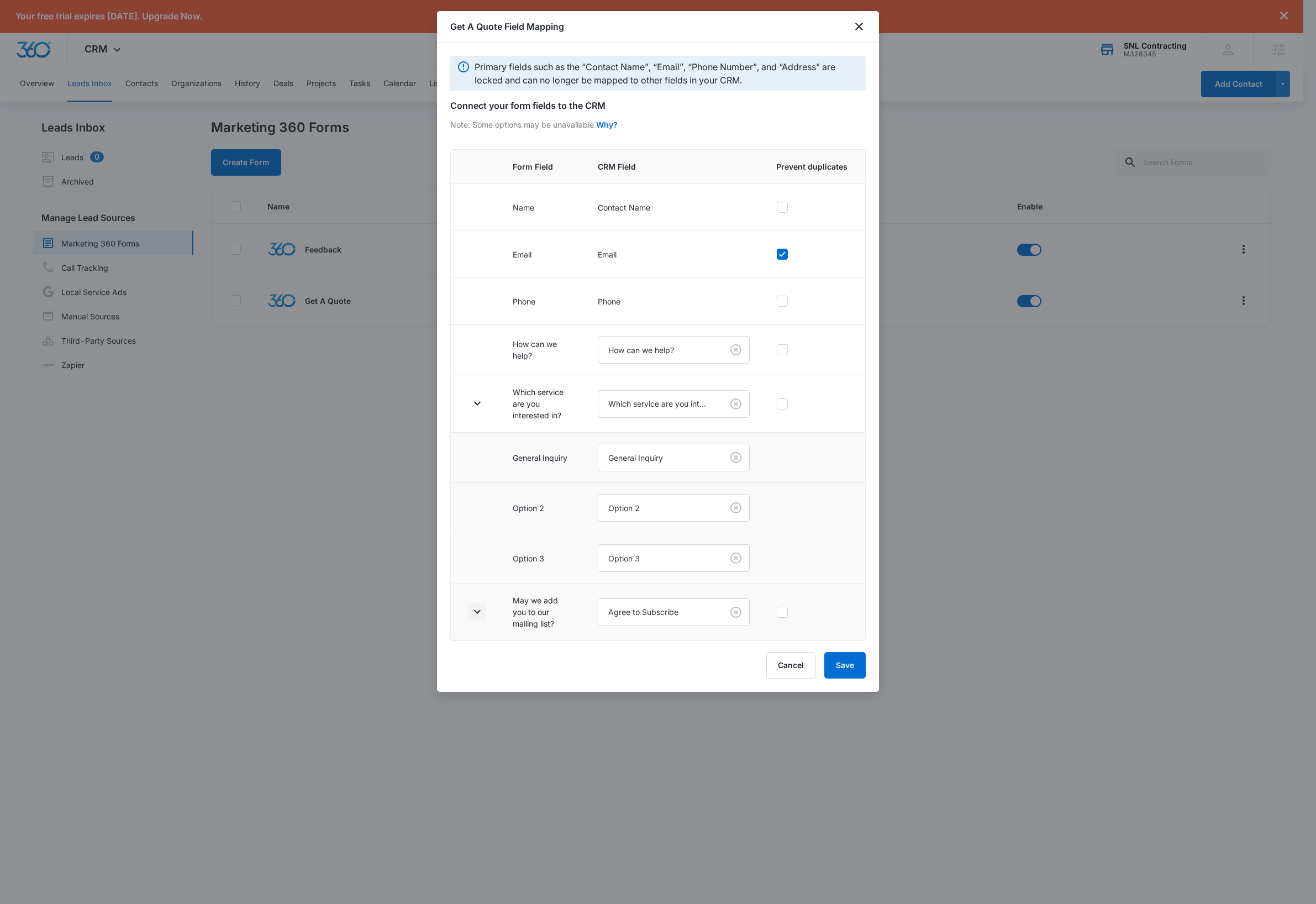
click at [482, 618] on icon "button" at bounding box center [477, 611] width 13 height 13
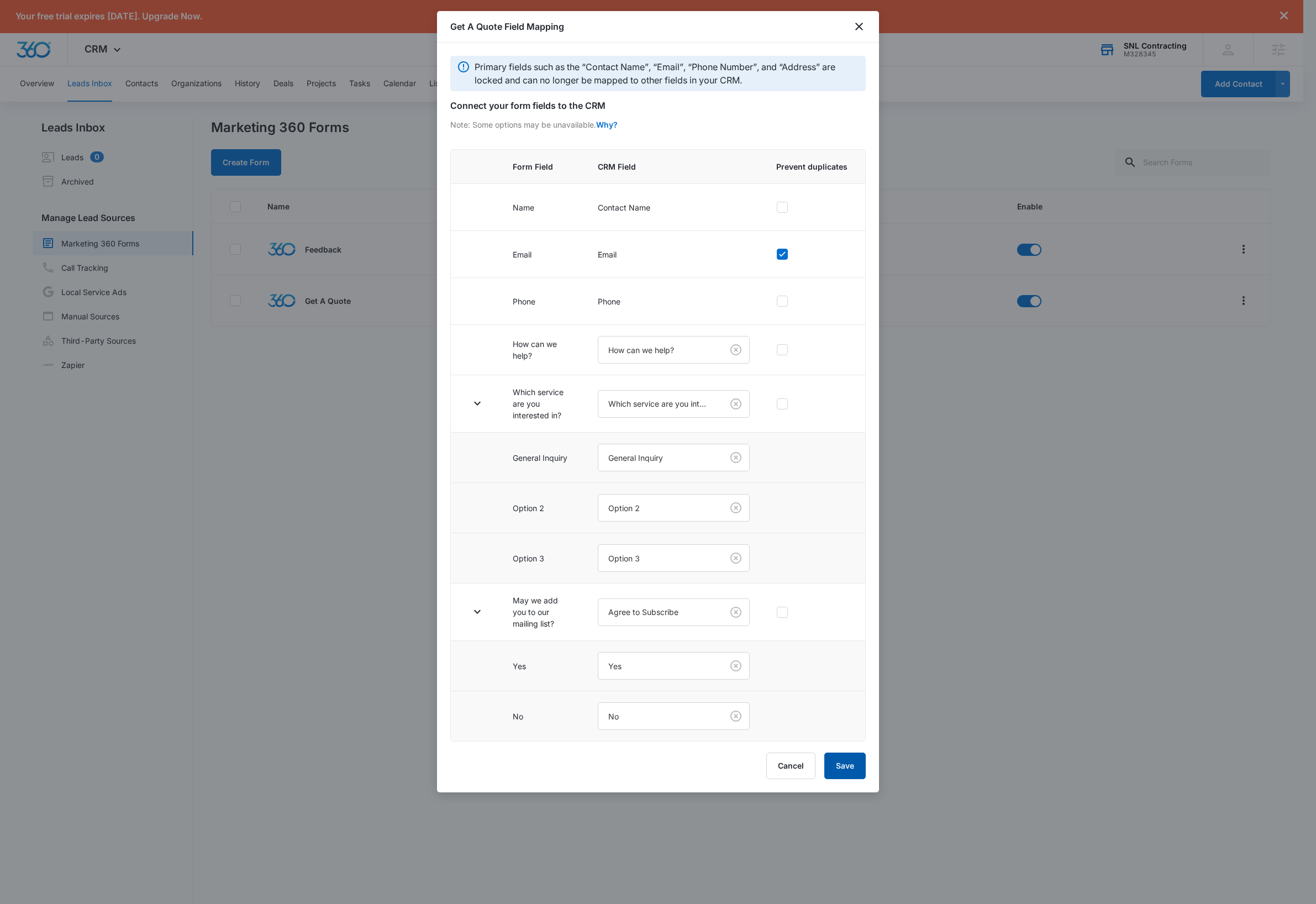
click at [852, 773] on button "Save" at bounding box center [845, 765] width 41 height 26
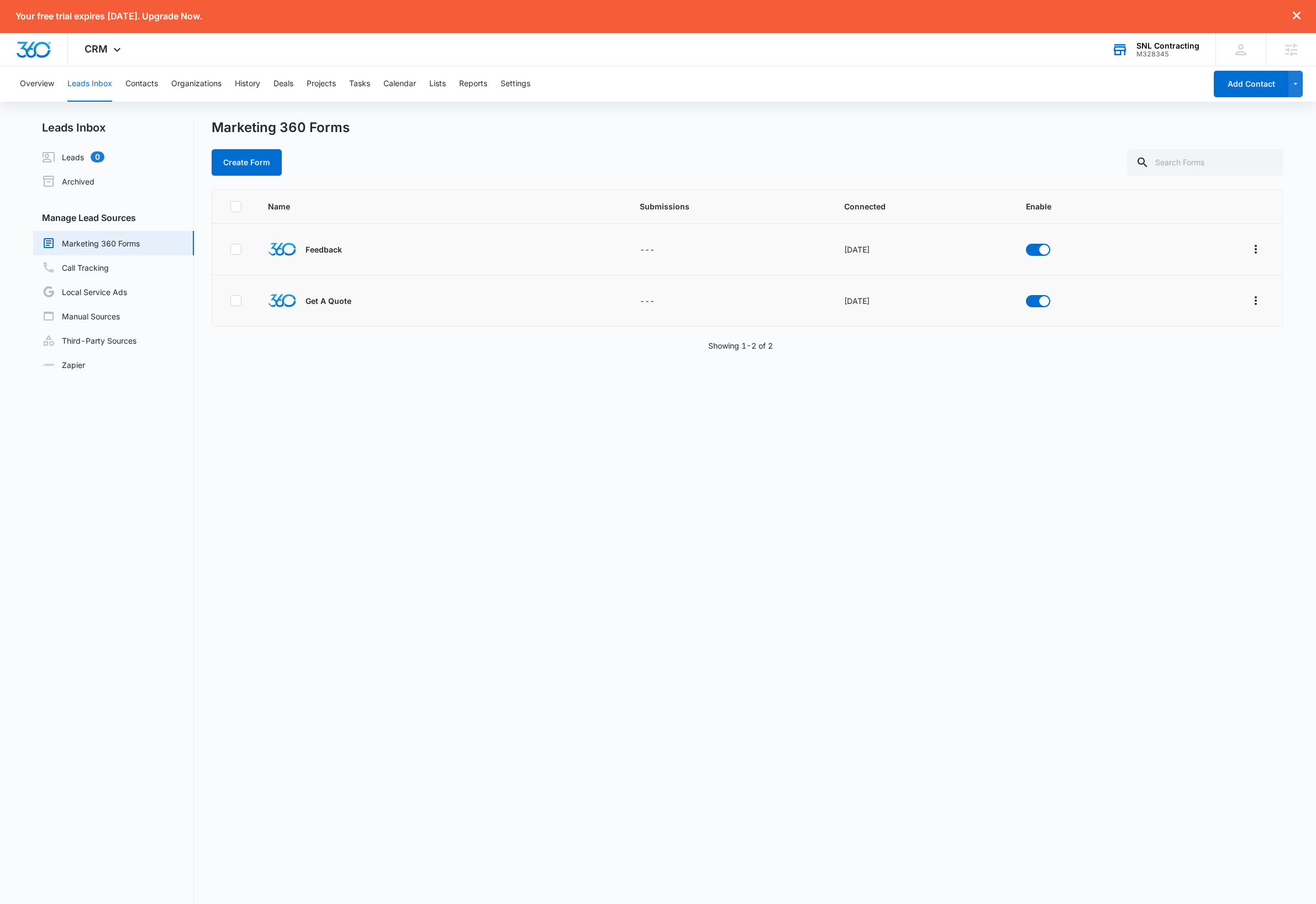
click at [477, 147] on div "Marketing 360 Forms Create Form" at bounding box center [747, 147] width 1072 height 56
click at [148, 84] on button "Contacts" at bounding box center [142, 84] width 32 height 36
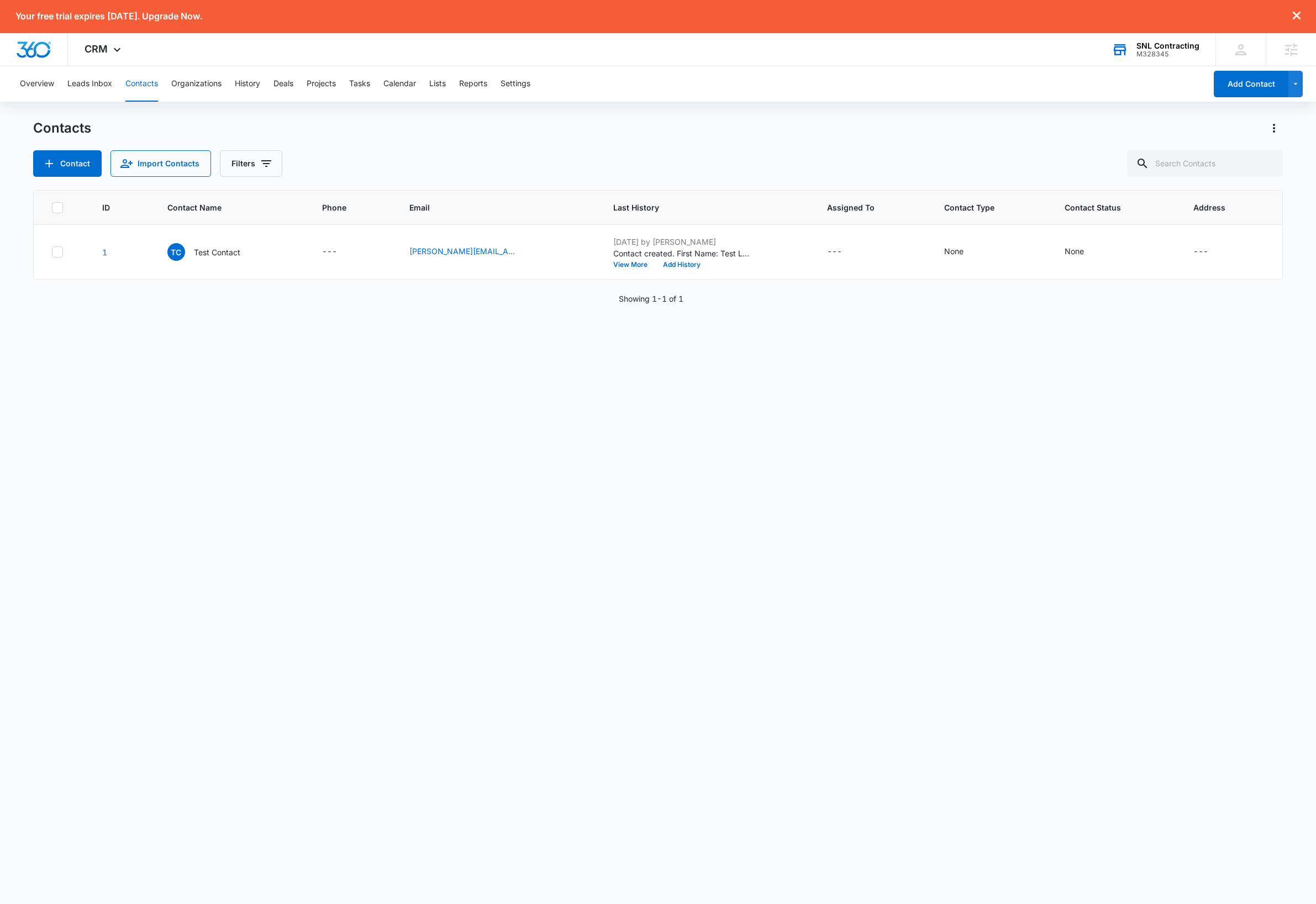
click at [512, 555] on div "ID Contact Name Phone Email Last History Assigned To Contact Type Contact Statu…" at bounding box center [658, 556] width 1250 height 732
click at [1175, 47] on div "SNL Contracting" at bounding box center [1168, 46] width 63 height 9
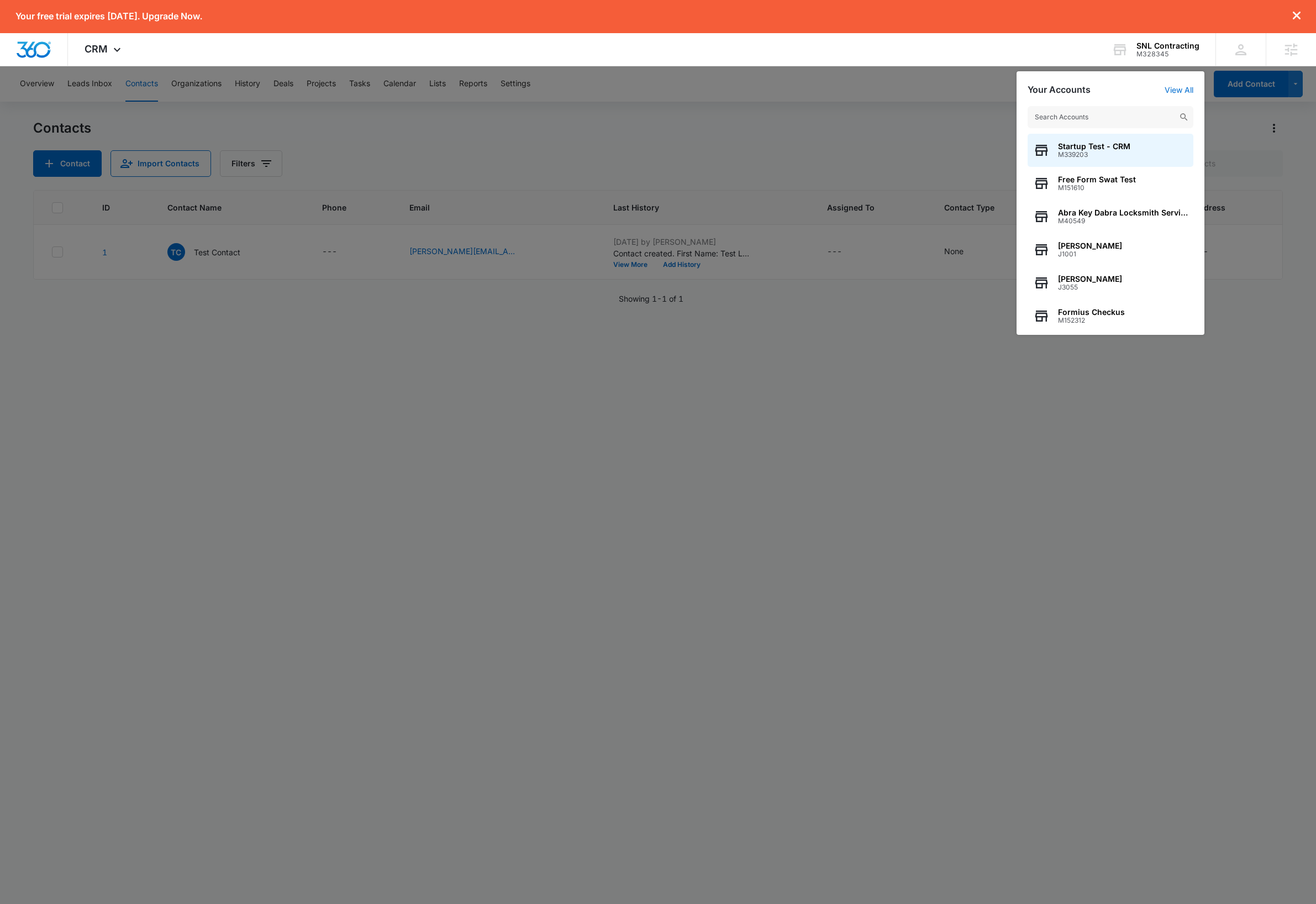
click at [1118, 121] on input "text" at bounding box center [1110, 117] width 166 height 22
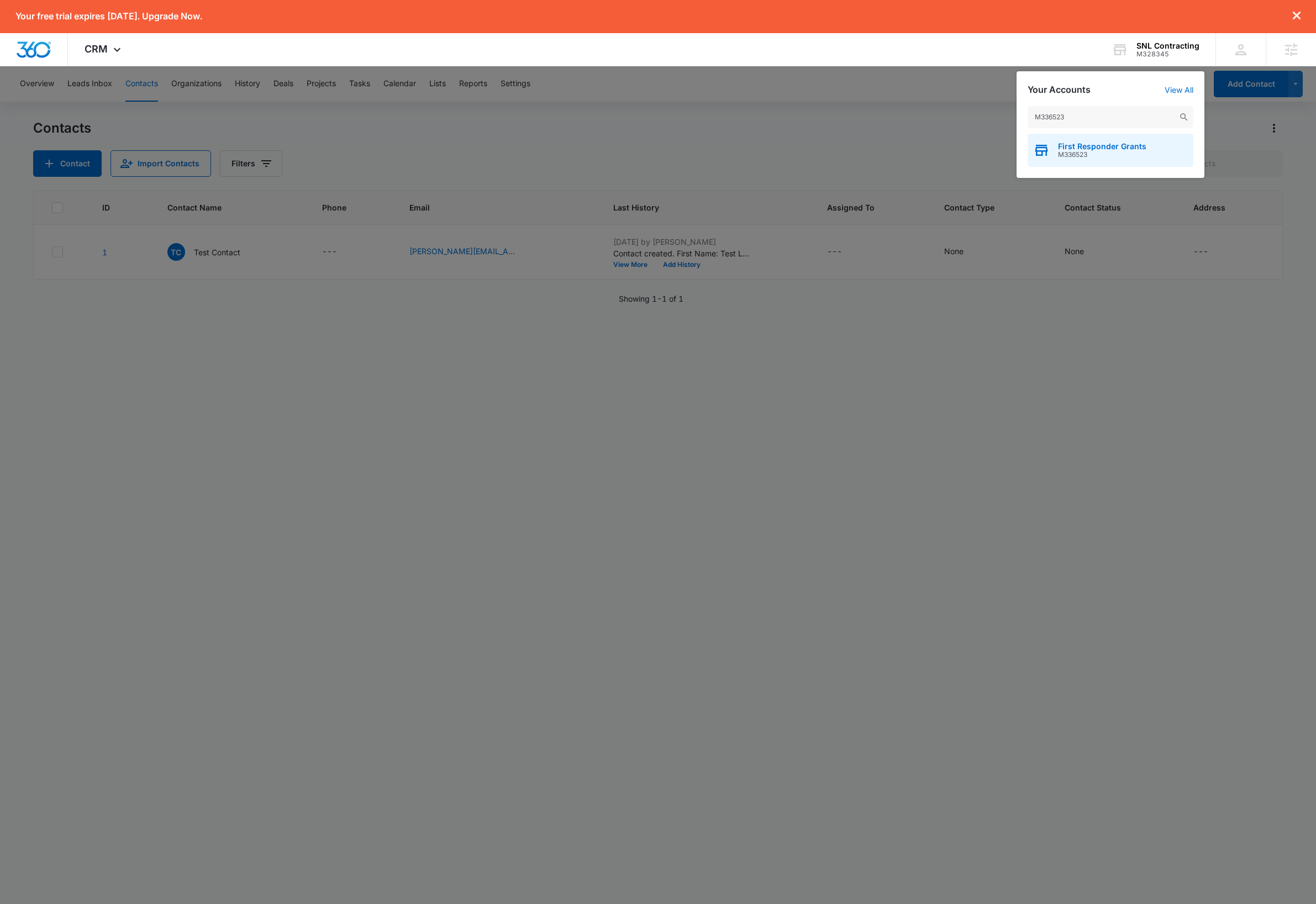
type input "M336523"
click at [1104, 154] on span "M336523" at bounding box center [1102, 154] width 88 height 7
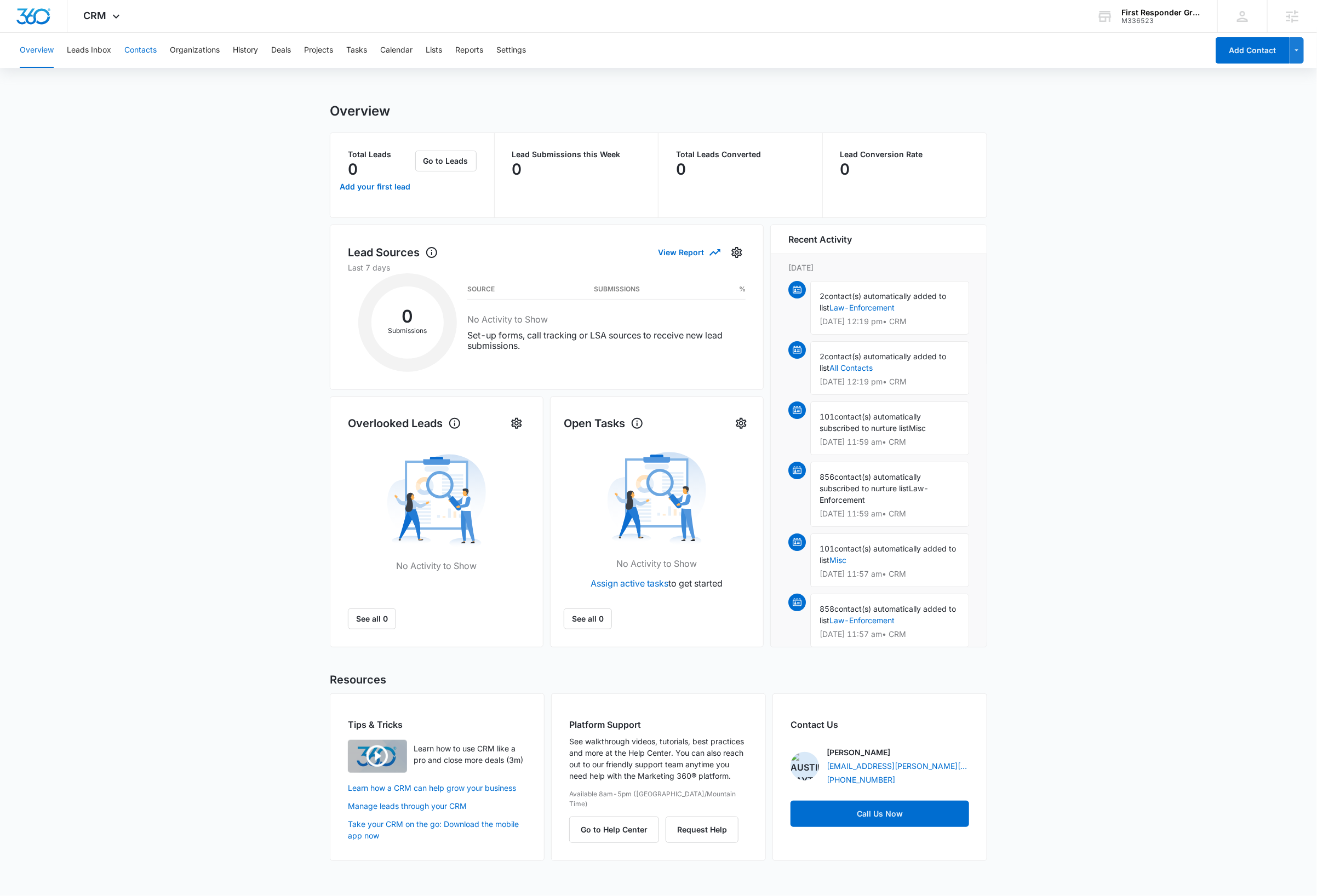
click at [141, 48] on button "Contacts" at bounding box center [141, 50] width 32 height 35
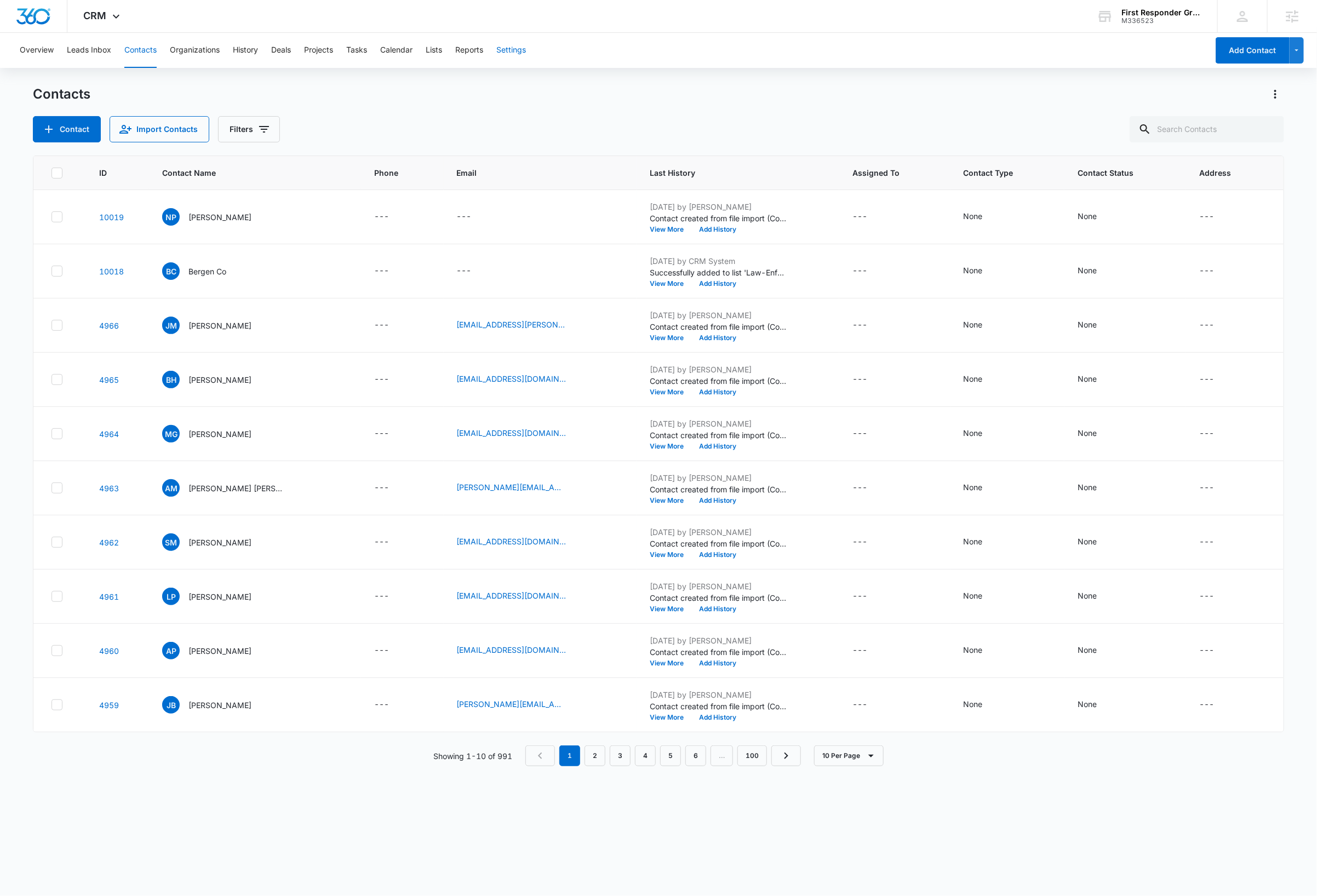
click at [518, 53] on button "Settings" at bounding box center [511, 50] width 30 height 35
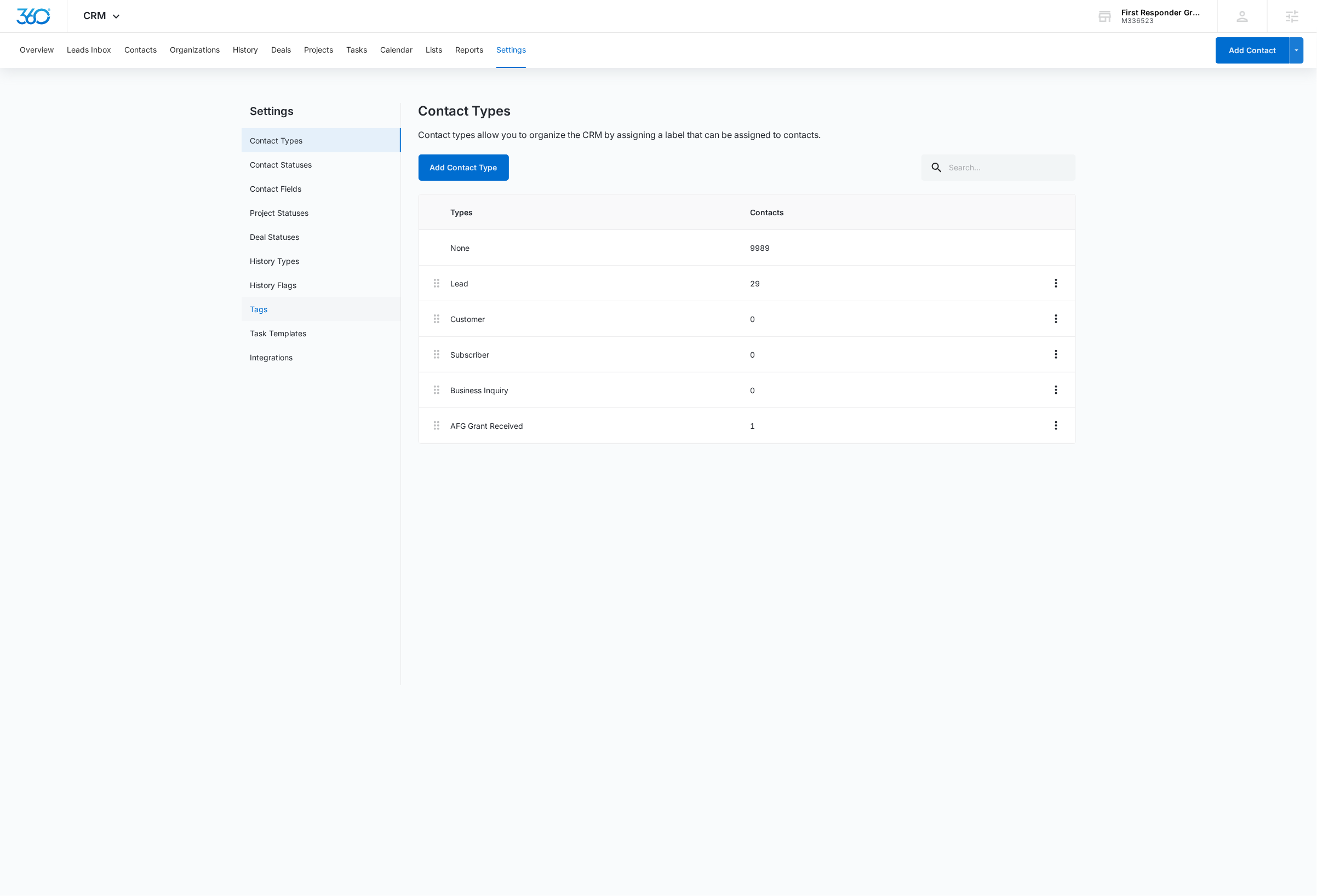
click at [260, 308] on link "Tags" at bounding box center [259, 309] width 17 height 12
